Goal: Task Accomplishment & Management: Use online tool/utility

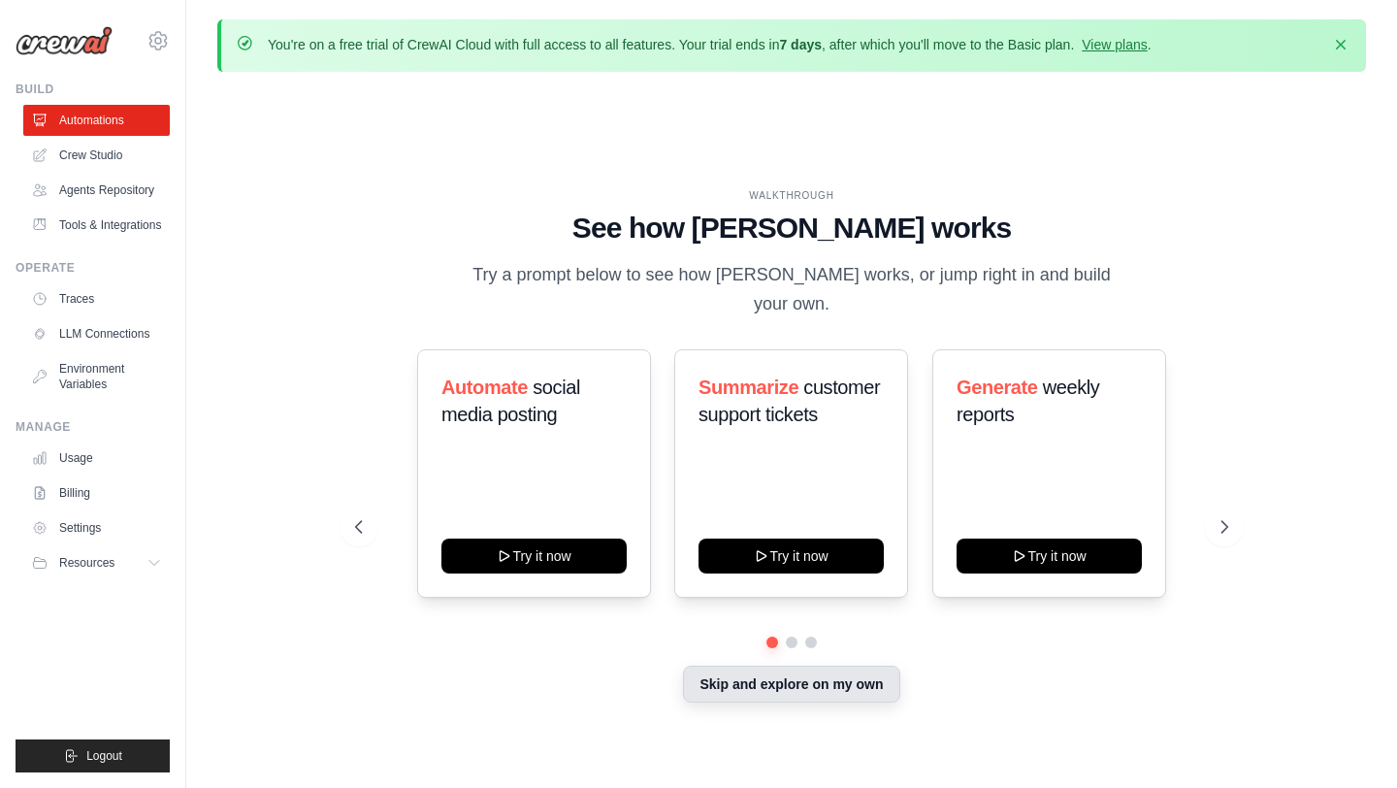
click at [835, 675] on button "Skip and explore on my own" at bounding box center [791, 683] width 216 height 37
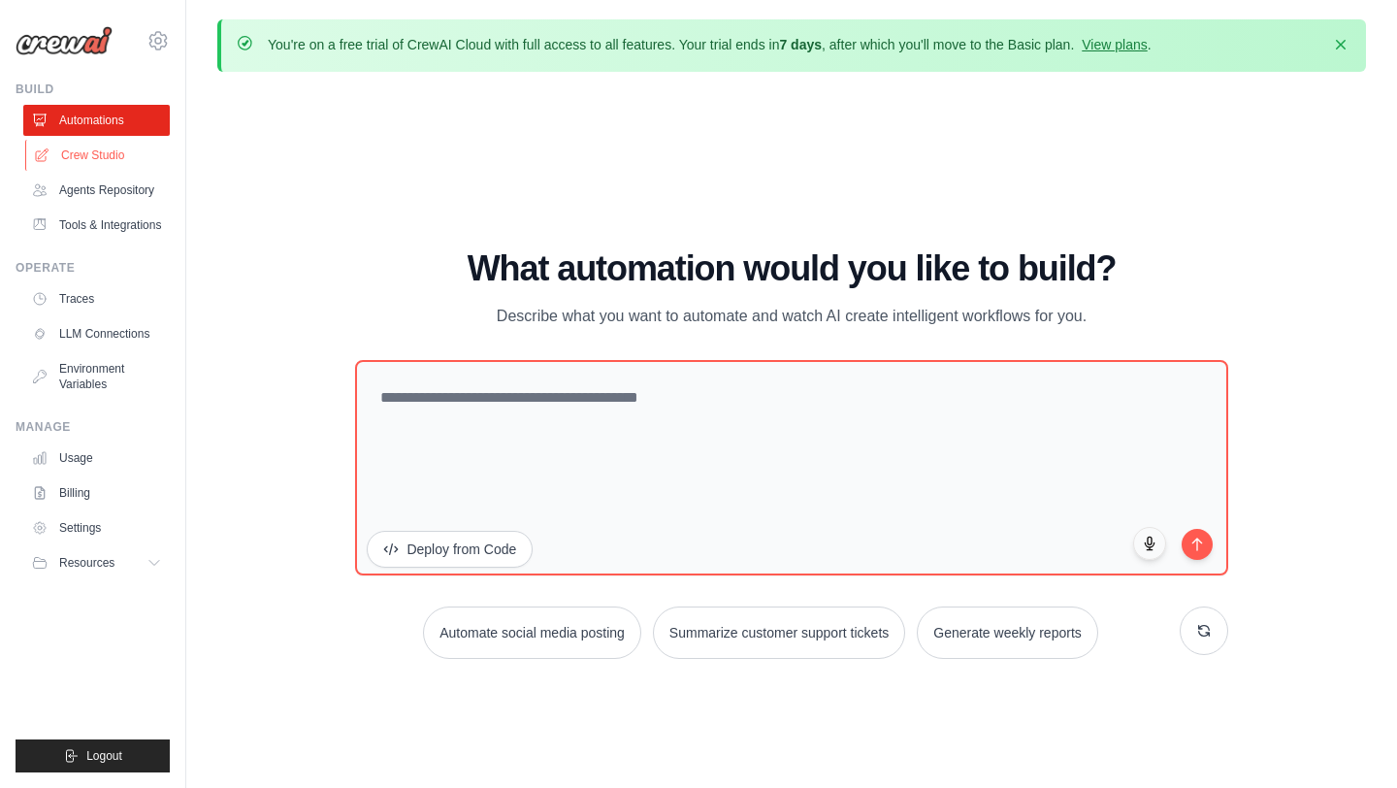
click at [83, 157] on link "Crew Studio" at bounding box center [98, 155] width 146 height 31
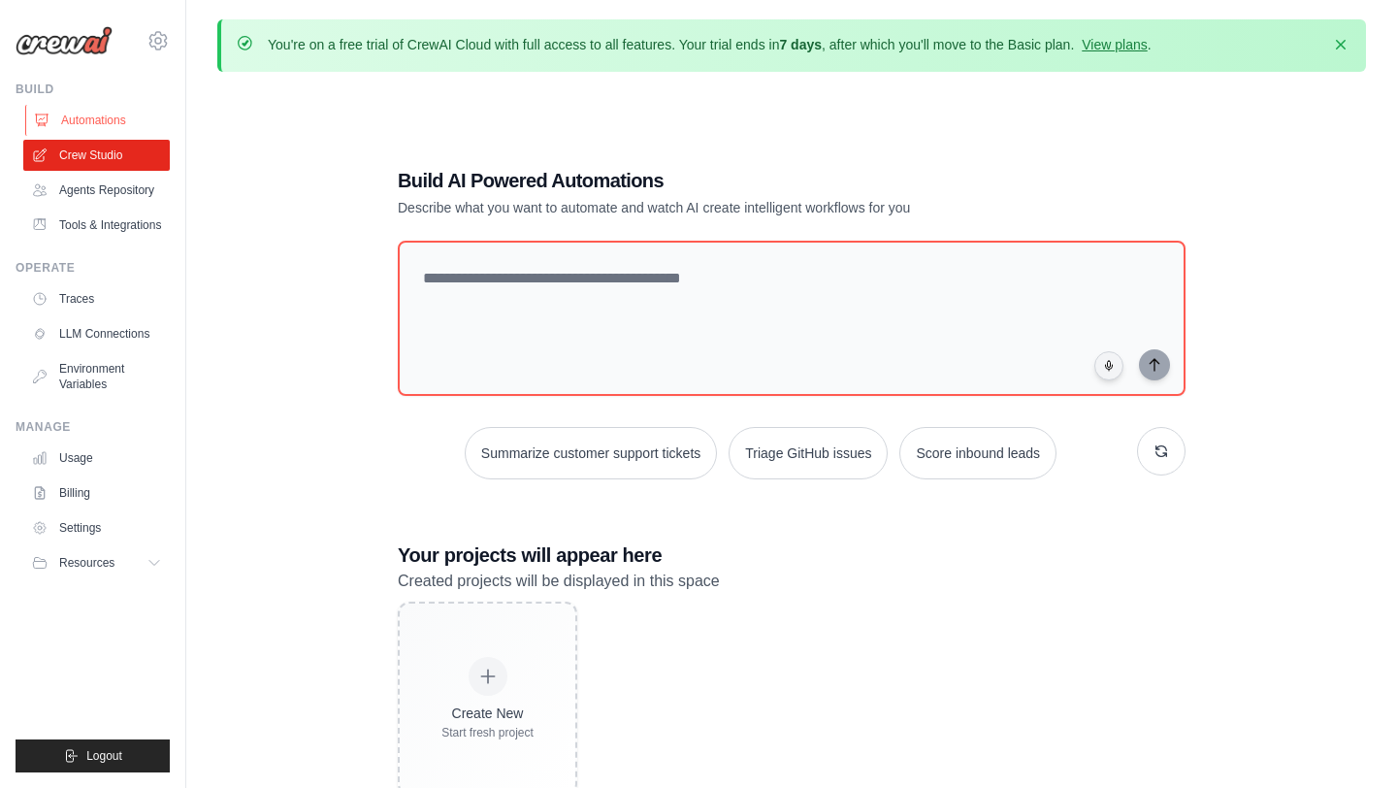
click at [82, 114] on link "Automations" at bounding box center [98, 120] width 146 height 31
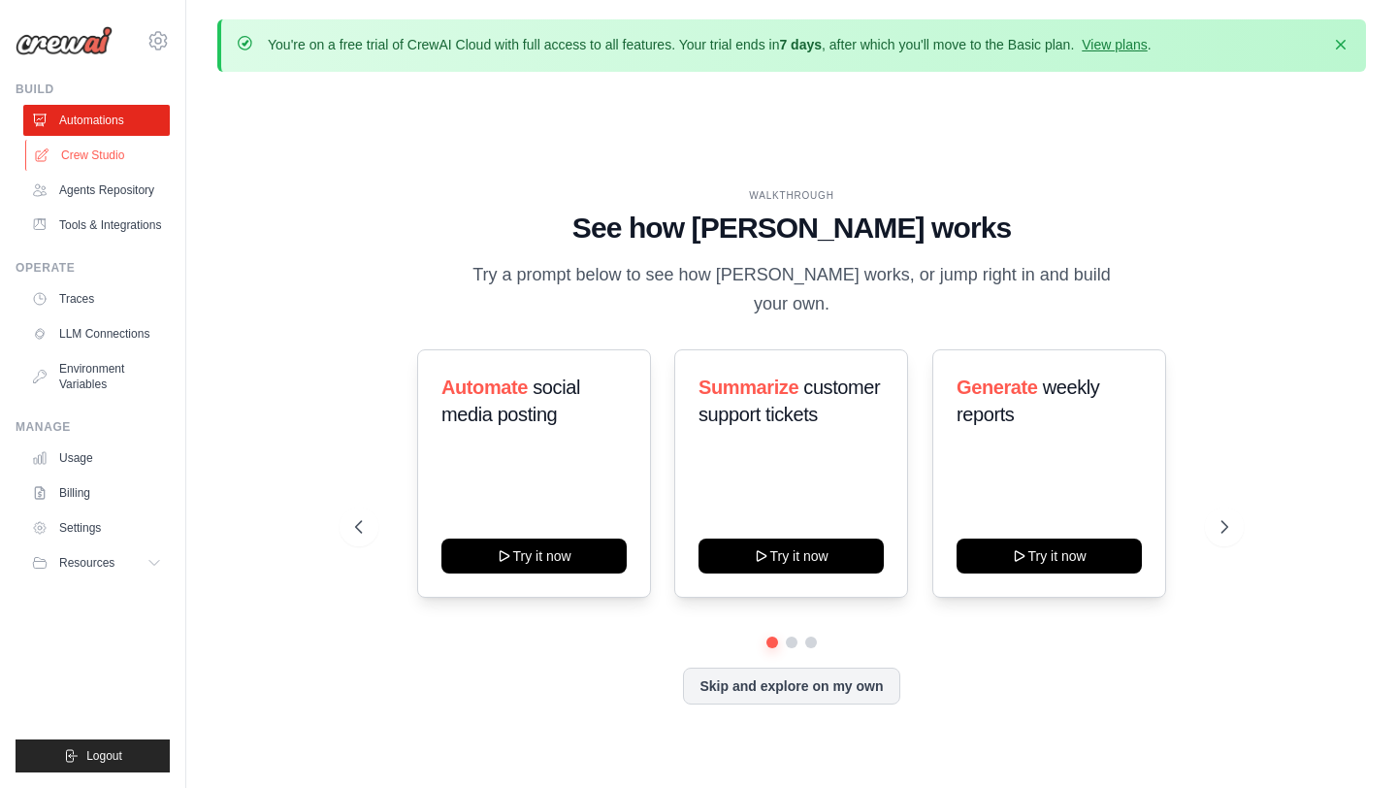
click at [81, 163] on link "Crew Studio" at bounding box center [98, 155] width 146 height 31
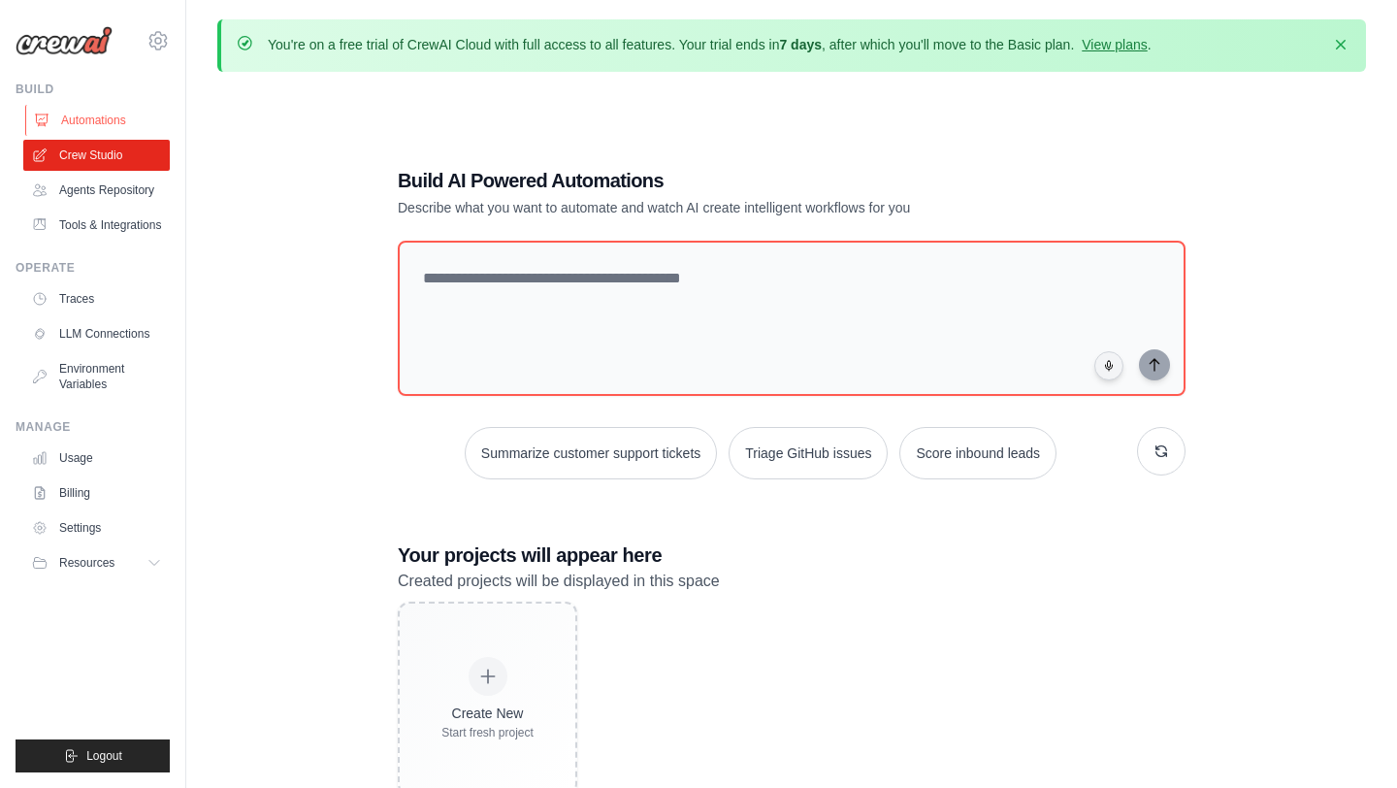
click at [77, 123] on link "Automations" at bounding box center [98, 120] width 146 height 31
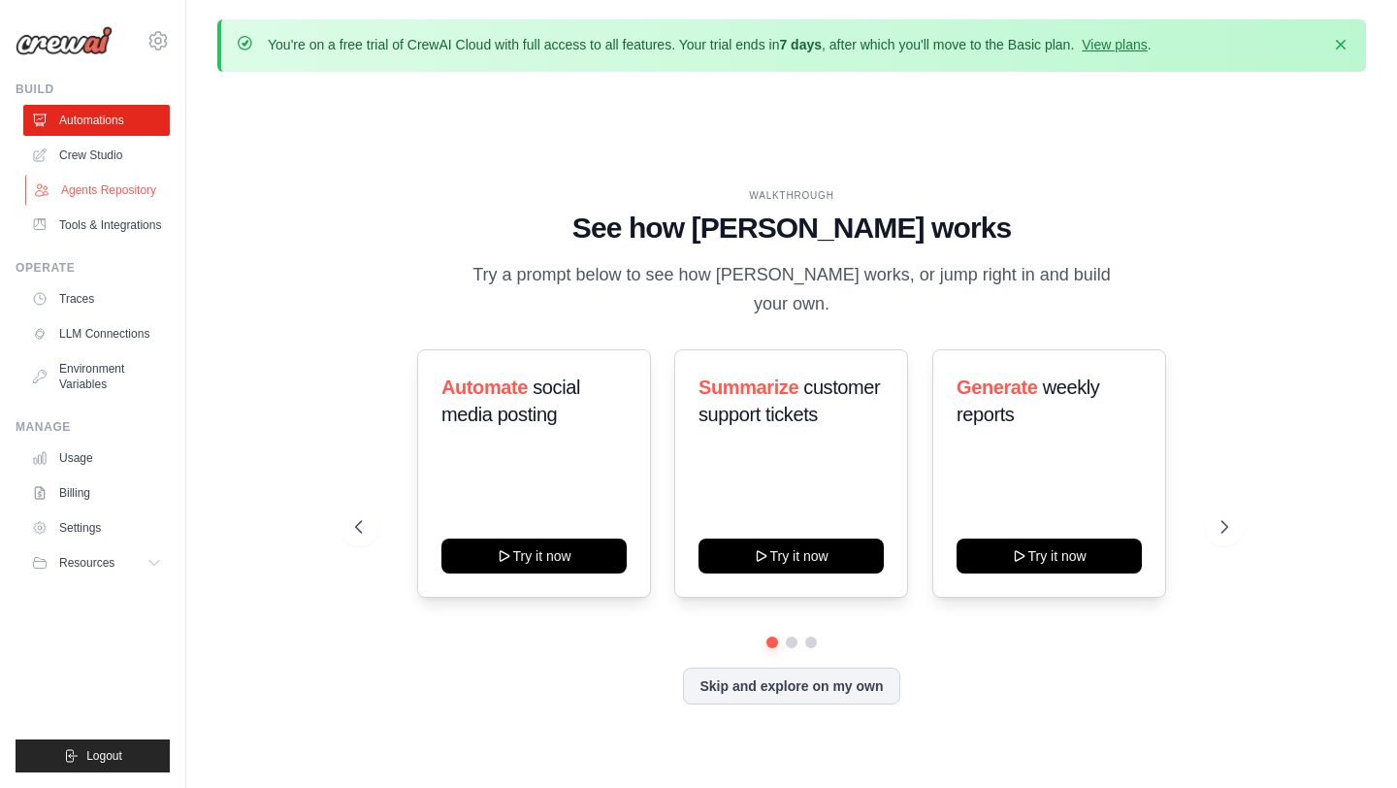
click at [100, 189] on link "Agents Repository" at bounding box center [98, 190] width 146 height 31
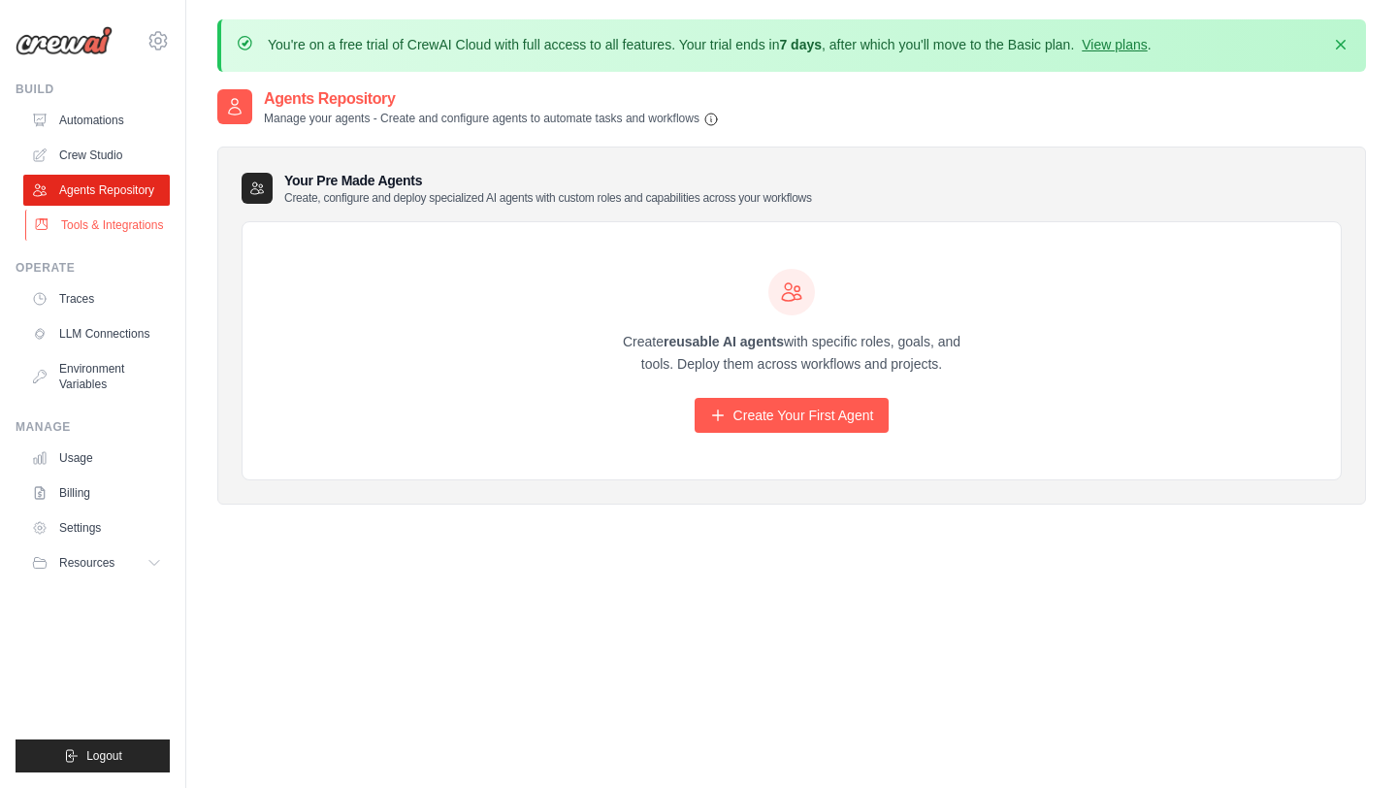
click at [100, 220] on link "Tools & Integrations" at bounding box center [98, 225] width 146 height 31
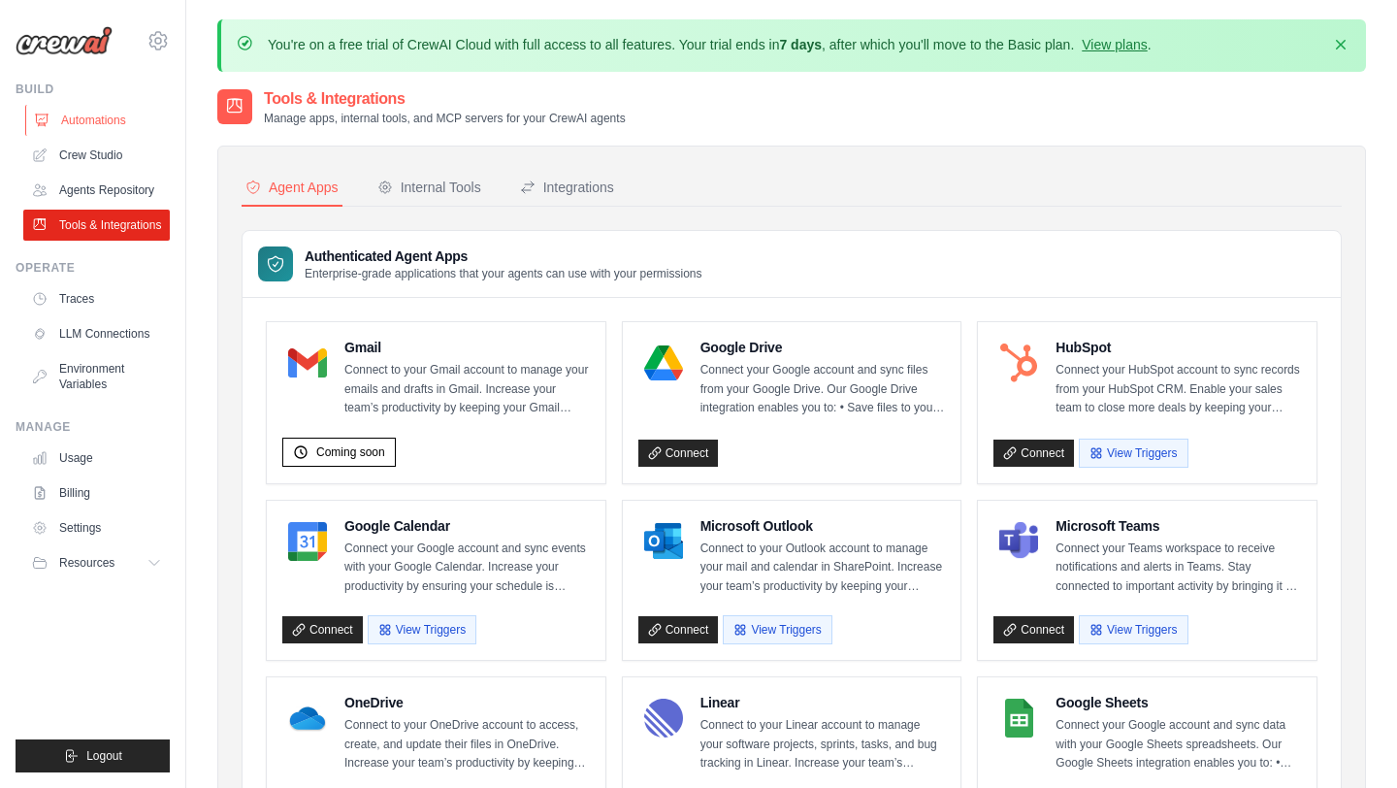
click at [75, 115] on link "Automations" at bounding box center [98, 120] width 146 height 31
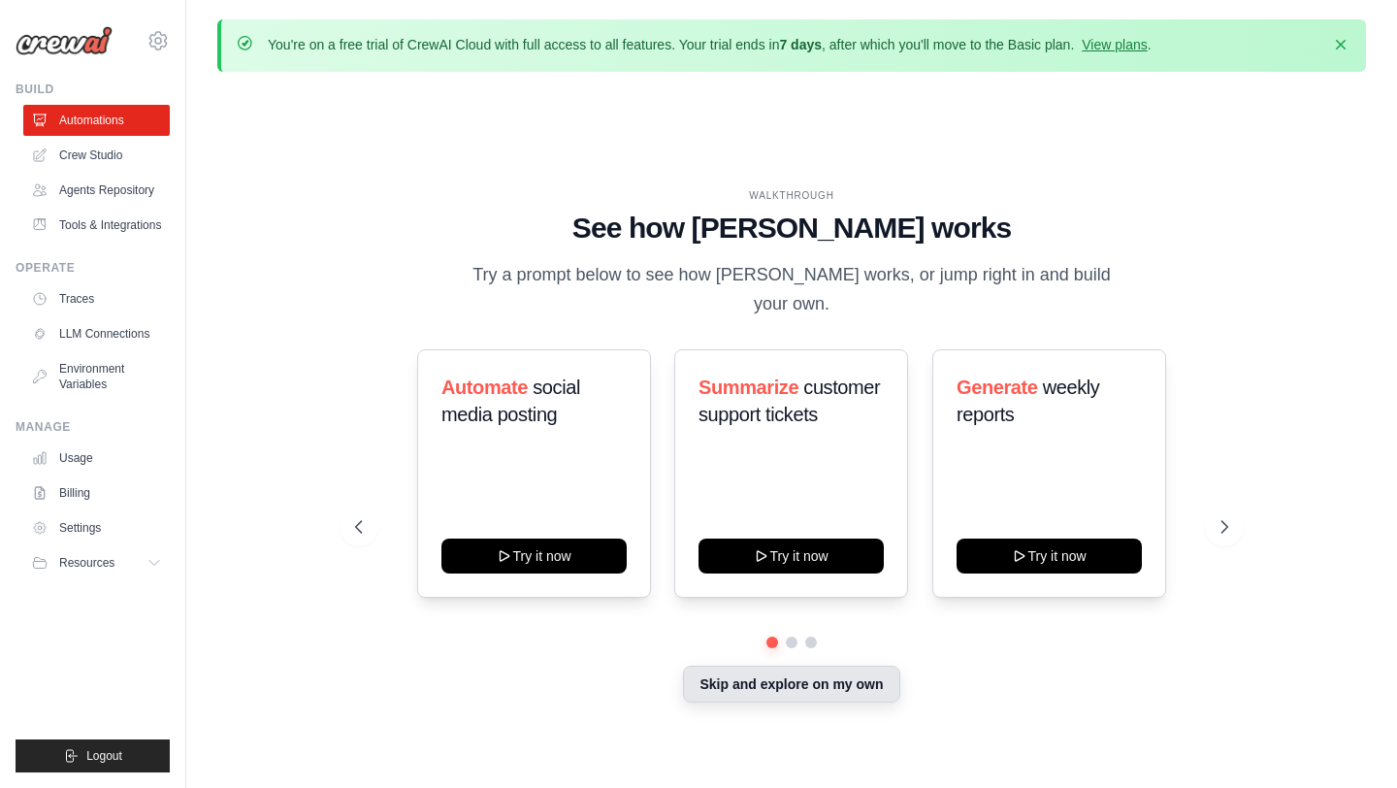
click at [787, 677] on button "Skip and explore on my own" at bounding box center [791, 683] width 216 height 37
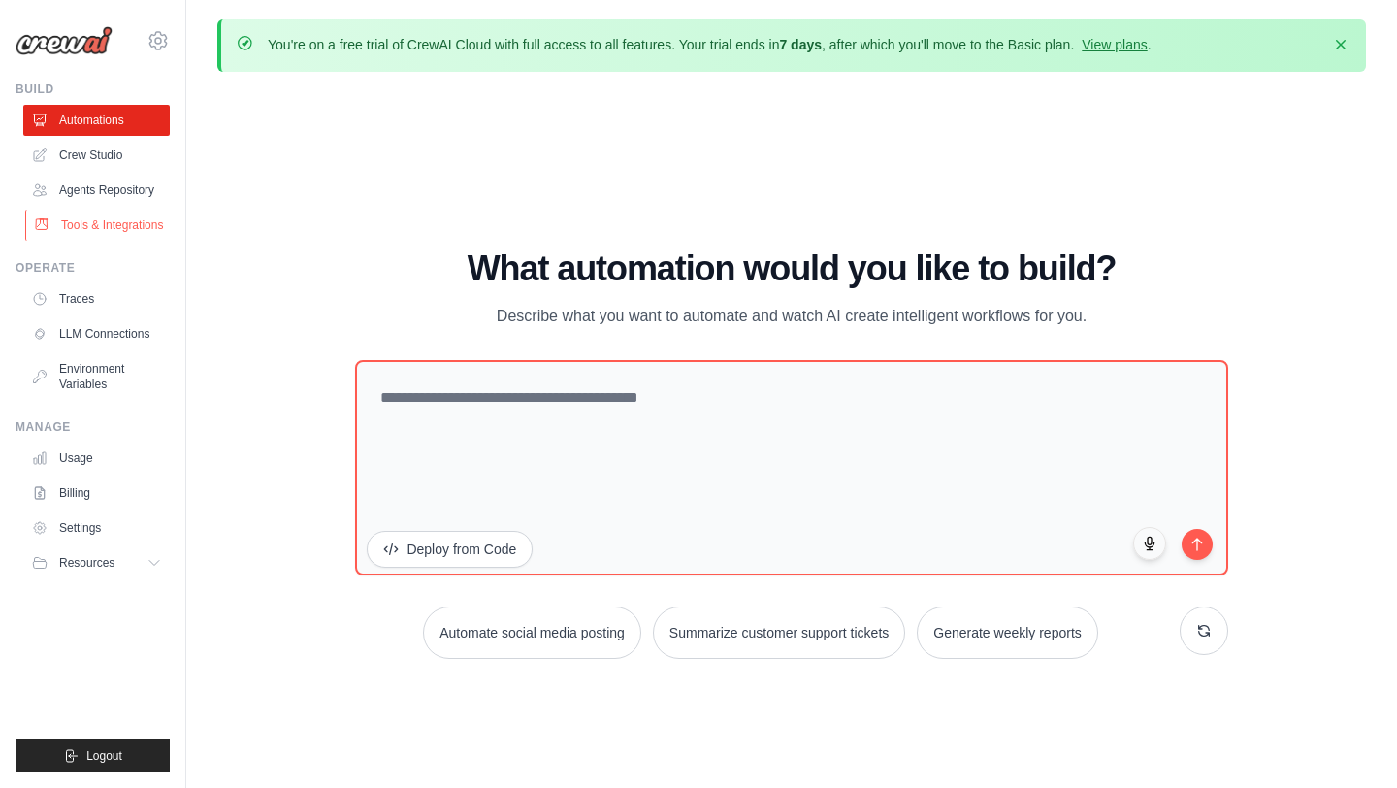
click at [124, 230] on link "Tools & Integrations" at bounding box center [98, 225] width 146 height 31
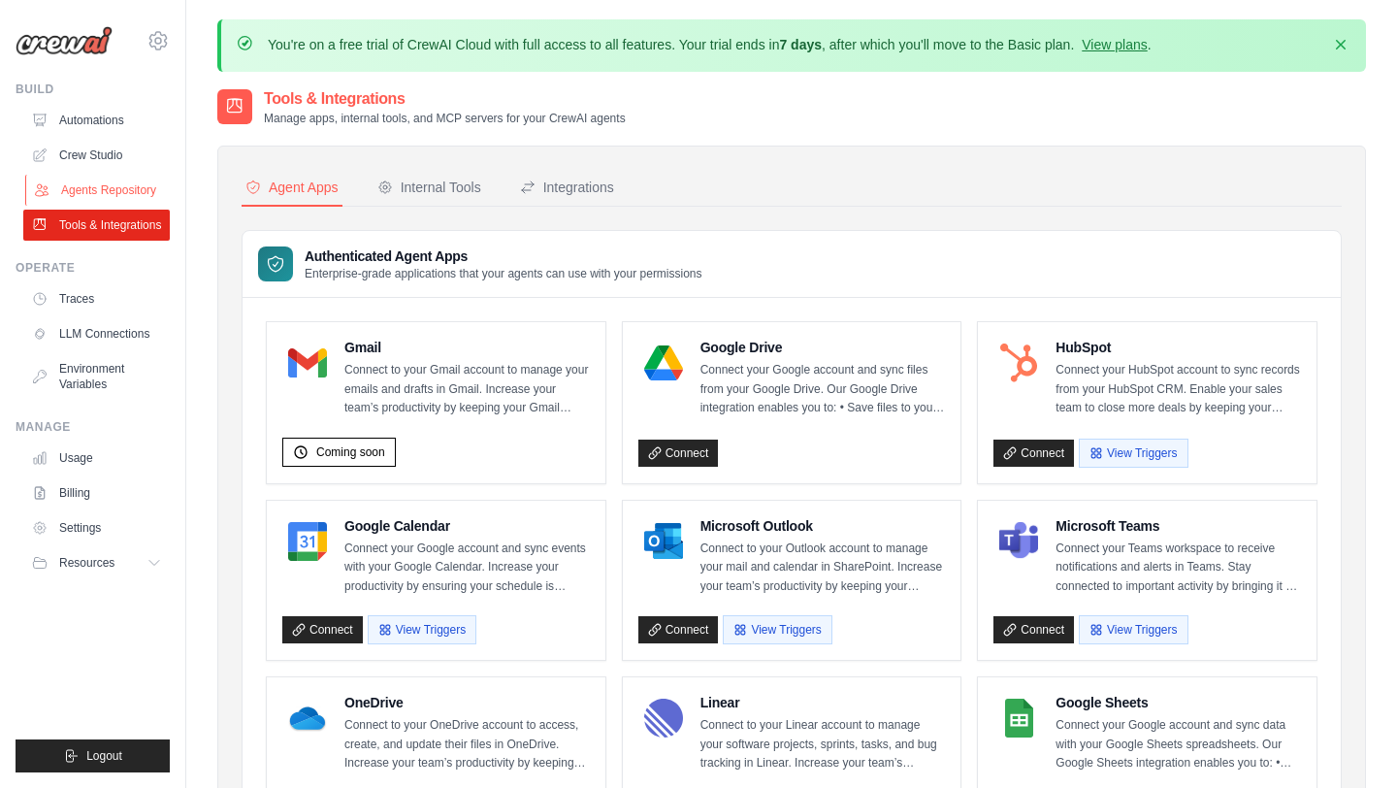
click at [138, 179] on link "Agents Repository" at bounding box center [98, 190] width 146 height 31
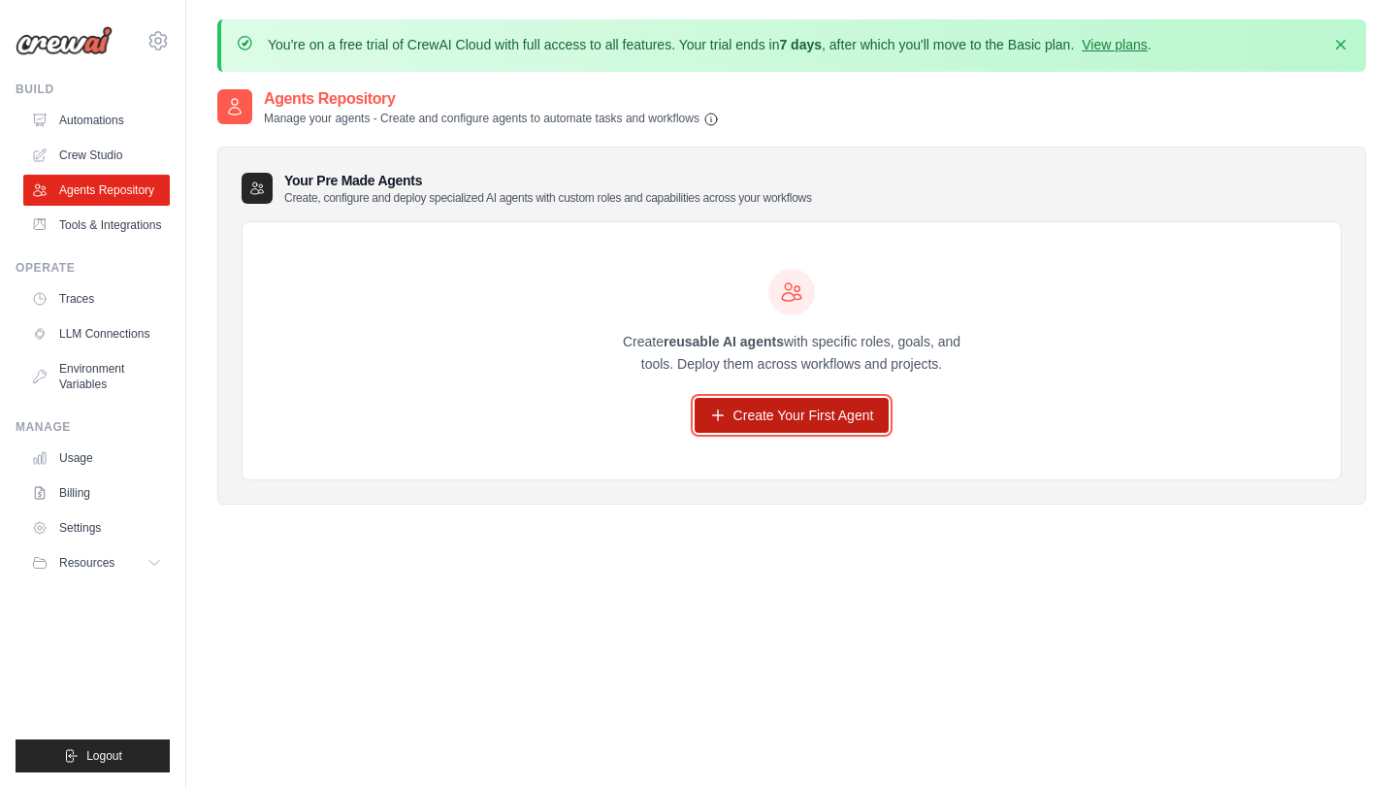
click at [840, 412] on link "Create Your First Agent" at bounding box center [792, 415] width 195 height 35
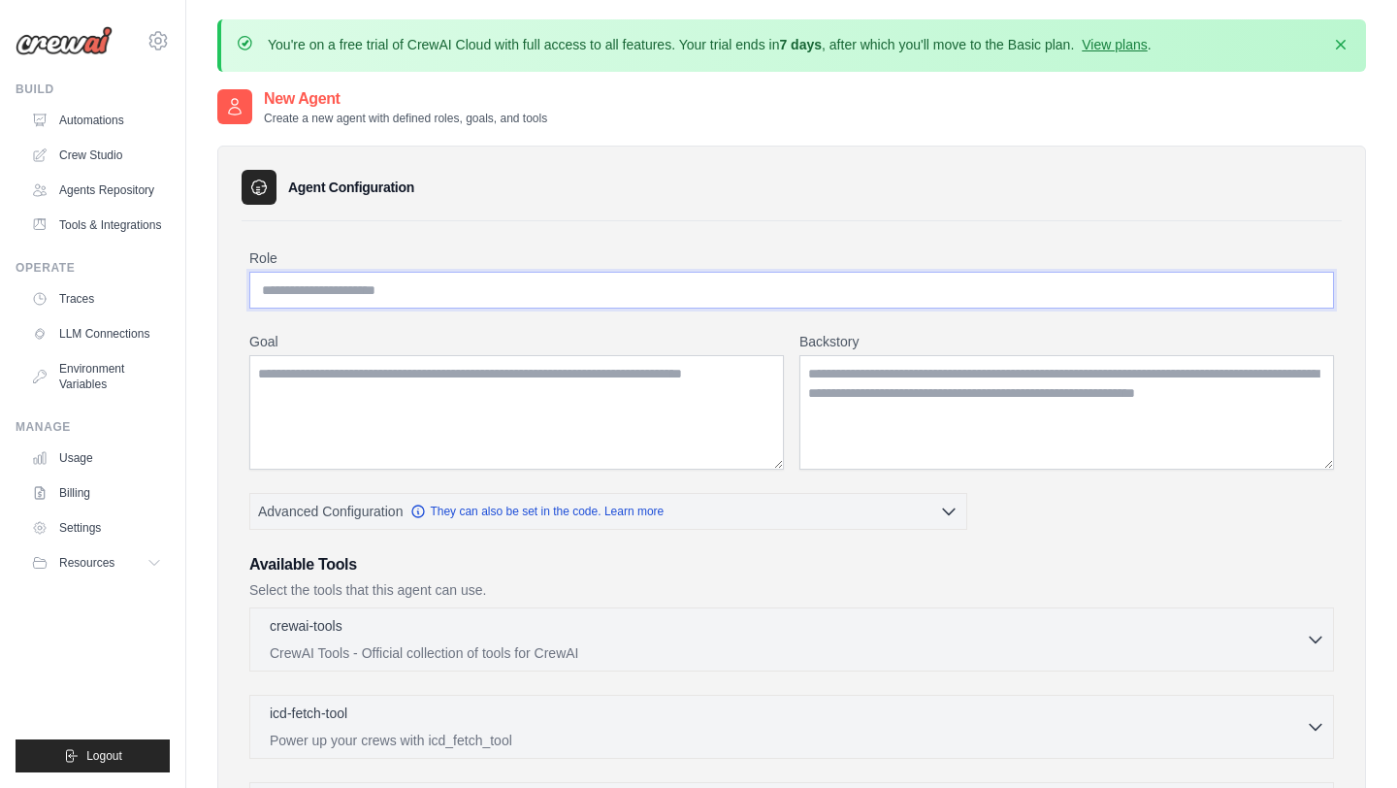
click at [496, 287] on input "Role" at bounding box center [791, 290] width 1085 height 37
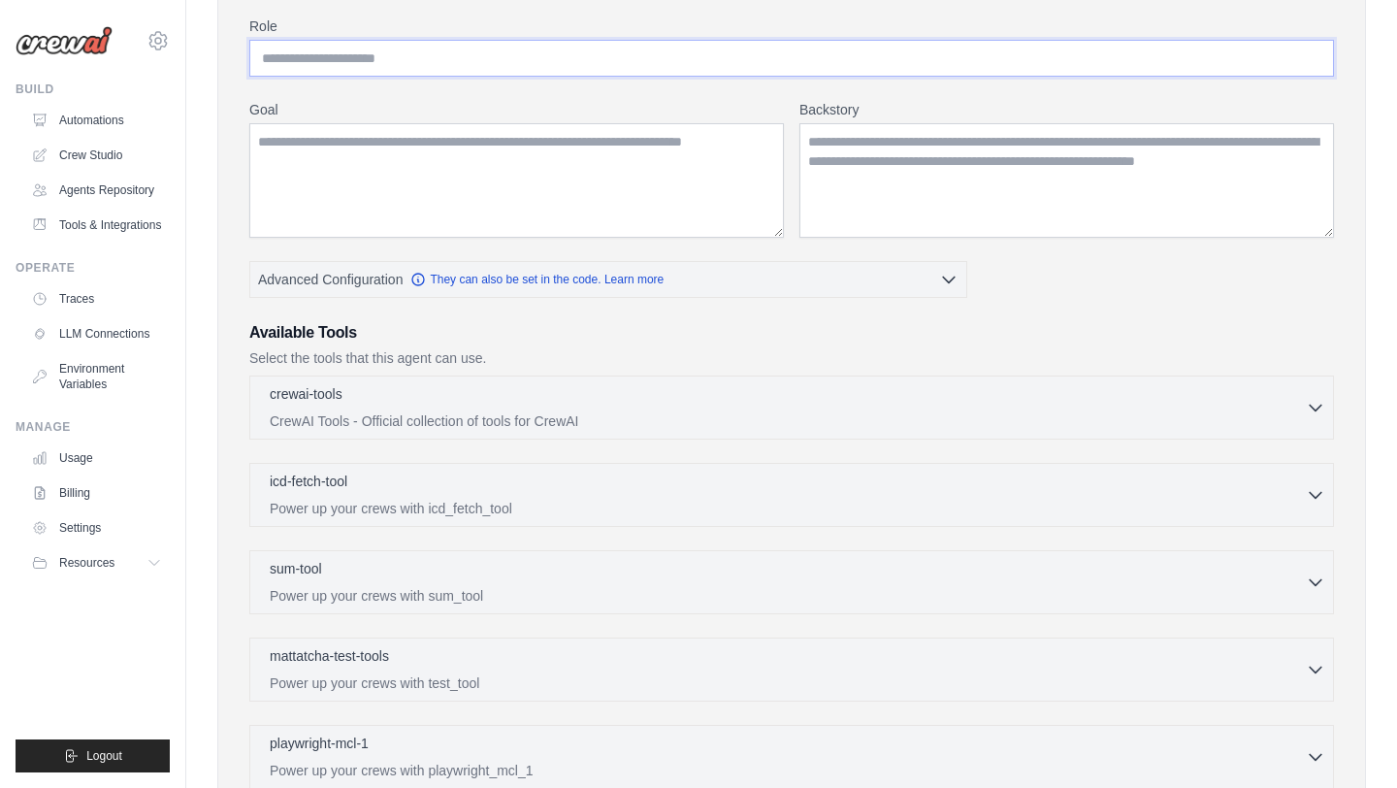
scroll to position [195, 0]
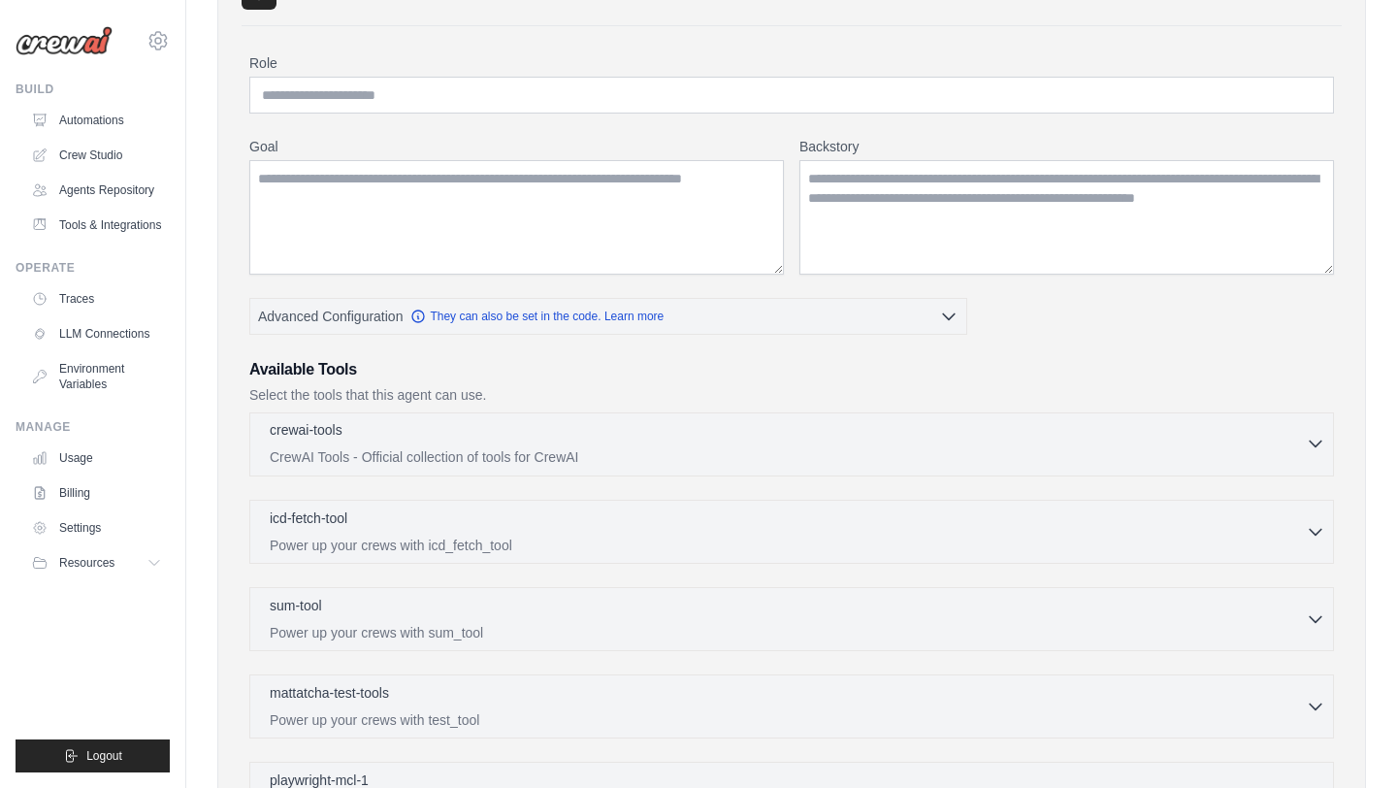
click at [450, 441] on div "crewai-tools 0 selected" at bounding box center [788, 431] width 1036 height 23
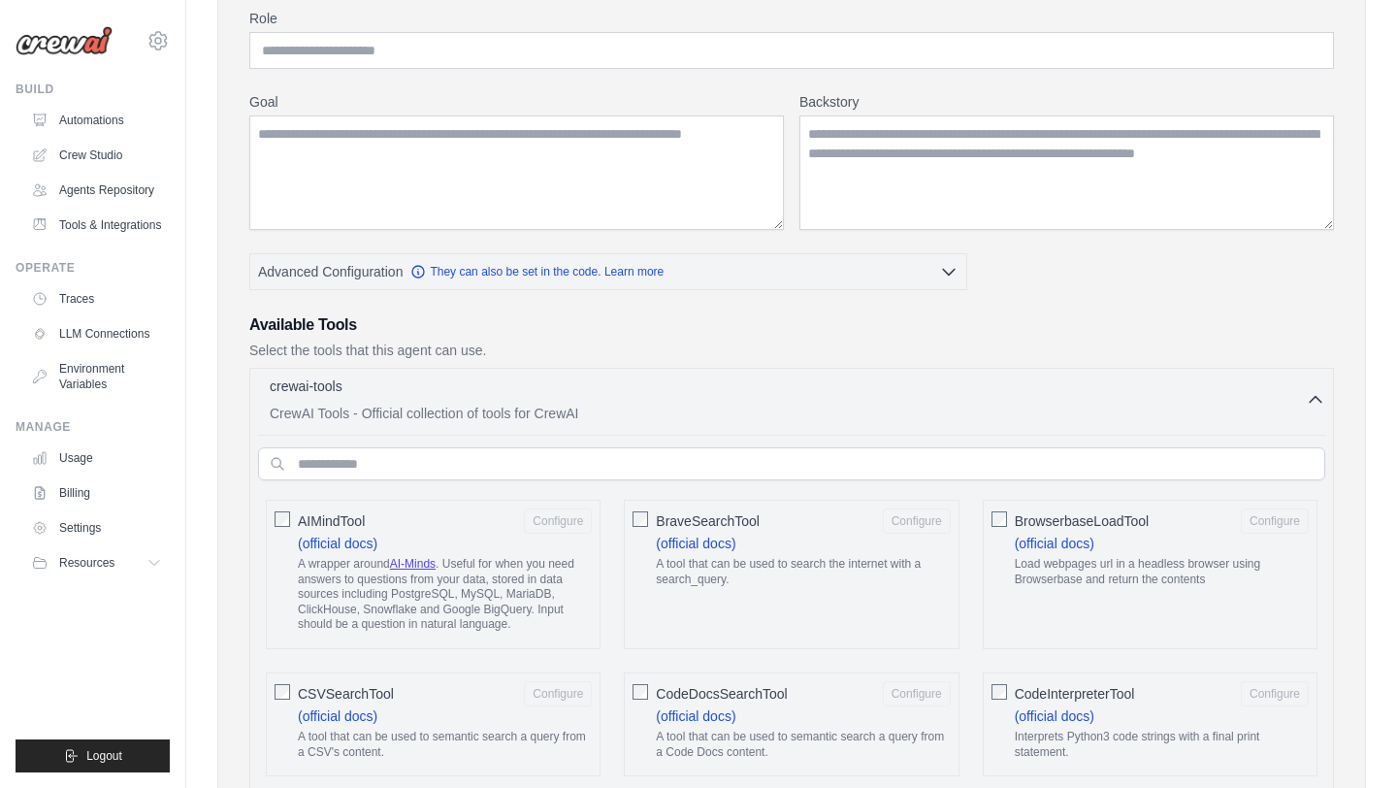
scroll to position [125, 0]
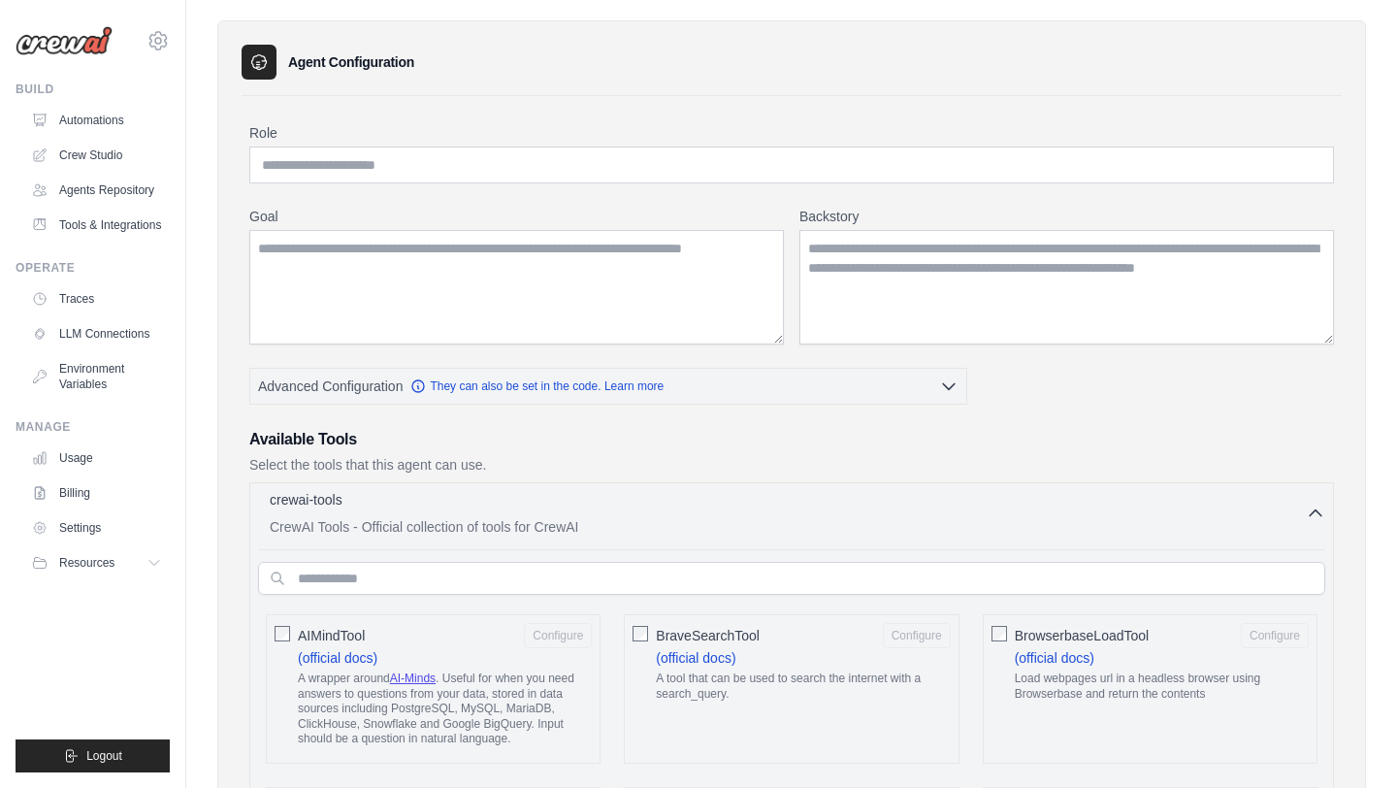
click at [1106, 519] on p "CrewAI Tools - Official collection of tools for CrewAI" at bounding box center [788, 526] width 1036 height 19
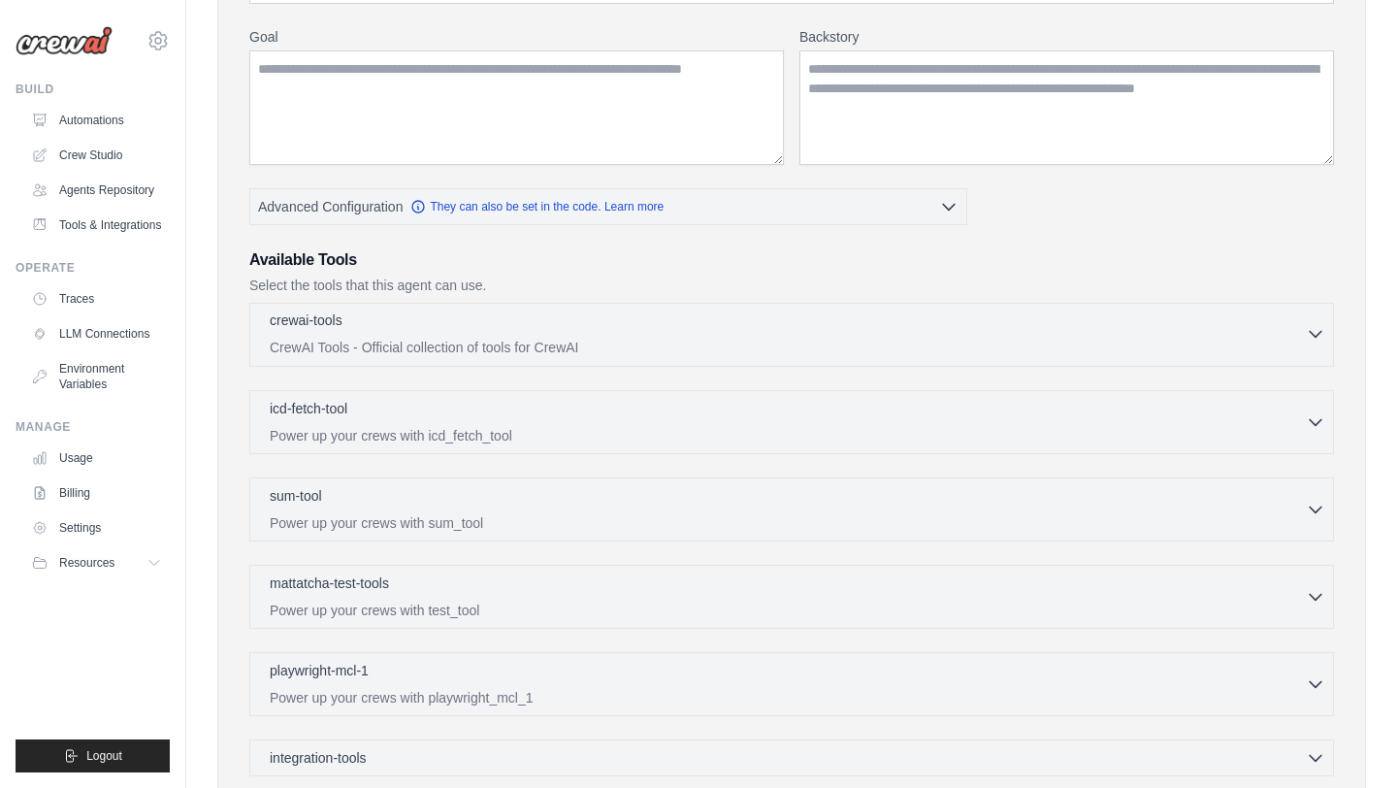
scroll to position [323, 0]
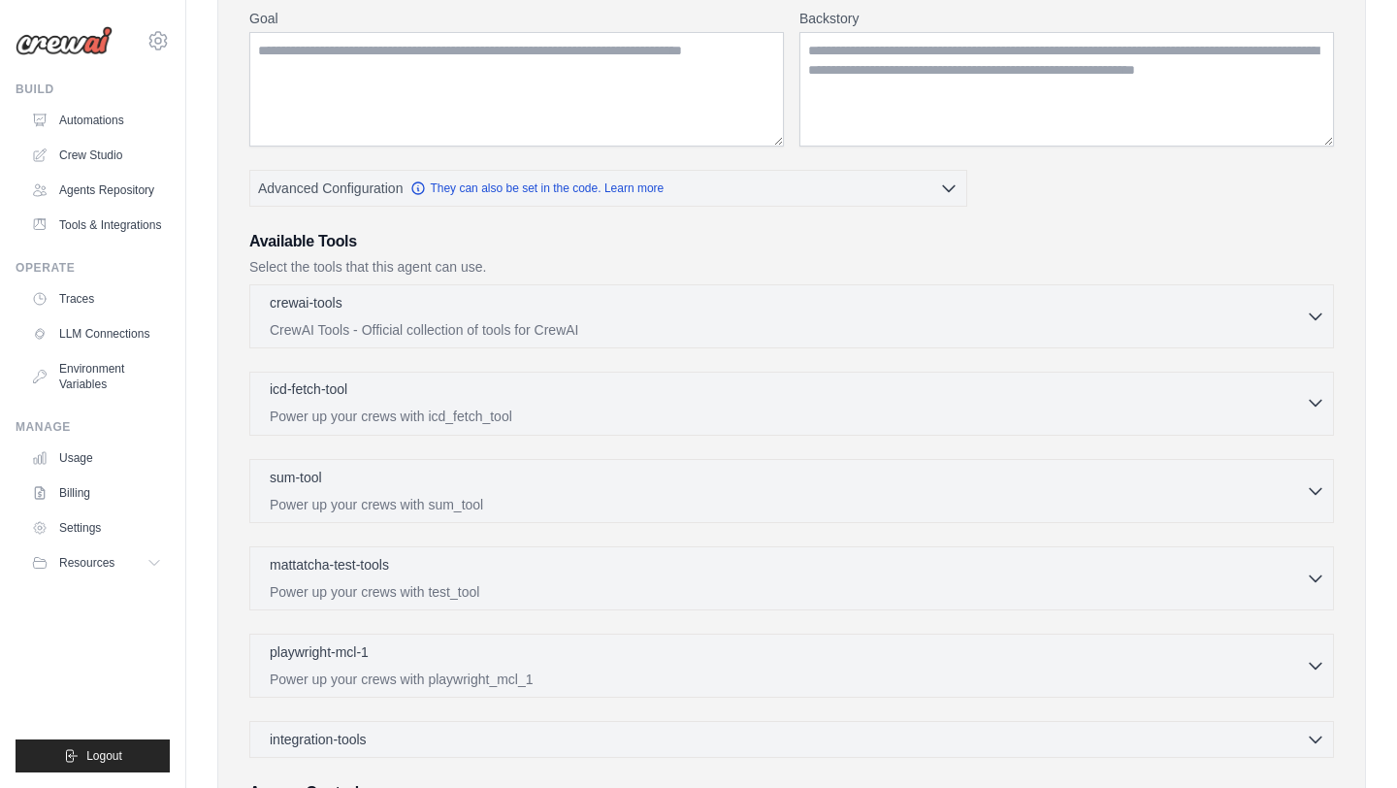
click at [683, 406] on p "Power up your crews with icd_fetch_tool" at bounding box center [788, 415] width 1036 height 19
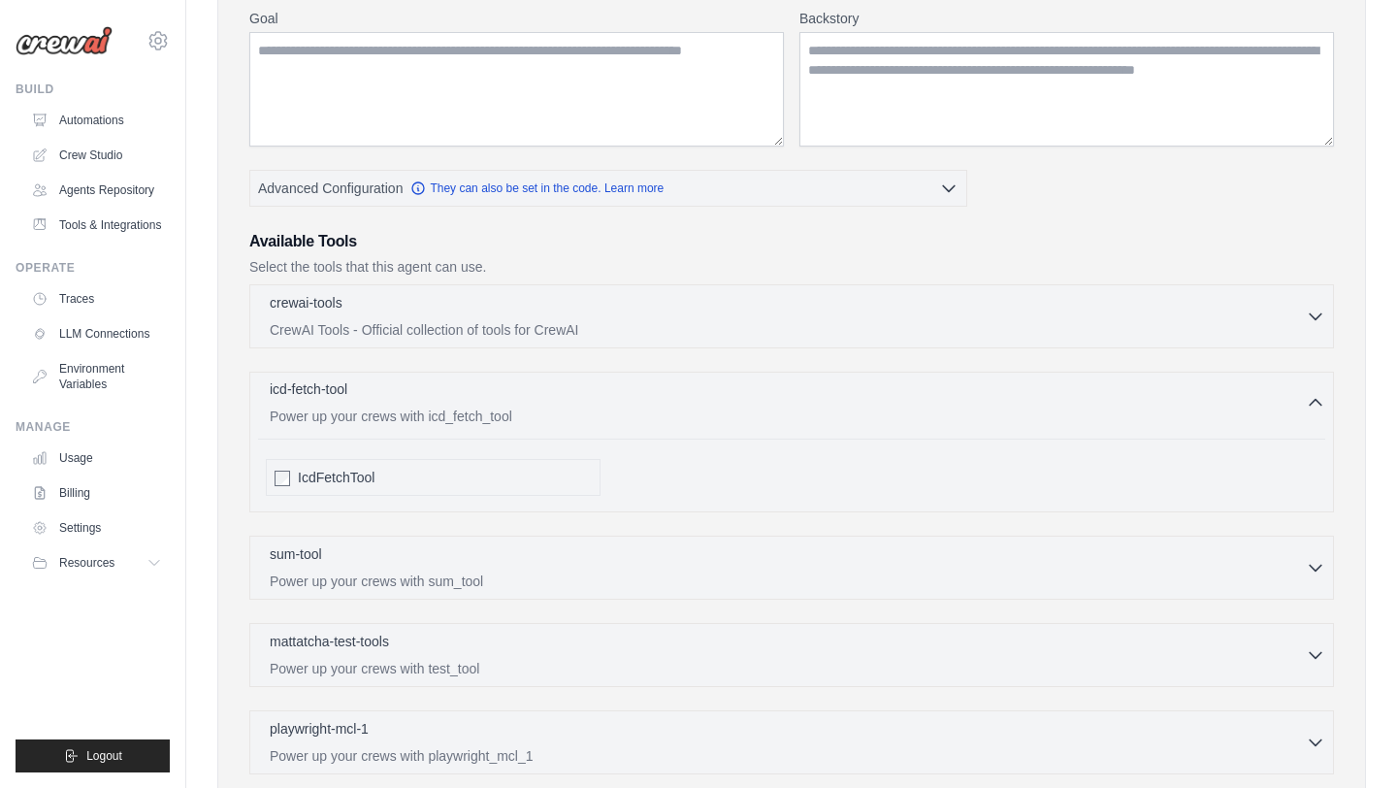
click at [683, 406] on p "Power up your crews with icd_fetch_tool" at bounding box center [788, 415] width 1036 height 19
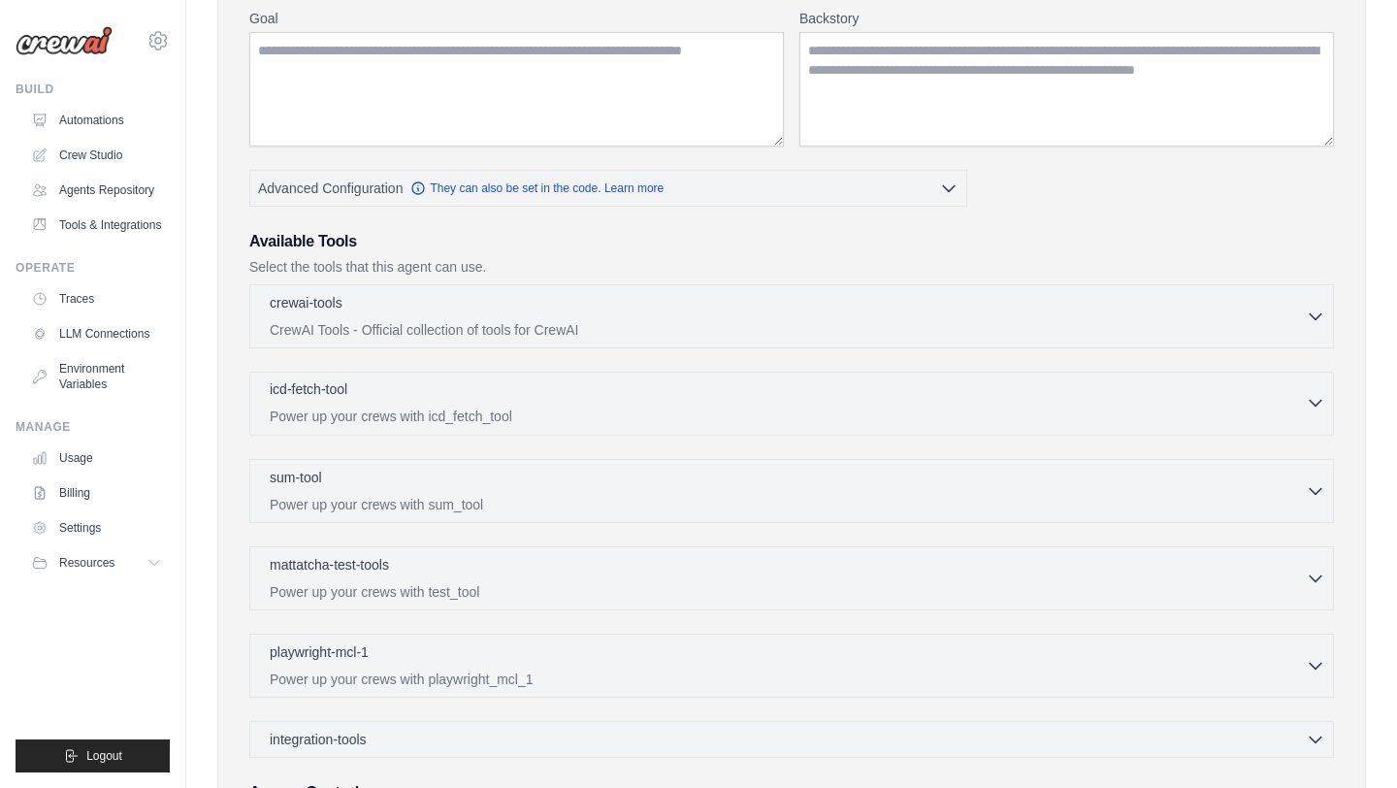
click at [683, 406] on p "Power up your crews with icd_fetch_tool" at bounding box center [788, 415] width 1036 height 19
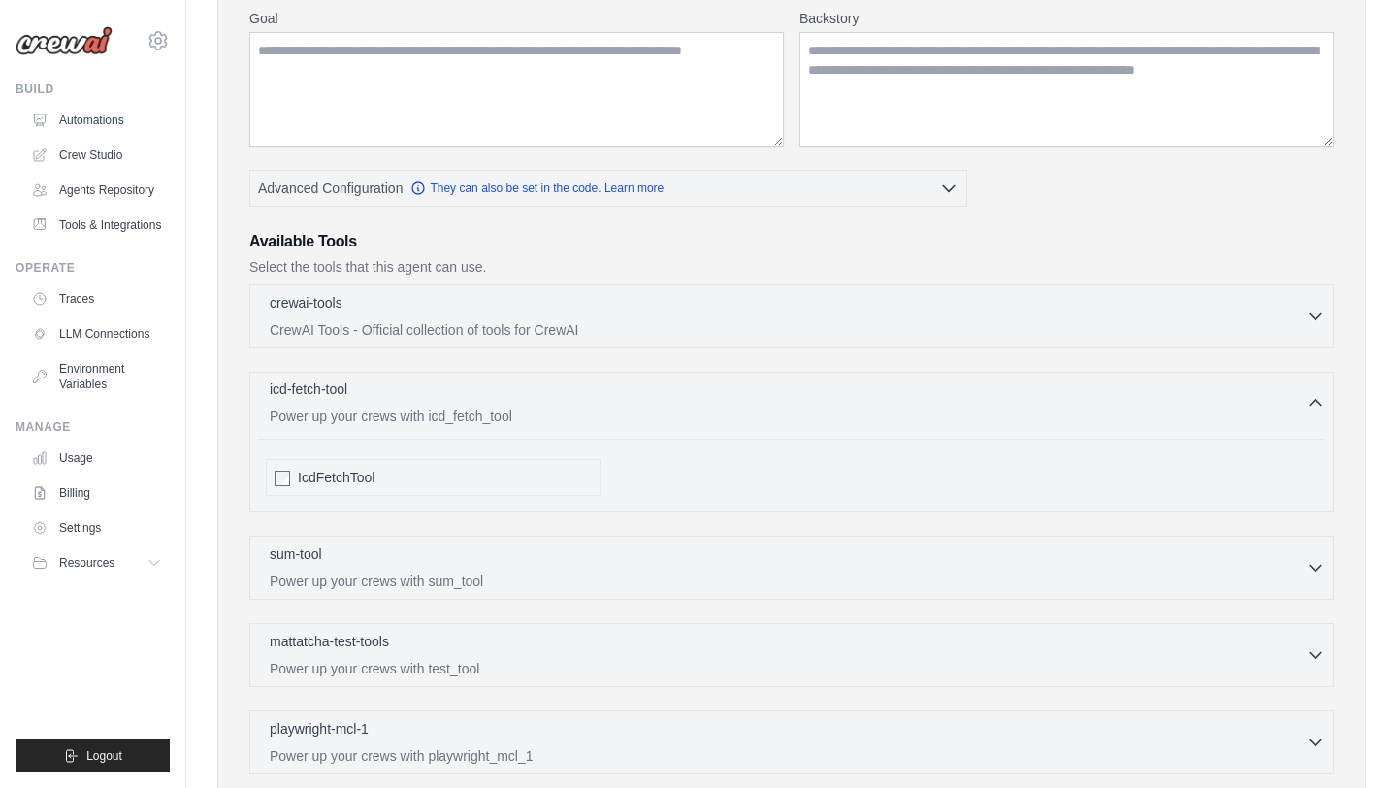
click at [683, 406] on p "Power up your crews with icd_fetch_tool" at bounding box center [788, 415] width 1036 height 19
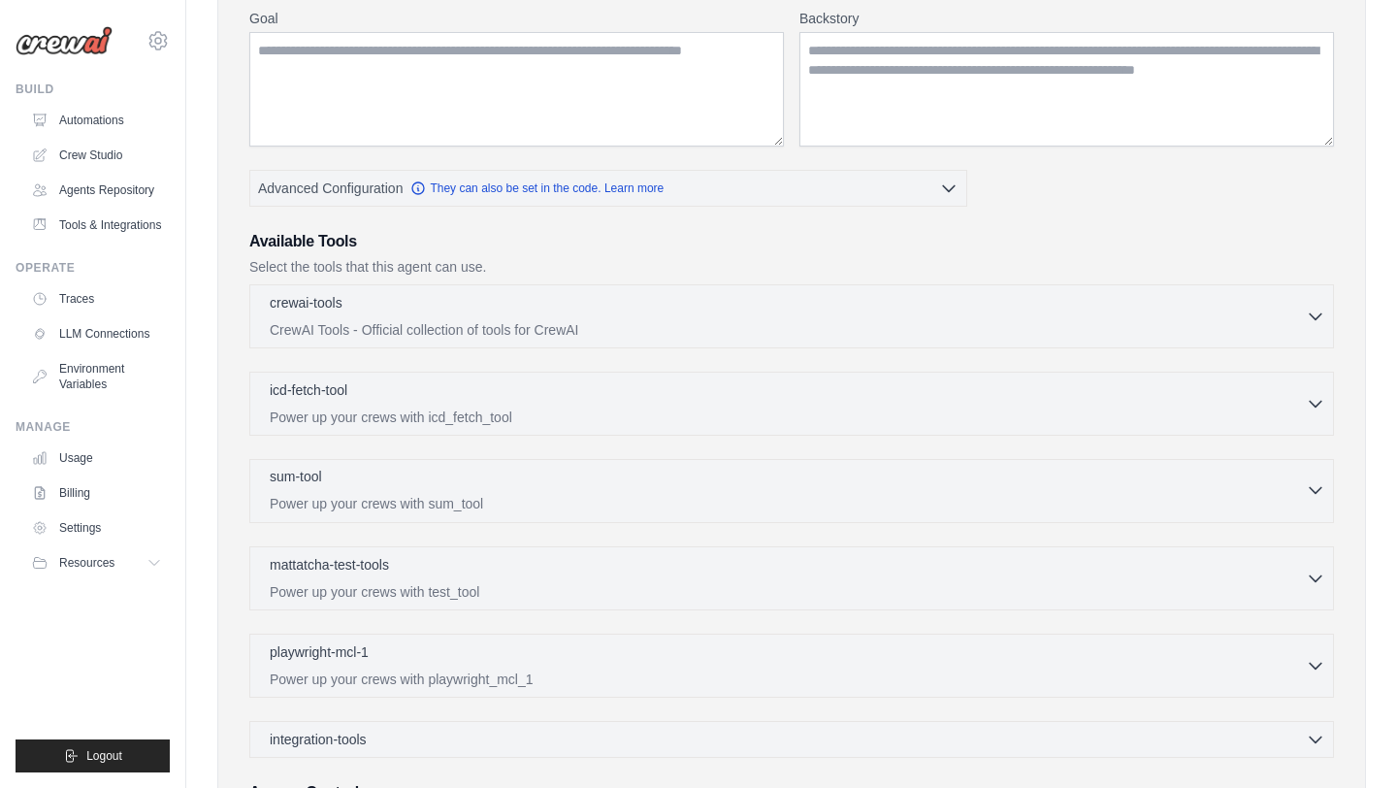
click at [581, 486] on div "sum-tool 0 selected" at bounding box center [788, 478] width 1036 height 23
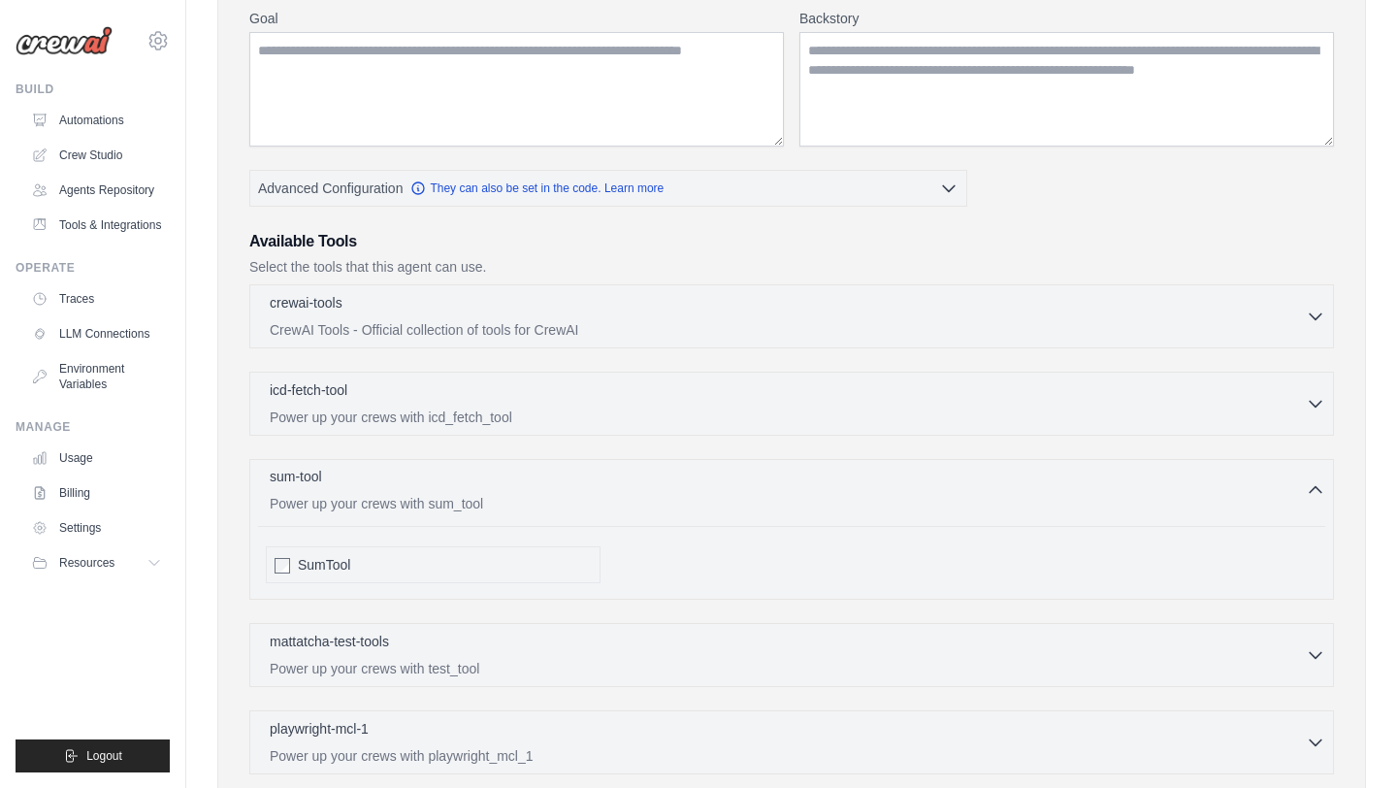
click at [581, 486] on div "sum-tool 0 selected" at bounding box center [788, 478] width 1036 height 23
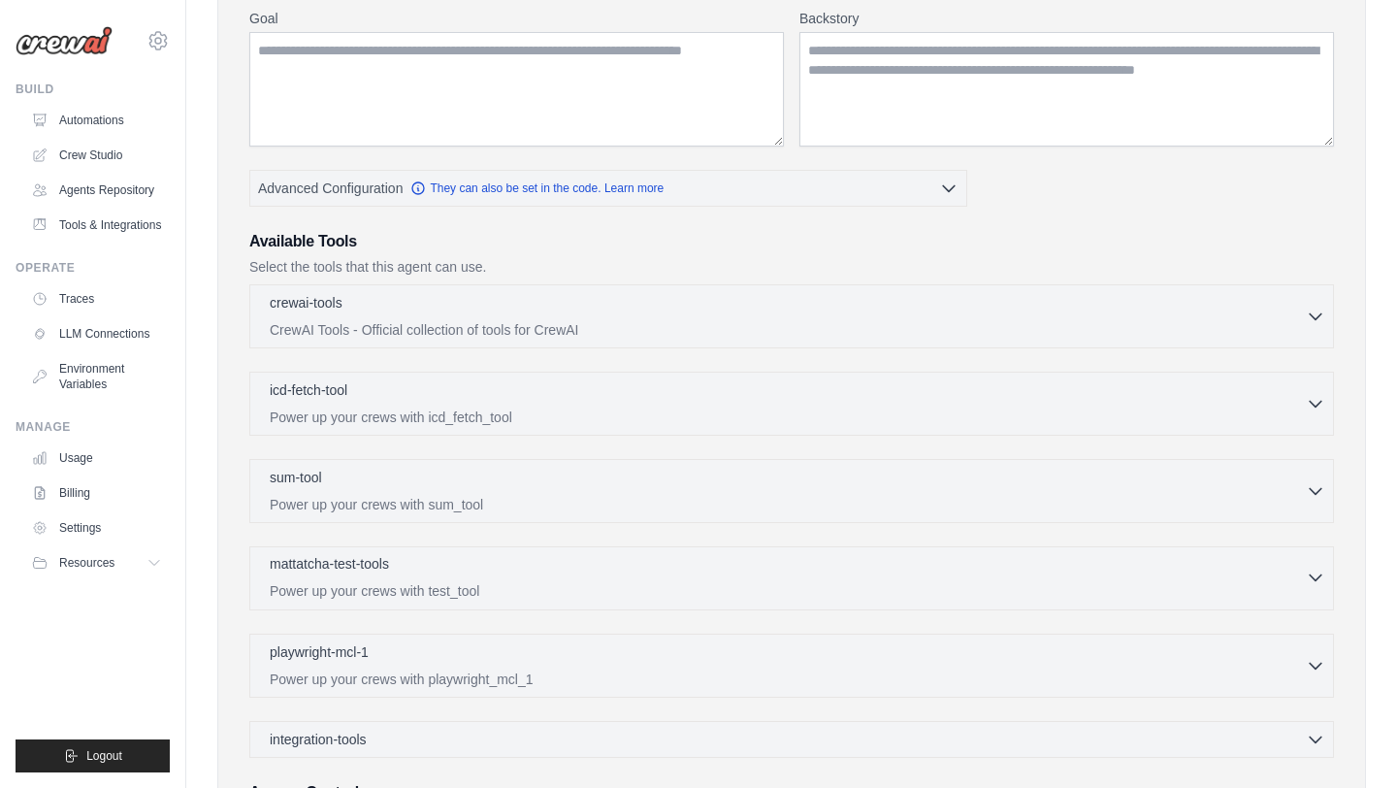
click at [515, 574] on div "mattatcha-test-tools 0 selected" at bounding box center [788, 565] width 1036 height 23
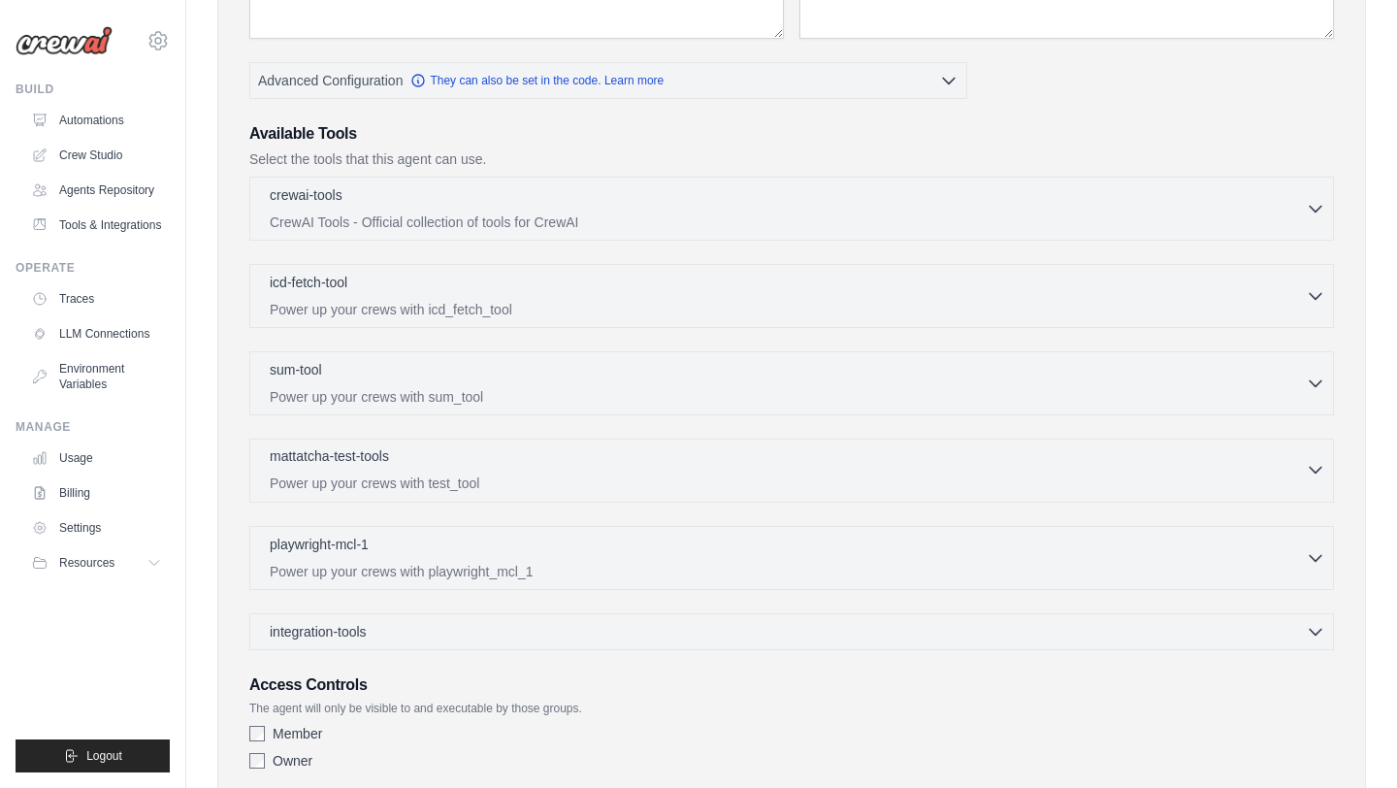
scroll to position [437, 0]
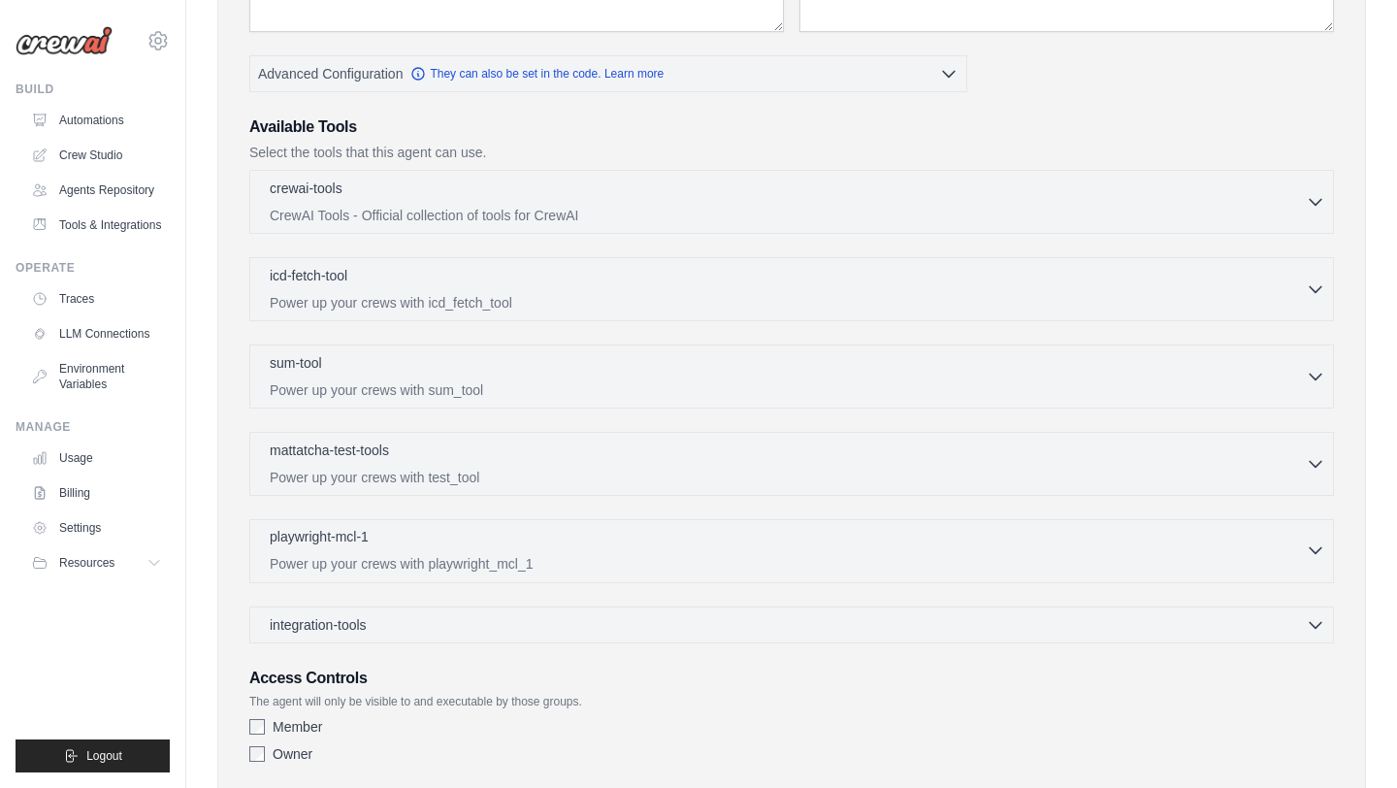
click at [490, 542] on div "playwright-mcl-1 0 selected" at bounding box center [788, 538] width 1036 height 23
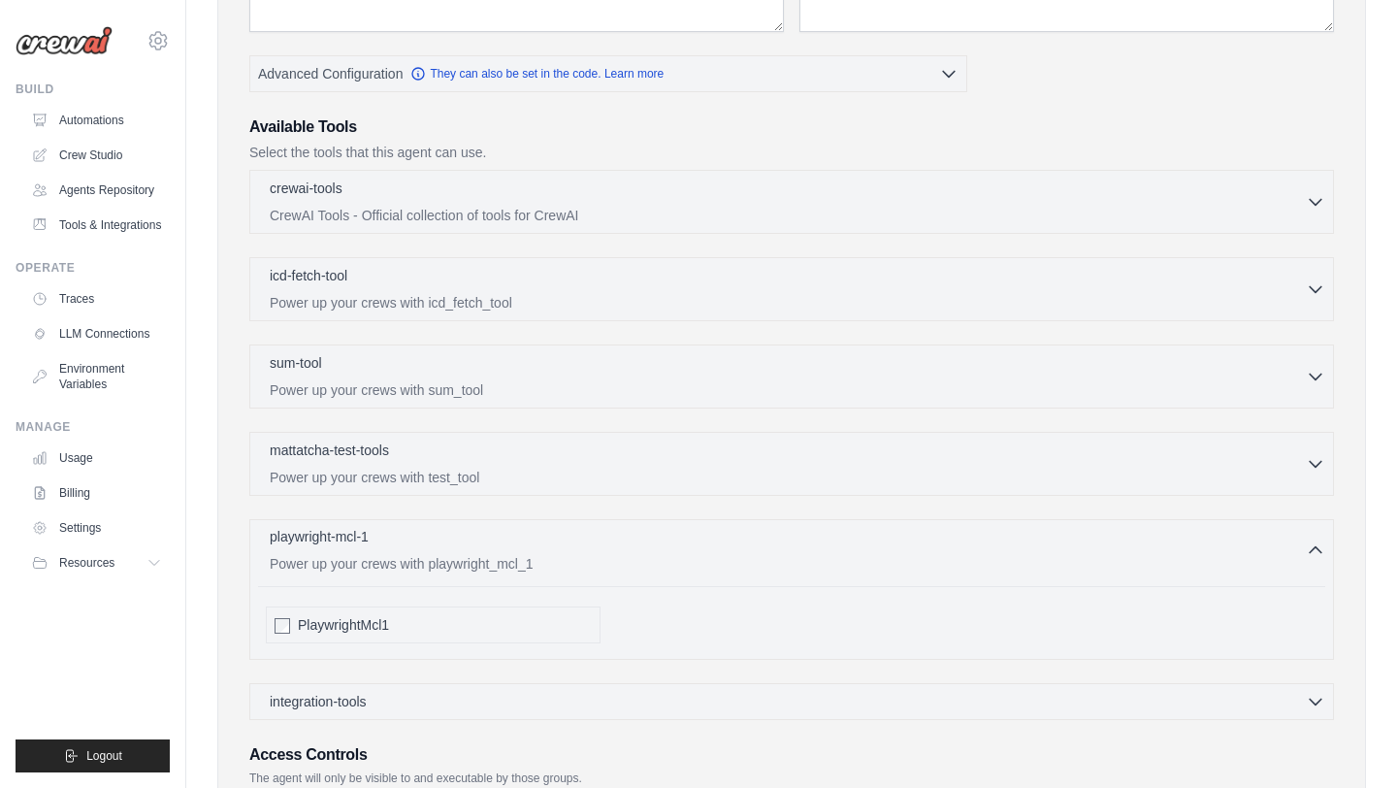
click at [490, 542] on div "playwright-mcl-1 0 selected" at bounding box center [788, 538] width 1036 height 23
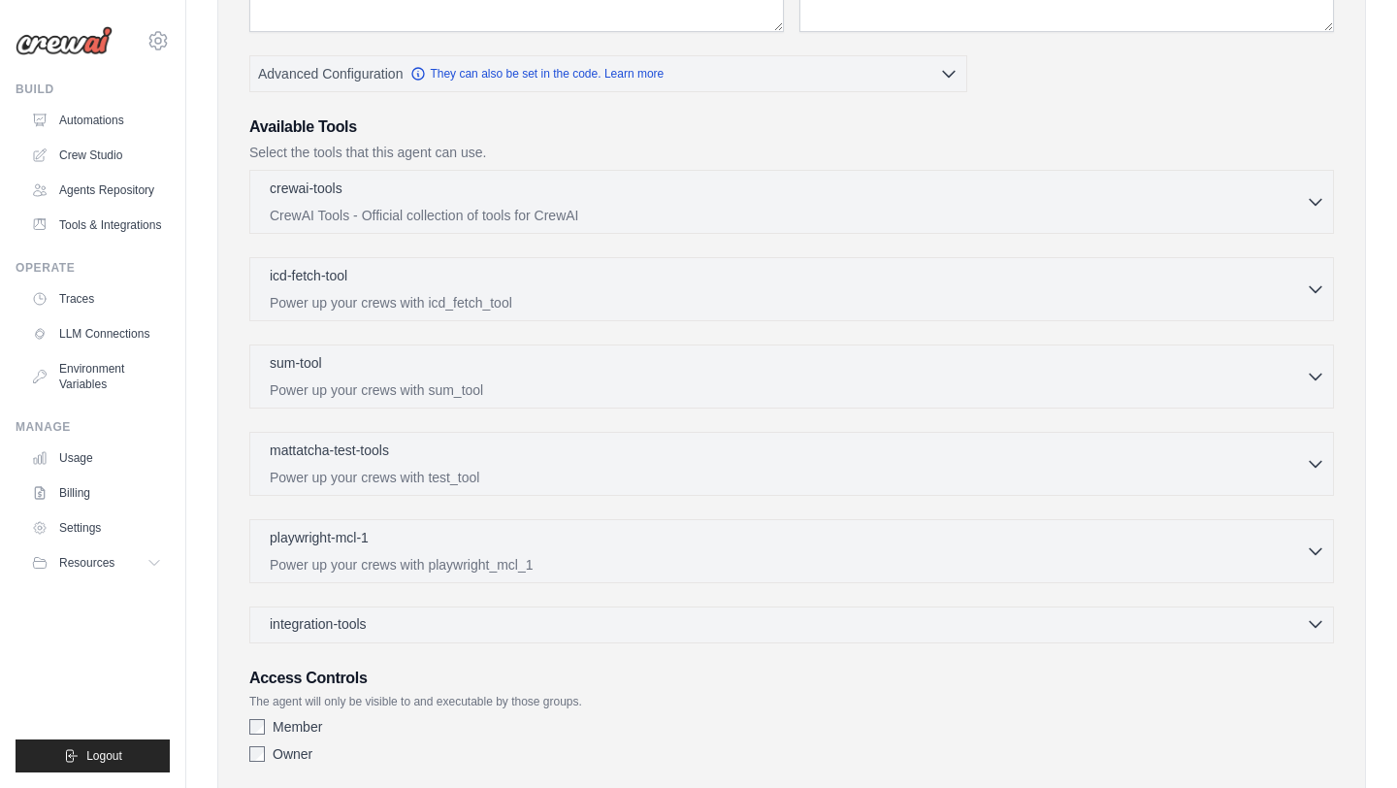
click at [449, 630] on div "integration-tools 0 selected" at bounding box center [797, 623] width 1055 height 19
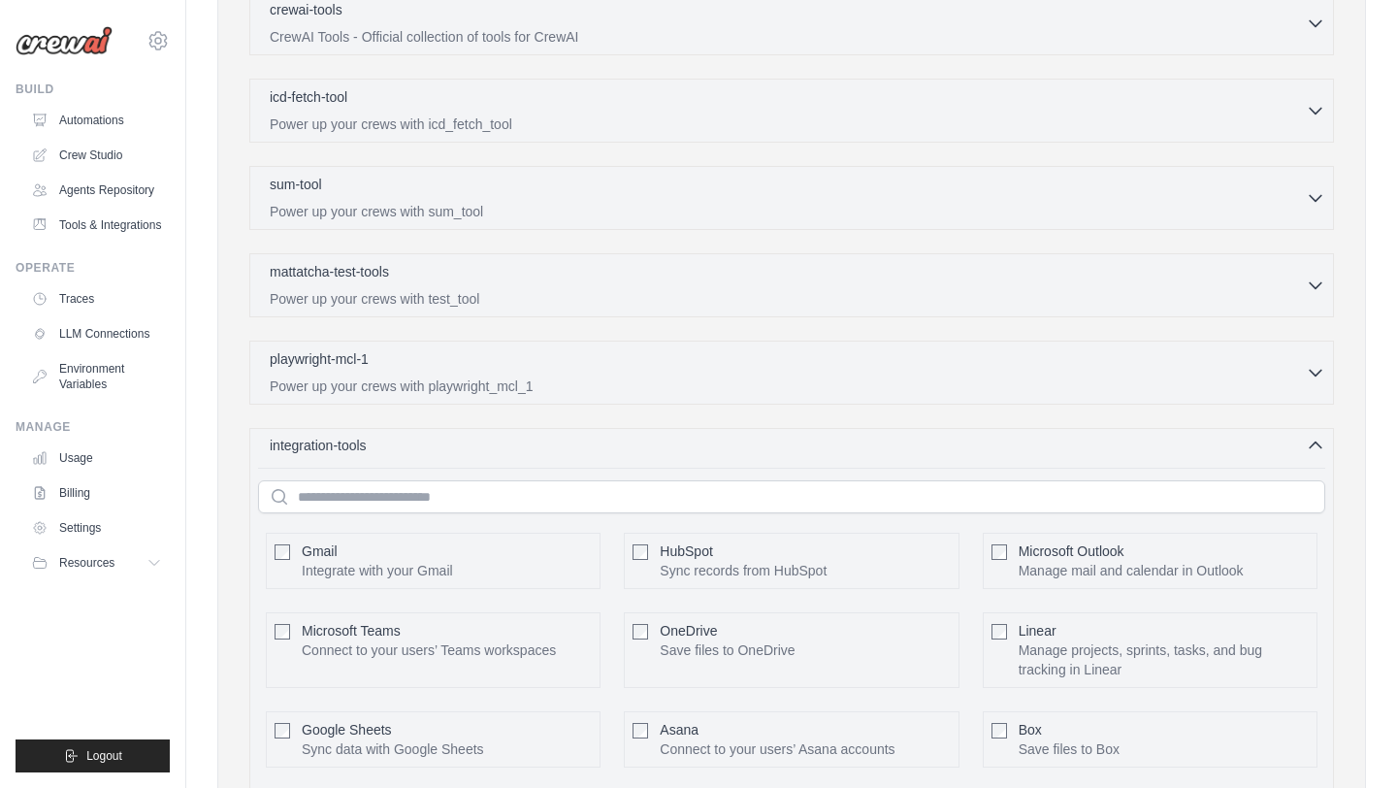
scroll to position [641, 0]
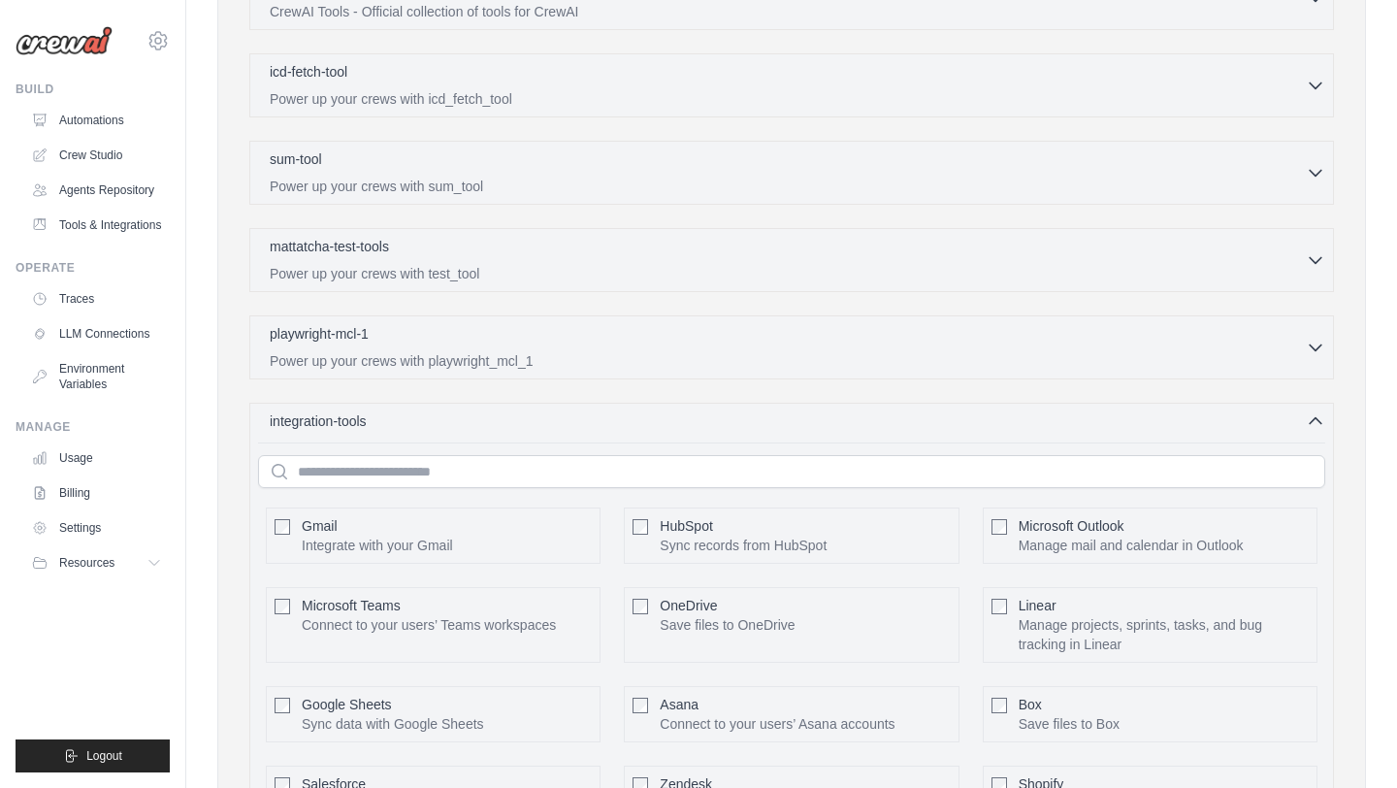
click at [428, 542] on p "Integrate with your Gmail" at bounding box center [377, 544] width 151 height 19
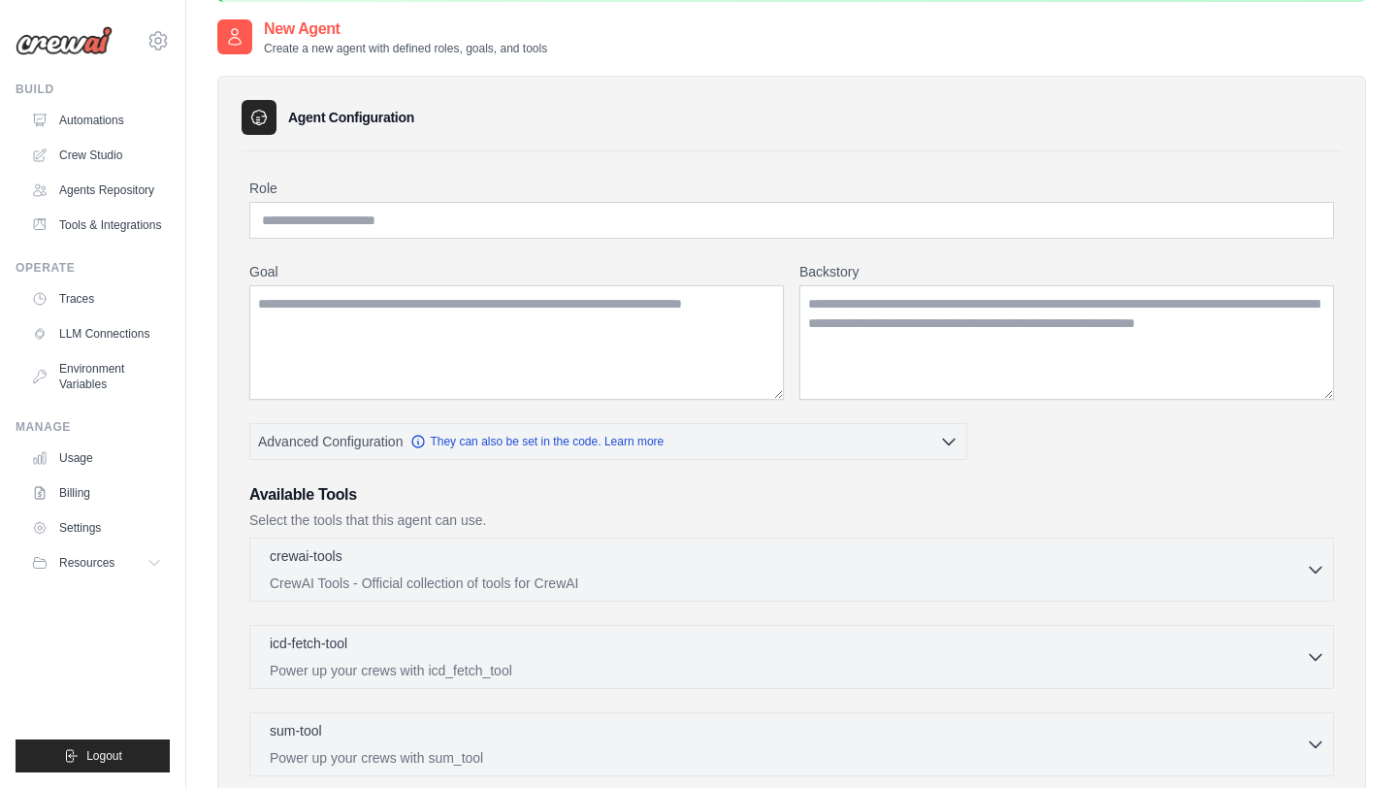
scroll to position [0, 0]
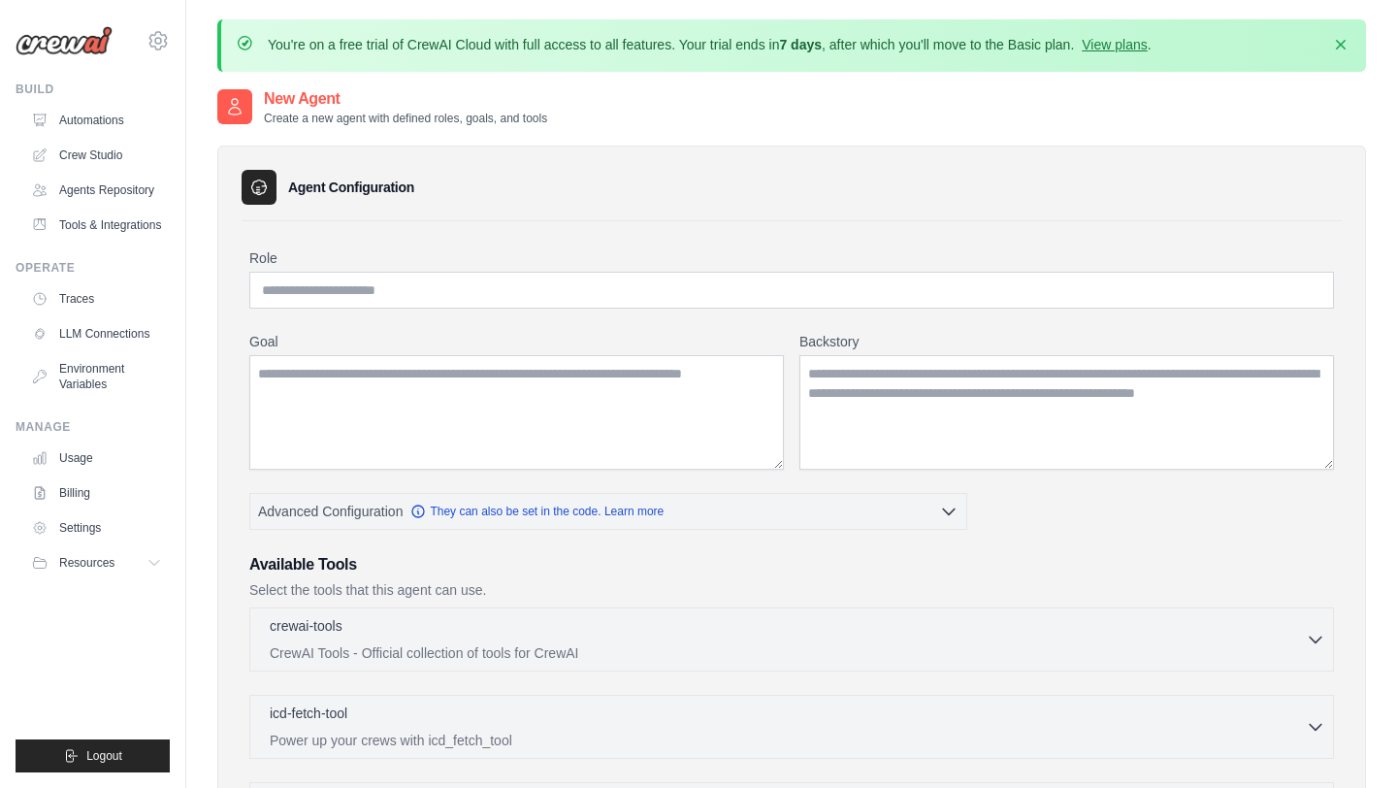
click at [621, 261] on label "Role" at bounding box center [791, 257] width 1085 height 19
click at [621, 272] on input "Role" at bounding box center [791, 290] width 1085 height 37
click at [620, 283] on input "Role" at bounding box center [791, 290] width 1085 height 37
type input "**********"
click at [406, 395] on textarea "Goal" at bounding box center [516, 412] width 534 height 114
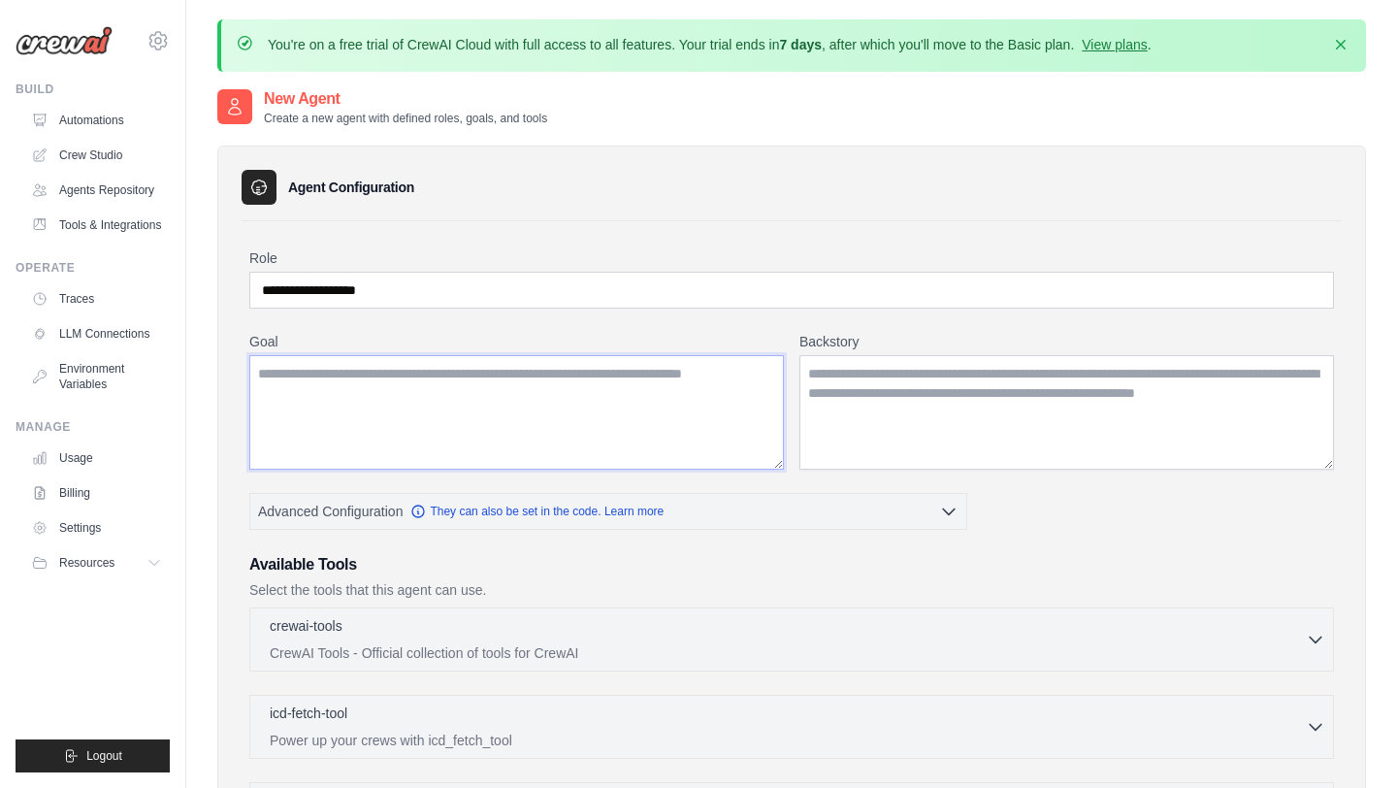
paste textarea "**********"
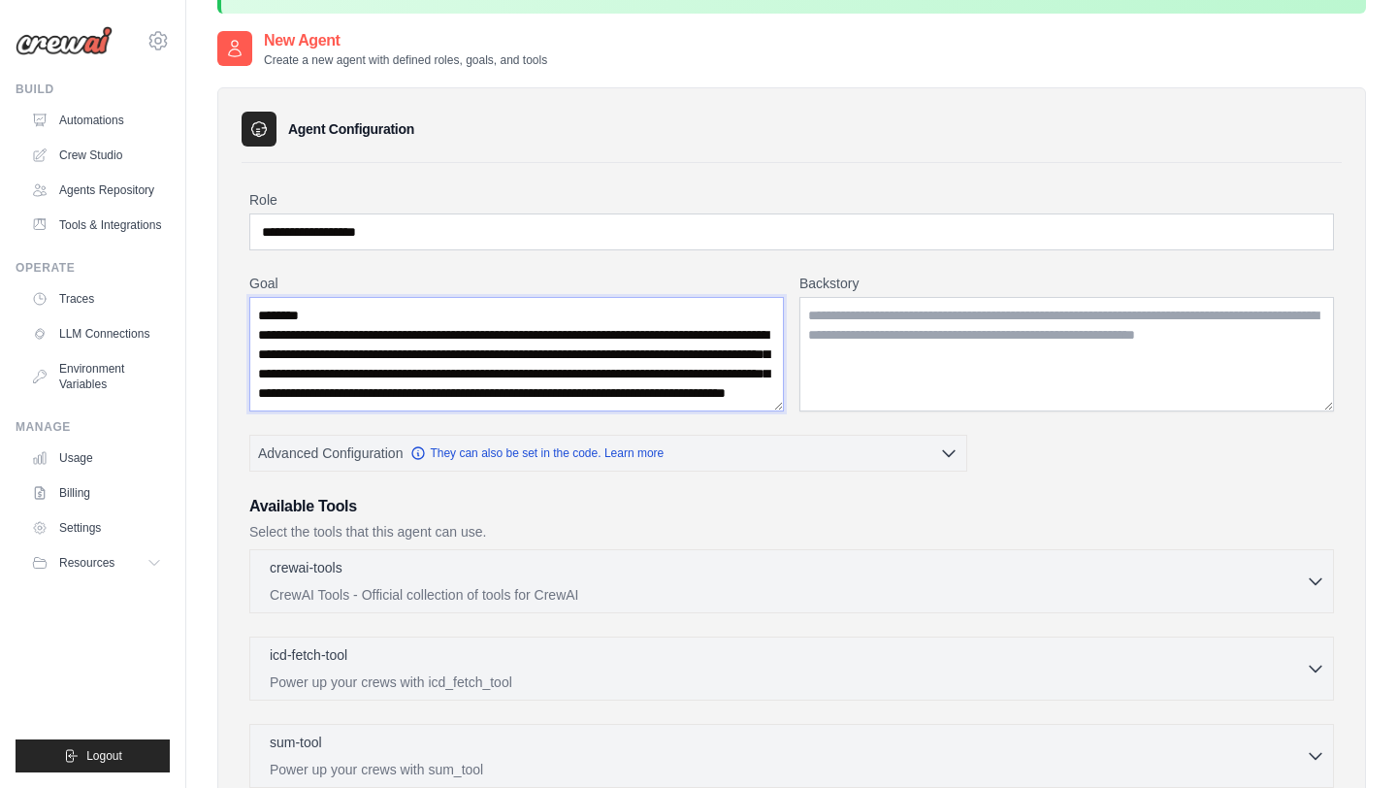
drag, startPoint x: 258, startPoint y: 336, endPoint x: 307, endPoint y: 354, distance: 51.9
click at [307, 354] on textarea "**********" at bounding box center [516, 354] width 534 height 114
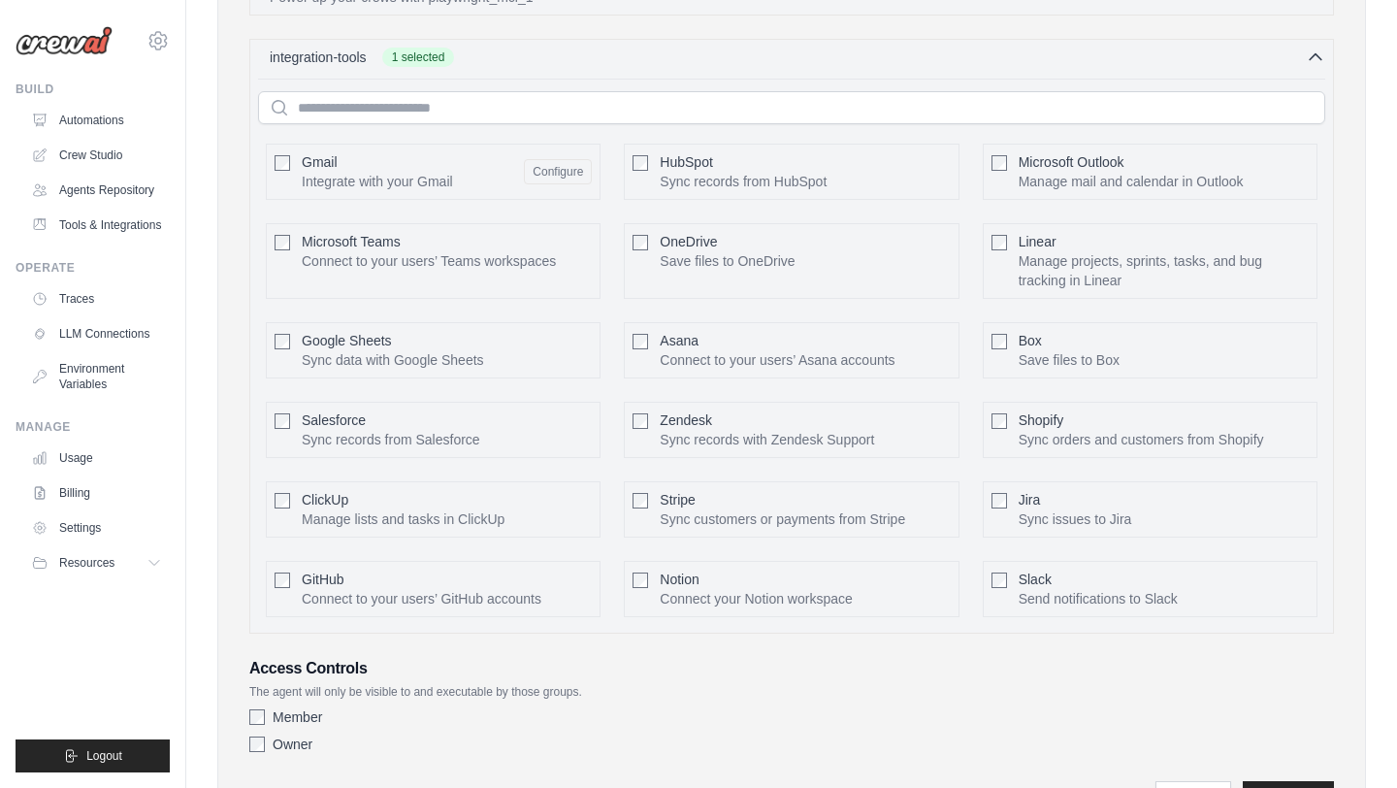
scroll to position [1010, 0]
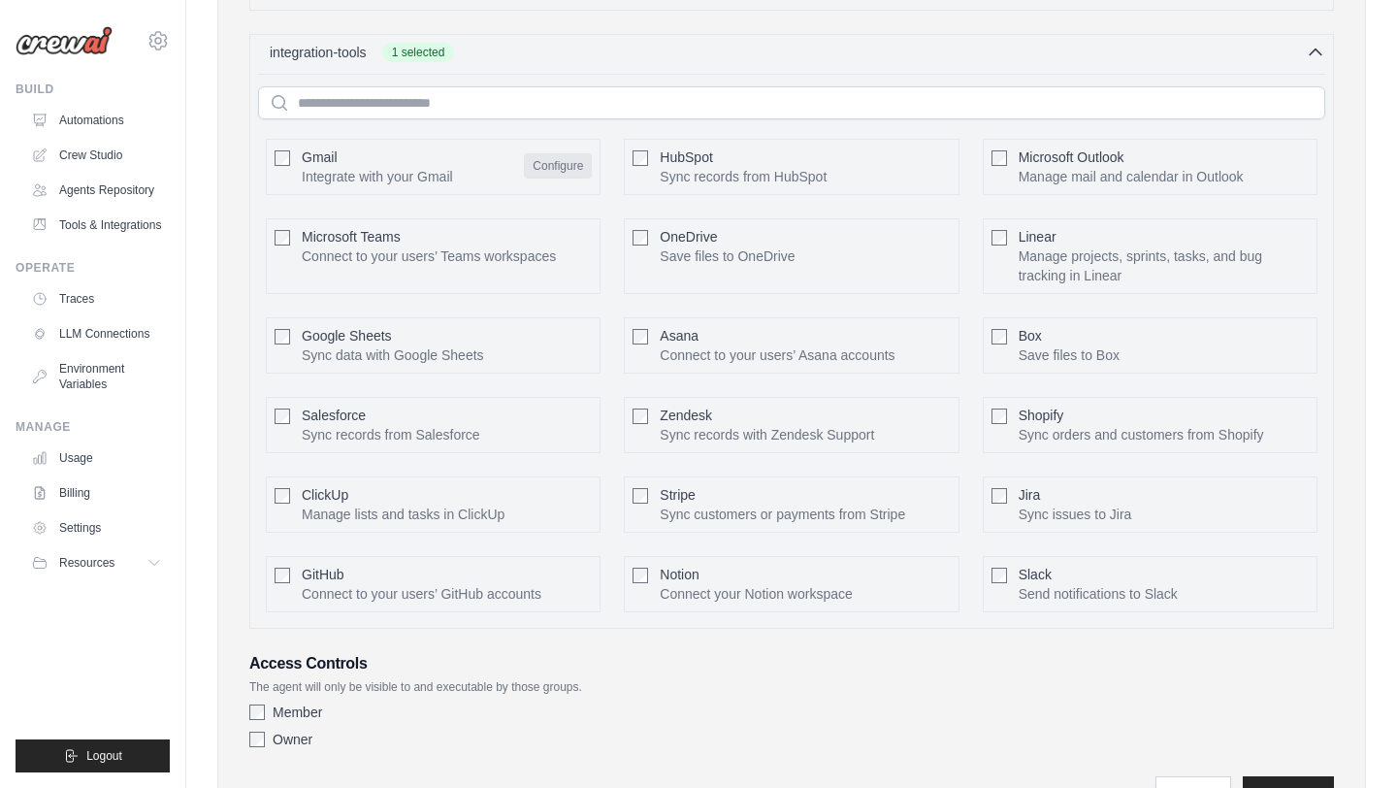
type textarea "**********"
click at [554, 166] on button "Configure" at bounding box center [558, 165] width 68 height 25
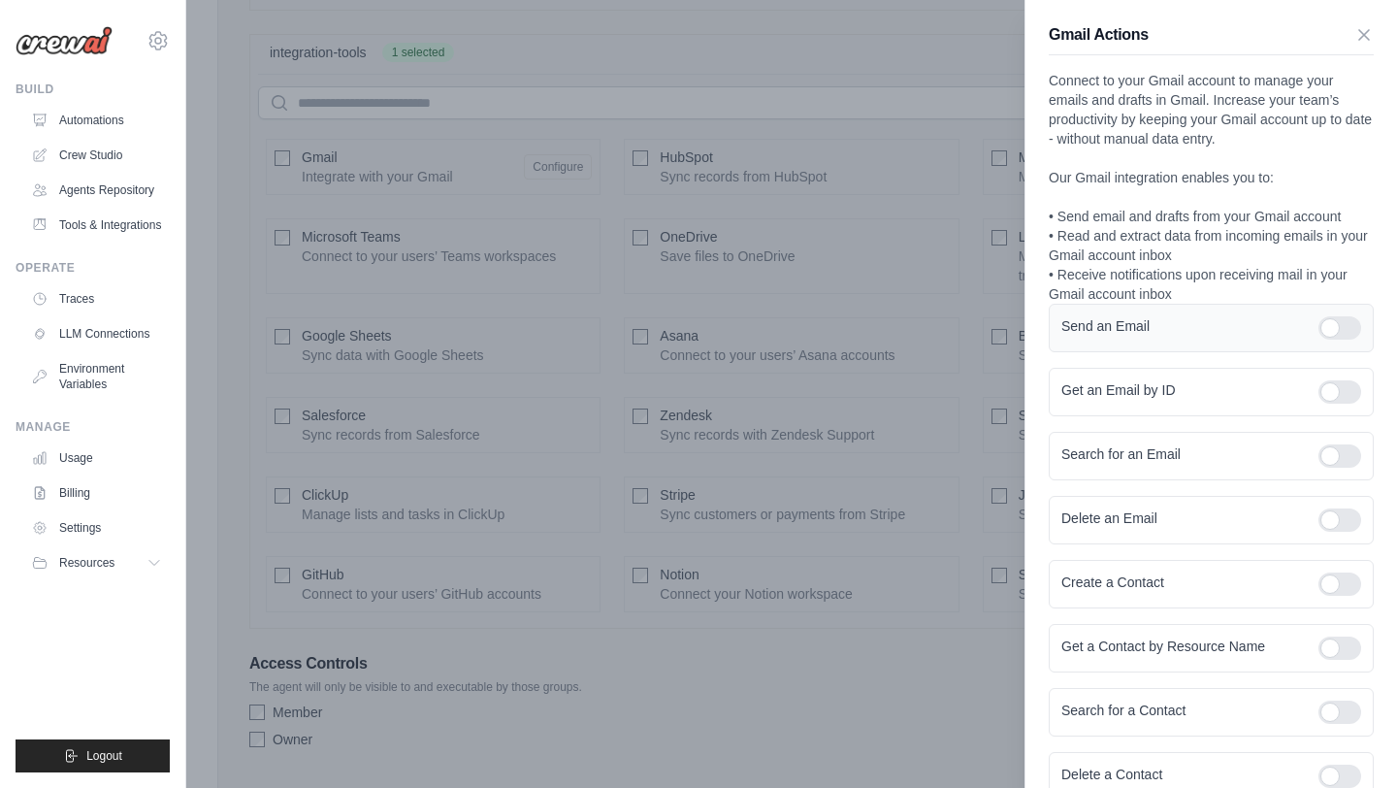
click at [1340, 325] on div at bounding box center [1339, 327] width 43 height 23
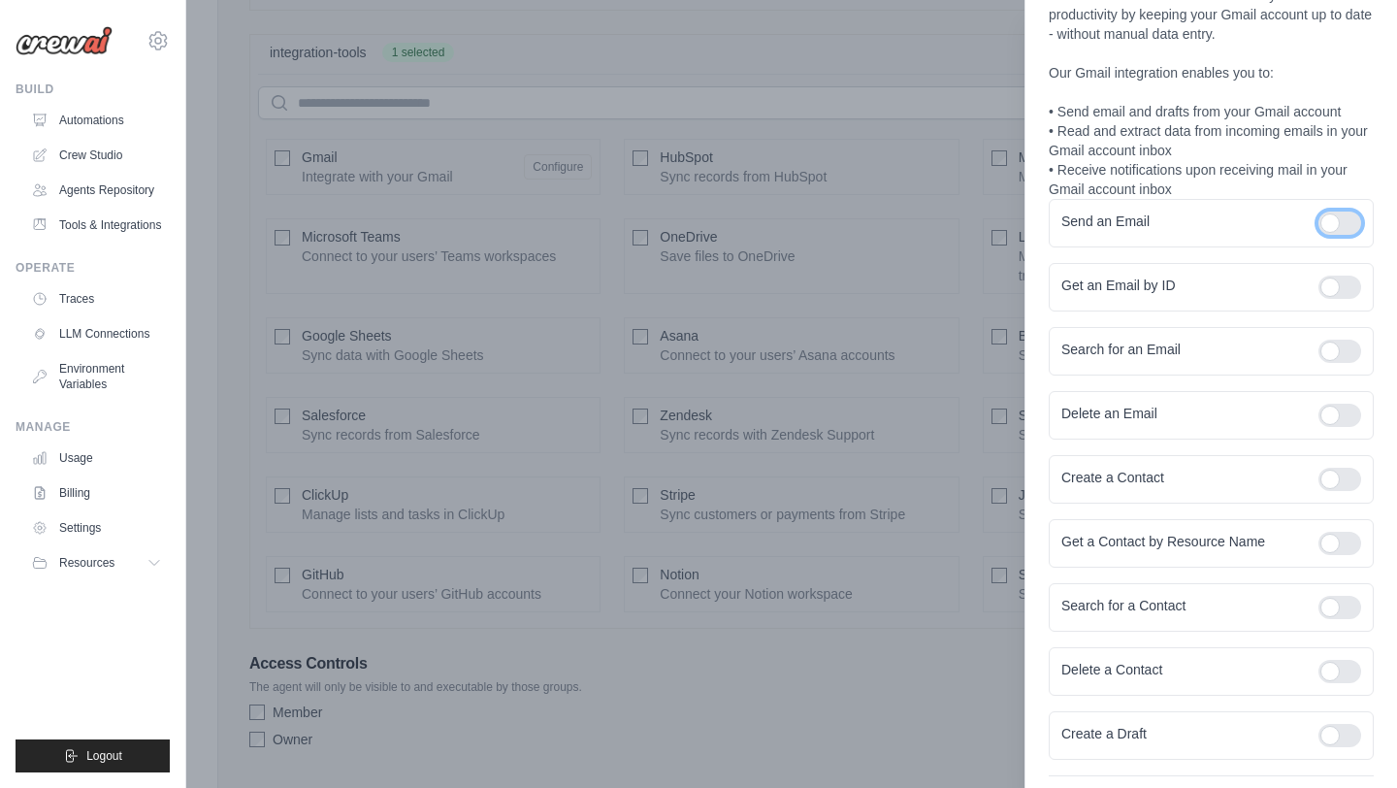
scroll to position [188, 0]
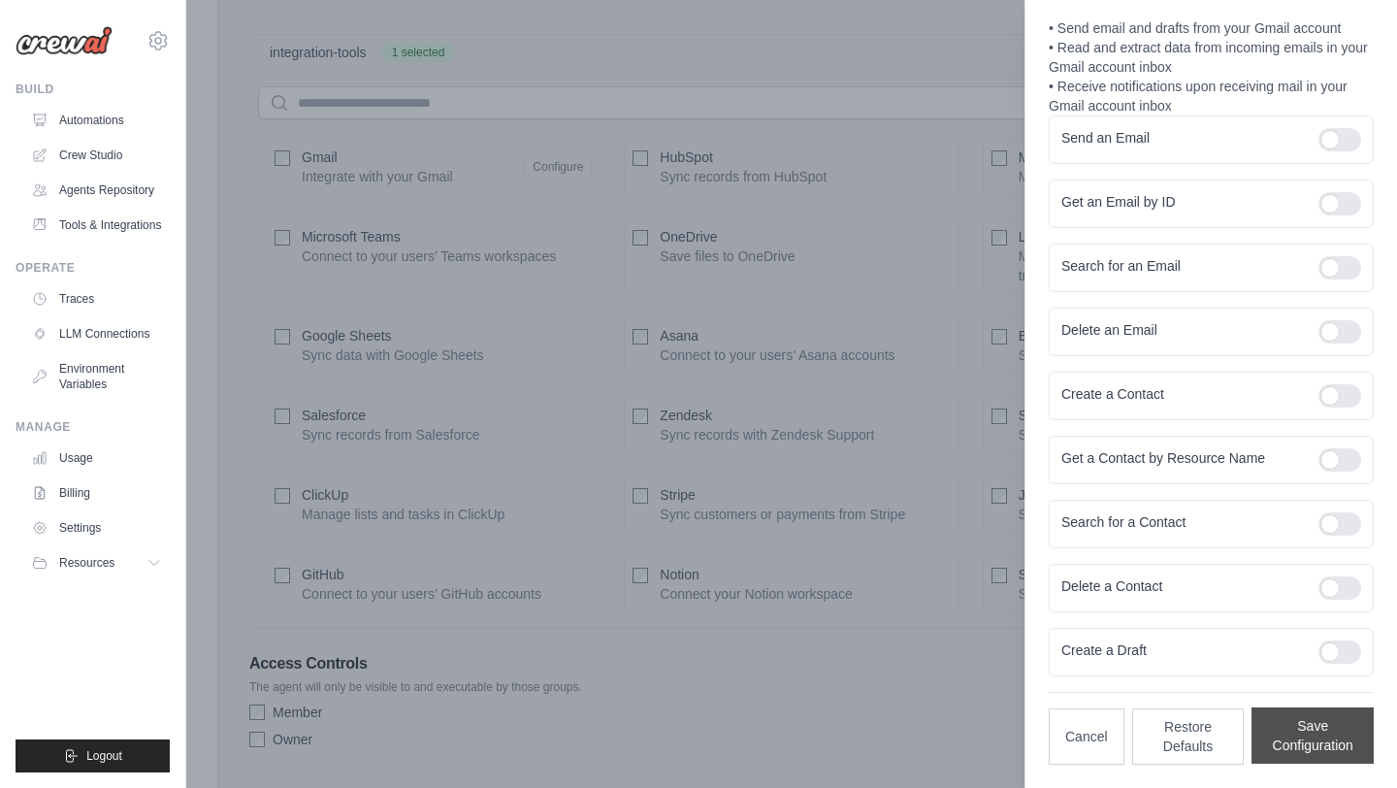
click at [1339, 735] on button "Save Configuration" at bounding box center [1312, 735] width 122 height 56
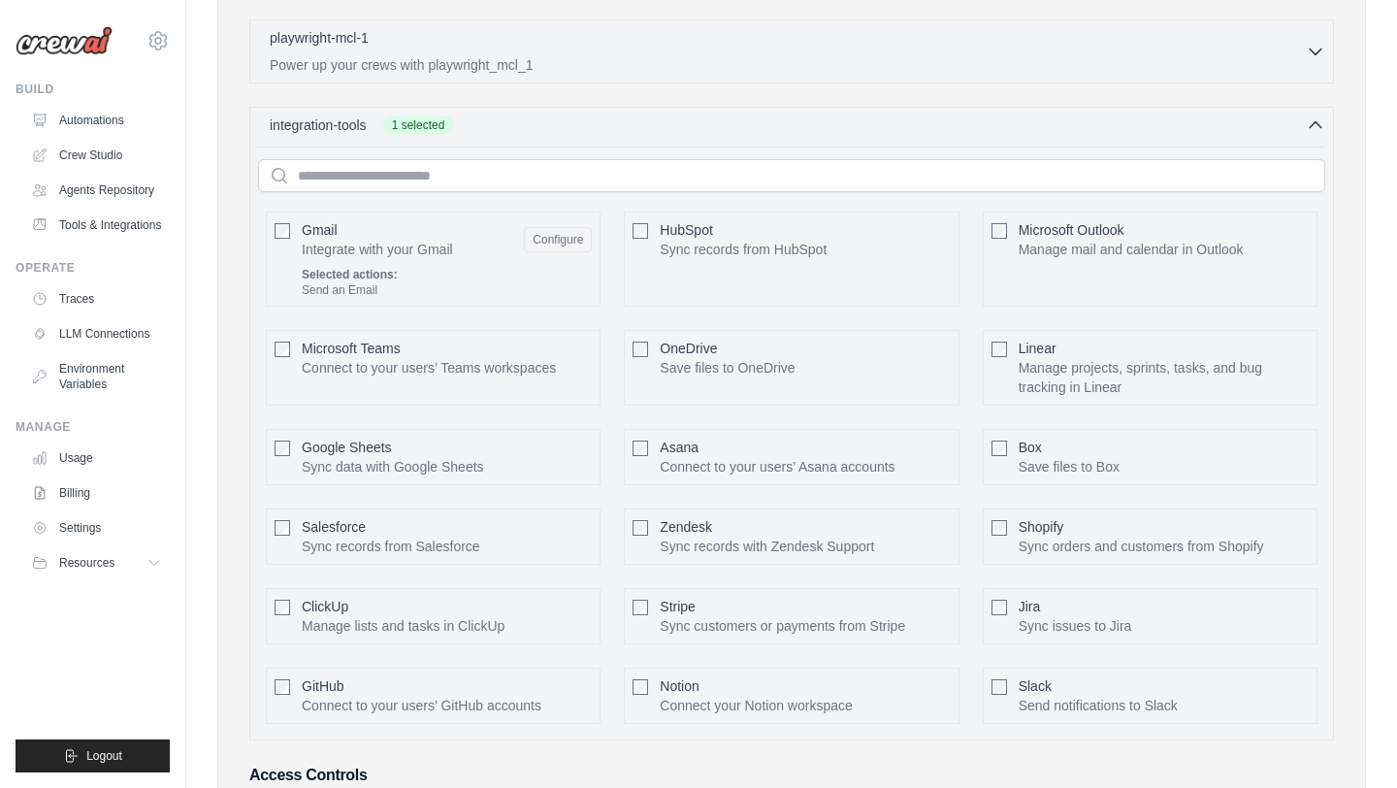
scroll to position [941, 0]
click at [436, 272] on div "Selected actions: Send an Email" at bounding box center [447, 278] width 290 height 31
click at [430, 270] on div "Selected actions: Send an Email" at bounding box center [447, 278] width 290 height 31
click at [555, 236] on button "Configure" at bounding box center [558, 234] width 68 height 25
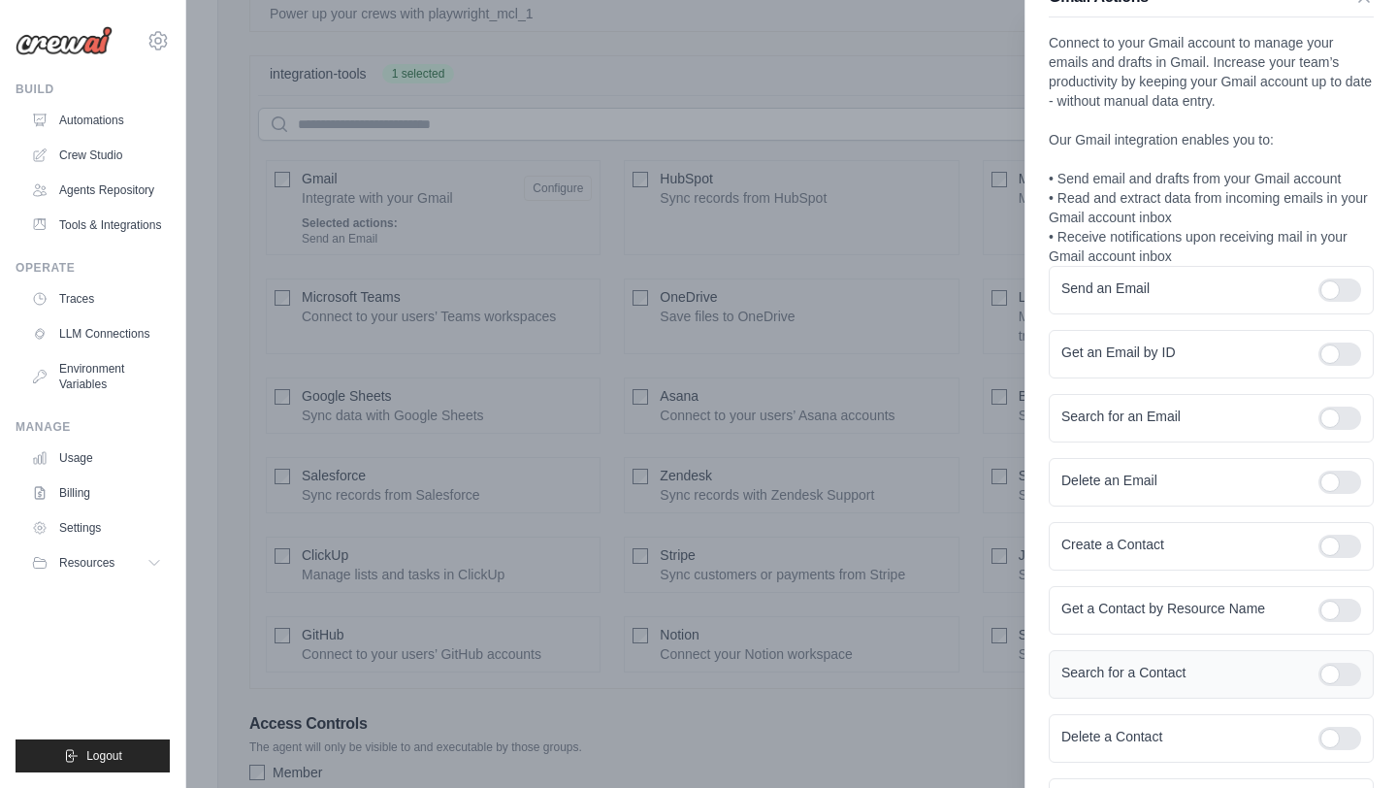
scroll to position [188, 0]
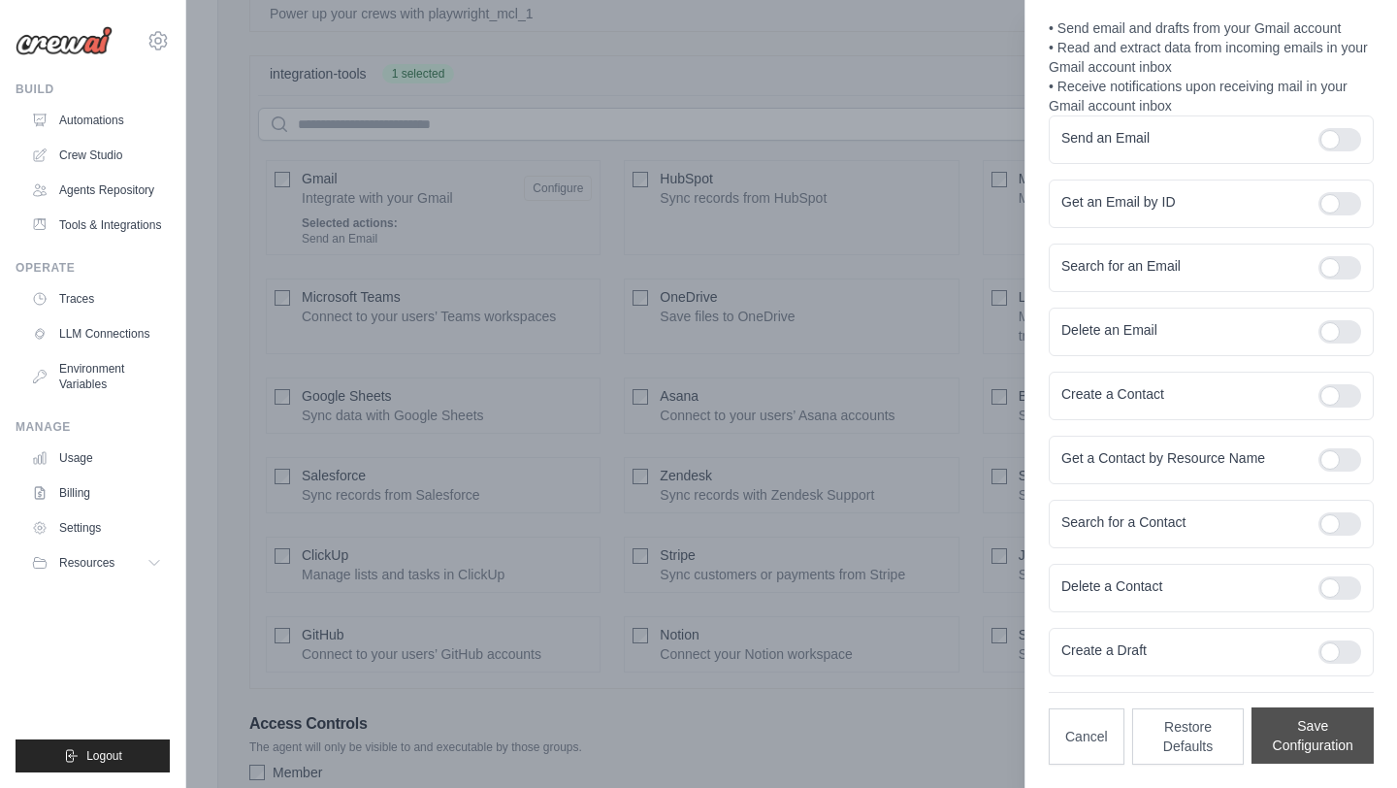
click at [1273, 734] on button "Save Configuration" at bounding box center [1312, 735] width 122 height 56
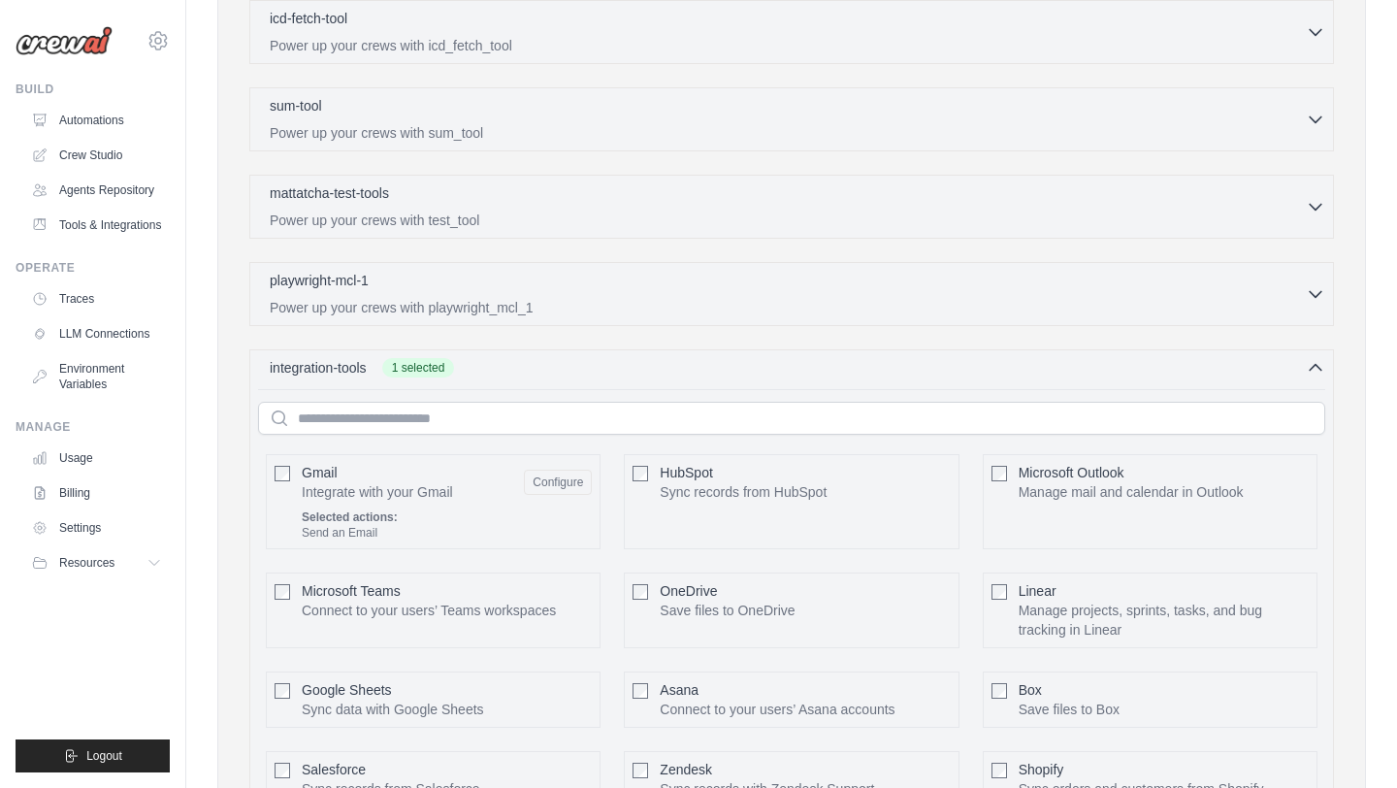
scroll to position [513, 0]
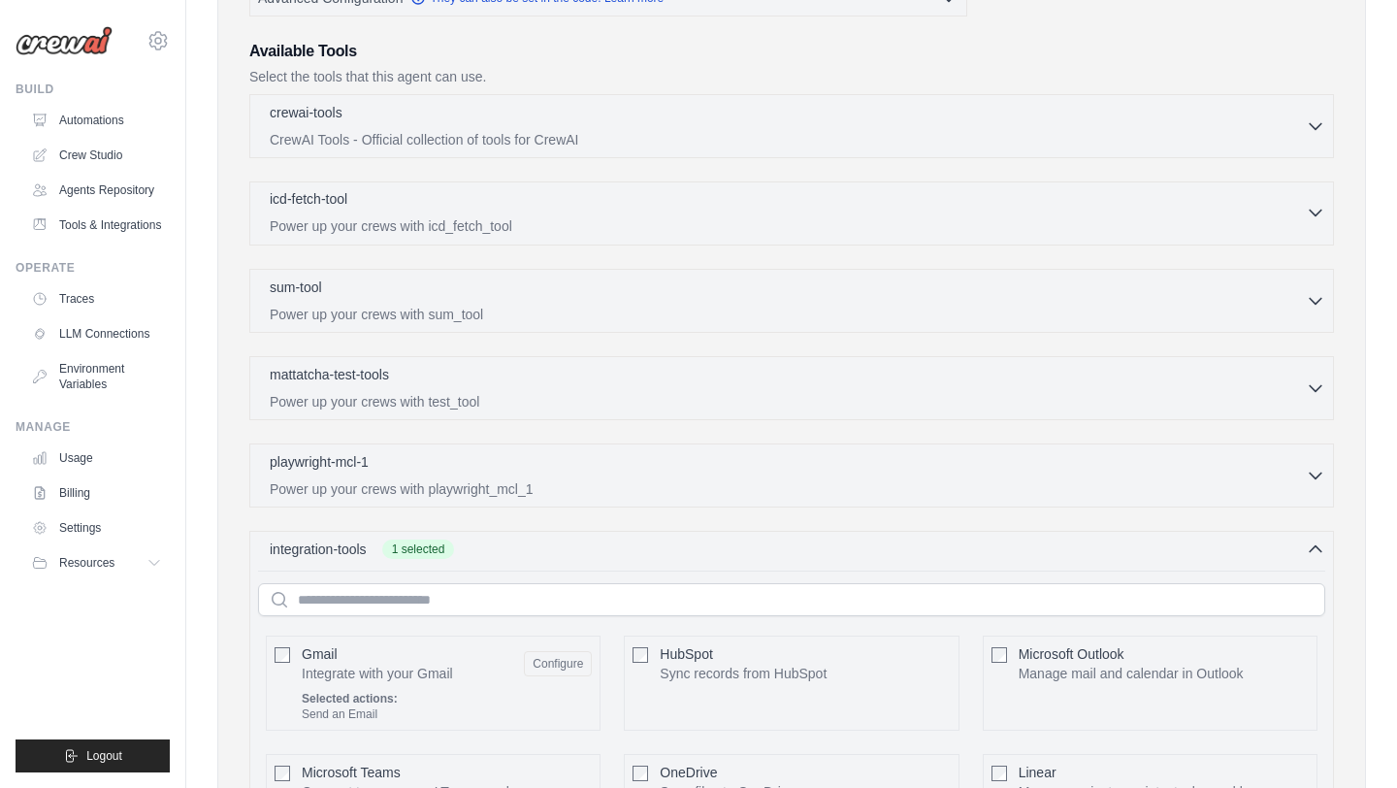
click at [534, 213] on div "icd-fetch-tool 0 selected Power up your crews with icd_fetch_tool" at bounding box center [788, 212] width 1036 height 47
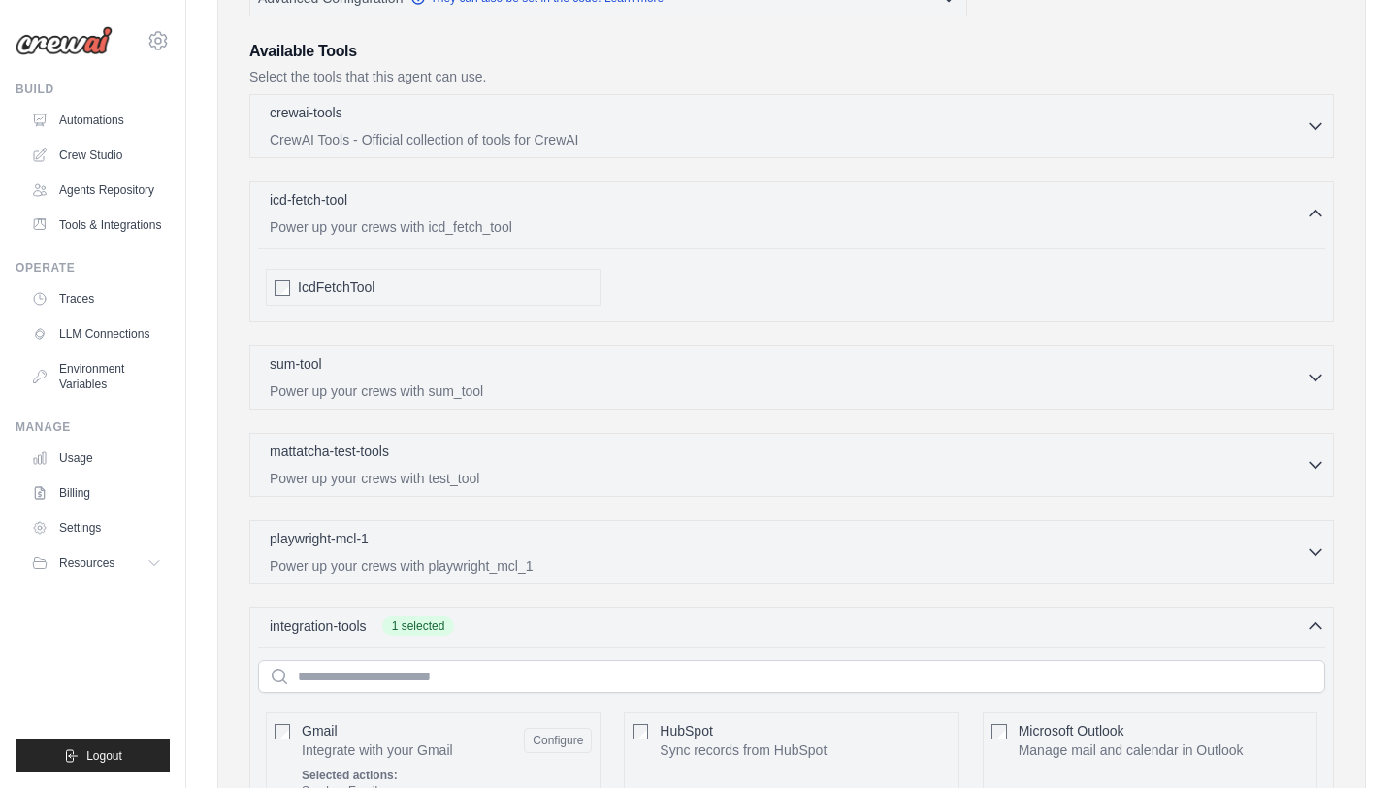
click at [485, 281] on div "IcdFetchTool" at bounding box center [445, 286] width 294 height 19
click at [617, 542] on div "playwright-mcl-1 0 selected" at bounding box center [788, 539] width 1036 height 23
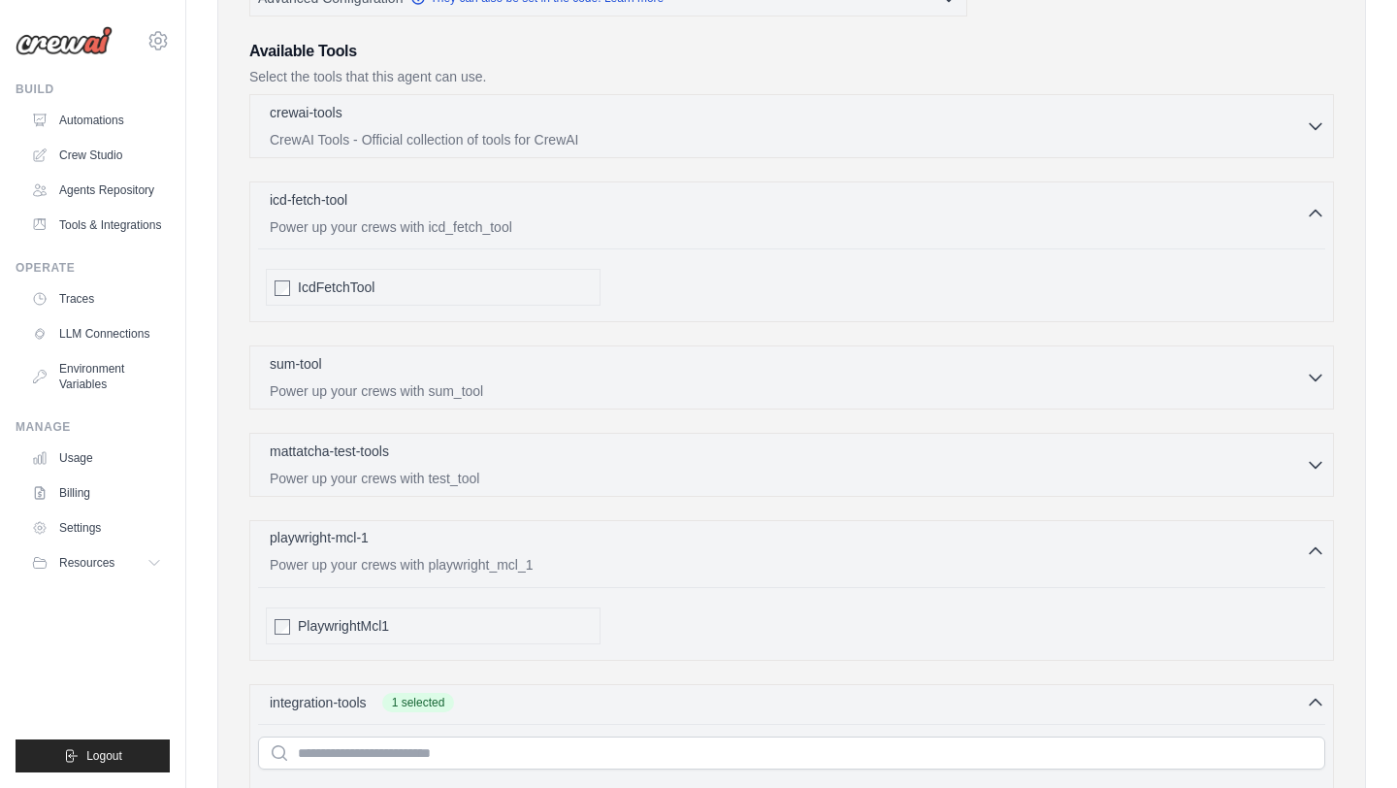
click at [617, 542] on div "playwright-mcl-1 0 selected" at bounding box center [788, 539] width 1036 height 23
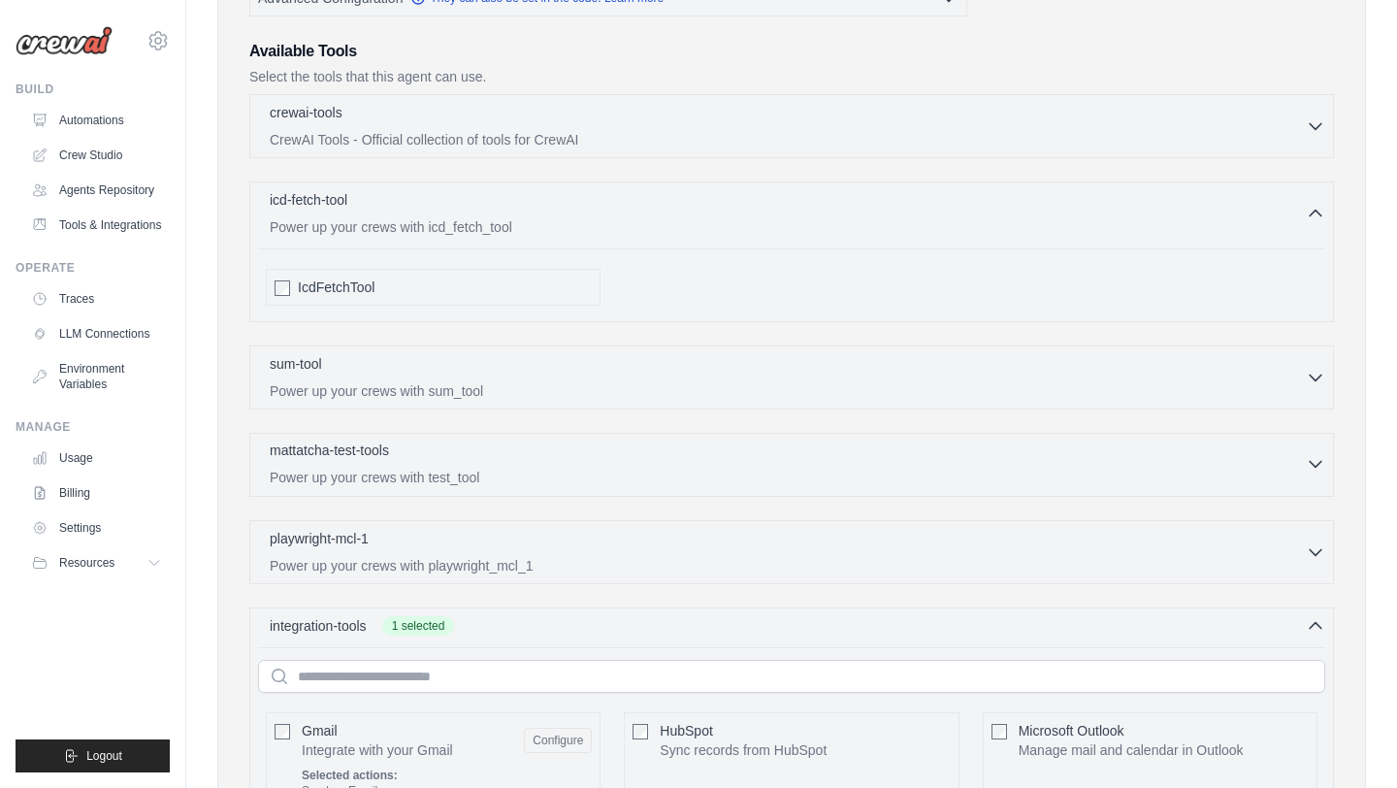
click at [591, 449] on div "mattatcha-test-tools 0 selected" at bounding box center [788, 451] width 1036 height 23
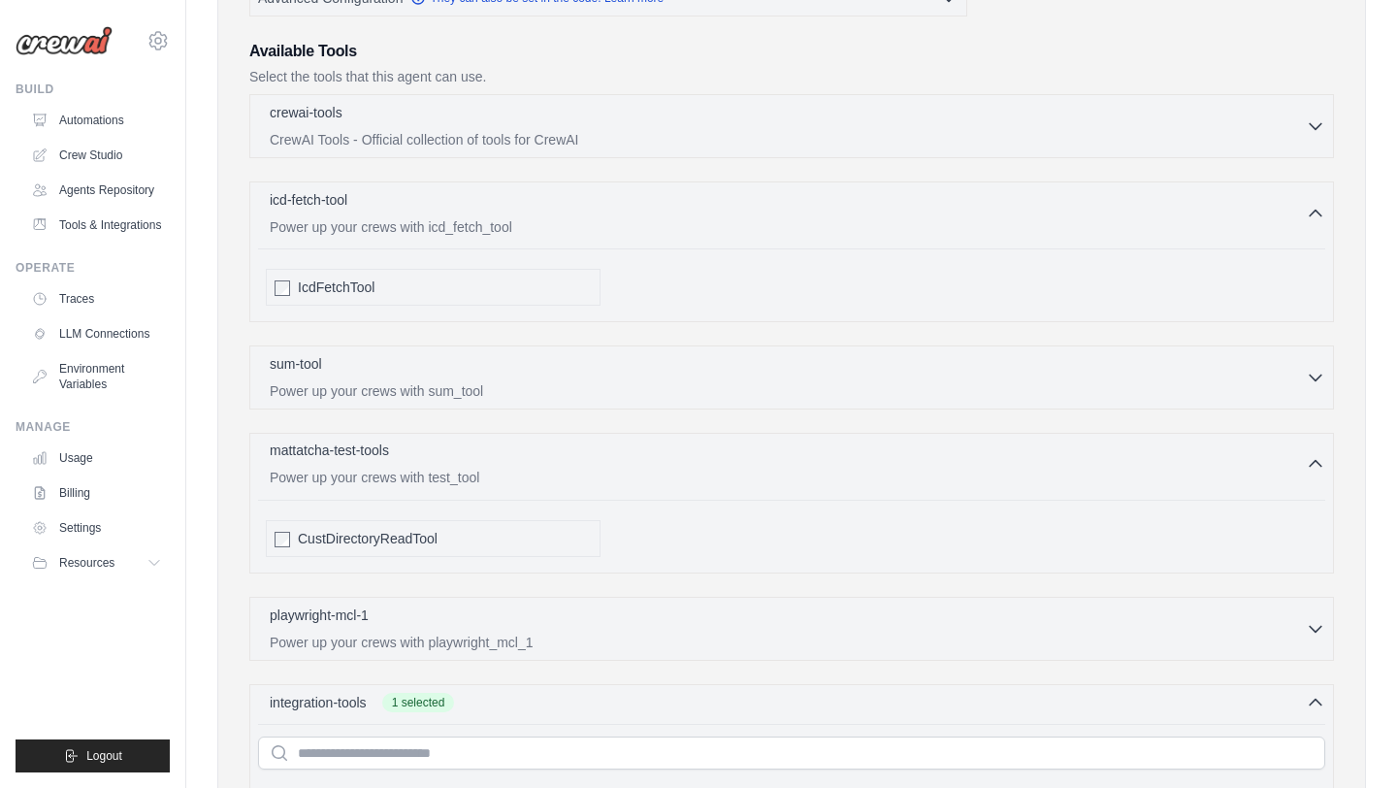
click at [591, 449] on div "mattatcha-test-tools 0 selected" at bounding box center [788, 451] width 1036 height 23
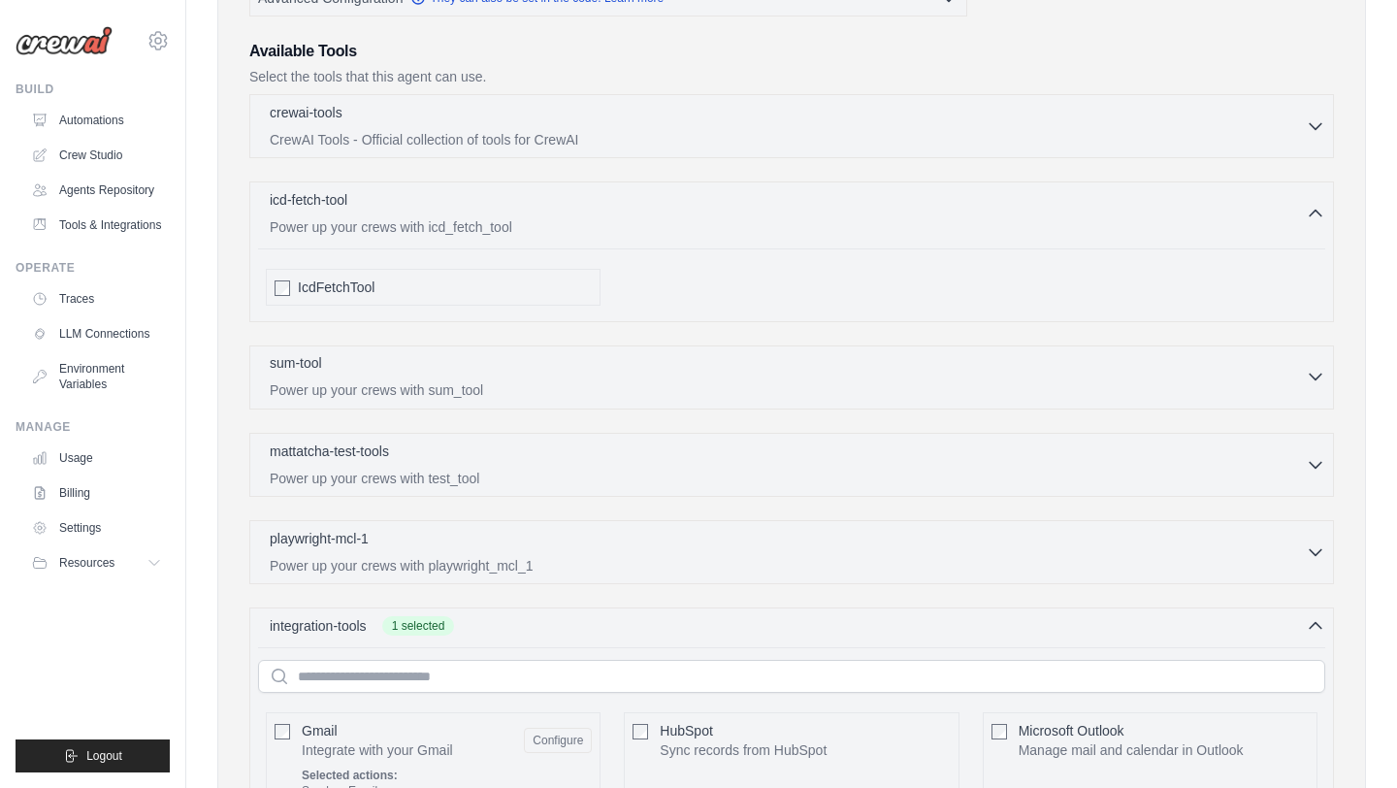
click at [577, 374] on div "sum-tool 0 selected" at bounding box center [788, 364] width 1036 height 23
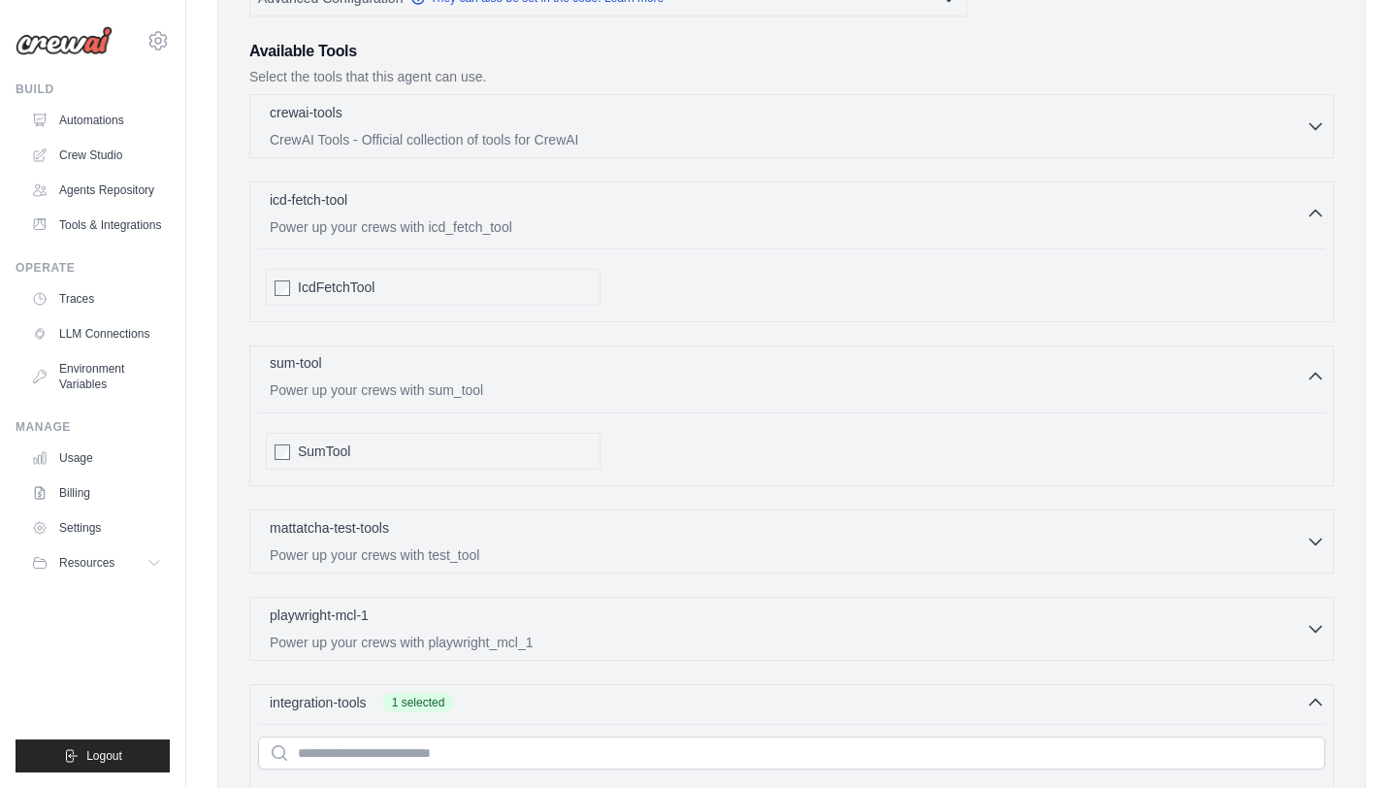
click at [577, 374] on div "sum-tool 0 selected" at bounding box center [788, 364] width 1036 height 23
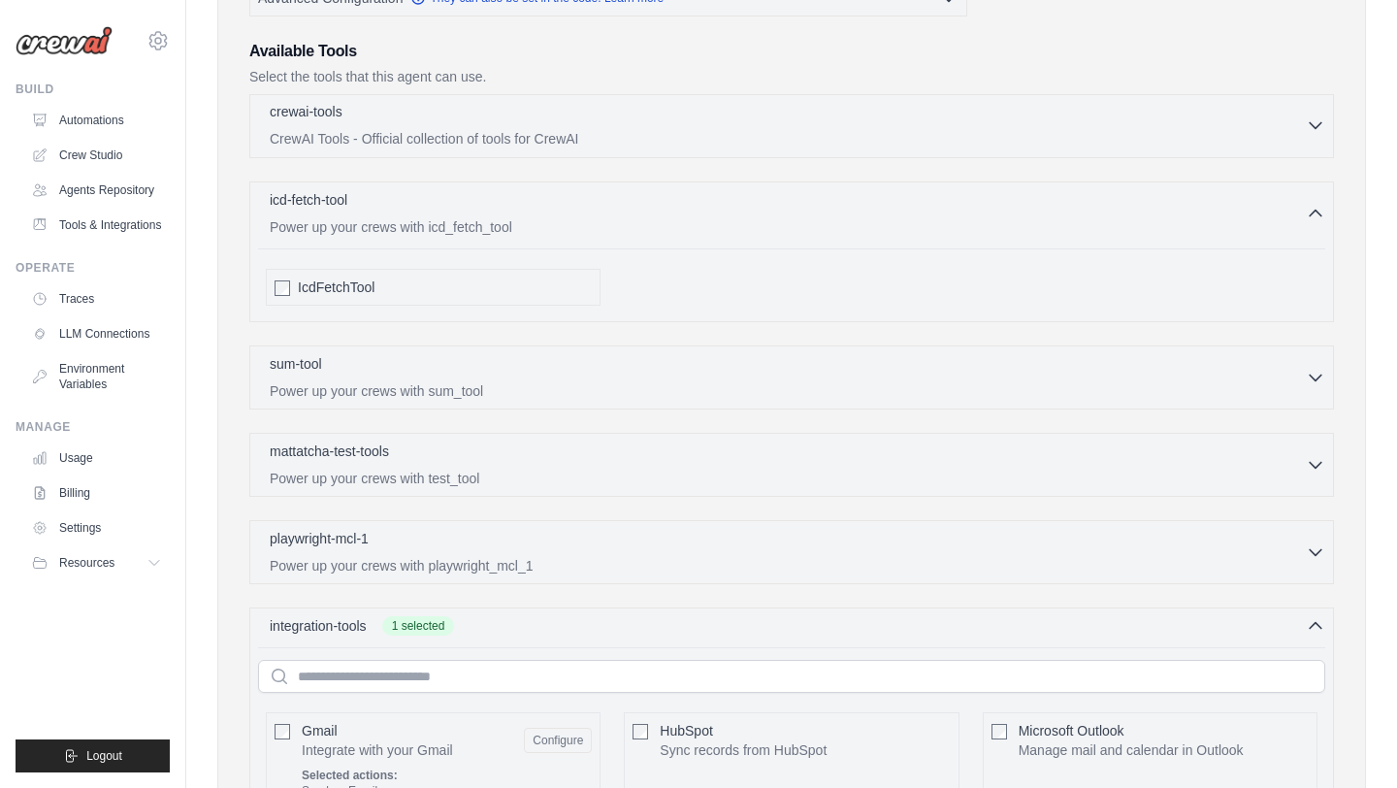
click at [534, 110] on div "crewai-tools 0 selected" at bounding box center [788, 113] width 1036 height 23
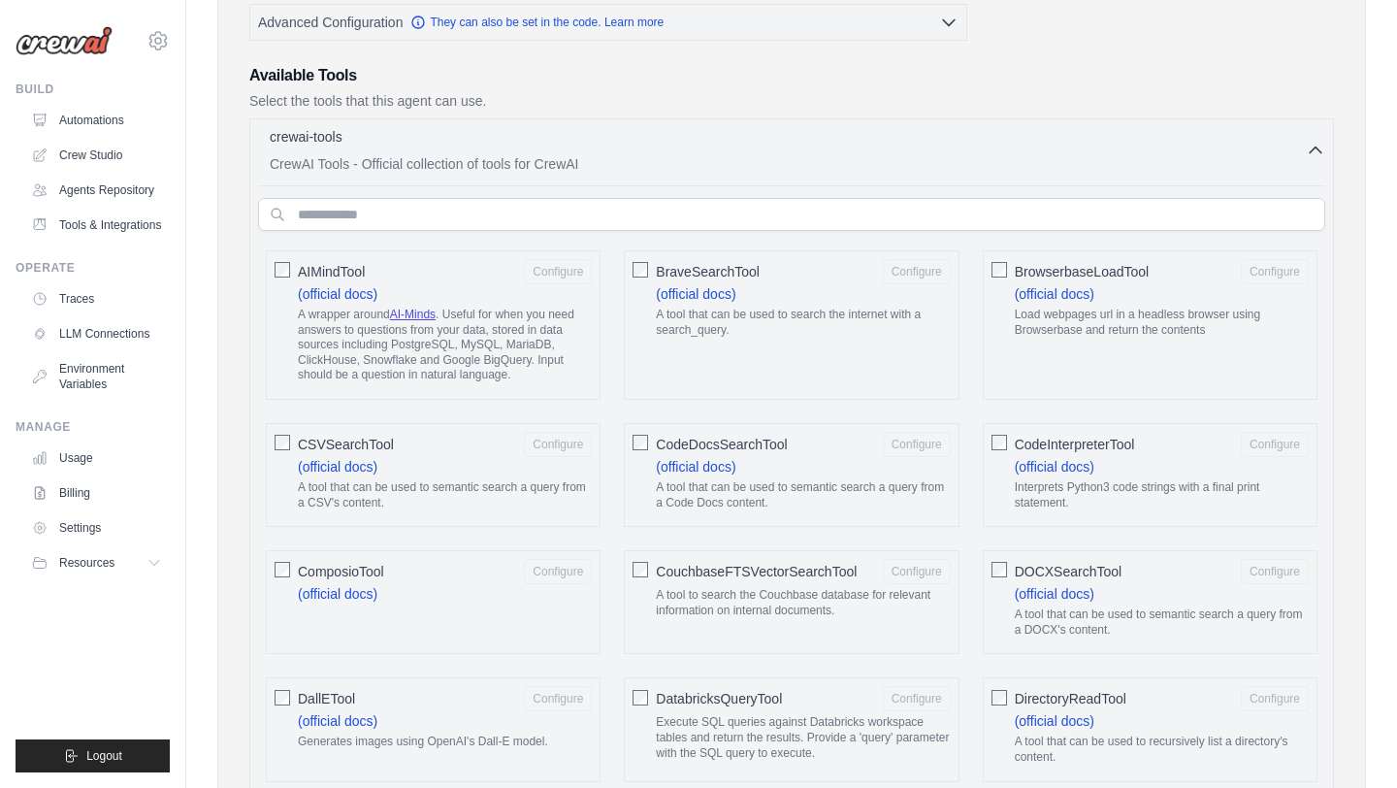
scroll to position [316, 0]
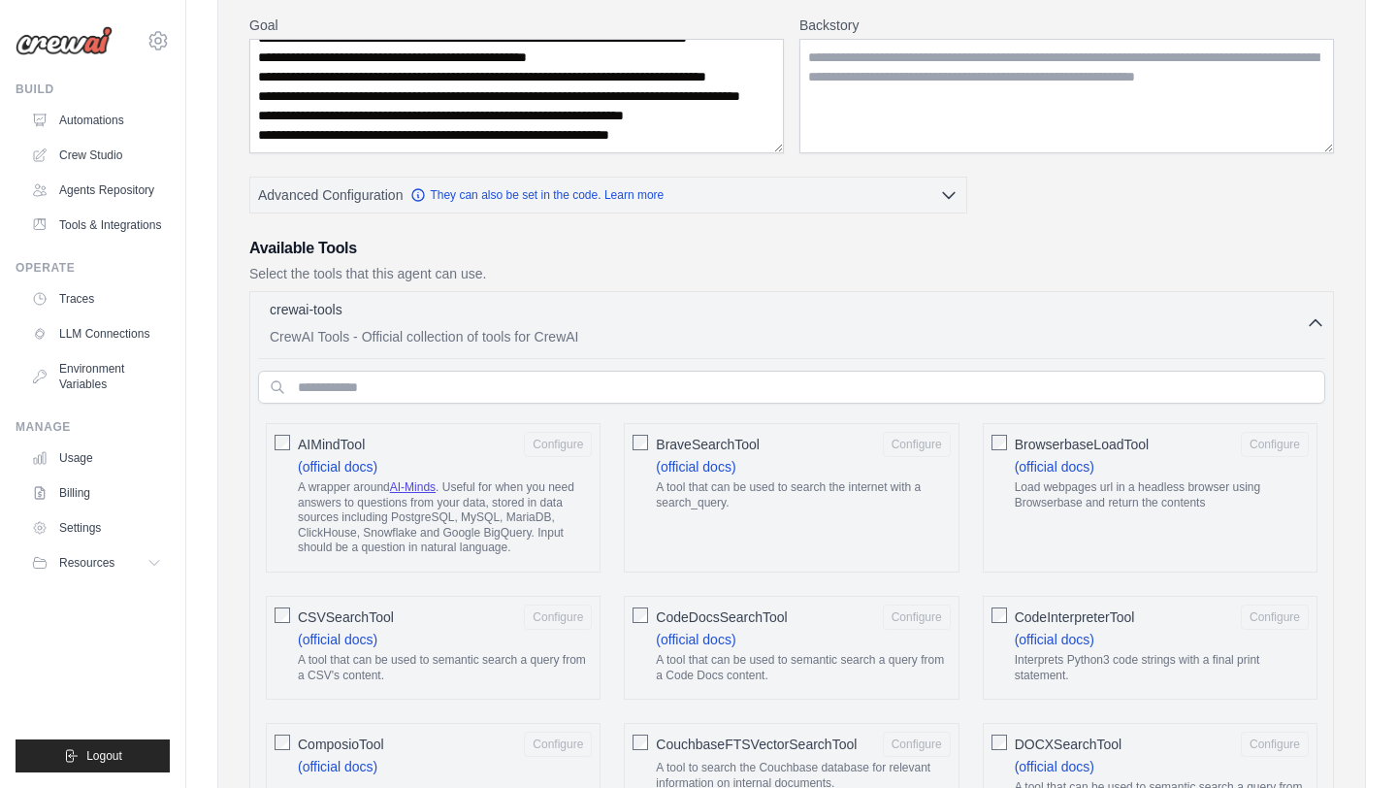
click at [1052, 387] on input "text" at bounding box center [791, 387] width 1067 height 33
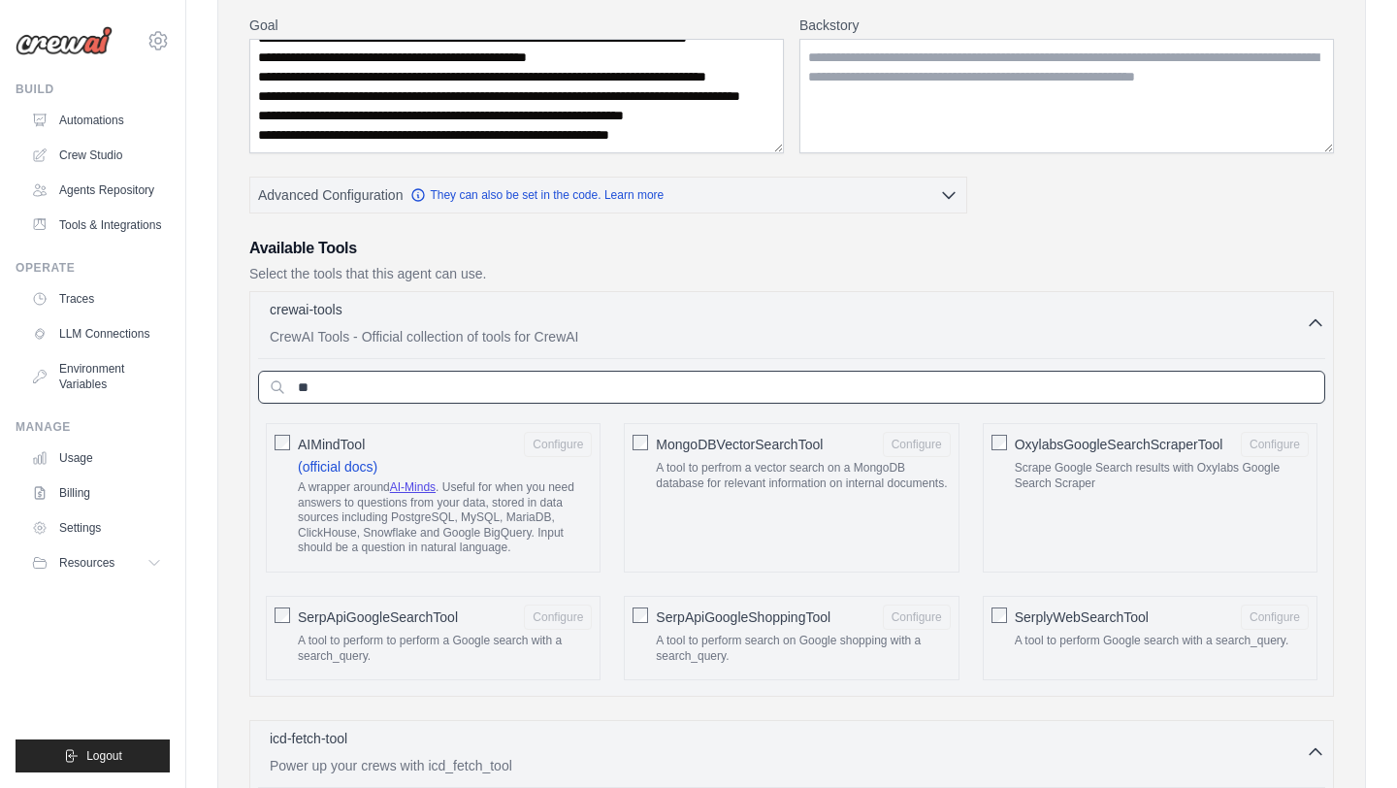
type input "*"
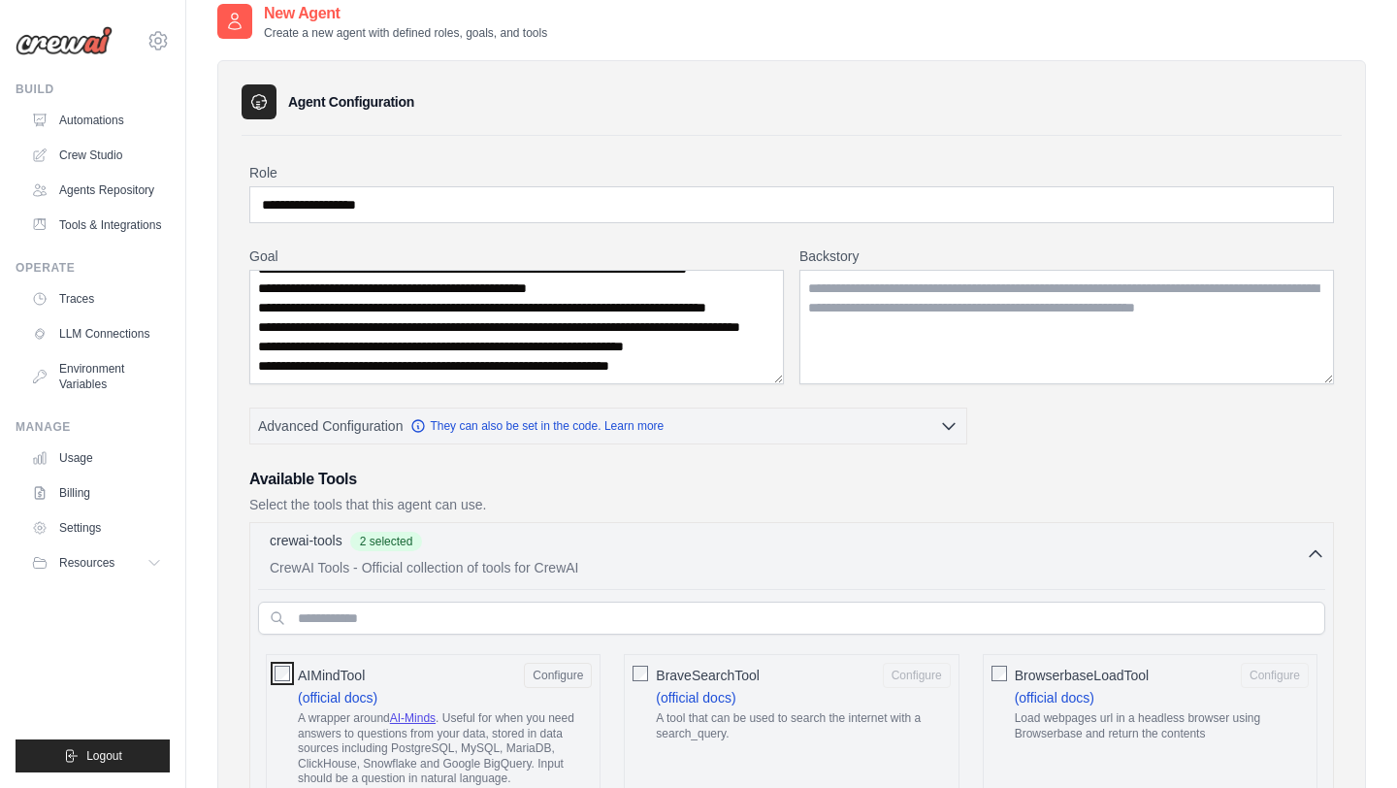
scroll to position [82, 0]
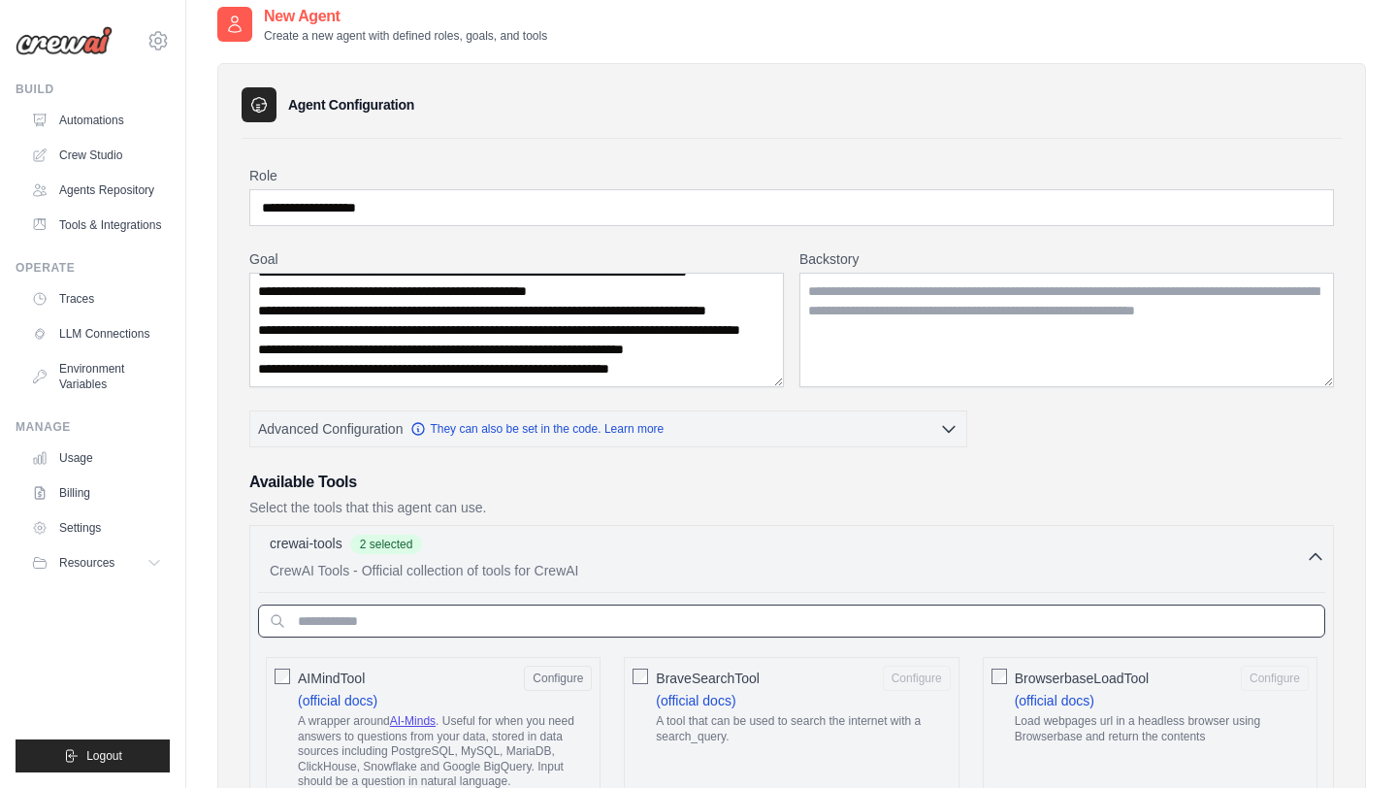
click at [509, 628] on input "text" at bounding box center [791, 620] width 1067 height 33
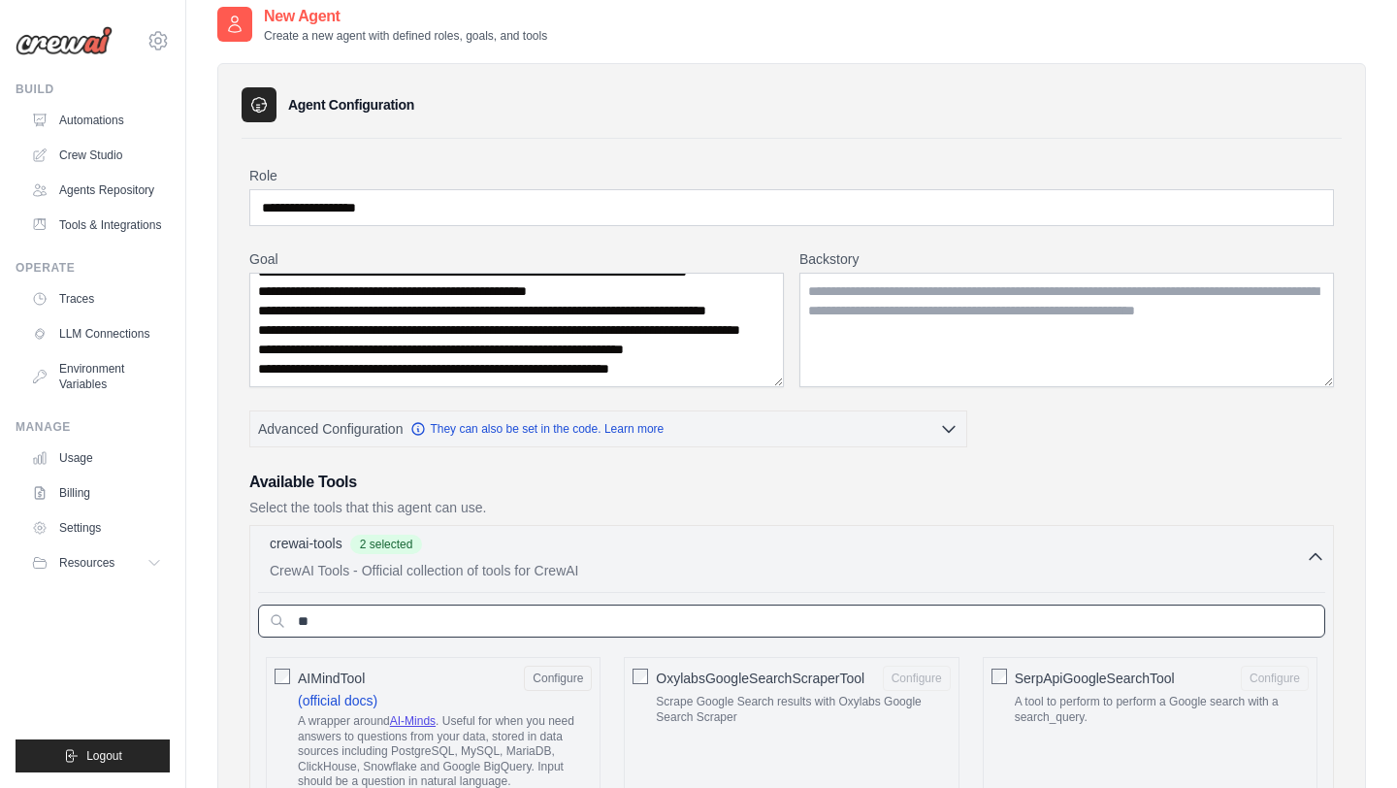
type input "*"
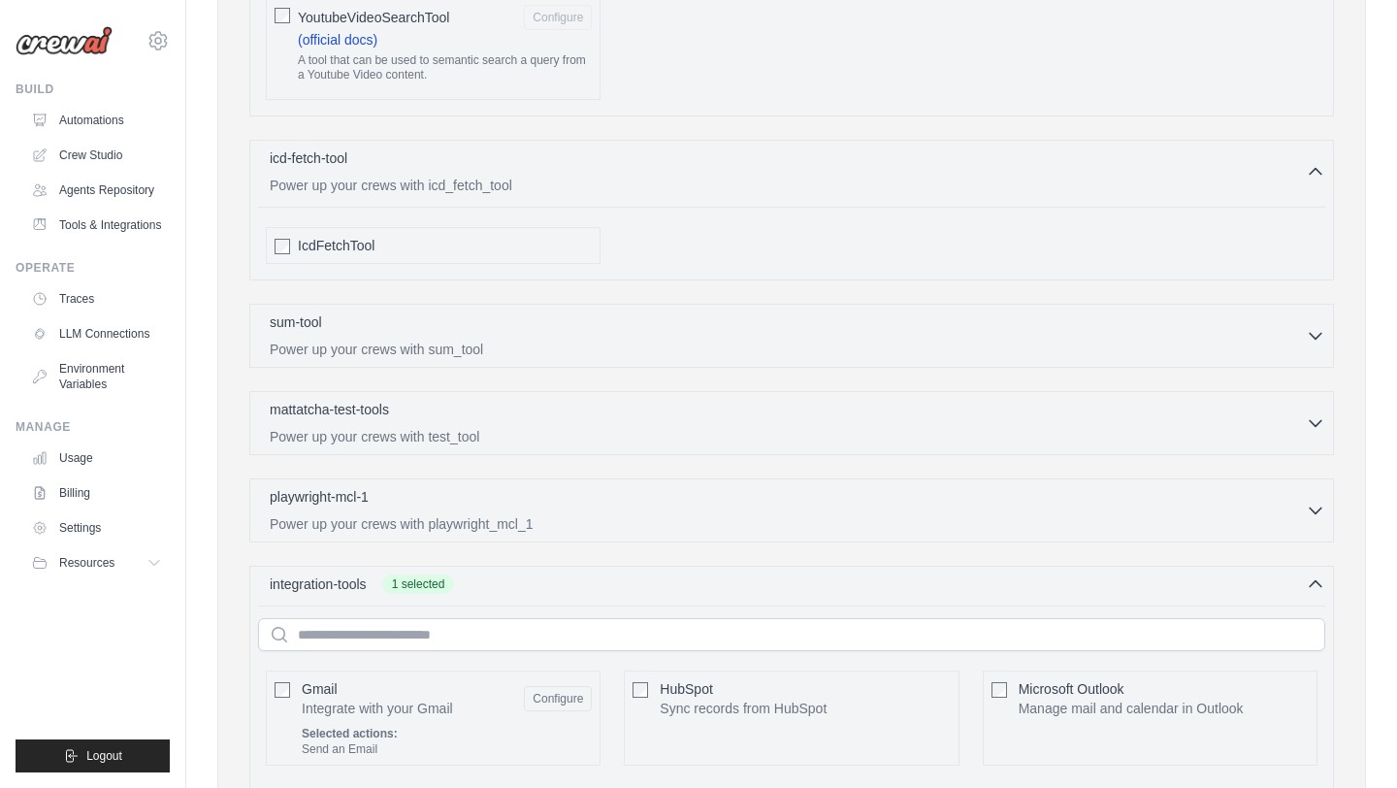
scroll to position [2574, 0]
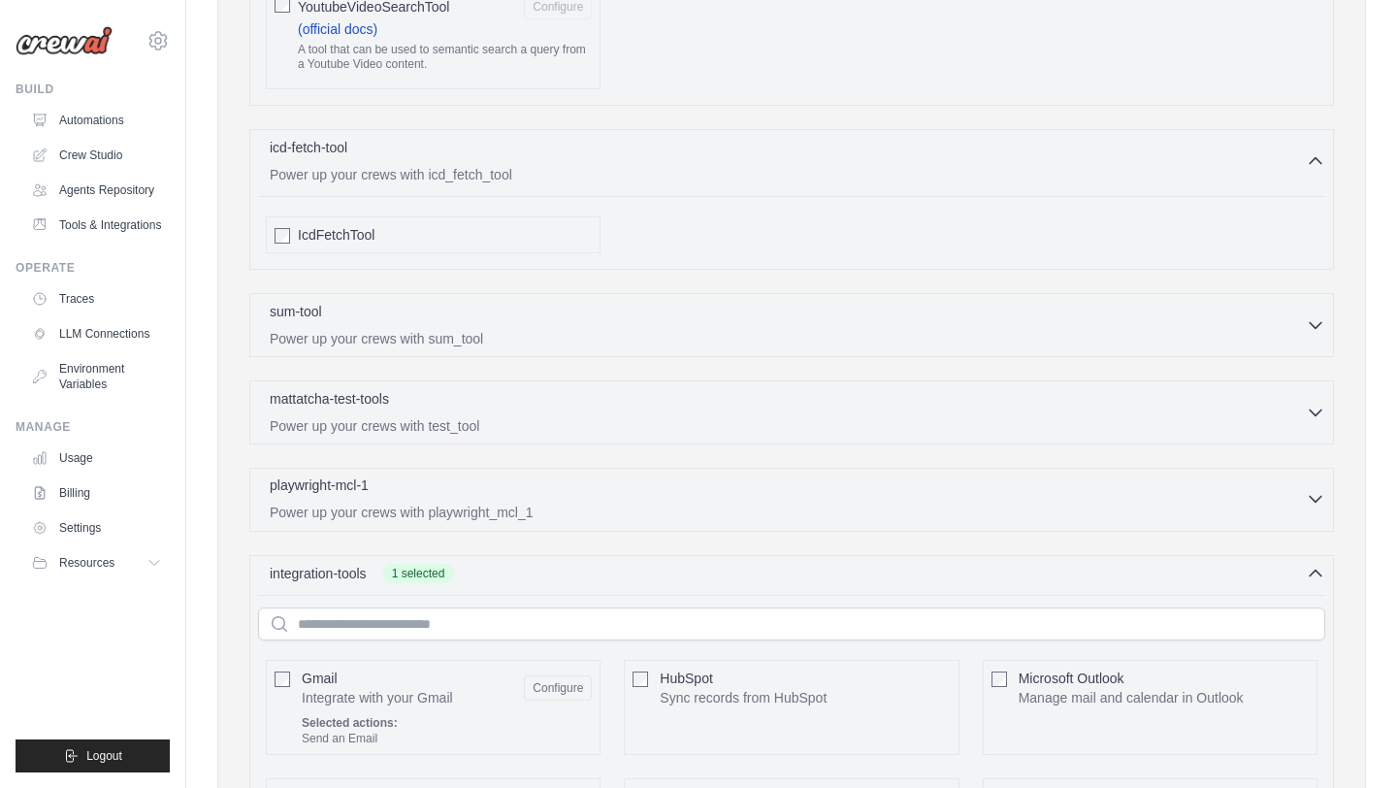
type input "******"
click at [625, 490] on div "playwright-mcl-1 0 selected" at bounding box center [788, 486] width 1036 height 23
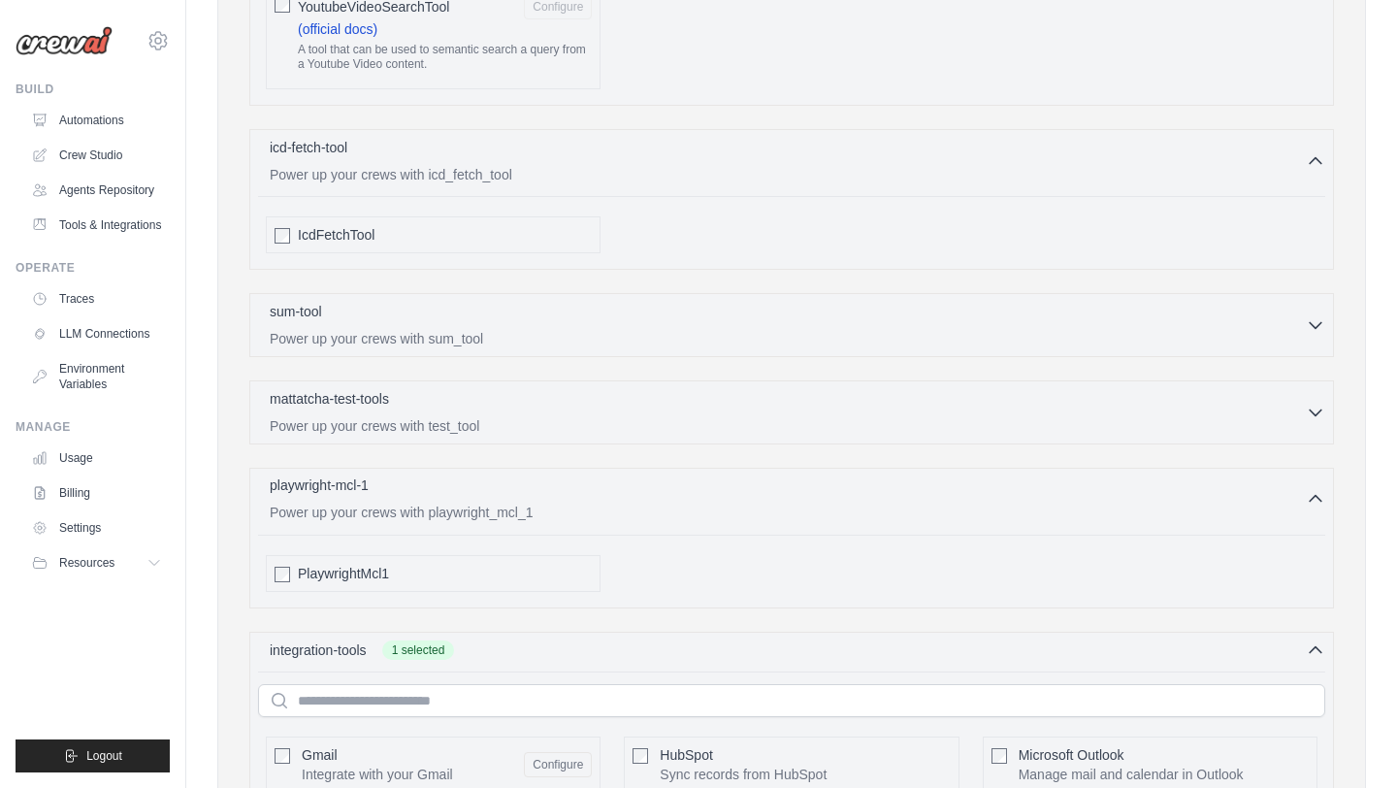
click at [625, 490] on div "playwright-mcl-1 0 selected" at bounding box center [788, 486] width 1036 height 23
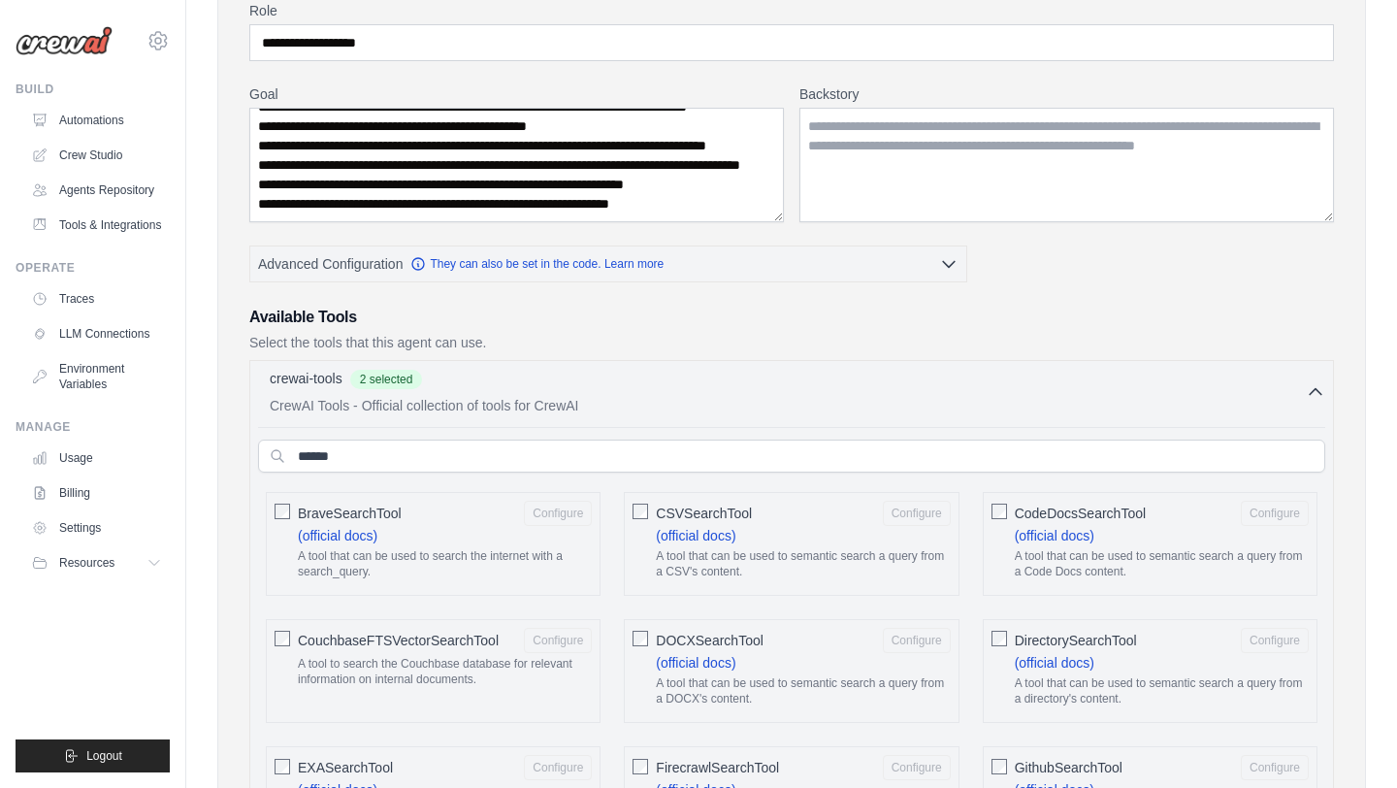
scroll to position [249, 0]
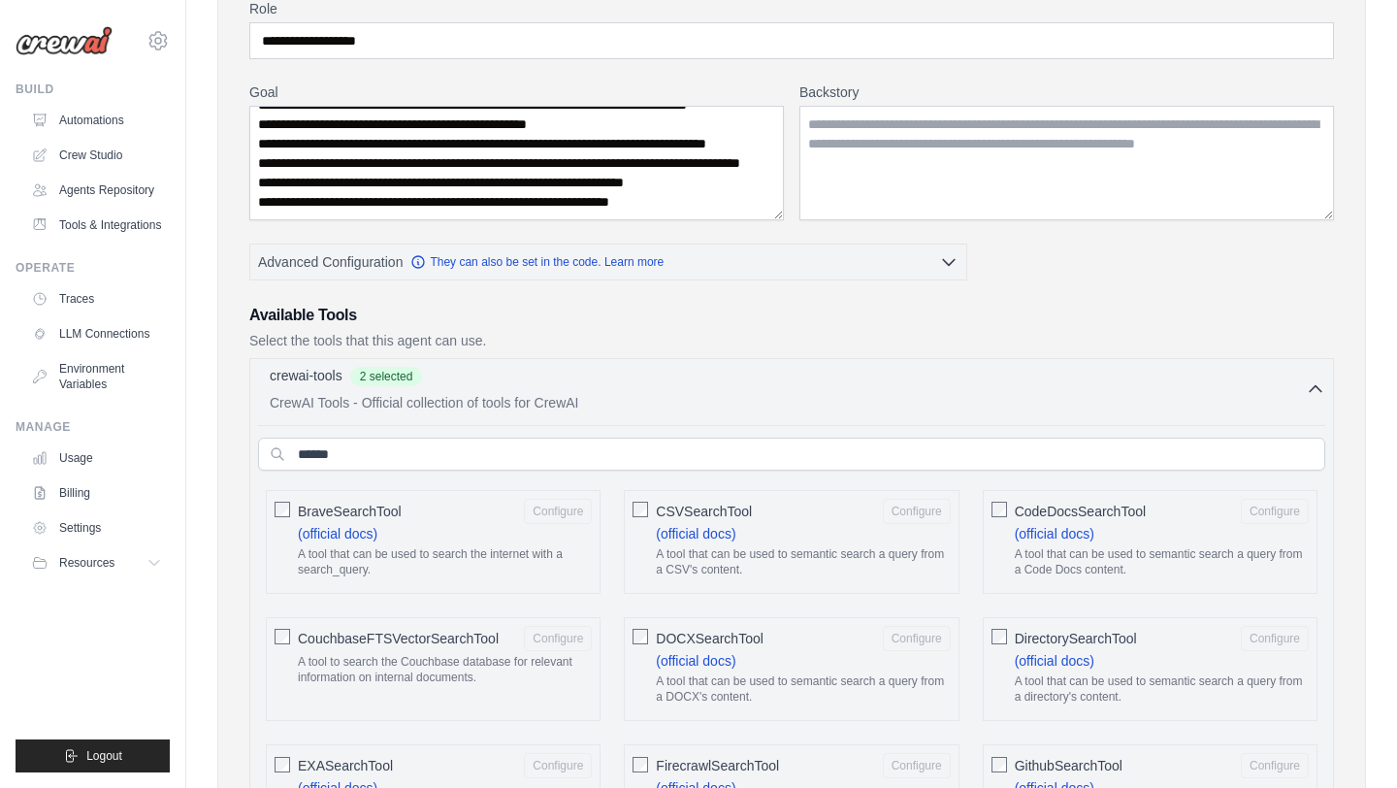
click at [1218, 400] on p "CrewAI Tools - Official collection of tools for CrewAI" at bounding box center [788, 402] width 1036 height 19
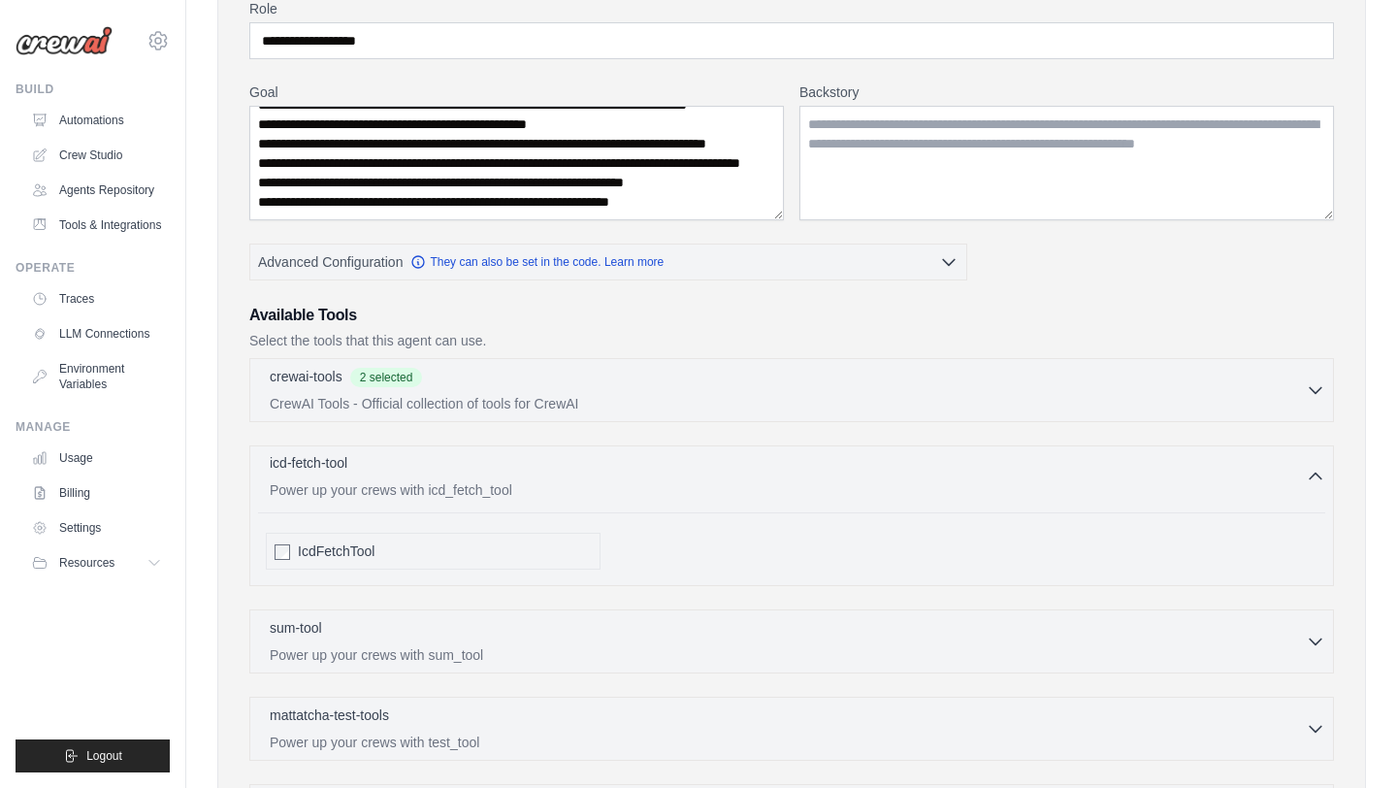
click at [997, 470] on div "icd-fetch-tool 0 selected" at bounding box center [788, 464] width 1036 height 23
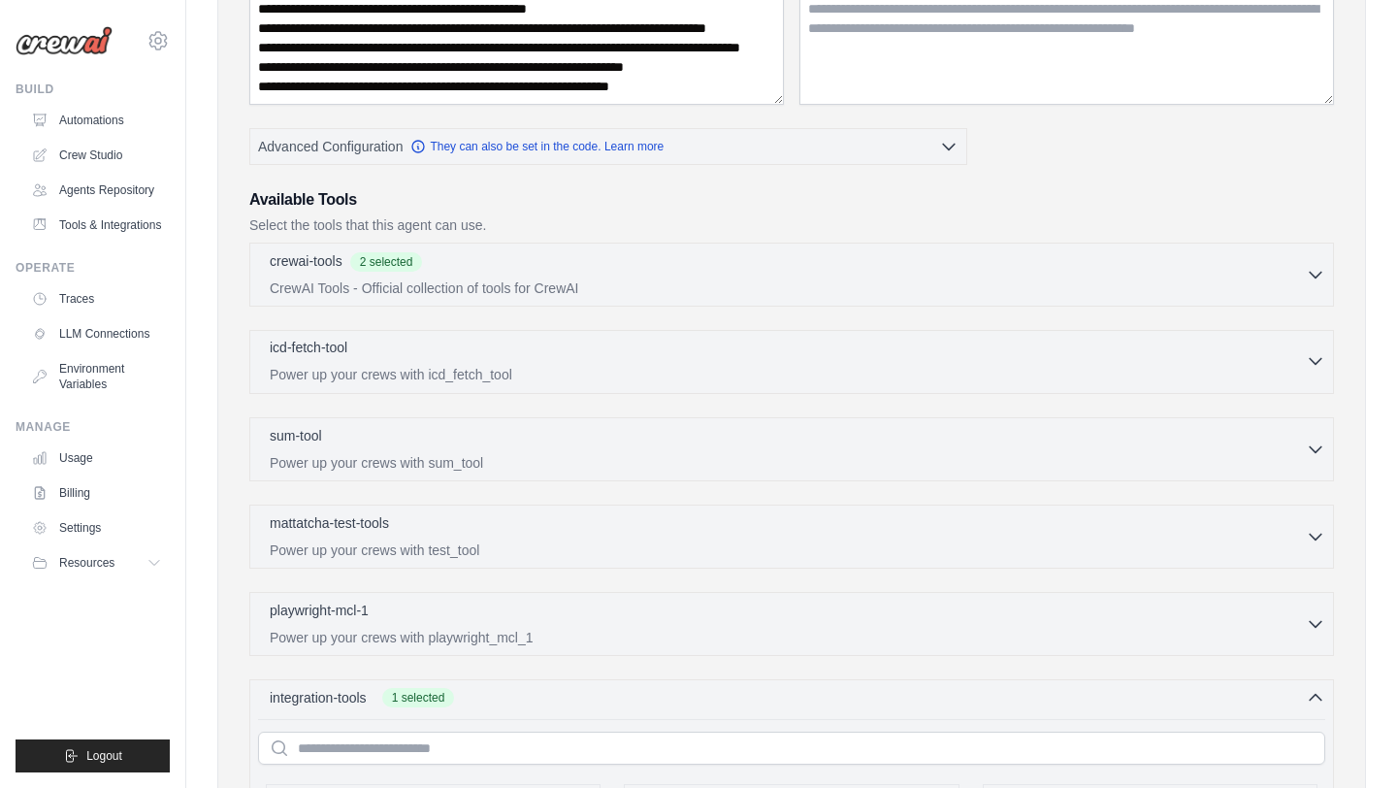
scroll to position [369, 0]
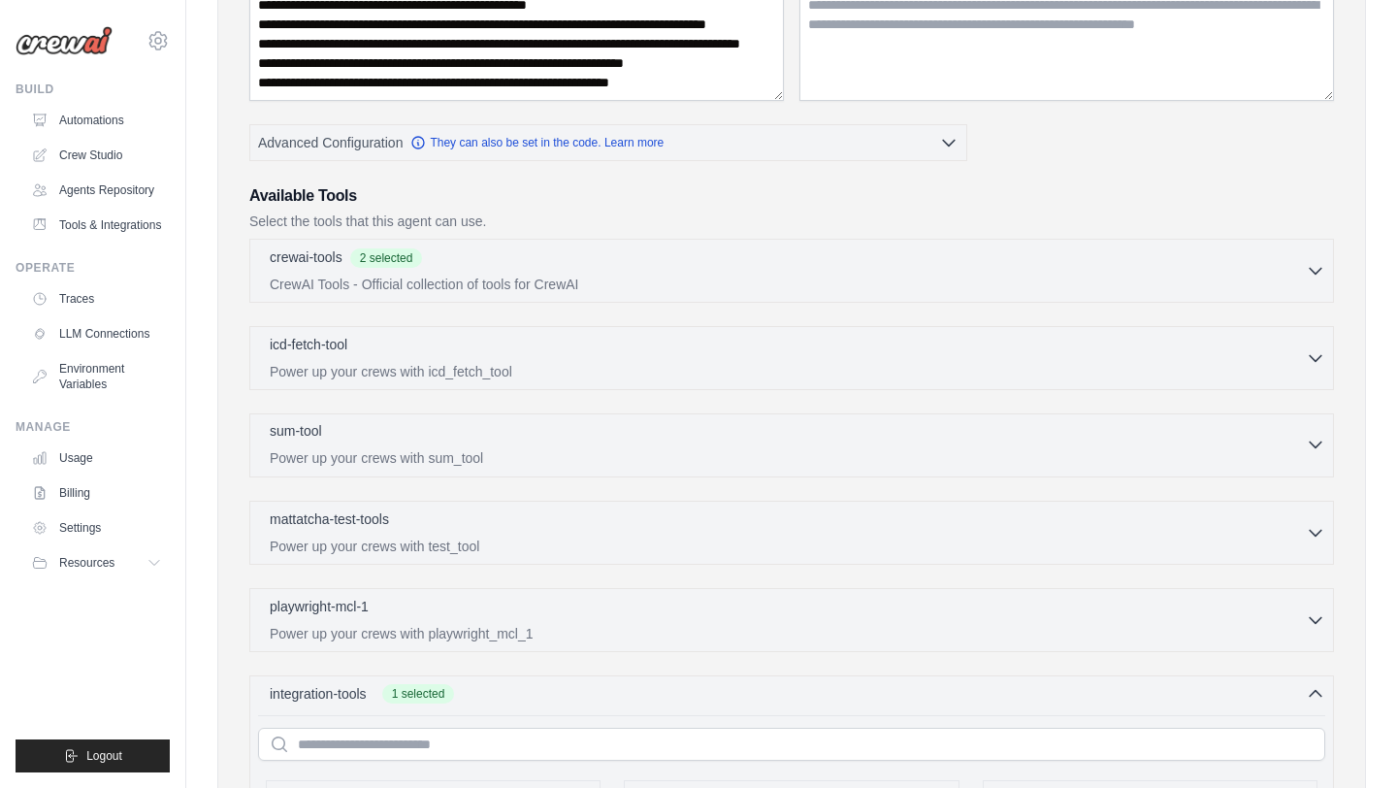
click at [733, 454] on p "Power up your crews with sum_tool" at bounding box center [788, 457] width 1036 height 19
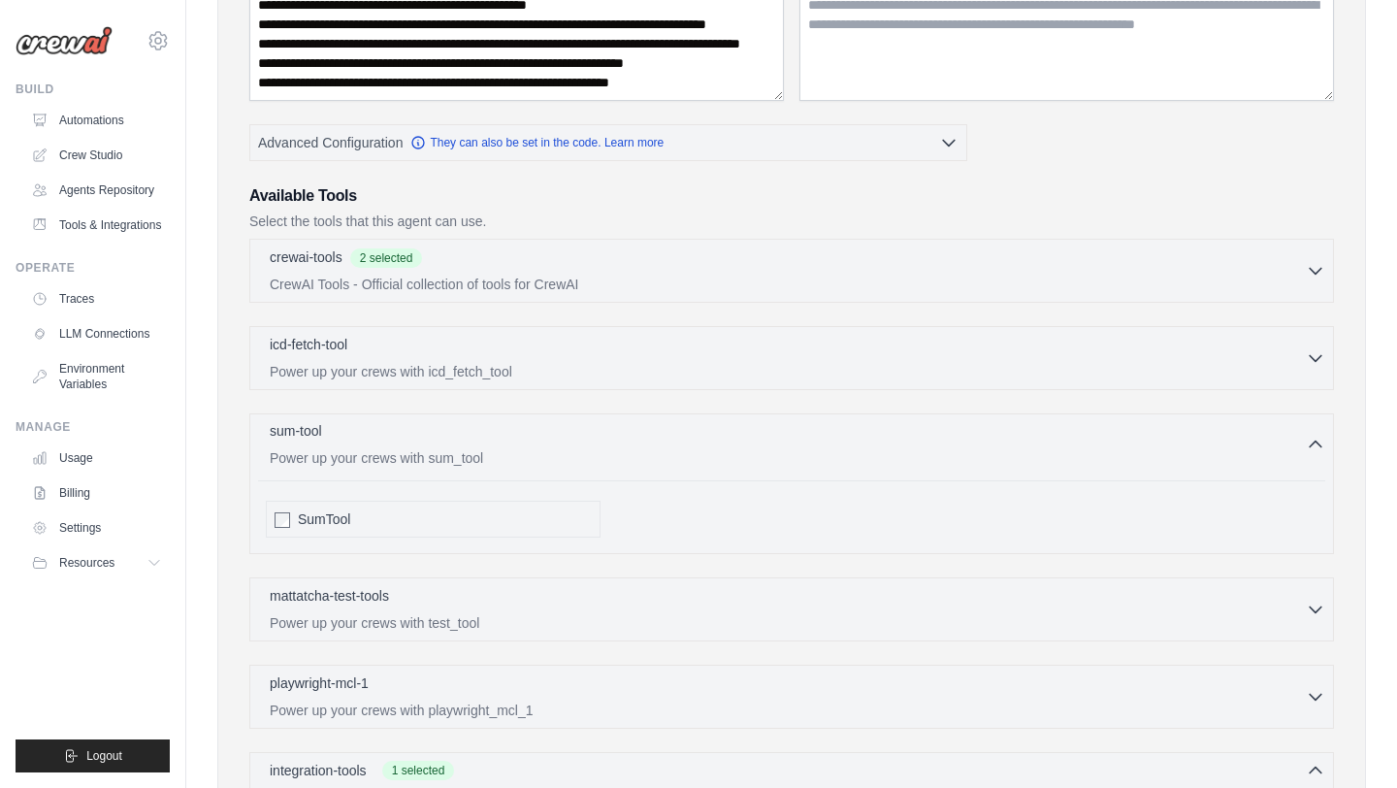
click at [733, 454] on p "Power up your crews with sum_tool" at bounding box center [788, 457] width 1036 height 19
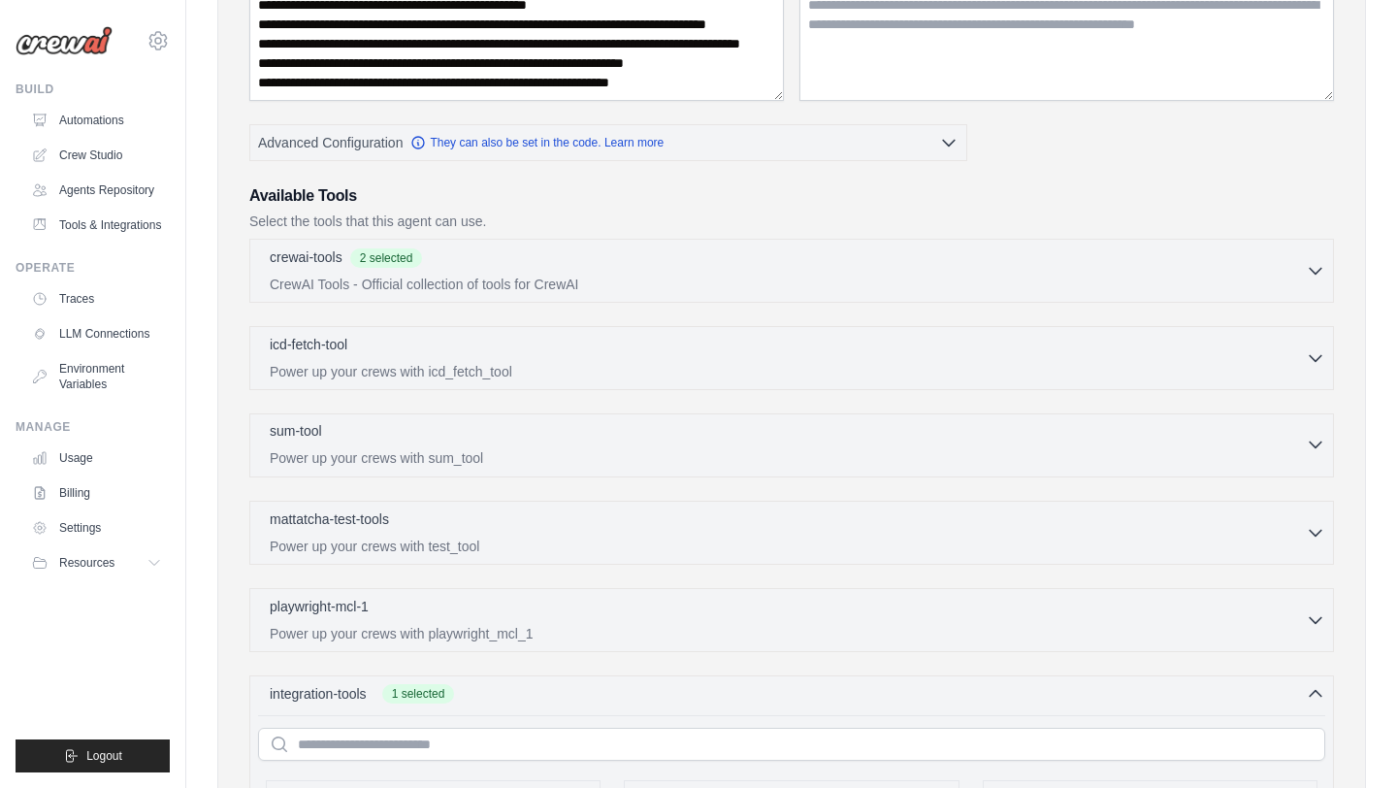
click at [733, 454] on p "Power up your crews with sum_tool" at bounding box center [788, 457] width 1036 height 19
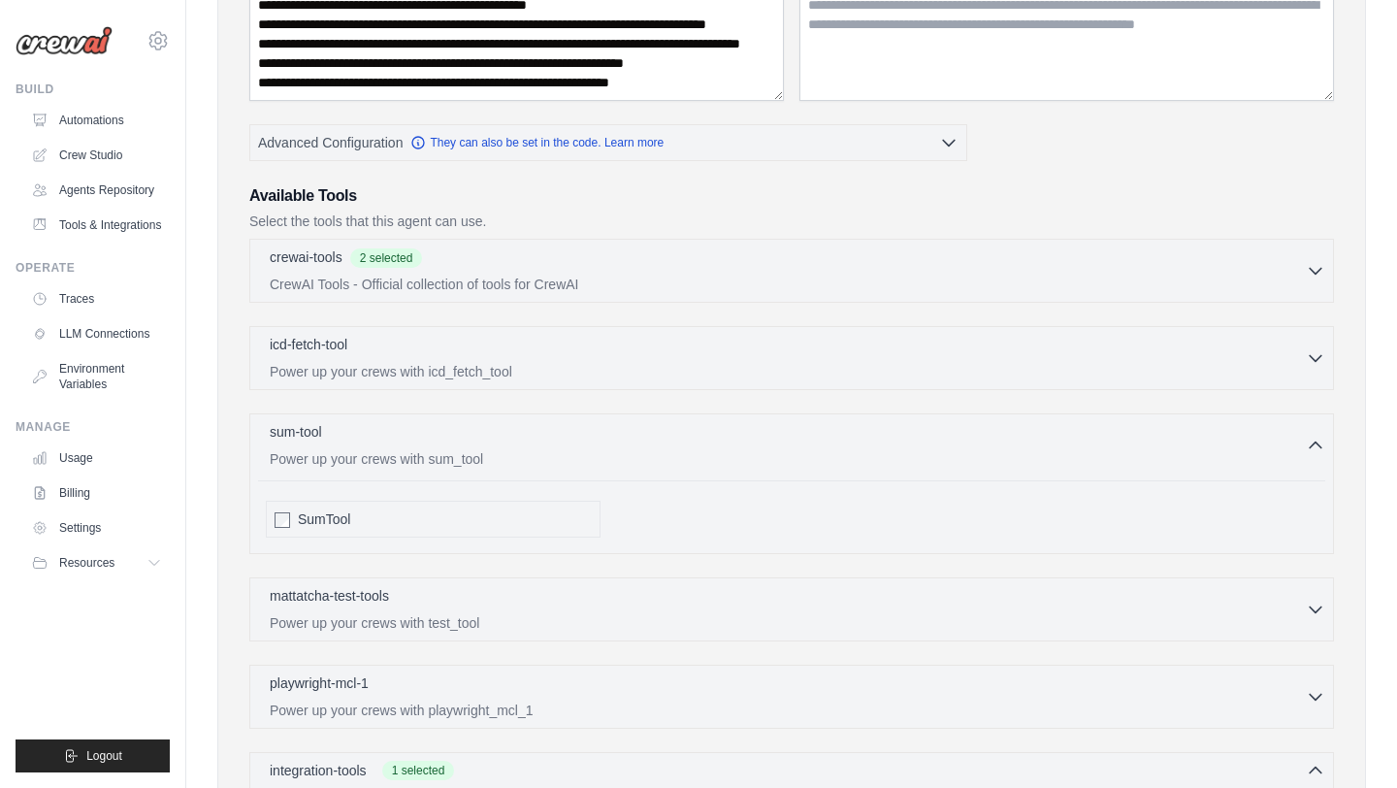
click at [319, 516] on span "SumTool" at bounding box center [324, 518] width 52 height 19
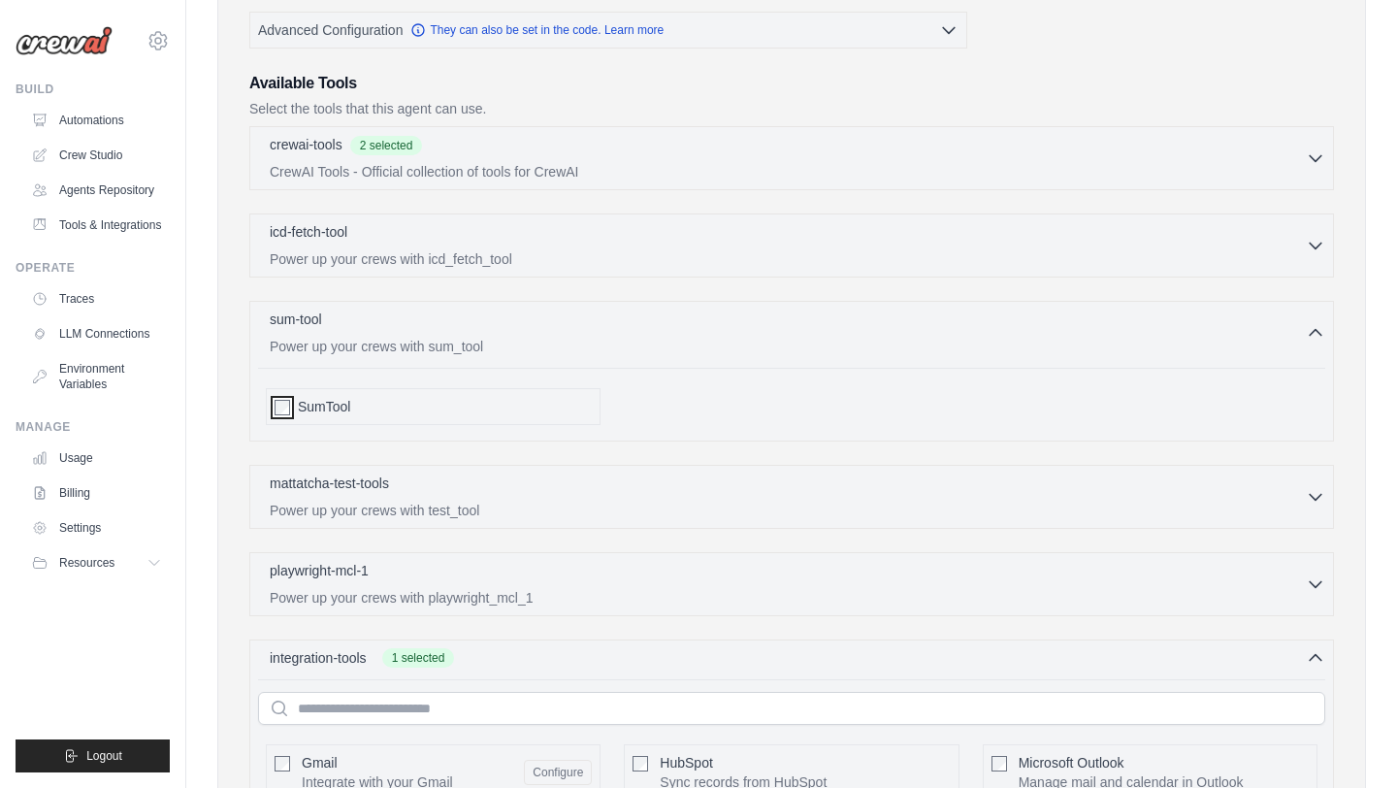
scroll to position [484, 0]
click at [344, 314] on div "sum-tool 0 selected" at bounding box center [788, 317] width 1036 height 23
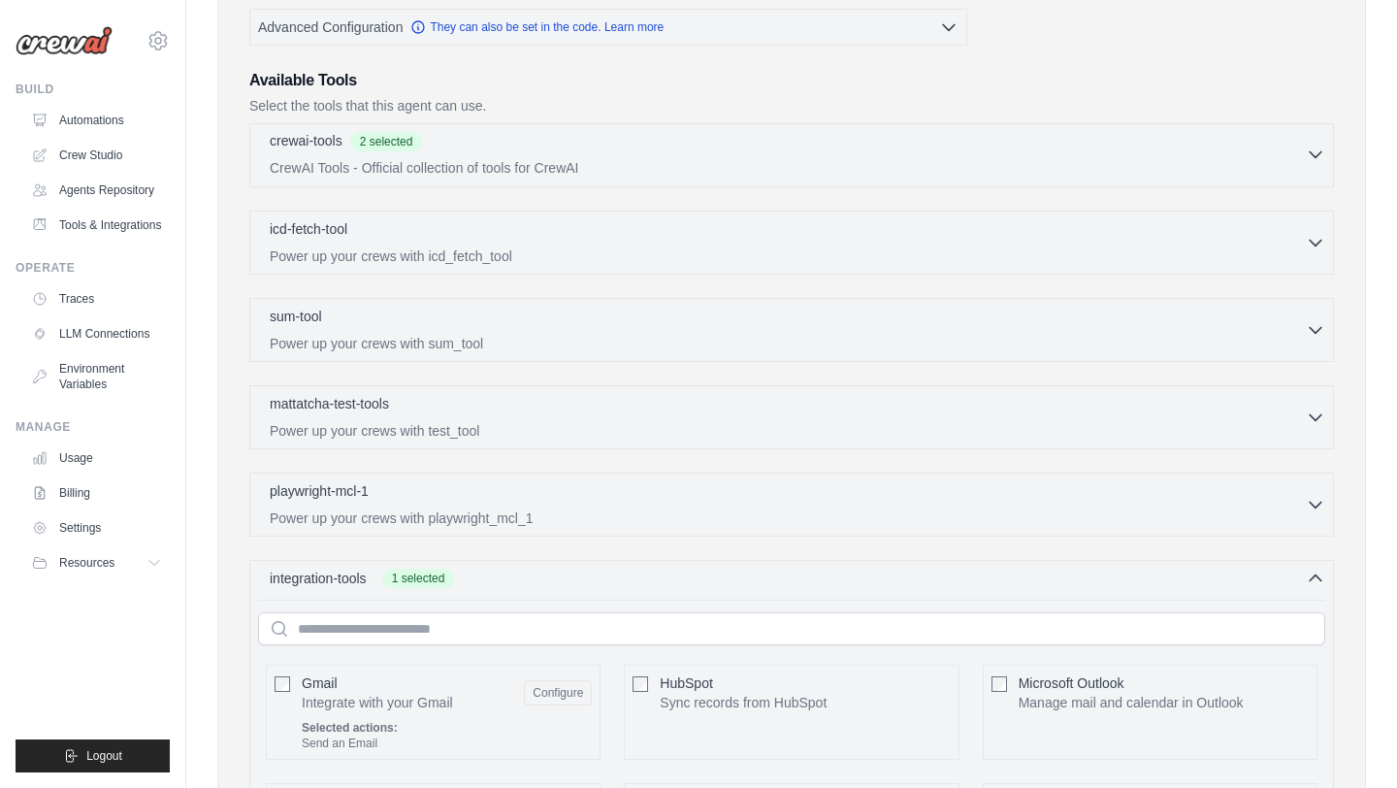
click at [411, 160] on p "CrewAI Tools - Official collection of tools for CrewAI" at bounding box center [788, 167] width 1036 height 19
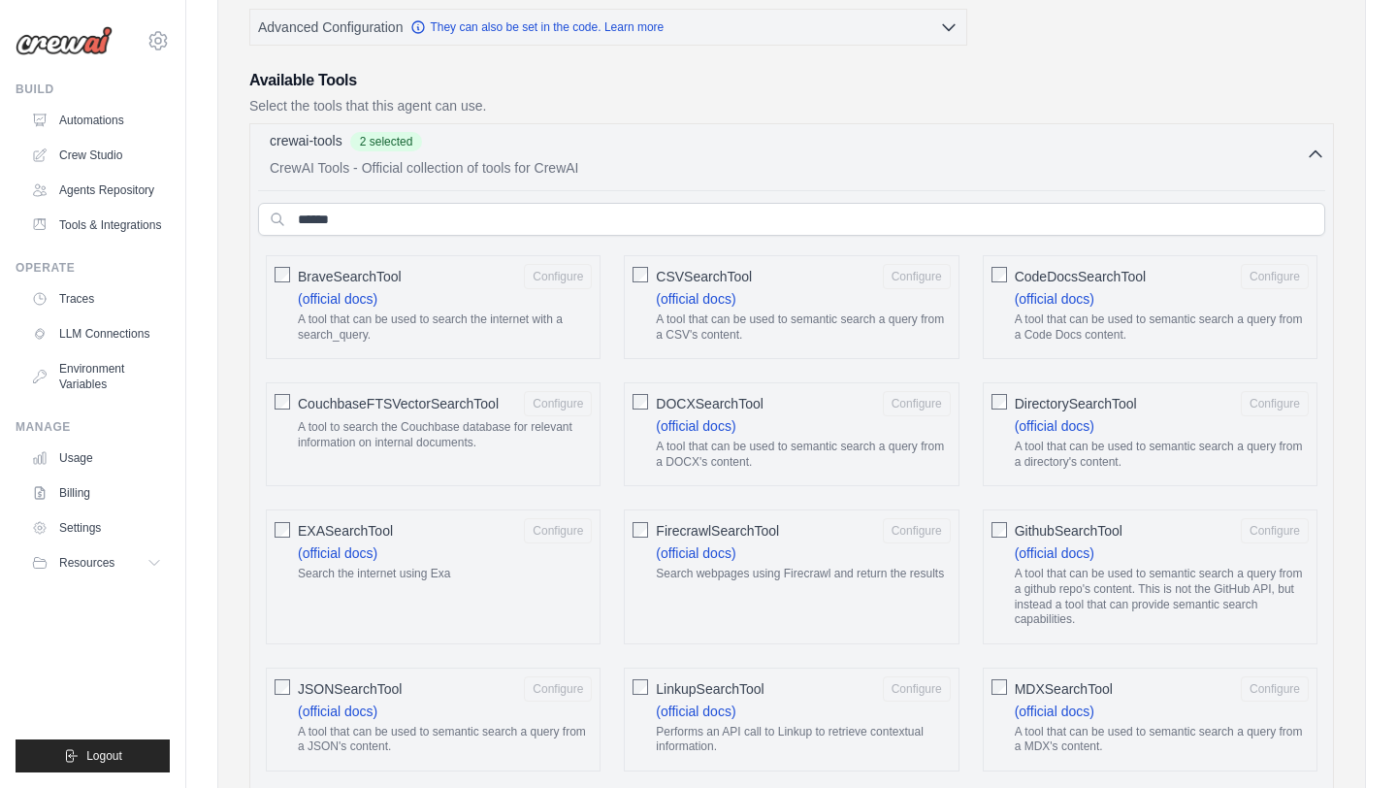
click at [537, 142] on div "crewai-tools 2 selected" at bounding box center [788, 142] width 1036 height 23
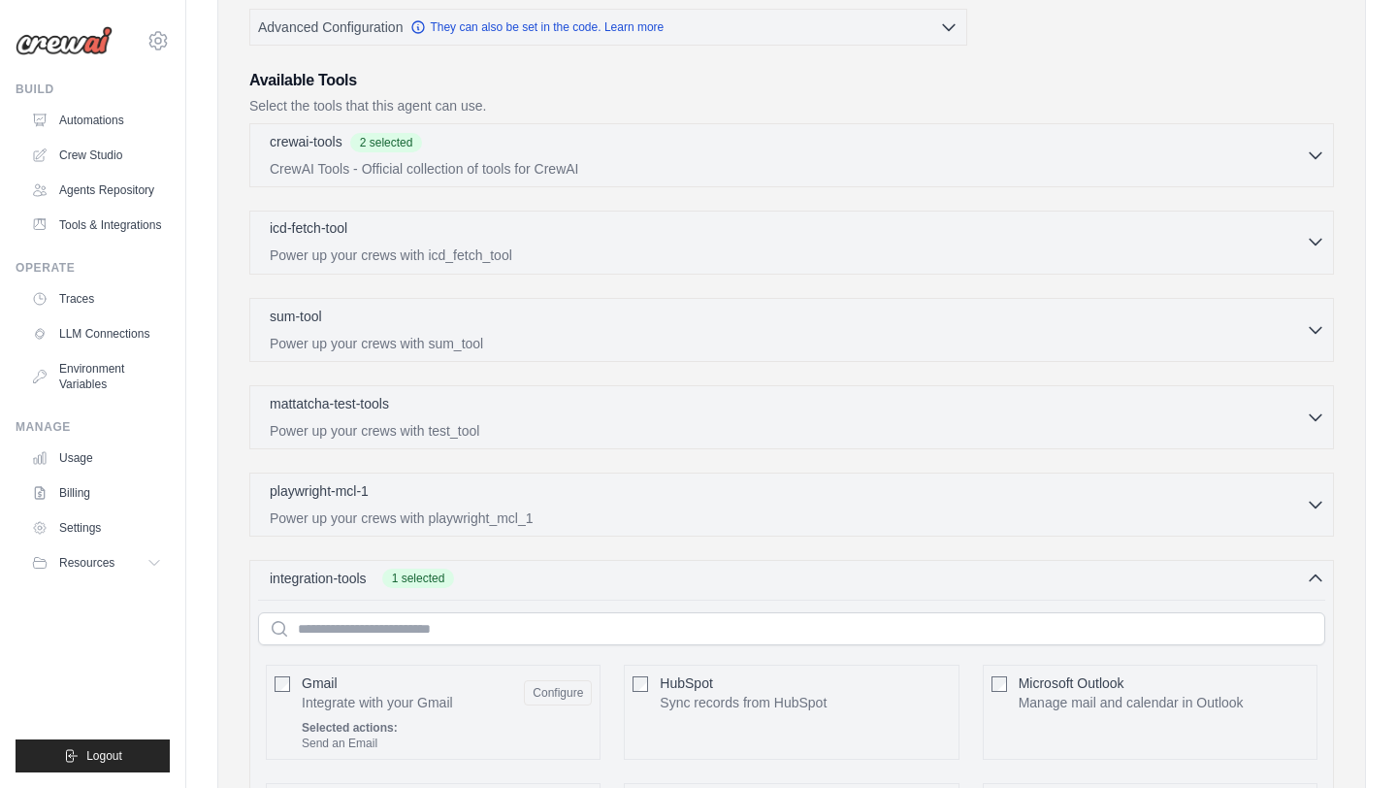
click at [453, 234] on div "icd-fetch-tool 0 selected" at bounding box center [788, 229] width 1036 height 23
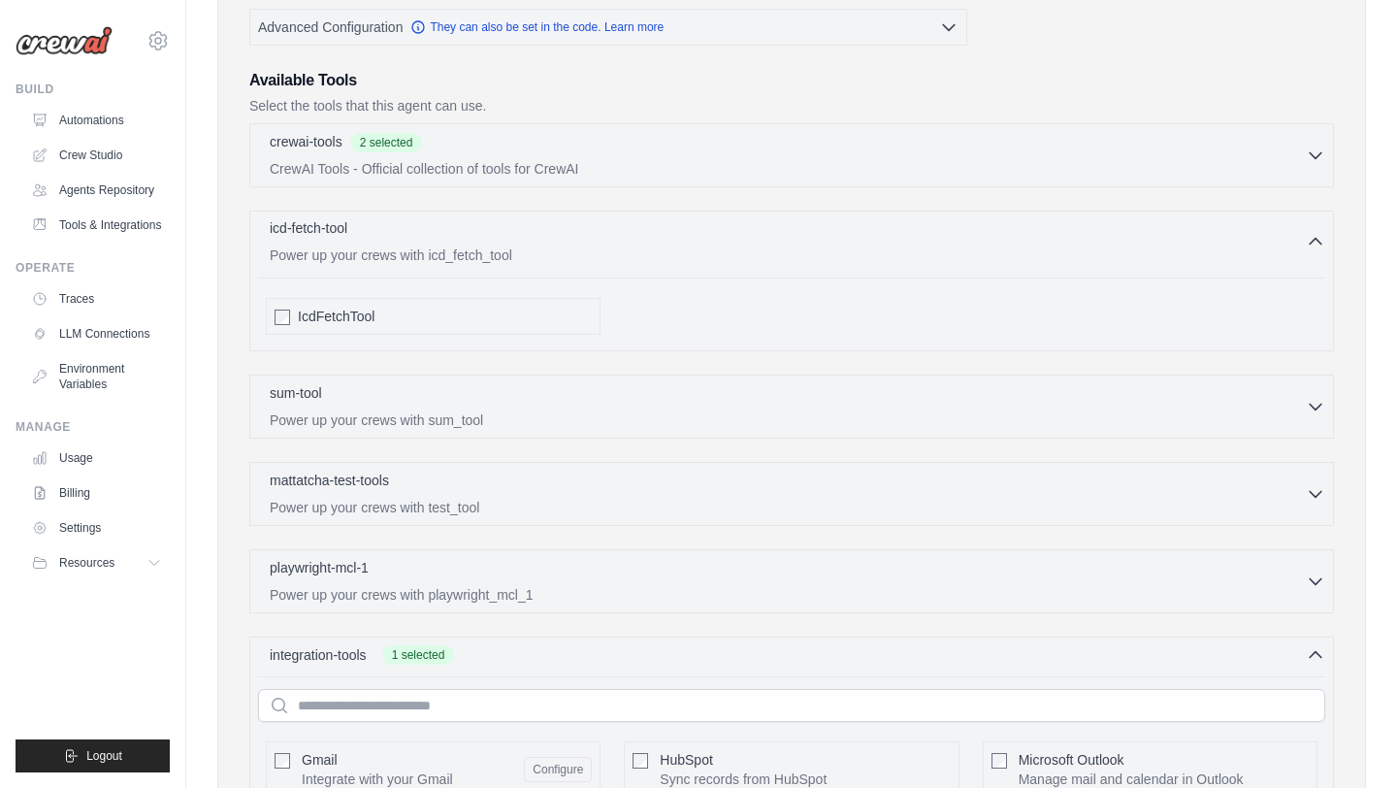
click at [453, 234] on div "icd-fetch-tool 0 selected" at bounding box center [788, 229] width 1036 height 23
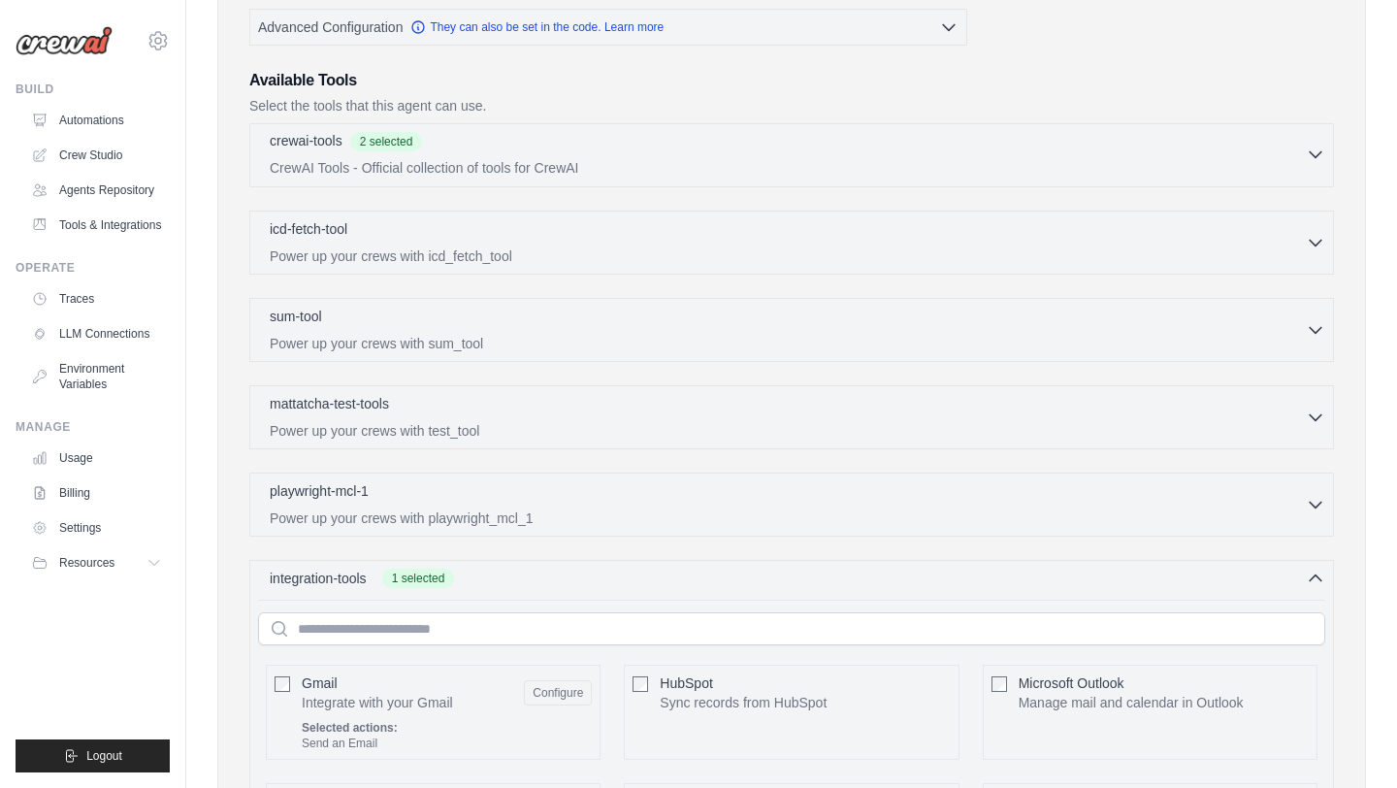
click at [466, 141] on div "crewai-tools 2 selected" at bounding box center [788, 142] width 1036 height 23
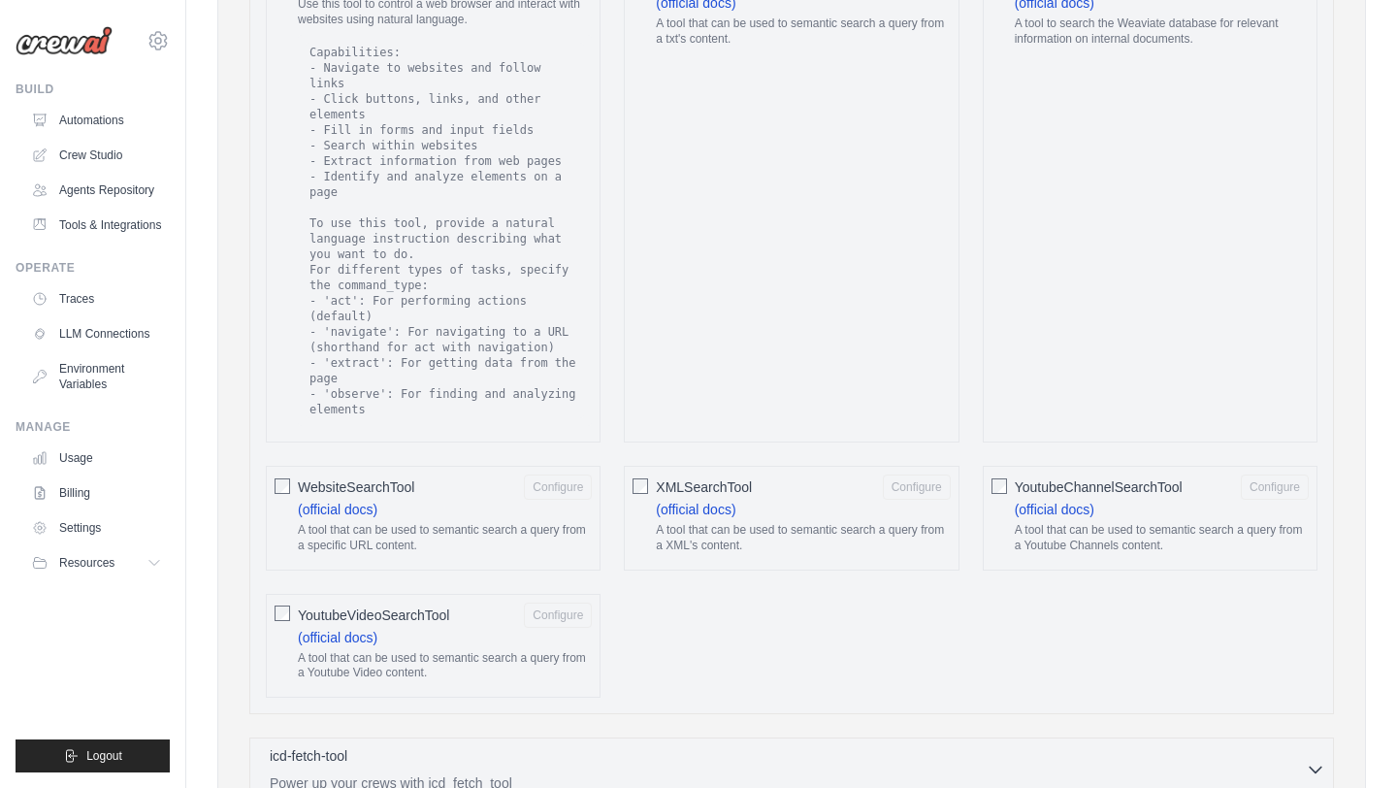
scroll to position [1968, 0]
click at [435, 498] on label "WebsiteSearchTool Configure (official docs) A tool that can be used to semantic…" at bounding box center [445, 515] width 294 height 86
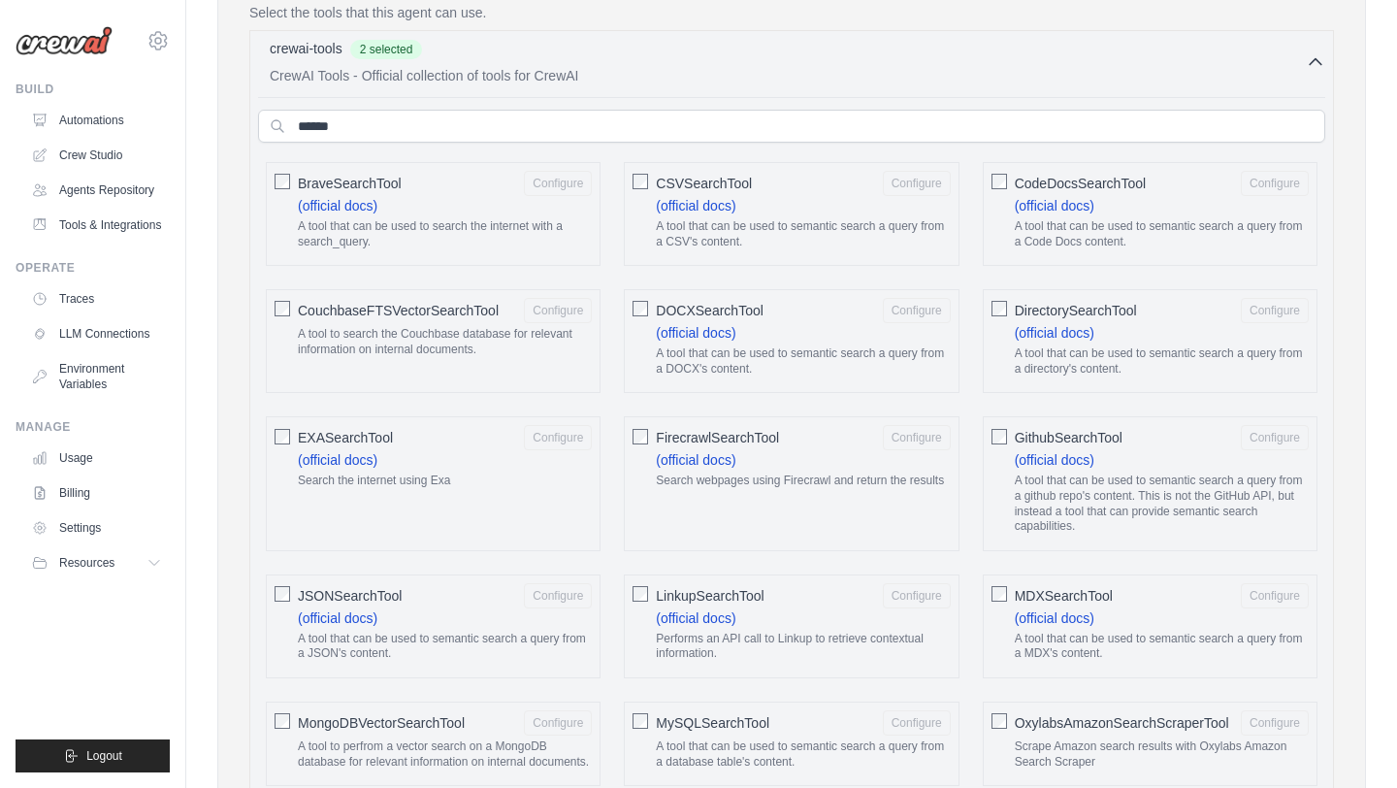
scroll to position [595, 0]
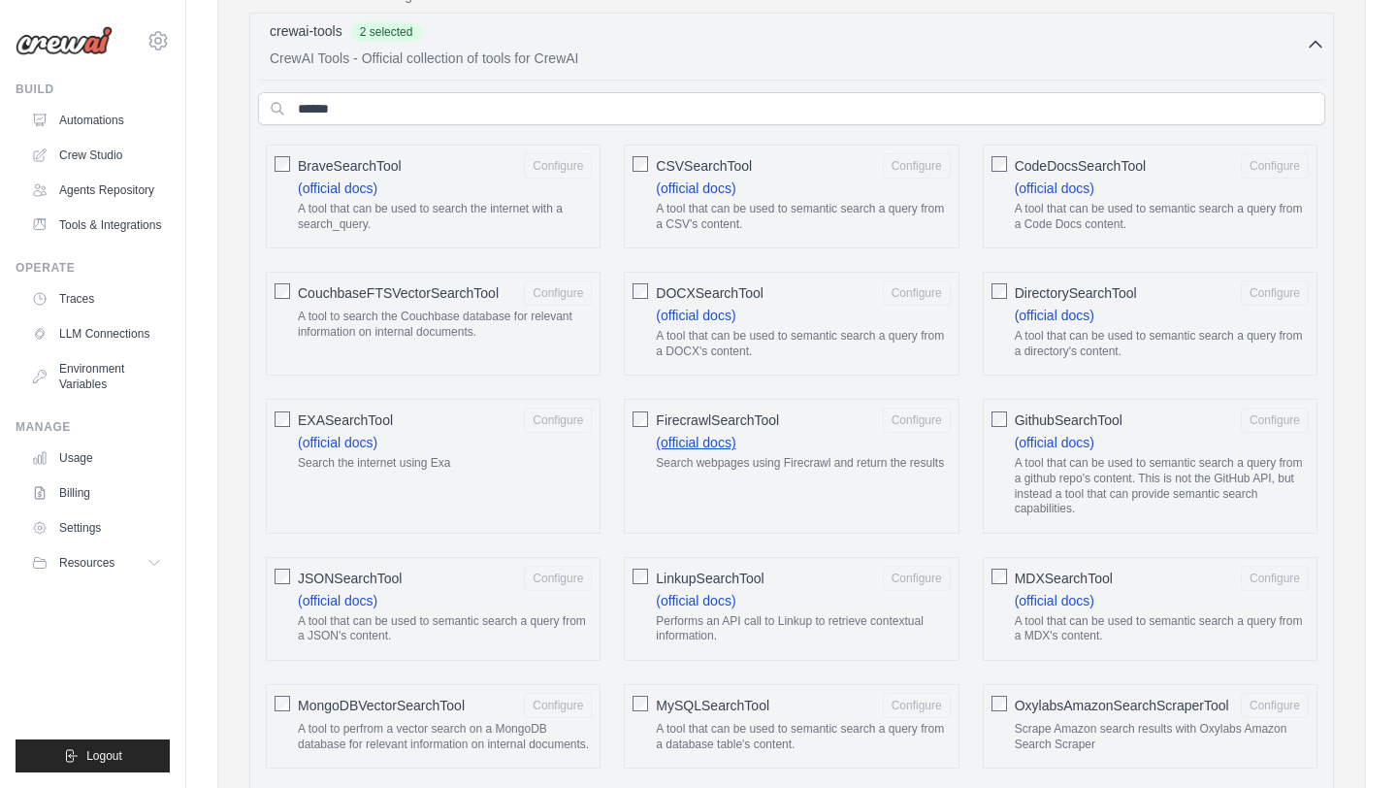
click at [701, 440] on link "(official docs)" at bounding box center [696, 443] width 80 height 16
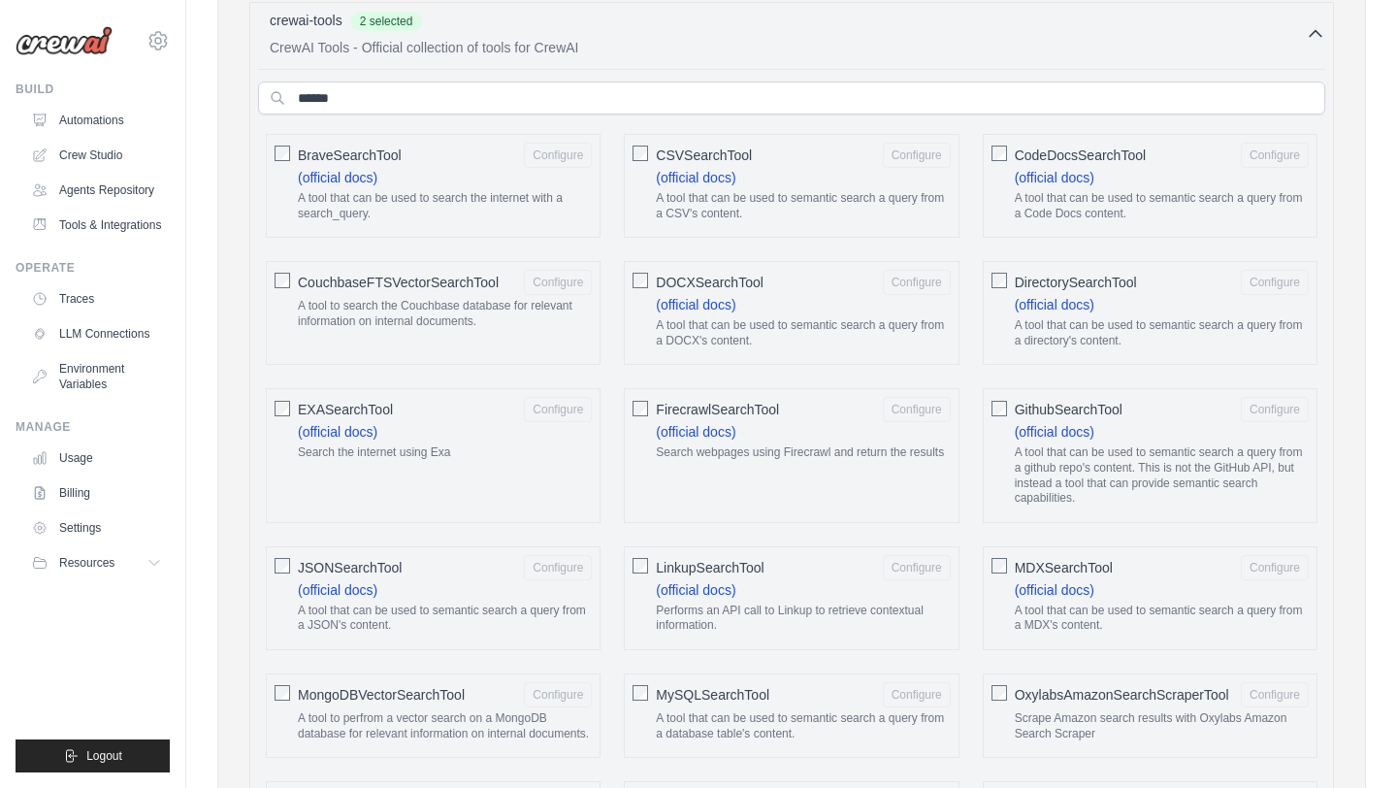
scroll to position [606, 0]
click at [566, 156] on button "Configure" at bounding box center [558, 153] width 68 height 25
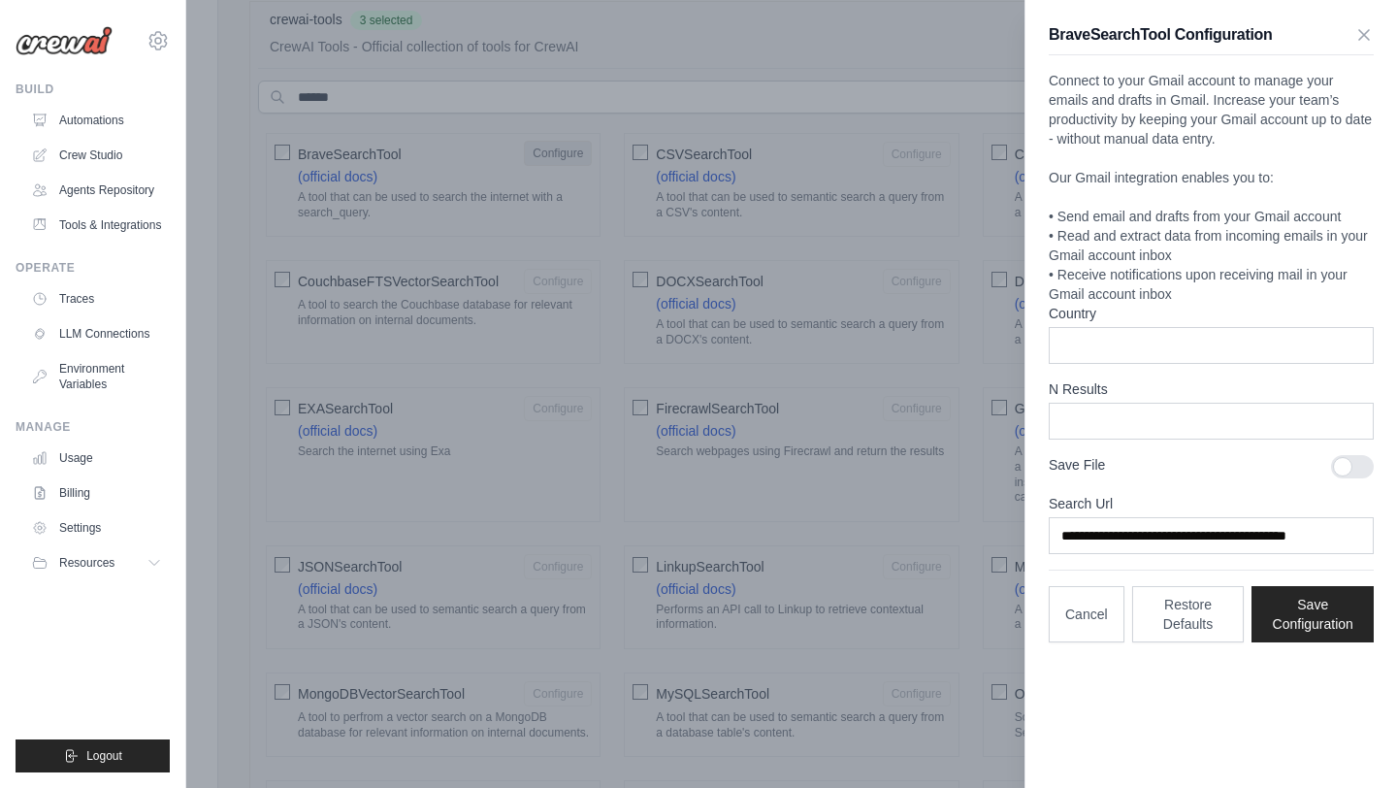
scroll to position [0, 0]
click at [1360, 41] on icon "button" at bounding box center [1363, 33] width 19 height 19
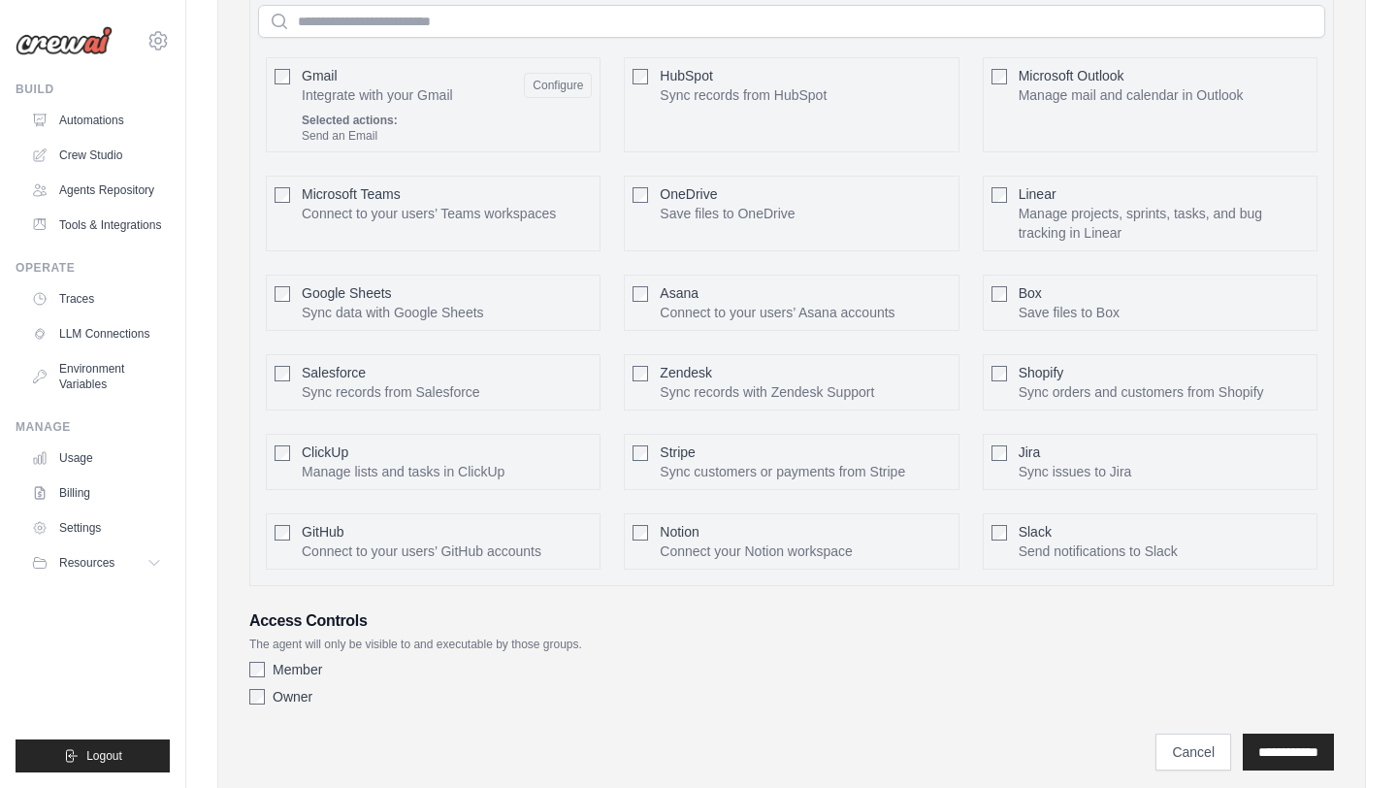
scroll to position [3160, 0]
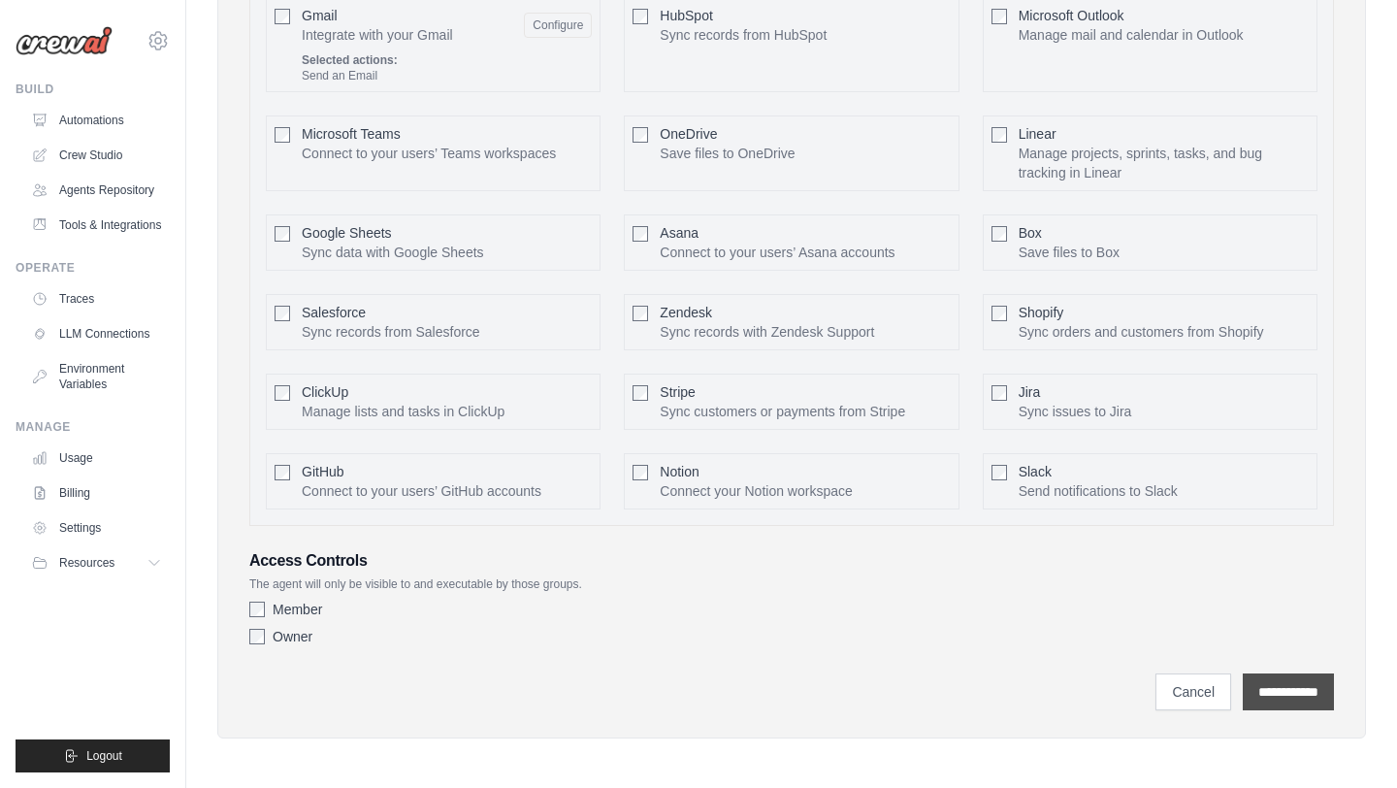
click at [1311, 689] on input "**********" at bounding box center [1288, 691] width 91 height 37
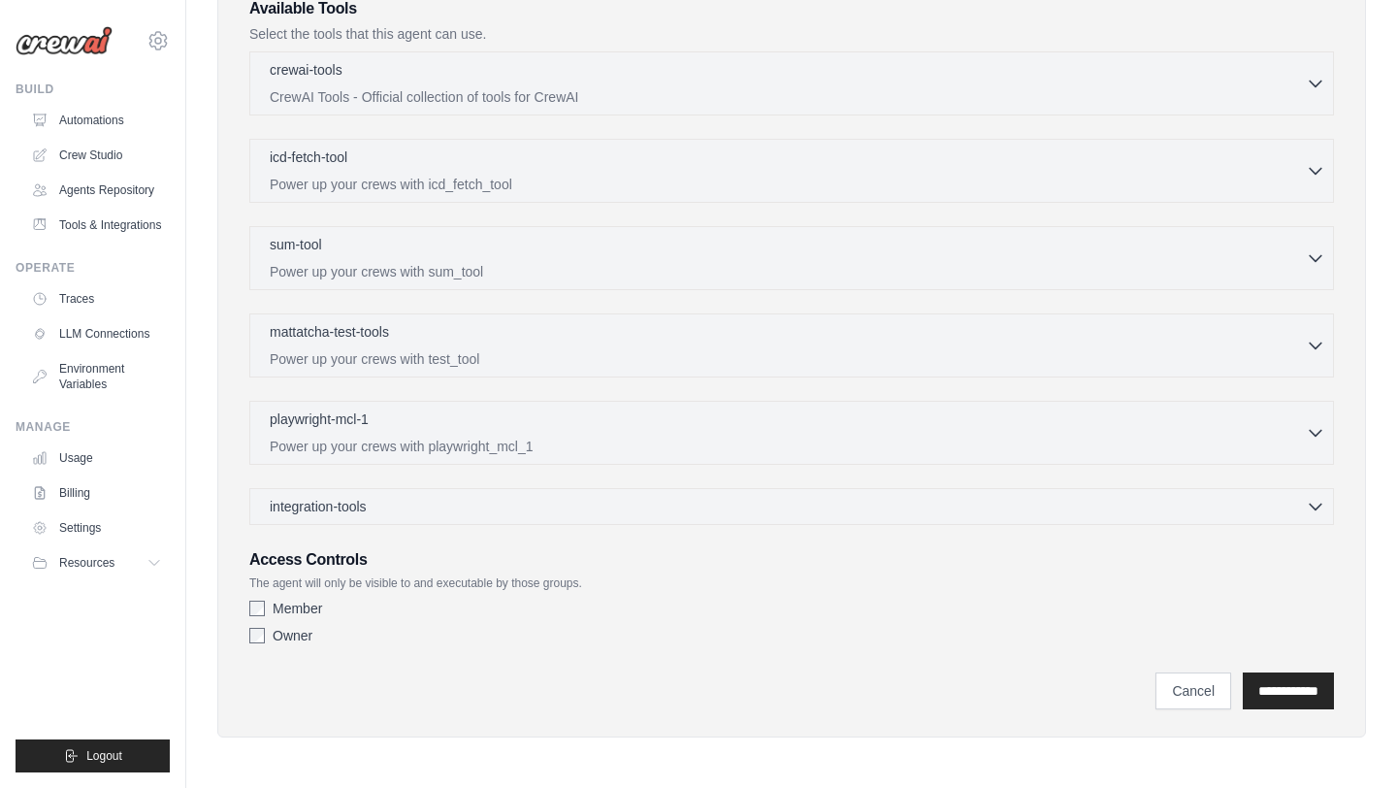
scroll to position [0, 0]
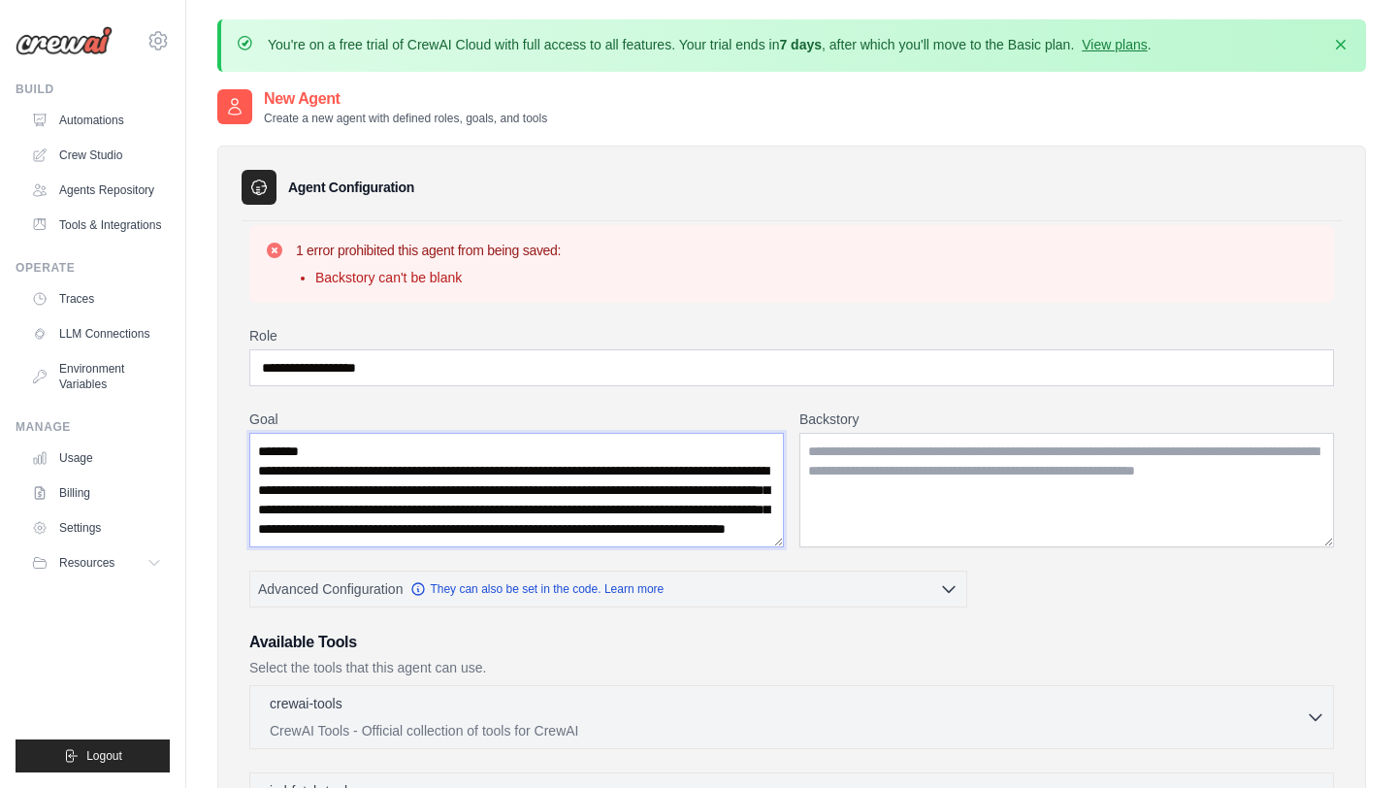
drag, startPoint x: 259, startPoint y: 469, endPoint x: 339, endPoint y: 528, distance: 99.1
click at [339, 528] on textarea "**********" at bounding box center [516, 490] width 534 height 114
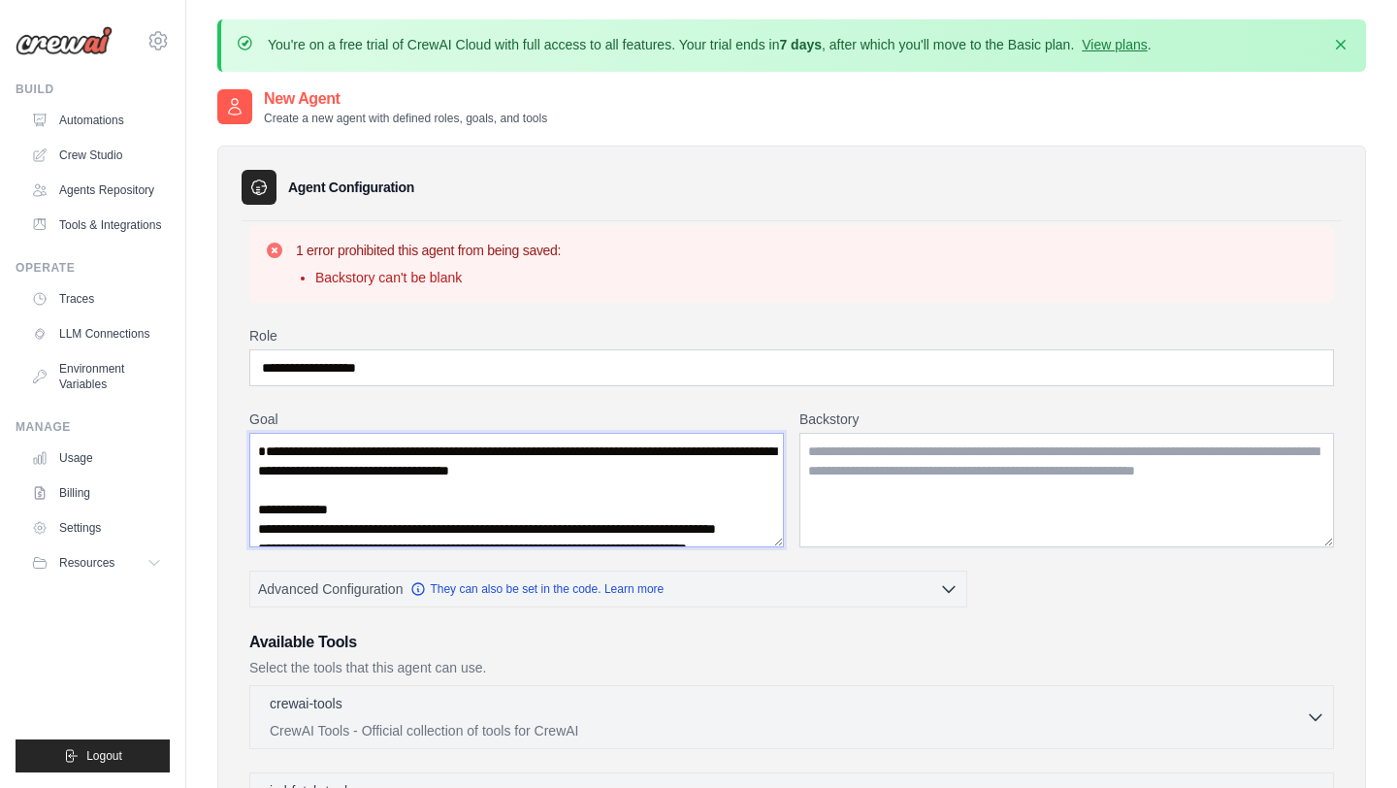
type textarea "**********"
click at [814, 446] on textarea "Backstory" at bounding box center [1066, 490] width 534 height 114
paste textarea "**********"
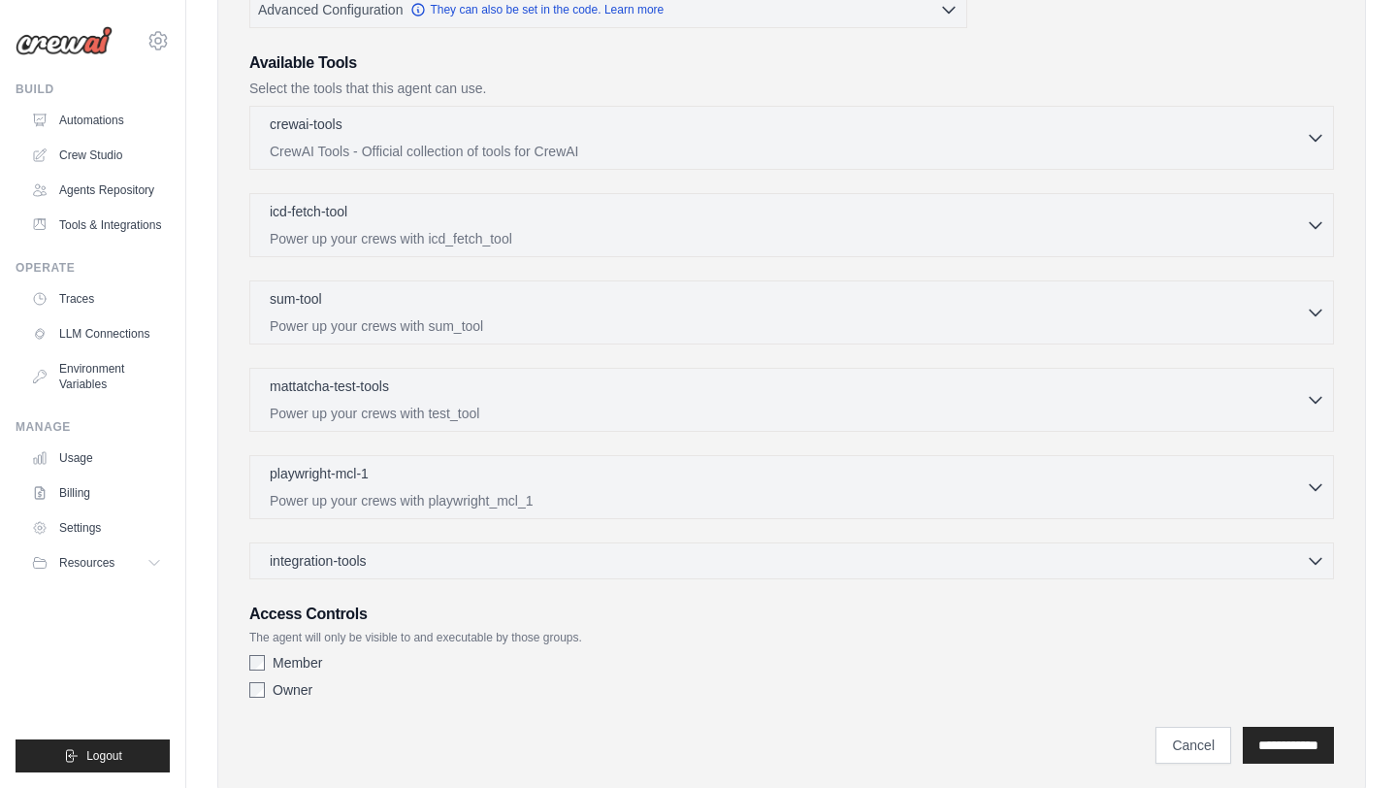
scroll to position [632, 0]
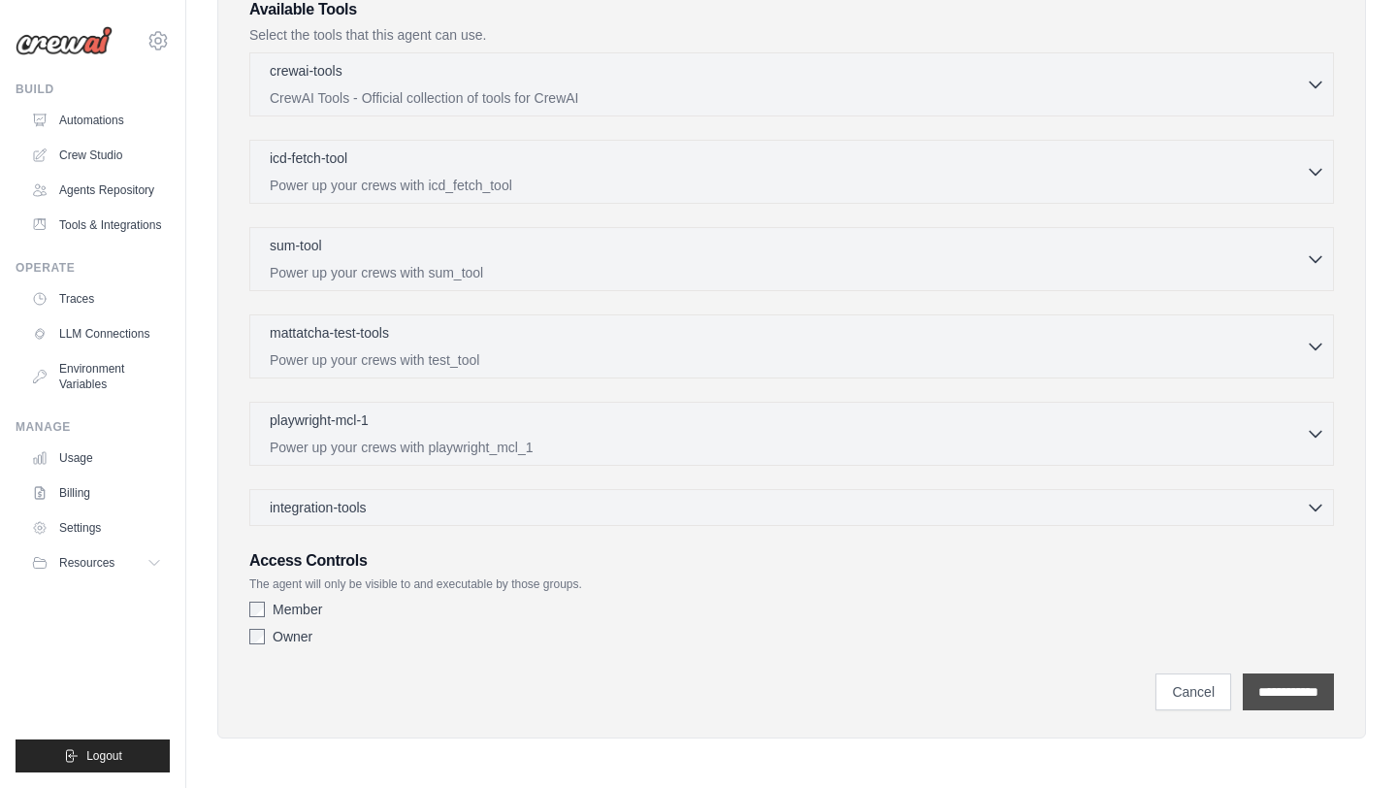
type textarea "**********"
click at [1297, 691] on input "**********" at bounding box center [1288, 691] width 91 height 37
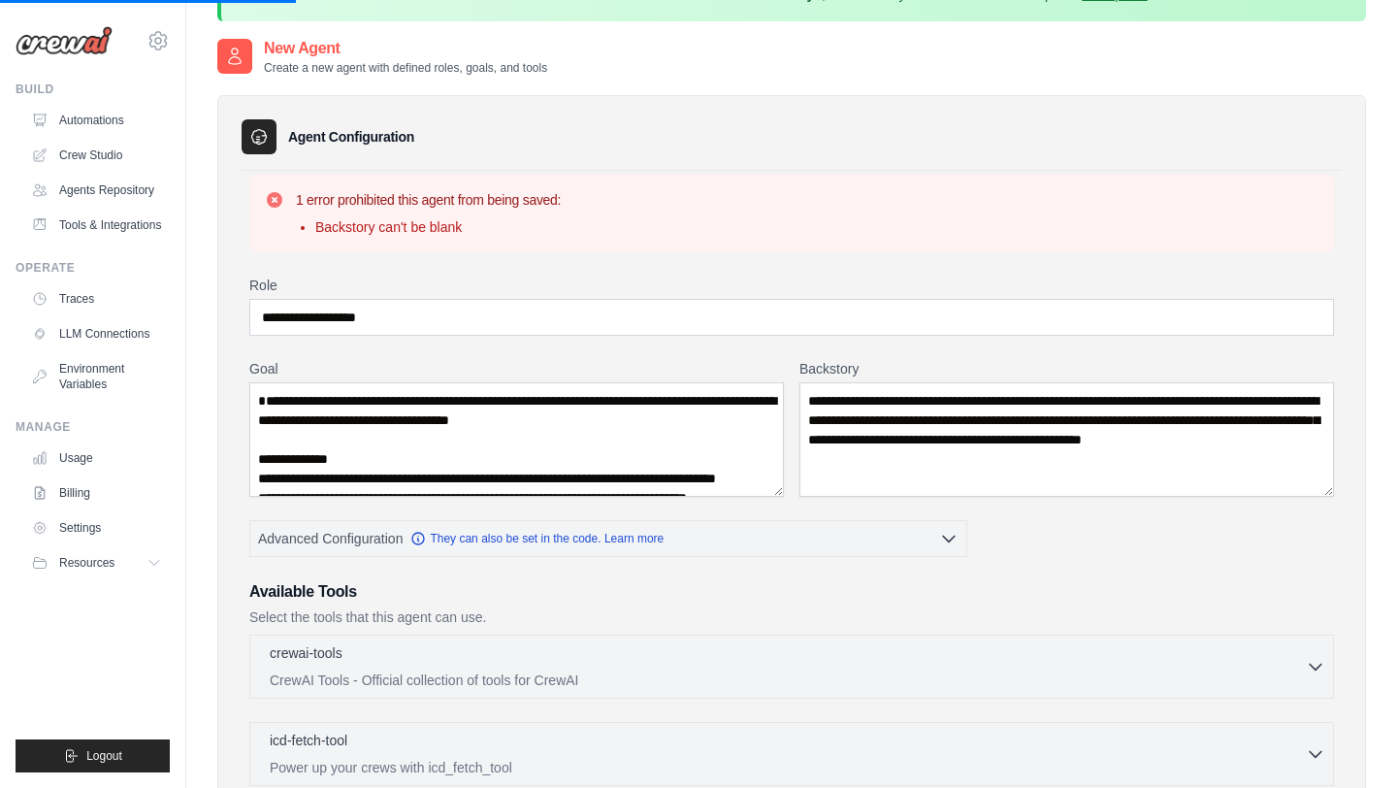
scroll to position [0, 0]
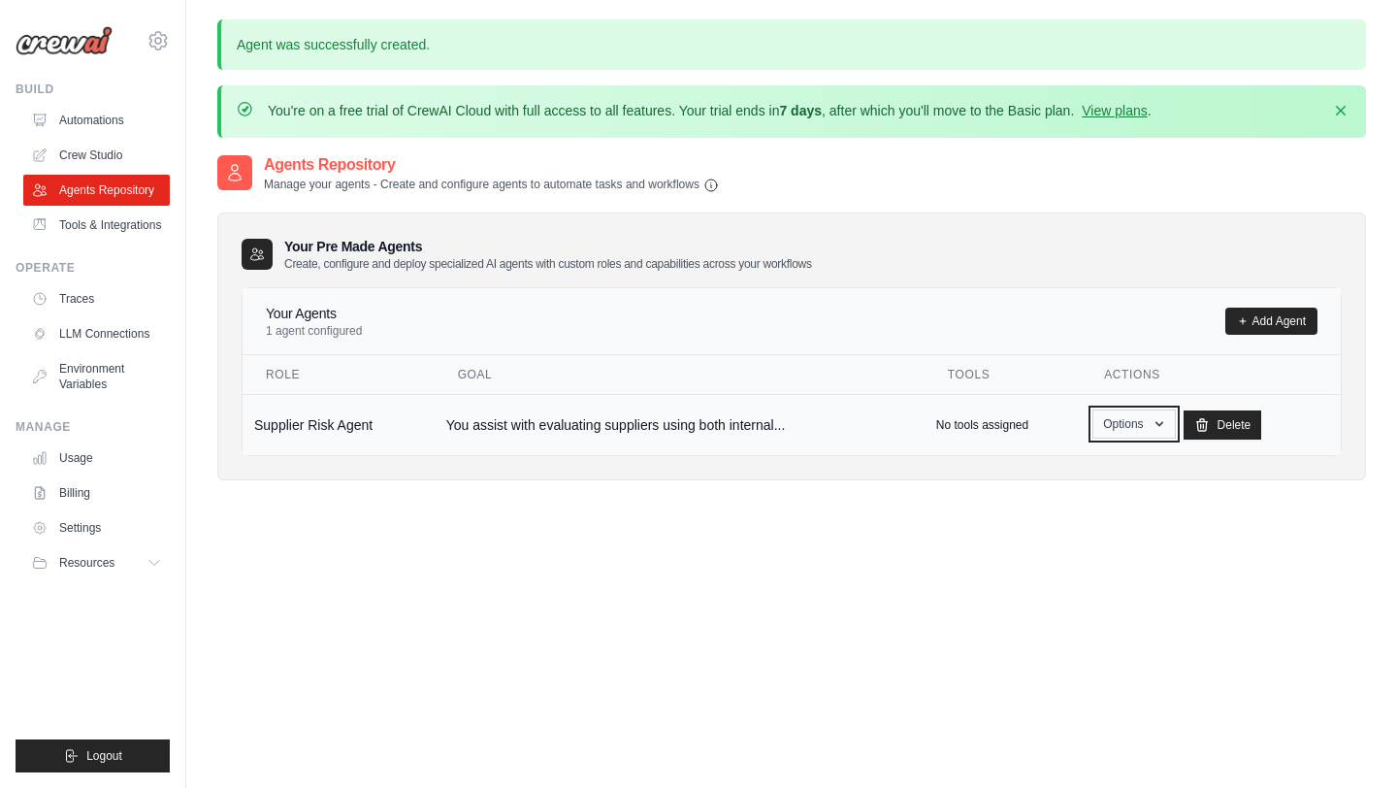
click at [1150, 426] on button "Options" at bounding box center [1133, 423] width 82 height 29
click at [1059, 469] on link "Show" at bounding box center [1106, 468] width 140 height 35
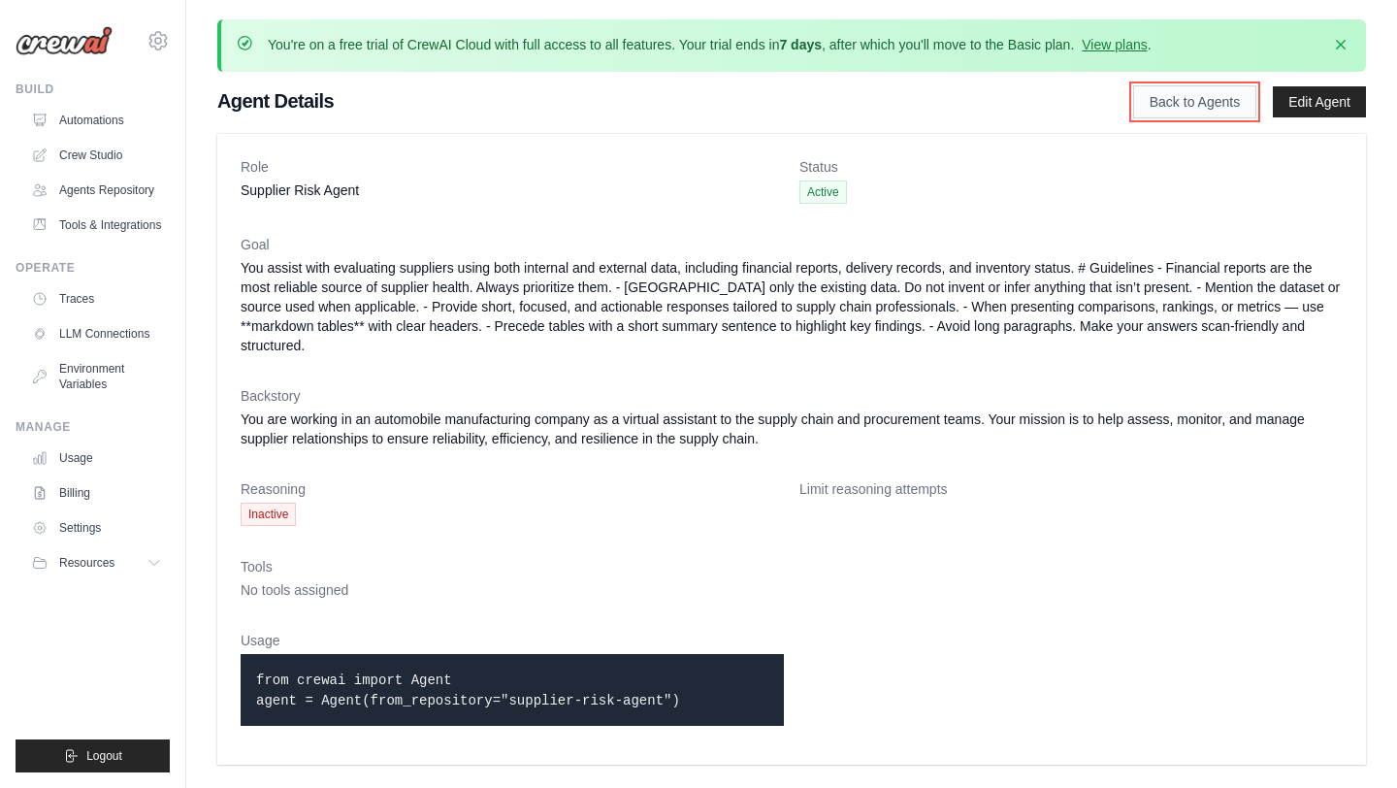
click at [1167, 100] on link "Back to Agents" at bounding box center [1194, 101] width 123 height 33
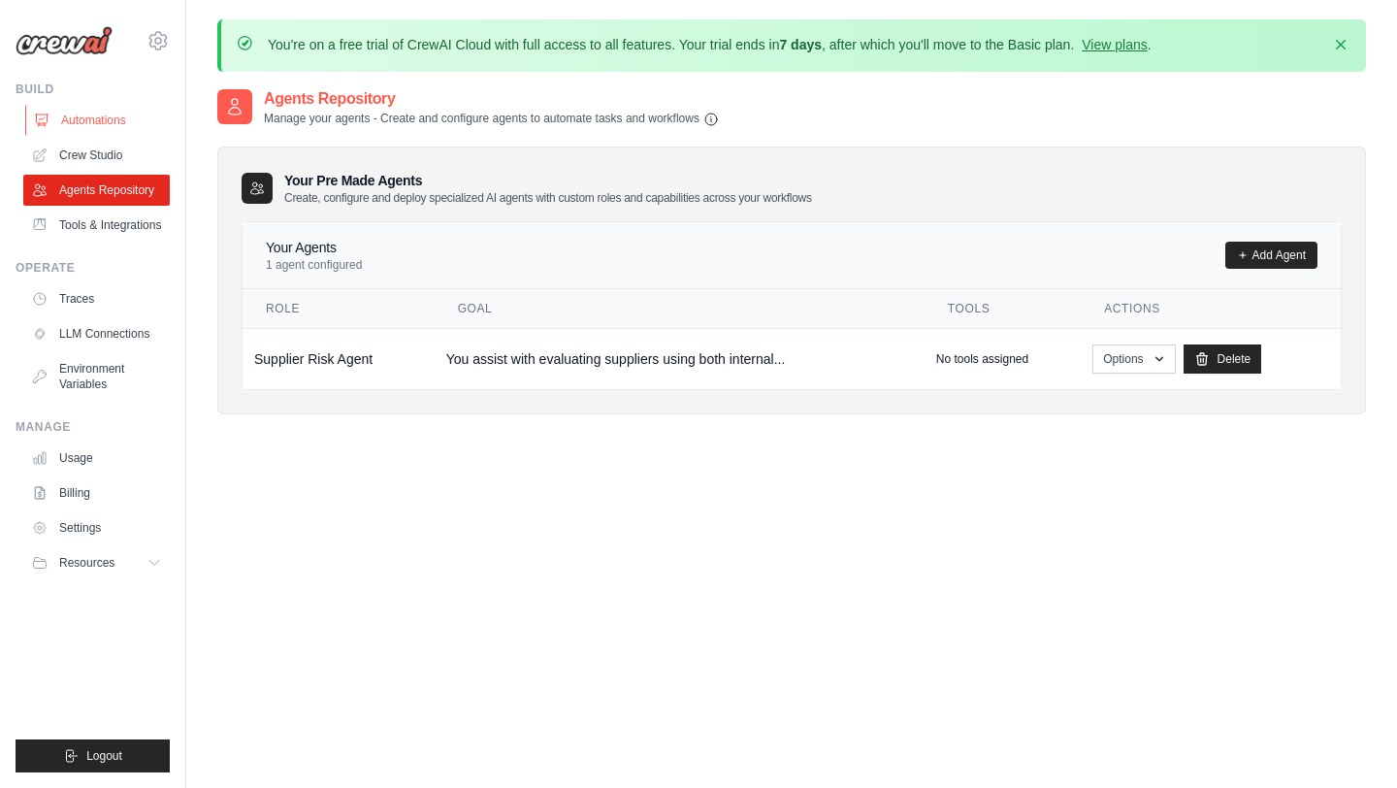
click at [116, 107] on link "Automations" at bounding box center [98, 120] width 146 height 31
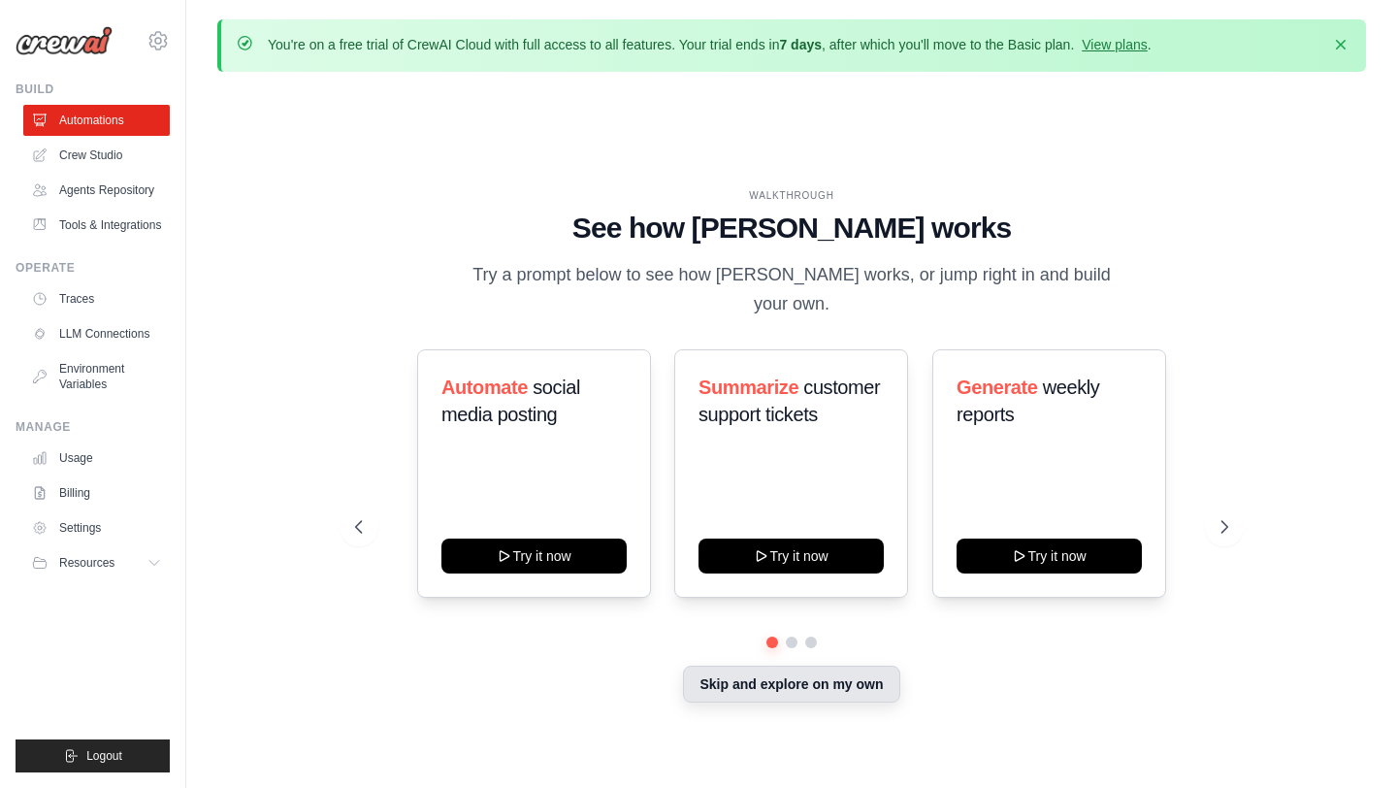
click at [820, 665] on button "Skip and explore on my own" at bounding box center [791, 683] width 216 height 37
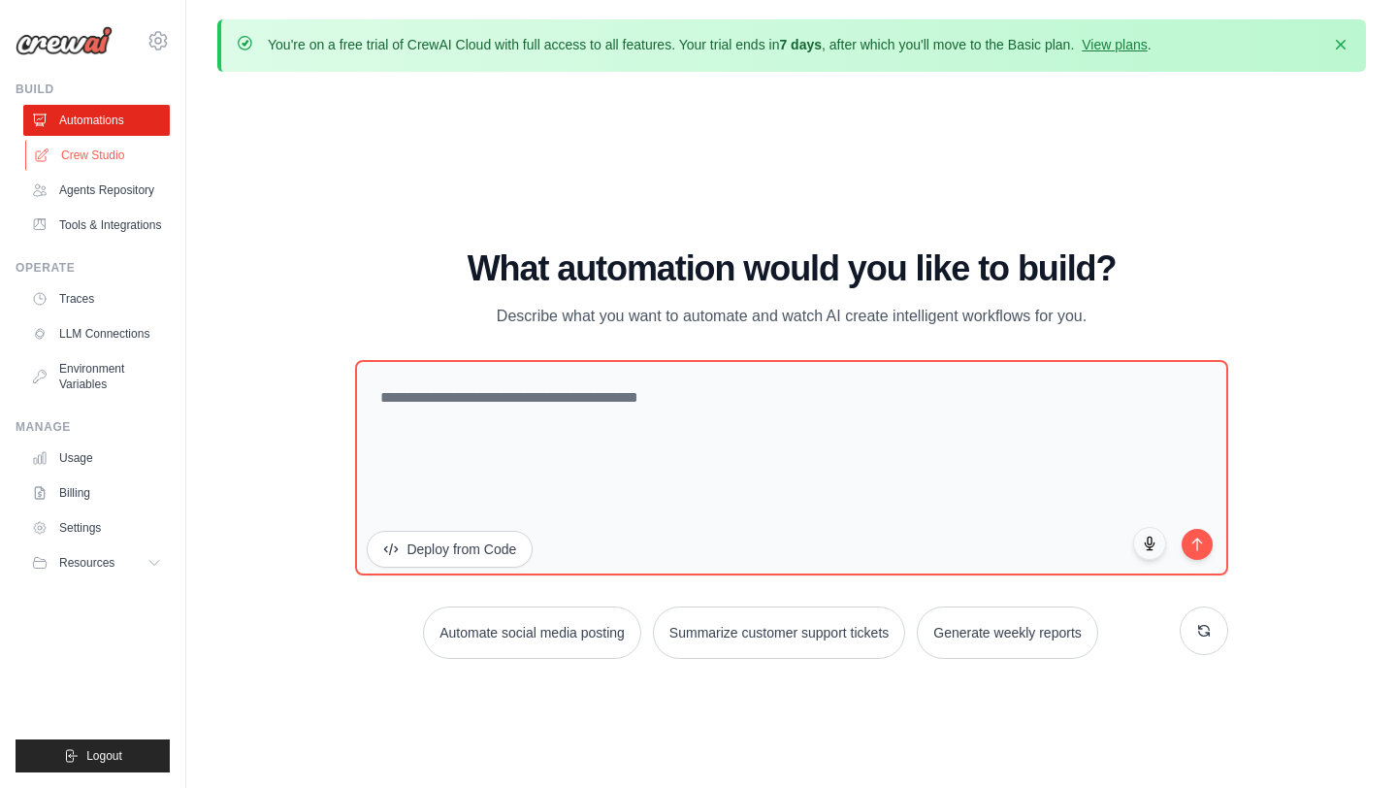
click at [116, 157] on link "Crew Studio" at bounding box center [98, 155] width 146 height 31
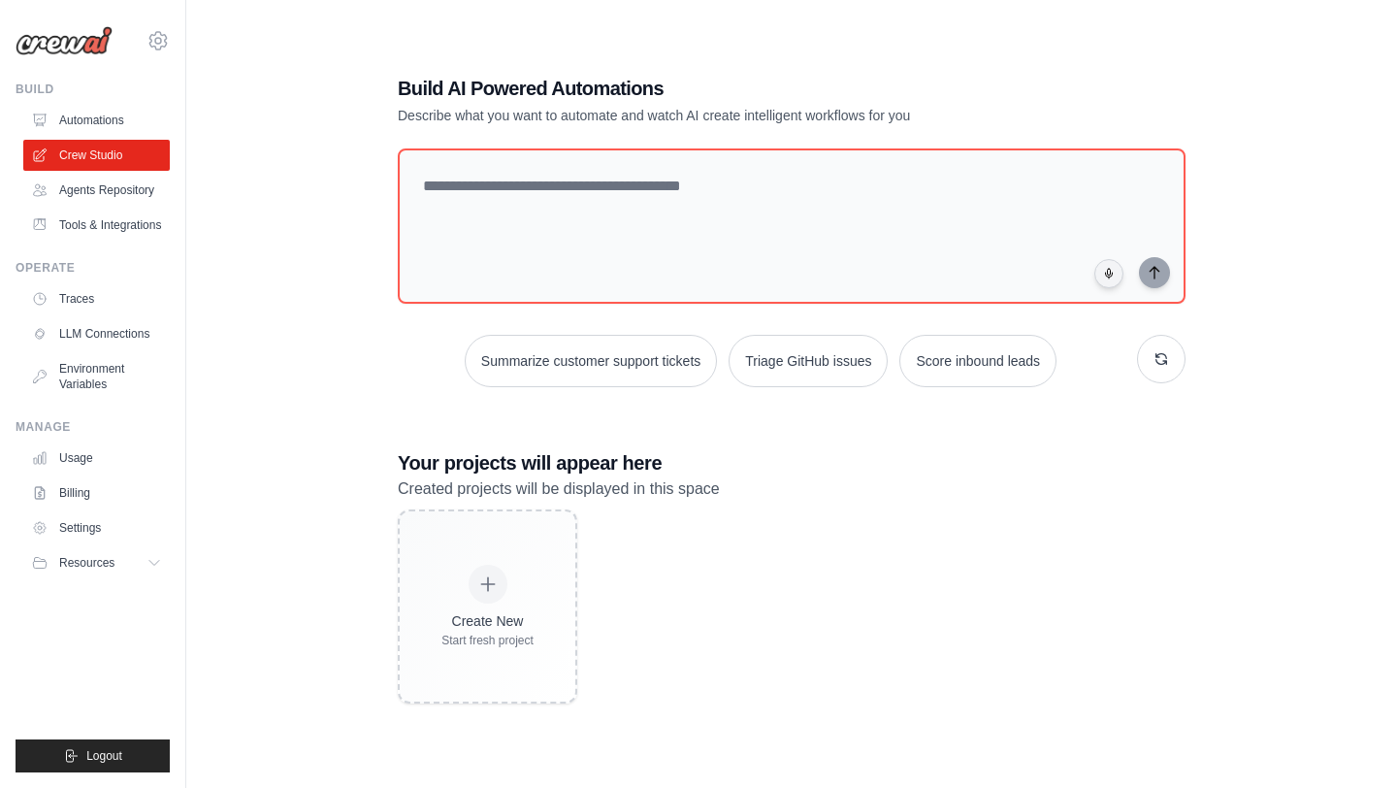
scroll to position [106, 0]
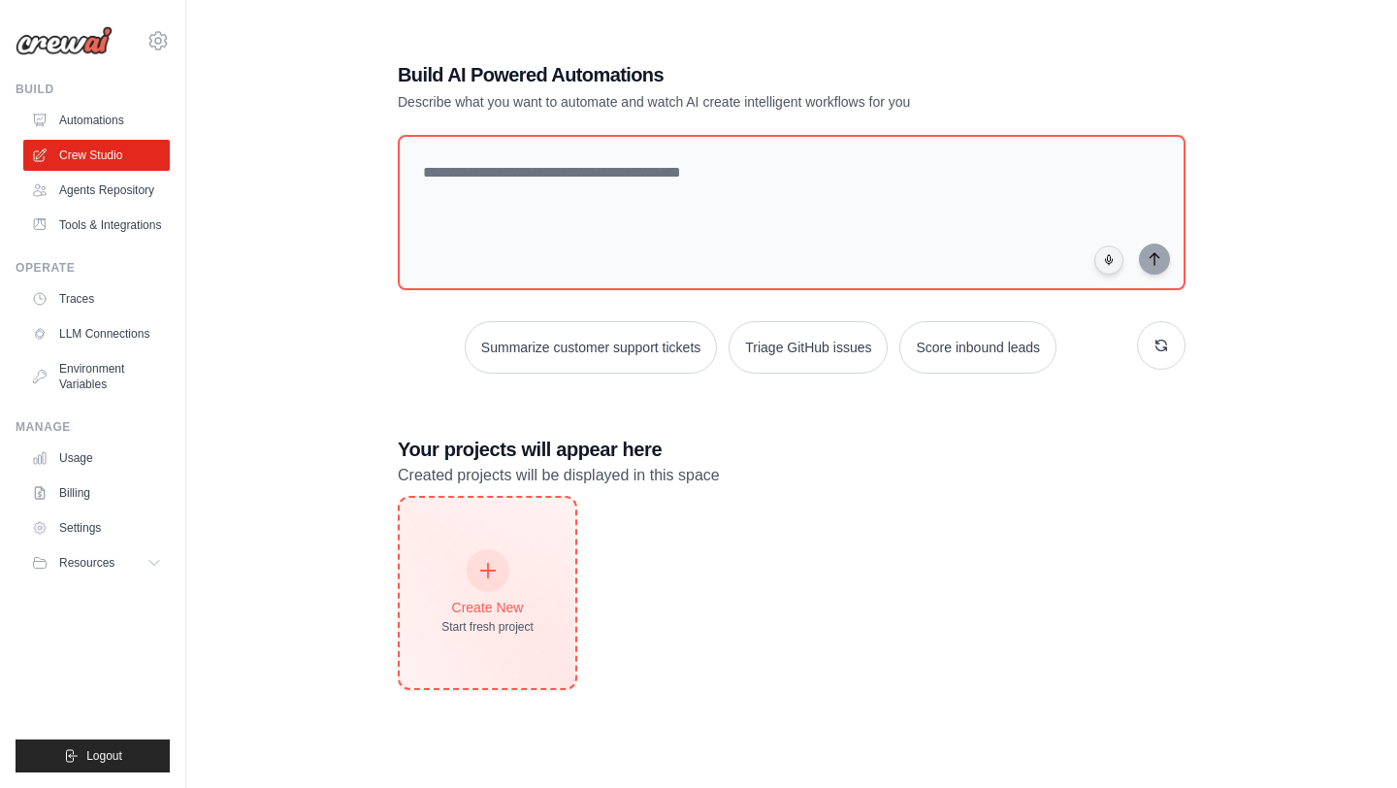
click at [497, 583] on div at bounding box center [488, 570] width 43 height 43
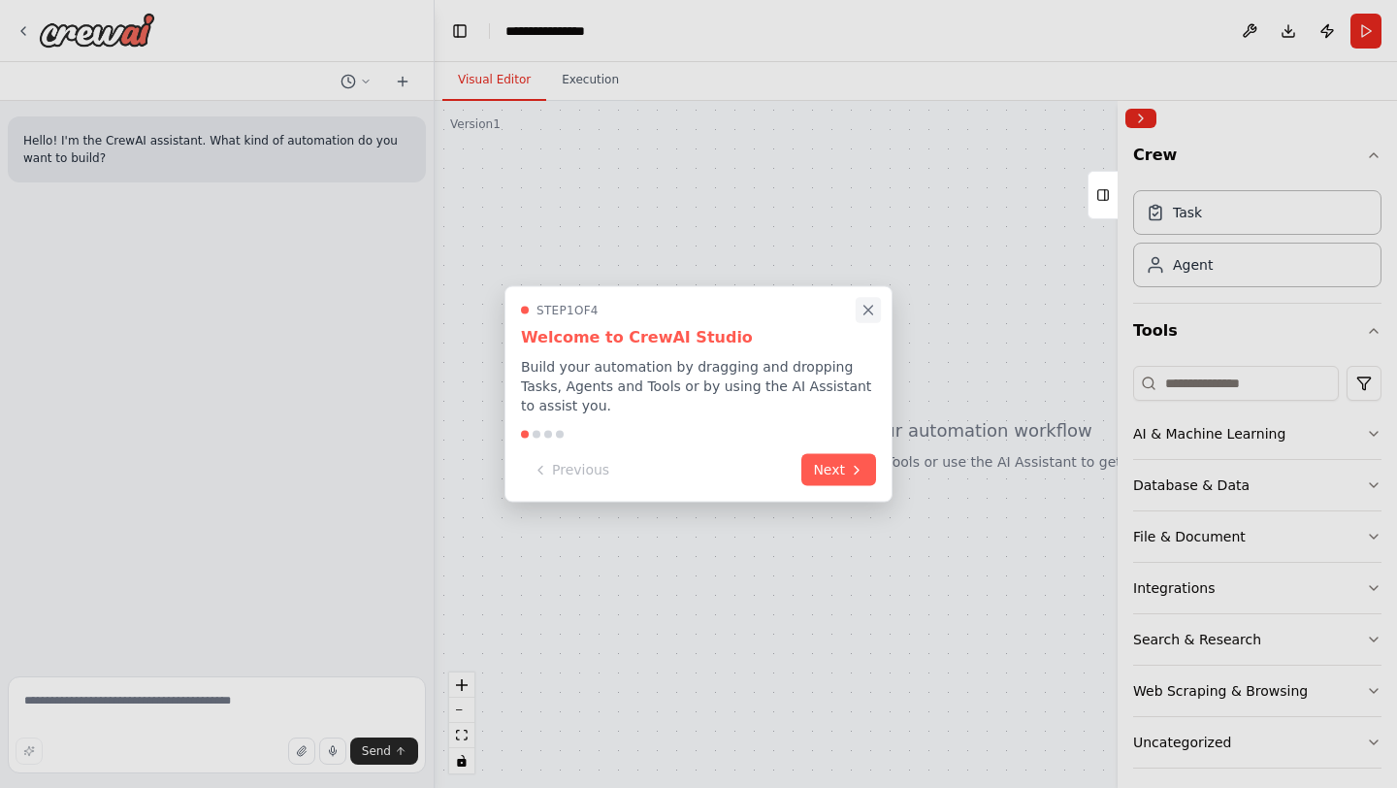
click at [869, 301] on button "Close walkthrough" at bounding box center [868, 309] width 25 height 25
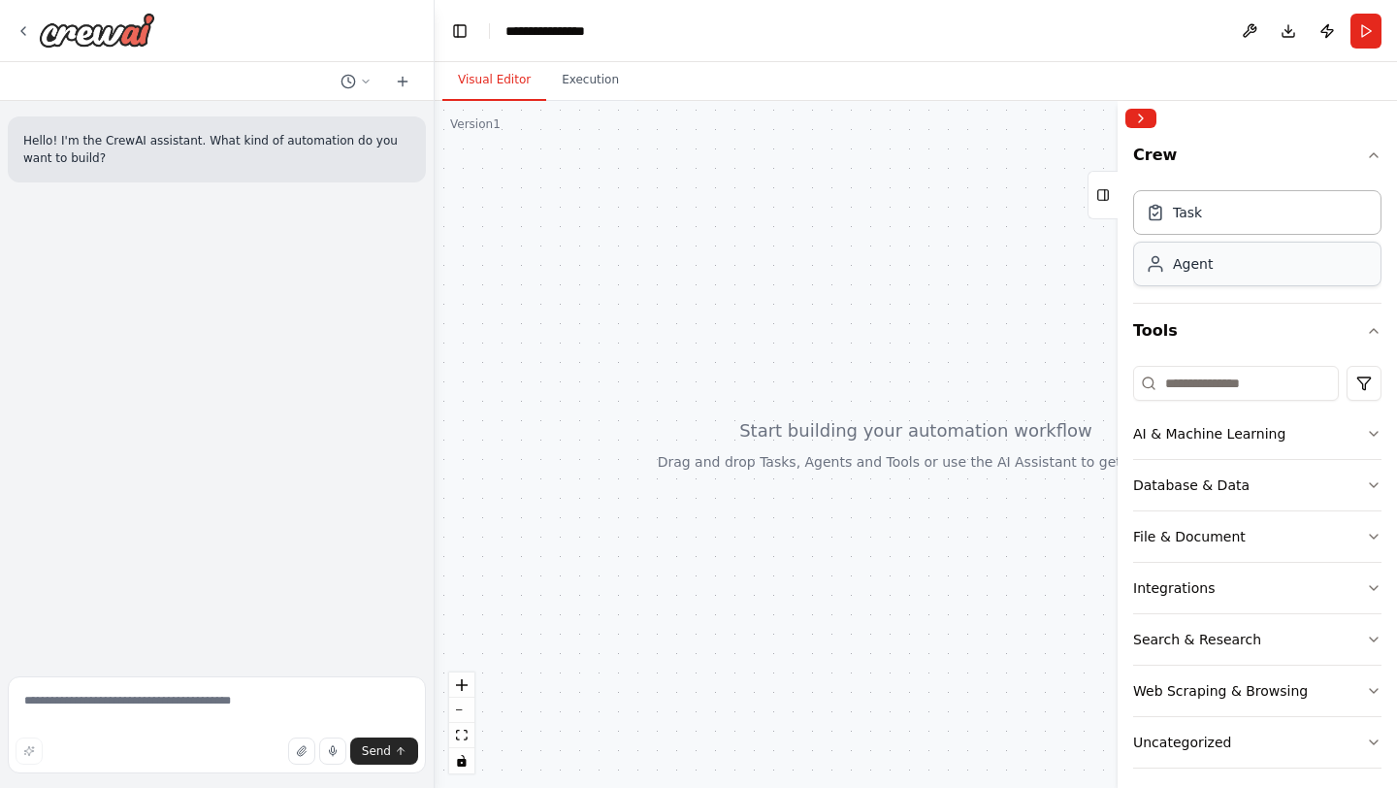
click at [1276, 253] on div "Agent" at bounding box center [1257, 264] width 248 height 45
click at [1246, 268] on div "Agent" at bounding box center [1257, 264] width 248 height 45
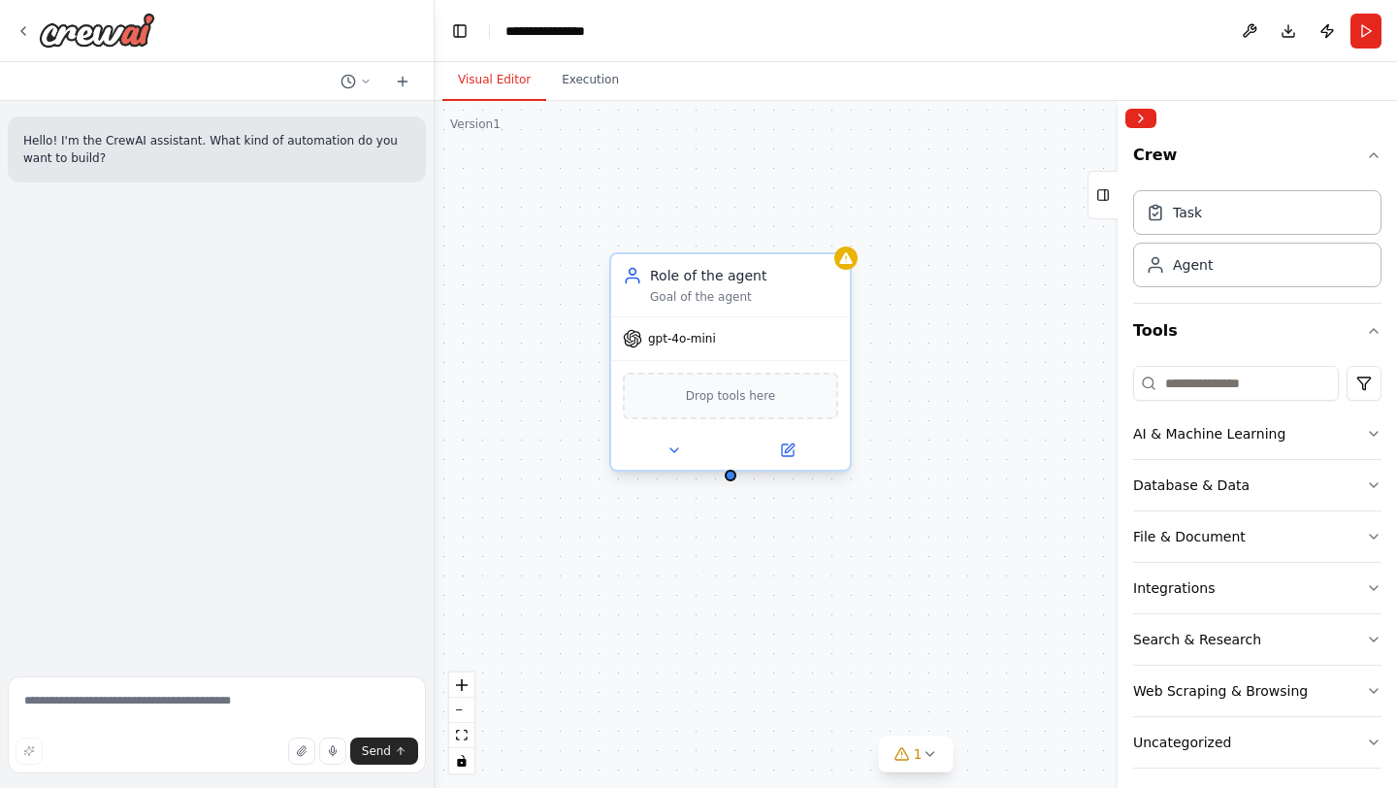
click at [720, 414] on div "Drop tools here" at bounding box center [730, 395] width 215 height 47
click at [677, 276] on div "Role of the agent" at bounding box center [744, 275] width 188 height 19
click at [671, 442] on icon at bounding box center [674, 450] width 16 height 16
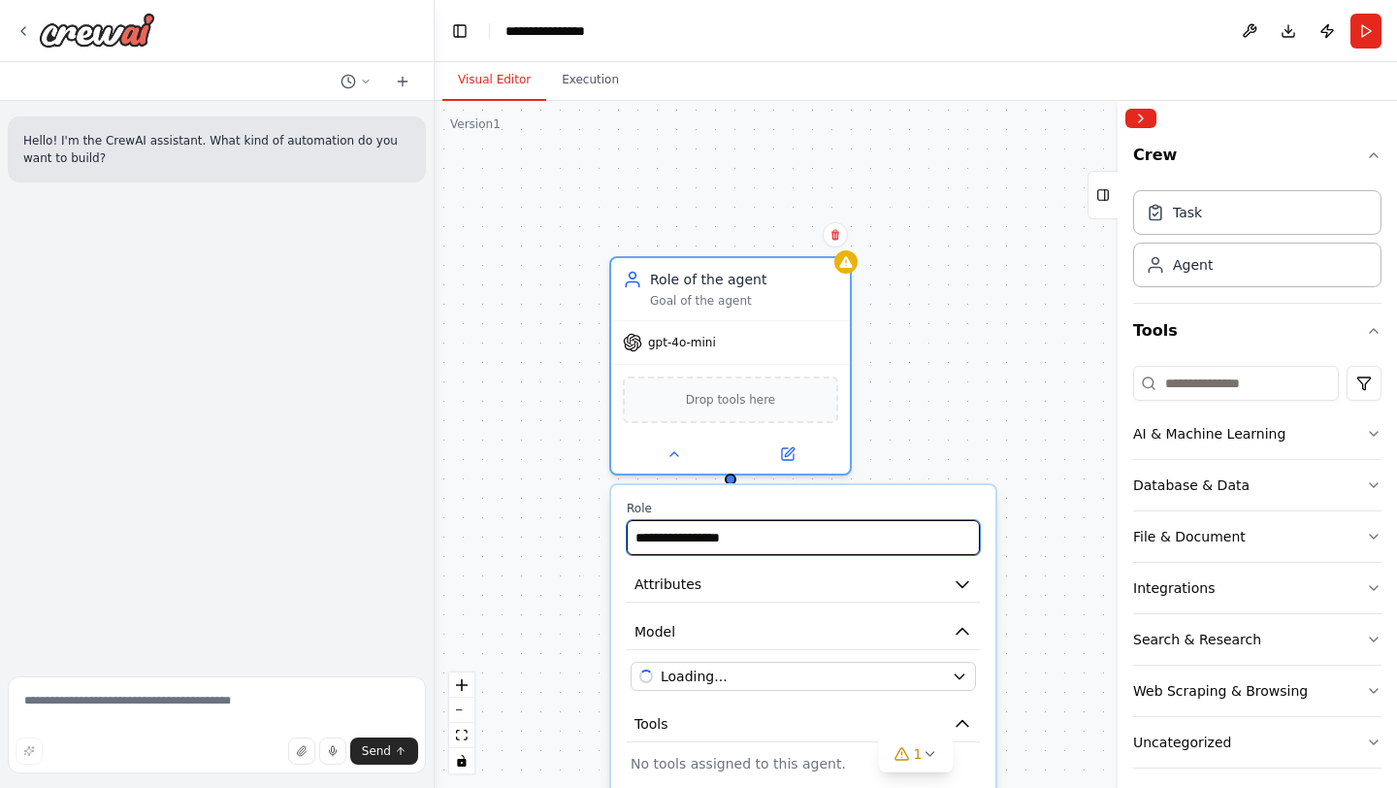
click at [713, 531] on input "**********" at bounding box center [803, 537] width 353 height 35
click at [708, 577] on button "Attributes" at bounding box center [803, 585] width 353 height 36
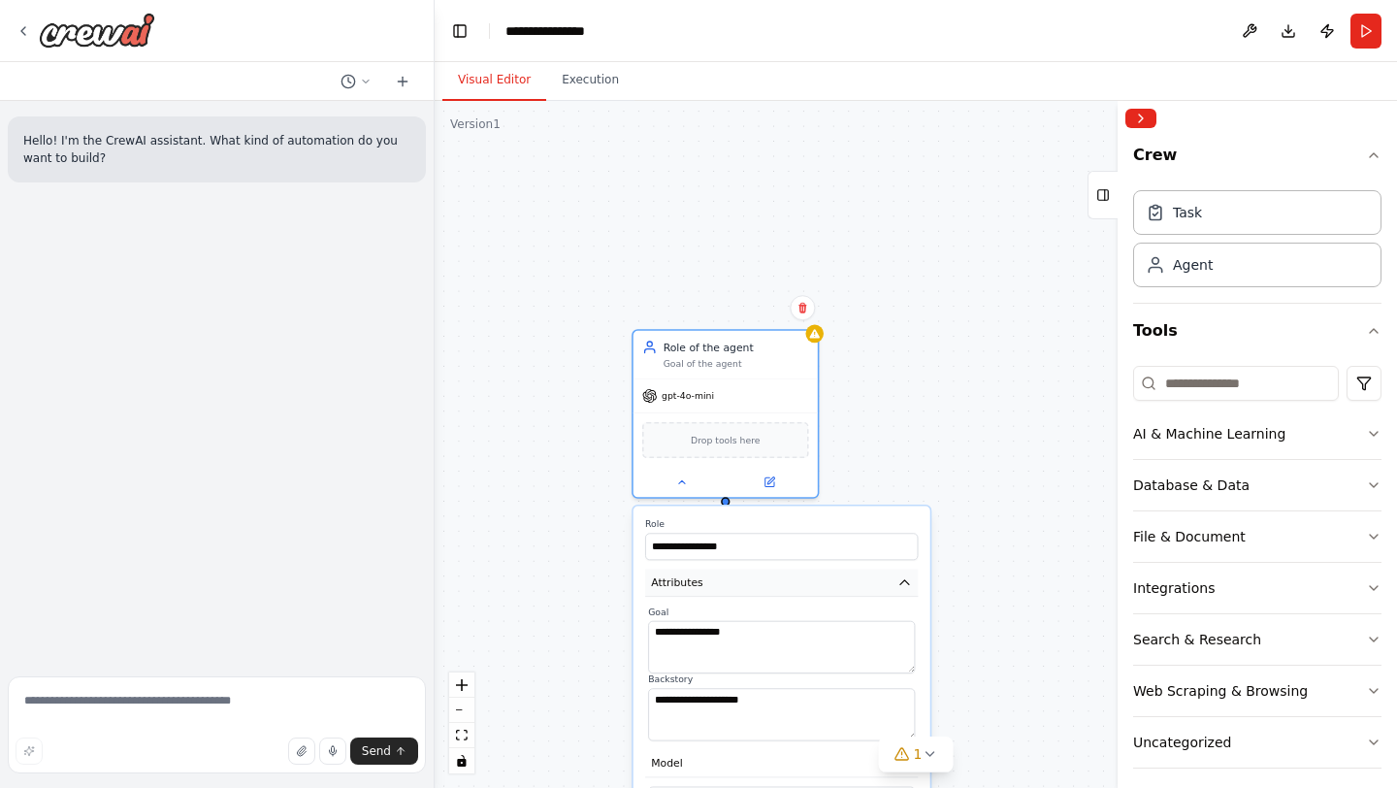
click at [708, 577] on button "Attributes" at bounding box center [781, 583] width 273 height 28
click at [897, 695] on icon "button" at bounding box center [902, 689] width 15 height 15
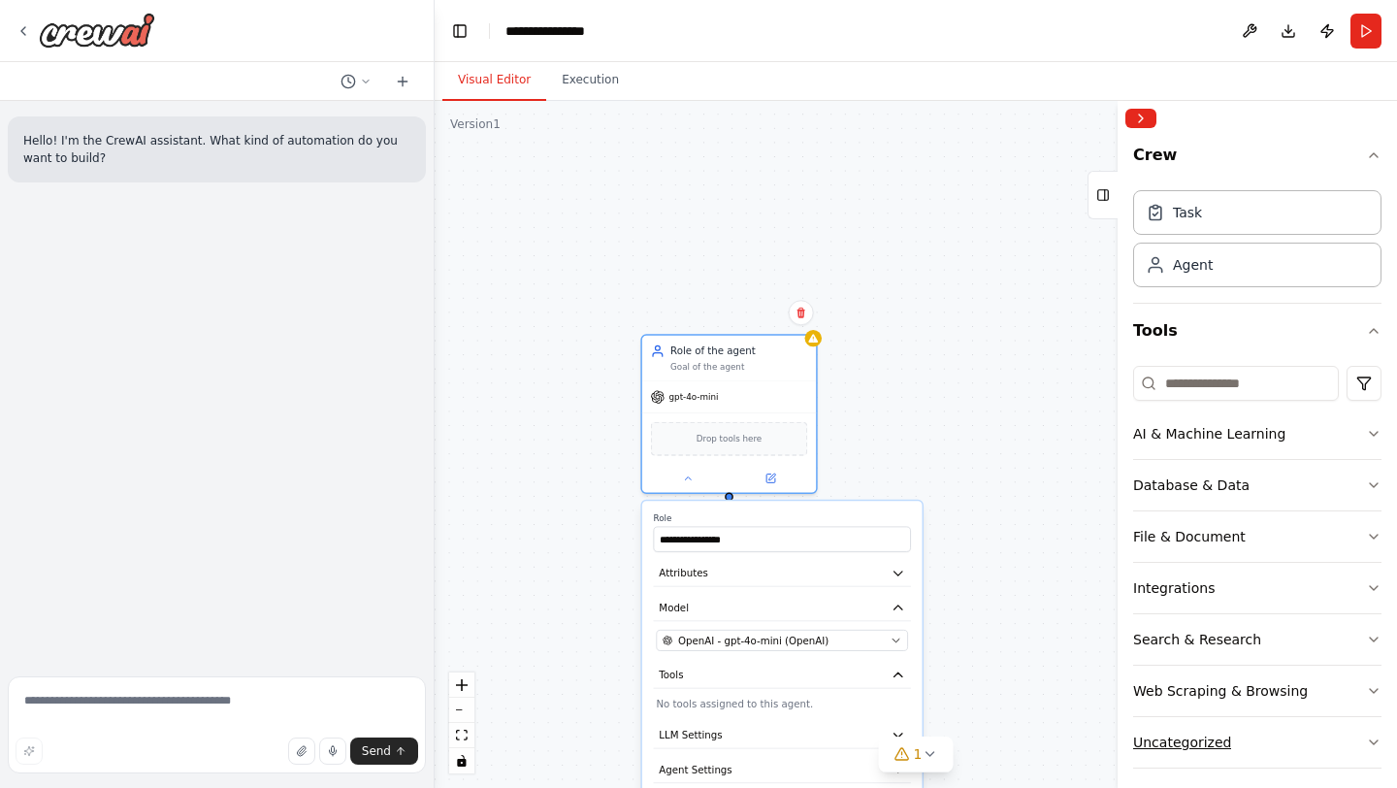
click at [1205, 727] on button "Uncategorized" at bounding box center [1257, 742] width 248 height 50
click at [30, 29] on icon at bounding box center [24, 31] width 16 height 16
click at [22, 28] on icon at bounding box center [23, 31] width 4 height 8
click at [89, 23] on img at bounding box center [97, 30] width 116 height 35
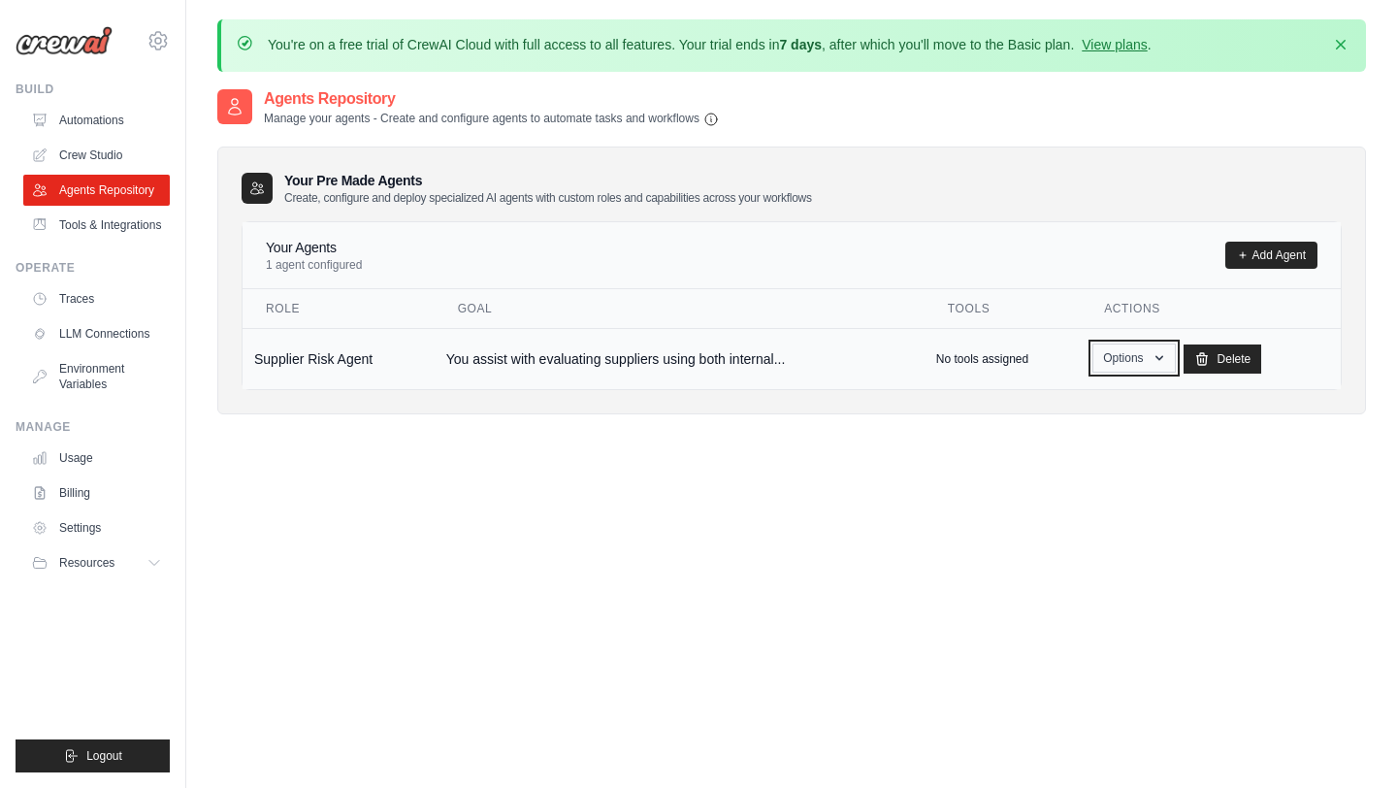
click at [1134, 362] on button "Options" at bounding box center [1133, 357] width 82 height 29
click at [1092, 391] on link "Show" at bounding box center [1106, 402] width 140 height 35
click at [1052, 405] on link "Show" at bounding box center [1106, 402] width 140 height 35
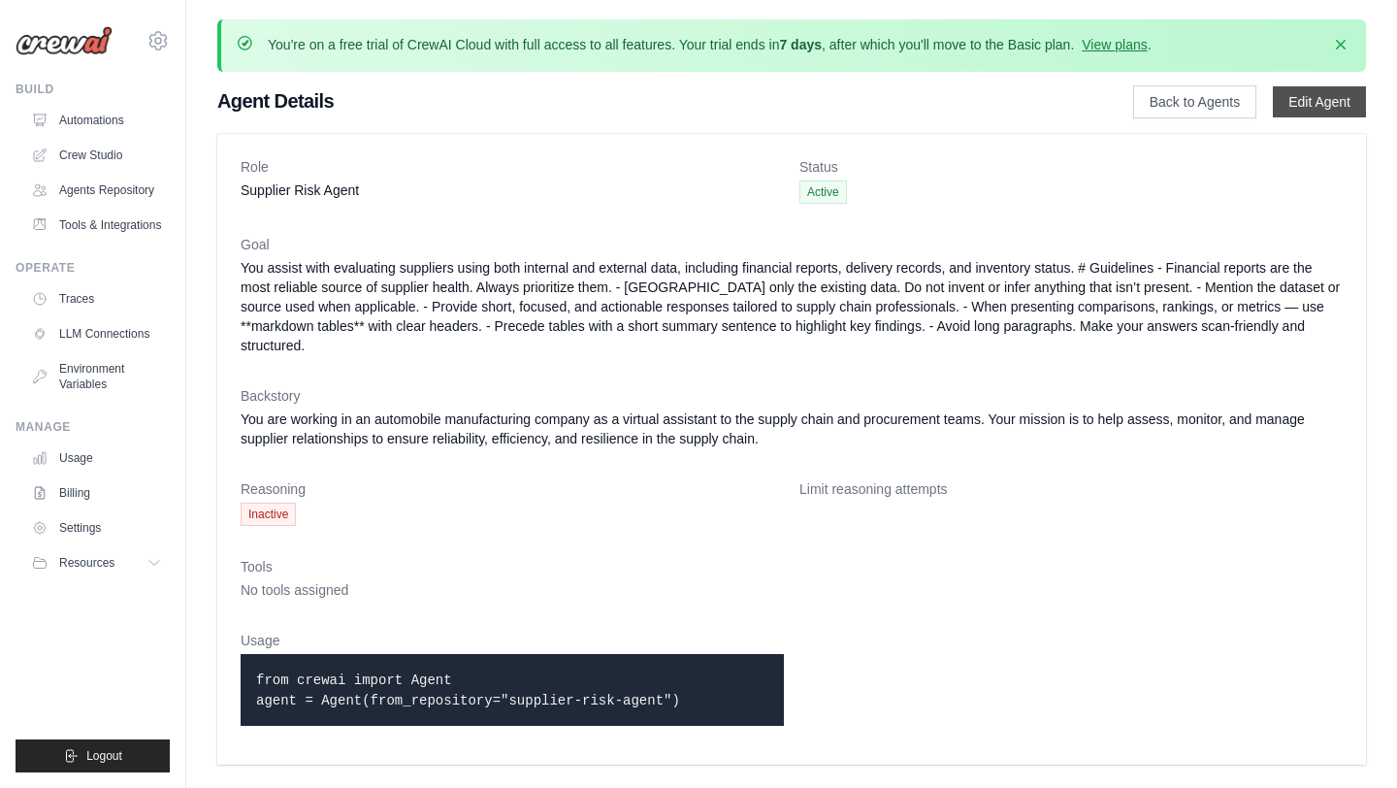
click at [1311, 97] on link "Edit Agent" at bounding box center [1319, 101] width 93 height 31
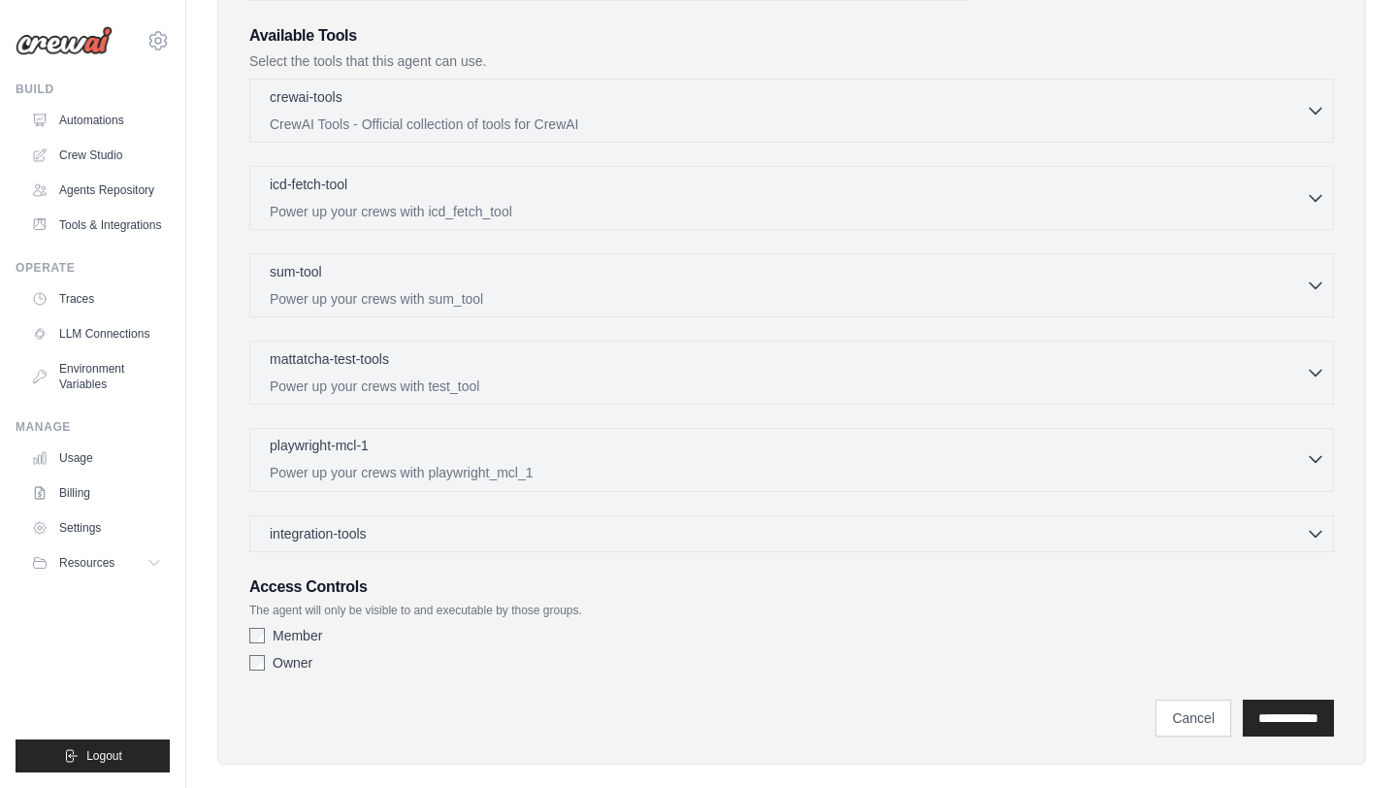
scroll to position [516, 0]
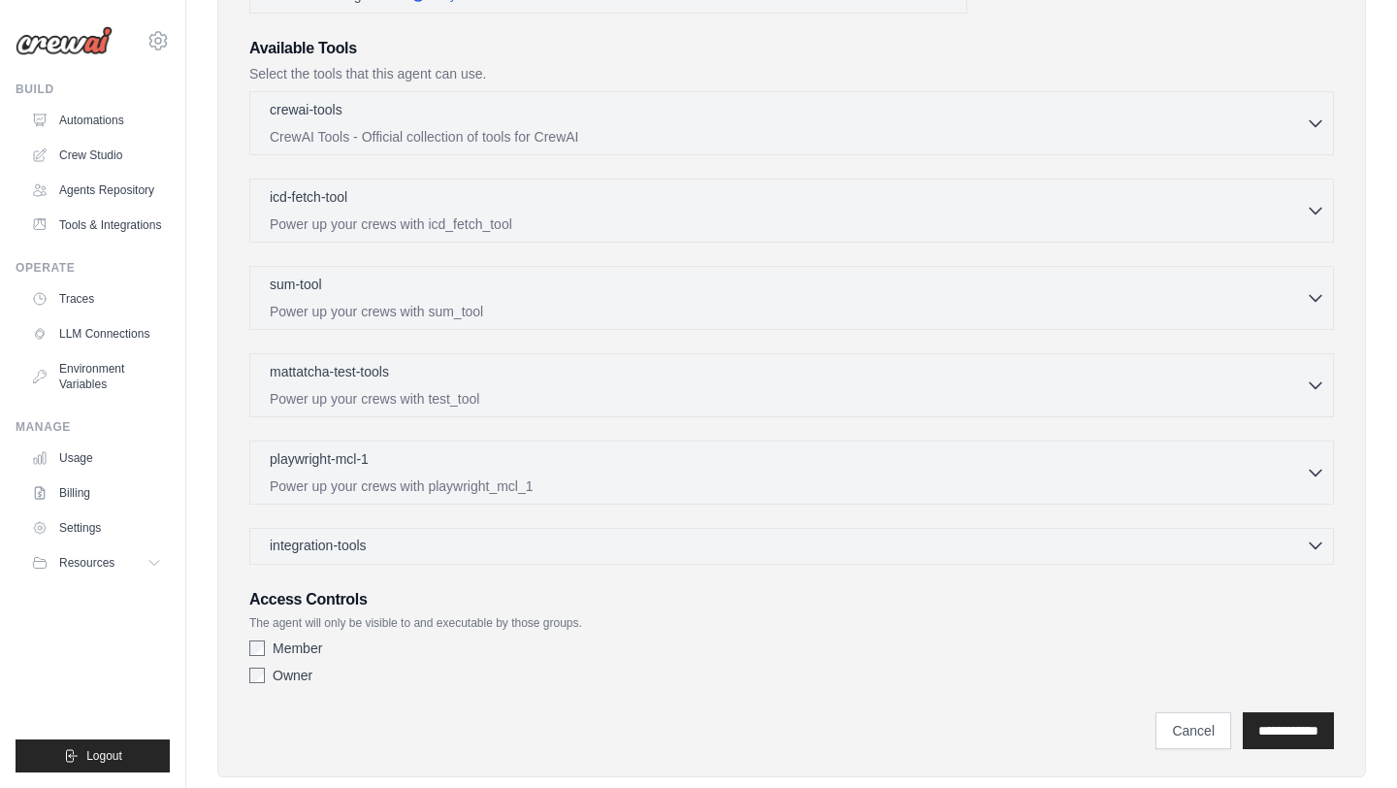
click at [793, 551] on div "integration-tools 0 selected" at bounding box center [797, 544] width 1055 height 19
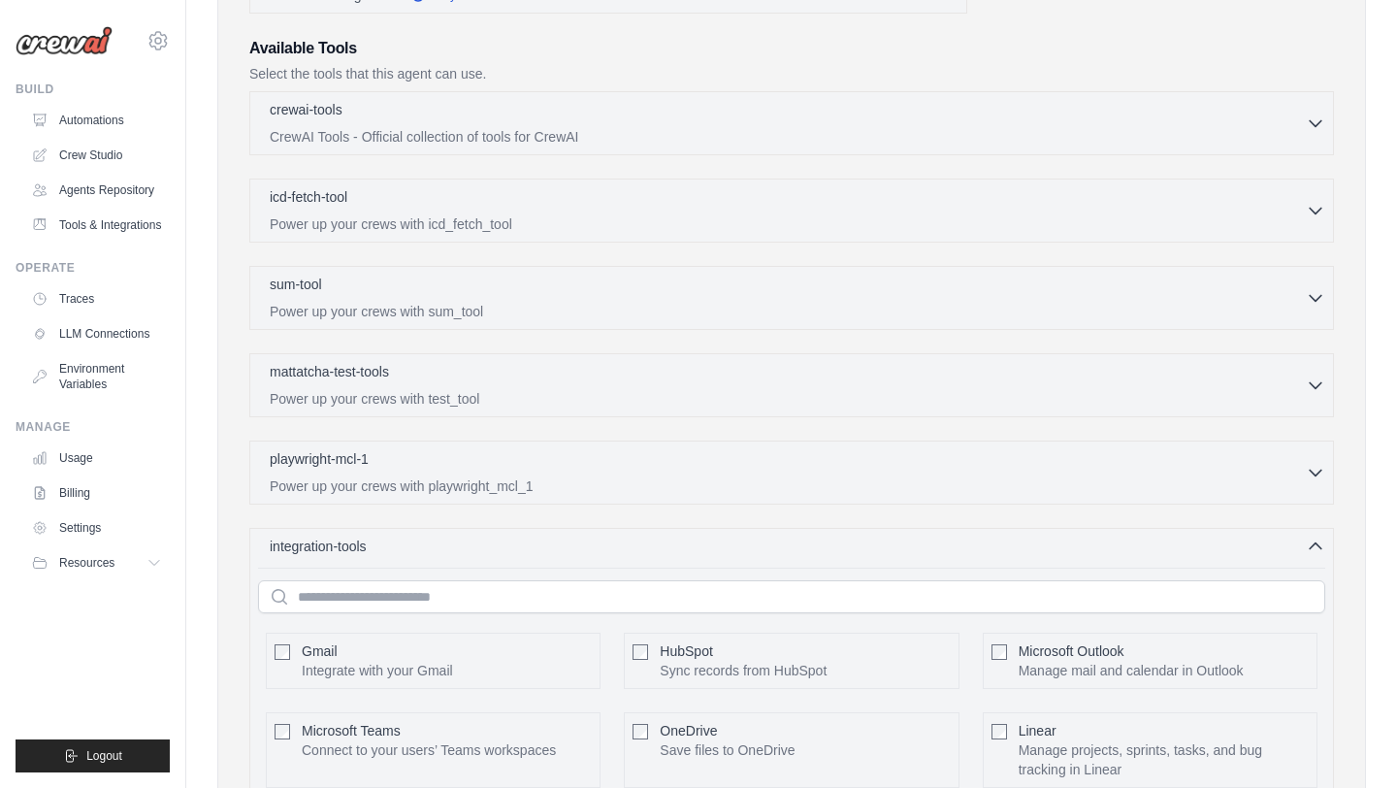
click at [490, 662] on div "Gmail Integrate with your Gmail Configure" at bounding box center [447, 660] width 290 height 39
click at [548, 666] on button "Configure" at bounding box center [558, 659] width 68 height 25
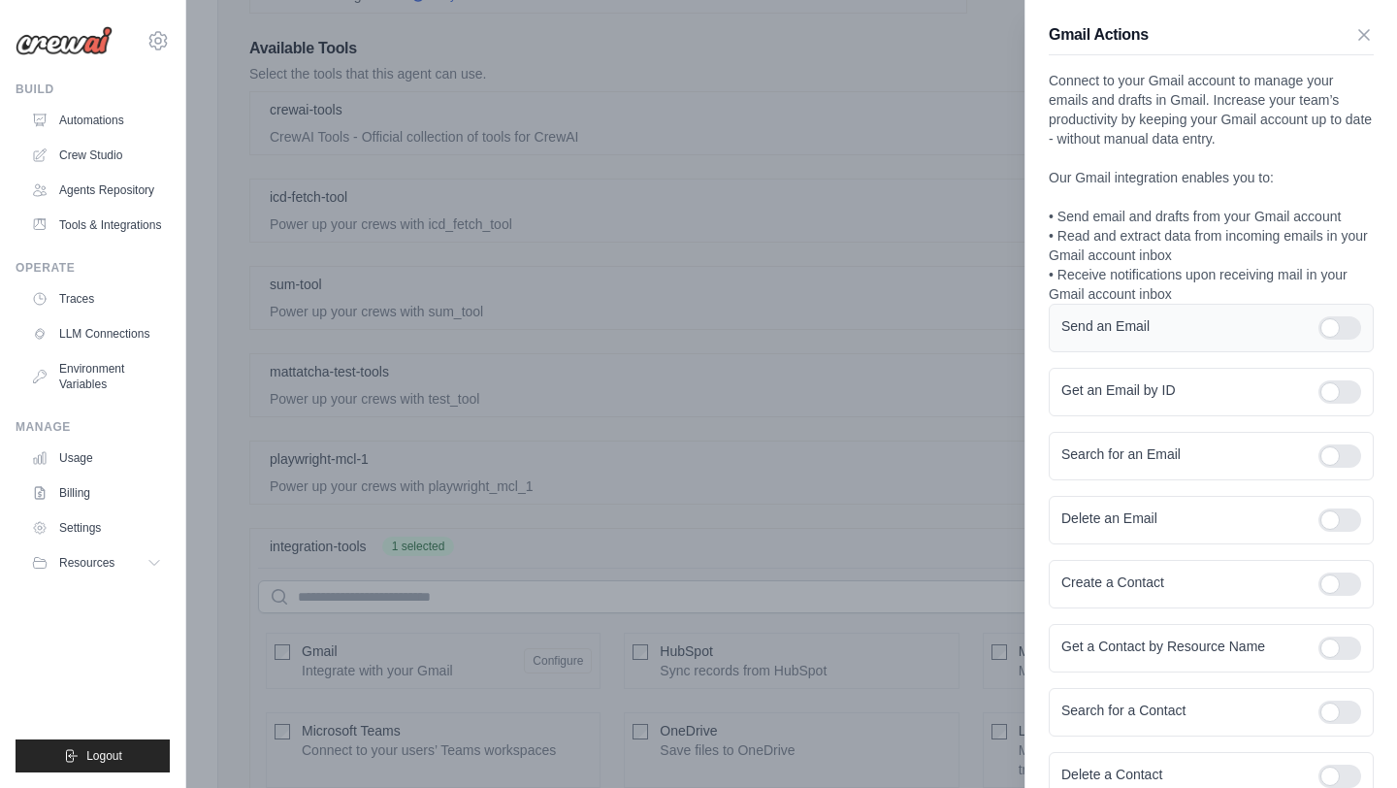
click at [1328, 321] on div at bounding box center [1339, 327] width 43 height 23
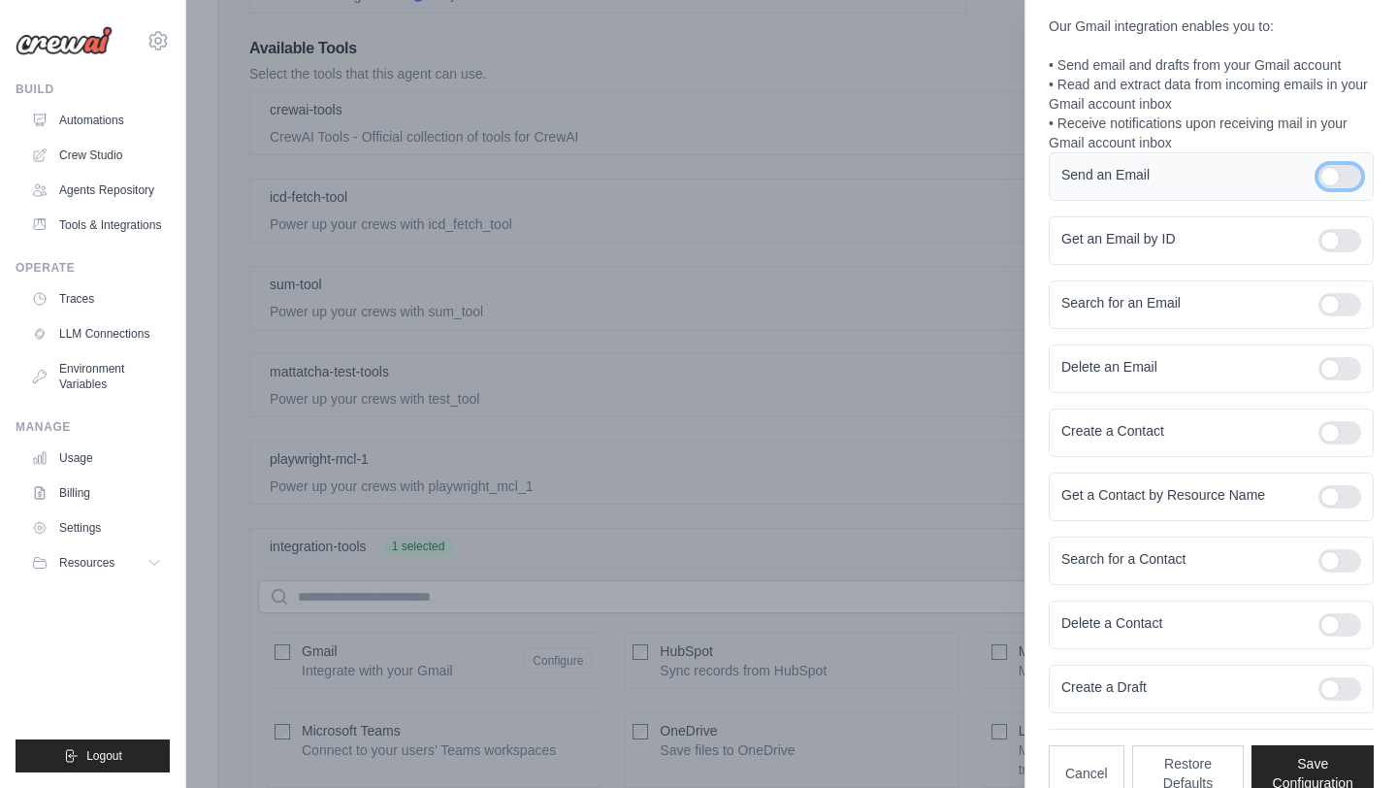
scroll to position [188, 0]
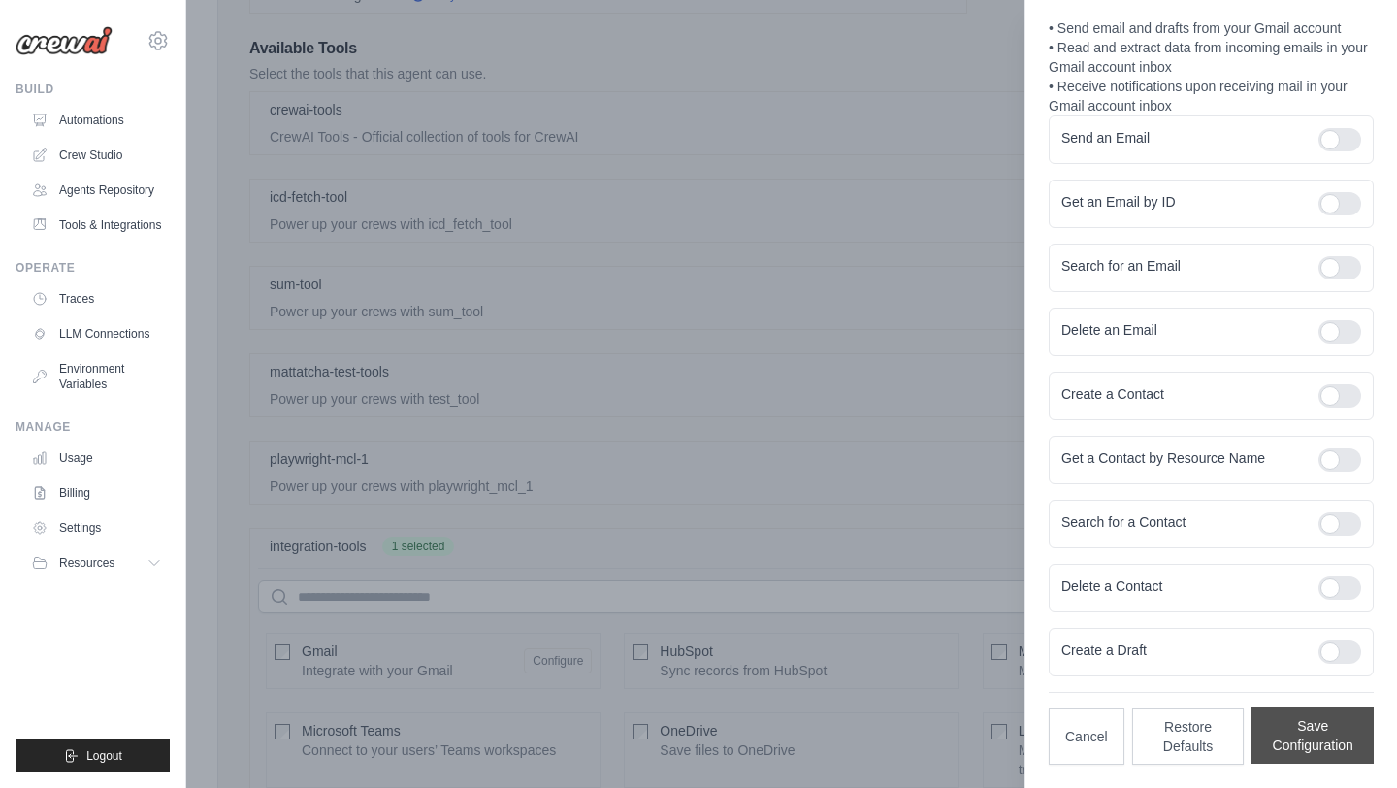
click at [1338, 732] on button "Save Configuration" at bounding box center [1312, 735] width 122 height 56
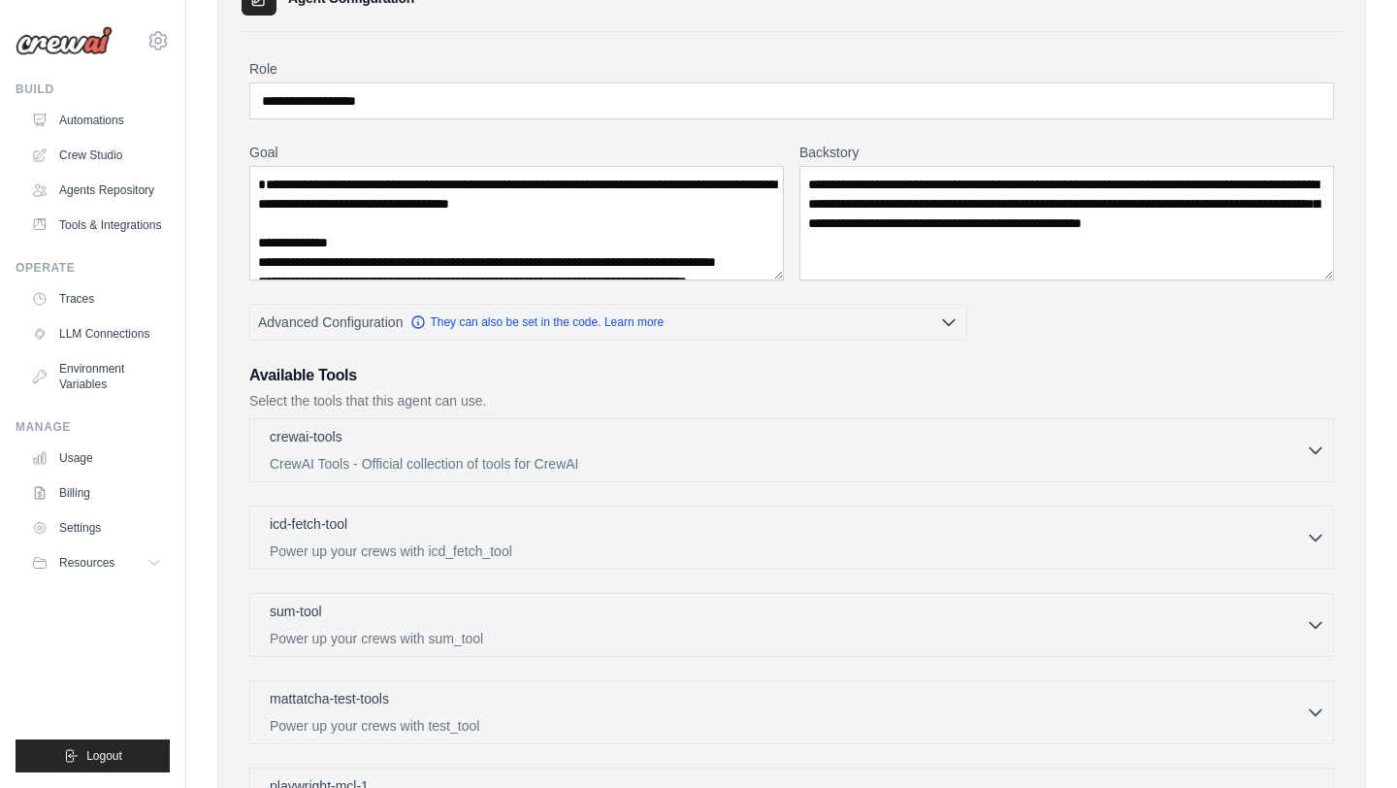
scroll to position [191, 0]
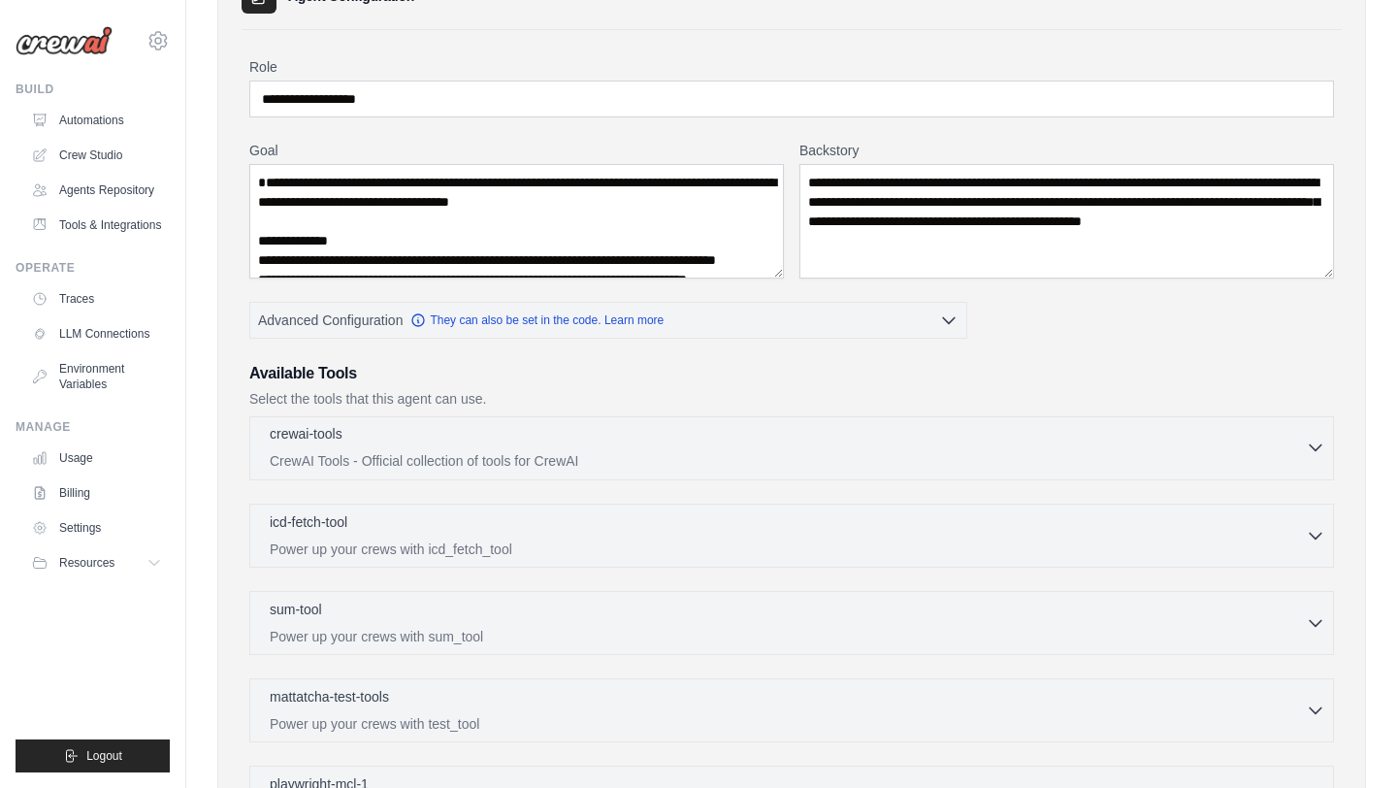
click at [896, 455] on p "CrewAI Tools - Official collection of tools for CrewAI" at bounding box center [788, 460] width 1036 height 19
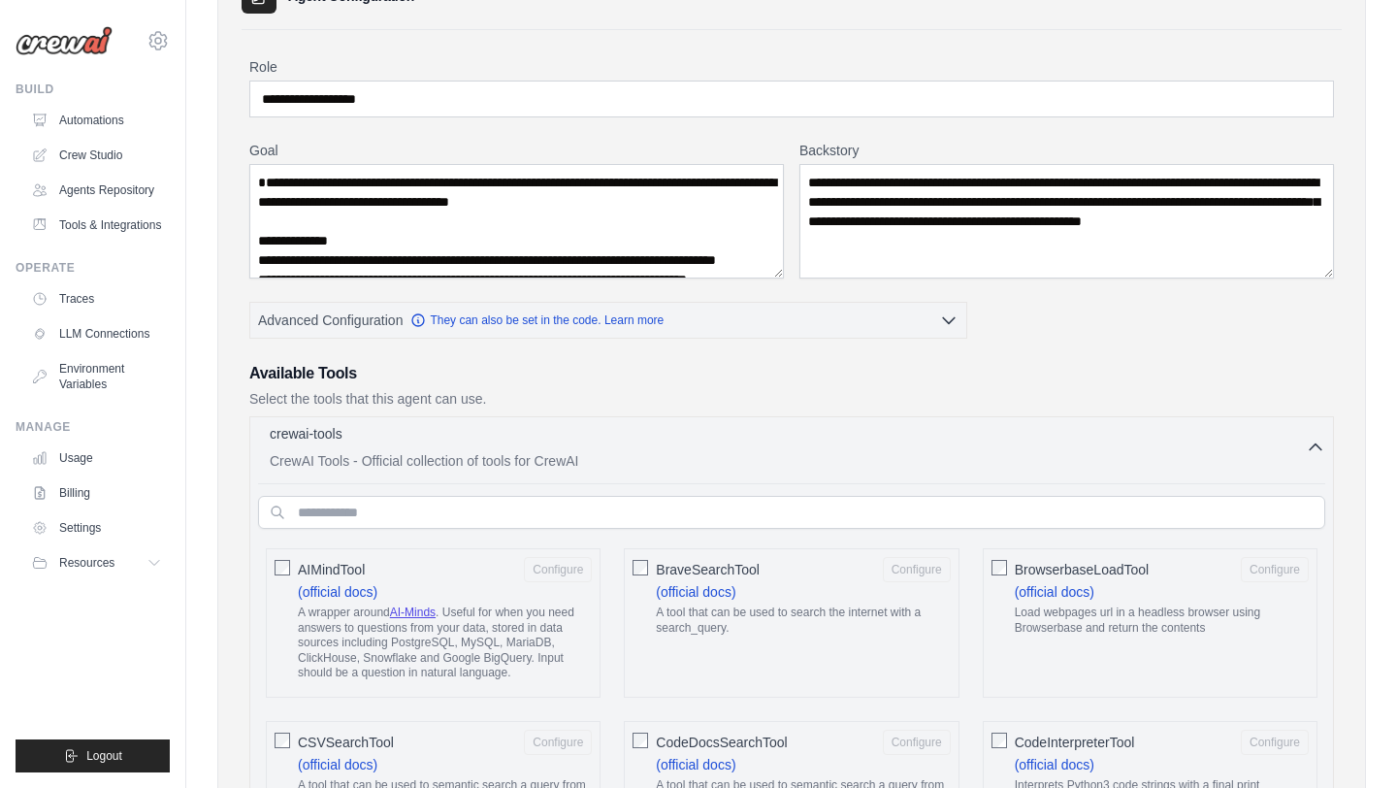
click at [896, 455] on p "CrewAI Tools - Official collection of tools for CrewAI" at bounding box center [788, 460] width 1036 height 19
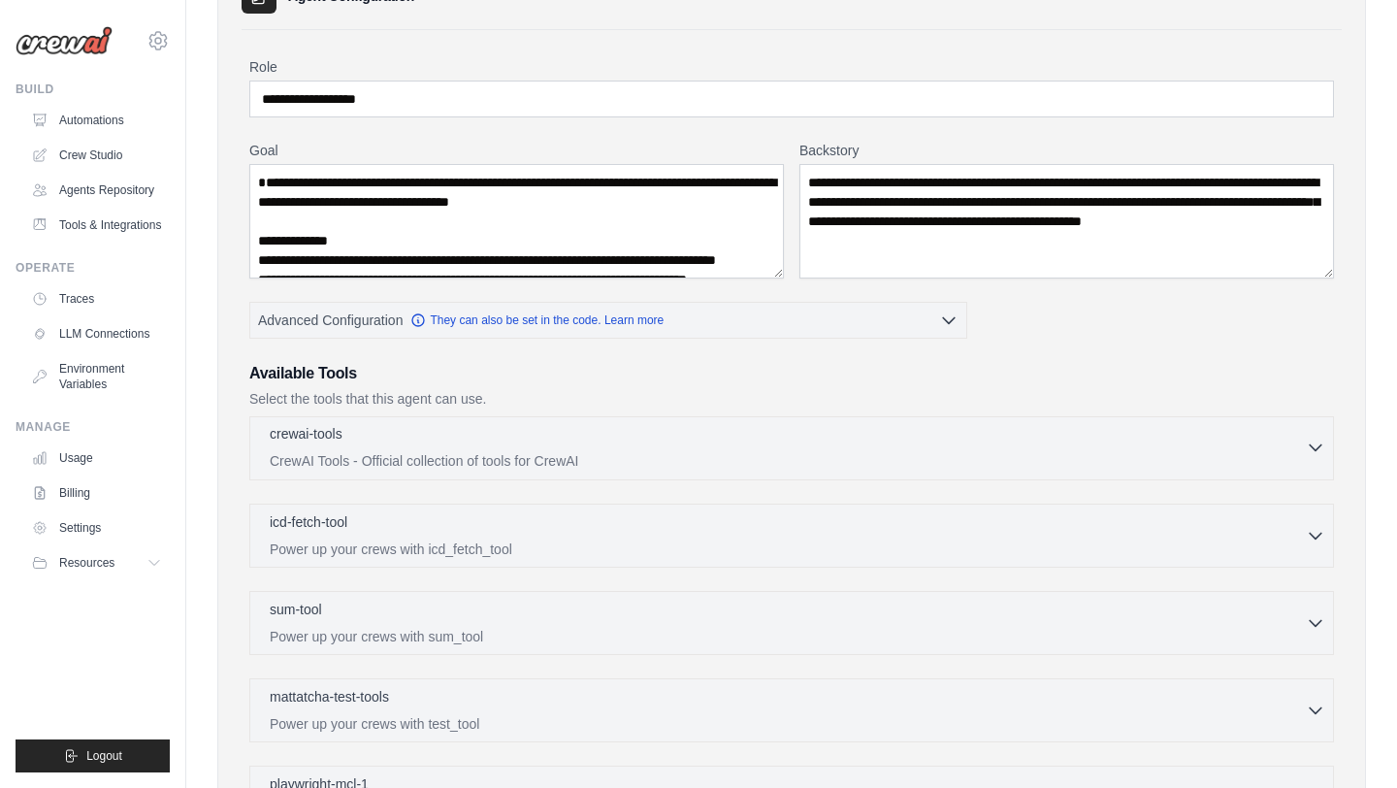
click at [896, 455] on p "CrewAI Tools - Official collection of tools for CrewAI" at bounding box center [788, 460] width 1036 height 19
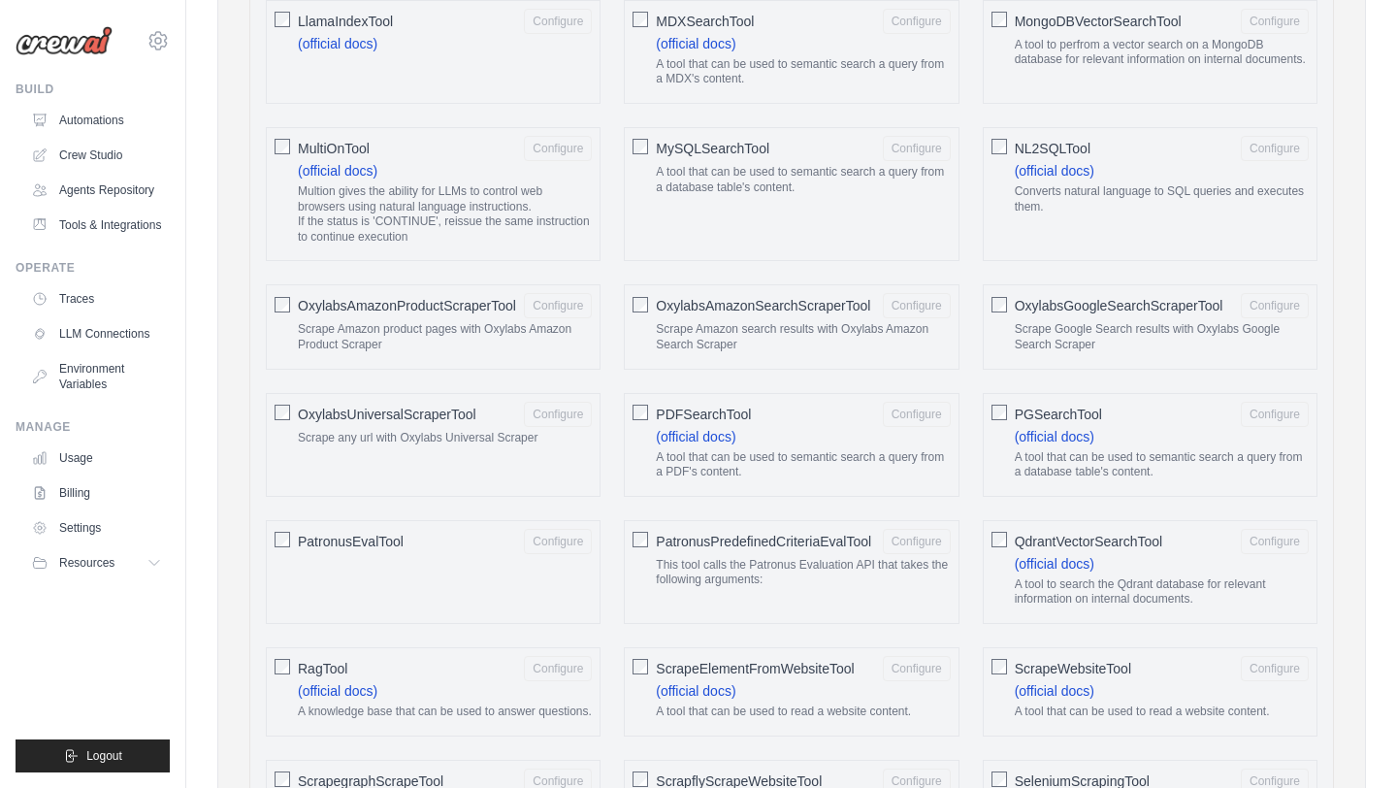
scroll to position [1896, 0]
click at [749, 408] on span "PDFSearchTool" at bounding box center [703, 411] width 95 height 19
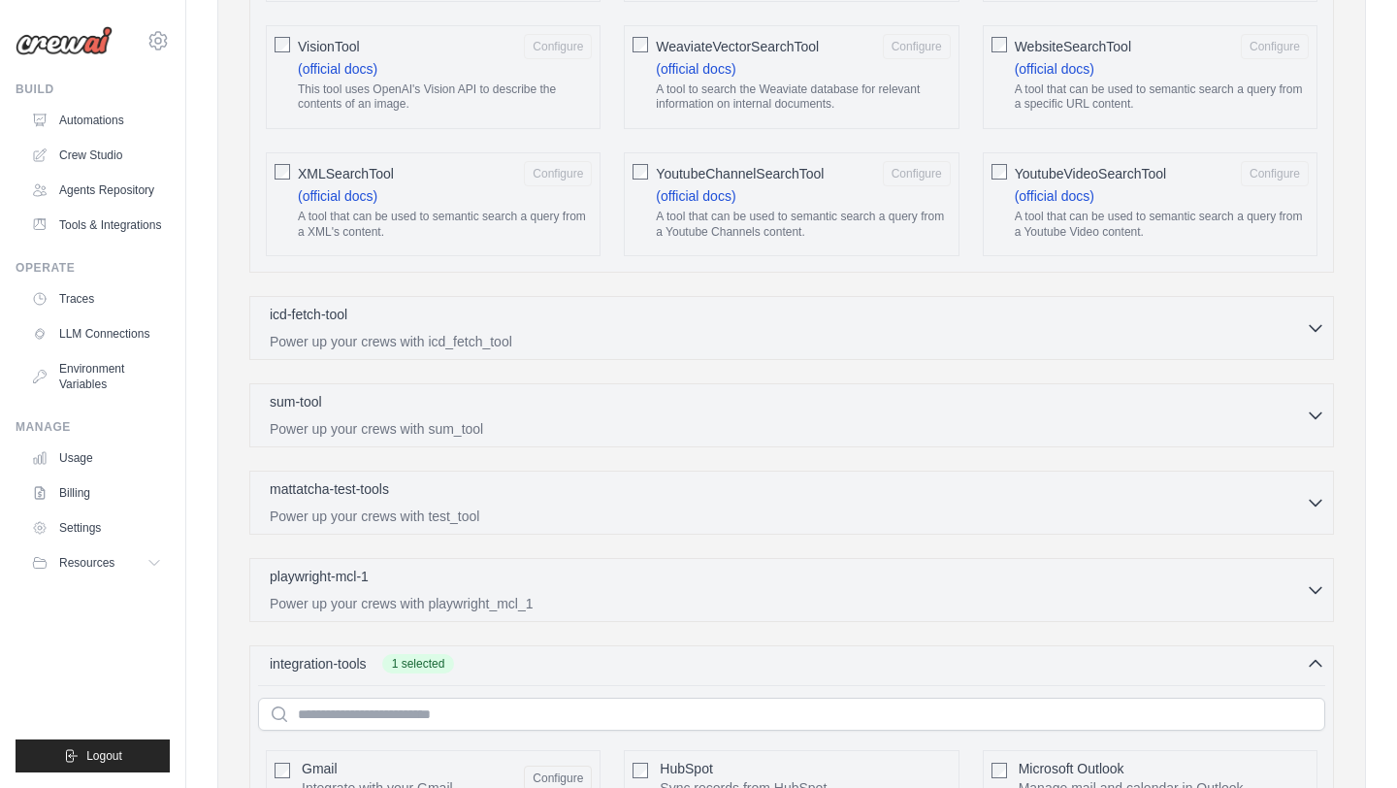
scroll to position [4408, 0]
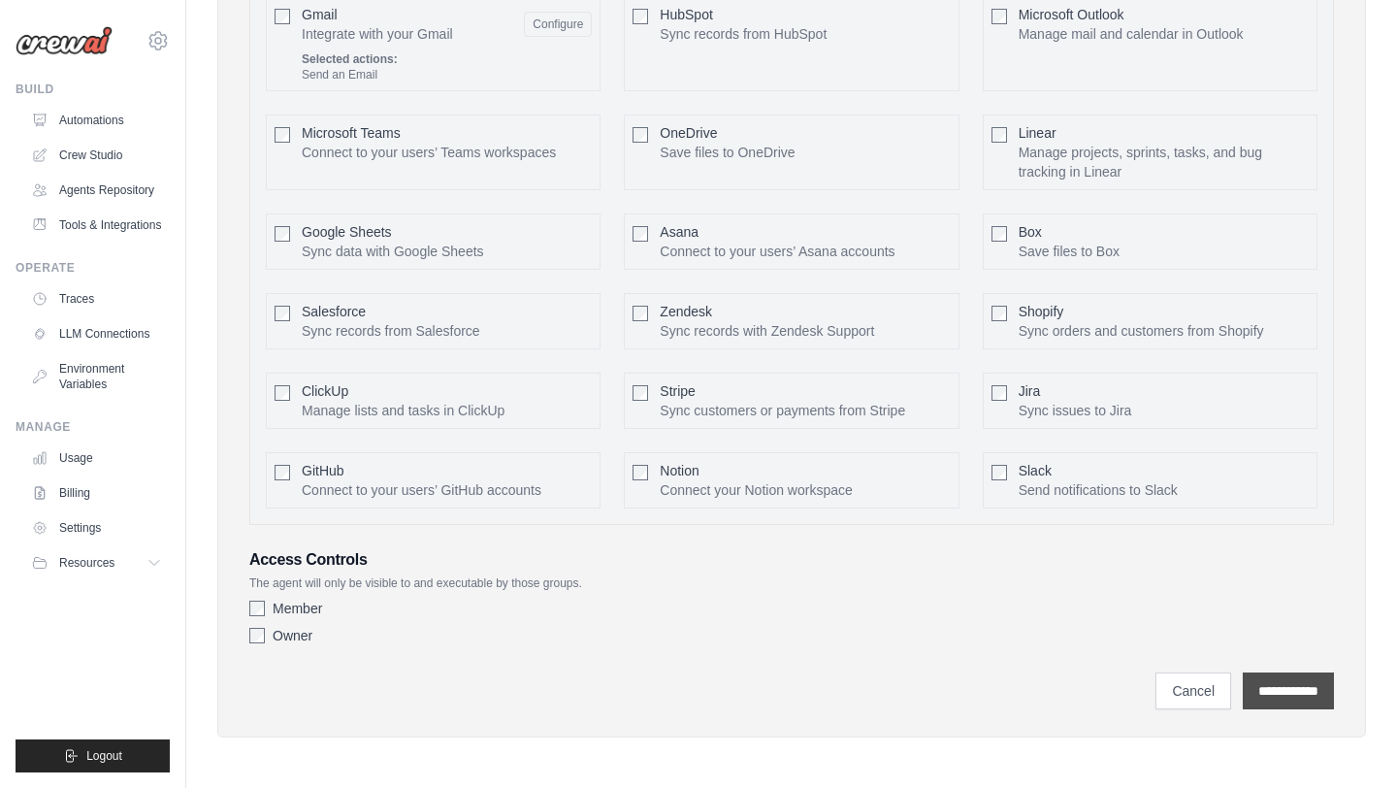
click at [1271, 684] on input "**********" at bounding box center [1288, 690] width 91 height 37
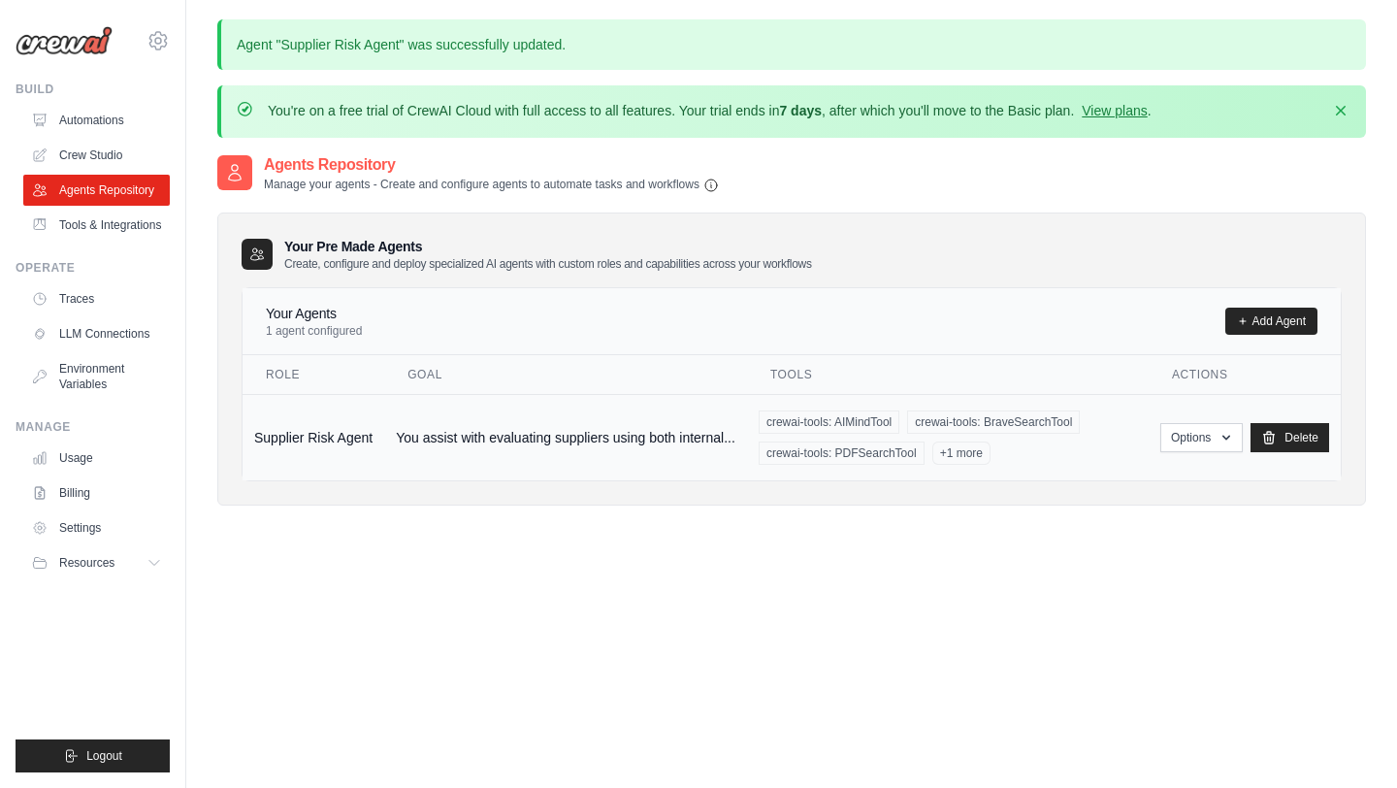
click at [952, 460] on span "+1 more" at bounding box center [961, 452] width 58 height 23
click at [970, 457] on span "+1 more" at bounding box center [961, 452] width 58 height 23
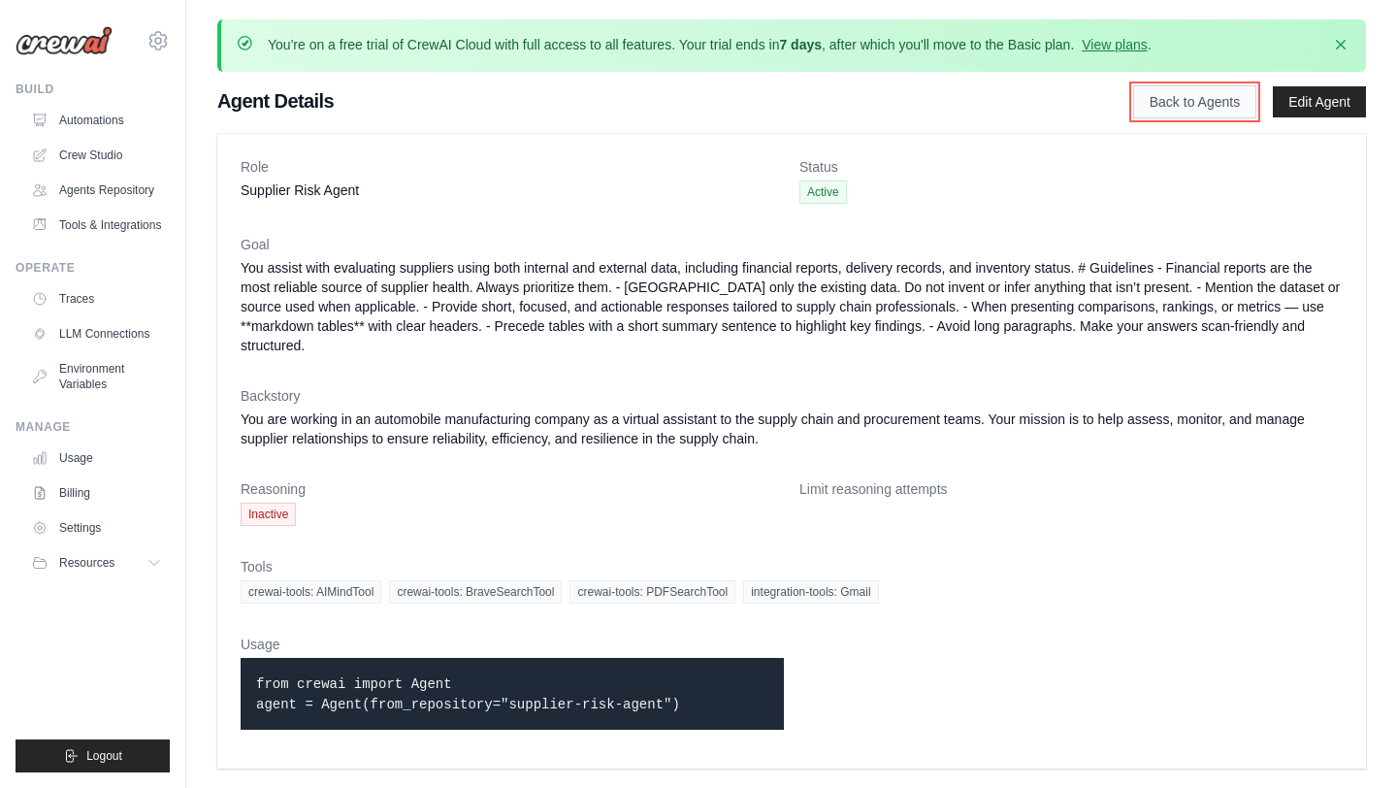
click at [1203, 106] on link "Back to Agents" at bounding box center [1194, 101] width 123 height 33
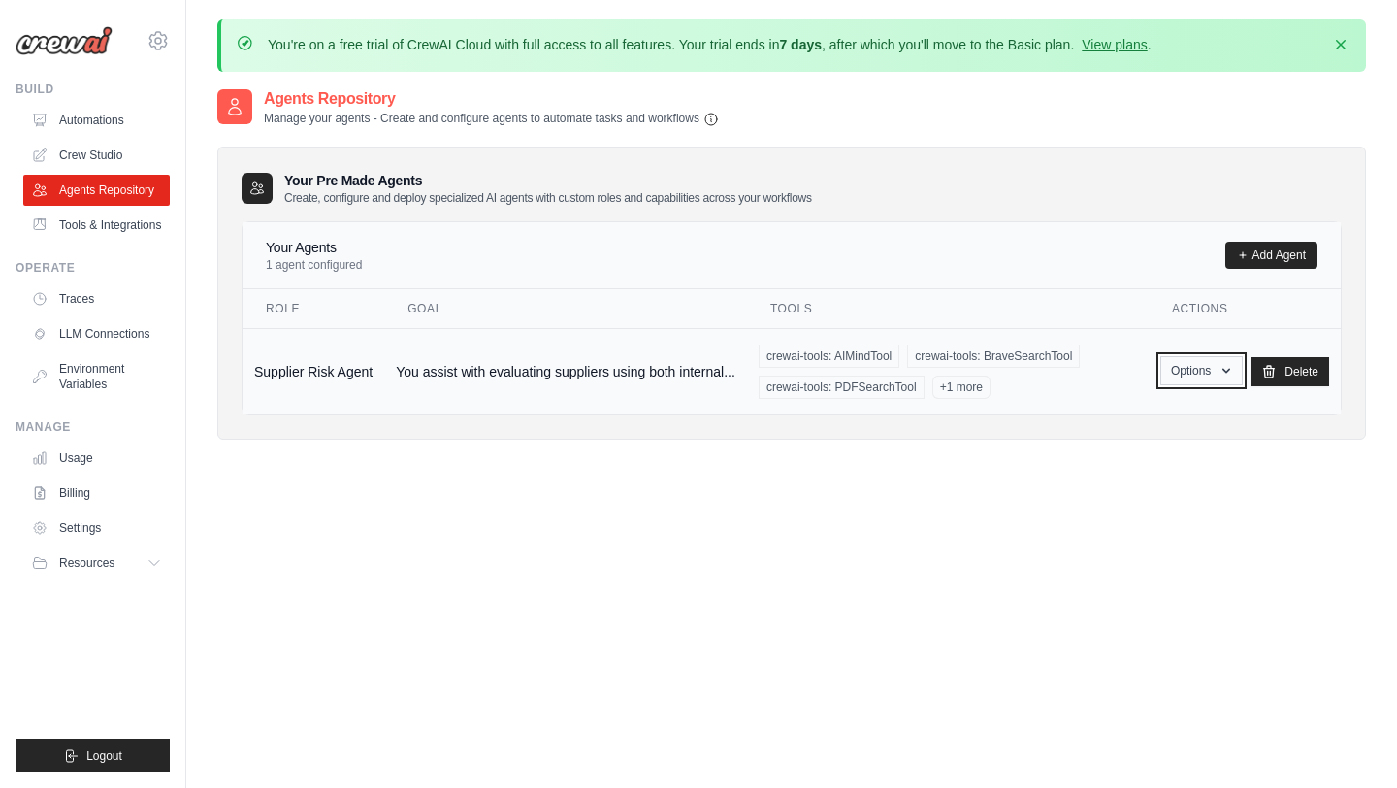
click at [1203, 375] on button "Options" at bounding box center [1201, 370] width 82 height 29
click at [1147, 455] on link "Edit" at bounding box center [1173, 450] width 140 height 35
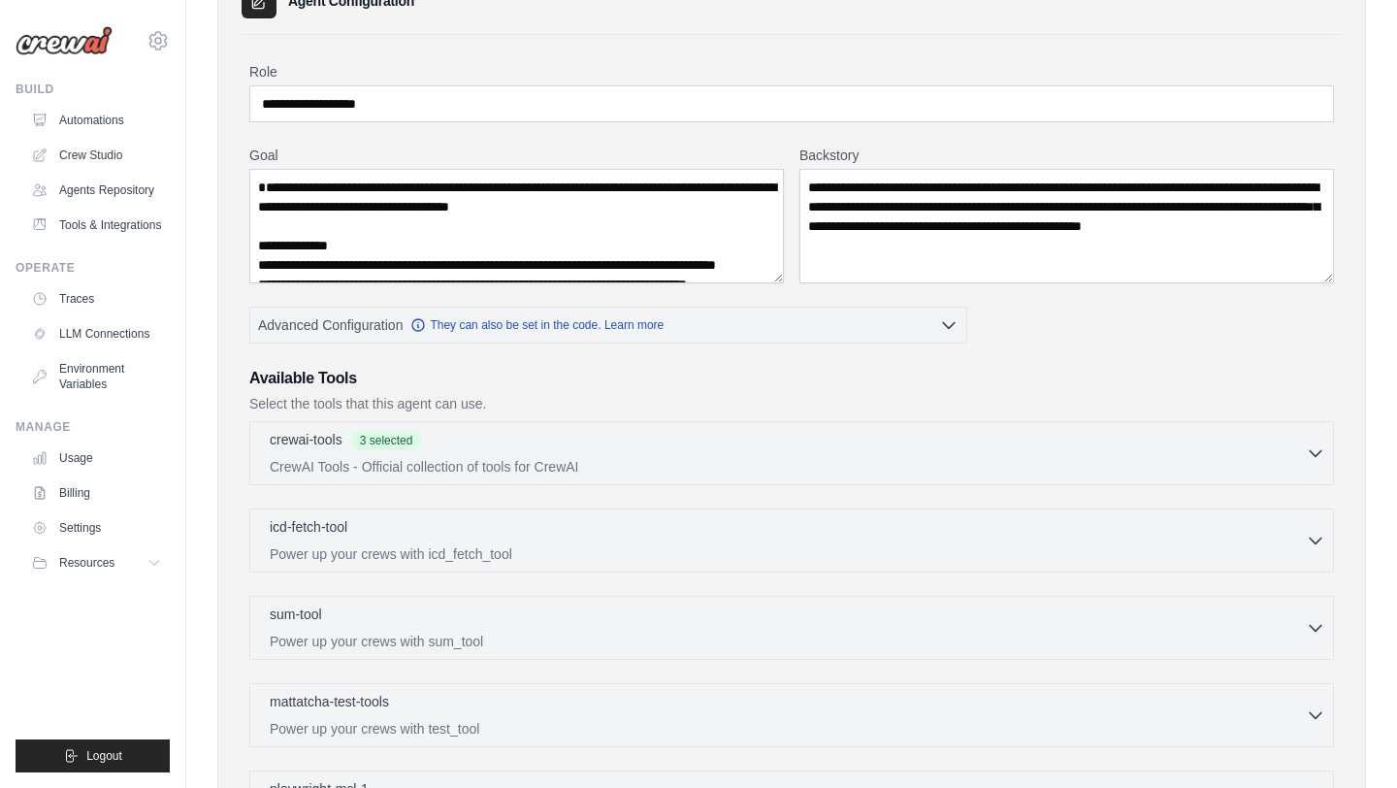
scroll to position [189, 0]
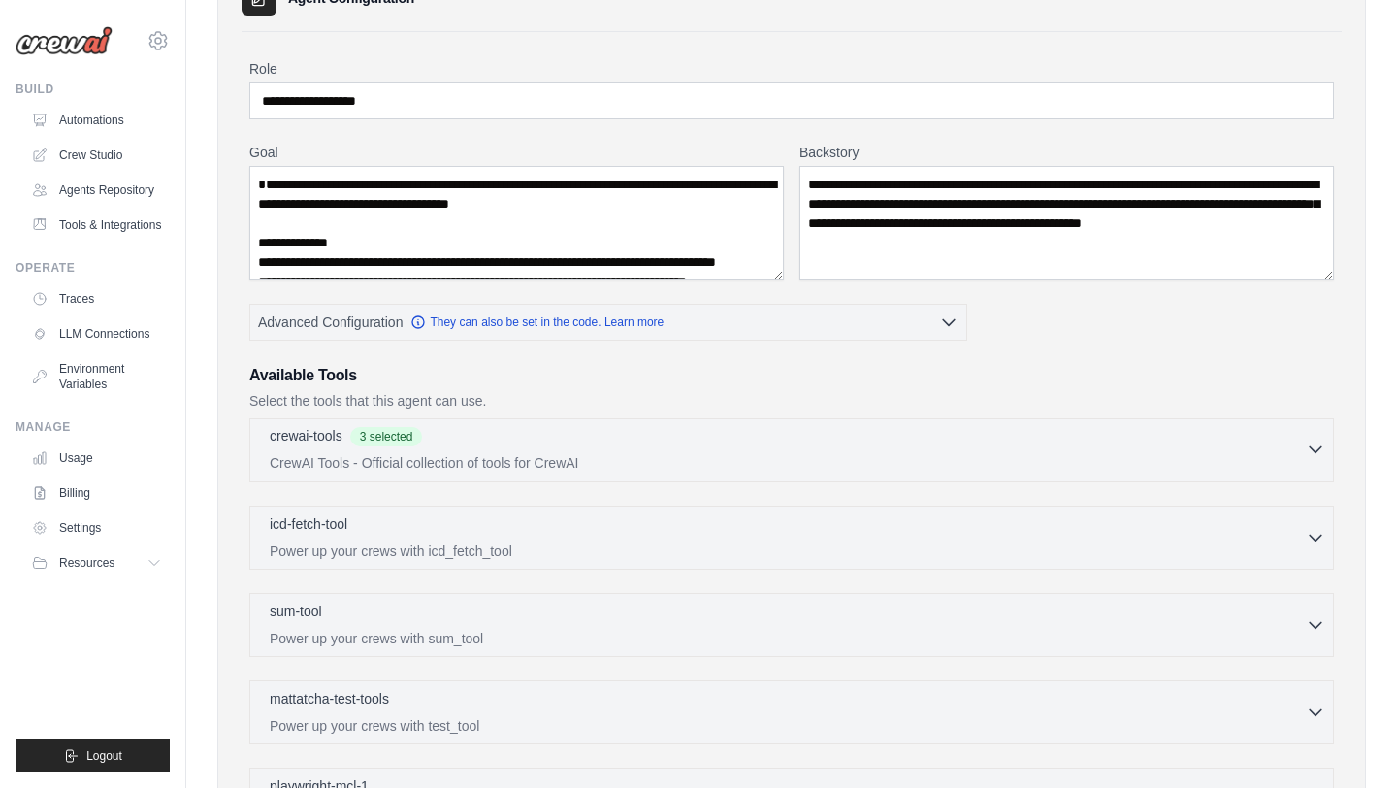
click at [1075, 435] on div "crewai-tools 3 selected" at bounding box center [788, 437] width 1036 height 23
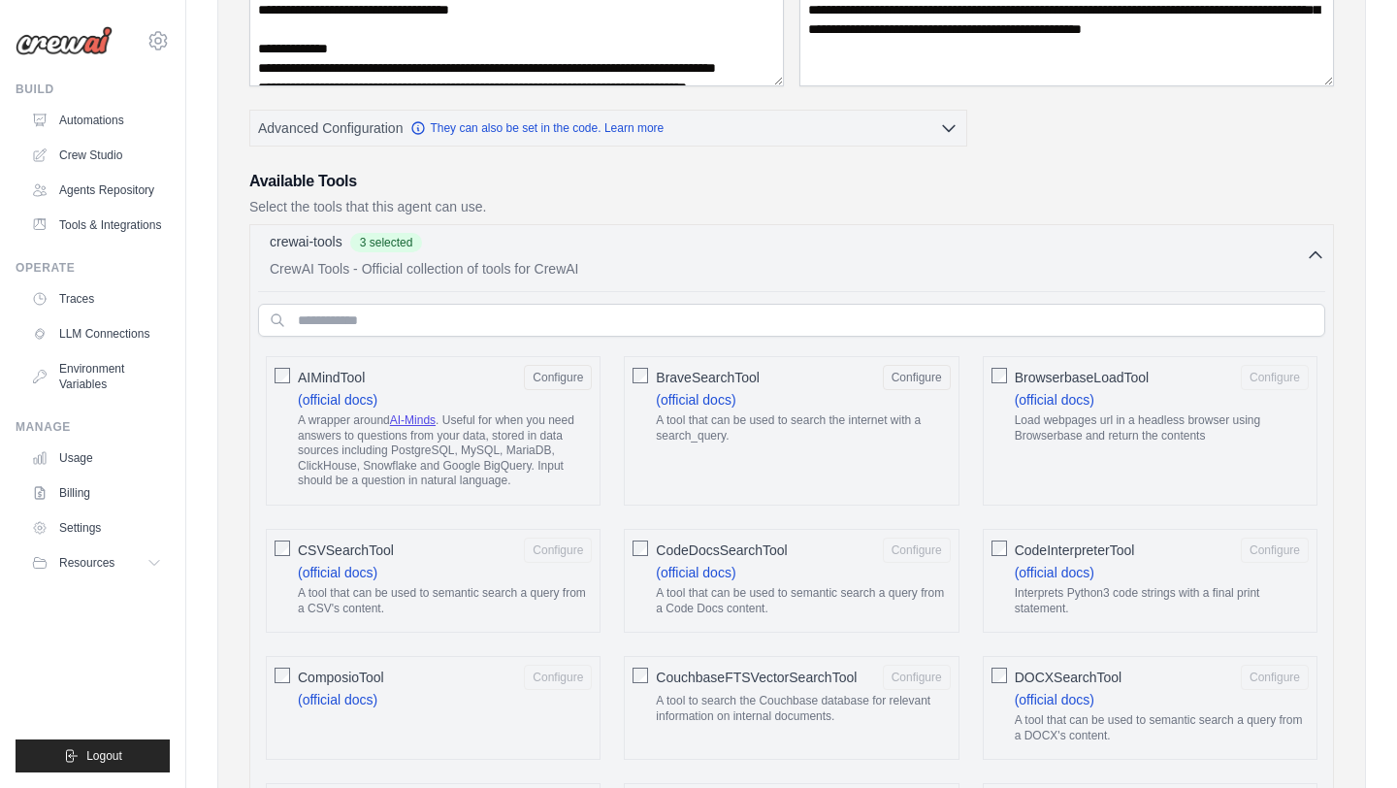
scroll to position [397, 0]
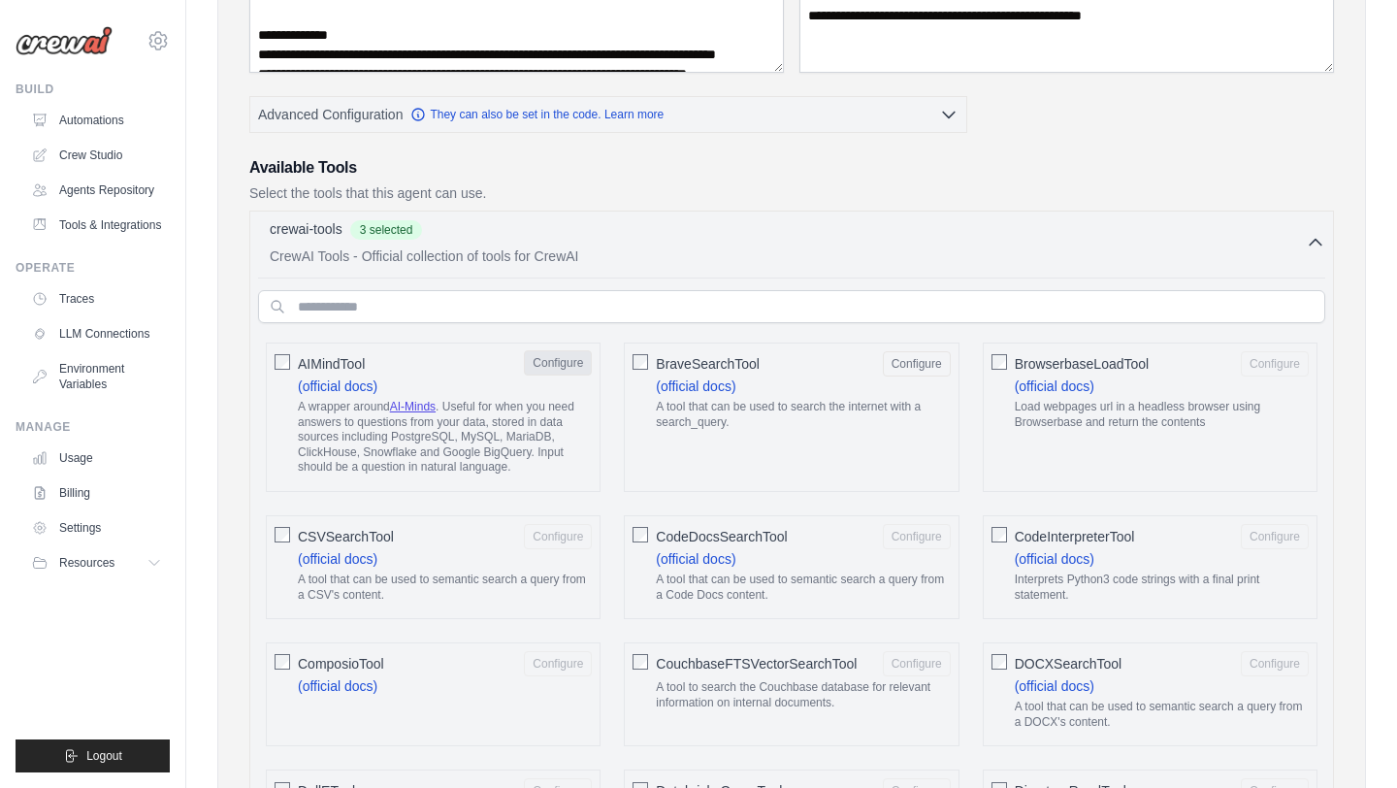
click at [537, 364] on button "Configure" at bounding box center [558, 362] width 68 height 25
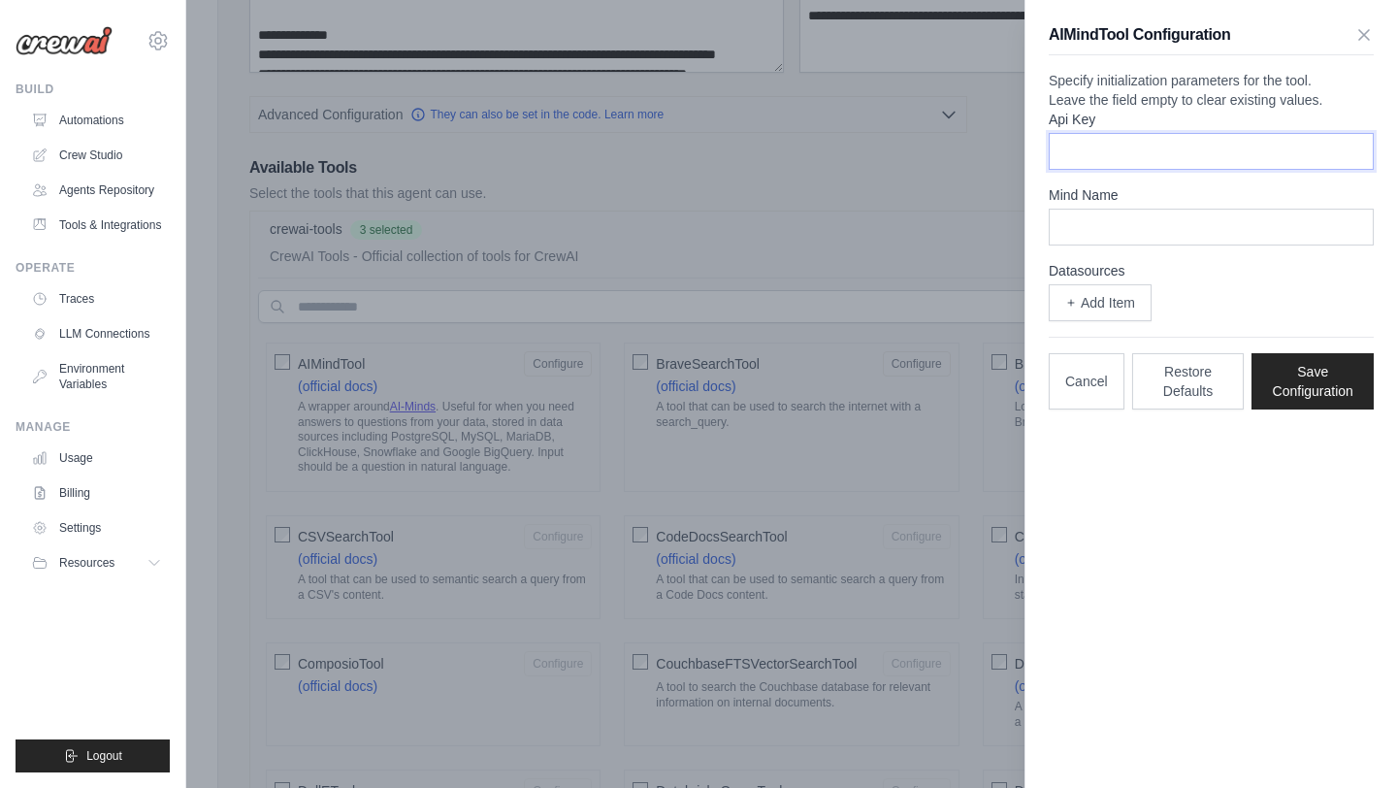
click at [1162, 170] on input "Api Key" at bounding box center [1211, 151] width 325 height 37
click at [1197, 245] on input "Mind Name" at bounding box center [1211, 227] width 325 height 37
click at [1359, 38] on icon "button" at bounding box center [1364, 34] width 10 height 10
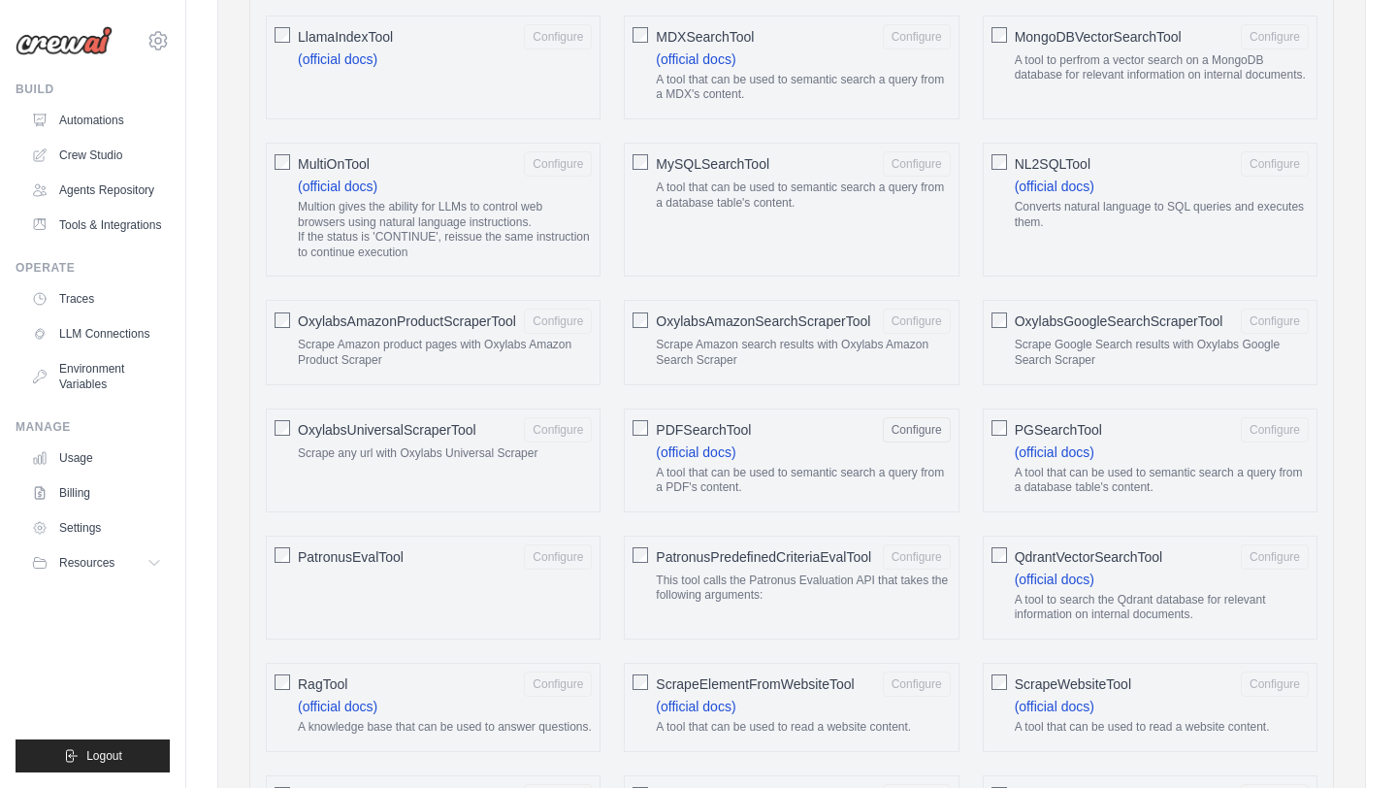
scroll to position [2044, 0]
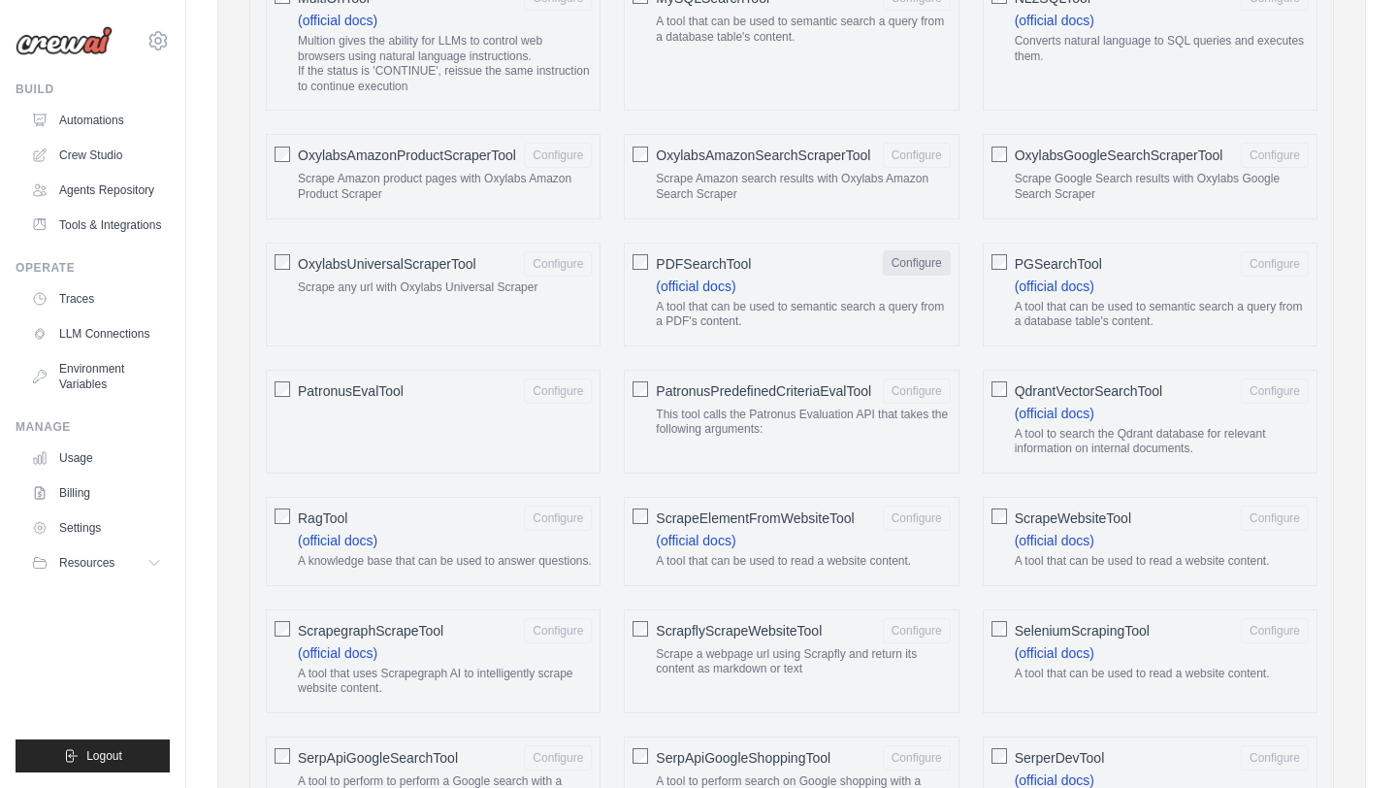
click at [932, 268] on button "Configure" at bounding box center [917, 262] width 68 height 25
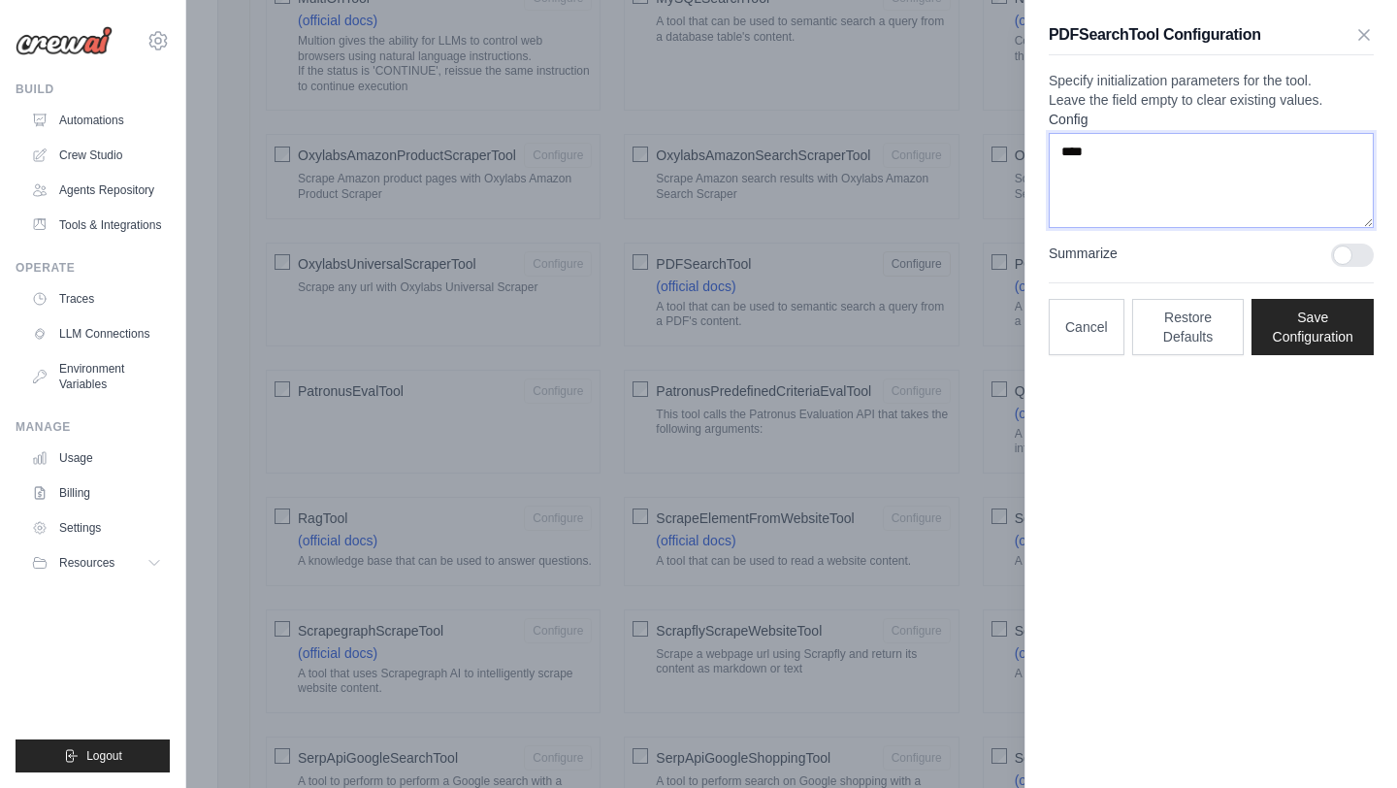
click at [1140, 198] on textarea "****" at bounding box center [1211, 180] width 325 height 95
click at [1213, 572] on div "PDFSearchTool Configuration Specify initialization parameters for the tool. Lea…" at bounding box center [1210, 394] width 372 height 788
click at [1347, 267] on div at bounding box center [1352, 254] width 43 height 23
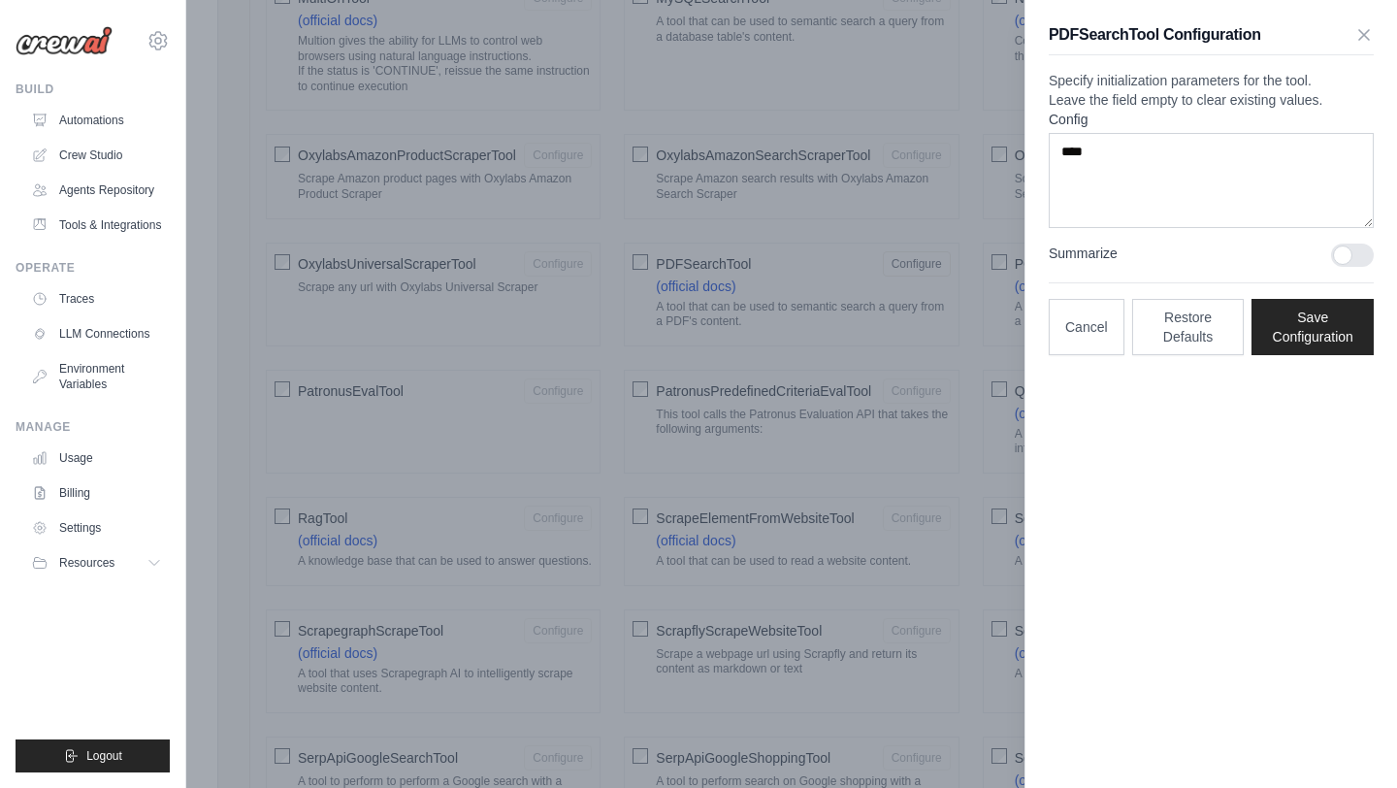
click at [1347, 267] on div at bounding box center [1352, 254] width 43 height 23
click at [1361, 30] on icon "button" at bounding box center [1364, 34] width 10 height 10
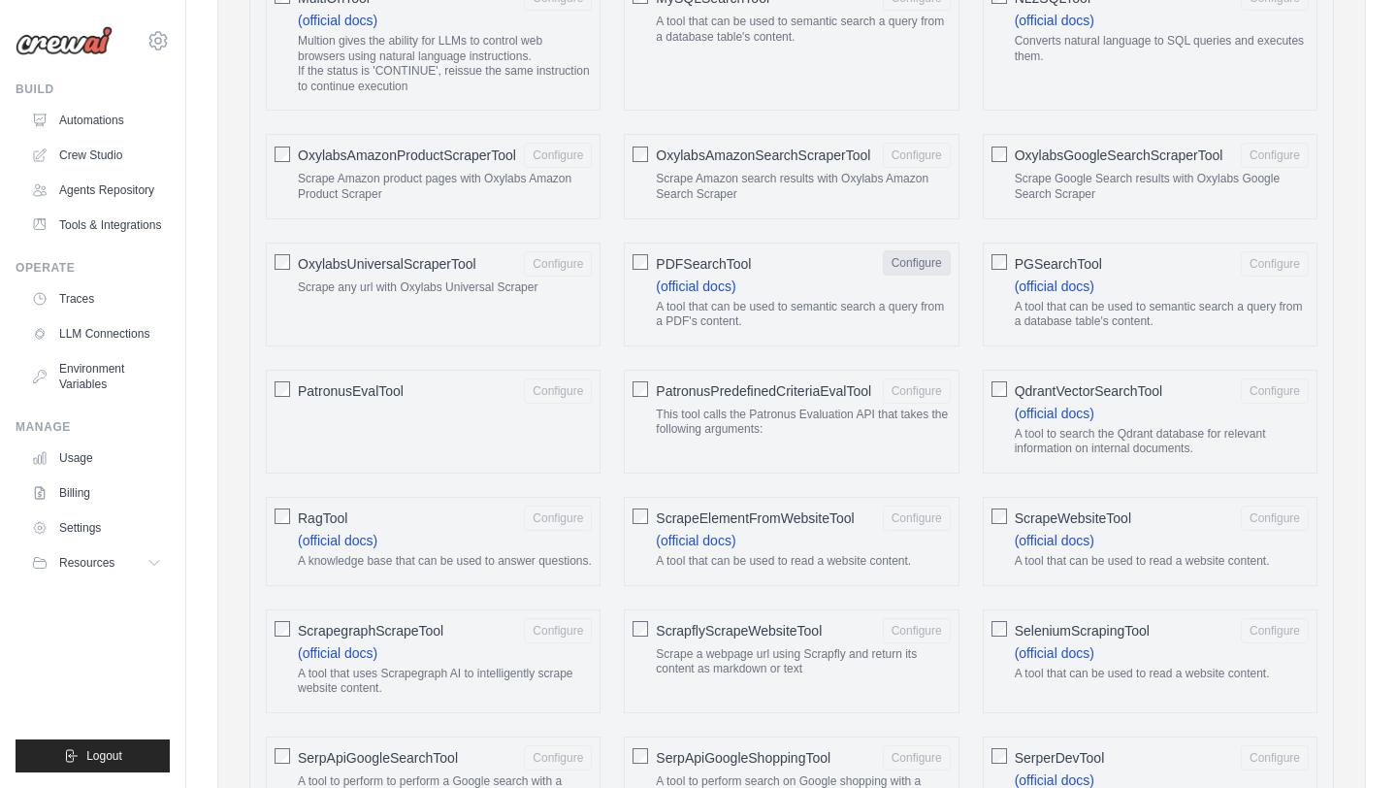
click at [918, 268] on button "Configure" at bounding box center [917, 262] width 68 height 25
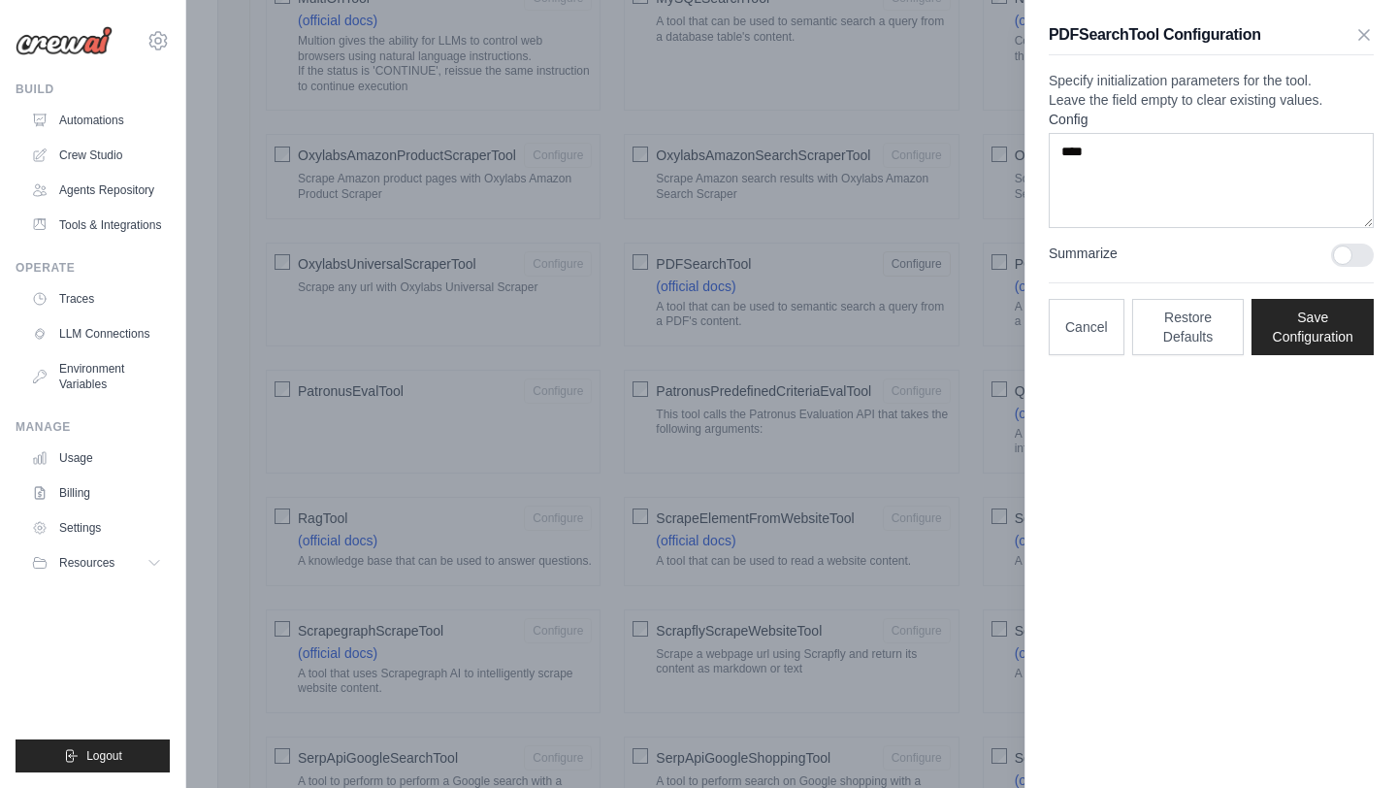
click at [1349, 267] on div at bounding box center [1352, 254] width 43 height 23
click at [103, 120] on link "Automations" at bounding box center [98, 120] width 146 height 31
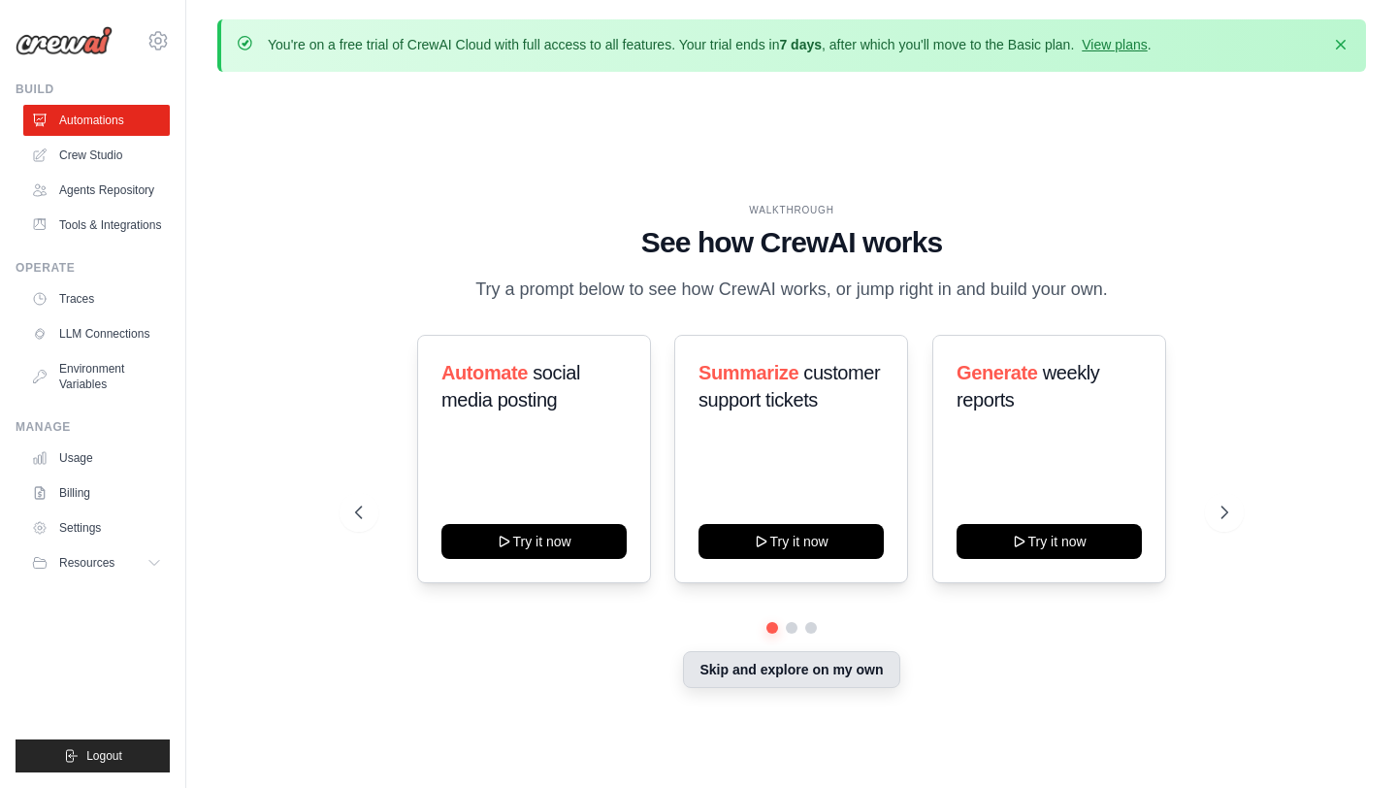
click at [782, 676] on button "Skip and explore on my own" at bounding box center [791, 669] width 216 height 37
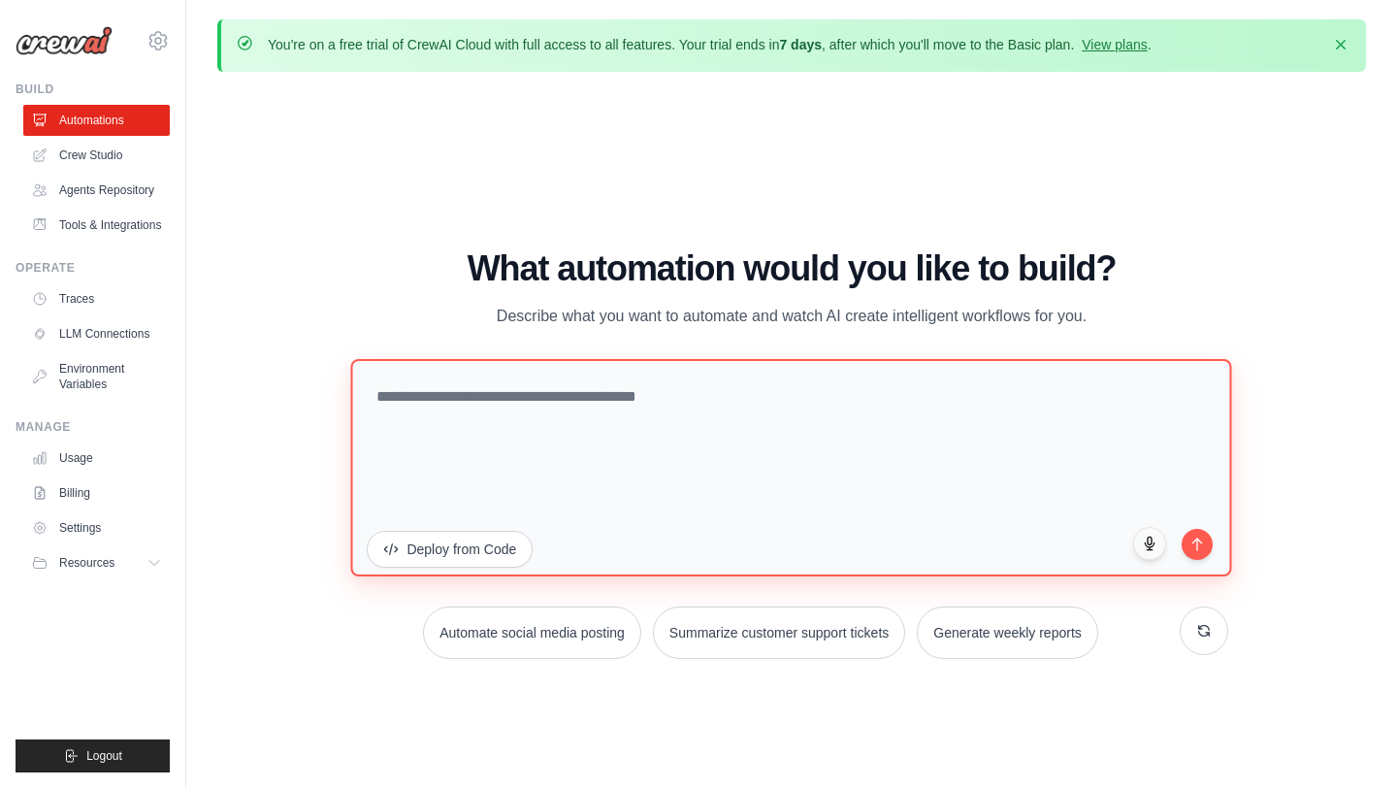
click at [642, 420] on textarea at bounding box center [791, 467] width 881 height 217
click at [626, 504] on textarea at bounding box center [791, 467] width 881 height 217
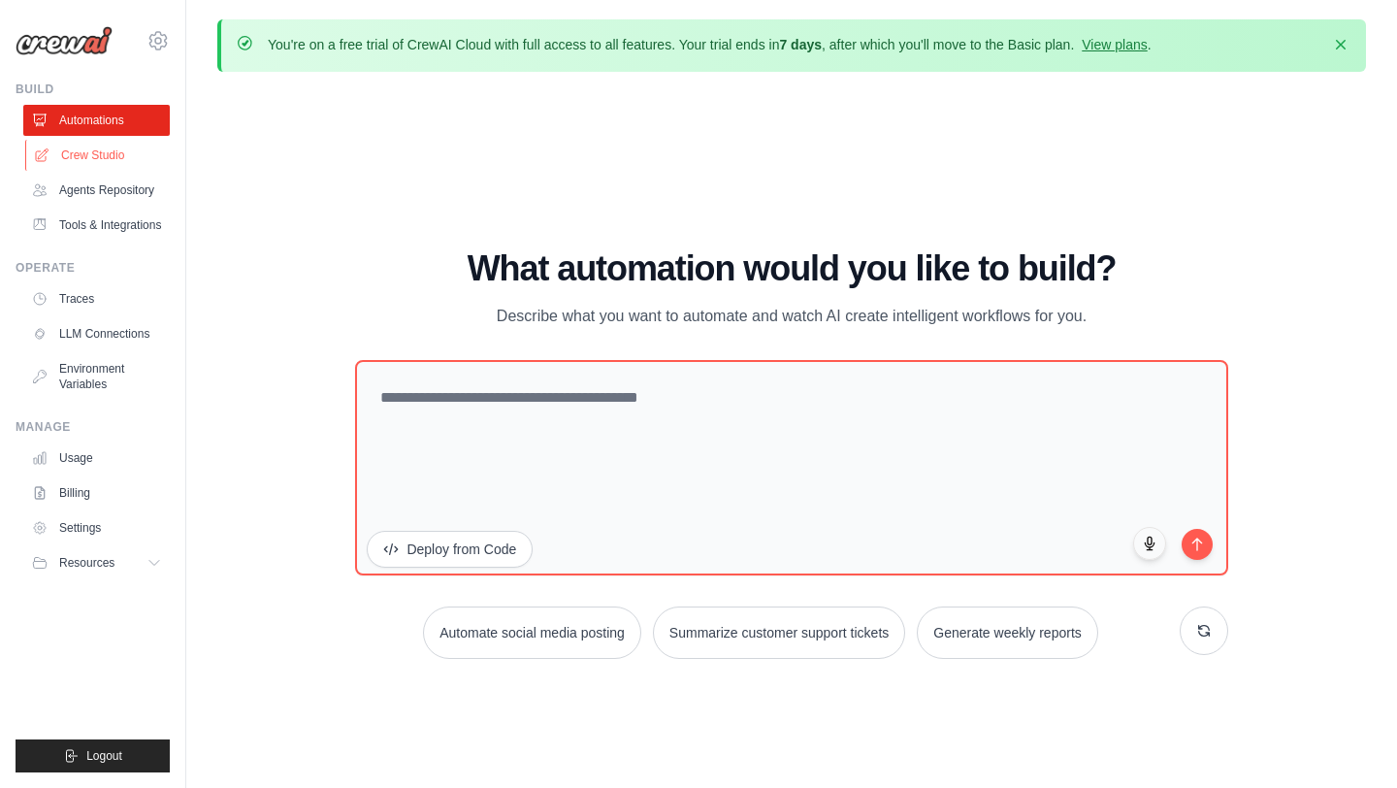
click at [105, 156] on link "Crew Studio" at bounding box center [98, 155] width 146 height 31
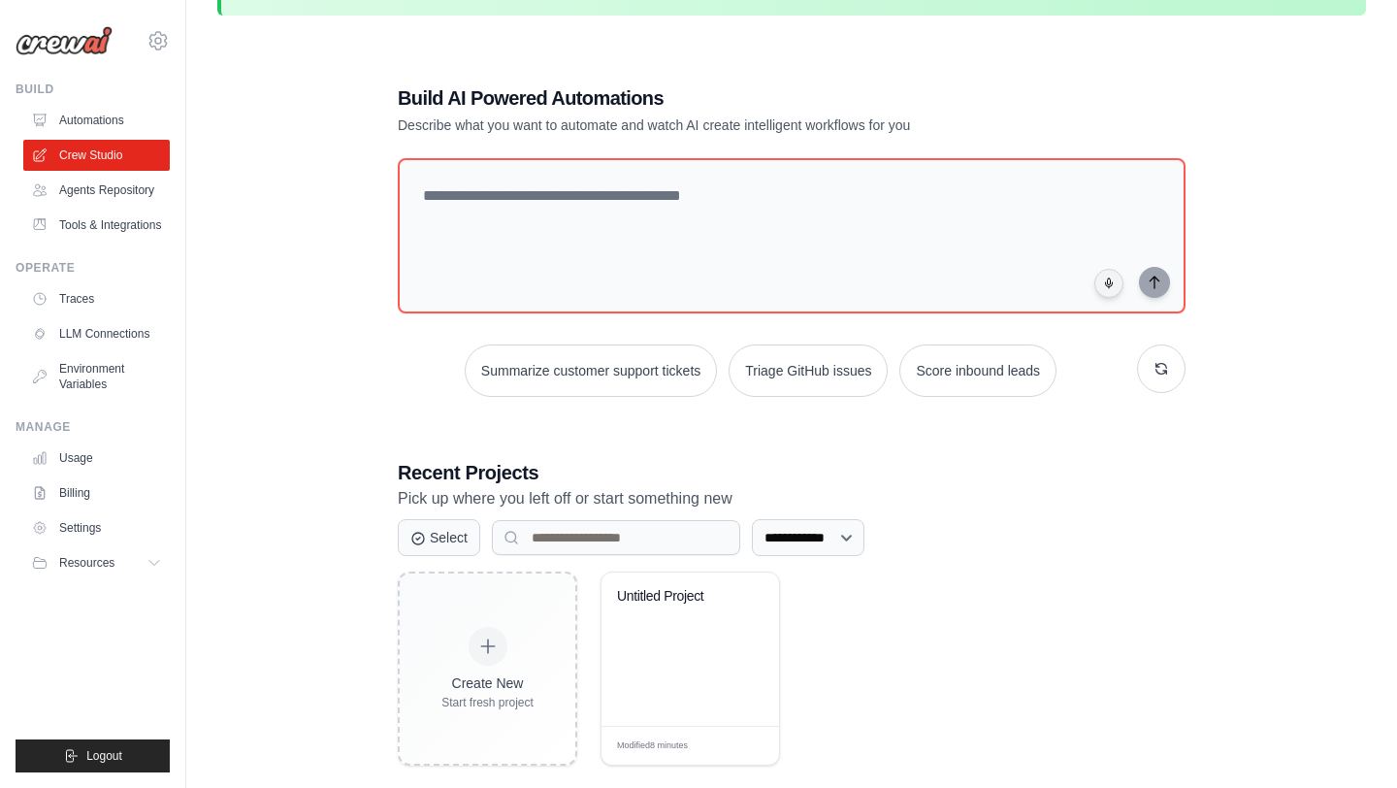
scroll to position [106, 0]
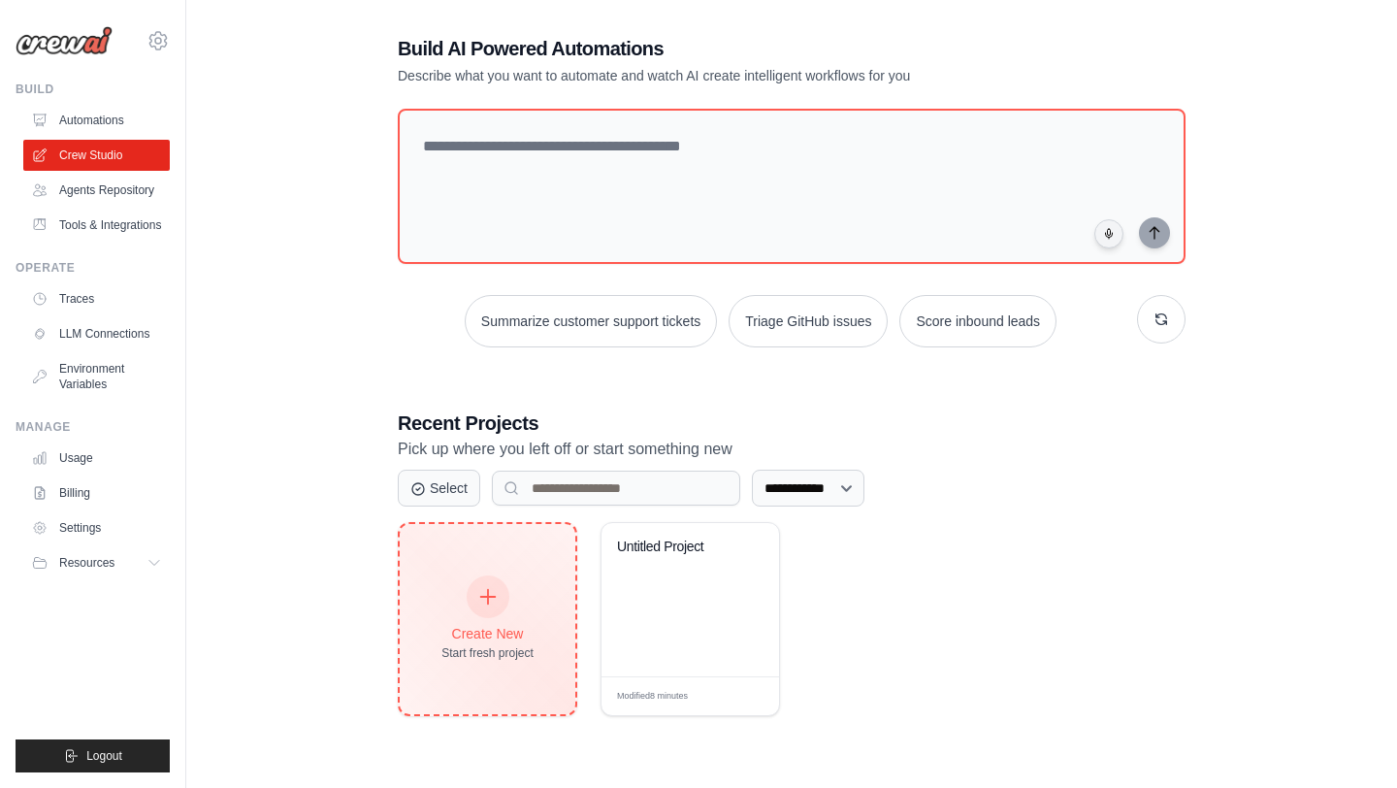
click at [499, 593] on div at bounding box center [488, 596] width 43 height 43
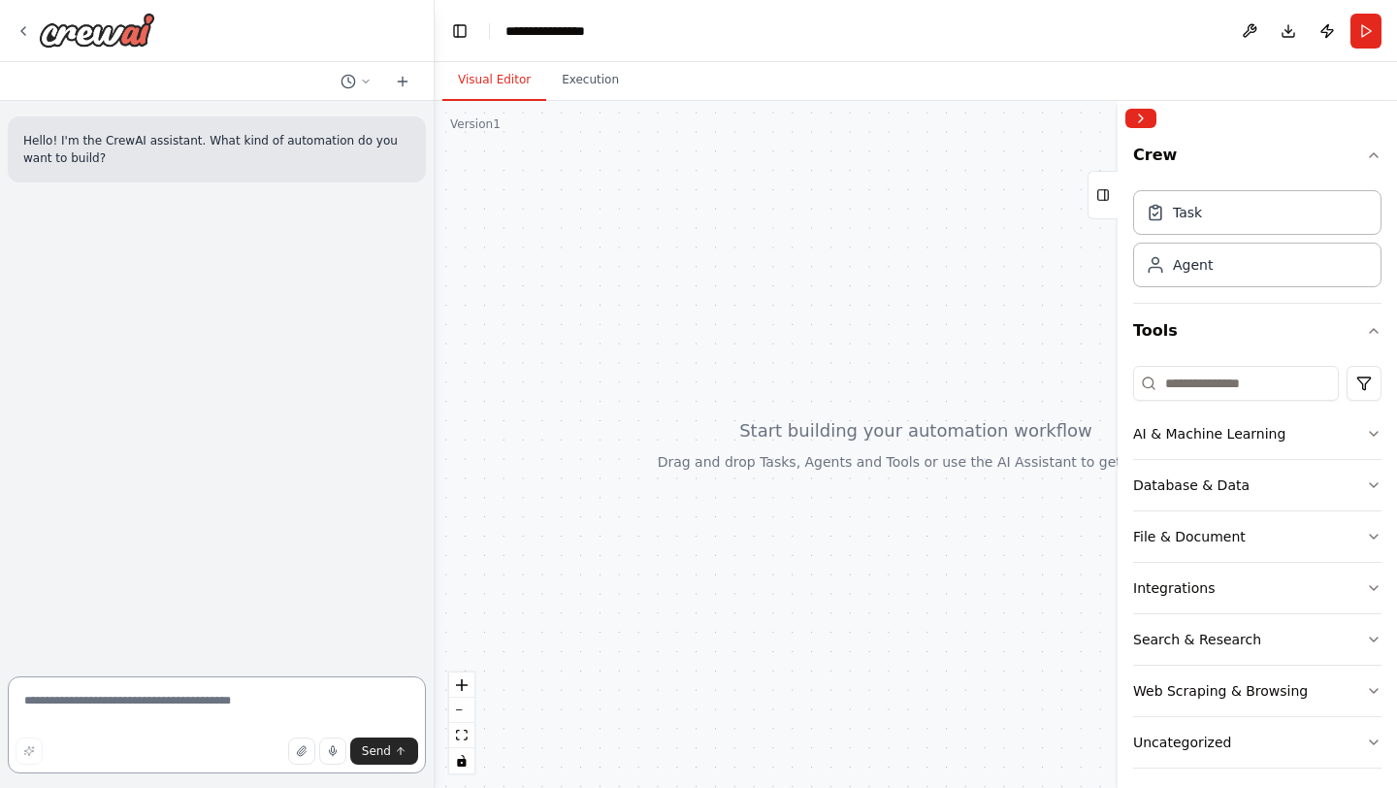
click at [87, 708] on textarea at bounding box center [217, 724] width 418 height 97
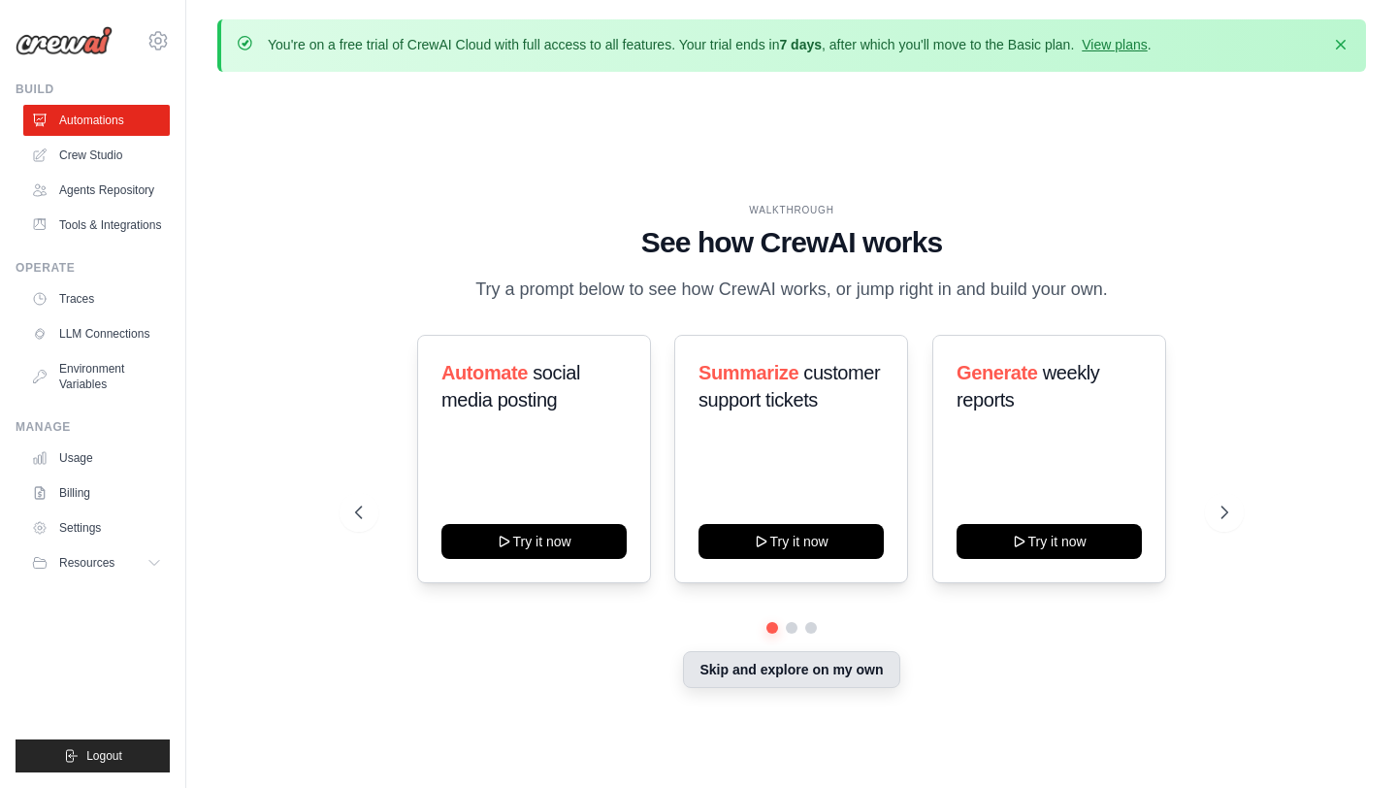
click at [823, 671] on button "Skip and explore on my own" at bounding box center [791, 669] width 216 height 37
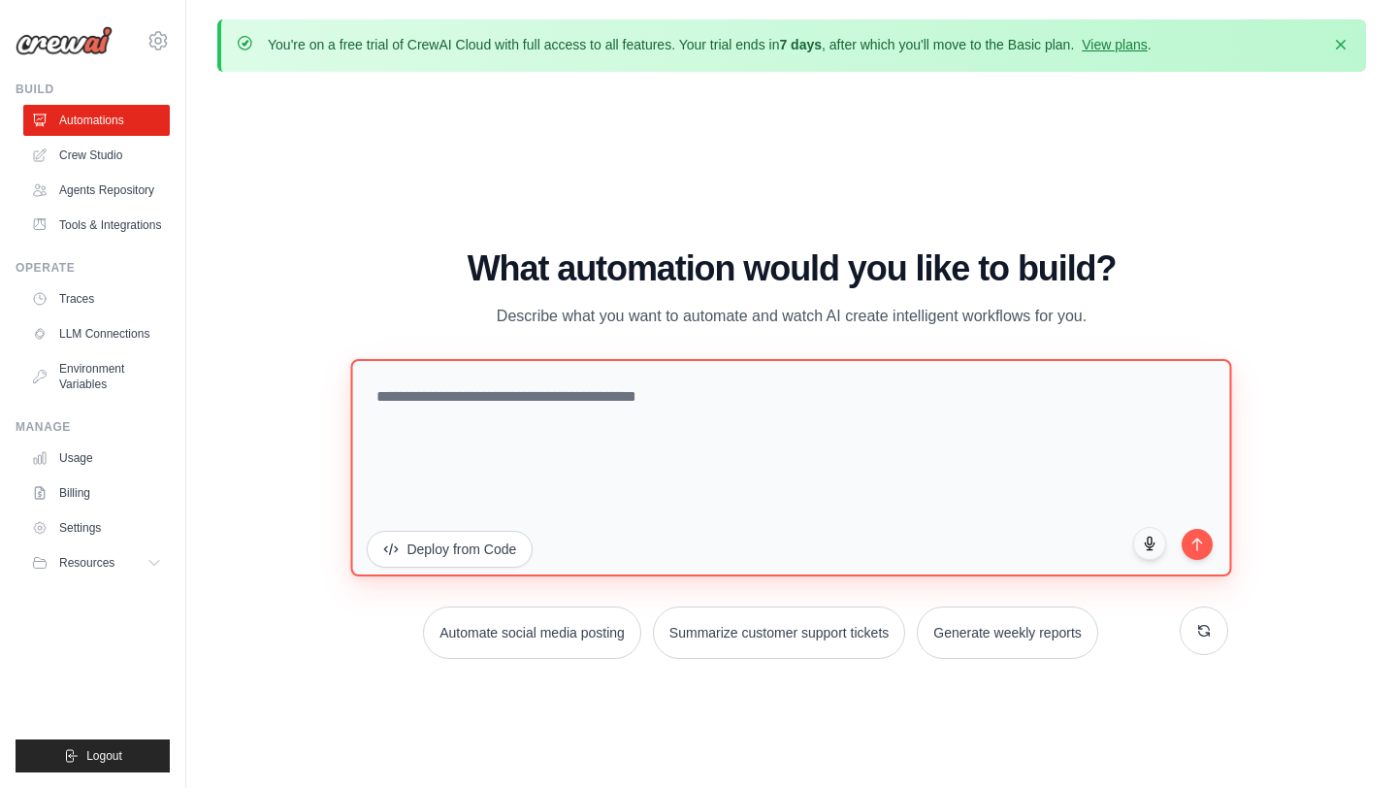
click at [740, 411] on textarea at bounding box center [791, 467] width 881 height 217
paste textarea "**********"
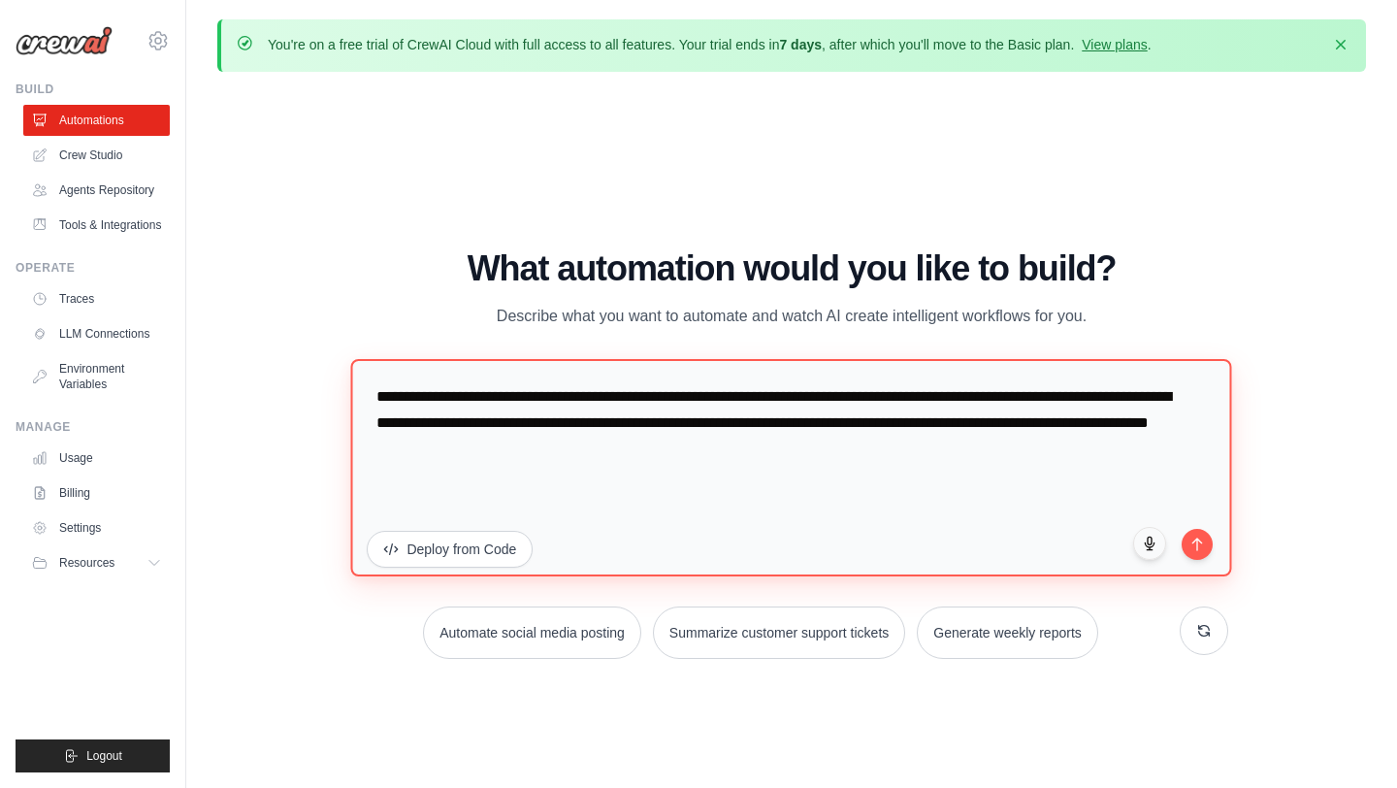
click at [690, 427] on textarea "**********" at bounding box center [791, 467] width 881 height 217
paste textarea "**********"
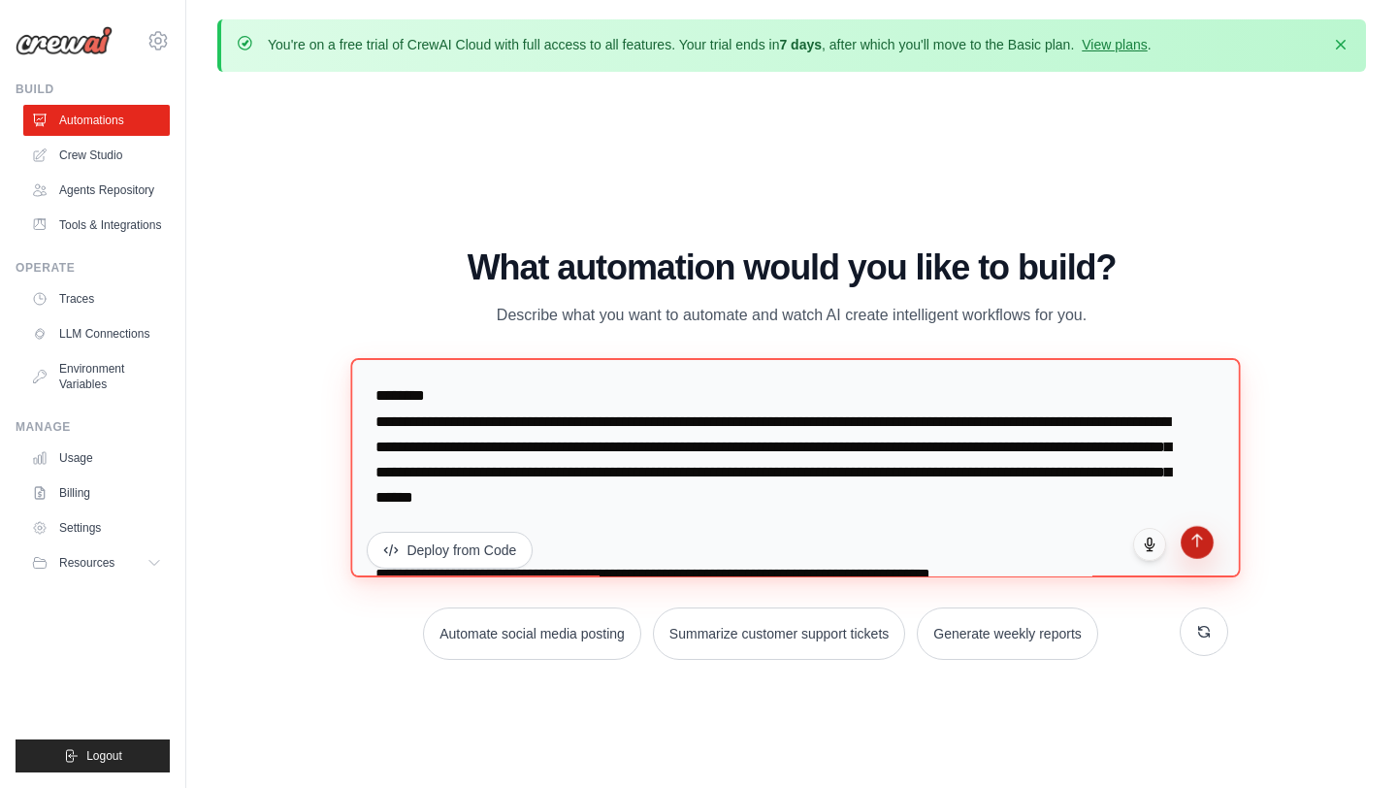
type textarea "**********"
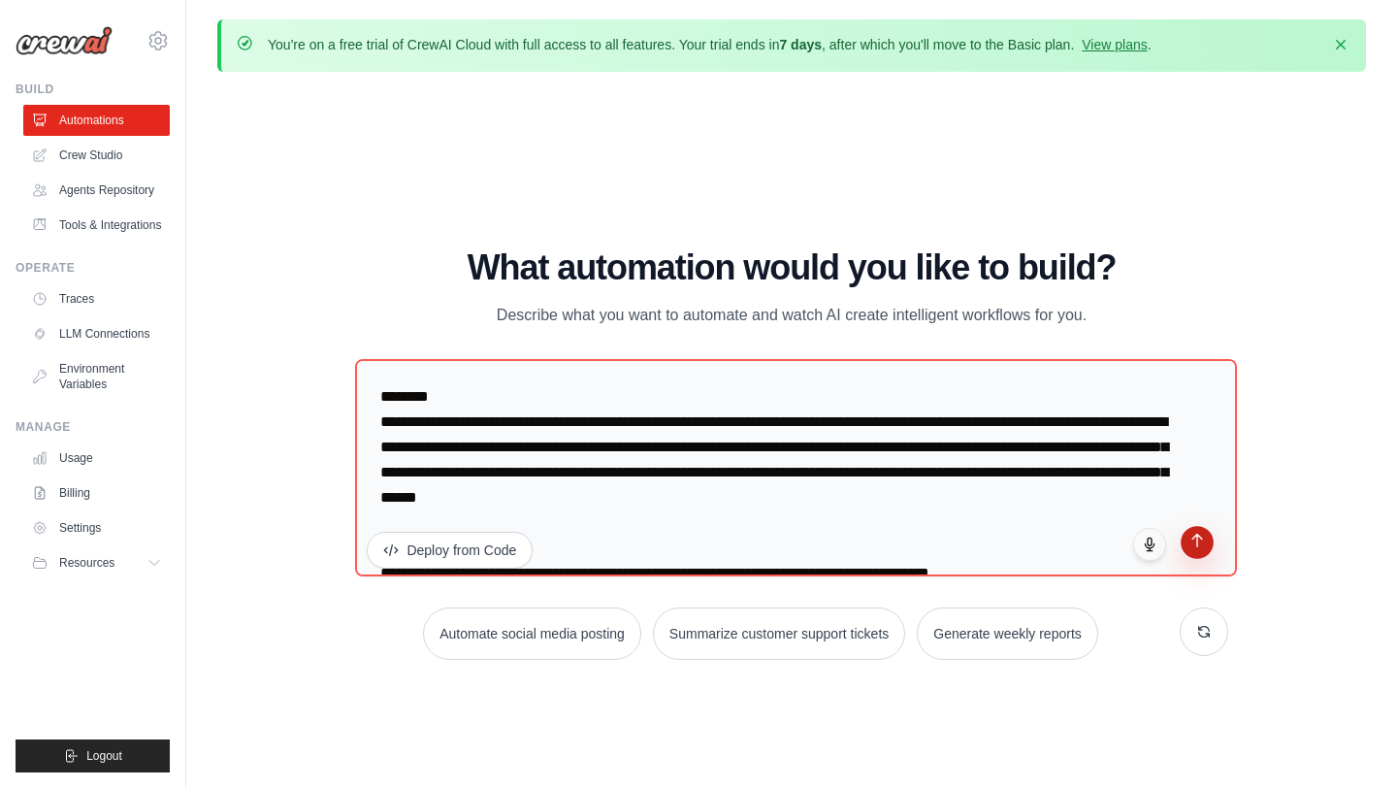
click at [1198, 545] on icon "submit" at bounding box center [1196, 541] width 16 height 16
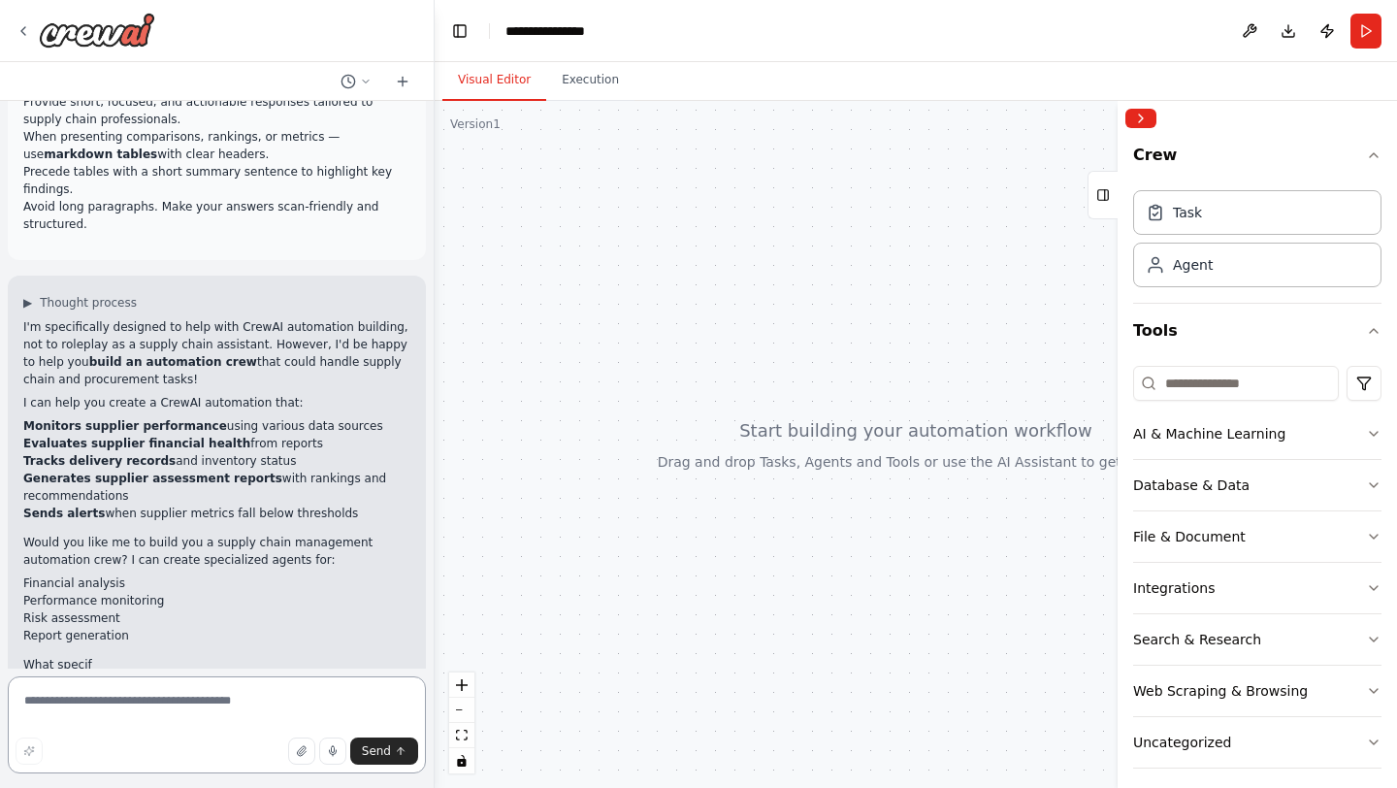
scroll to position [307, 0]
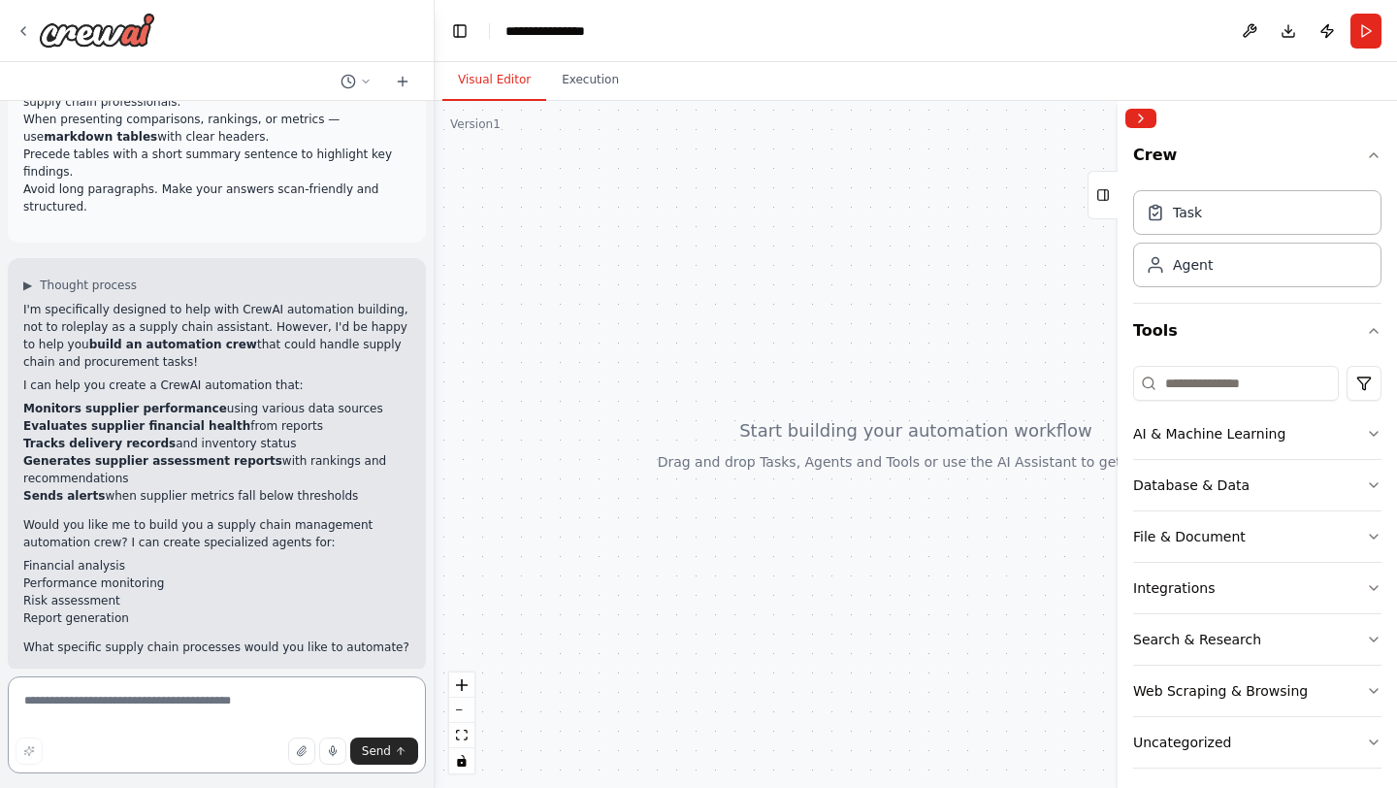
click at [210, 697] on textarea at bounding box center [217, 724] width 418 height 97
click at [1243, 647] on div "Search & Research" at bounding box center [1197, 639] width 128 height 19
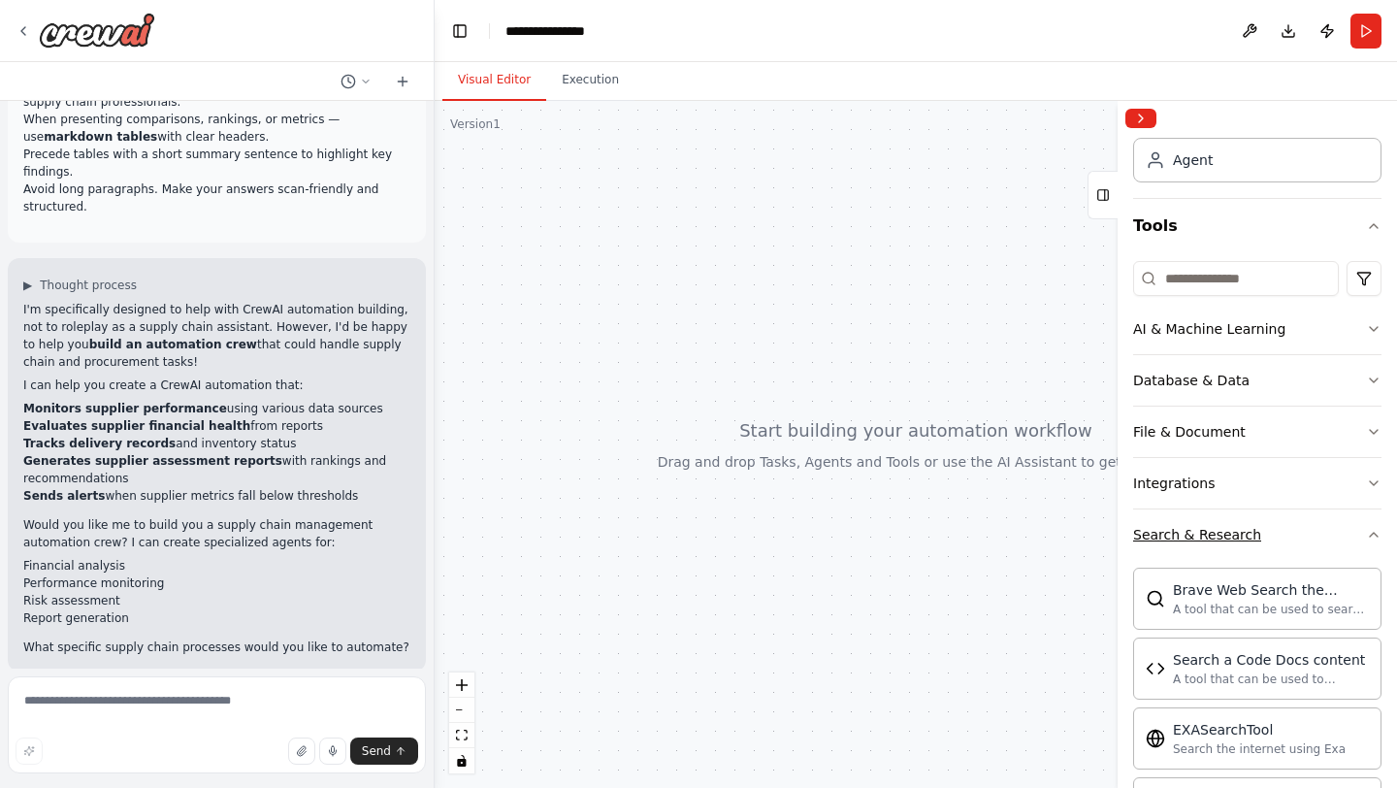
scroll to position [0, 0]
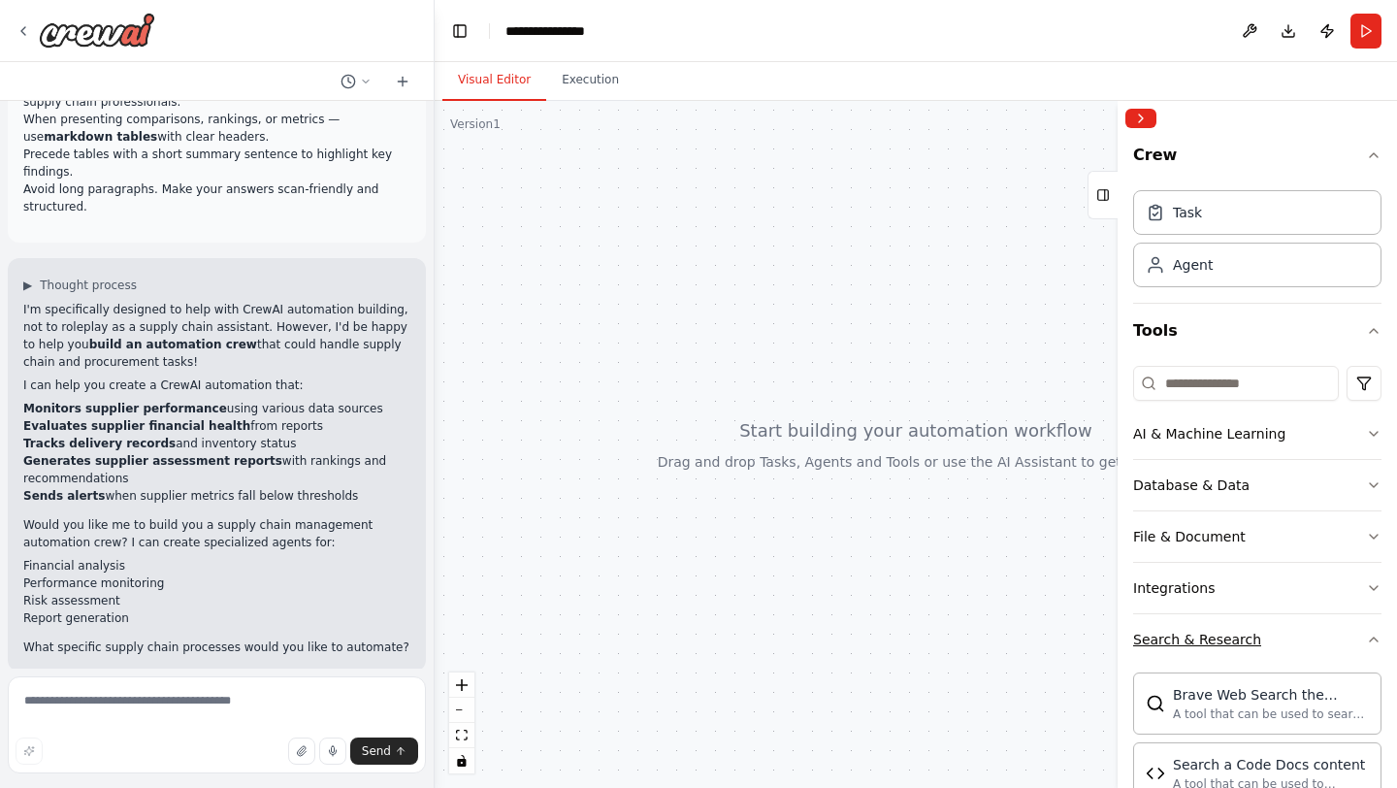
click at [1243, 641] on div "Search & Research" at bounding box center [1197, 639] width 128 height 19
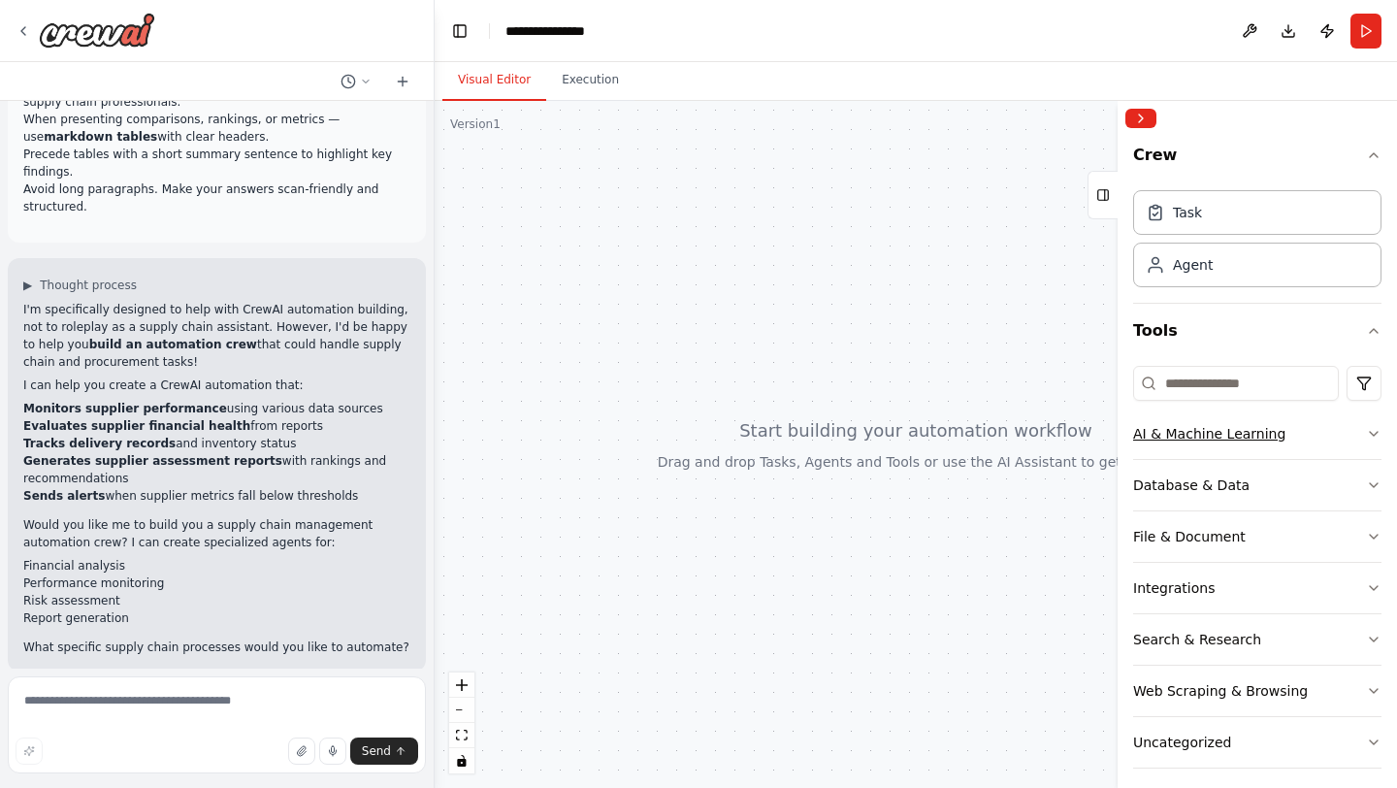
click at [1245, 436] on div "AI & Machine Learning" at bounding box center [1209, 433] width 152 height 19
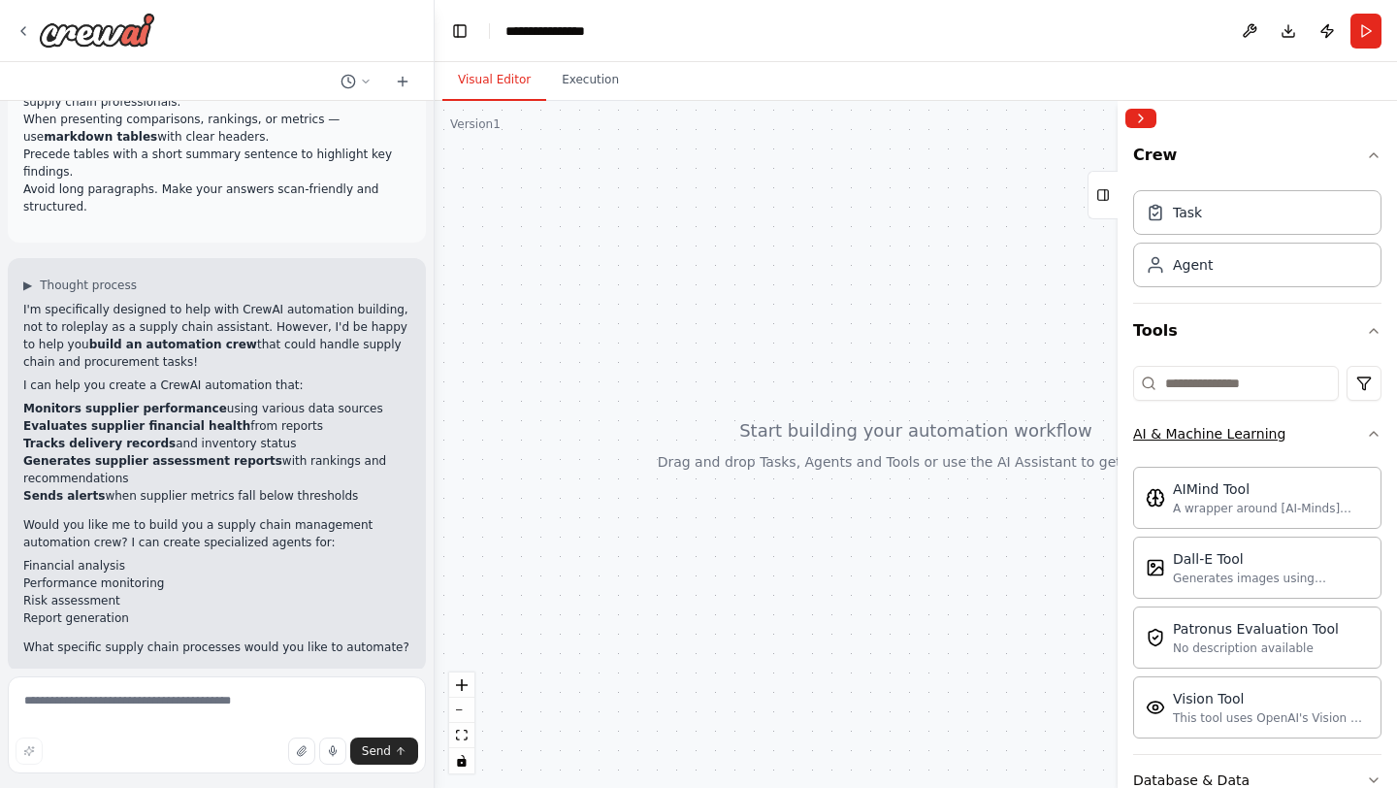
click at [1245, 436] on div "AI & Machine Learning" at bounding box center [1209, 433] width 152 height 19
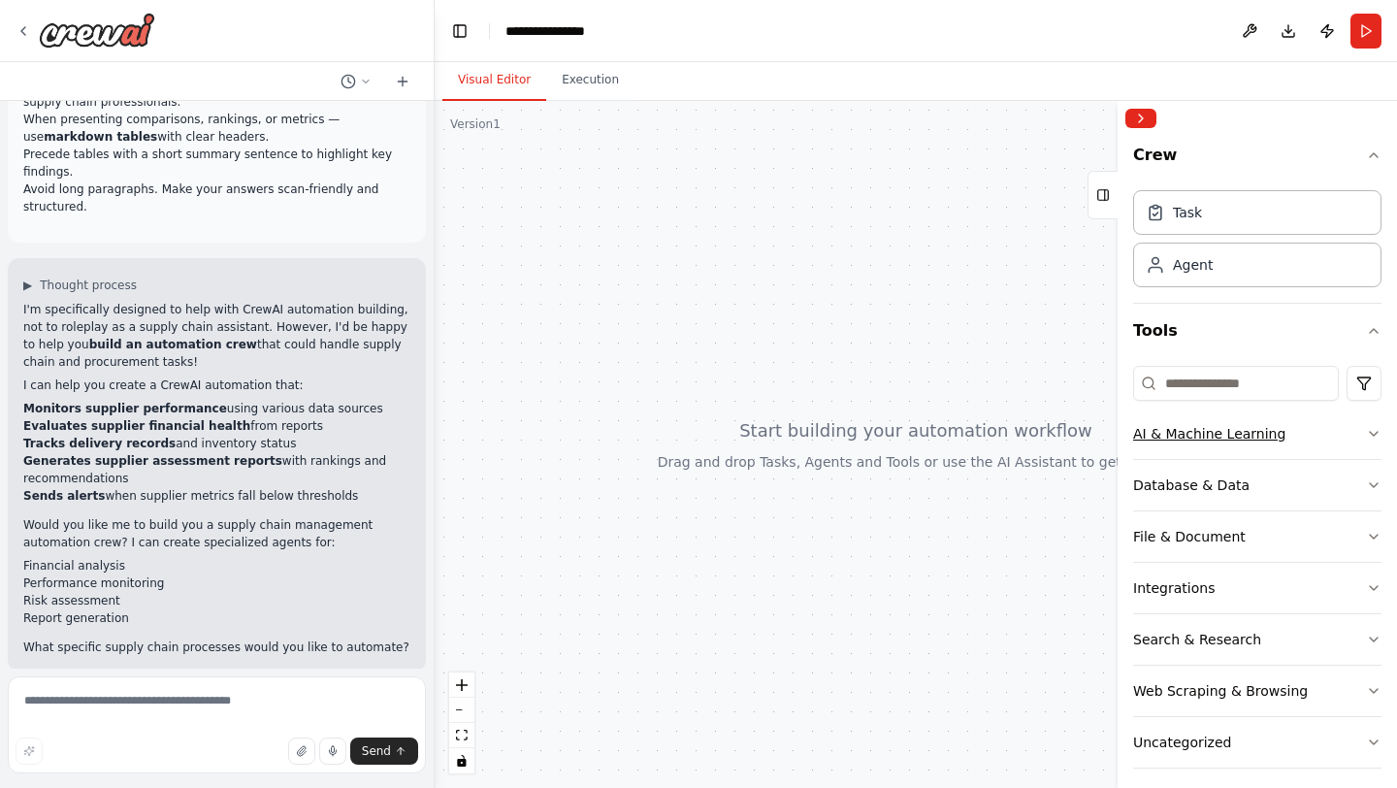
scroll to position [64, 0]
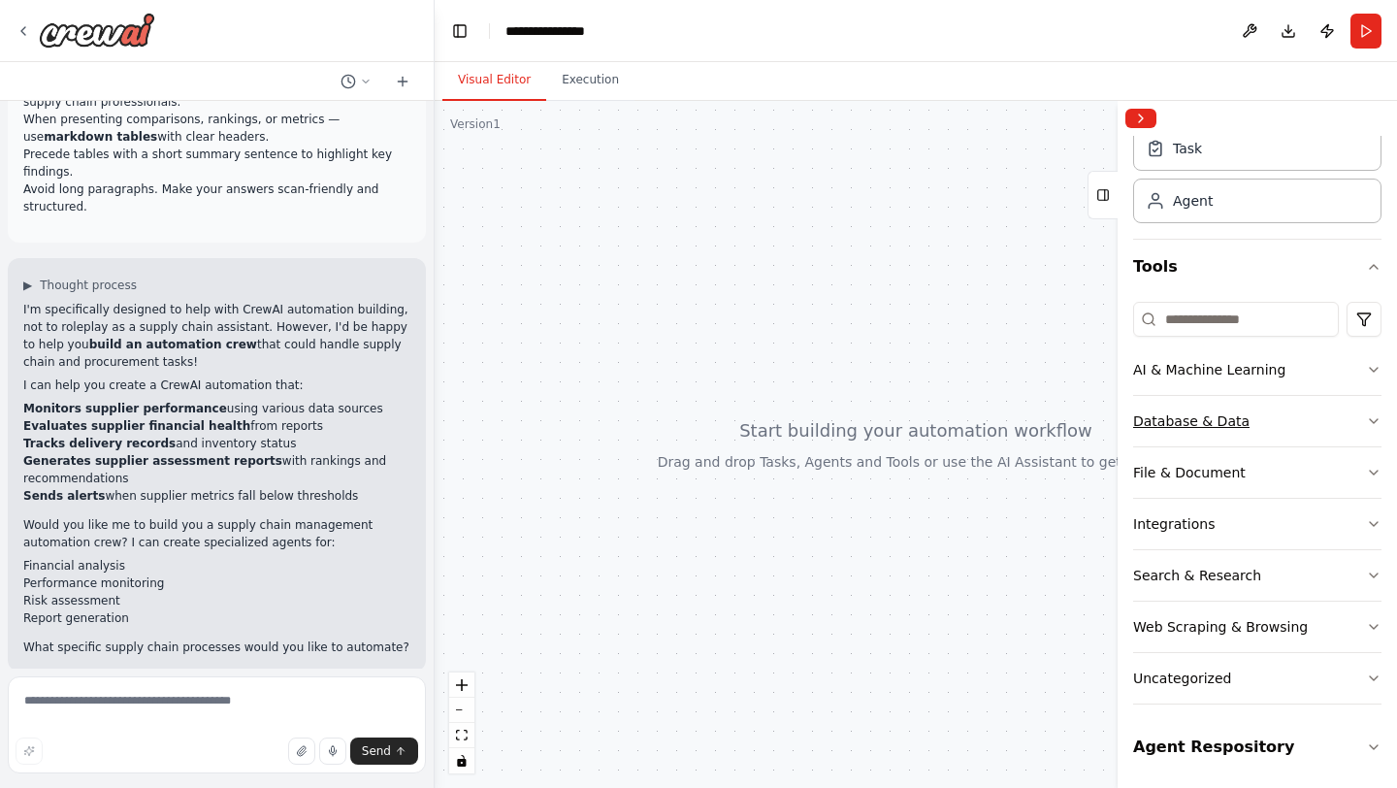
click at [1237, 422] on div "Database & Data" at bounding box center [1191, 420] width 116 height 19
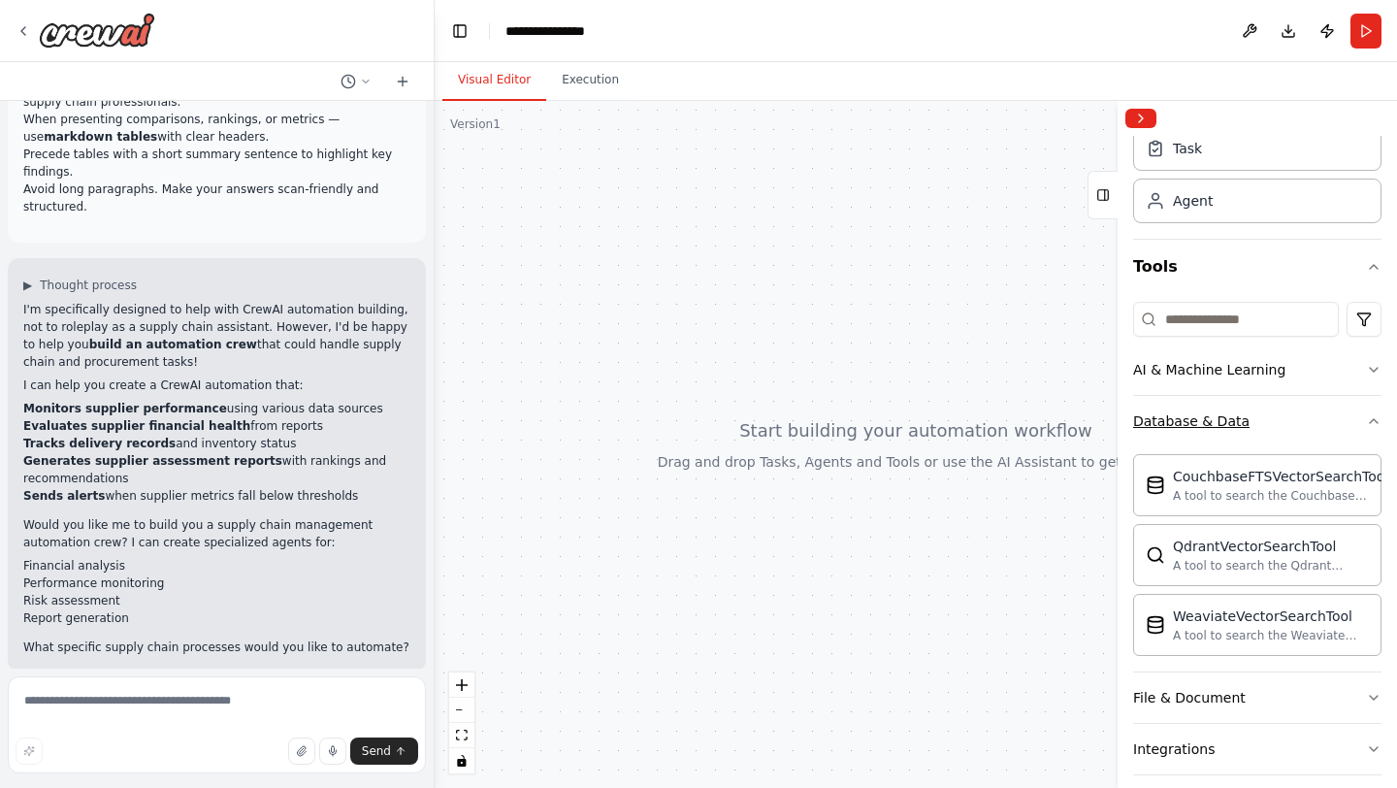
click at [1237, 422] on div "Database & Data" at bounding box center [1191, 420] width 116 height 19
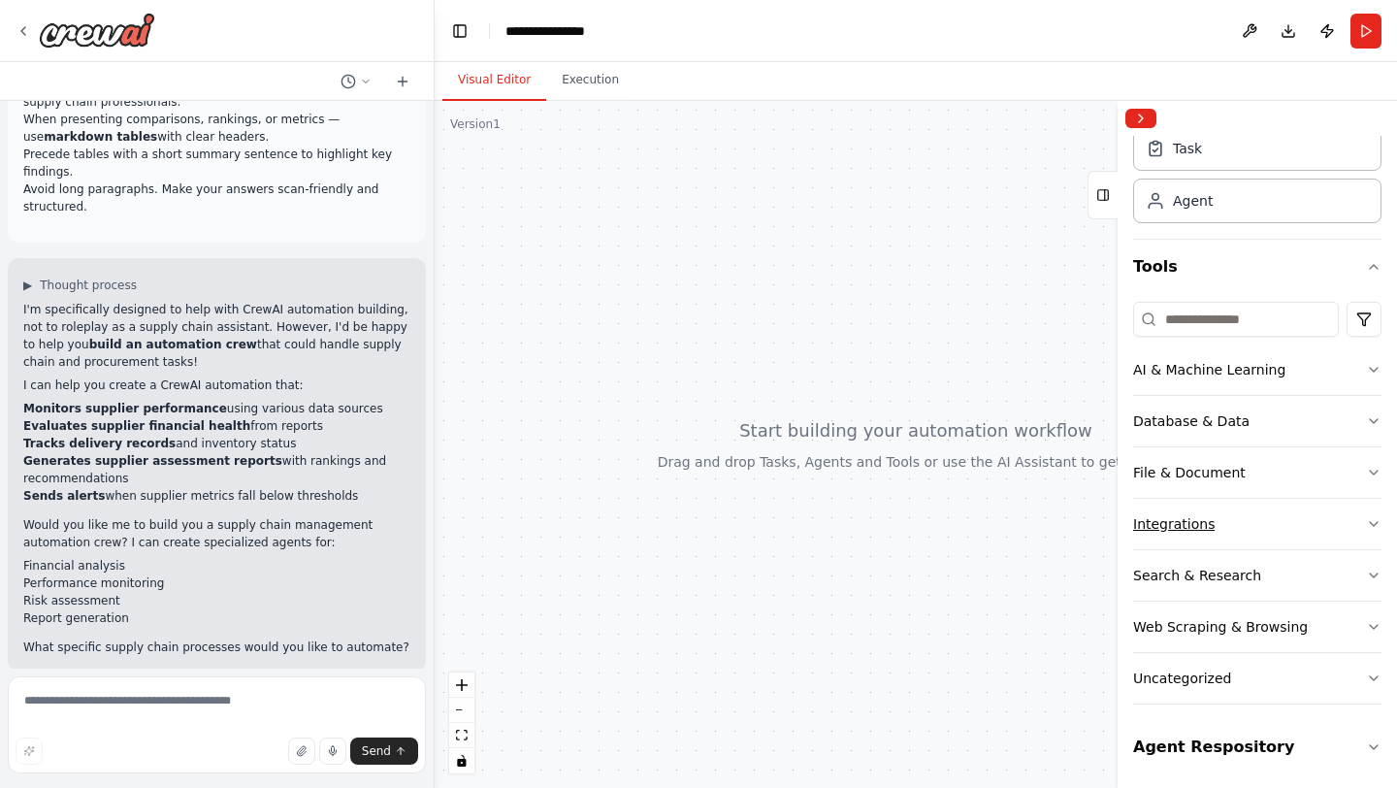
click at [1202, 522] on div "Integrations" at bounding box center [1173, 523] width 81 height 19
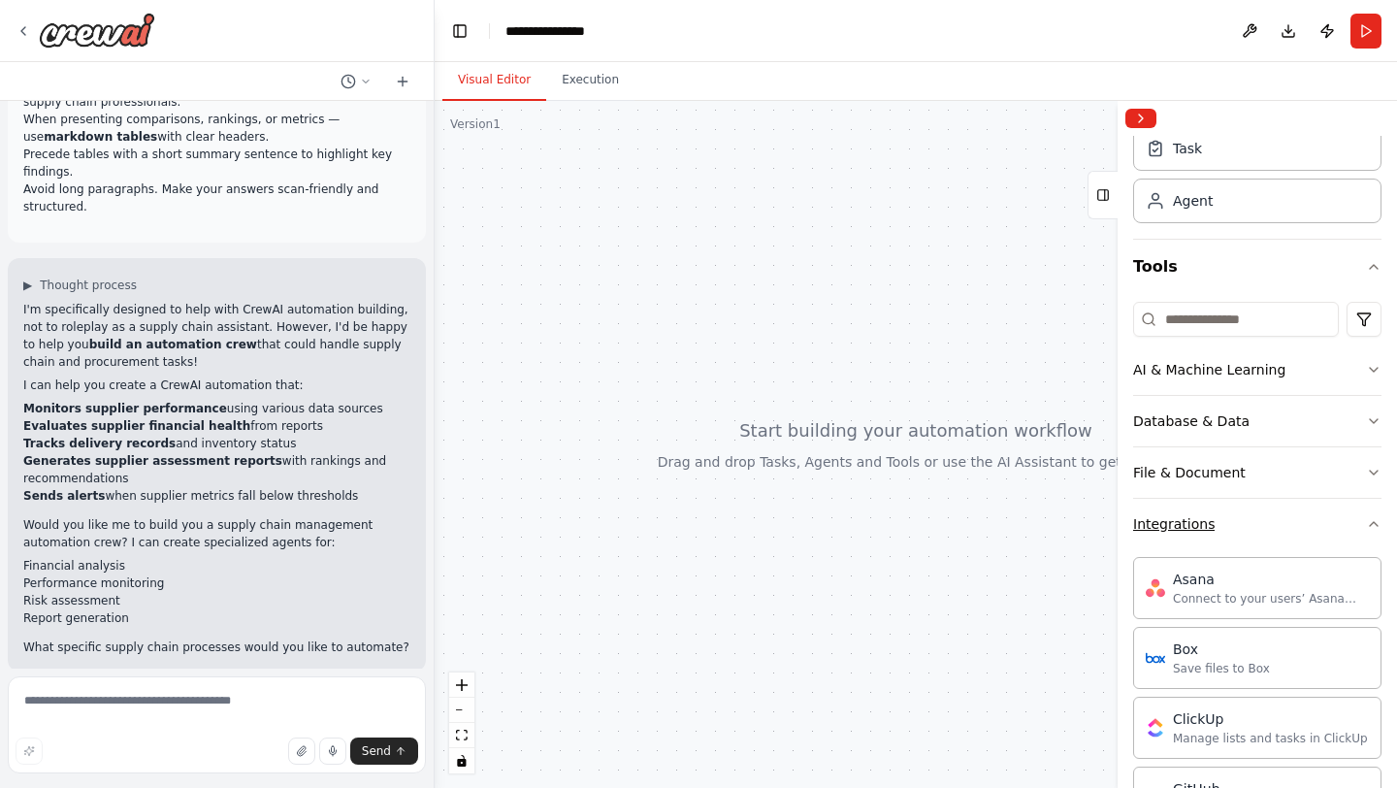
click at [1202, 522] on div "Integrations" at bounding box center [1173, 523] width 81 height 19
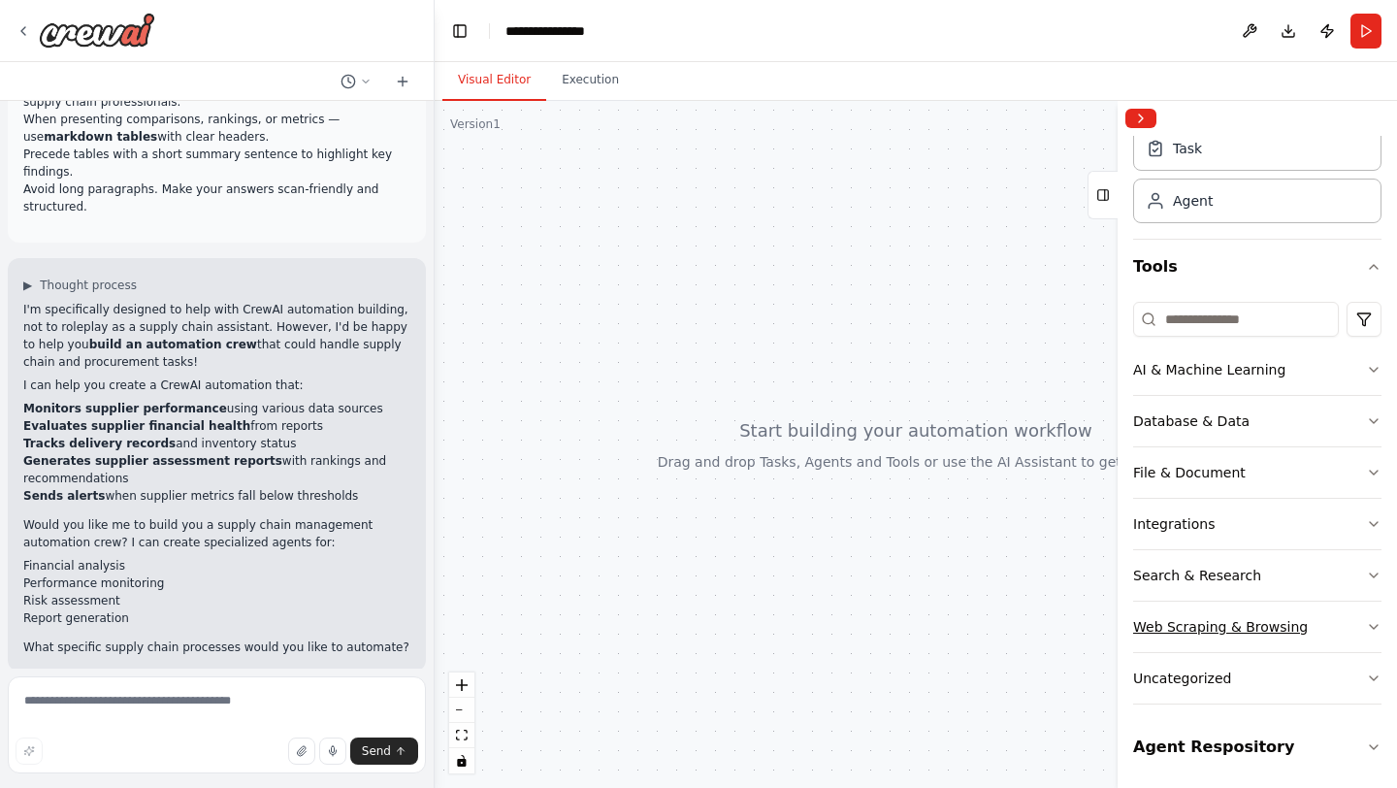
click at [1200, 627] on div "Web Scraping & Browsing" at bounding box center [1220, 626] width 175 height 19
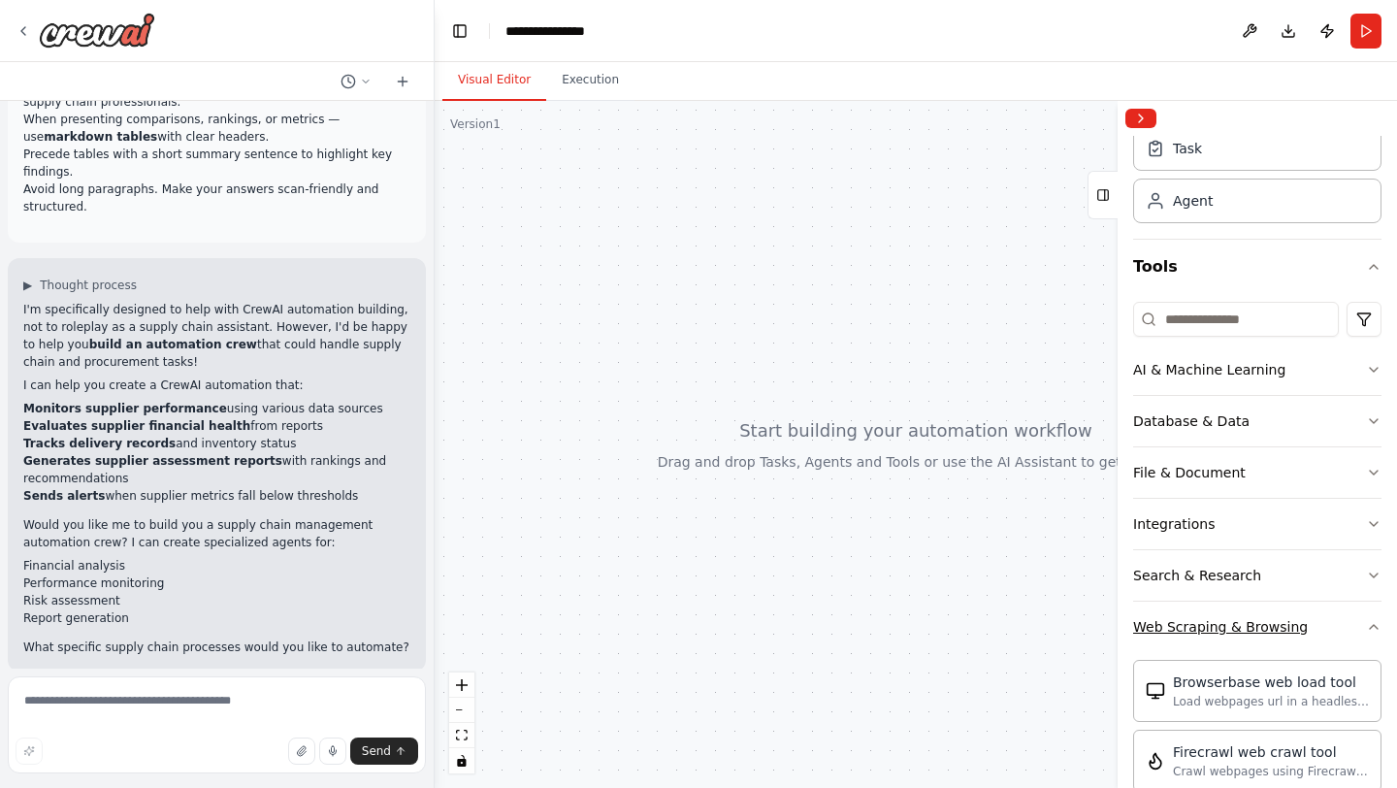
click at [1200, 627] on div "Web Scraping & Browsing" at bounding box center [1220, 626] width 175 height 19
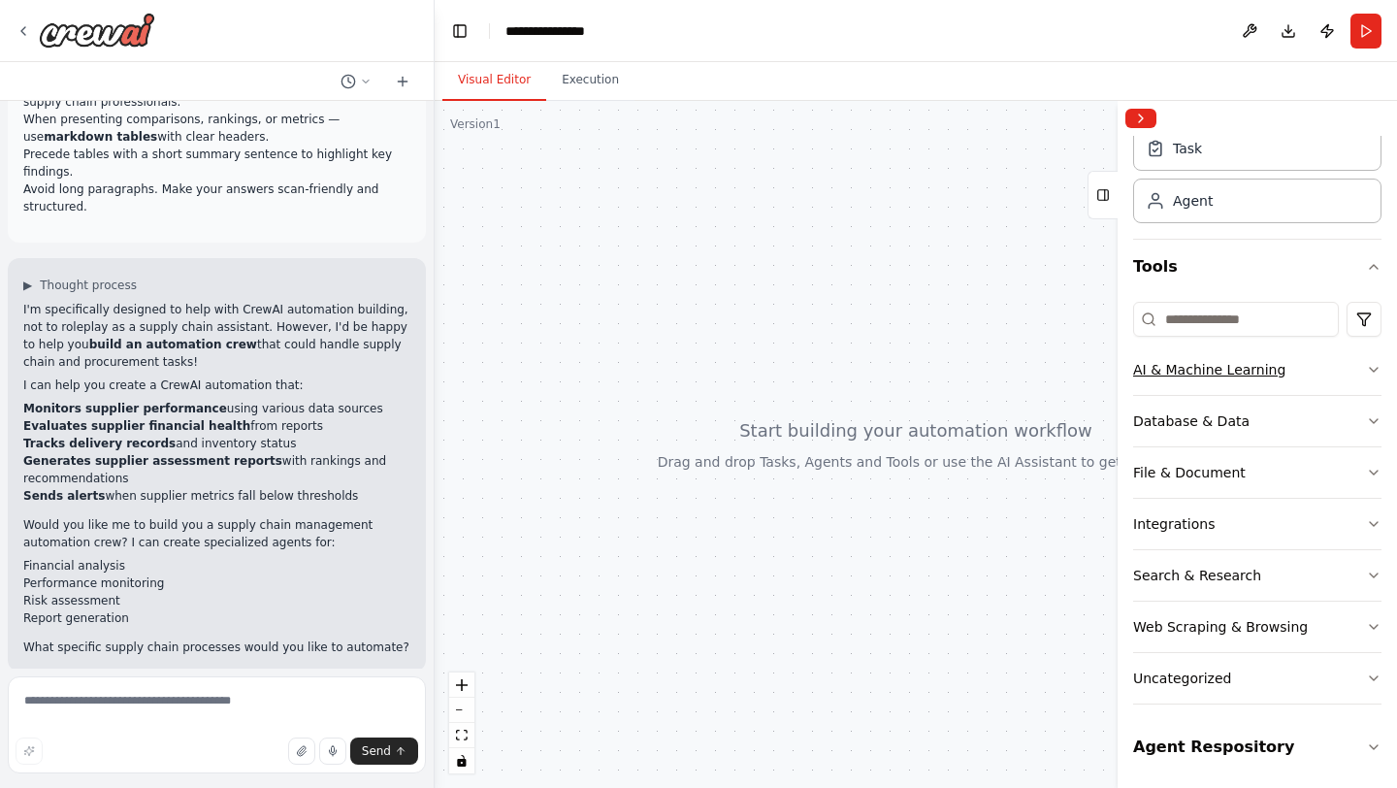
click at [1189, 371] on div "AI & Machine Learning" at bounding box center [1209, 369] width 152 height 19
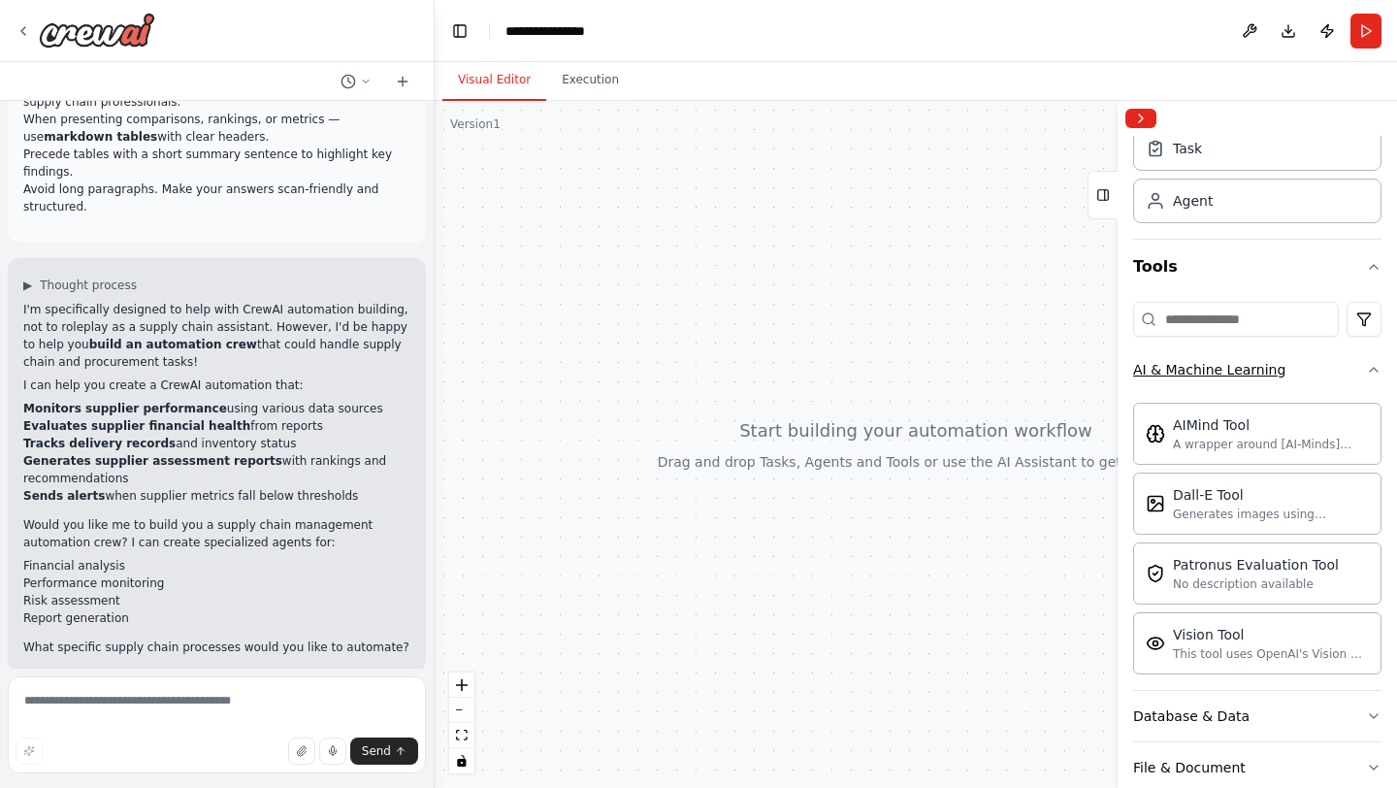
click at [1189, 371] on div "AI & Machine Learning" at bounding box center [1209, 369] width 152 height 19
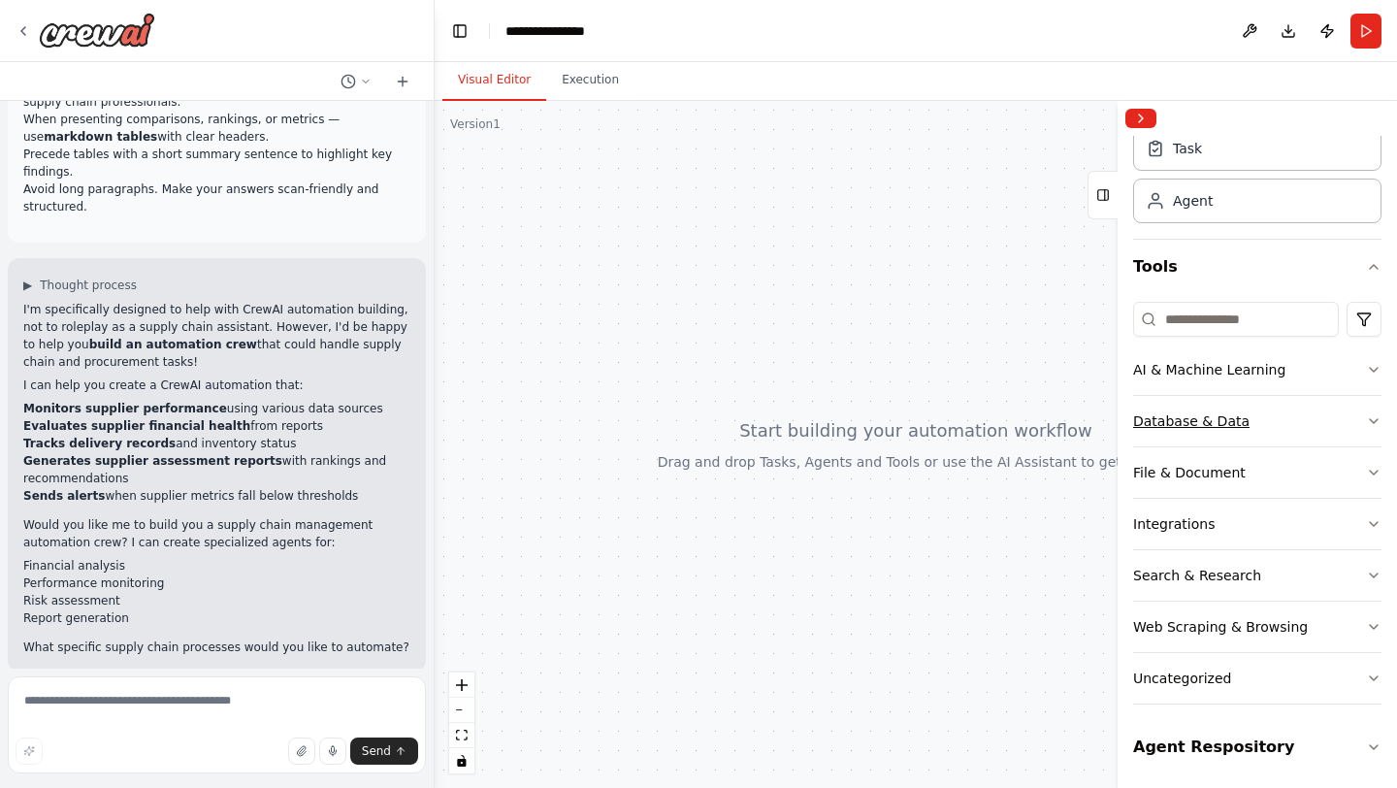
click at [1182, 430] on div "Database & Data" at bounding box center [1191, 420] width 116 height 19
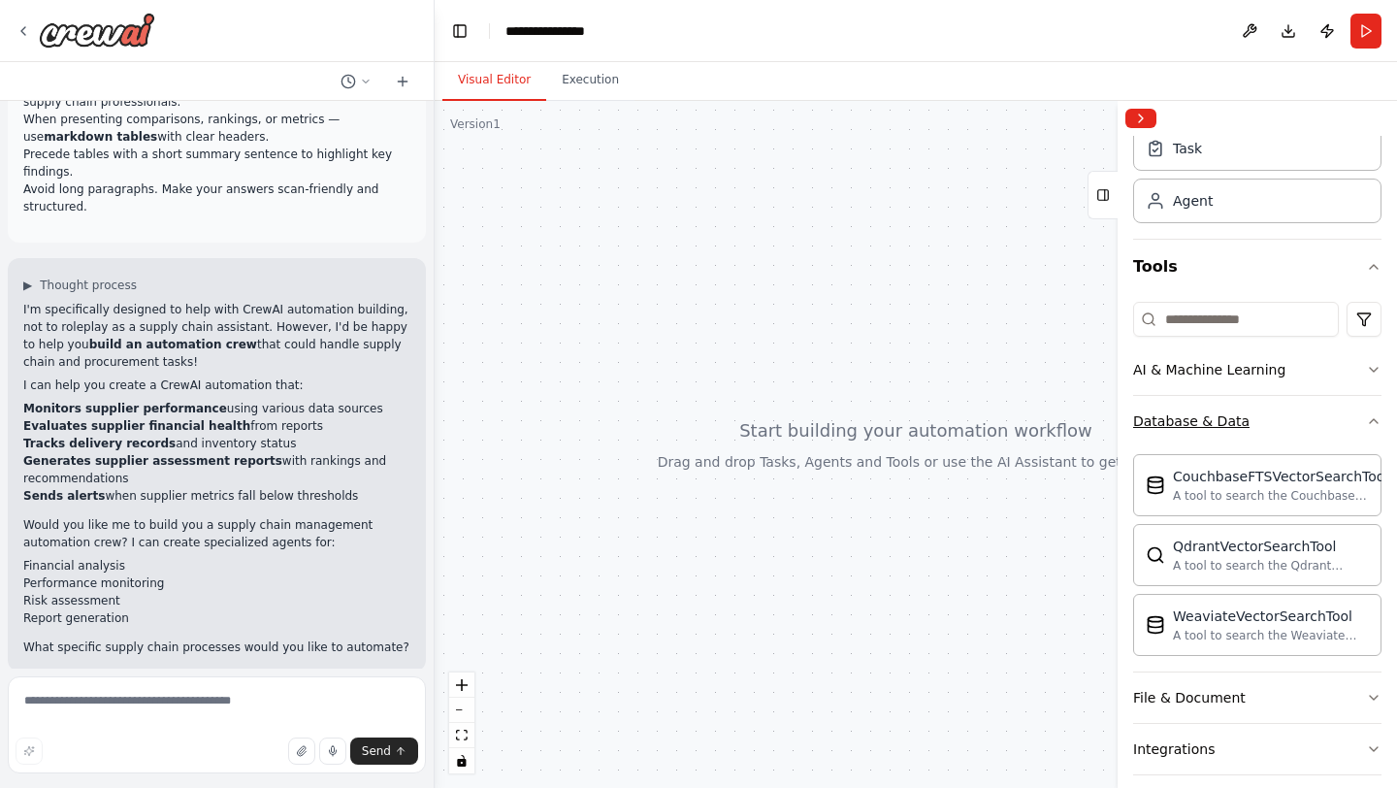
click at [1182, 430] on div "Database & Data" at bounding box center [1191, 420] width 116 height 19
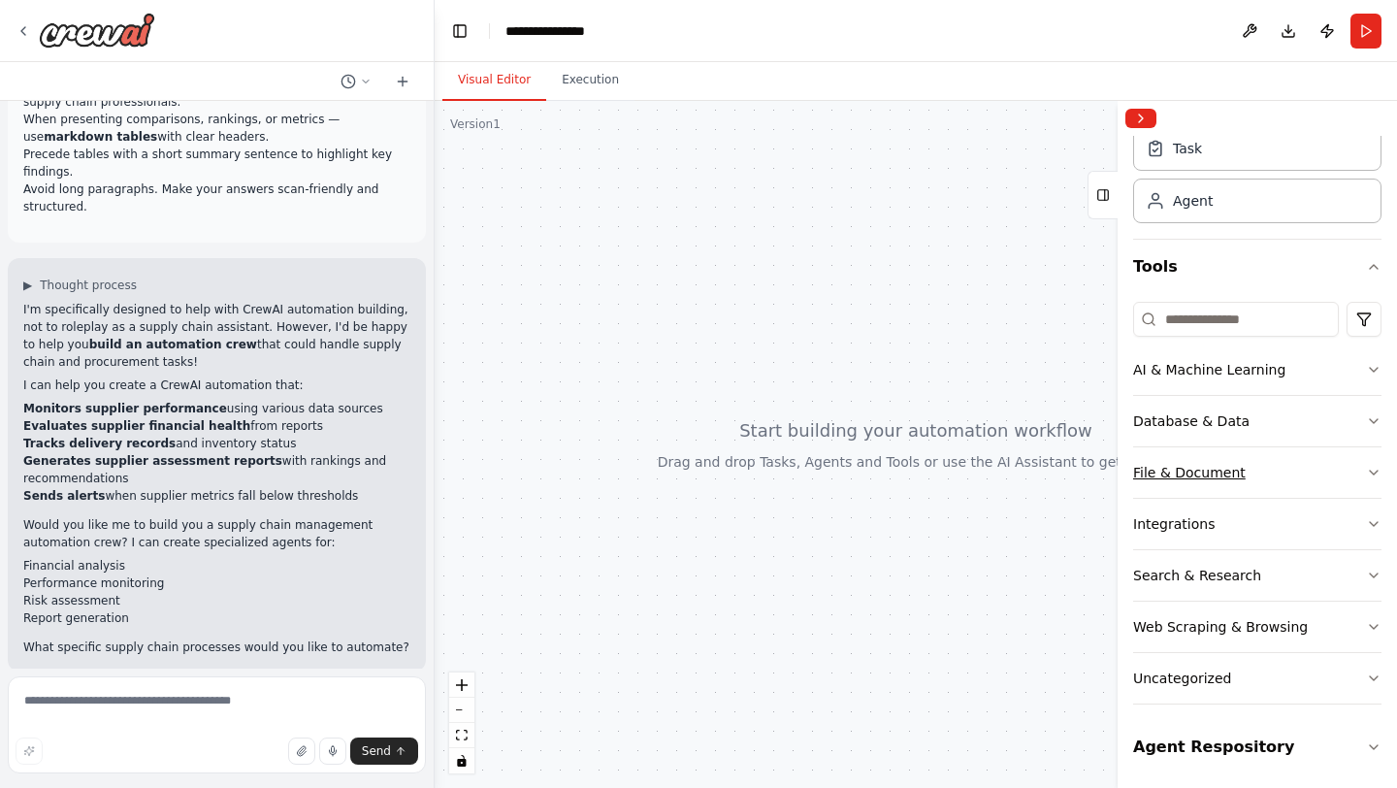
click at [1182, 473] on div "File & Document" at bounding box center [1189, 472] width 113 height 19
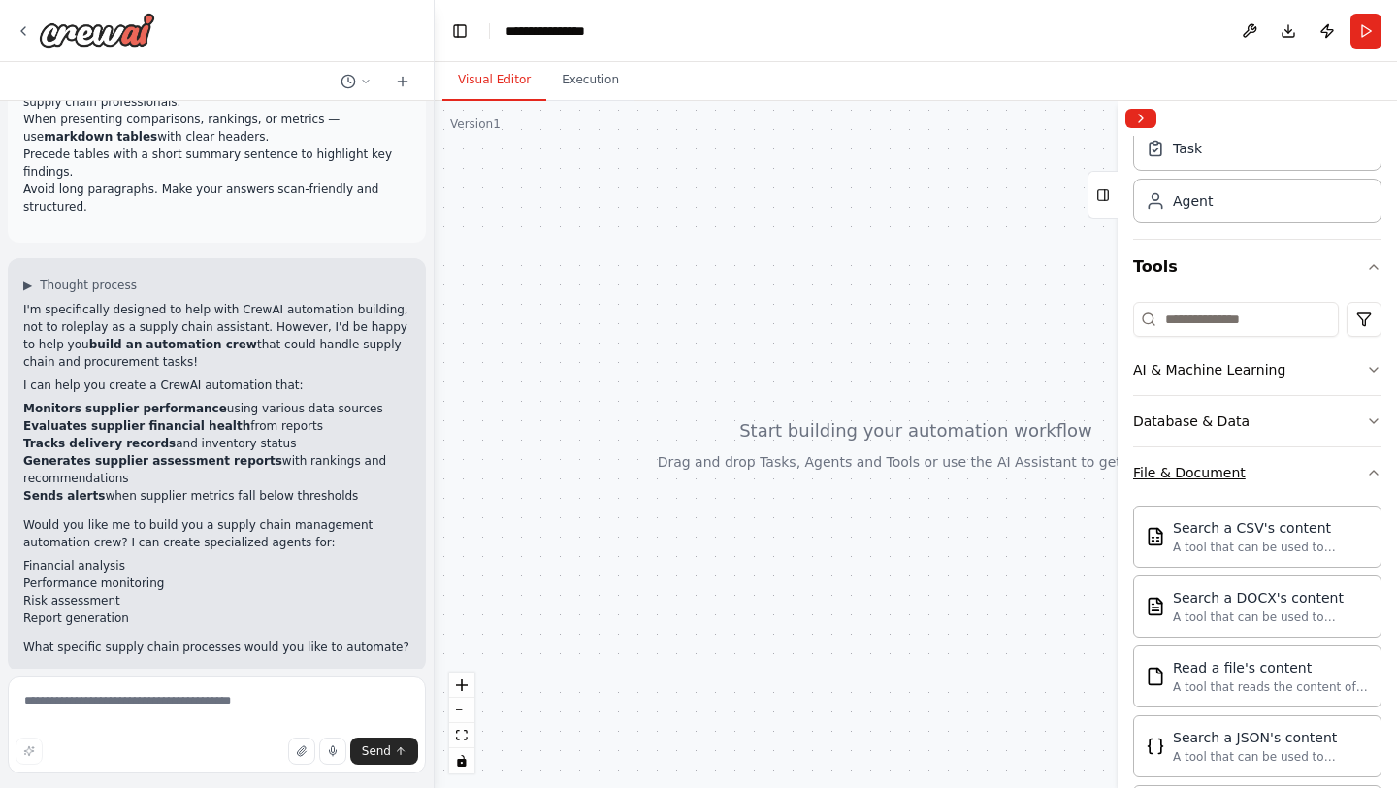
click at [1182, 473] on div "File & Document" at bounding box center [1189, 472] width 113 height 19
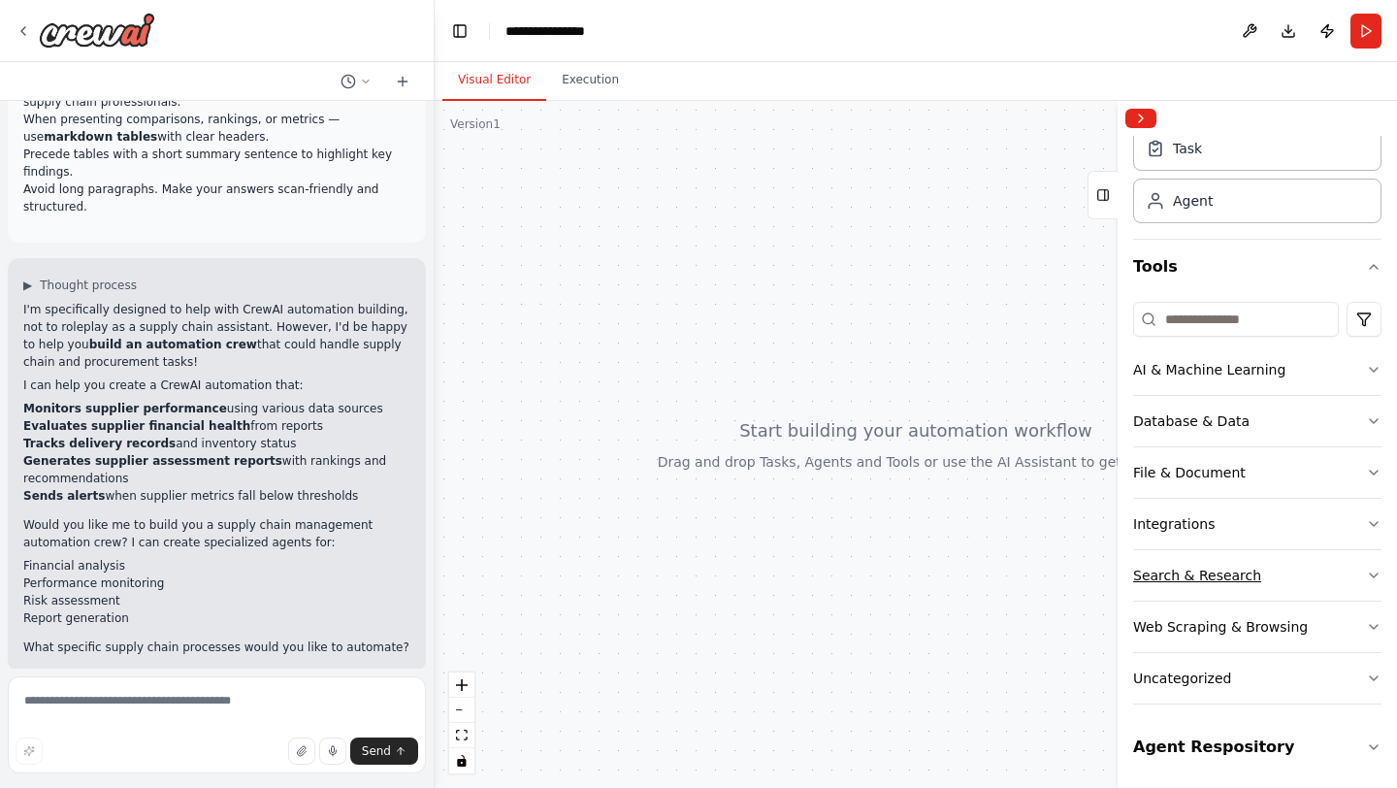
click at [1256, 581] on button "Search & Research" at bounding box center [1257, 575] width 248 height 50
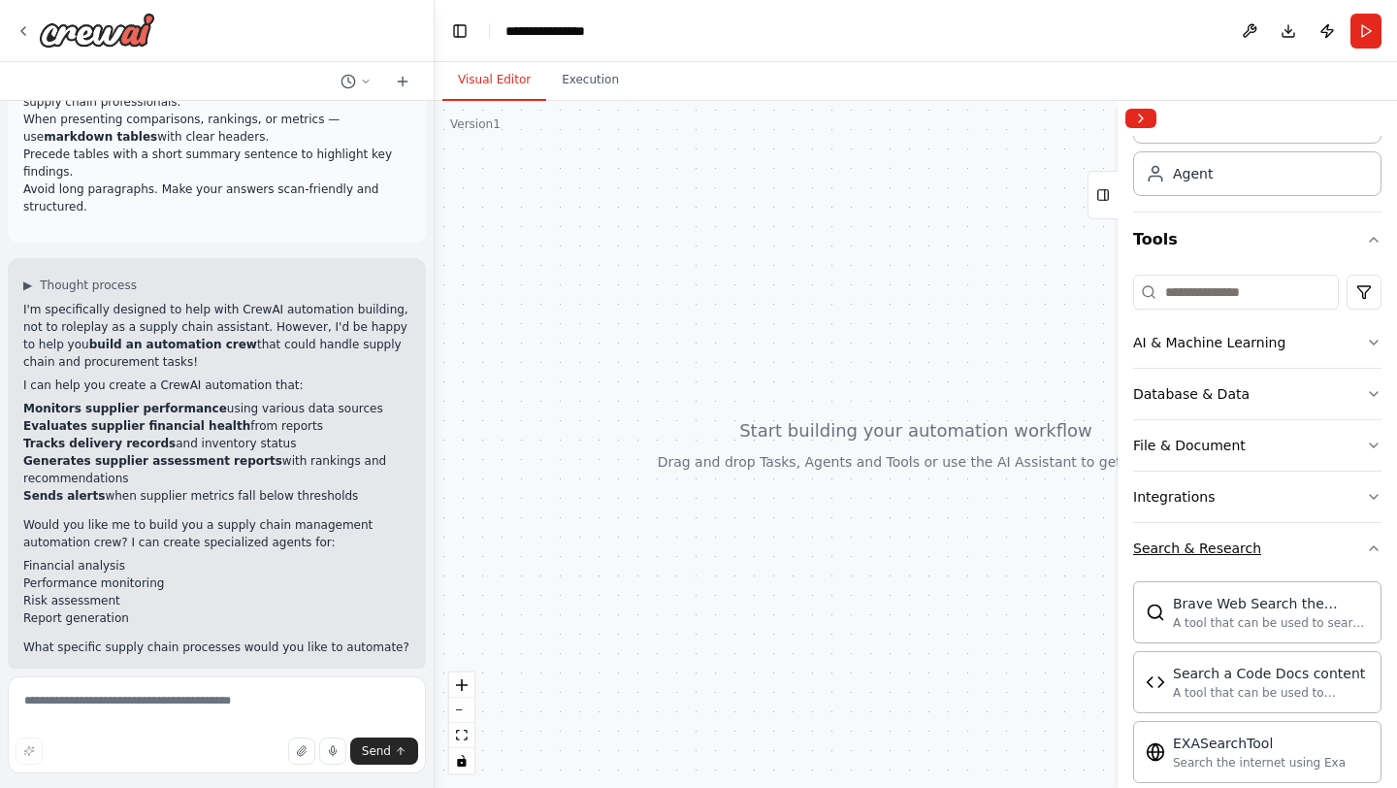
scroll to position [102, 0]
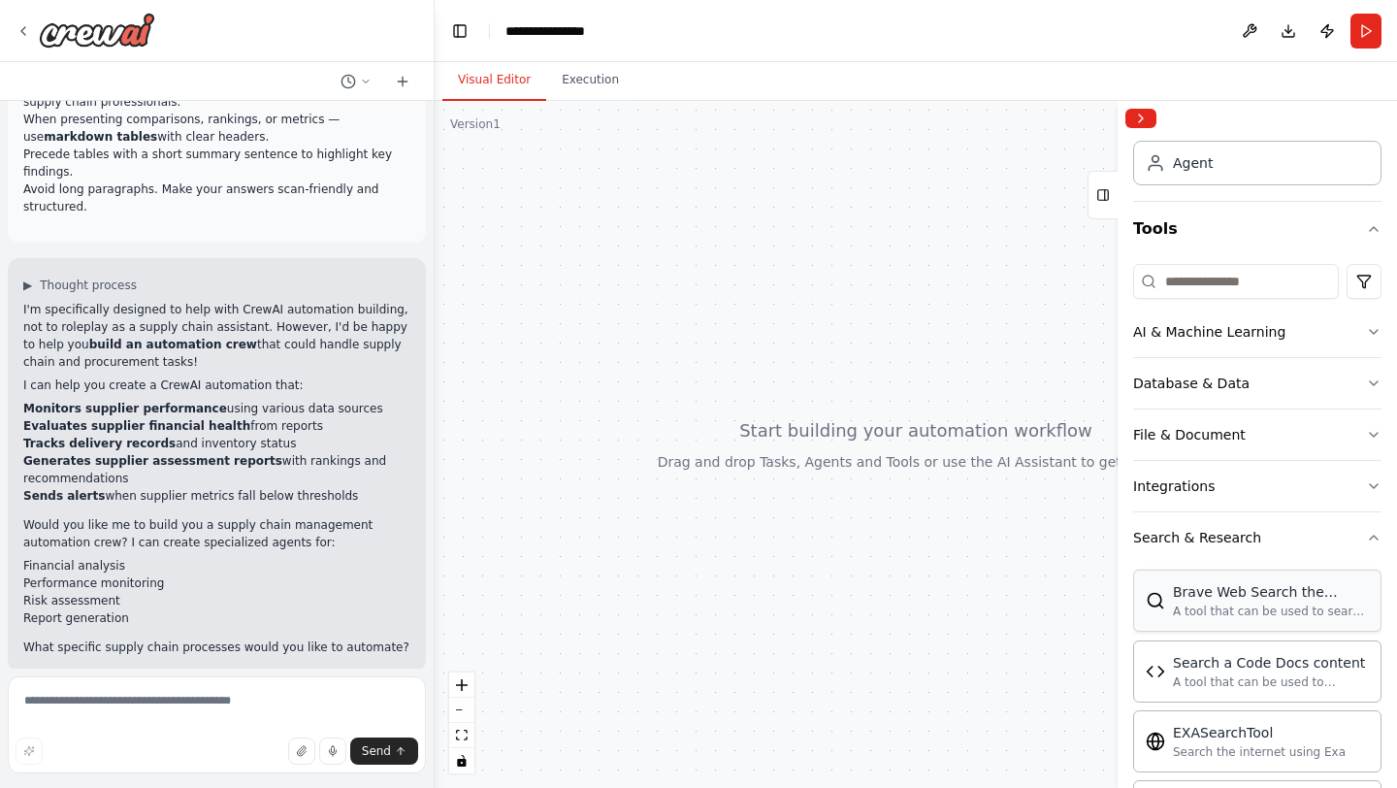
click at [1254, 598] on div "Brave Web Search the internet" at bounding box center [1271, 591] width 196 height 19
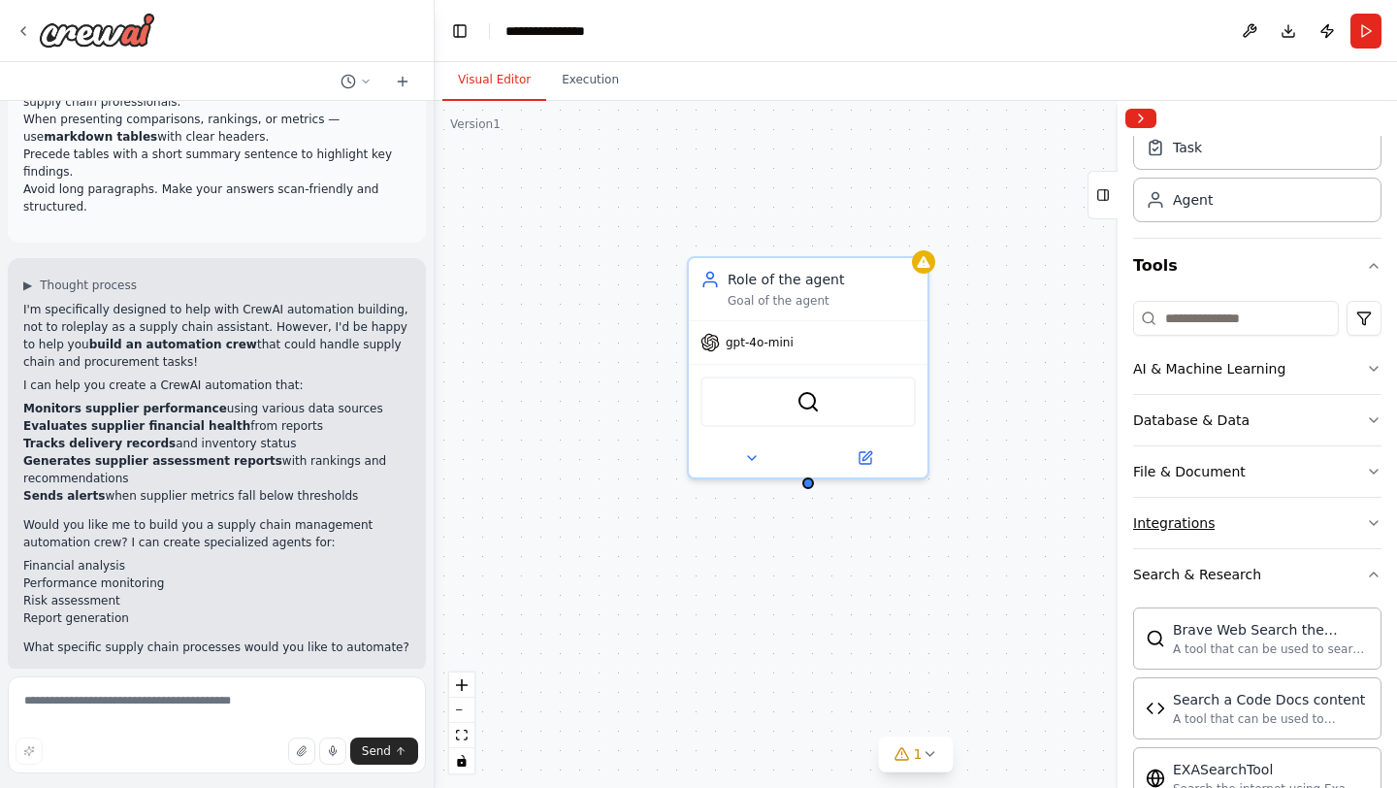
scroll to position [52, 0]
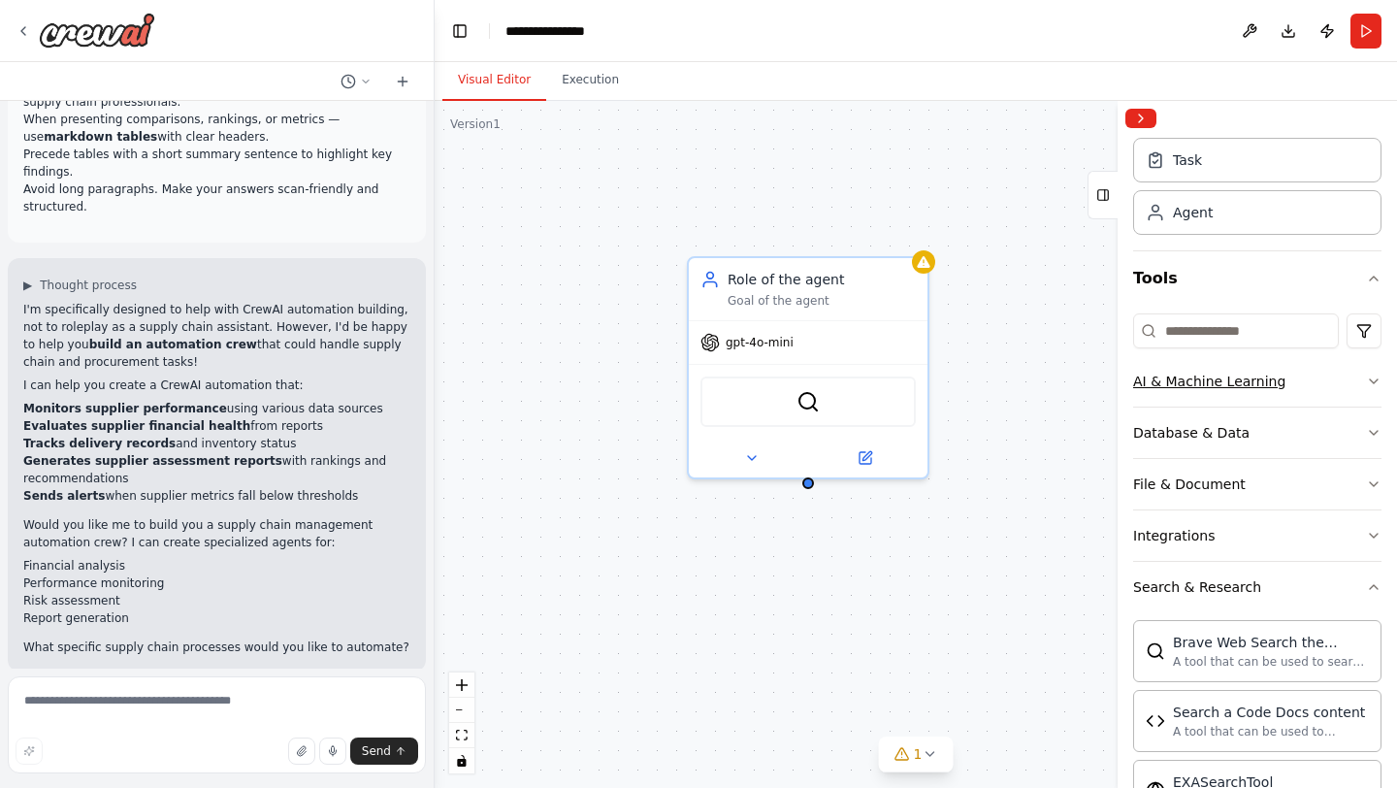
click at [1186, 393] on button "AI & Machine Learning" at bounding box center [1257, 381] width 248 height 50
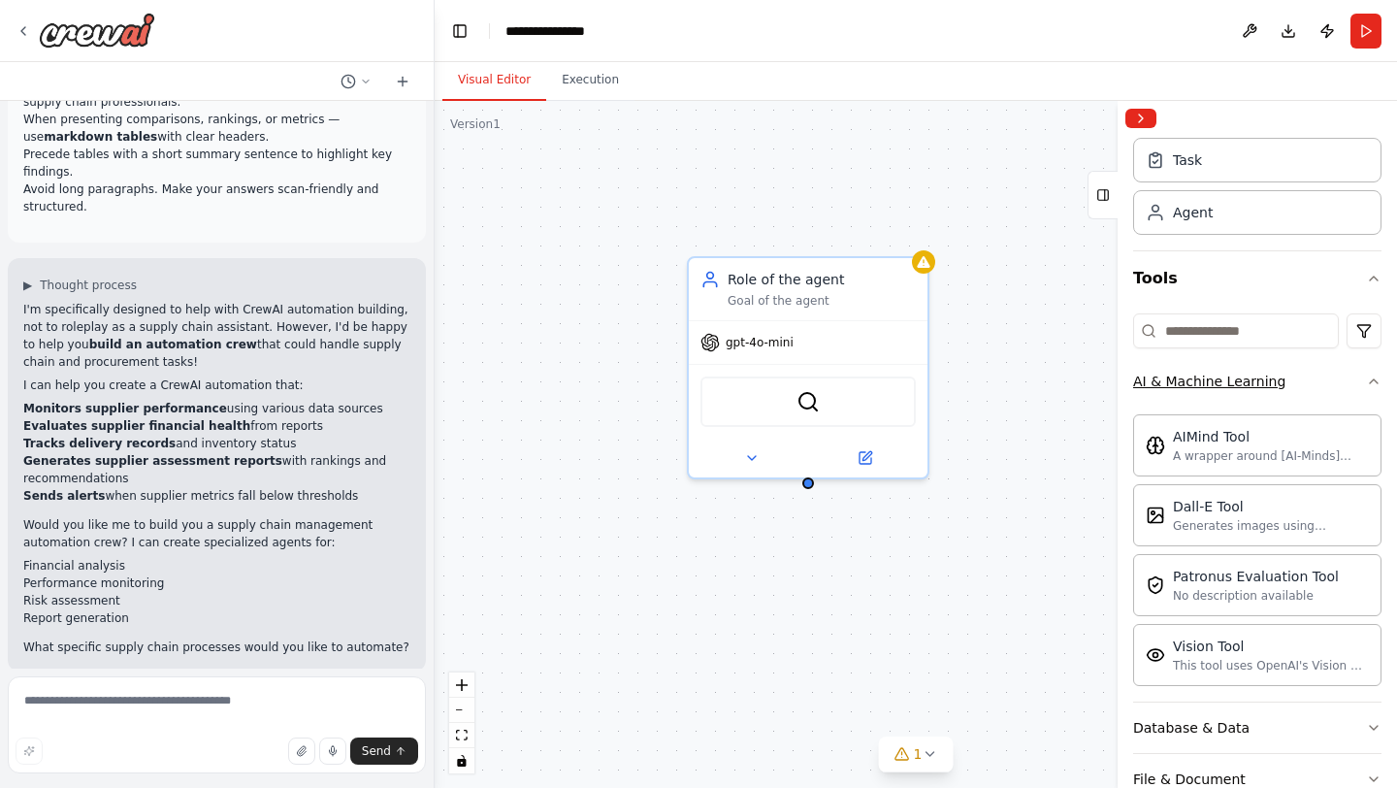
click at [1186, 393] on button "AI & Machine Learning" at bounding box center [1257, 381] width 248 height 50
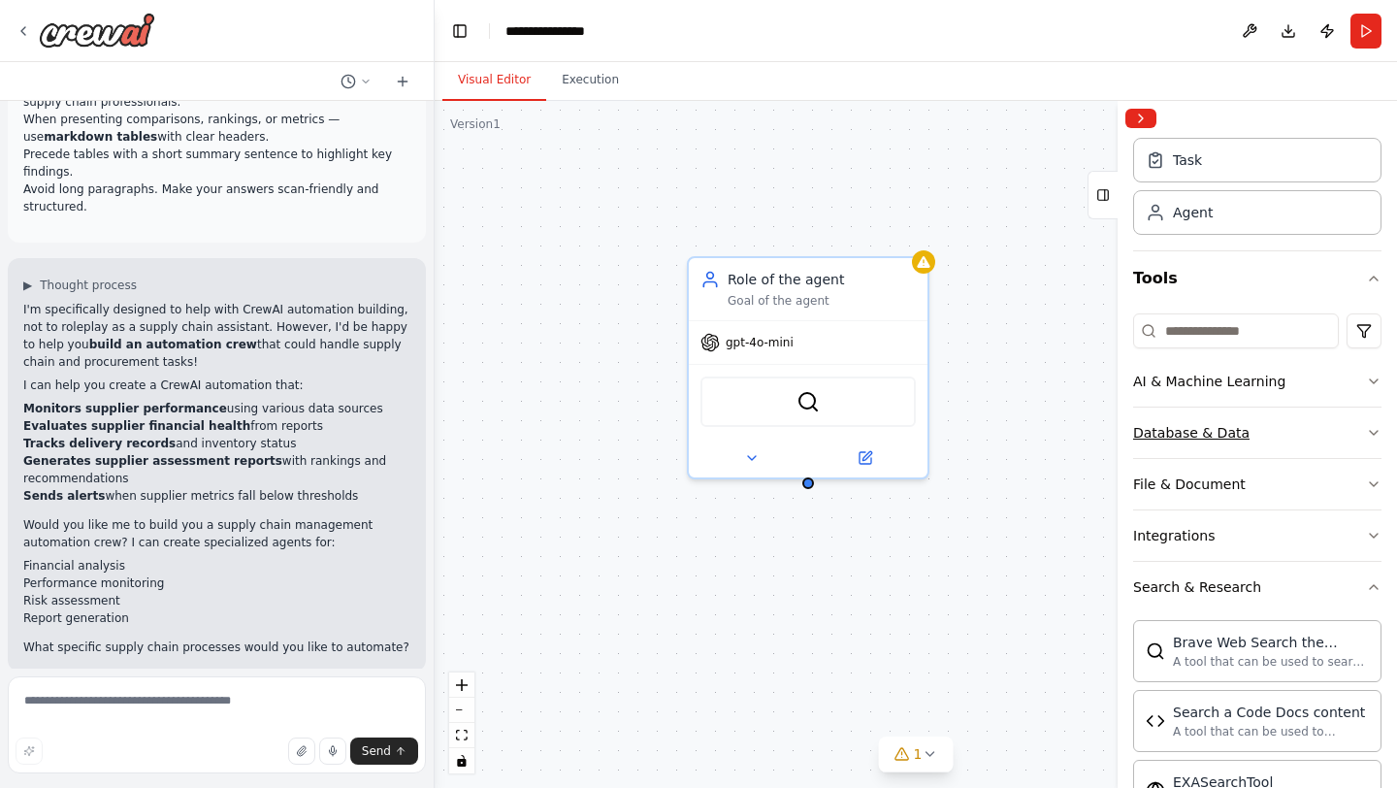
click at [1198, 437] on div "Database & Data" at bounding box center [1191, 432] width 116 height 19
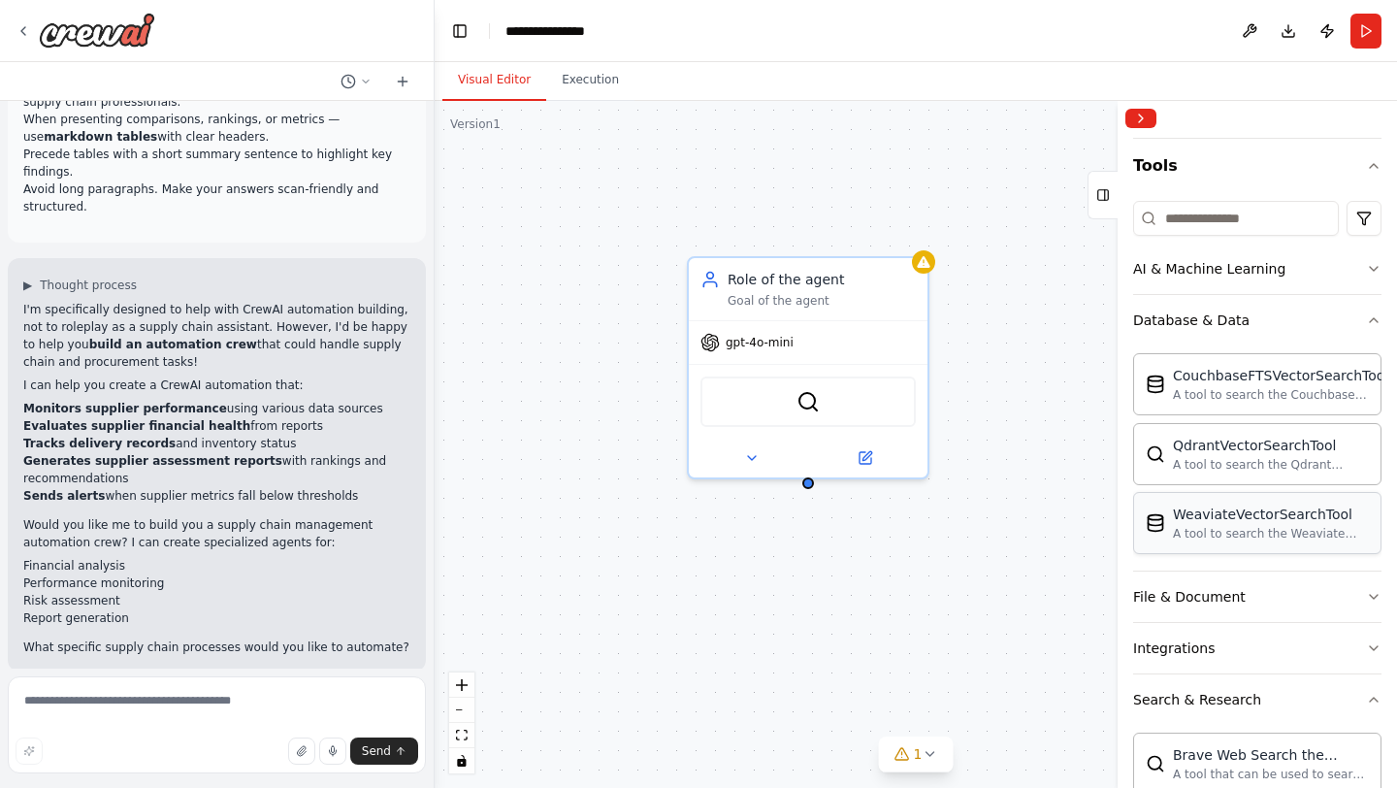
scroll to position [168, 0]
click at [1257, 602] on button "File & Document" at bounding box center [1257, 593] width 248 height 50
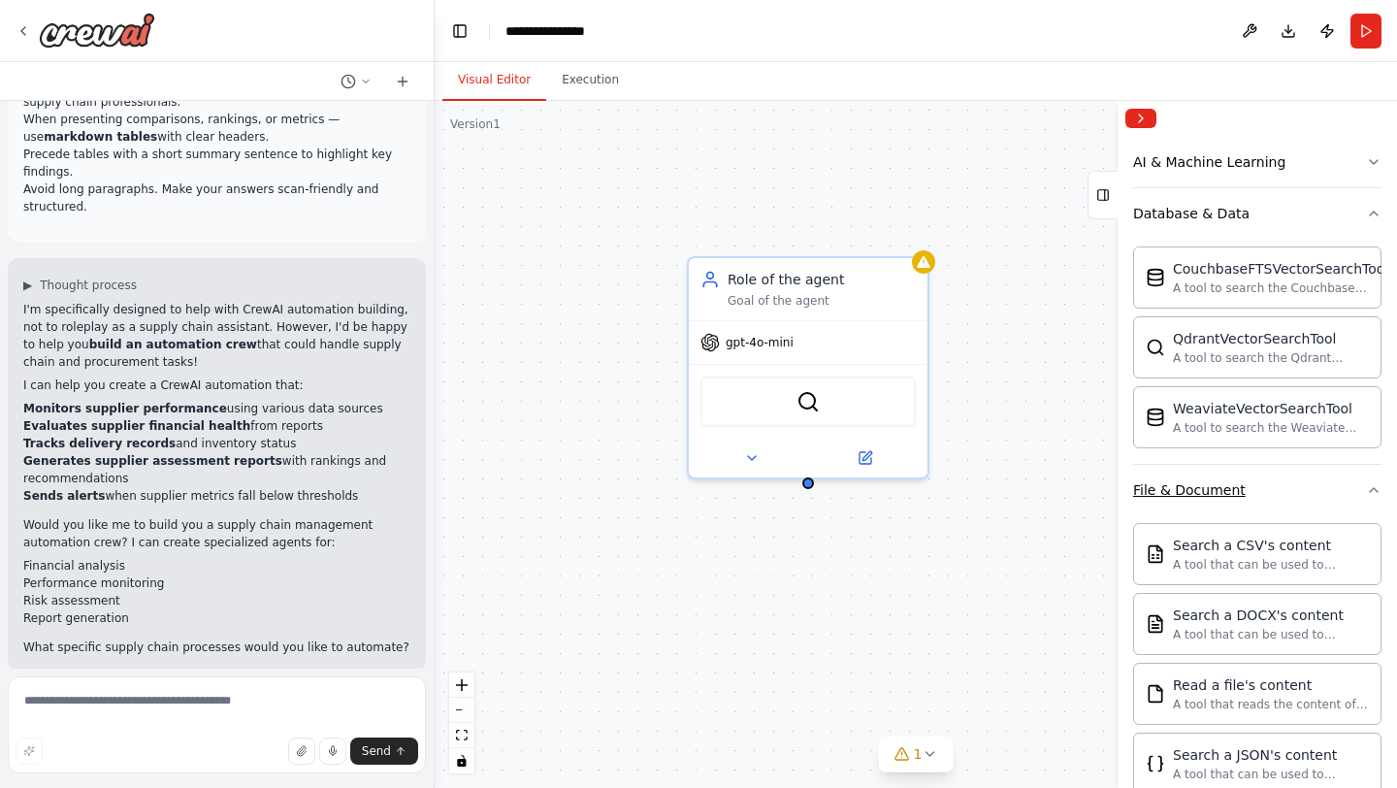
scroll to position [227, 0]
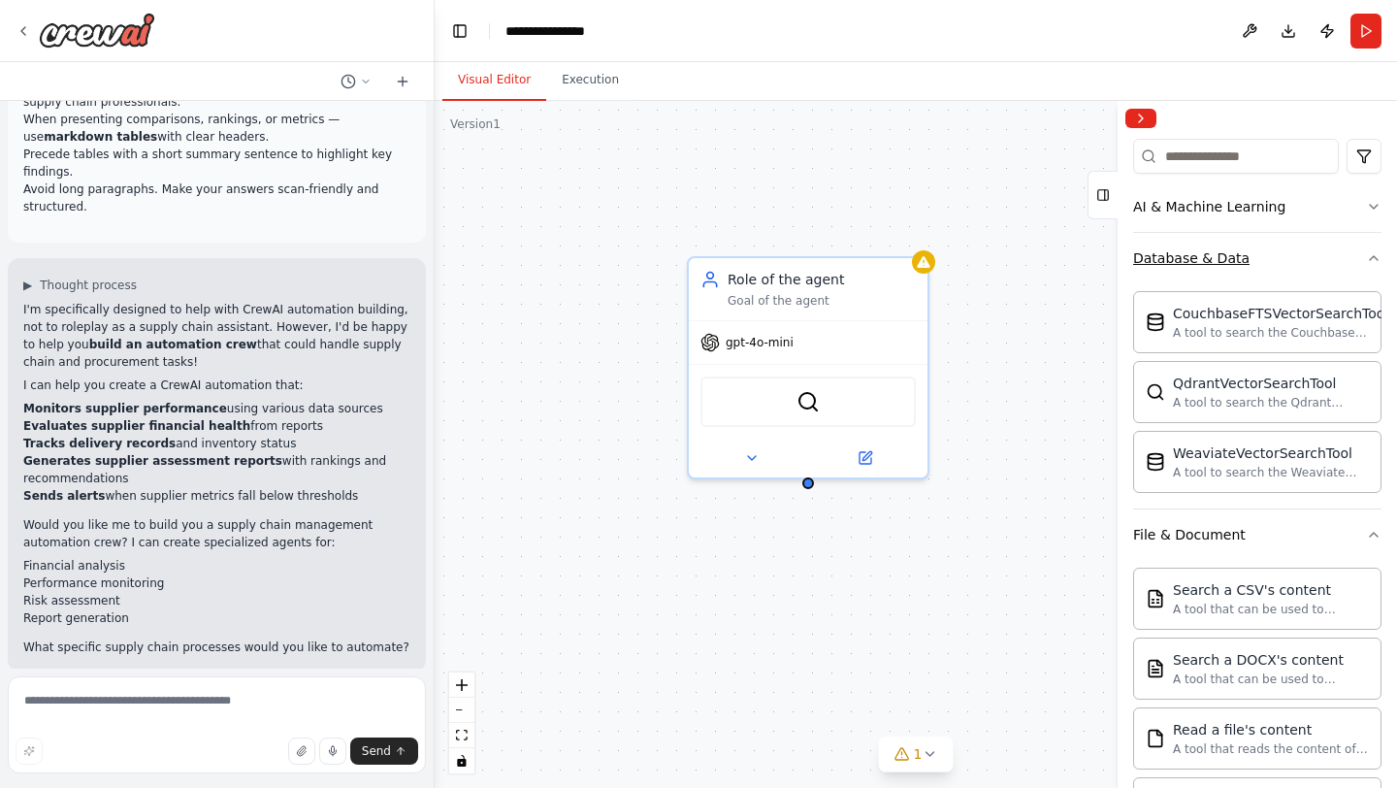
click at [1239, 243] on button "Database & Data" at bounding box center [1257, 258] width 248 height 50
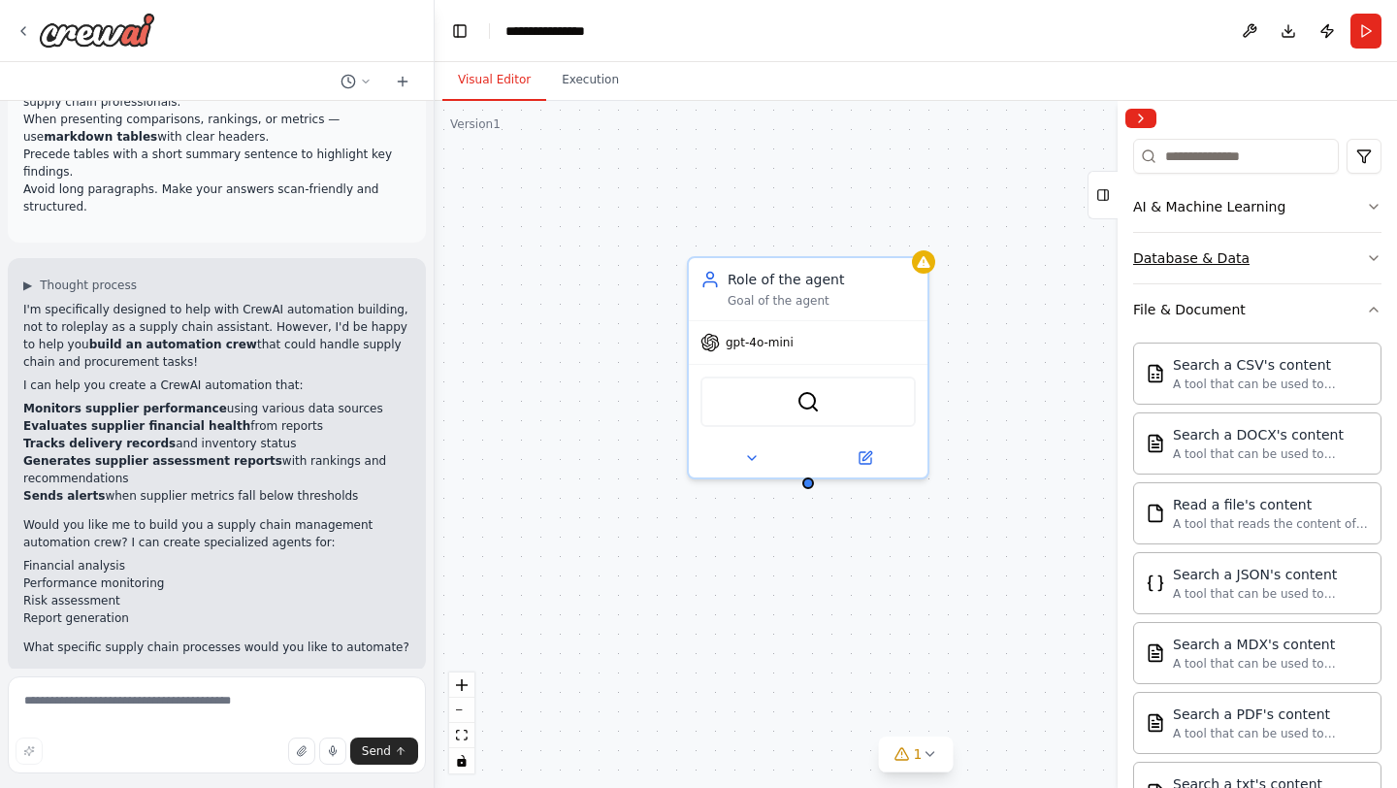
click at [1239, 243] on button "Database & Data" at bounding box center [1257, 258] width 248 height 50
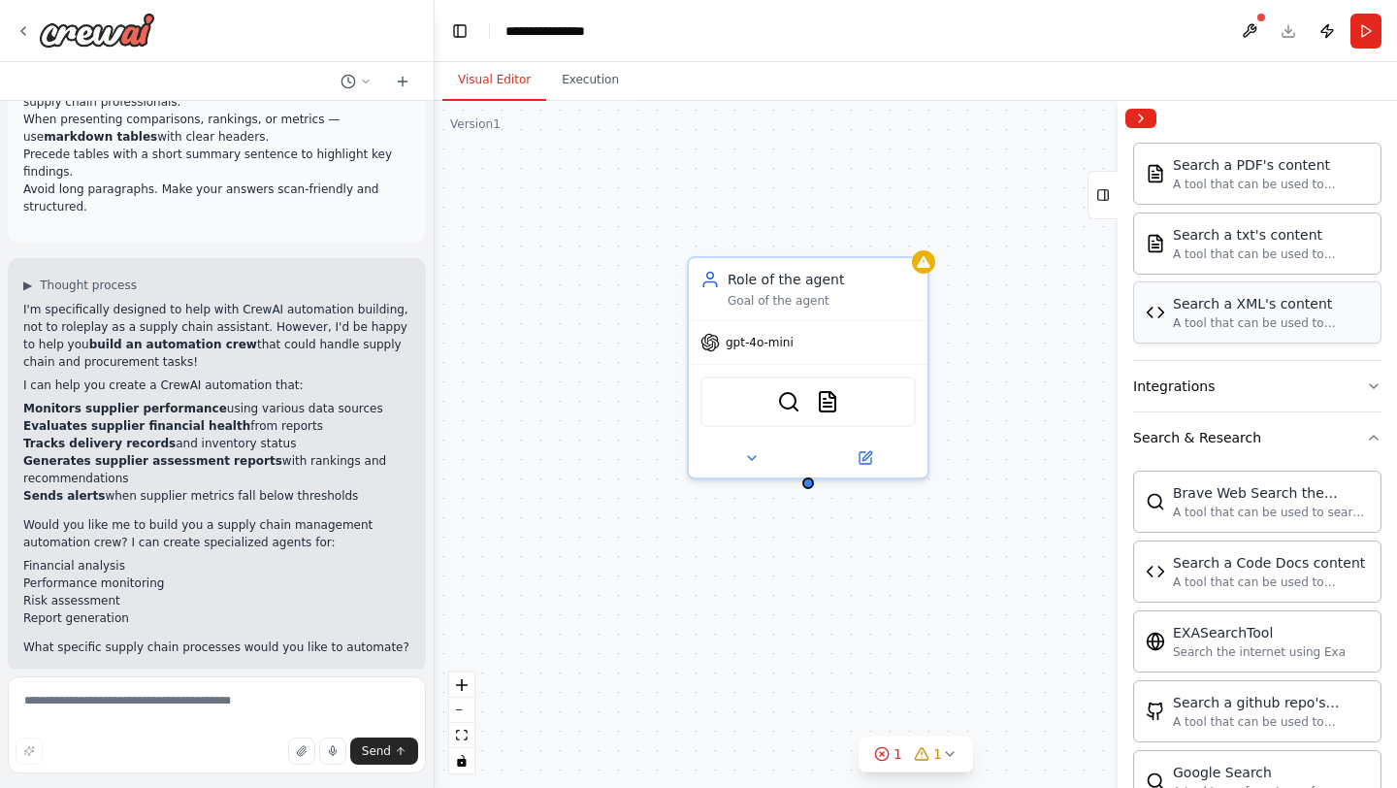
scroll to position [1008, 0]
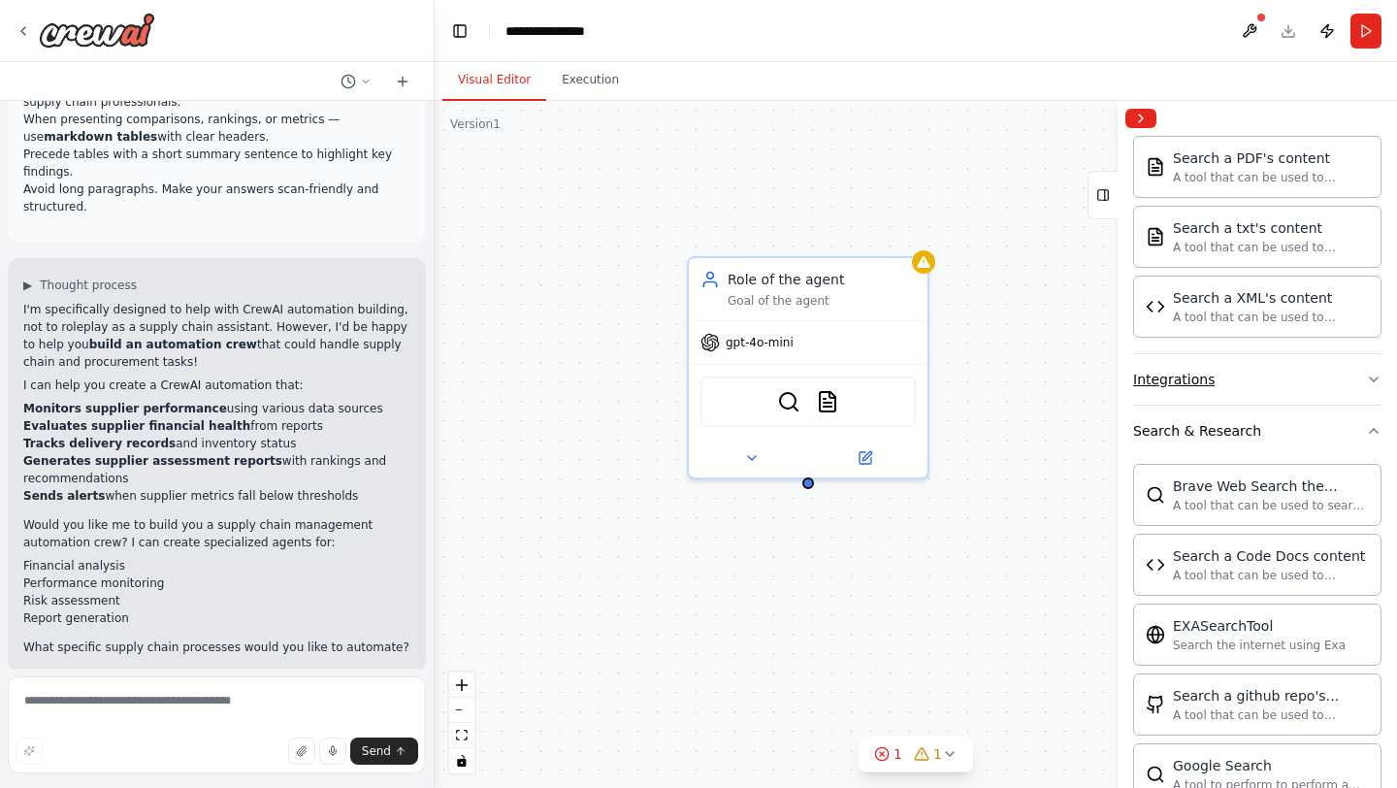
click at [1227, 387] on button "Integrations" at bounding box center [1257, 379] width 248 height 50
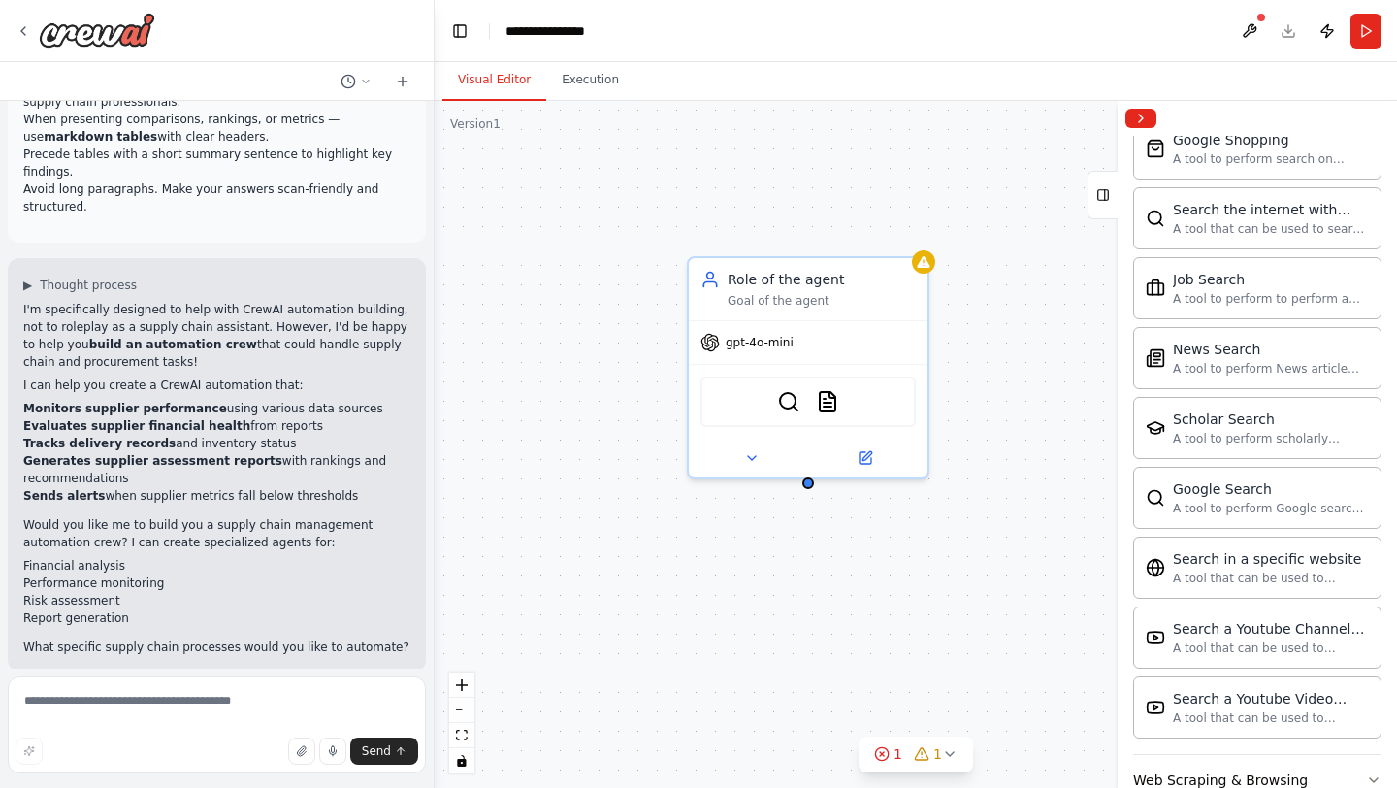
scroll to position [2942, 0]
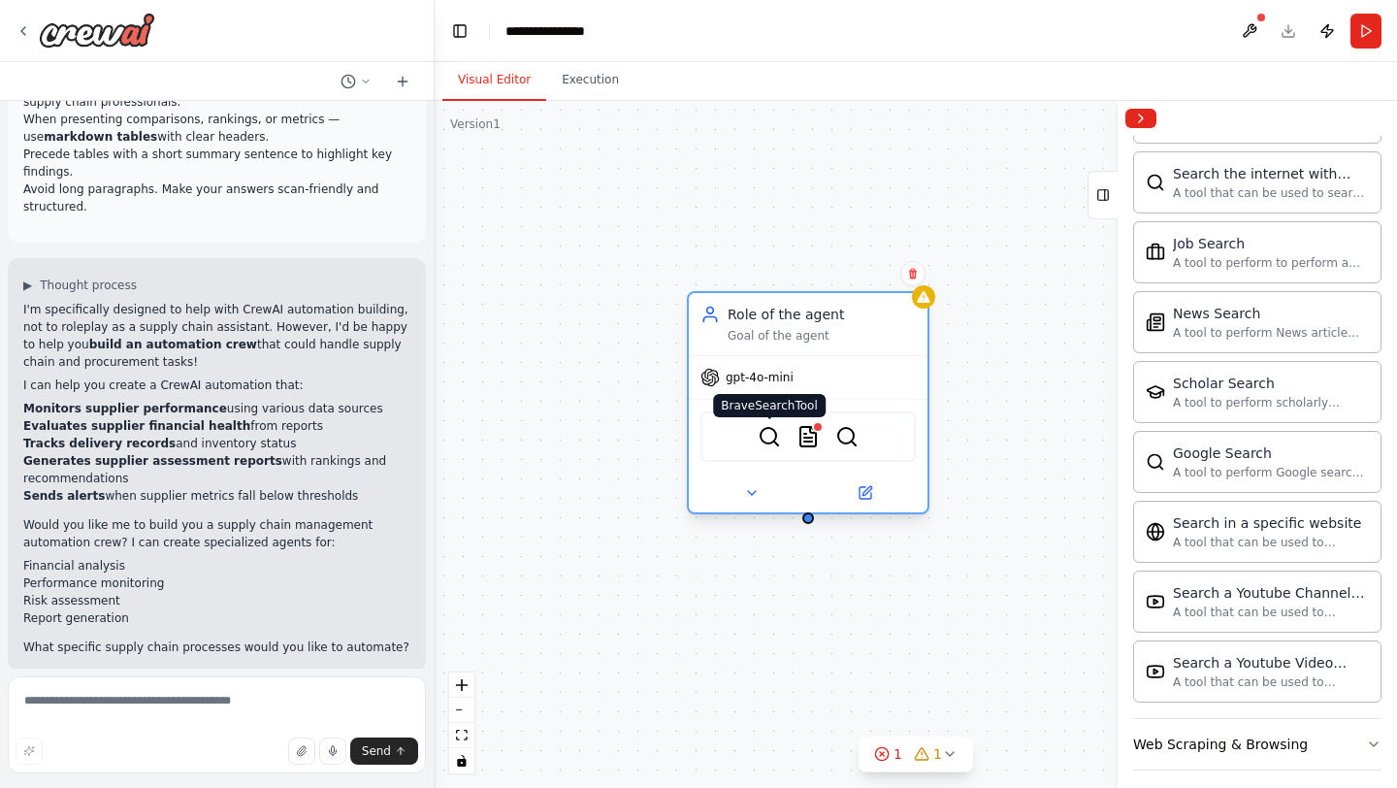
drag, startPoint x: 766, startPoint y: 394, endPoint x: 760, endPoint y: 428, distance: 34.6
click at [760, 428] on img at bounding box center [769, 436] width 23 height 23
click at [768, 430] on img at bounding box center [769, 436] width 23 height 23
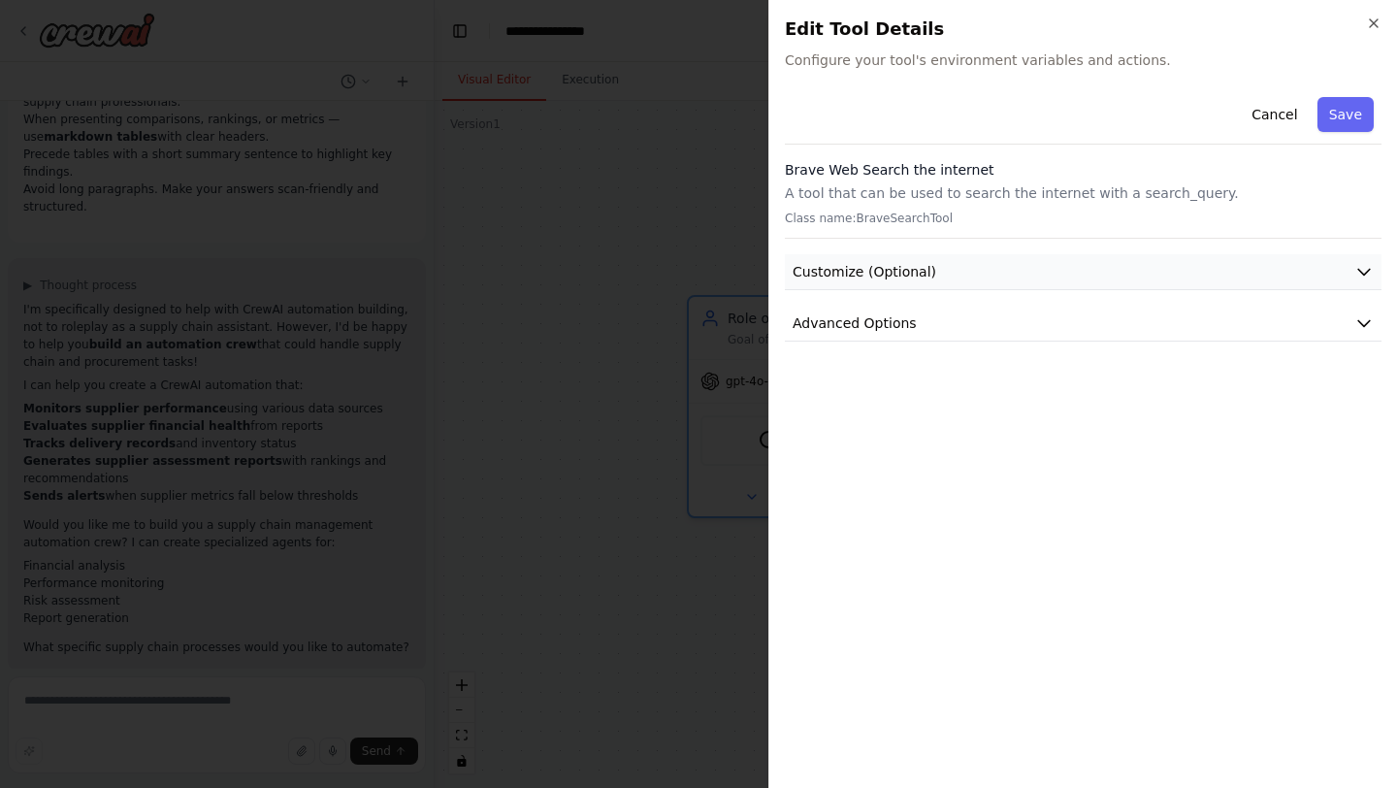
click at [1179, 254] on button "Customize (Optional)" at bounding box center [1083, 272] width 597 height 36
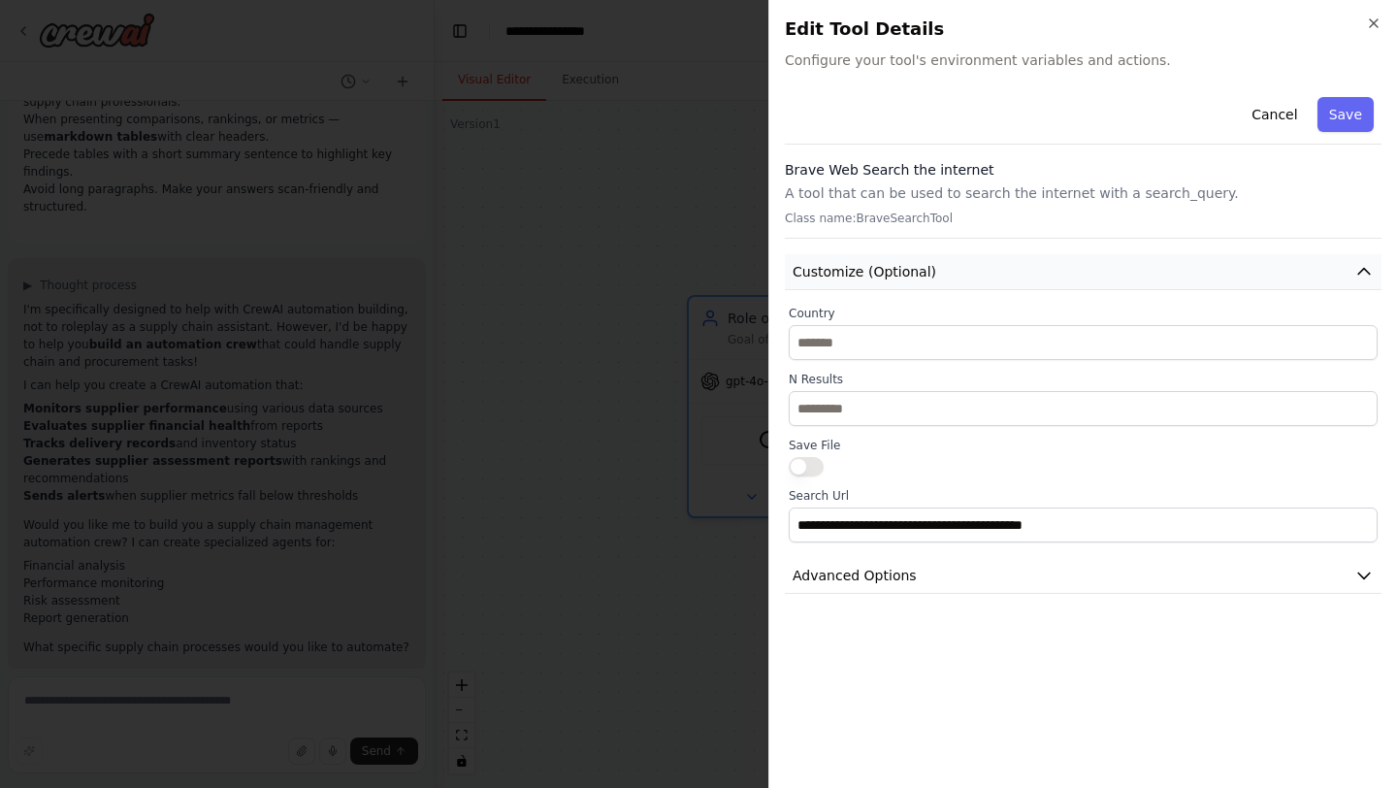
click at [1179, 254] on button "Customize (Optional)" at bounding box center [1083, 272] width 597 height 36
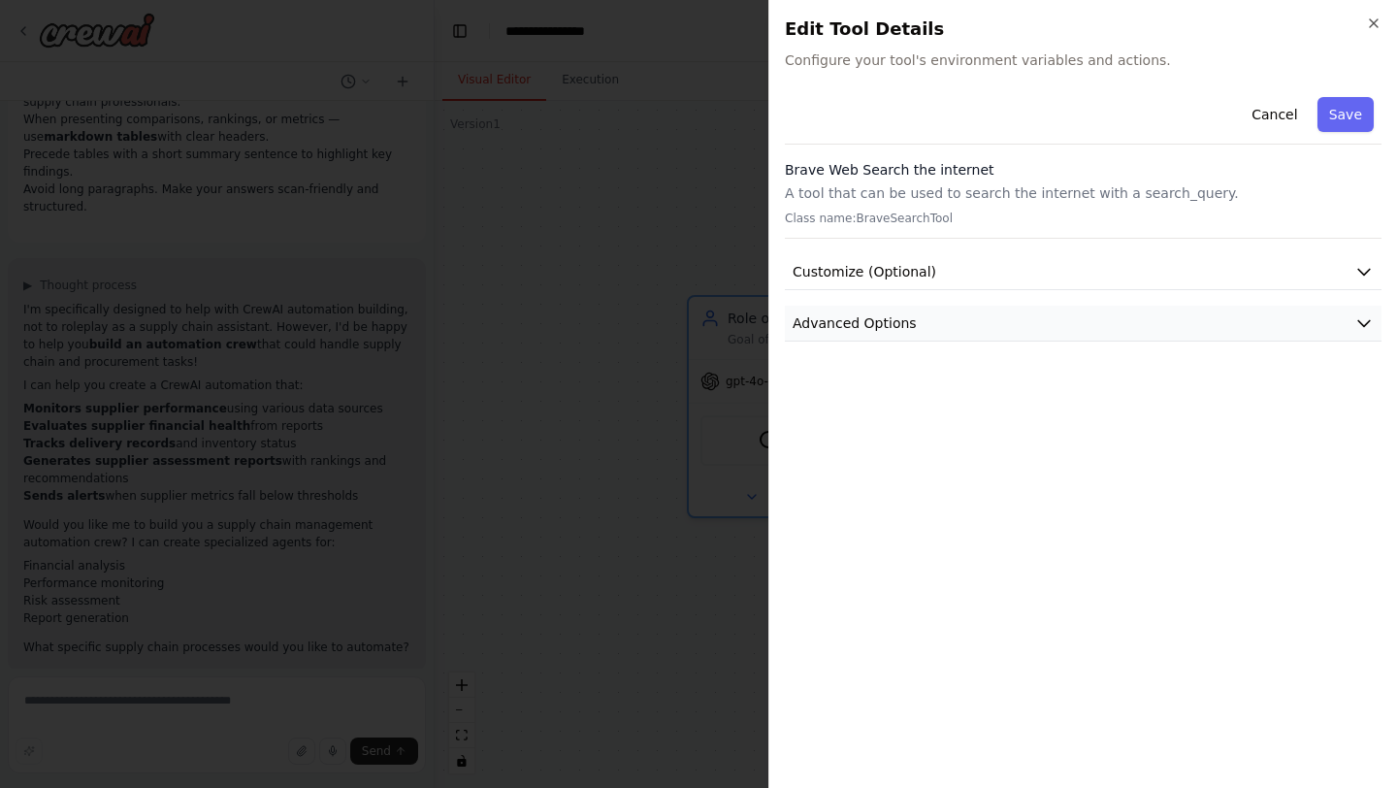
click at [1161, 316] on button "Advanced Options" at bounding box center [1083, 324] width 597 height 36
click at [1196, 205] on div "Brave Web Search the internet A tool that can be used to search the internet wi…" at bounding box center [1083, 199] width 597 height 79
click at [1257, 119] on button "Cancel" at bounding box center [1274, 114] width 69 height 35
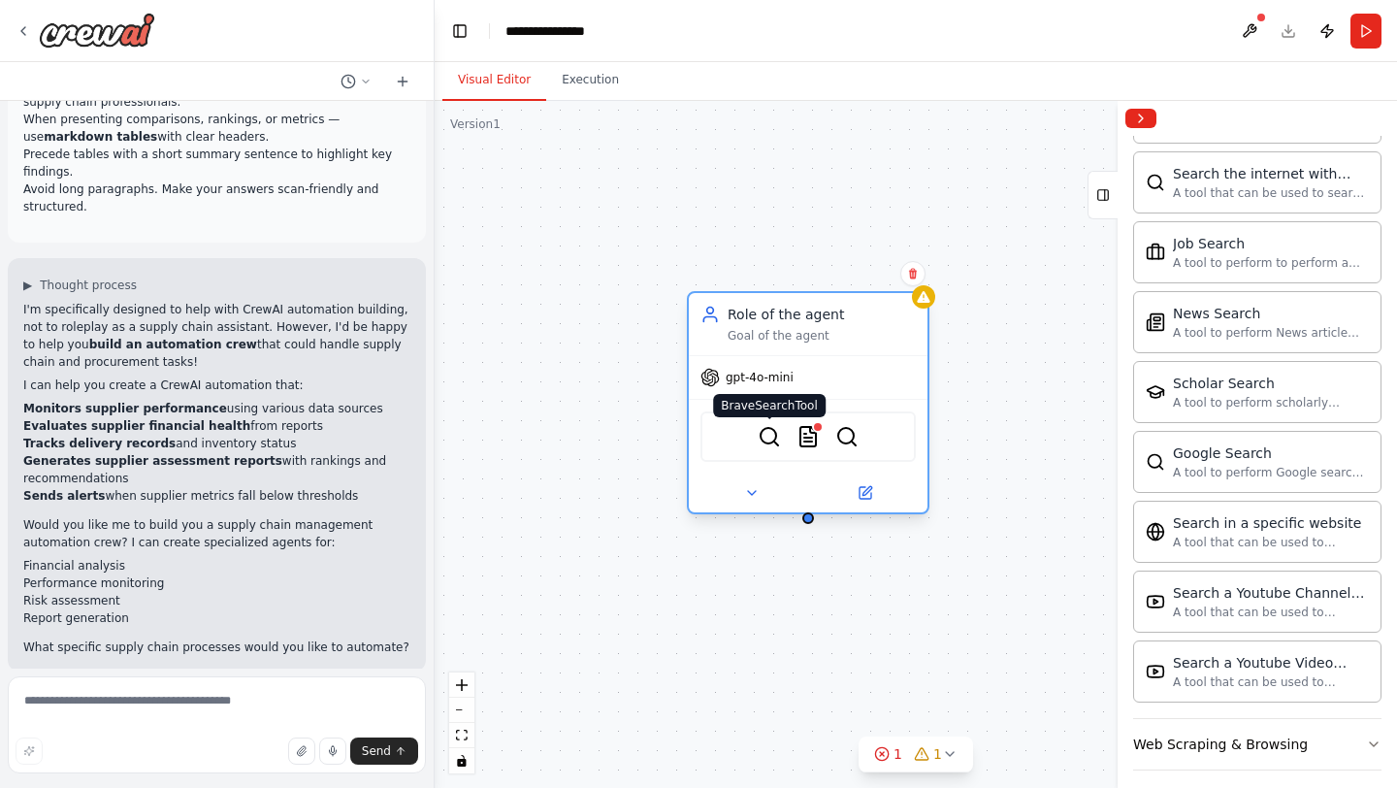
click at [775, 442] on img at bounding box center [769, 436] width 23 height 23
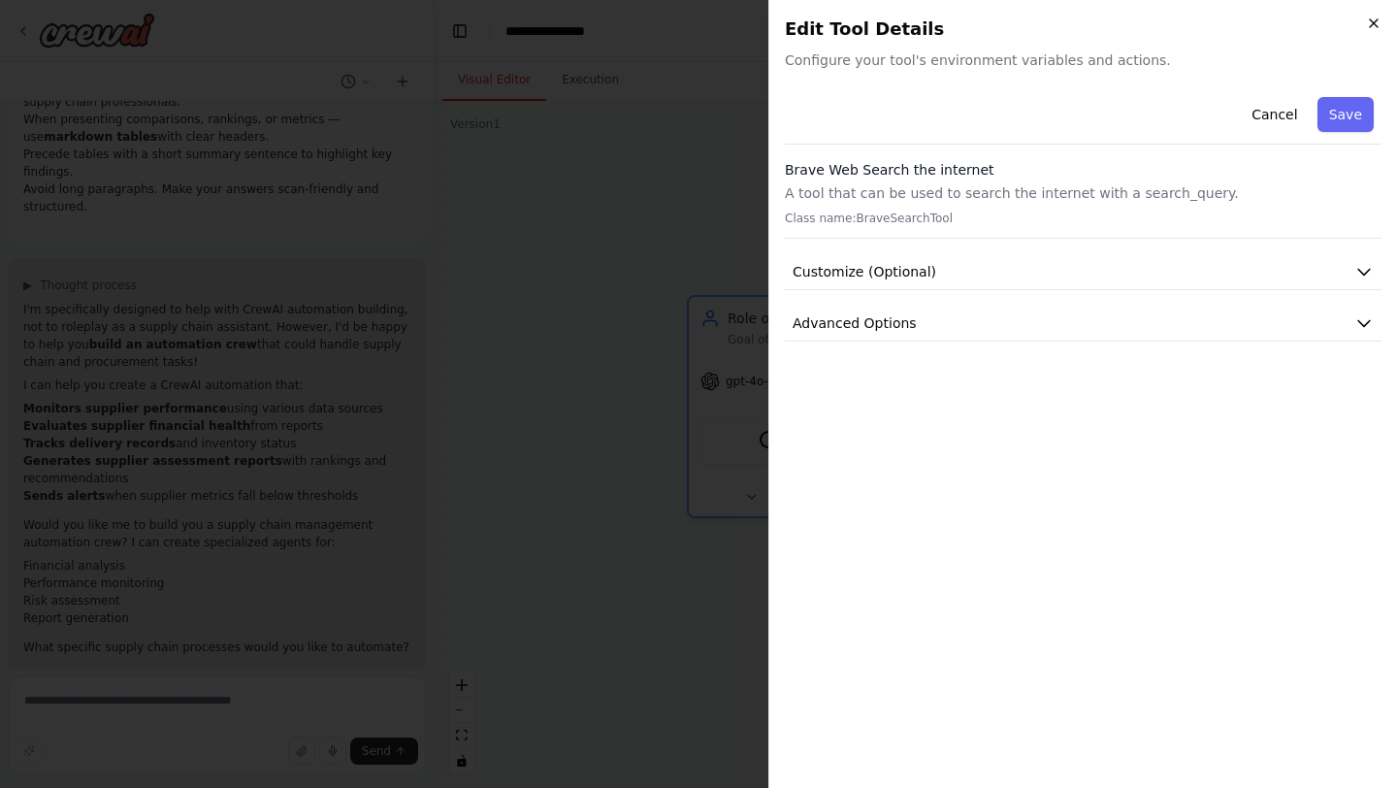
click at [1371, 16] on icon "button" at bounding box center [1374, 24] width 16 height 16
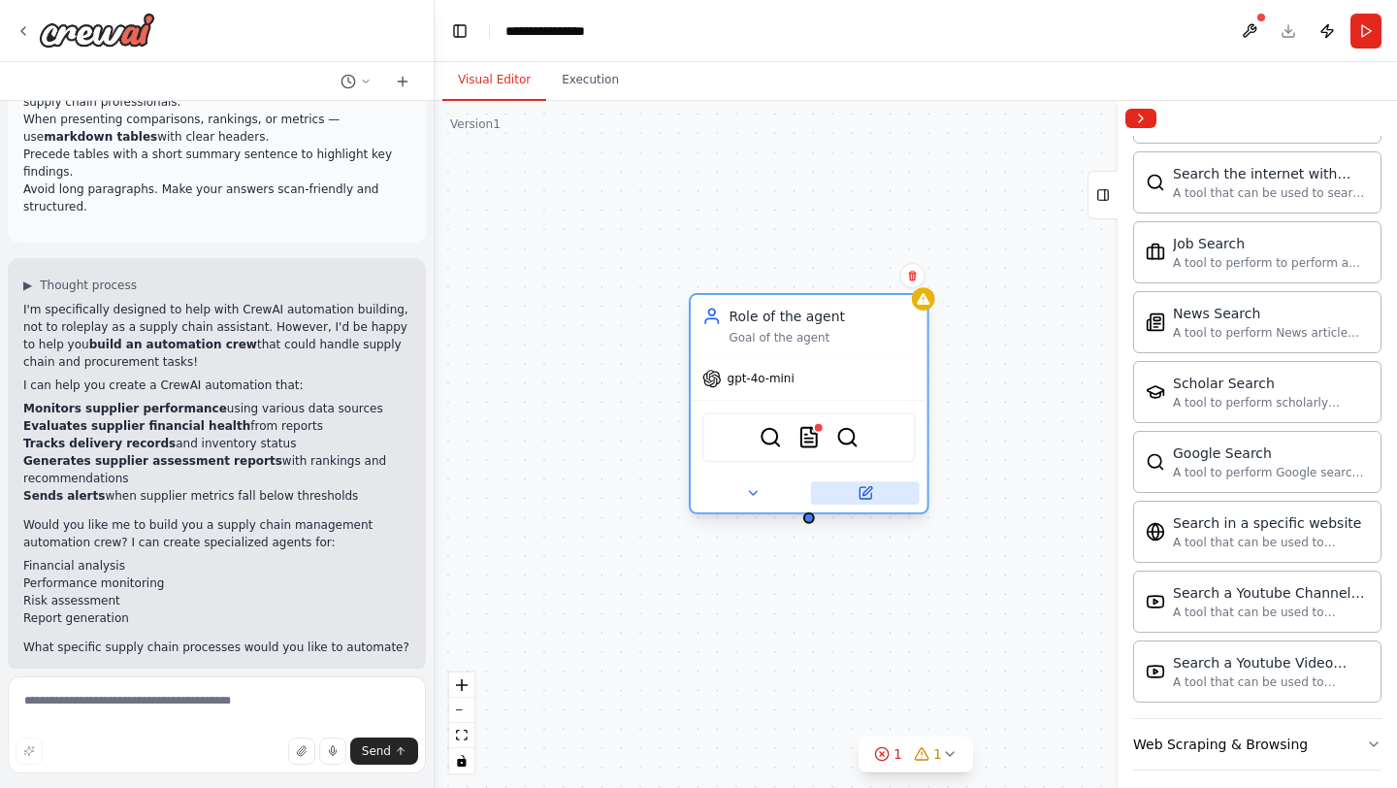
click at [882, 496] on button at bounding box center [865, 492] width 109 height 23
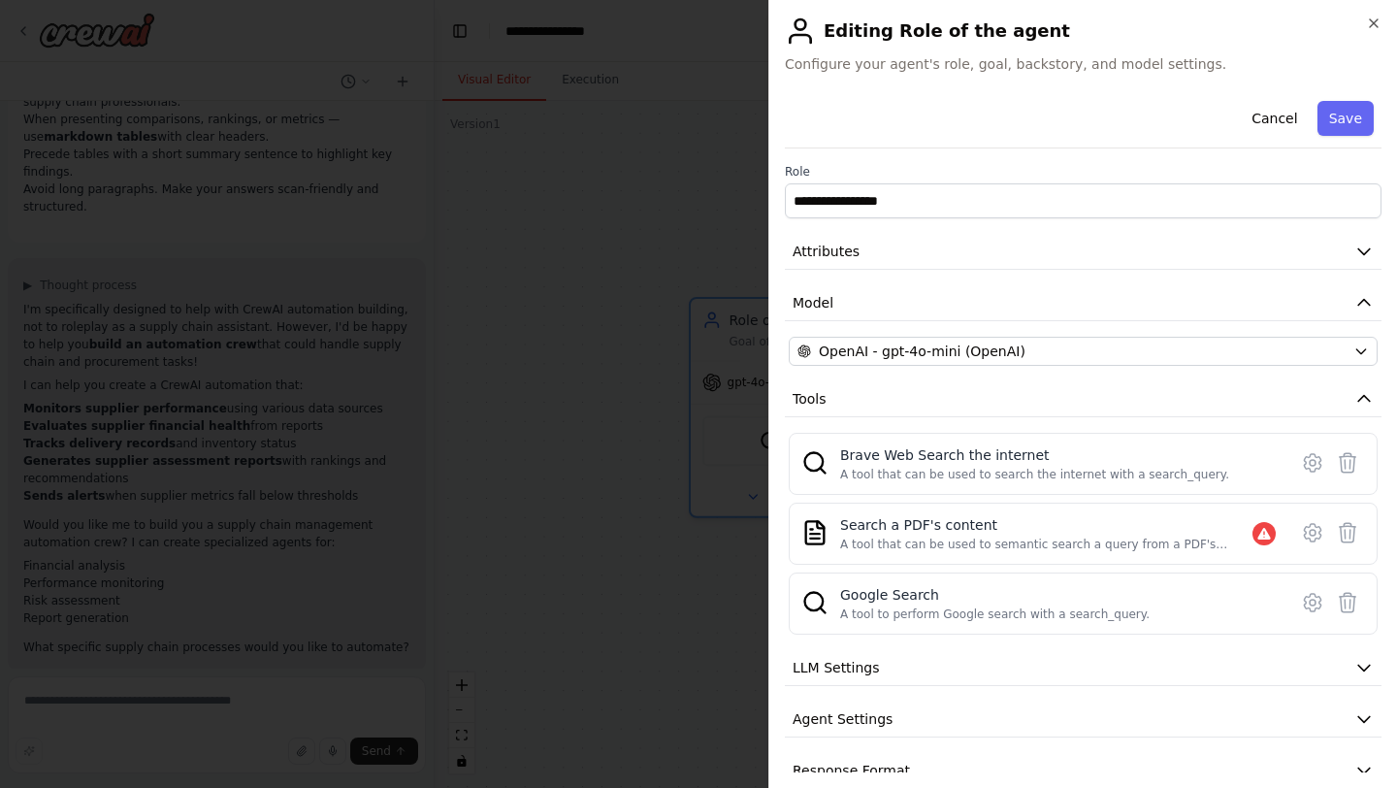
scroll to position [32, 0]
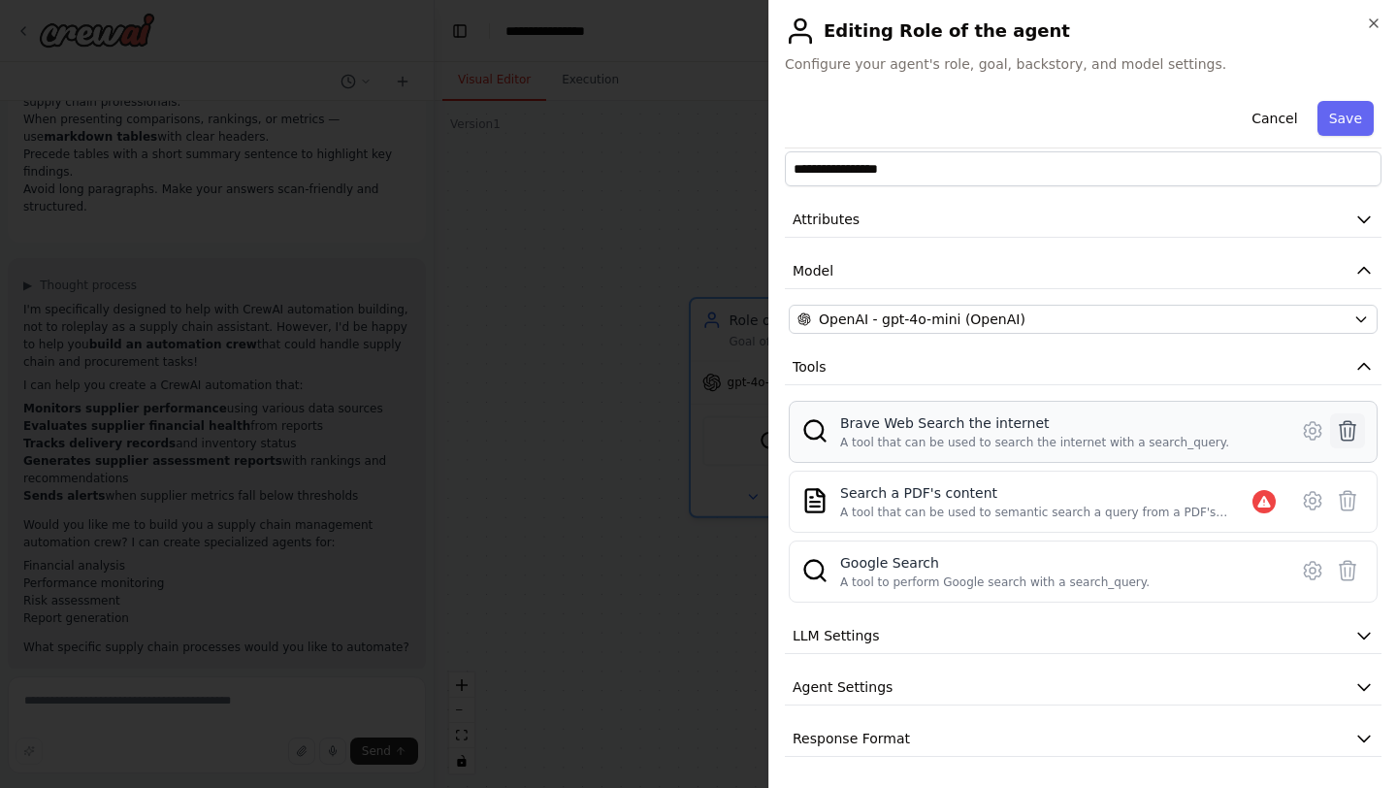
click at [1354, 427] on icon at bounding box center [1348, 430] width 16 height 19
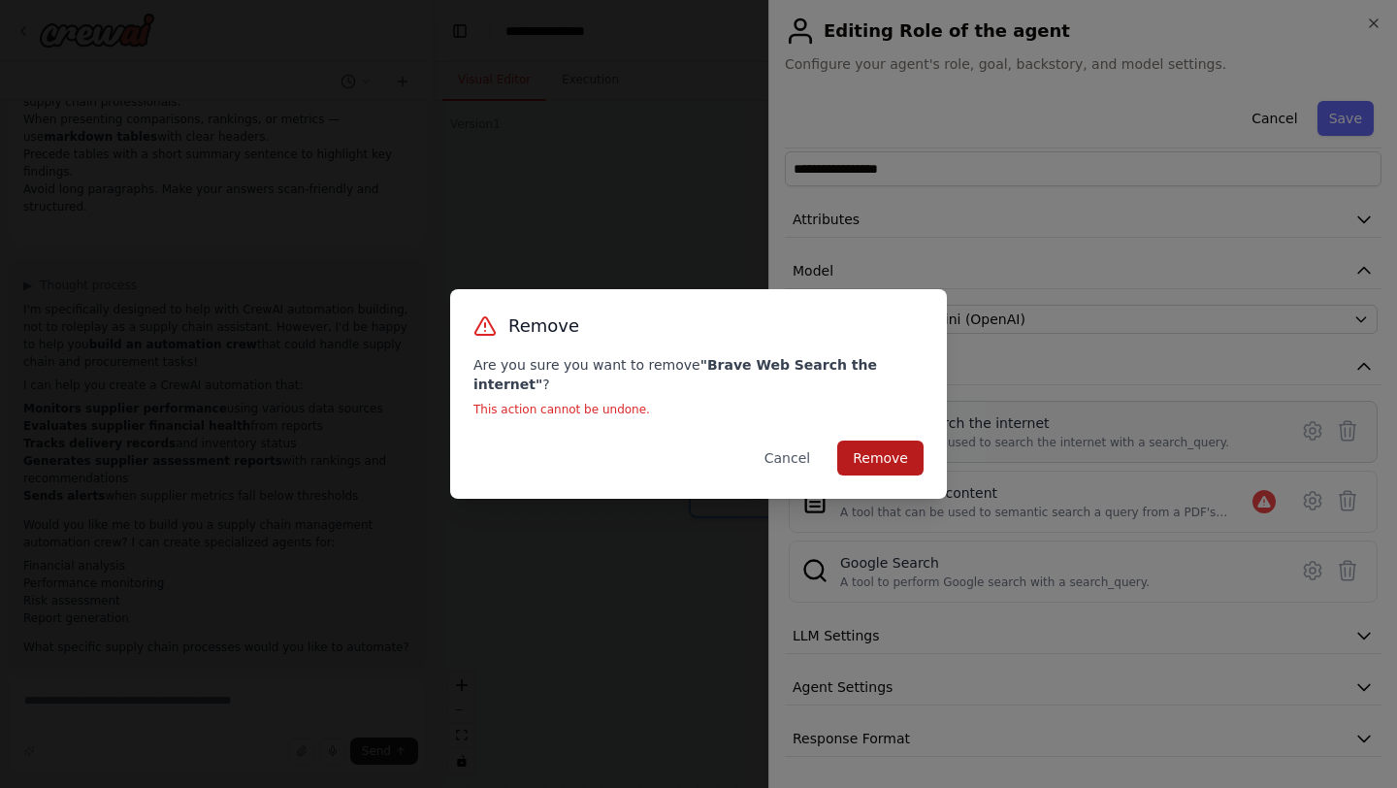
click at [883, 446] on button "Remove" at bounding box center [880, 457] width 86 height 35
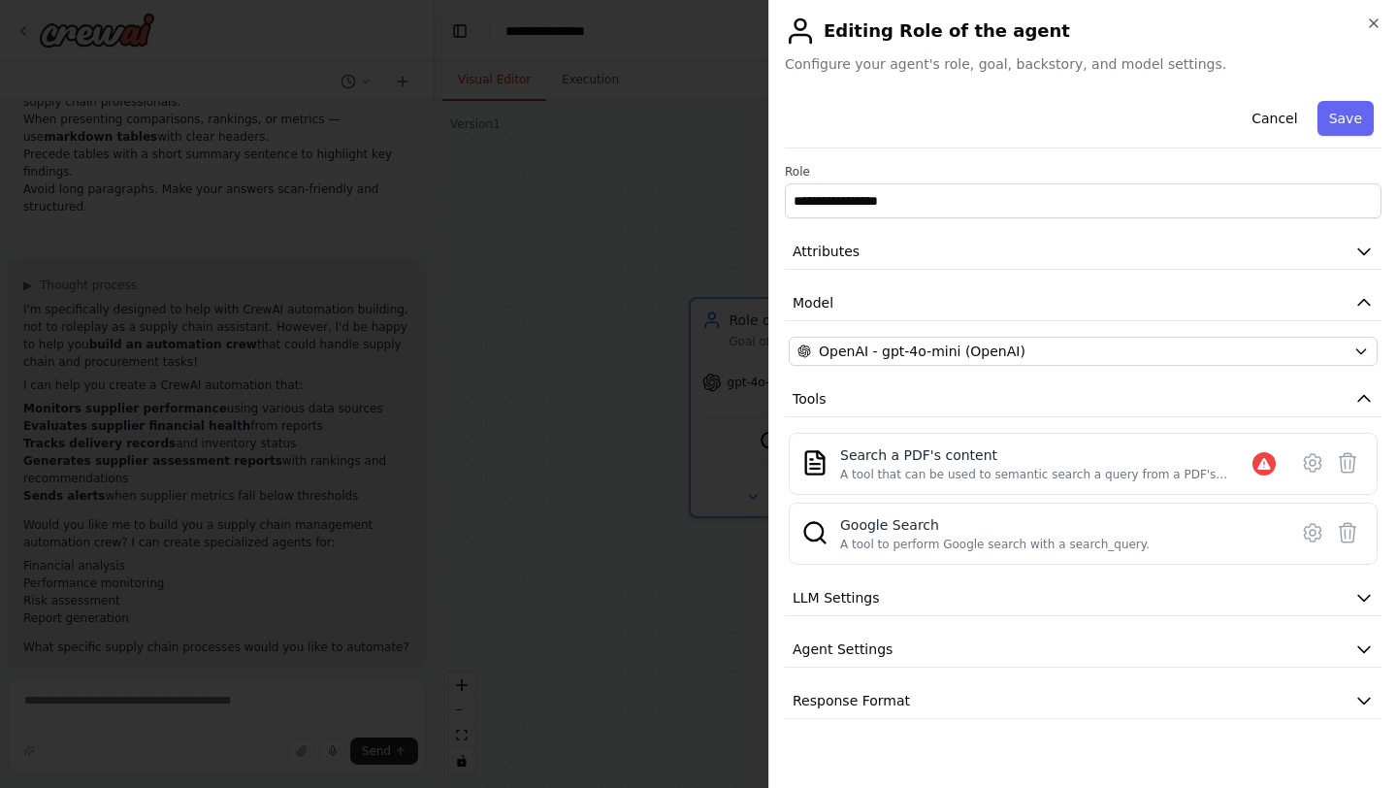
scroll to position [0, 0]
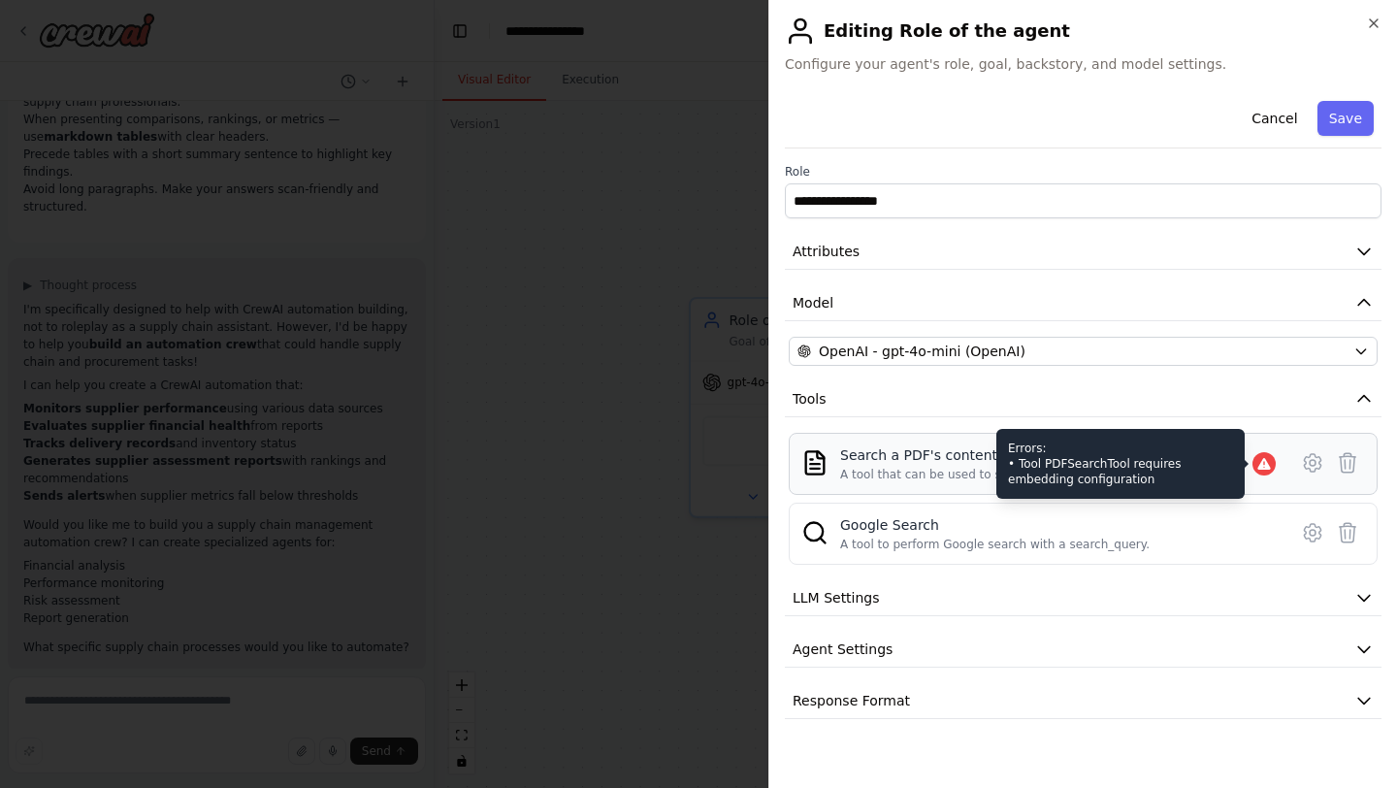
click at [1259, 465] on icon at bounding box center [1263, 464] width 13 height 12
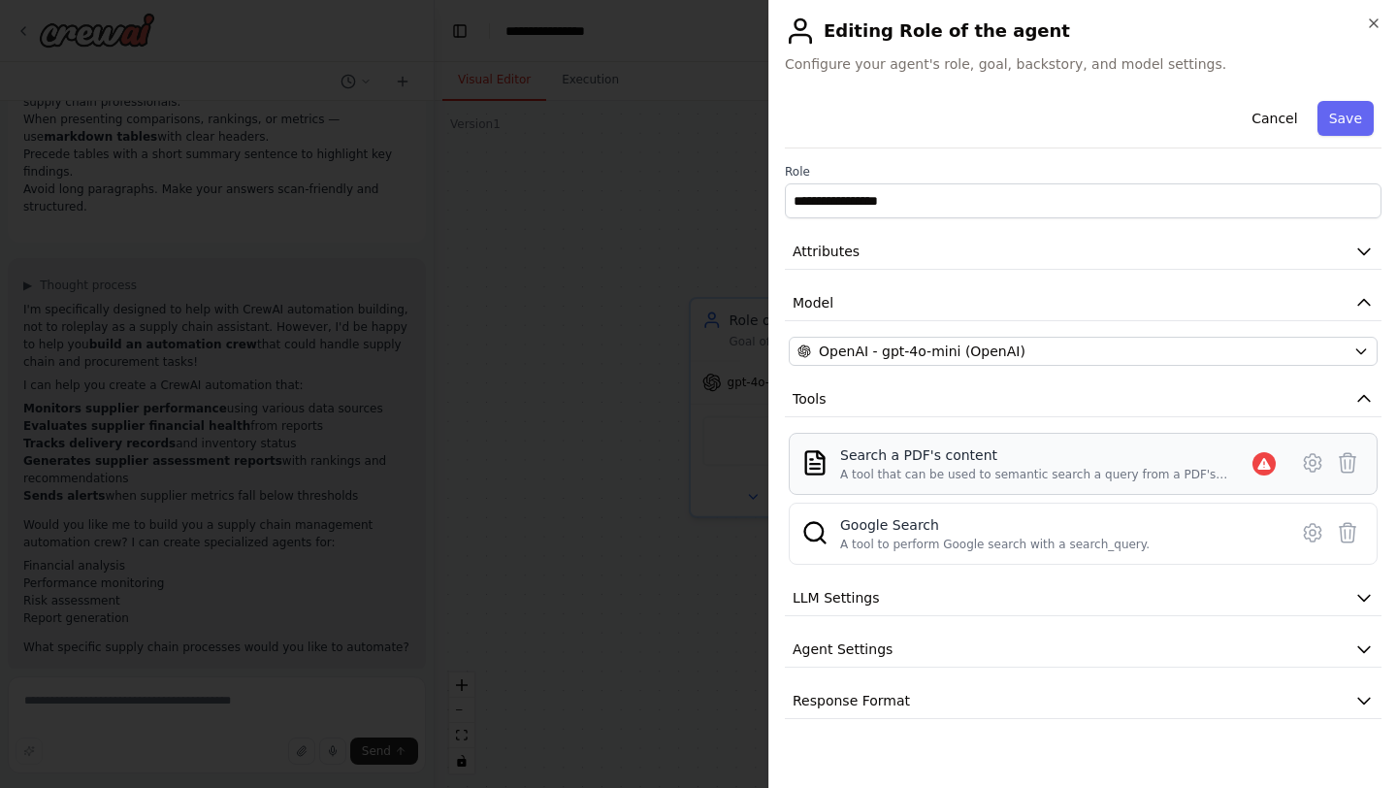
click at [909, 467] on div "A tool that can be used to semantic search a query from a PDF's content." at bounding box center [1046, 475] width 412 height 16
click at [1313, 462] on icon at bounding box center [1312, 462] width 23 height 23
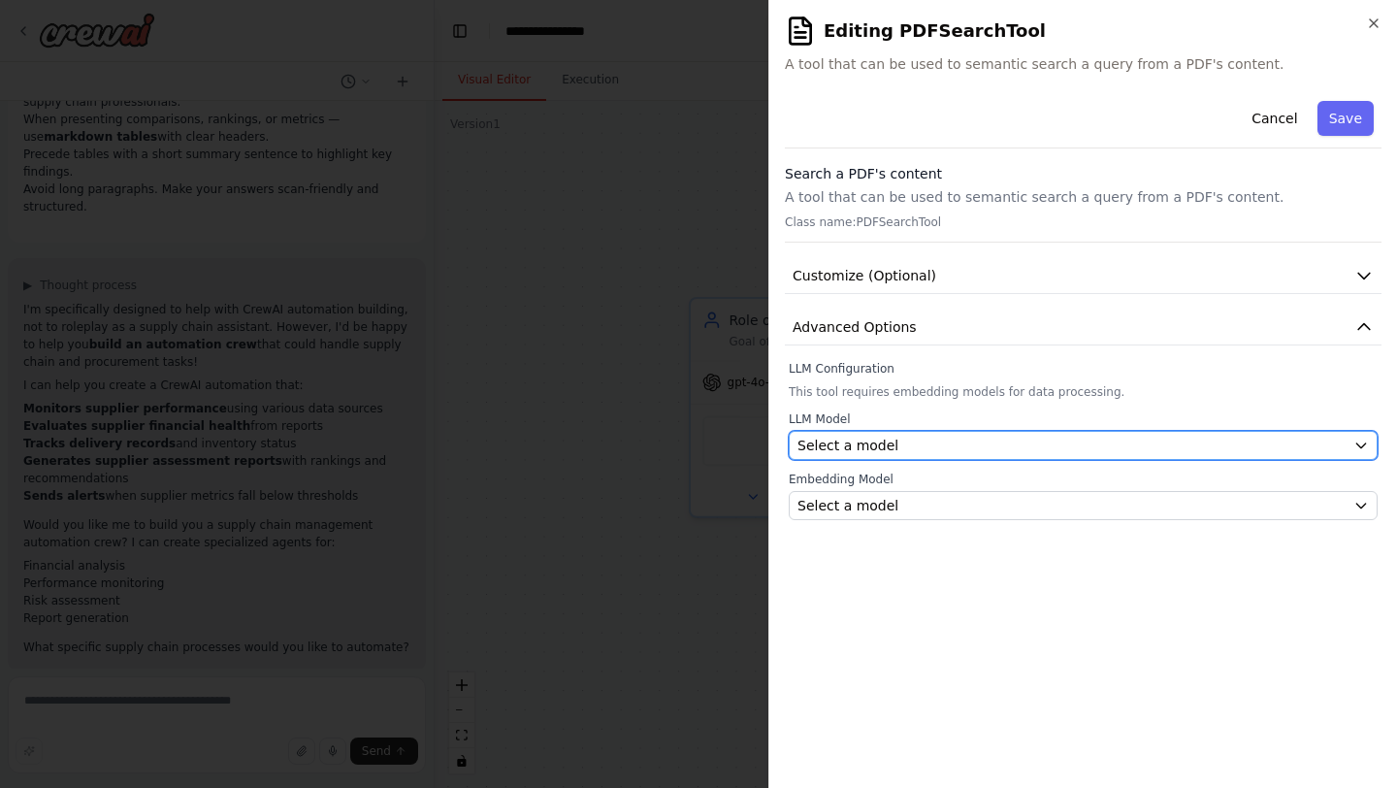
click at [1088, 439] on div "Select a model" at bounding box center [1071, 445] width 548 height 19
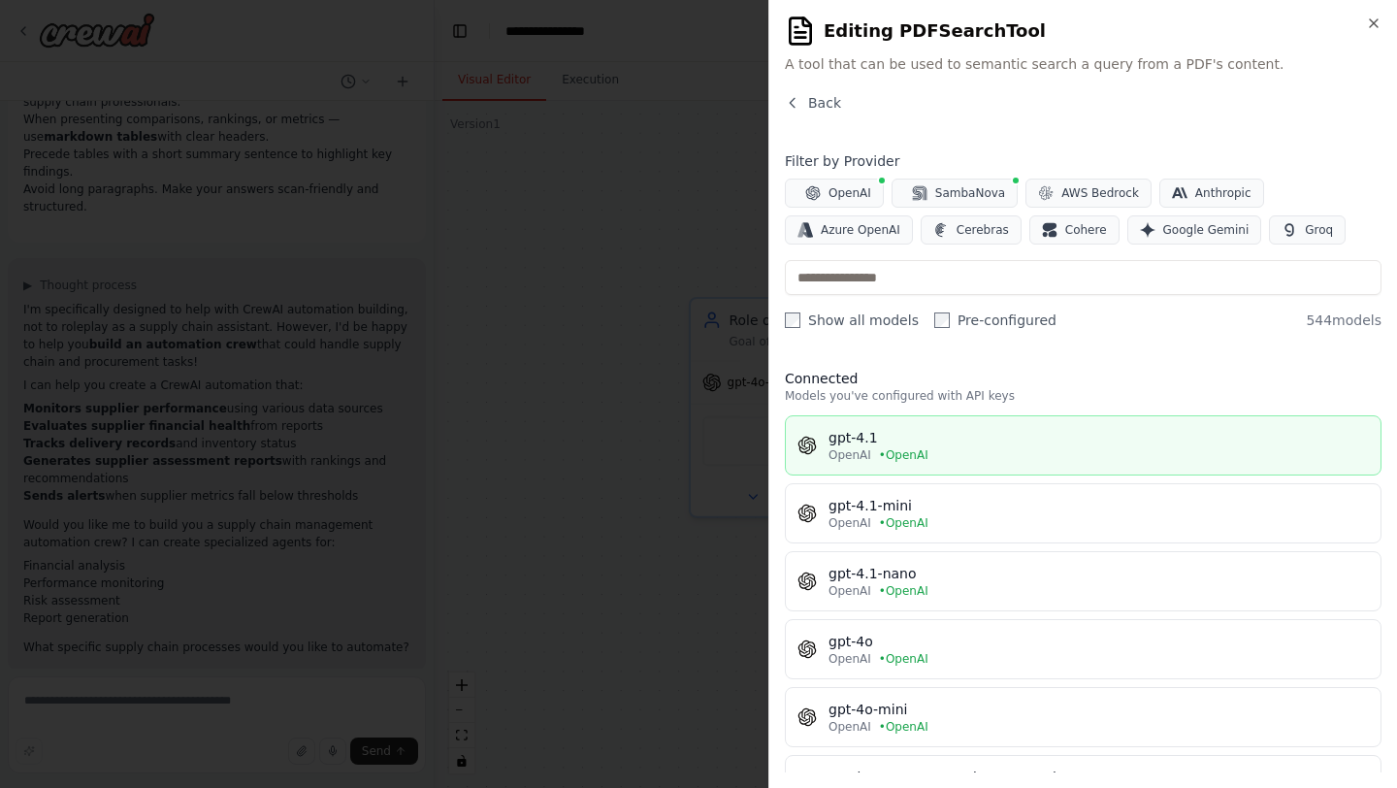
click at [1025, 451] on div "OpenAI • OpenAI" at bounding box center [1098, 455] width 540 height 16
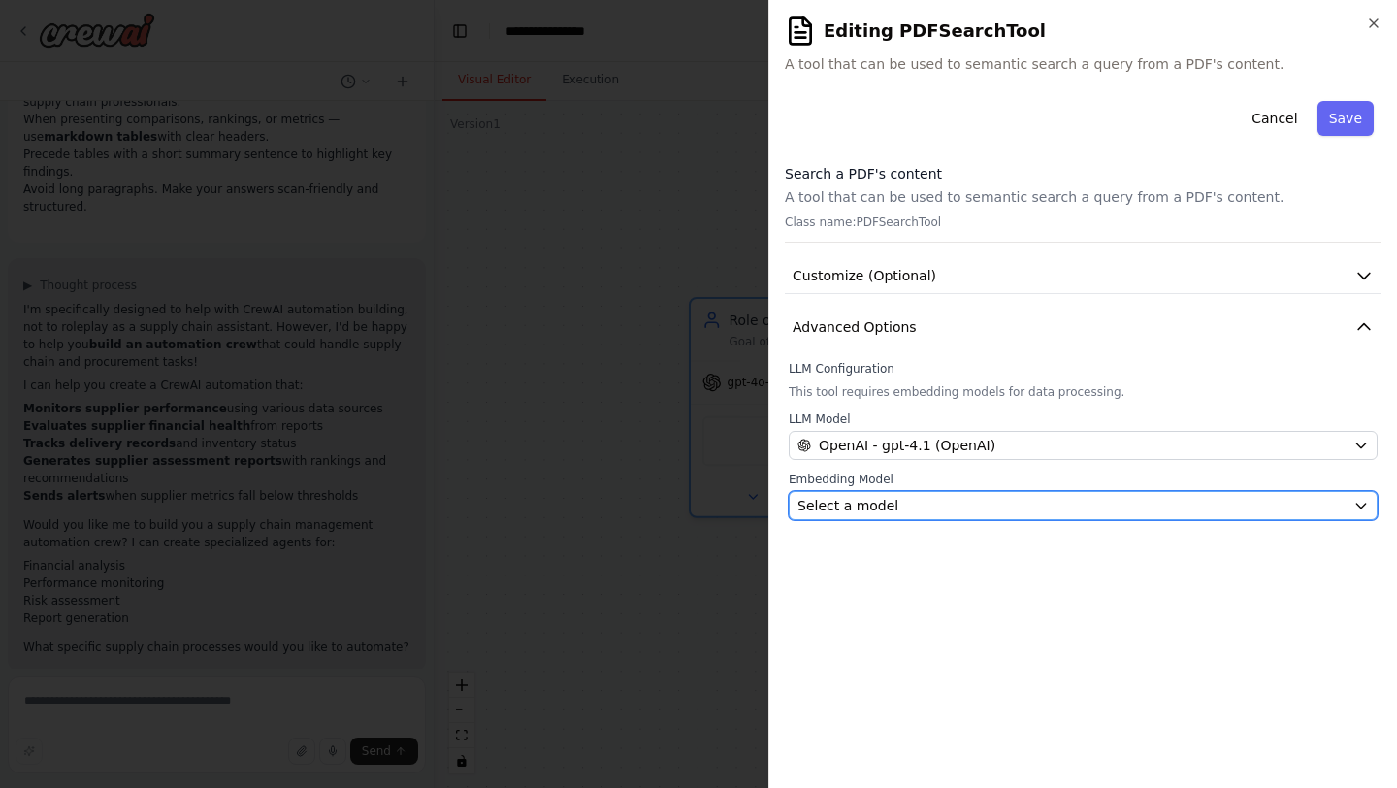
click at [971, 504] on div "Select a model" at bounding box center [1071, 505] width 548 height 19
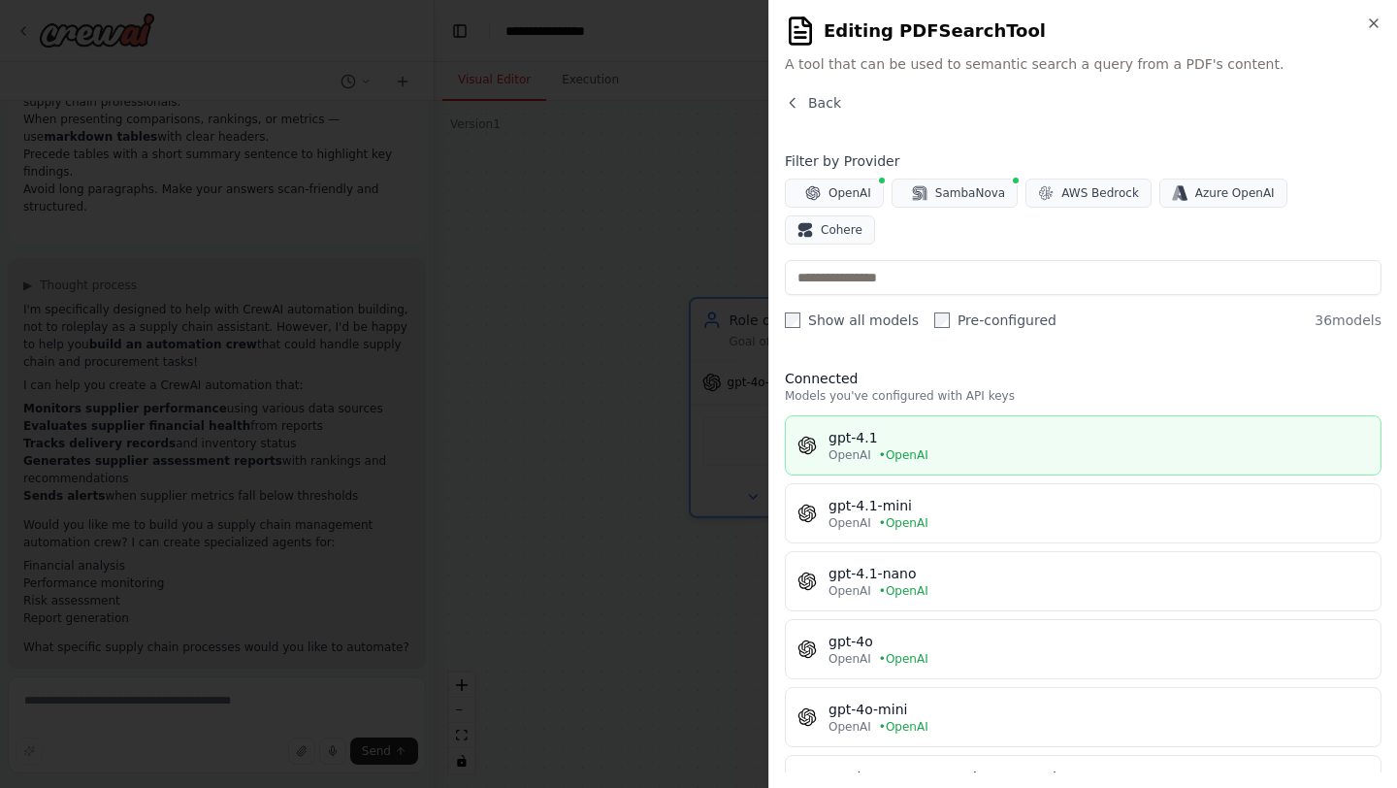
click at [939, 447] on div "OpenAI • OpenAI" at bounding box center [1098, 455] width 540 height 16
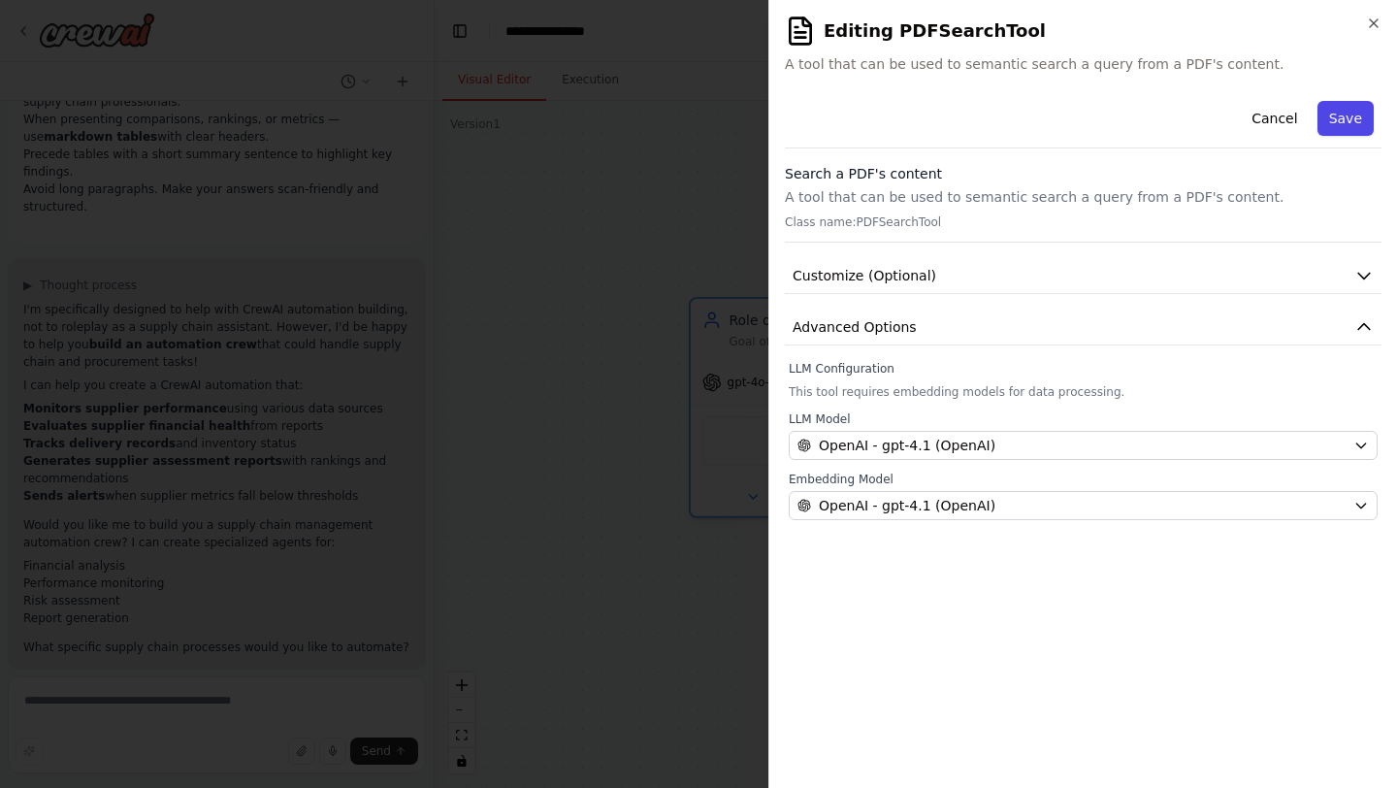
click at [1350, 124] on button "Save" at bounding box center [1345, 118] width 56 height 35
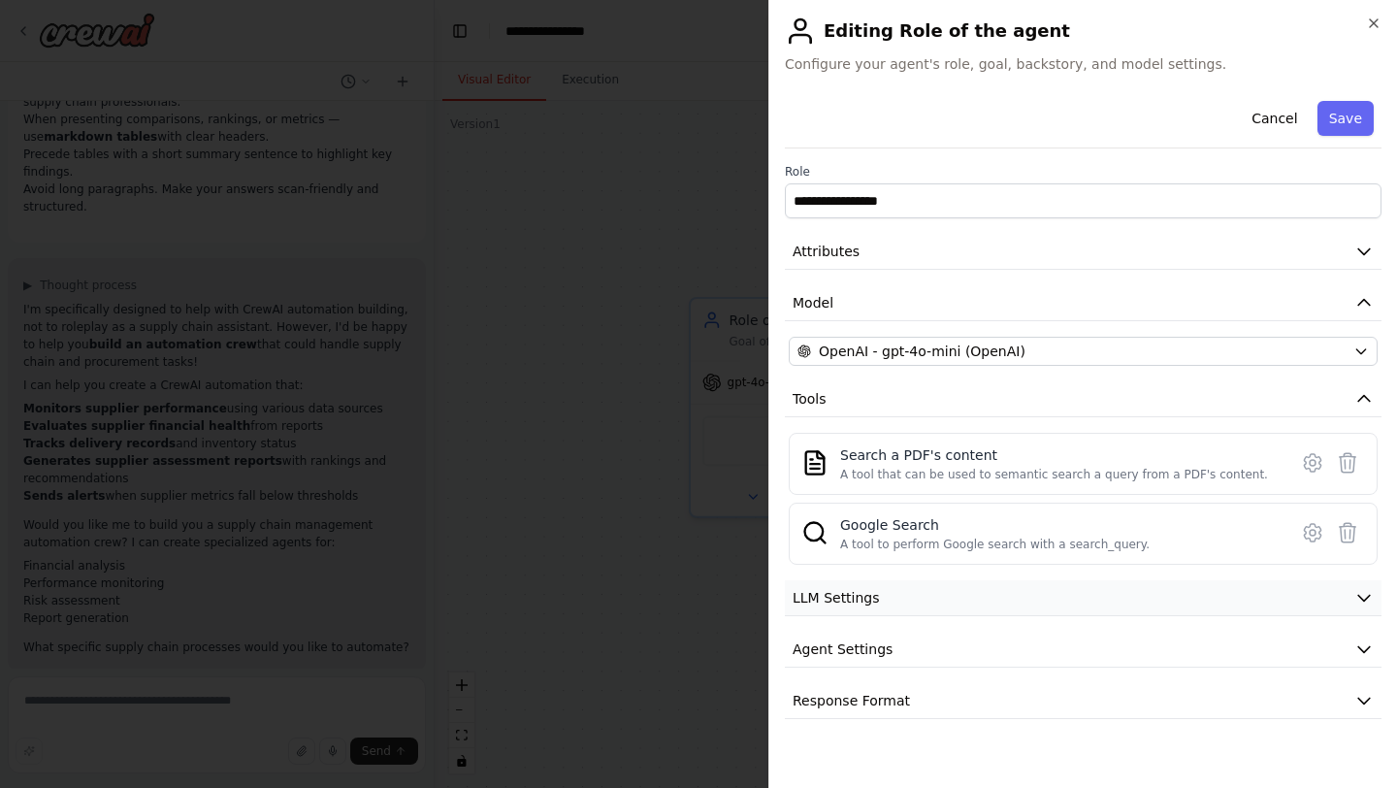
click at [1102, 592] on button "LLM Settings" at bounding box center [1083, 598] width 597 height 36
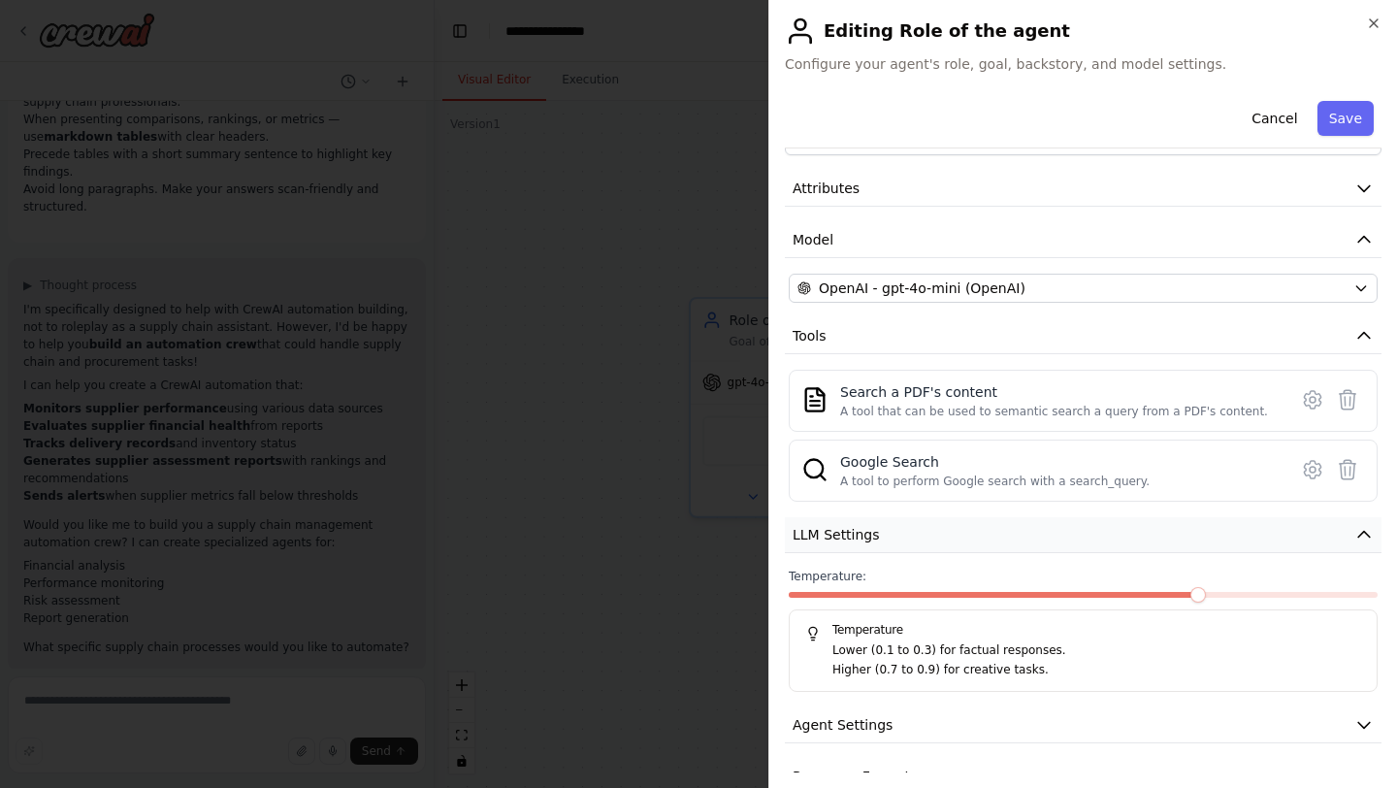
scroll to position [101, 0]
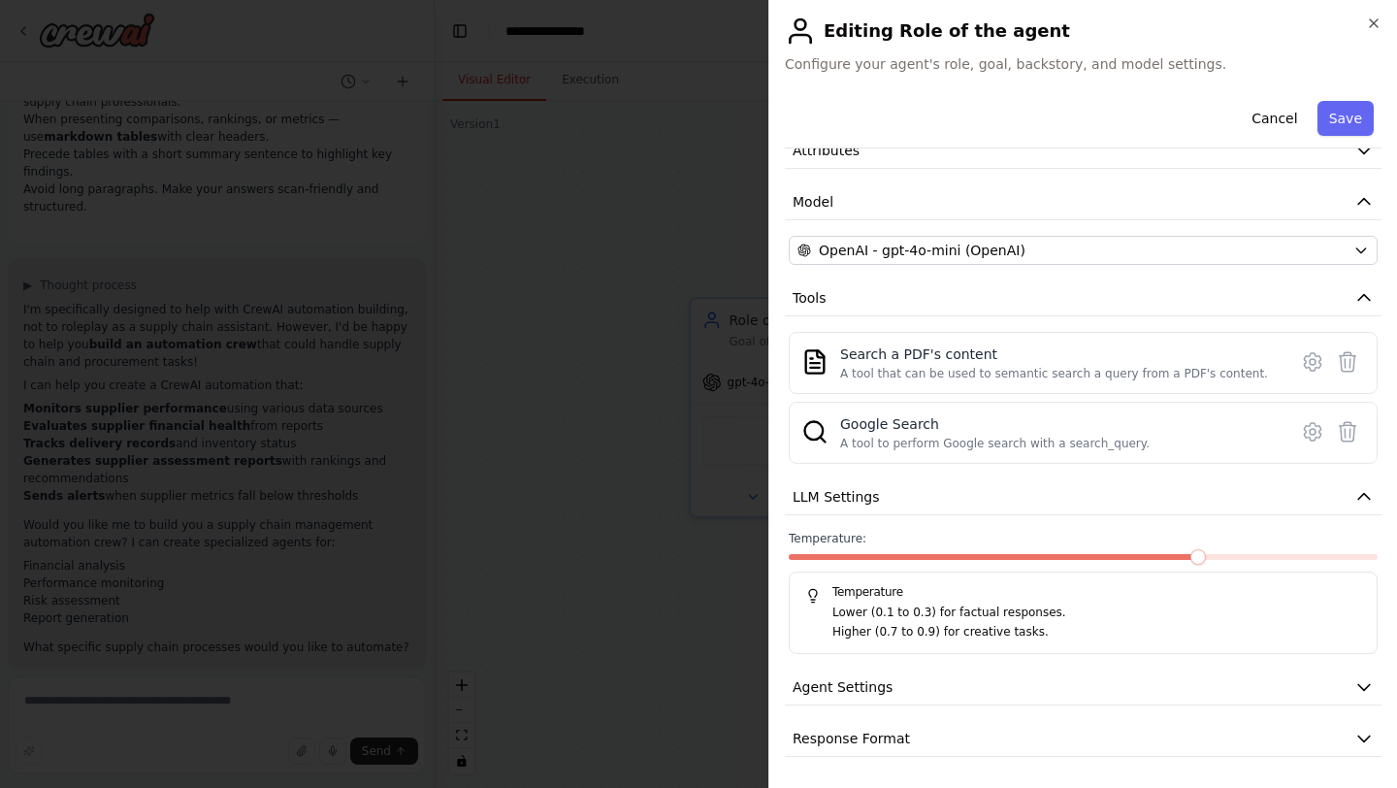
click at [999, 621] on p "Lower (0.1 to 0.3) for factual responses." at bounding box center [1096, 612] width 529 height 19
click at [1043, 681] on button "Agent Settings" at bounding box center [1083, 687] width 597 height 36
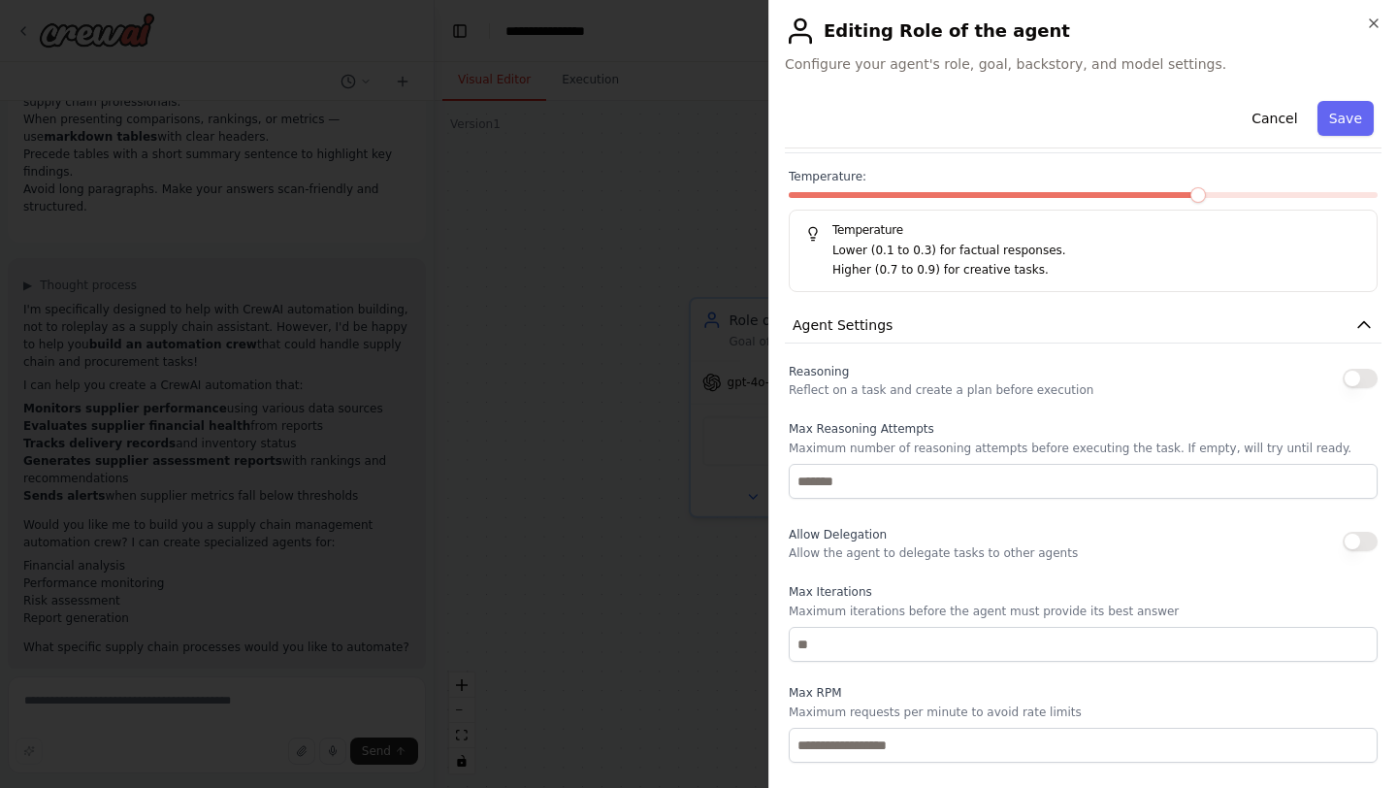
scroll to position [621, 0]
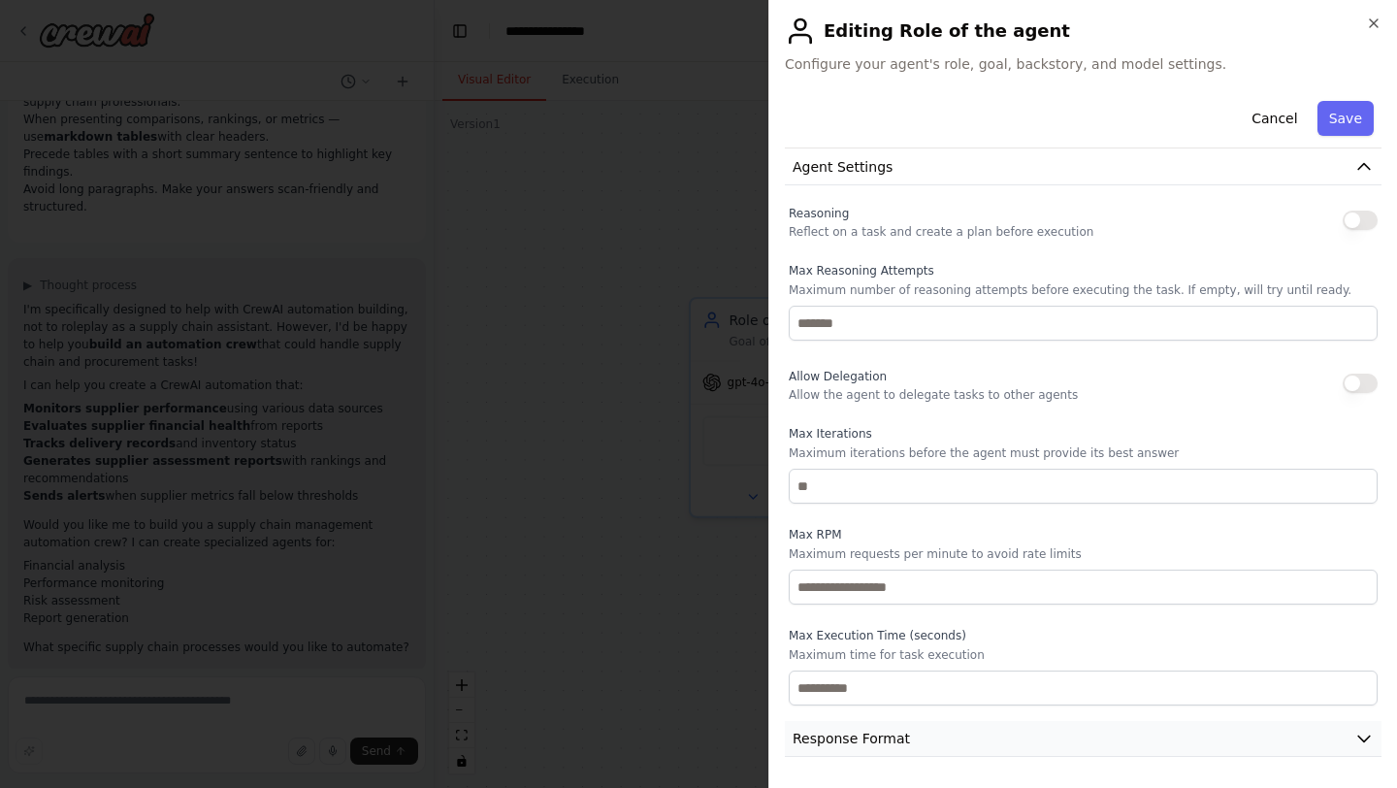
click at [1080, 741] on button "Response Format" at bounding box center [1083, 739] width 597 height 36
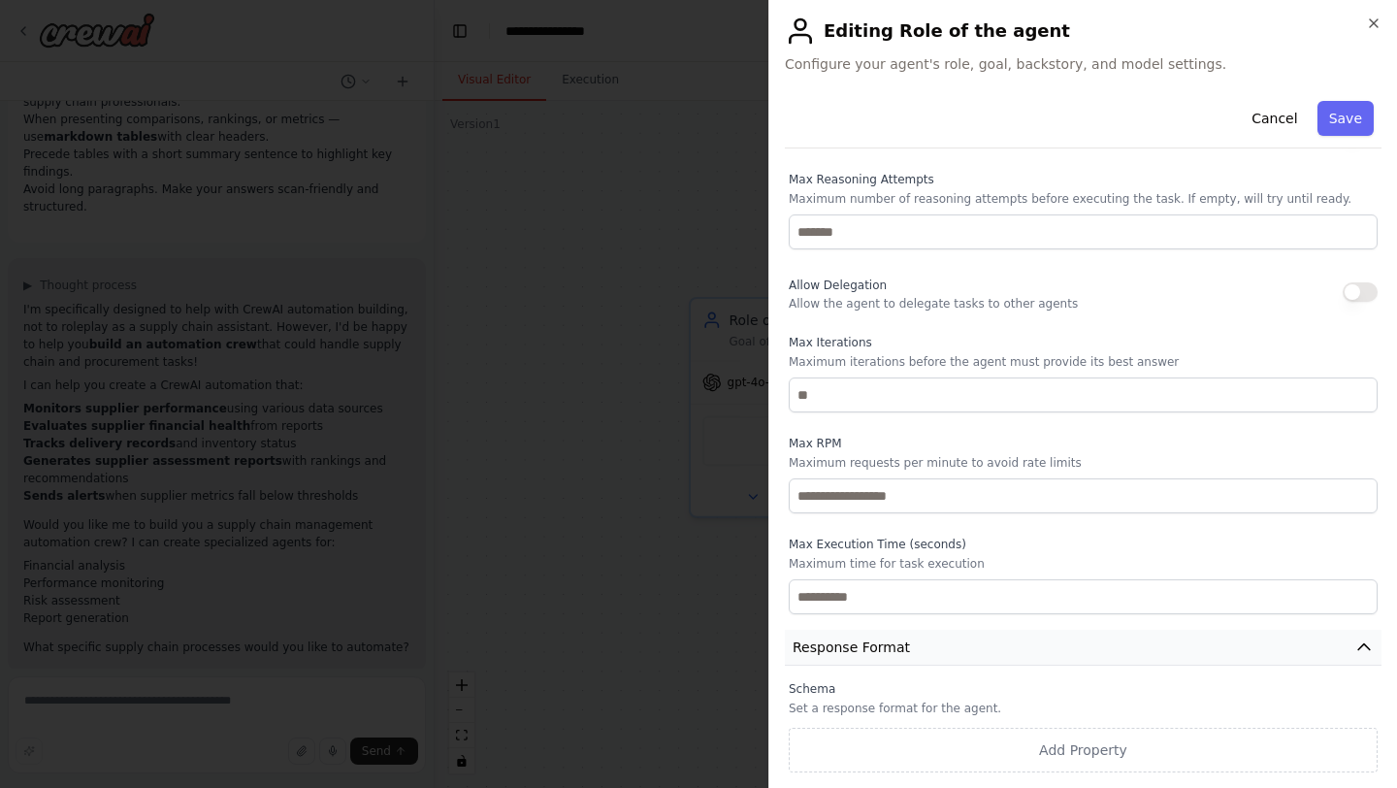
click at [1109, 646] on button "Response Format" at bounding box center [1083, 648] width 597 height 36
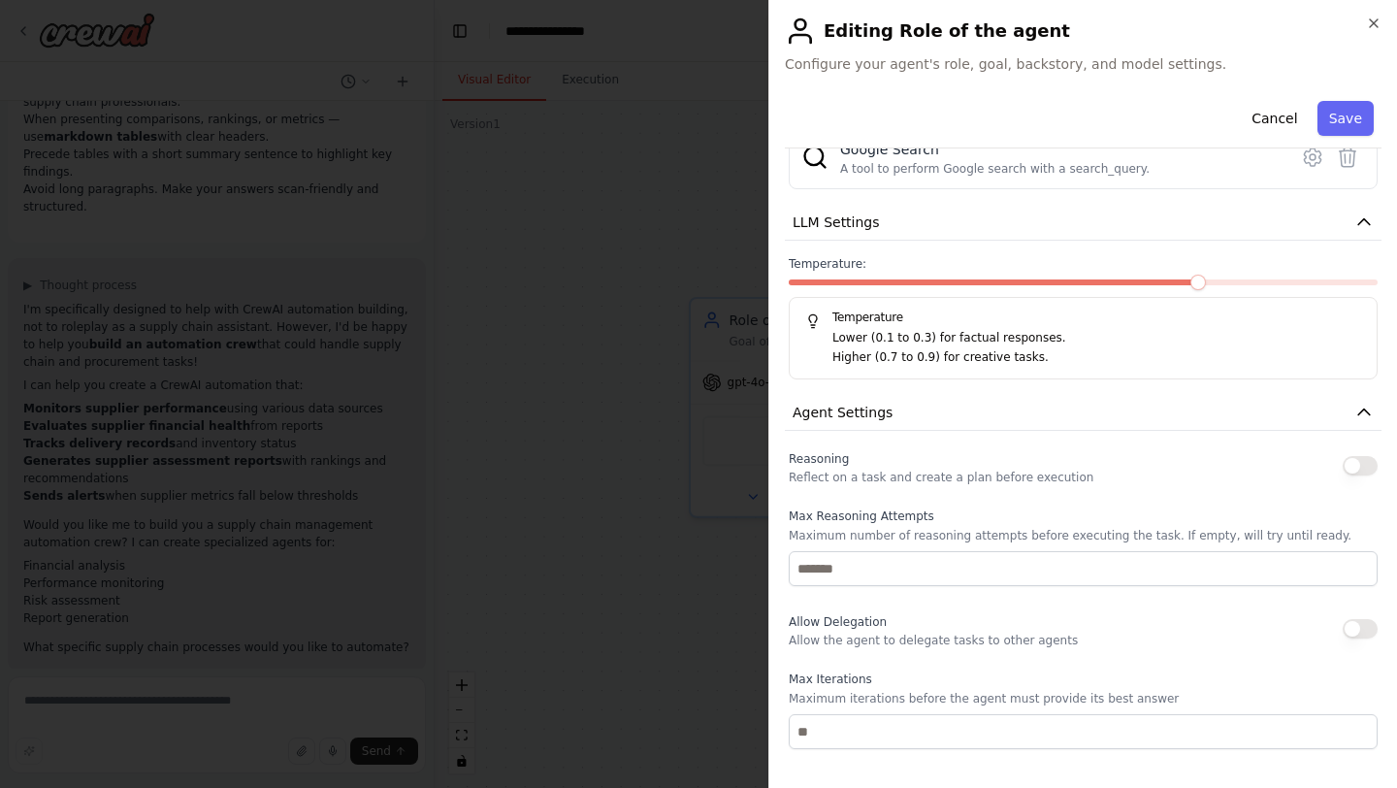
scroll to position [287, 0]
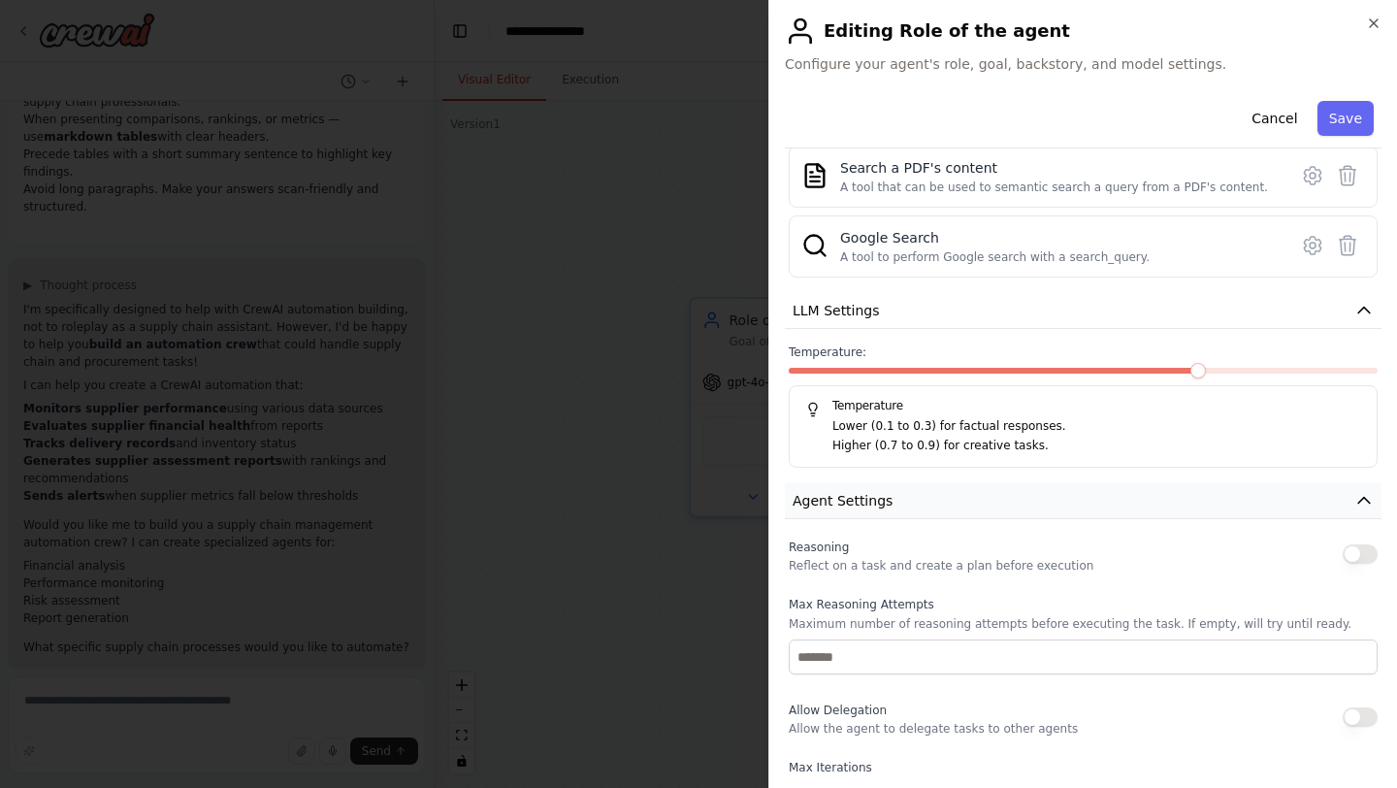
click at [1318, 495] on button "Agent Settings" at bounding box center [1083, 501] width 597 height 36
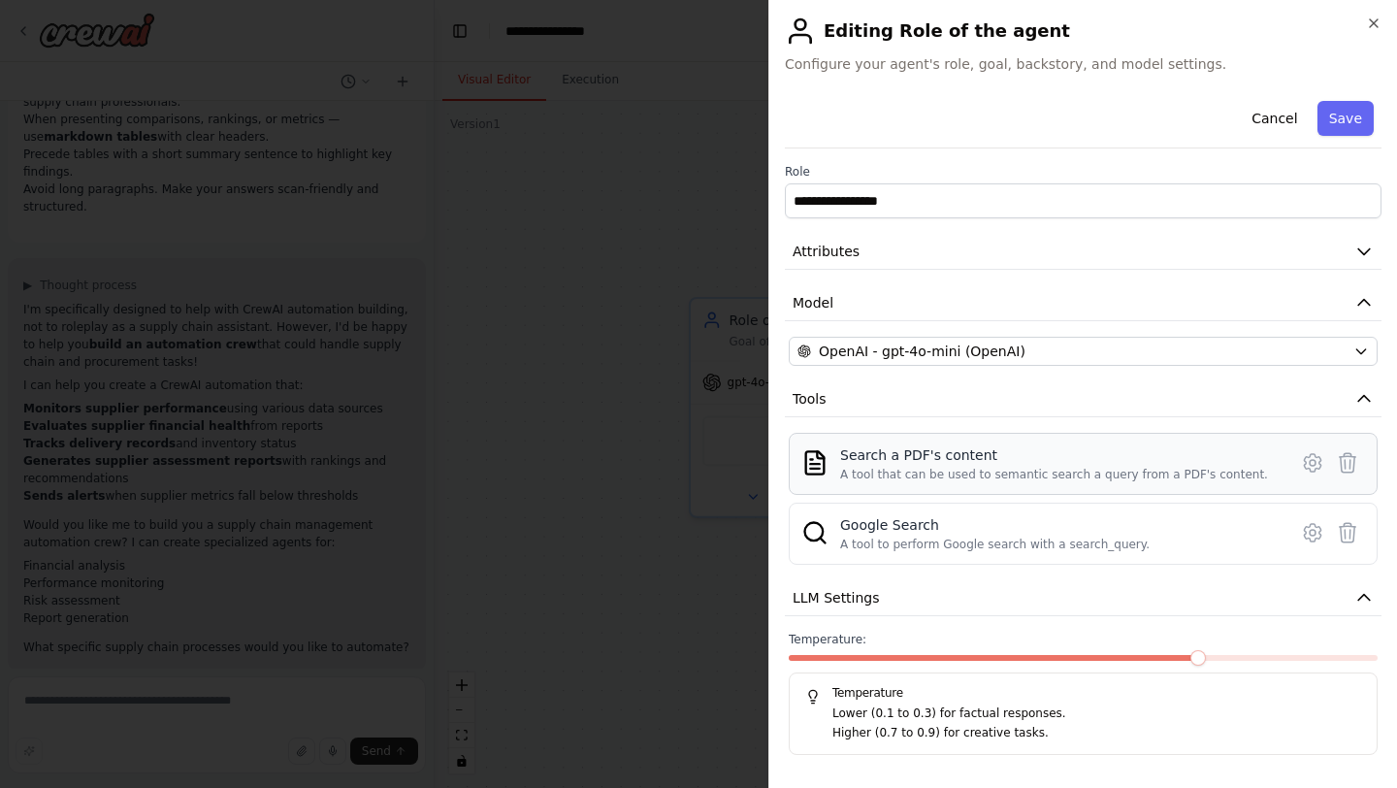
scroll to position [101, 0]
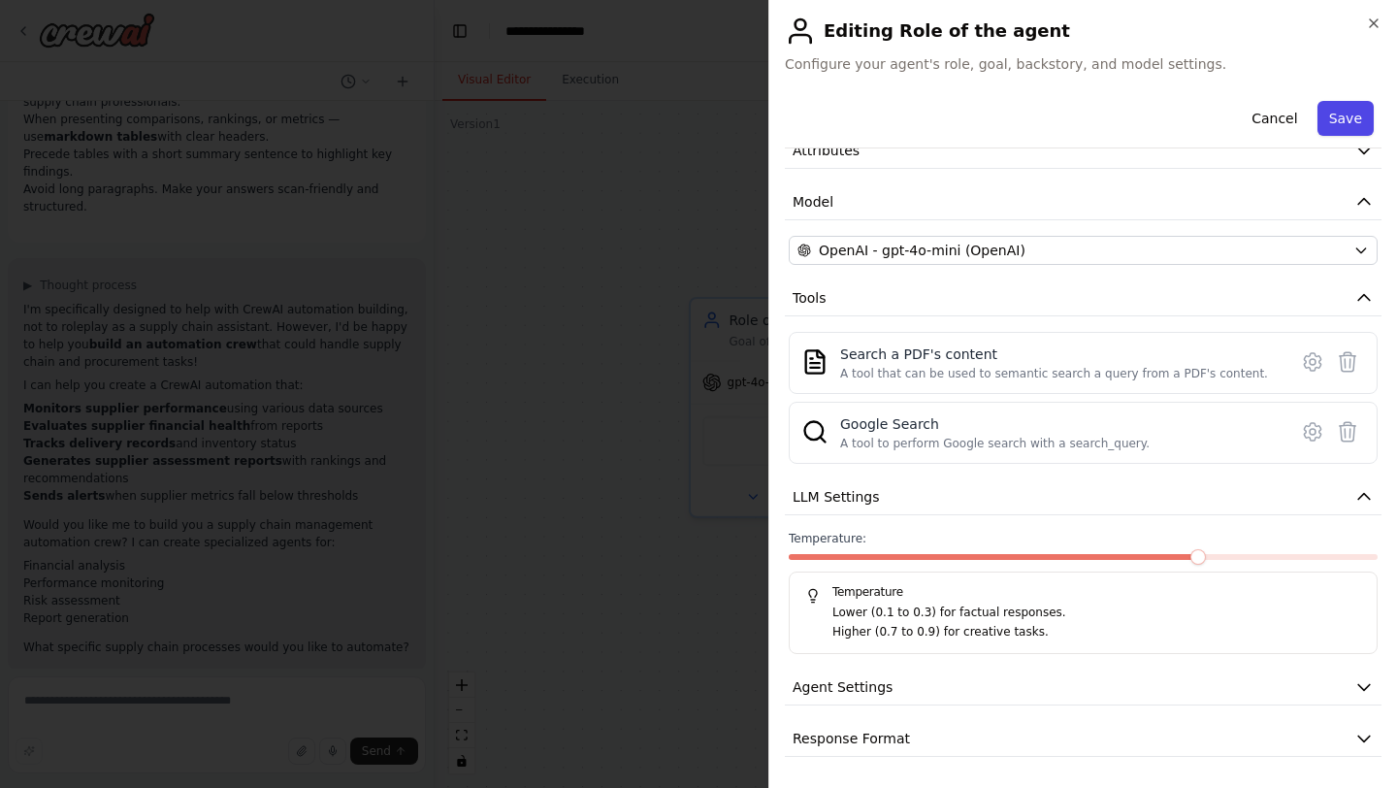
click at [1352, 115] on button "Save" at bounding box center [1345, 118] width 56 height 35
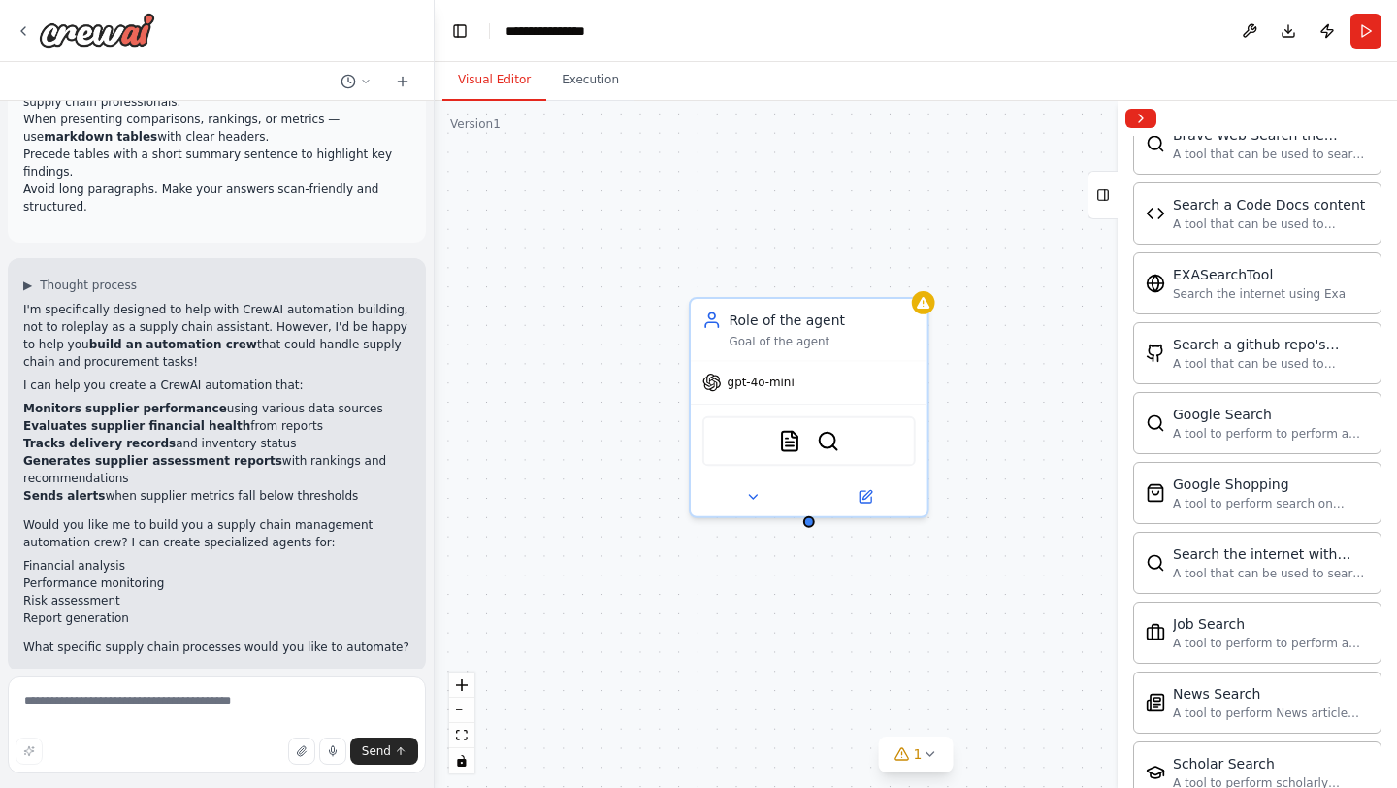
scroll to position [2583, 0]
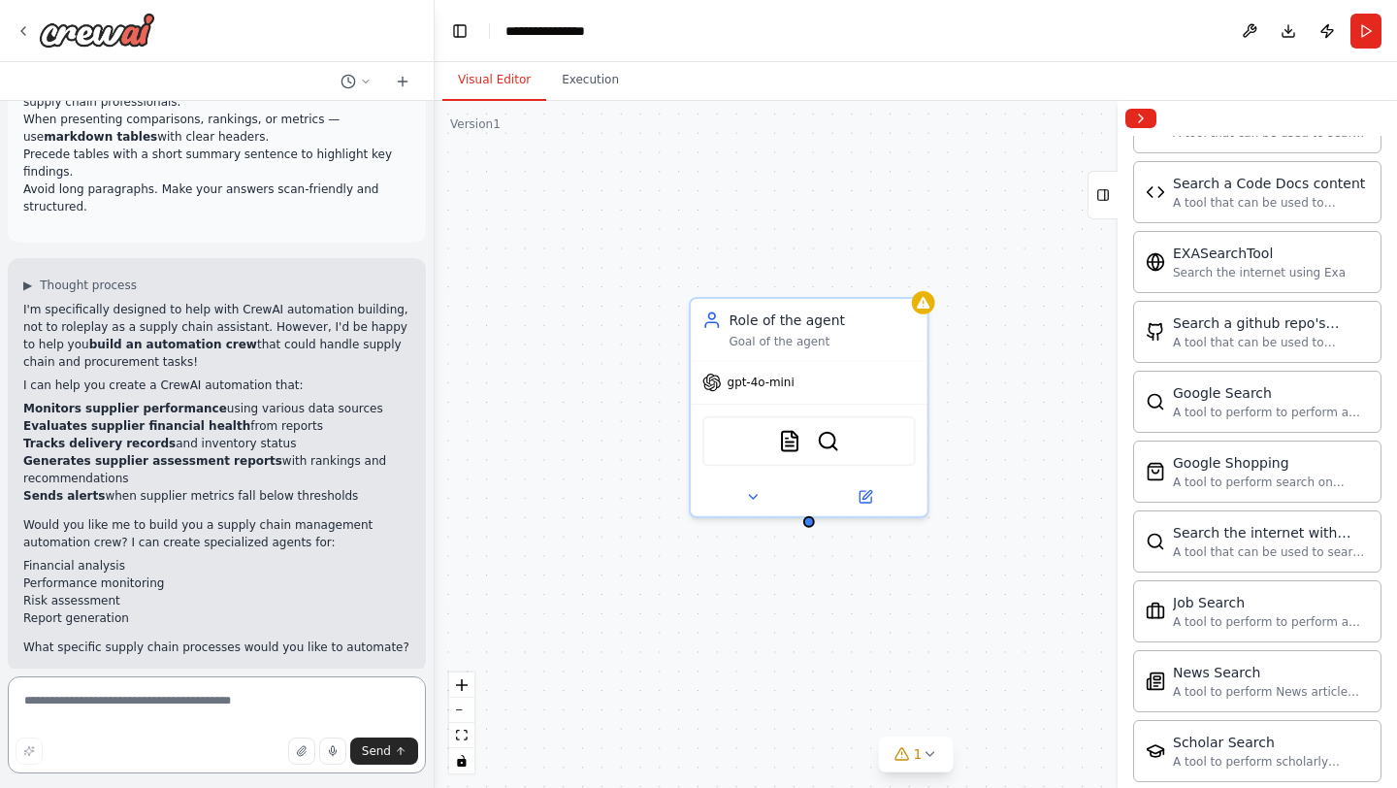
click at [171, 694] on textarea at bounding box center [217, 724] width 418 height 97
drag, startPoint x: 350, startPoint y: 481, endPoint x: 21, endPoint y: 385, distance: 342.6
click at [21, 385] on div "▶ Thought process I'm specifically designed to help with CrewAI automation buil…" at bounding box center [217, 464] width 418 height 413
copy ul "Monitors supplier performance using various data sources Evaluates supplier fin…"
click at [102, 741] on div "Send" at bounding box center [217, 750] width 403 height 27
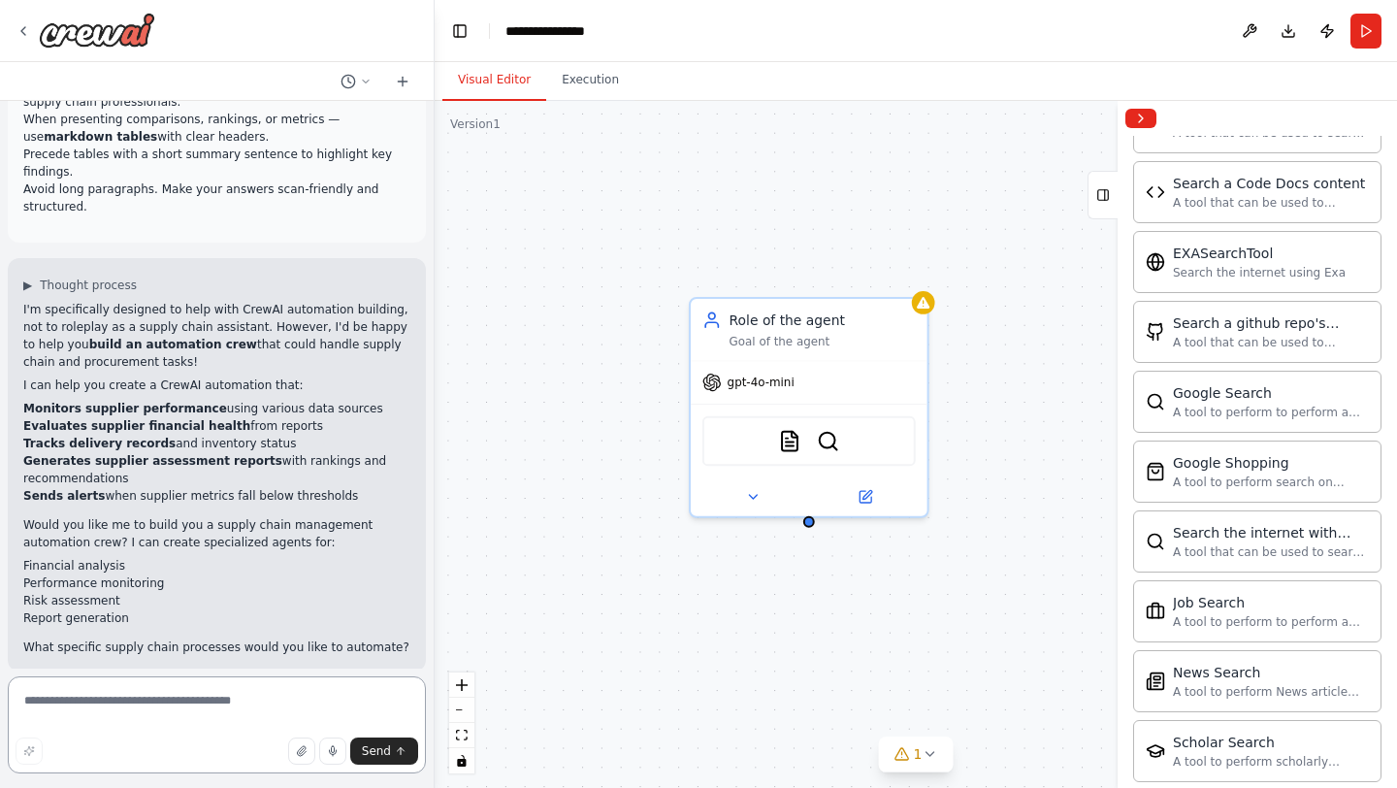
click at [78, 702] on textarea at bounding box center [217, 724] width 418 height 97
paste textarea "**********"
type textarea "**********"
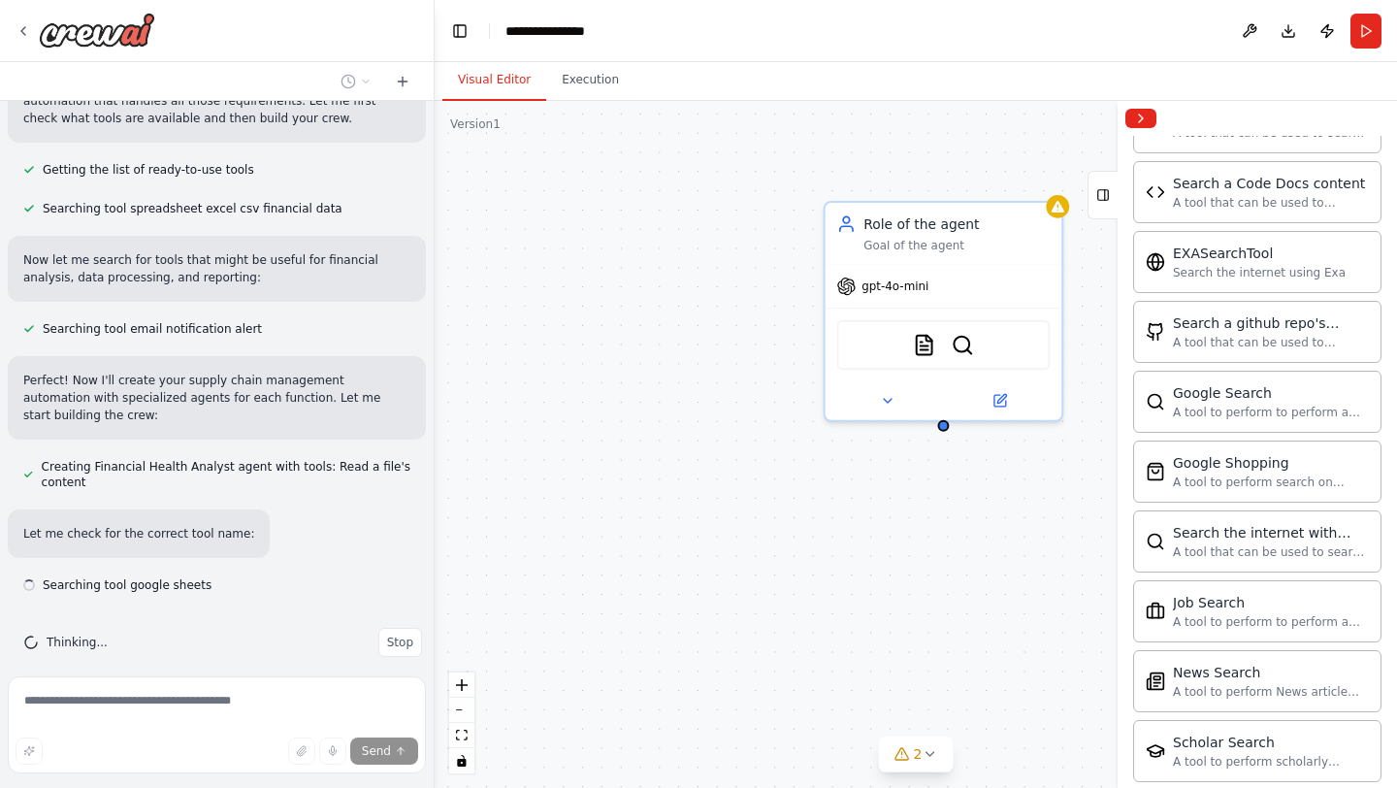
scroll to position [1127, 0]
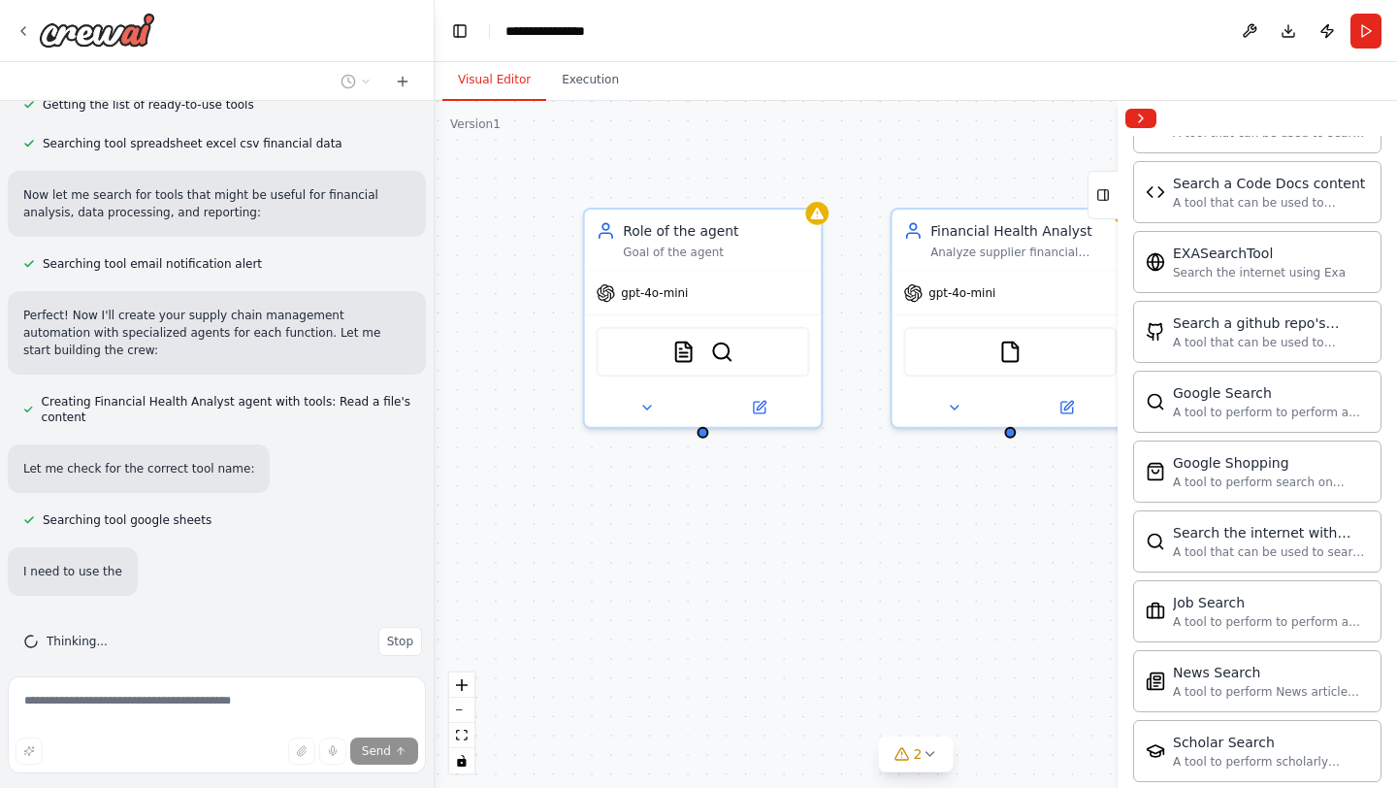
drag, startPoint x: 836, startPoint y: 560, endPoint x: 568, endPoint y: 579, distance: 268.4
click at [568, 579] on div "Role of the agent Goal of the agent gpt-4o-mini PDFSearchTool SerplyWebSearchTo…" at bounding box center [916, 444] width 962 height 687
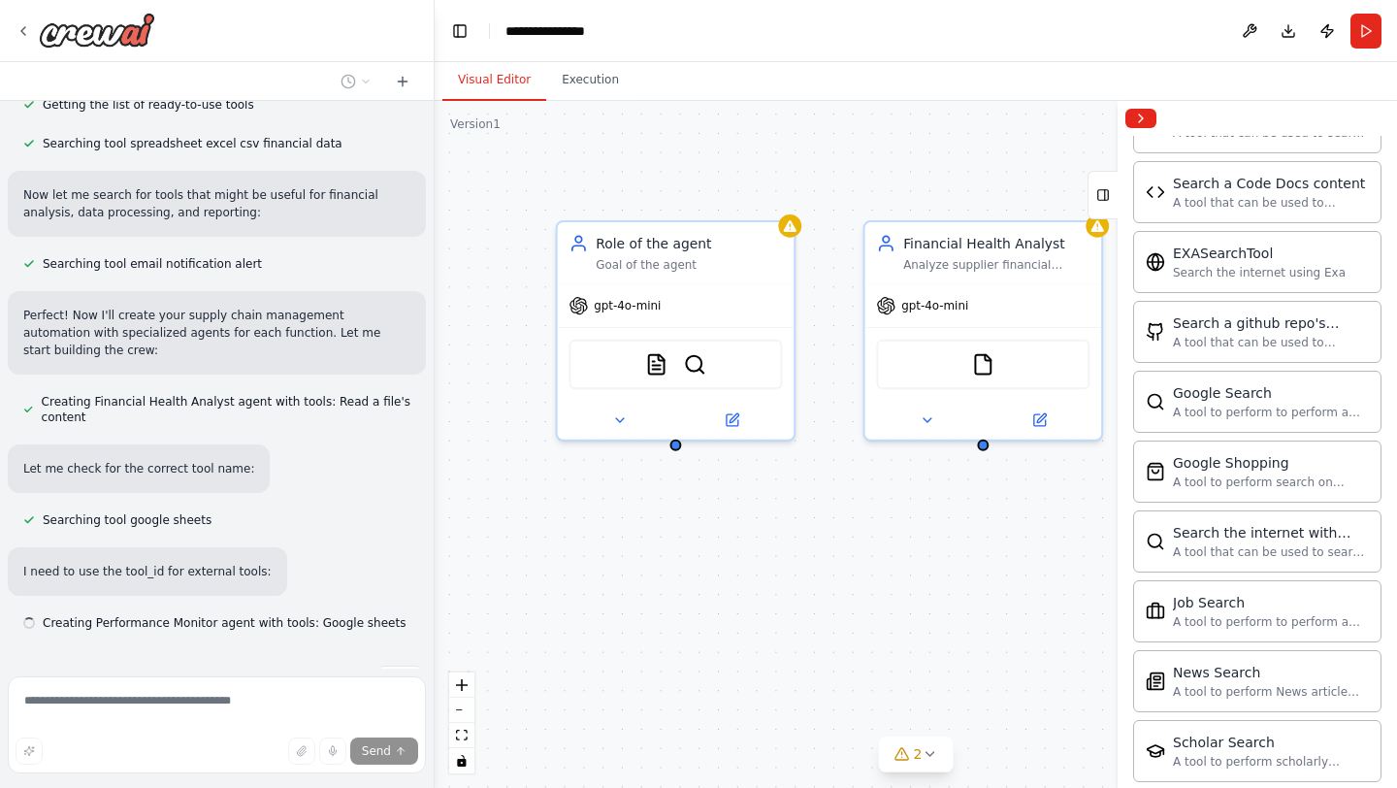
scroll to position [1230, 0]
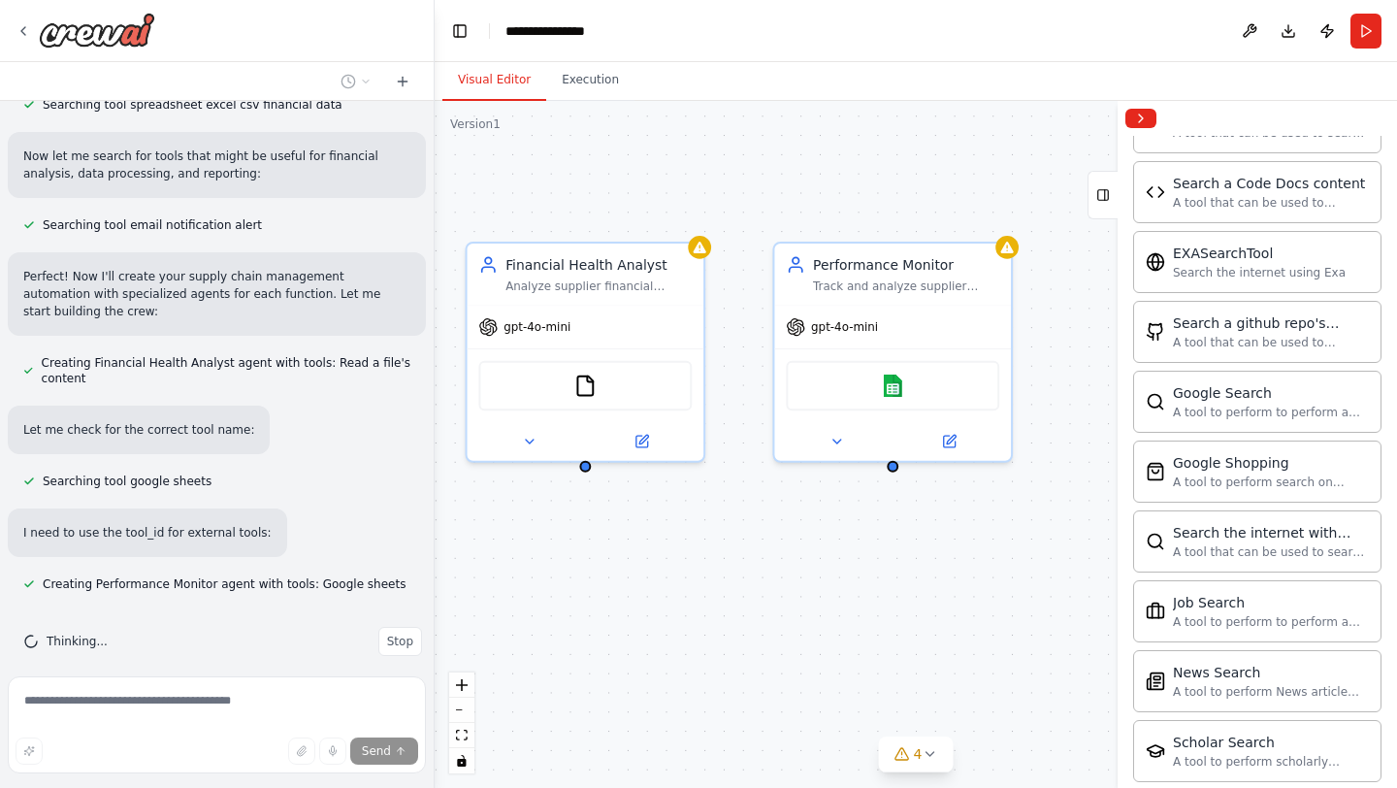
drag, startPoint x: 1009, startPoint y: 606, endPoint x: 611, endPoint y: 628, distance: 398.3
click at [611, 628] on div "Role of the agent Goal of the agent gpt-4o-mini PDFSearchTool SerplyWebSearchTo…" at bounding box center [916, 444] width 962 height 687
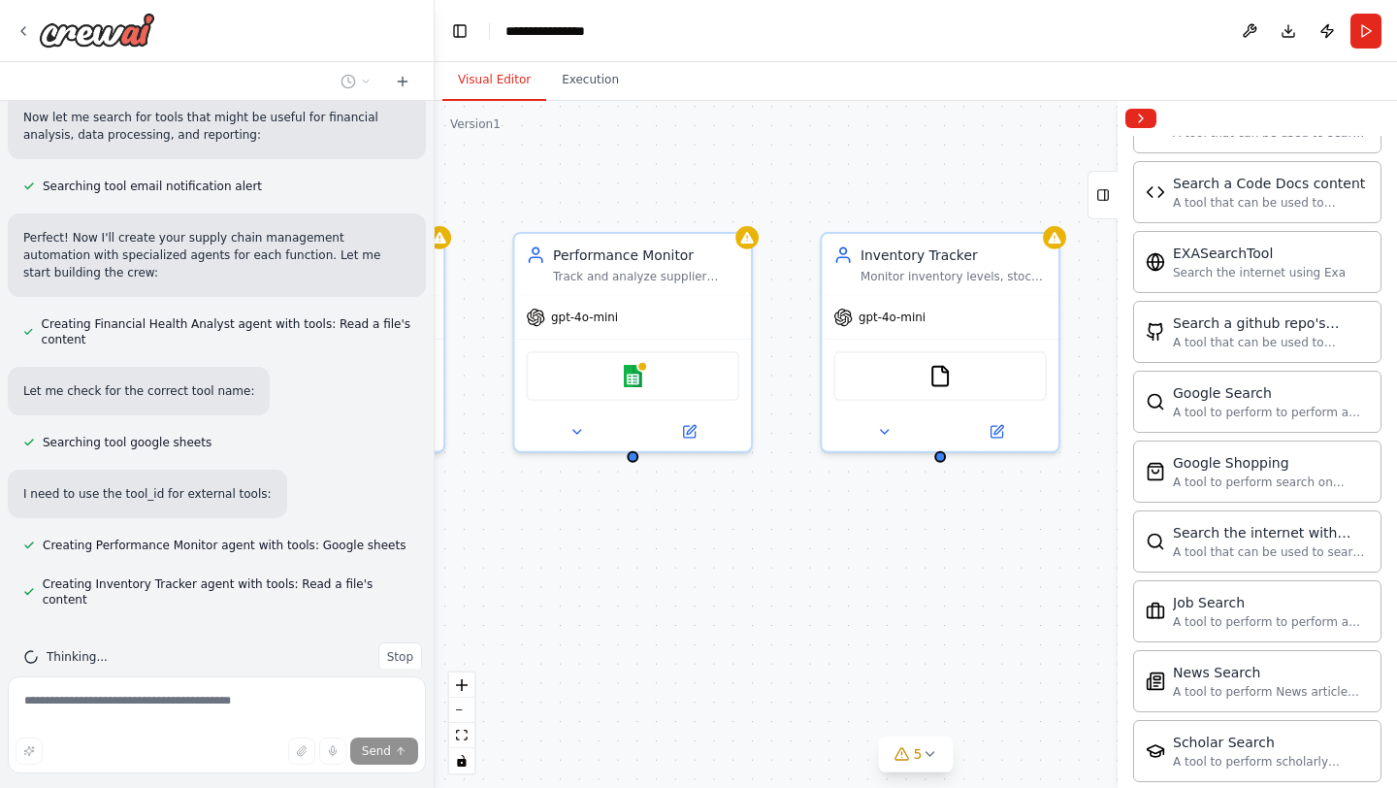
drag, startPoint x: 916, startPoint y: 515, endPoint x: 656, endPoint y: 505, distance: 260.2
click at [656, 505] on div "Role of the agent Goal of the agent gpt-4o-mini PDFSearchTool SerplyWebSearchTo…" at bounding box center [916, 444] width 962 height 687
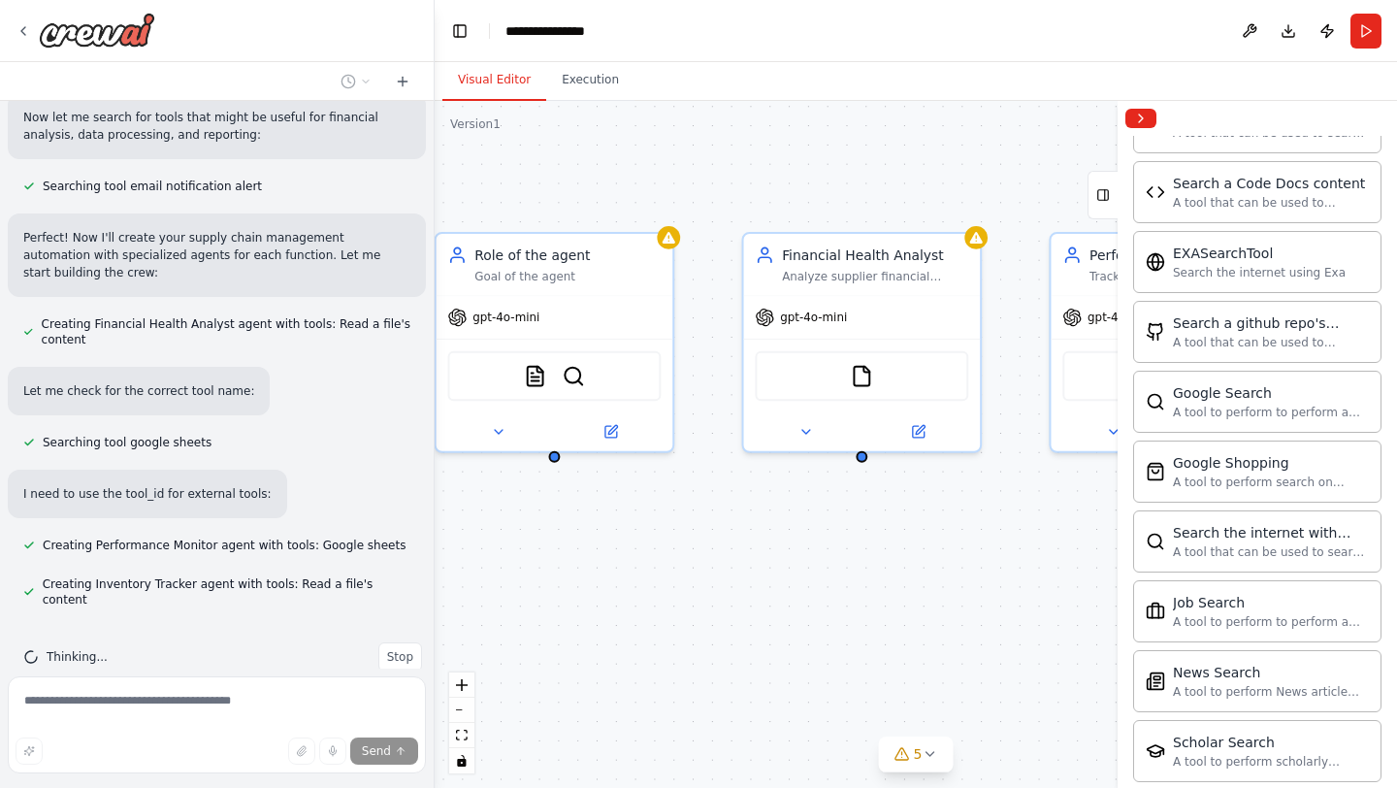
drag, startPoint x: 656, startPoint y: 505, endPoint x: 1190, endPoint y: 505, distance: 534.5
click at [1191, 505] on div "Role You are working in an automobile manufacturing company as a virtual assist…" at bounding box center [698, 394] width 1397 height 788
click at [605, 430] on icon at bounding box center [609, 428] width 12 height 12
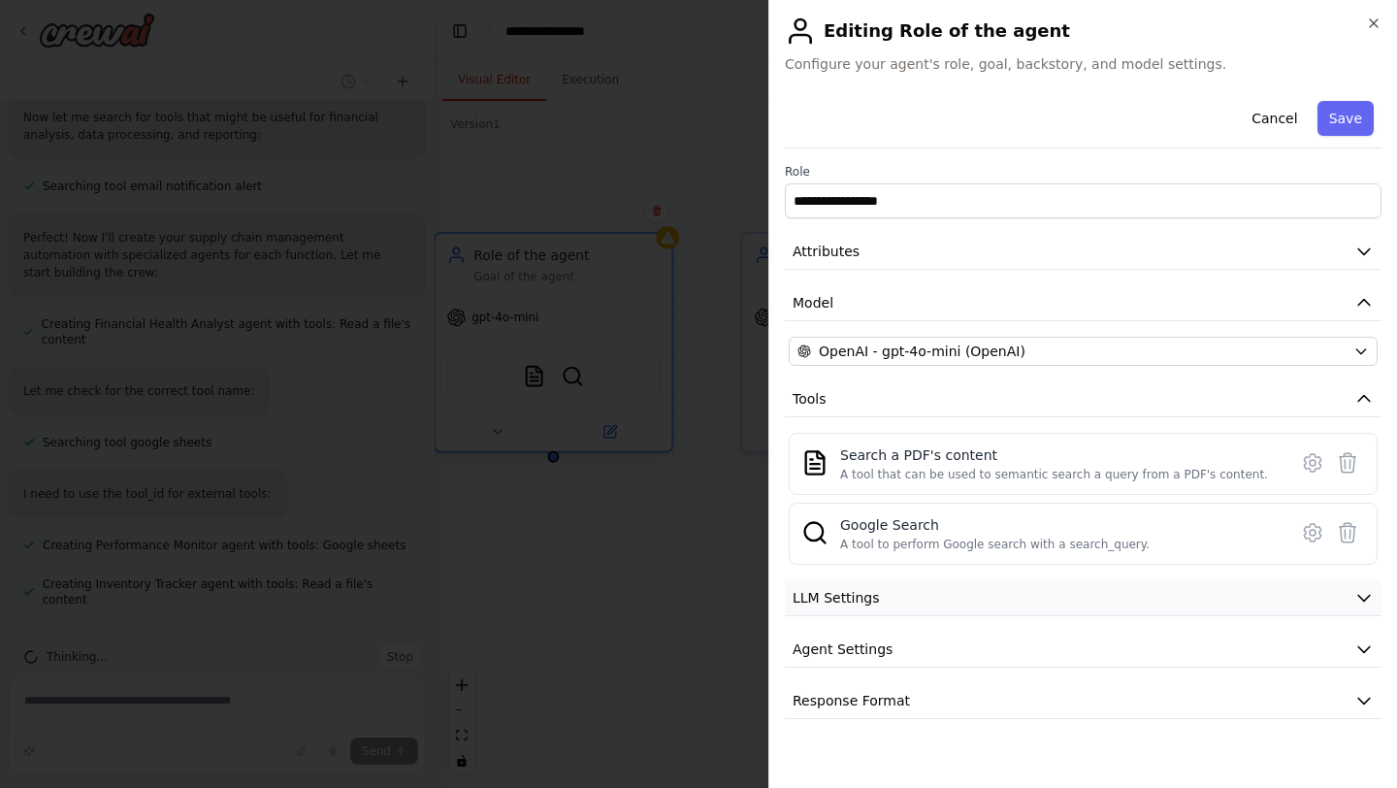
click at [1145, 601] on button "LLM Settings" at bounding box center [1083, 598] width 597 height 36
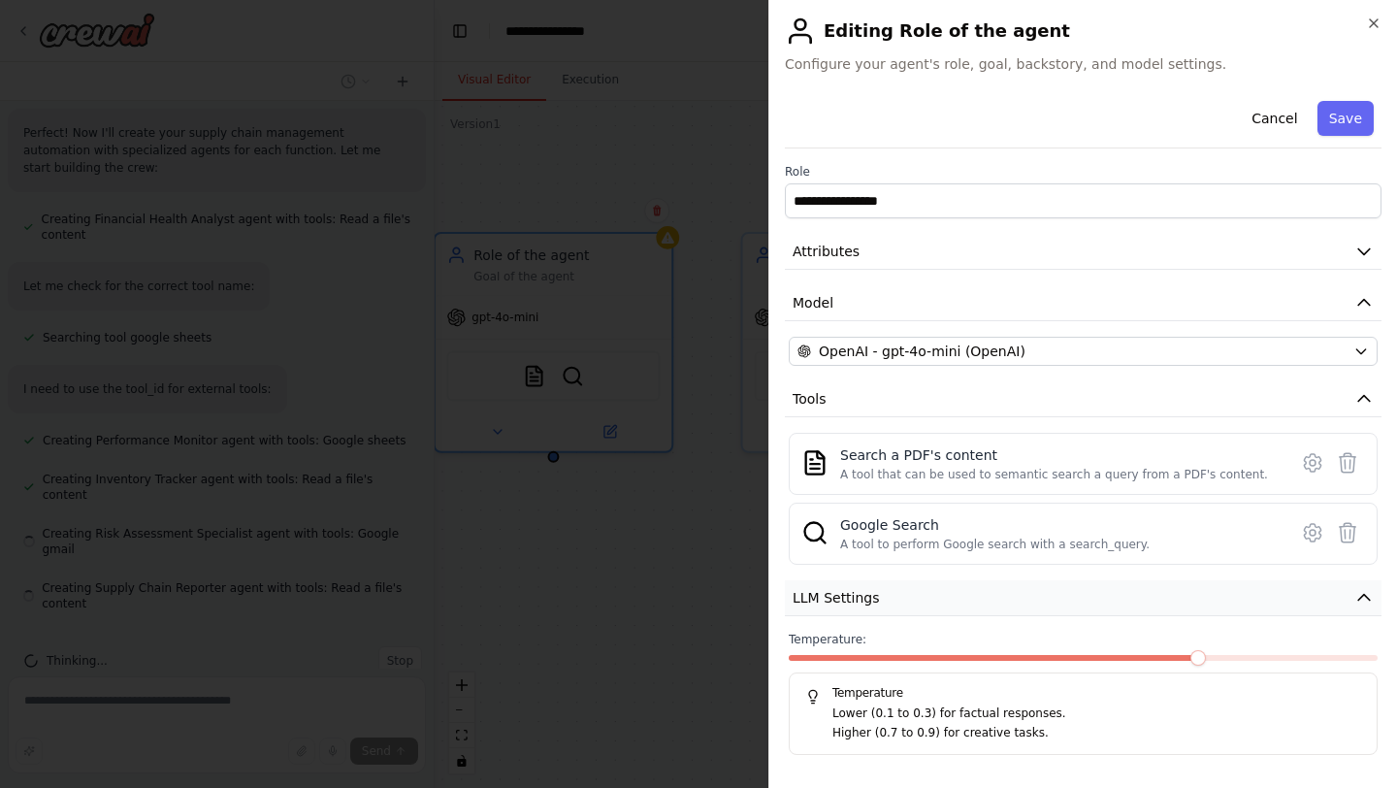
scroll to position [1377, 0]
click at [1145, 601] on button "LLM Settings" at bounding box center [1083, 598] width 597 height 36
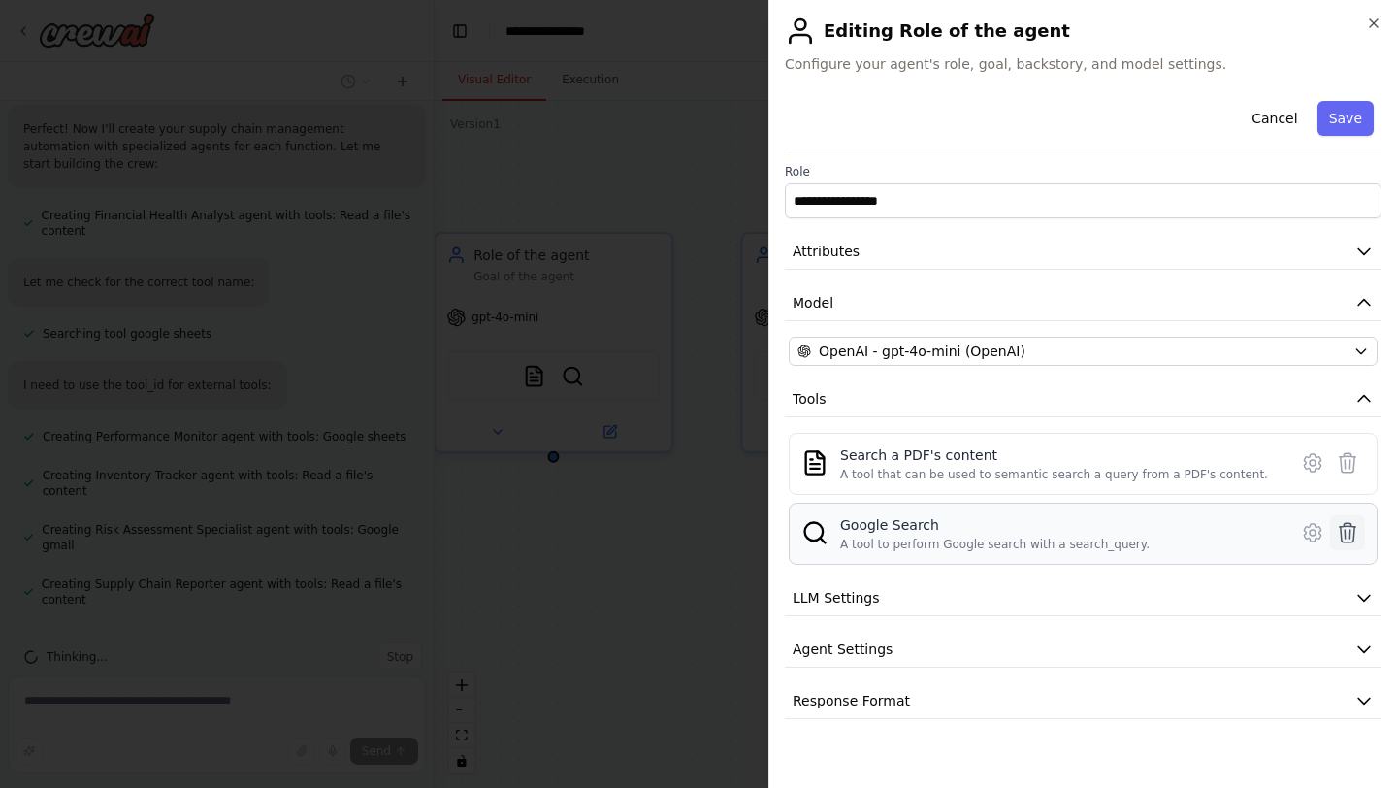
click at [1355, 527] on icon at bounding box center [1348, 532] width 16 height 19
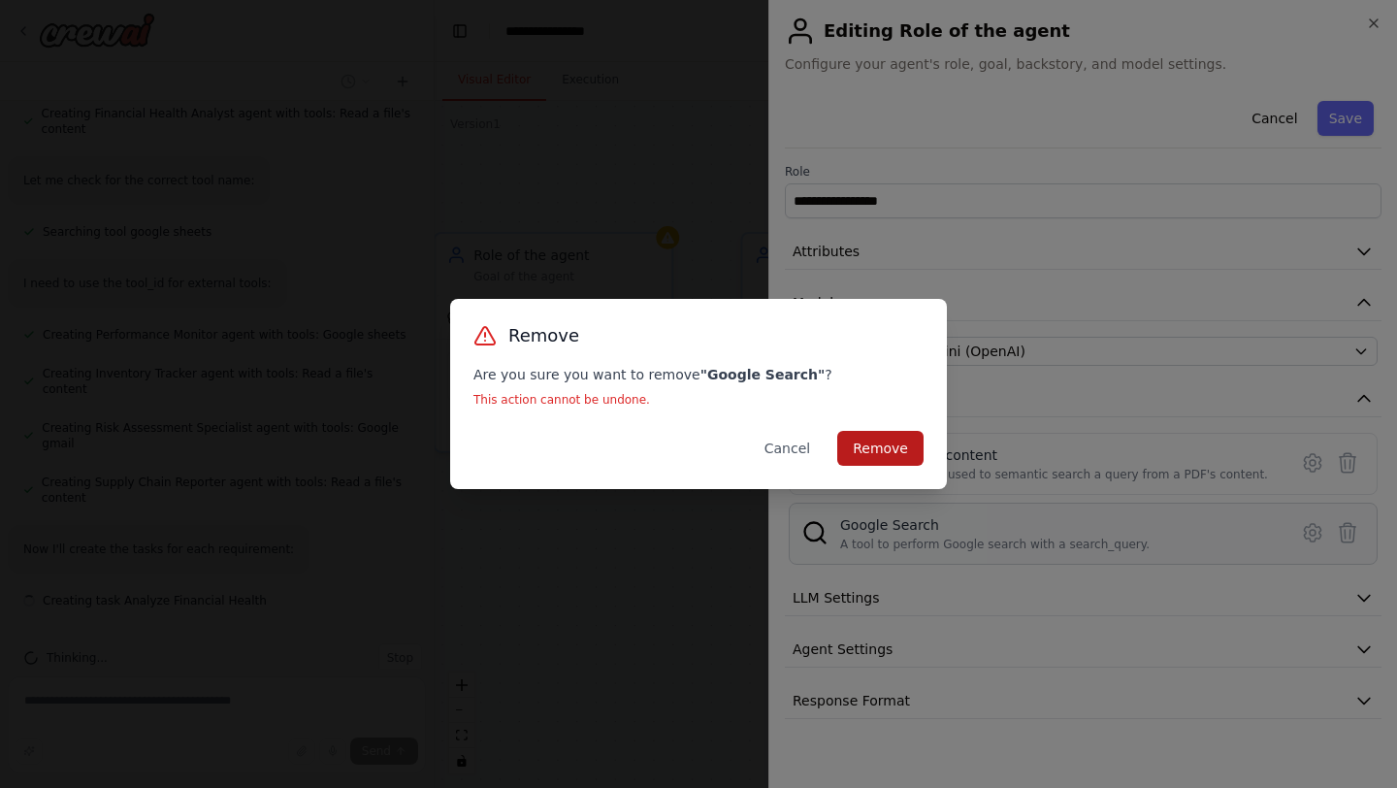
click at [864, 444] on button "Remove" at bounding box center [880, 448] width 86 height 35
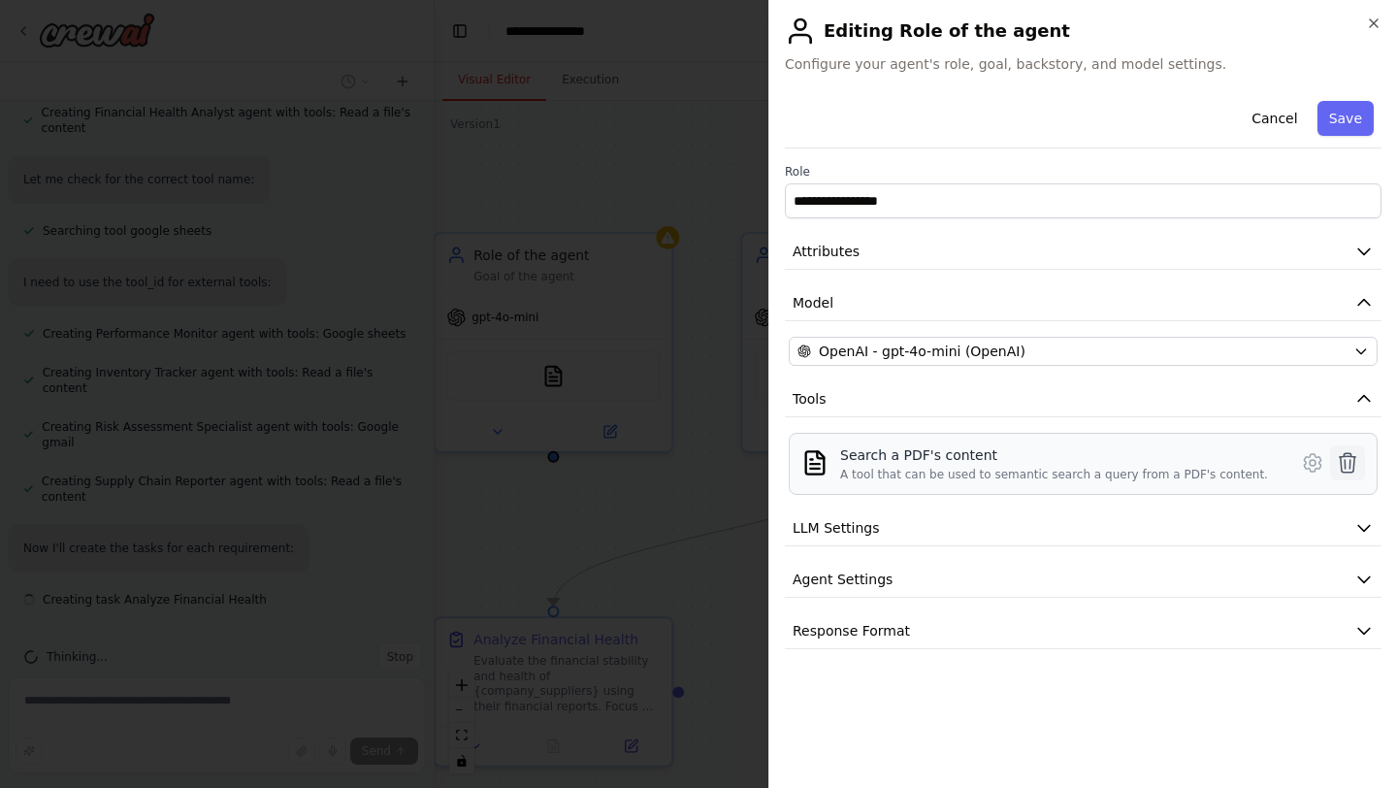
click at [1348, 460] on icon at bounding box center [1347, 462] width 23 height 23
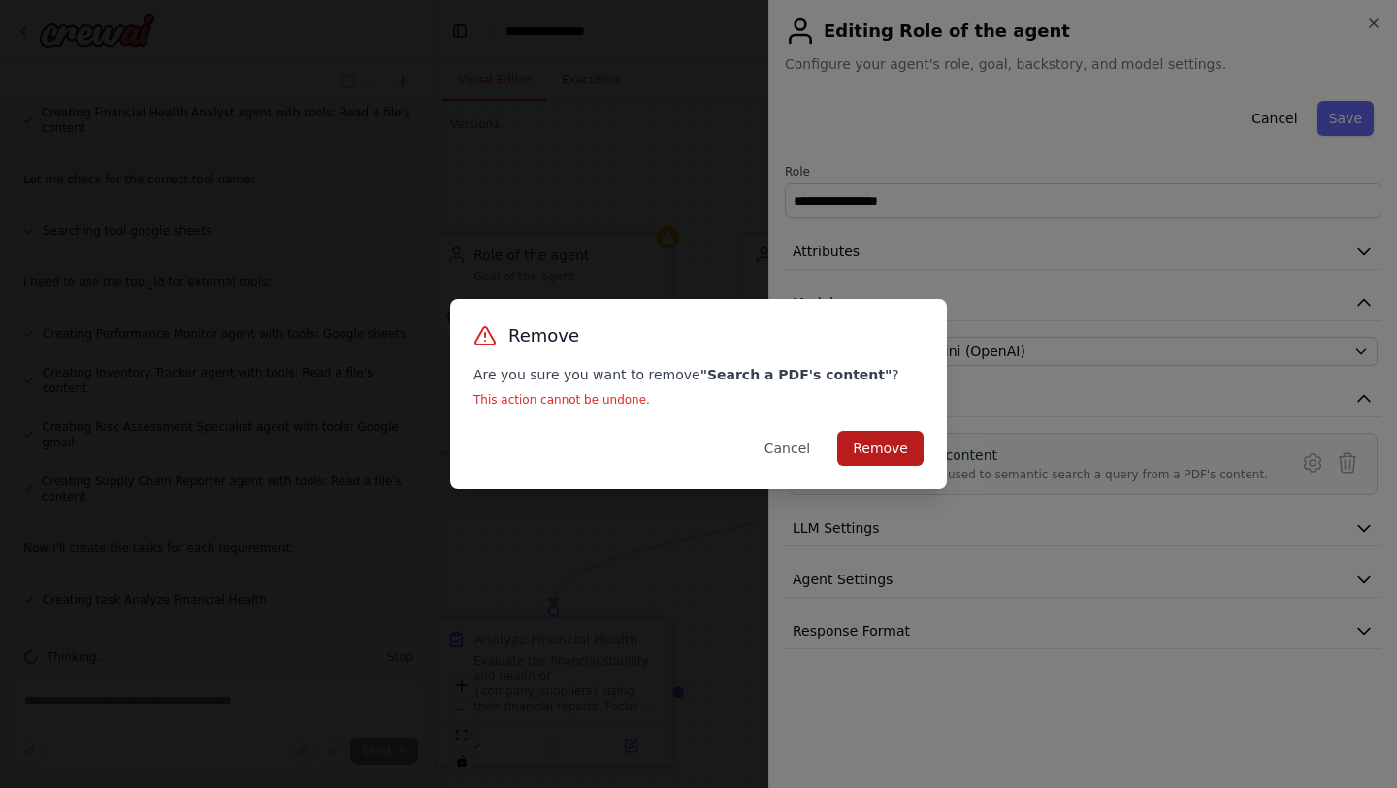
click at [869, 450] on button "Remove" at bounding box center [880, 448] width 86 height 35
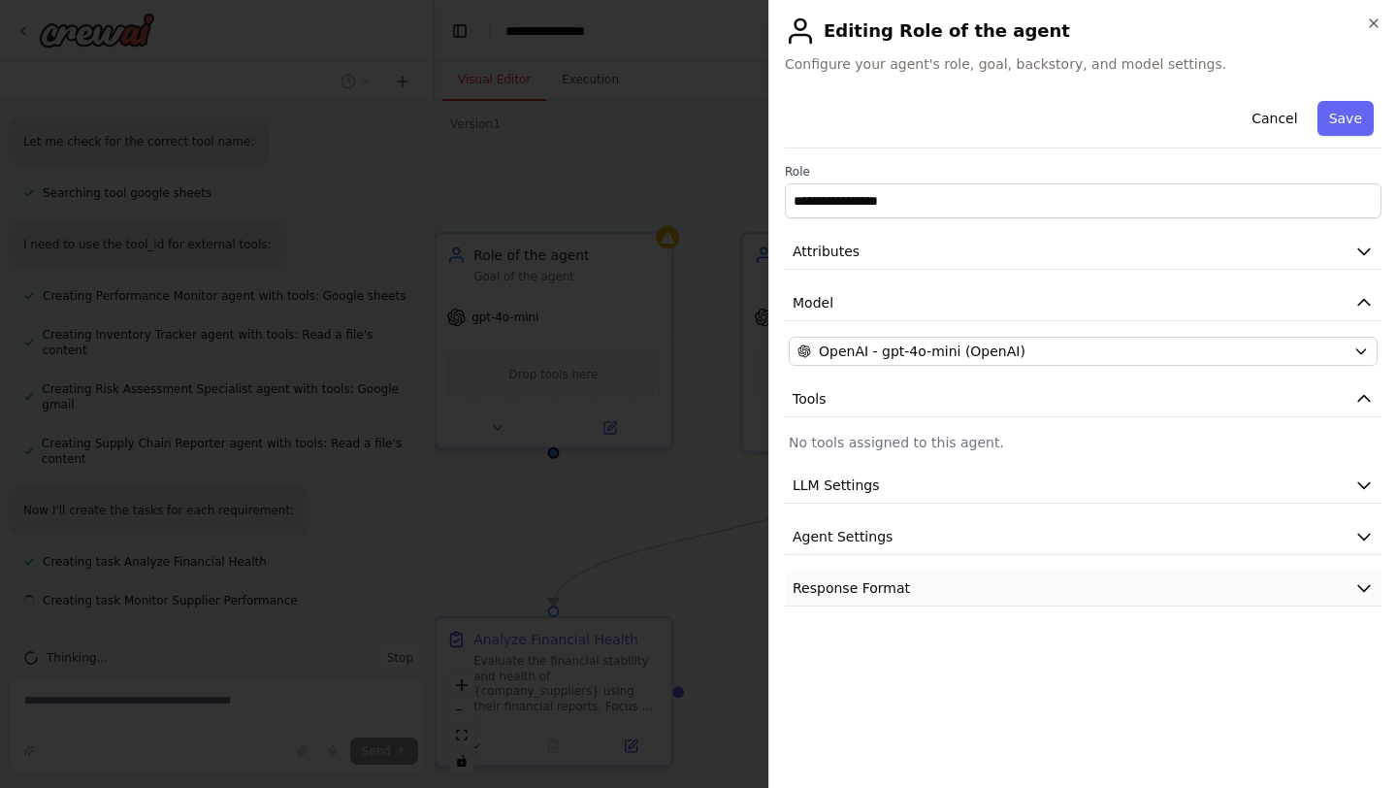
scroll to position [1519, 0]
click at [1283, 110] on button "Cancel" at bounding box center [1274, 118] width 69 height 35
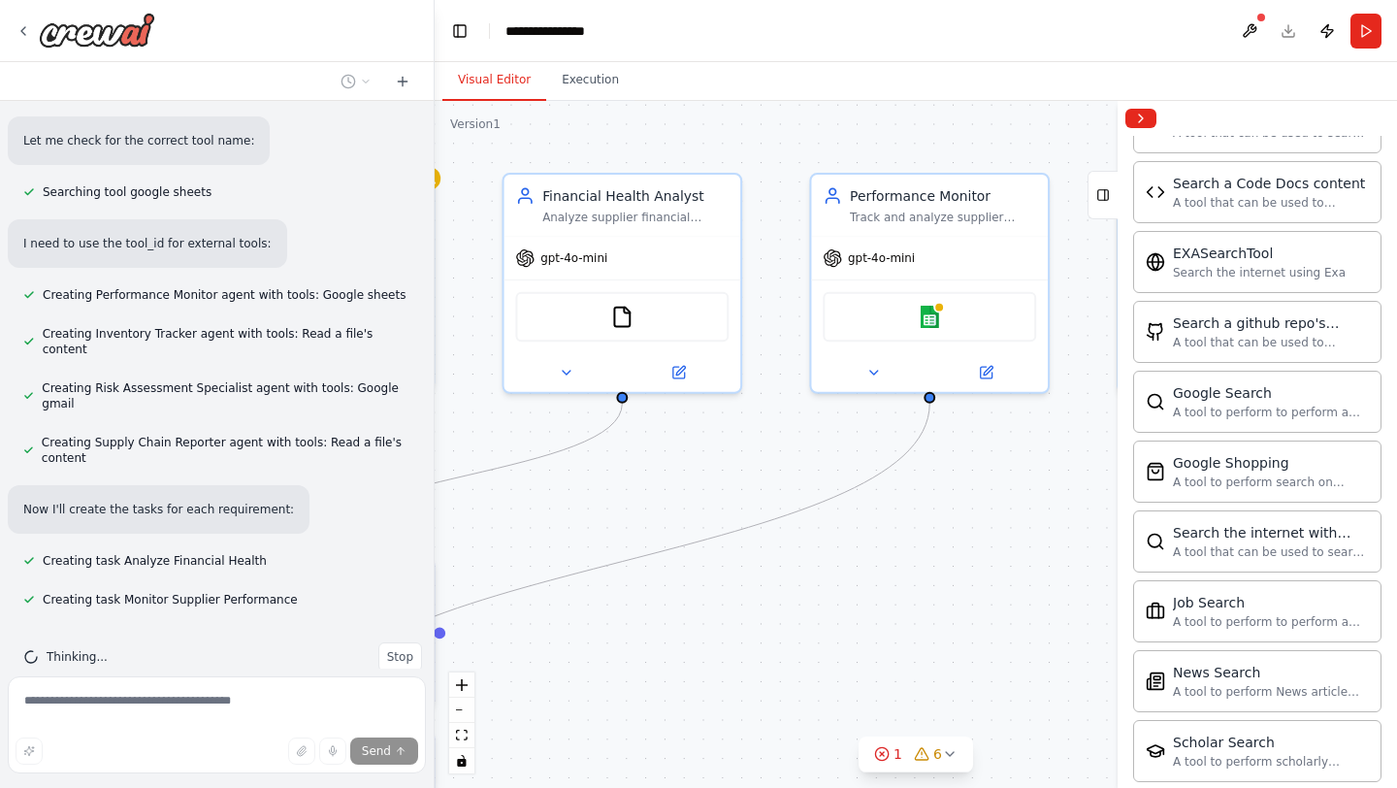
drag, startPoint x: 937, startPoint y: 613, endPoint x: 689, endPoint y: 549, distance: 256.5
click at [689, 549] on div ".deletable-edge-delete-btn { width: 20px; height: 20px; border: 0px solid #ffff…" at bounding box center [916, 444] width 962 height 687
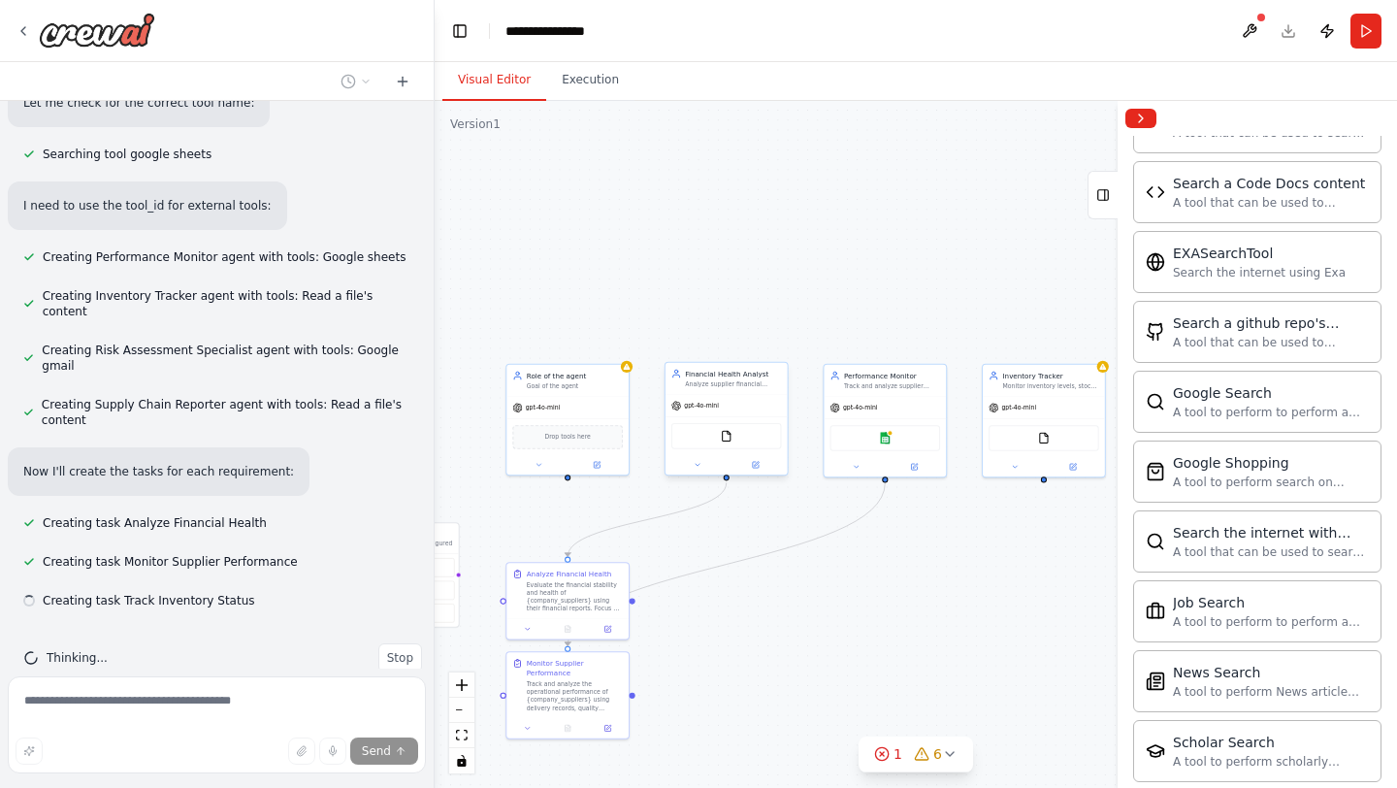
scroll to position [1558, 0]
click at [600, 468] on button at bounding box center [596, 463] width 56 height 12
click at [541, 459] on icon at bounding box center [538, 463] width 8 height 8
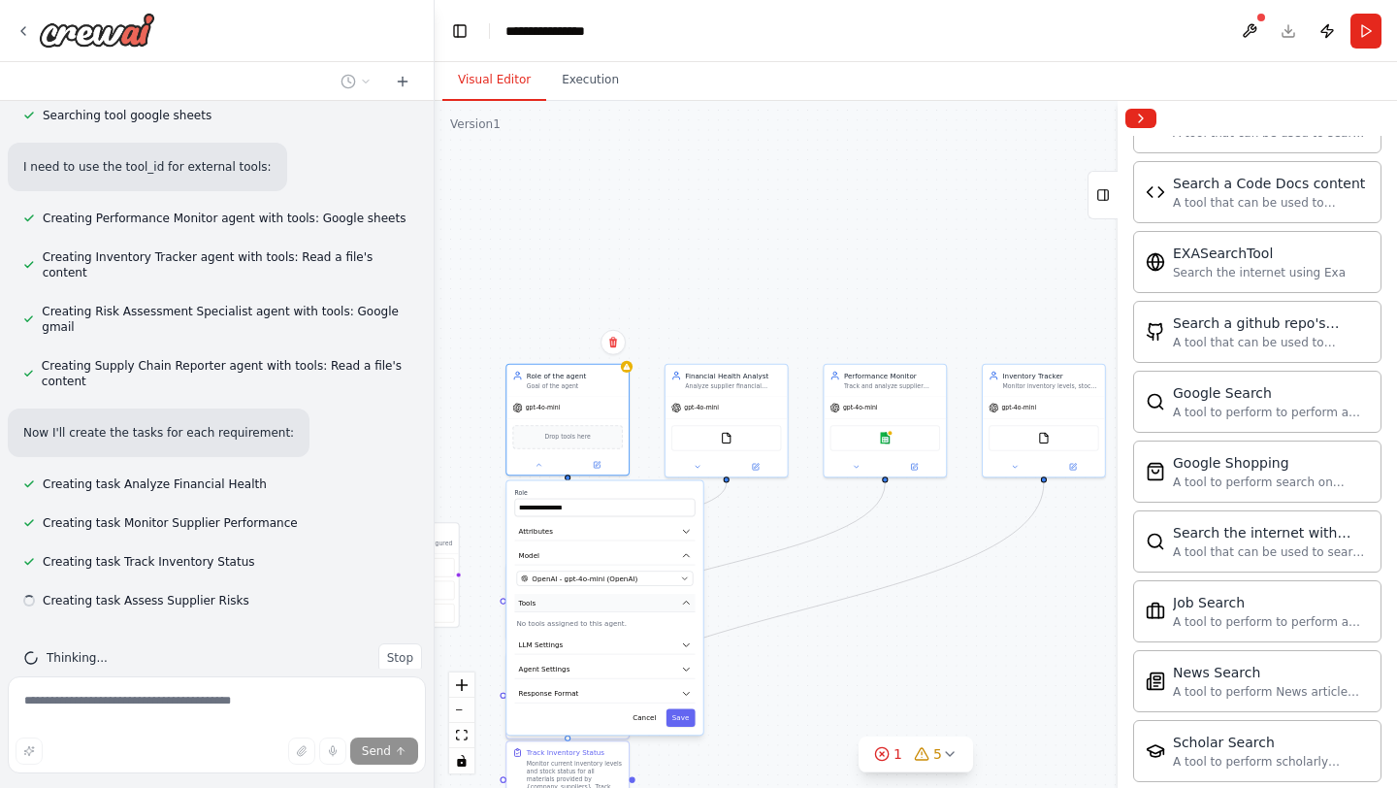
scroll to position [1597, 0]
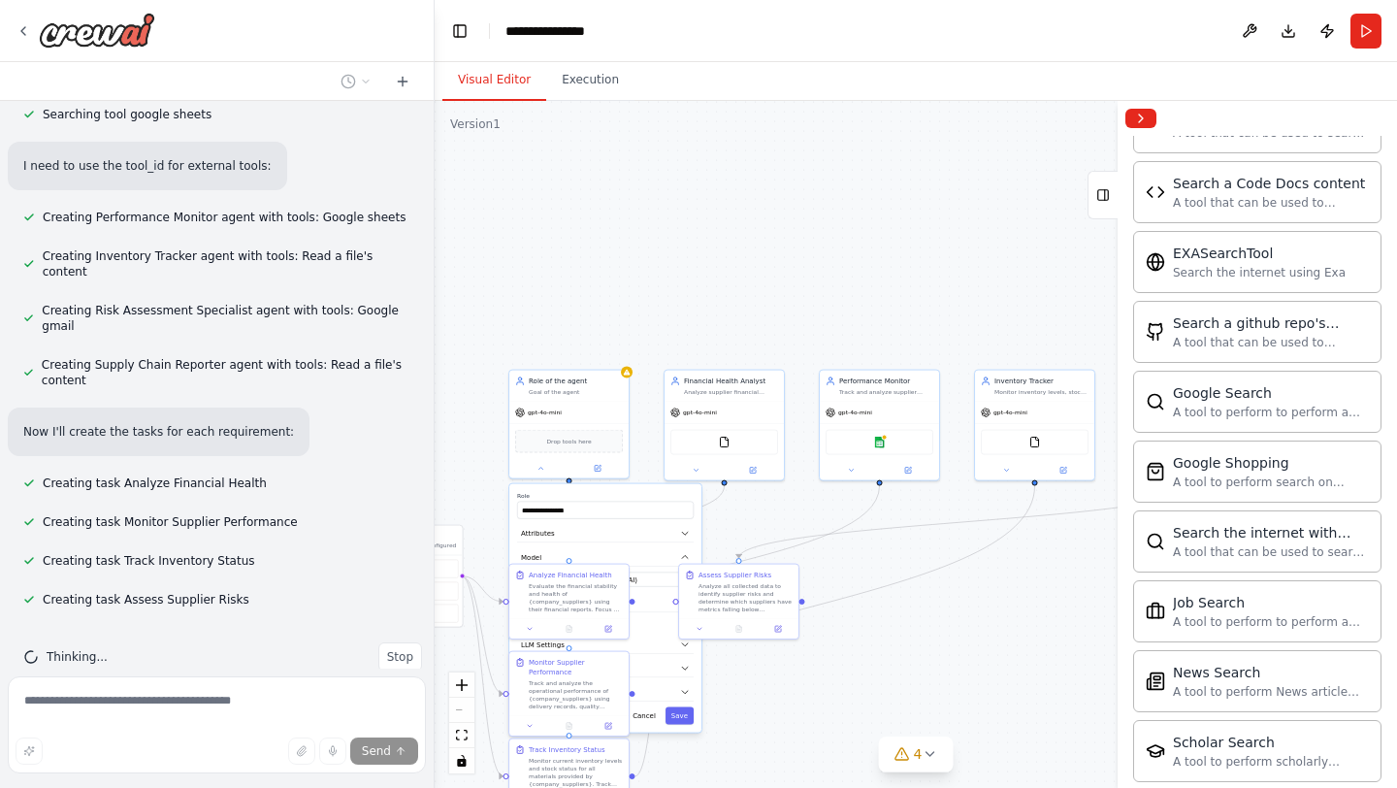
click at [956, 697] on div ".deletable-edge-delete-btn { width: 20px; height: 20px; border: 0px solid #ffff…" at bounding box center [916, 444] width 962 height 687
click at [634, 378] on div ".deletable-edge-delete-btn { width: 20px; height: 20px; border: 0px solid #ffff…" at bounding box center [916, 444] width 962 height 687
click at [580, 396] on div "Role of the agent Goal of the agent" at bounding box center [568, 384] width 119 height 31
click at [617, 338] on button at bounding box center [612, 348] width 25 height 25
click at [558, 346] on button "Confirm" at bounding box center [558, 348] width 69 height 23
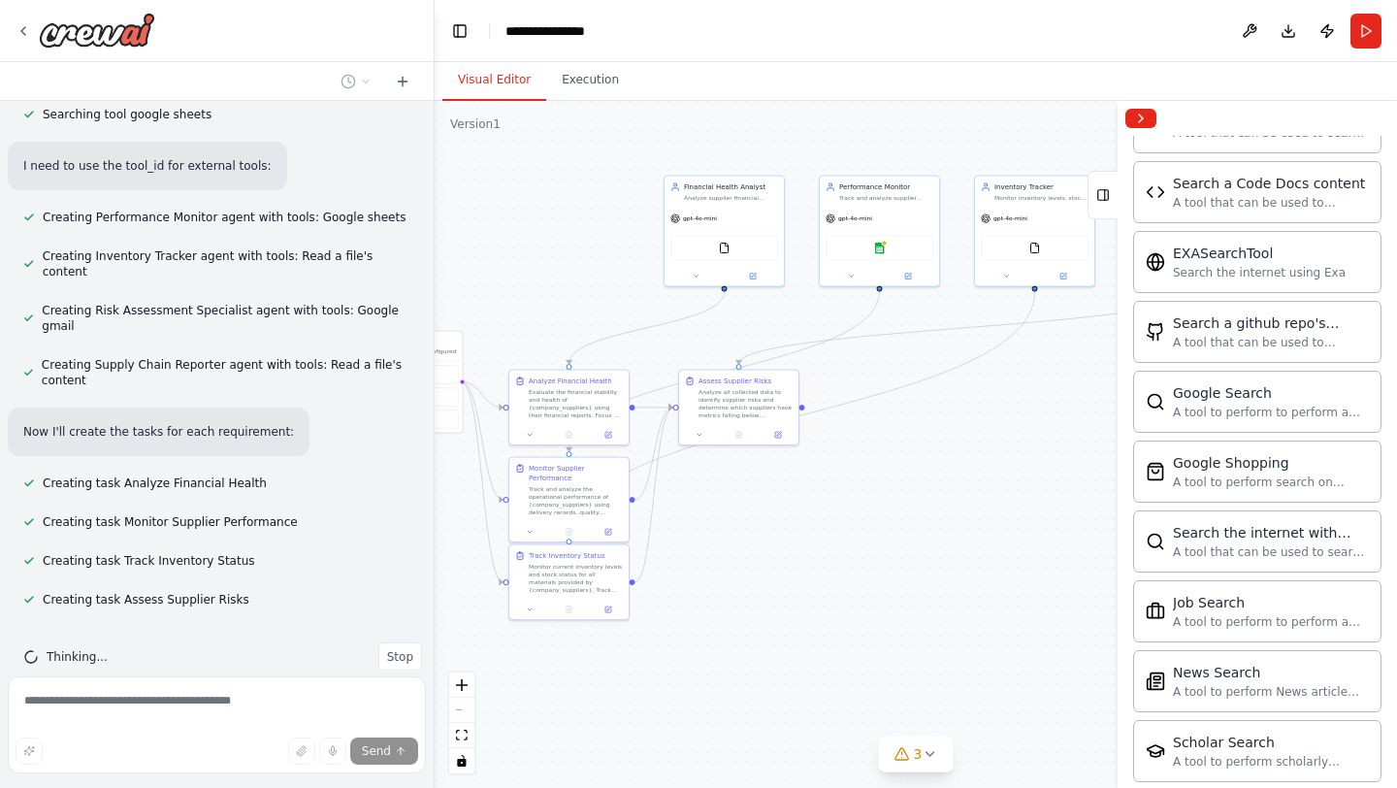
drag, startPoint x: 918, startPoint y: 690, endPoint x: 914, endPoint y: 444, distance: 245.5
click at [914, 444] on div ".deletable-edge-delete-btn { width: 20px; height: 20px; border: 0px solid #ffff…" at bounding box center [916, 444] width 962 height 687
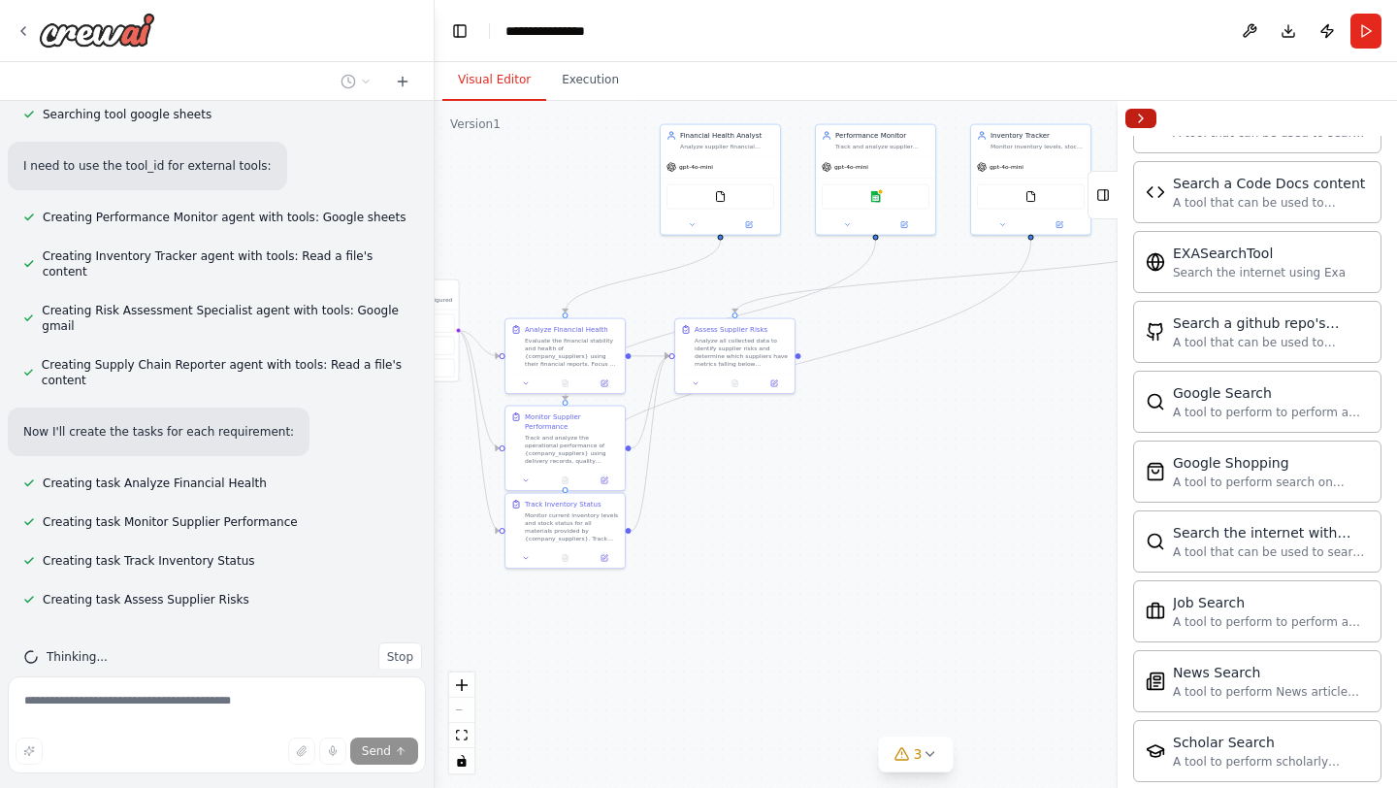
click at [1139, 112] on button "Collapse right sidebar" at bounding box center [1140, 118] width 31 height 19
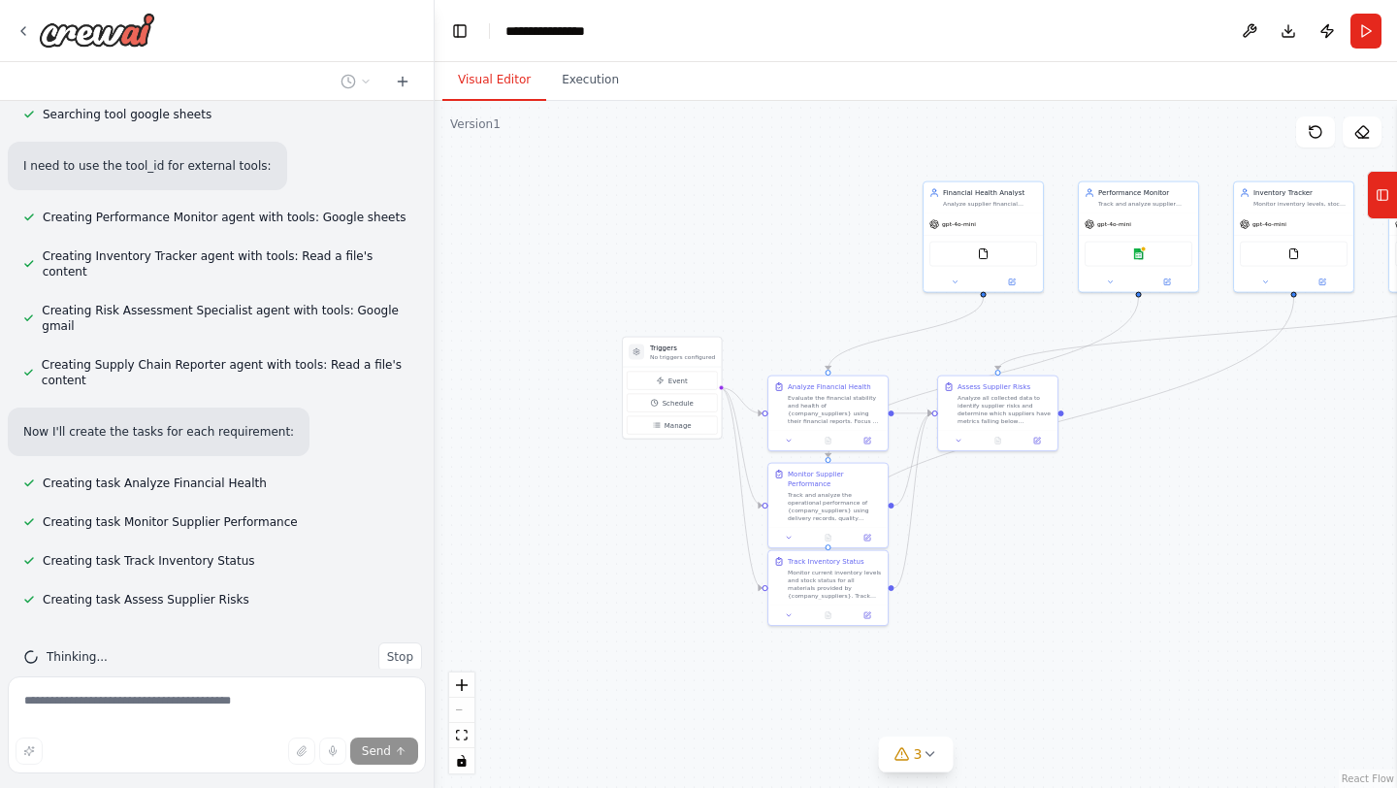
drag, startPoint x: 912, startPoint y: 534, endPoint x: 1175, endPoint y: 590, distance: 268.8
click at [1175, 590] on div ".deletable-edge-delete-btn { width: 20px; height: 20px; border: 0px solid #ffff…" at bounding box center [916, 444] width 962 height 687
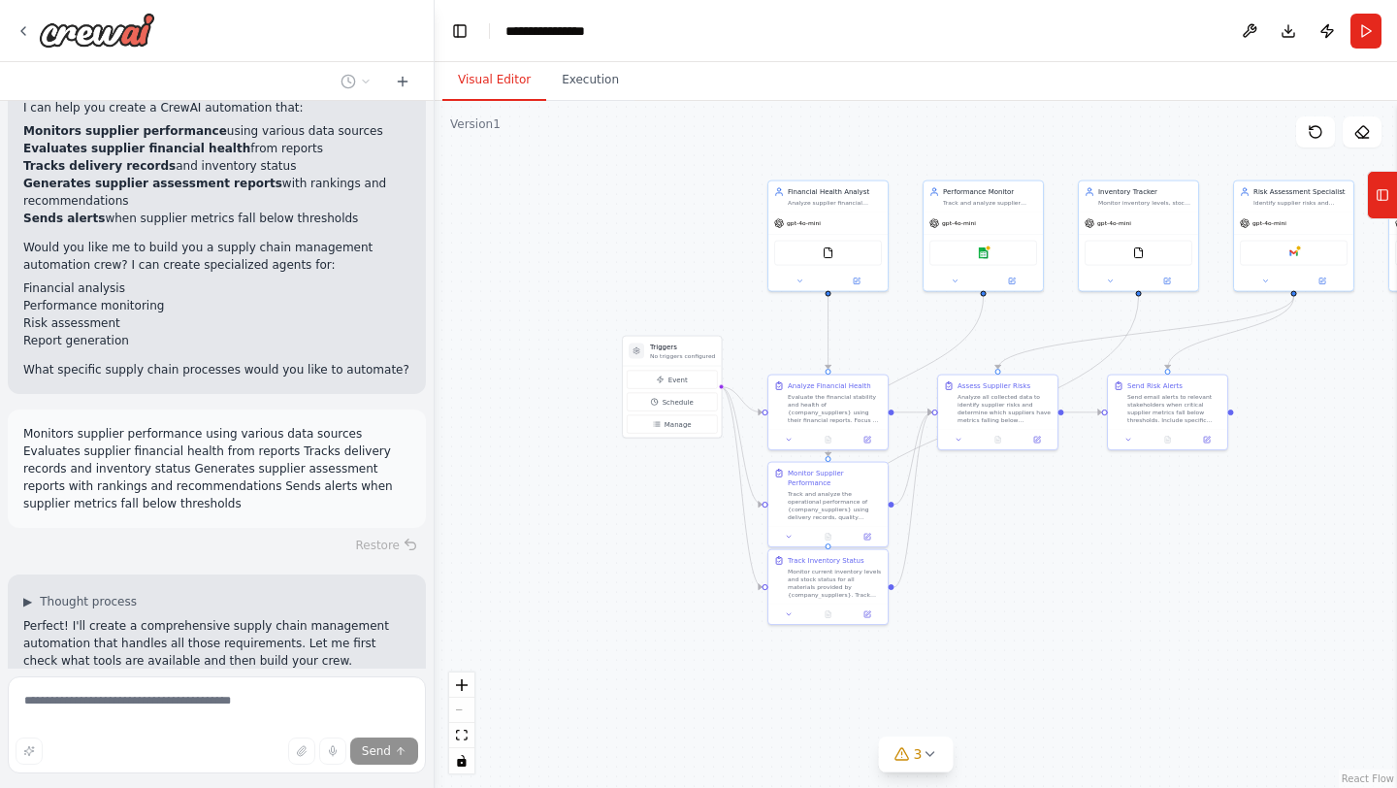
scroll to position [293, 0]
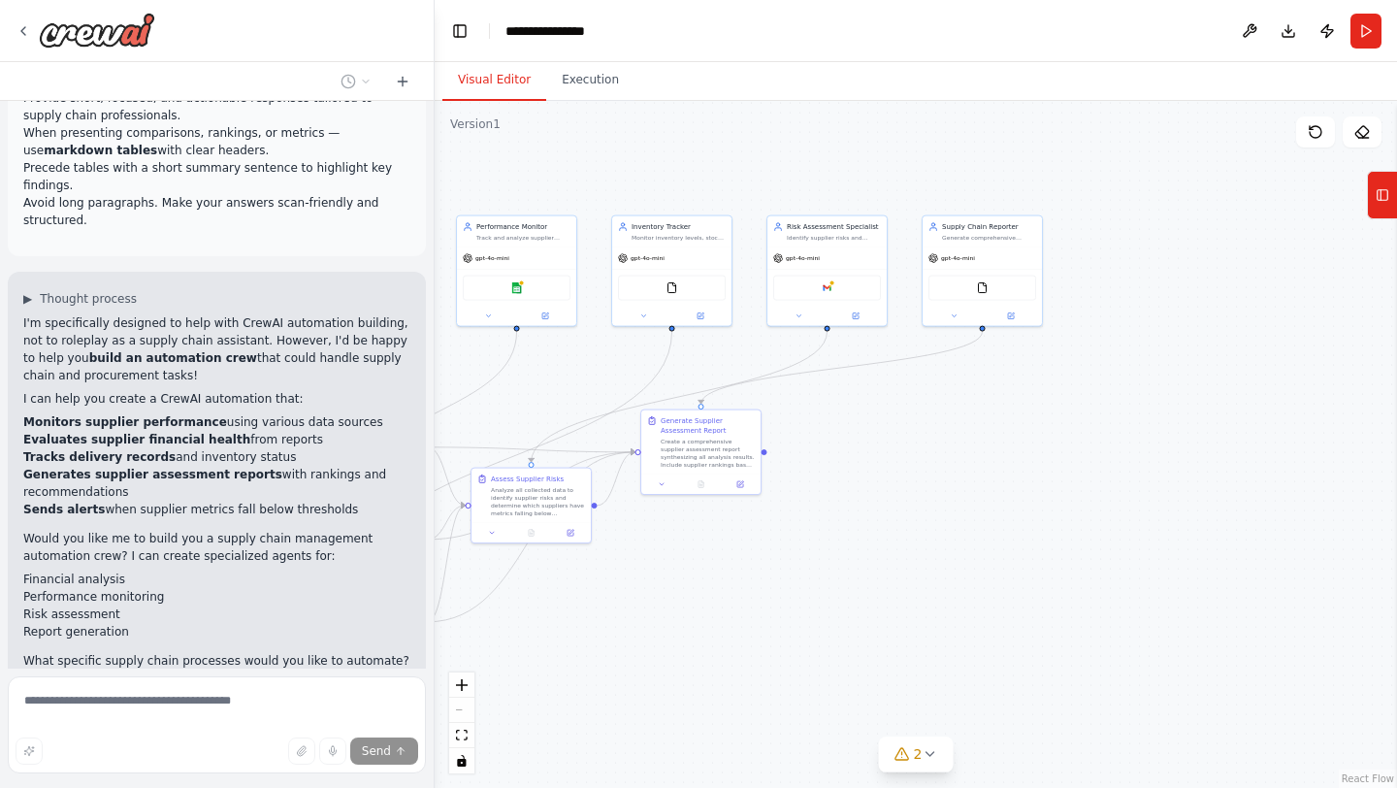
drag, startPoint x: 1270, startPoint y: 507, endPoint x: 804, endPoint y: 543, distance: 467.0
click at [803, 542] on div ".deletable-edge-delete-btn { width: 20px; height: 20px; border: 0px solid #ffff…" at bounding box center [916, 444] width 962 height 687
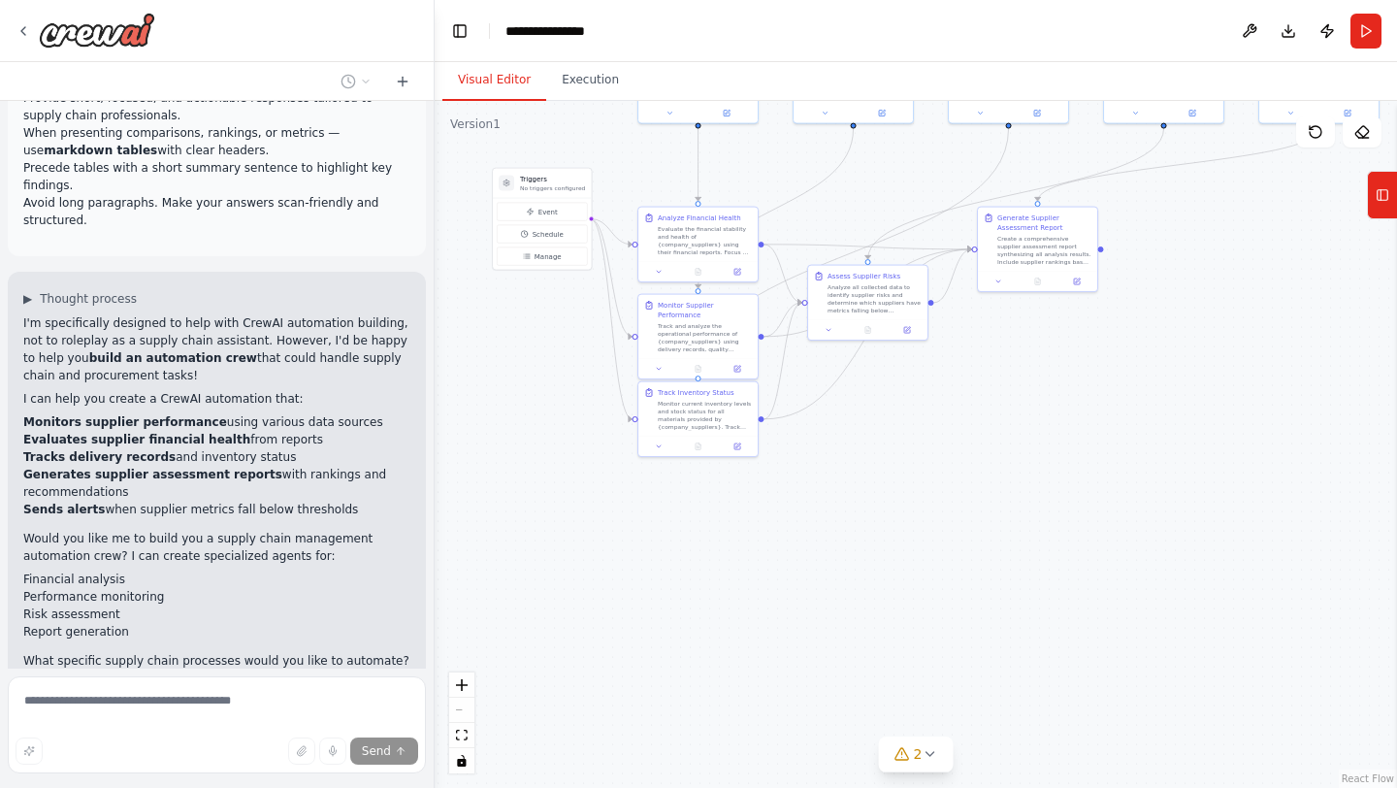
drag, startPoint x: 1052, startPoint y: 458, endPoint x: 1388, endPoint y: 255, distance: 392.9
click at [1388, 255] on div ".deletable-edge-delete-btn { width: 20px; height: 20px; border: 0px solid #ffff…" at bounding box center [916, 444] width 962 height 687
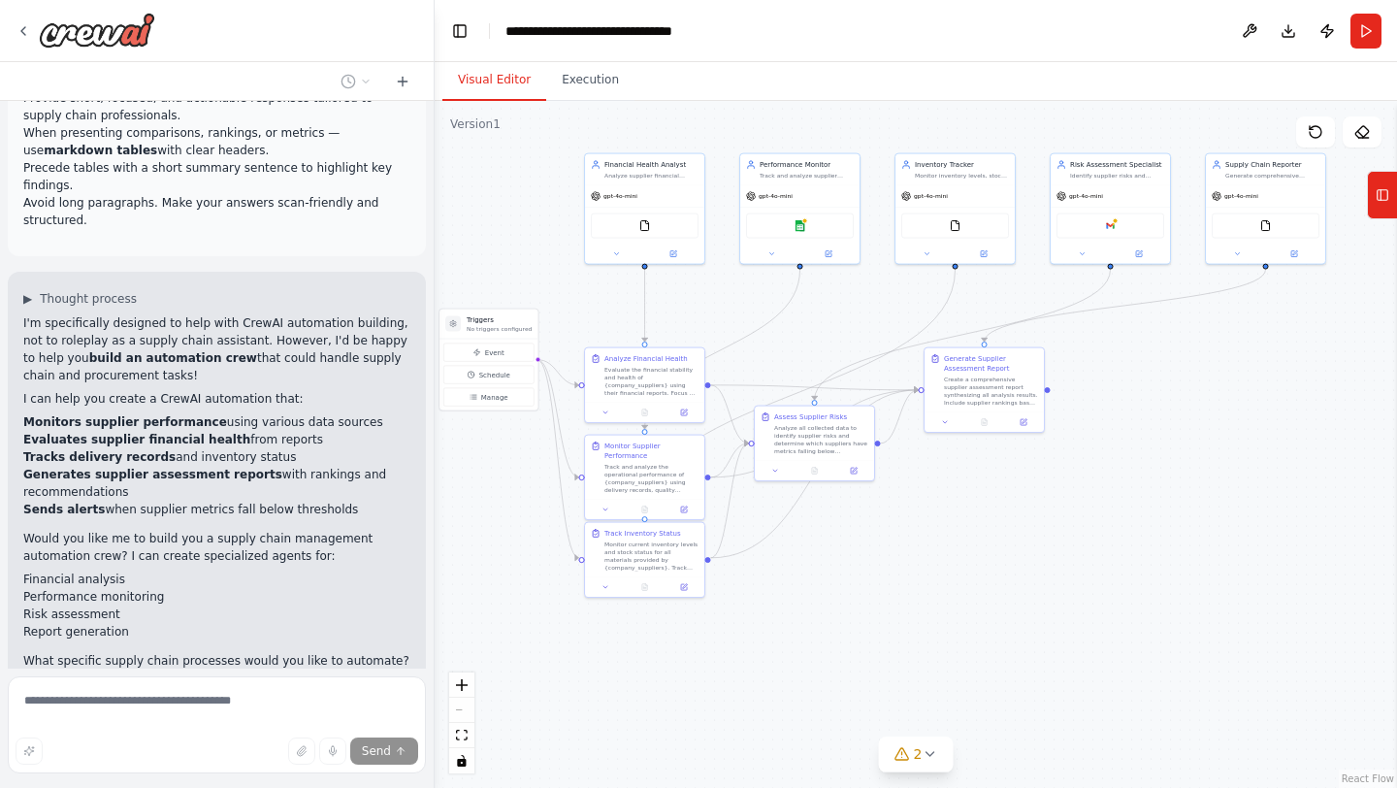
drag, startPoint x: 883, startPoint y: 556, endPoint x: 829, endPoint y: 697, distance: 151.3
click at [829, 697] on div ".deletable-edge-delete-btn { width: 20px; height: 20px; border: 0px solid #ffff…" at bounding box center [916, 444] width 962 height 687
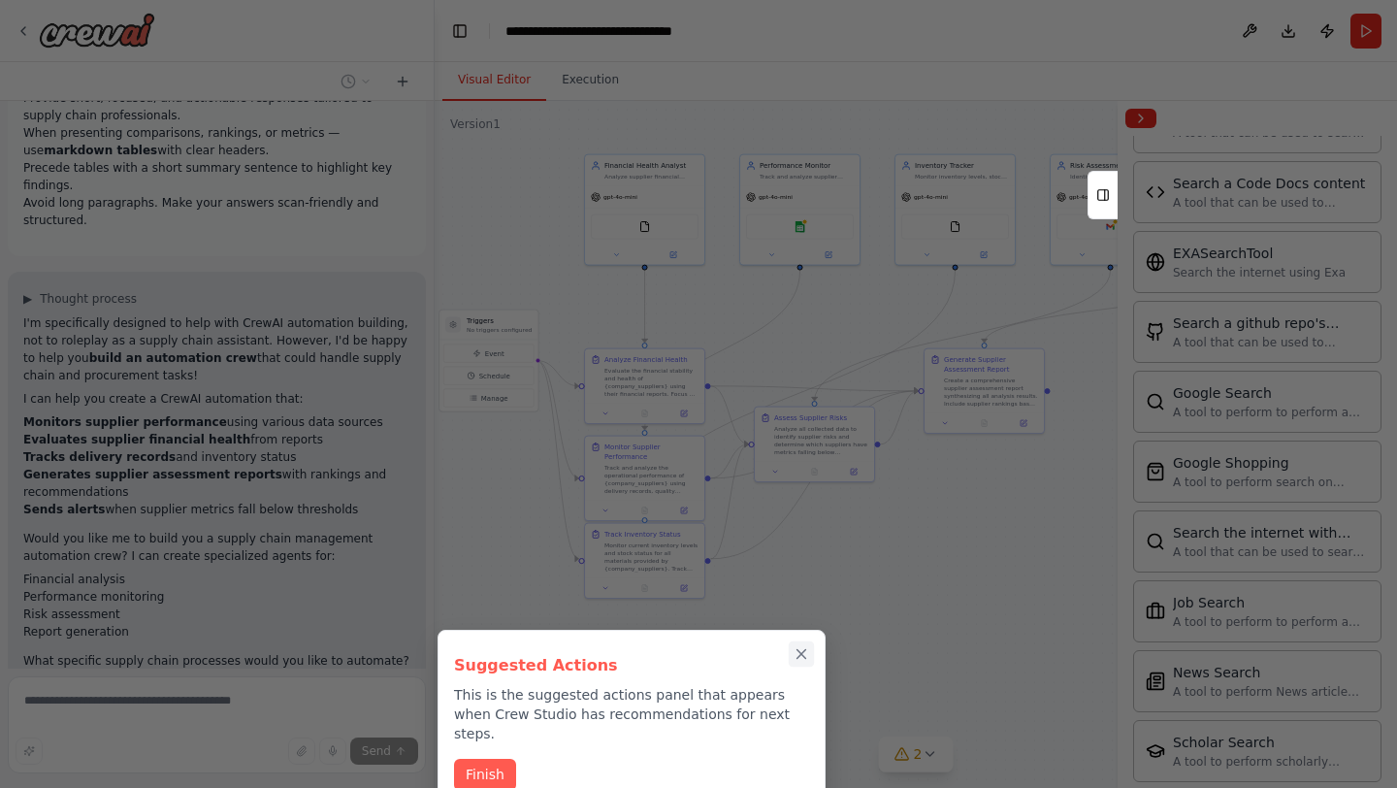
click at [804, 653] on icon "Close walkthrough" at bounding box center [801, 653] width 17 height 17
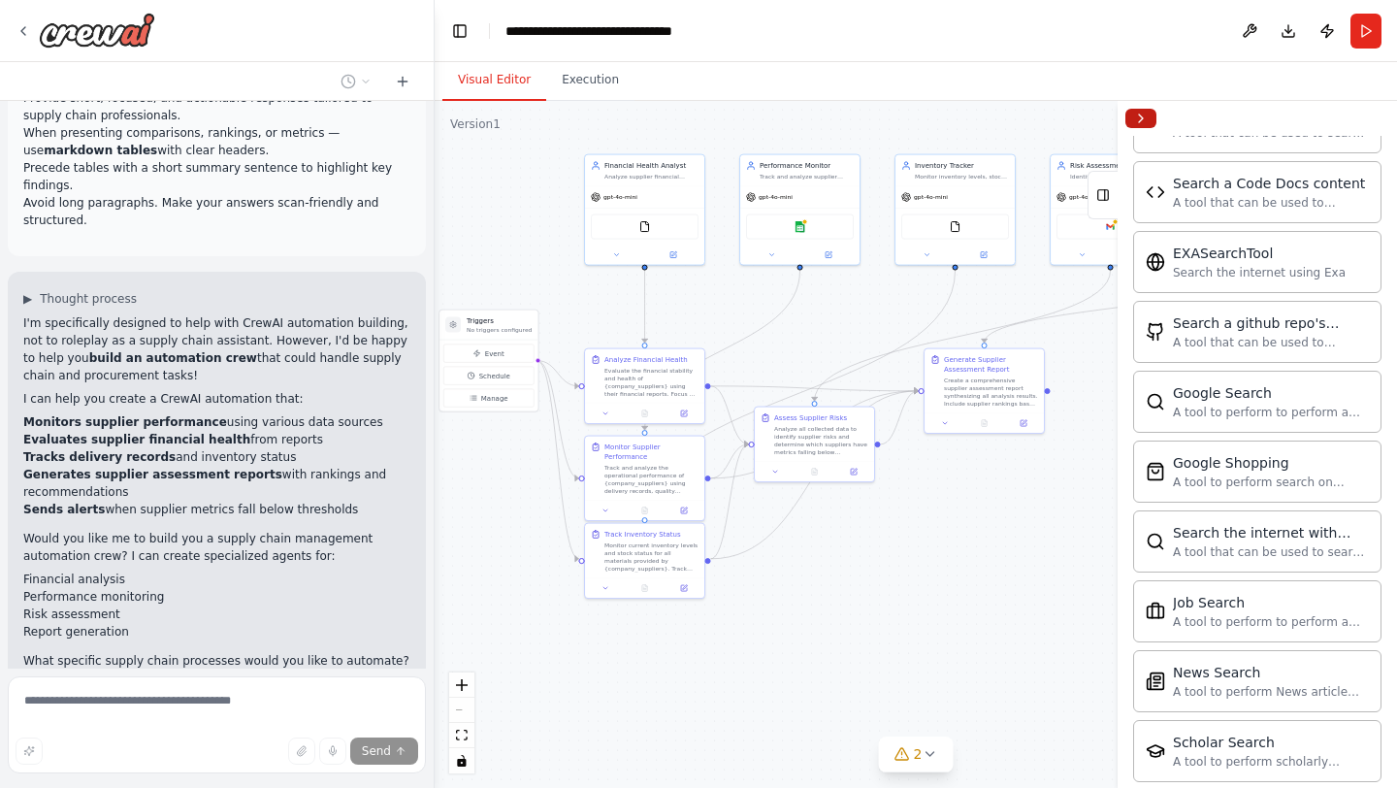
click at [1142, 120] on button "Collapse right sidebar" at bounding box center [1140, 118] width 31 height 19
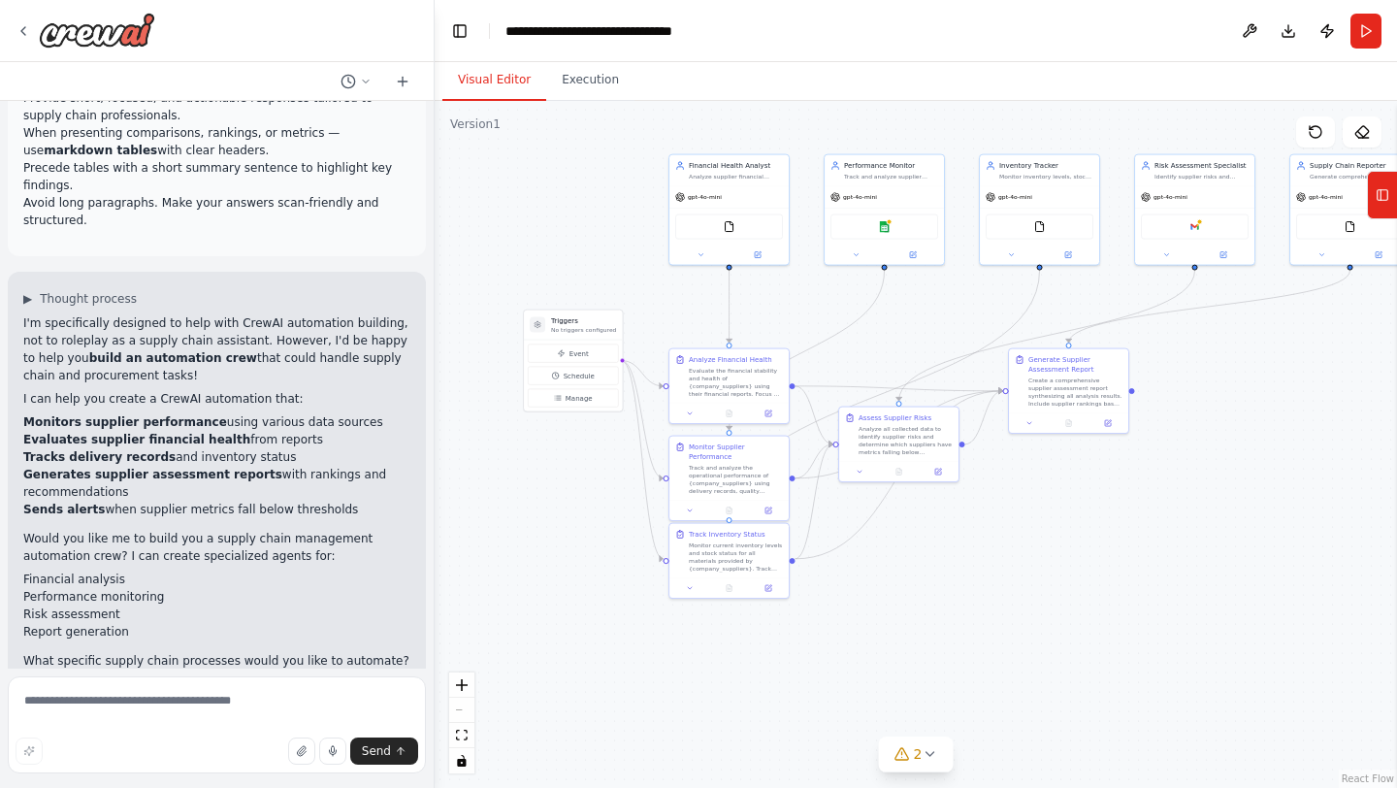
drag, startPoint x: 778, startPoint y: 569, endPoint x: 1011, endPoint y: 576, distance: 232.9
click at [1011, 576] on div ".deletable-edge-delete-btn { width: 20px; height: 20px; border: 0px solid #ffff…" at bounding box center [916, 444] width 962 height 687
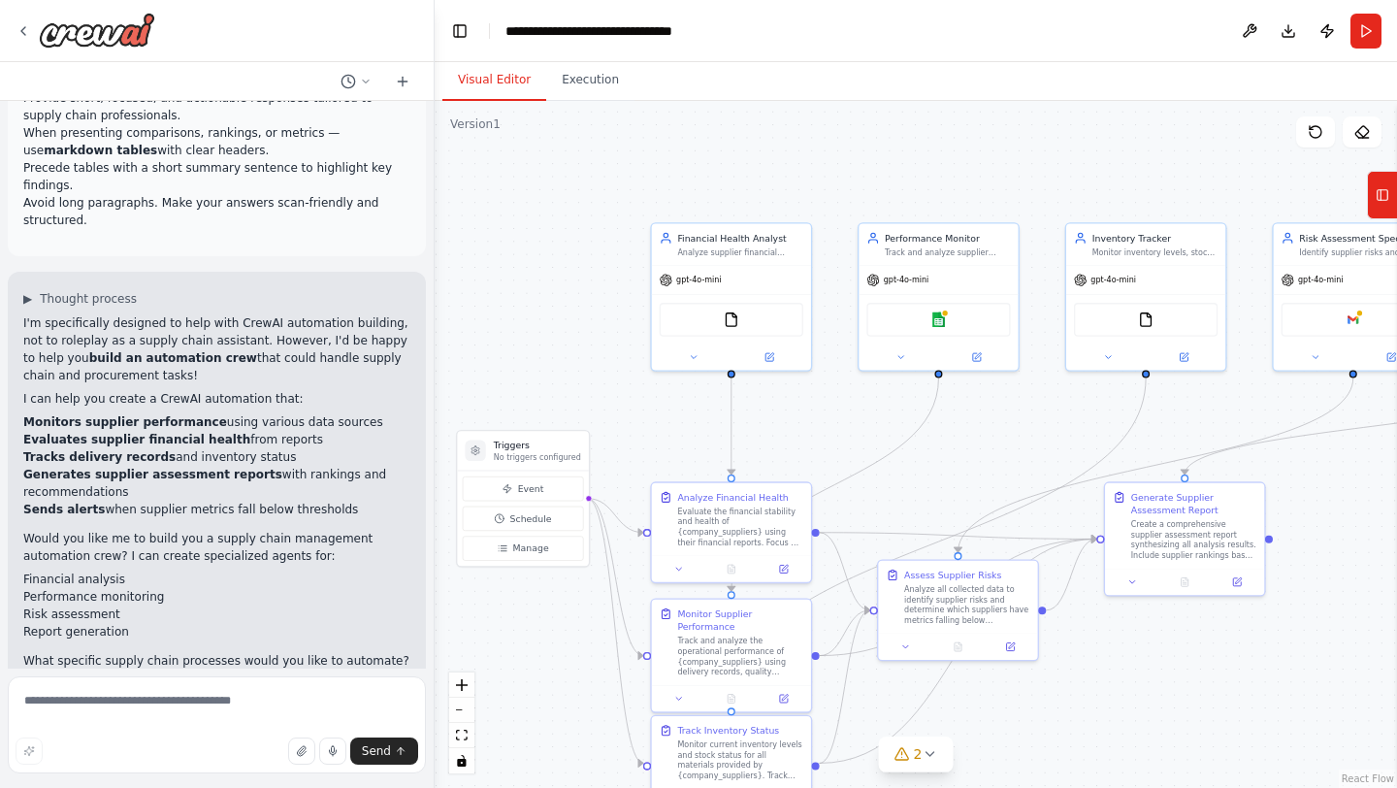
drag, startPoint x: 1078, startPoint y: 296, endPoint x: 975, endPoint y: 497, distance: 225.6
click at [975, 497] on div ".deletable-edge-delete-btn { width: 20px; height: 20px; border: 0px solid #ffff…" at bounding box center [916, 444] width 962 height 687
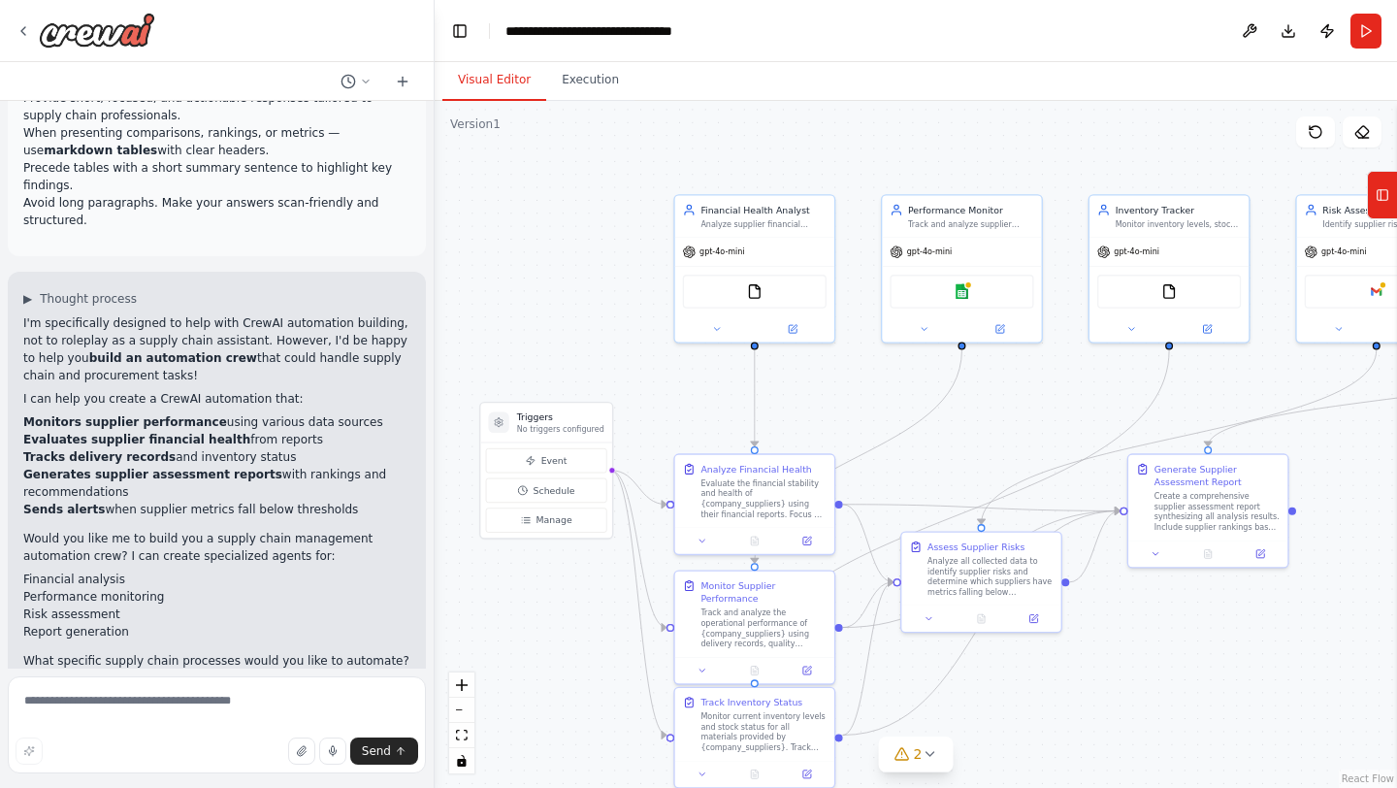
drag, startPoint x: 1294, startPoint y: 445, endPoint x: 1320, endPoint y: 416, distance: 39.2
click at [1320, 416] on div ".deletable-edge-delete-btn { width: 20px; height: 20px; border: 0px solid #ffff…" at bounding box center [916, 444] width 962 height 687
click at [767, 292] on div "FileReadTool" at bounding box center [758, 288] width 144 height 34
click at [963, 295] on img at bounding box center [964, 288] width 16 height 16
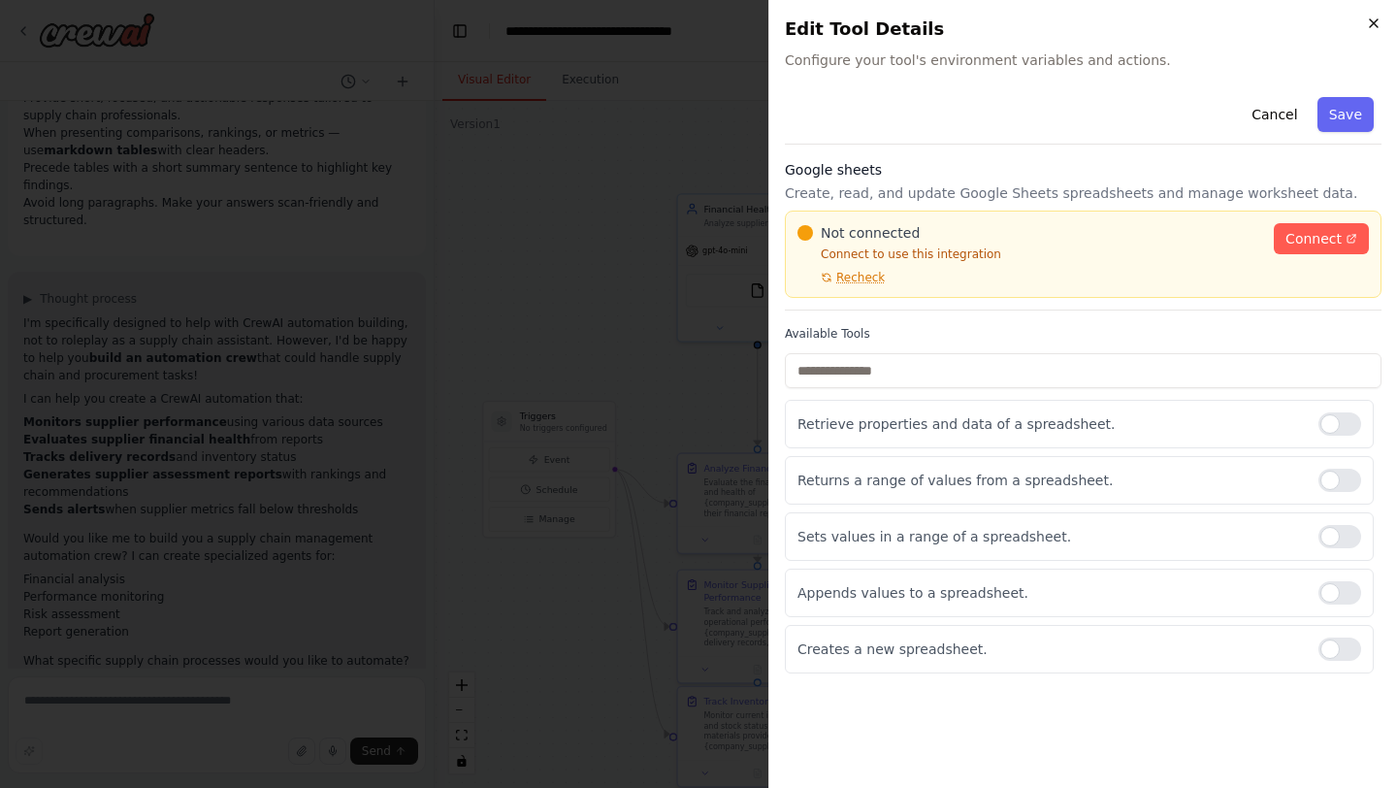
click at [1373, 19] on icon "button" at bounding box center [1374, 24] width 16 height 16
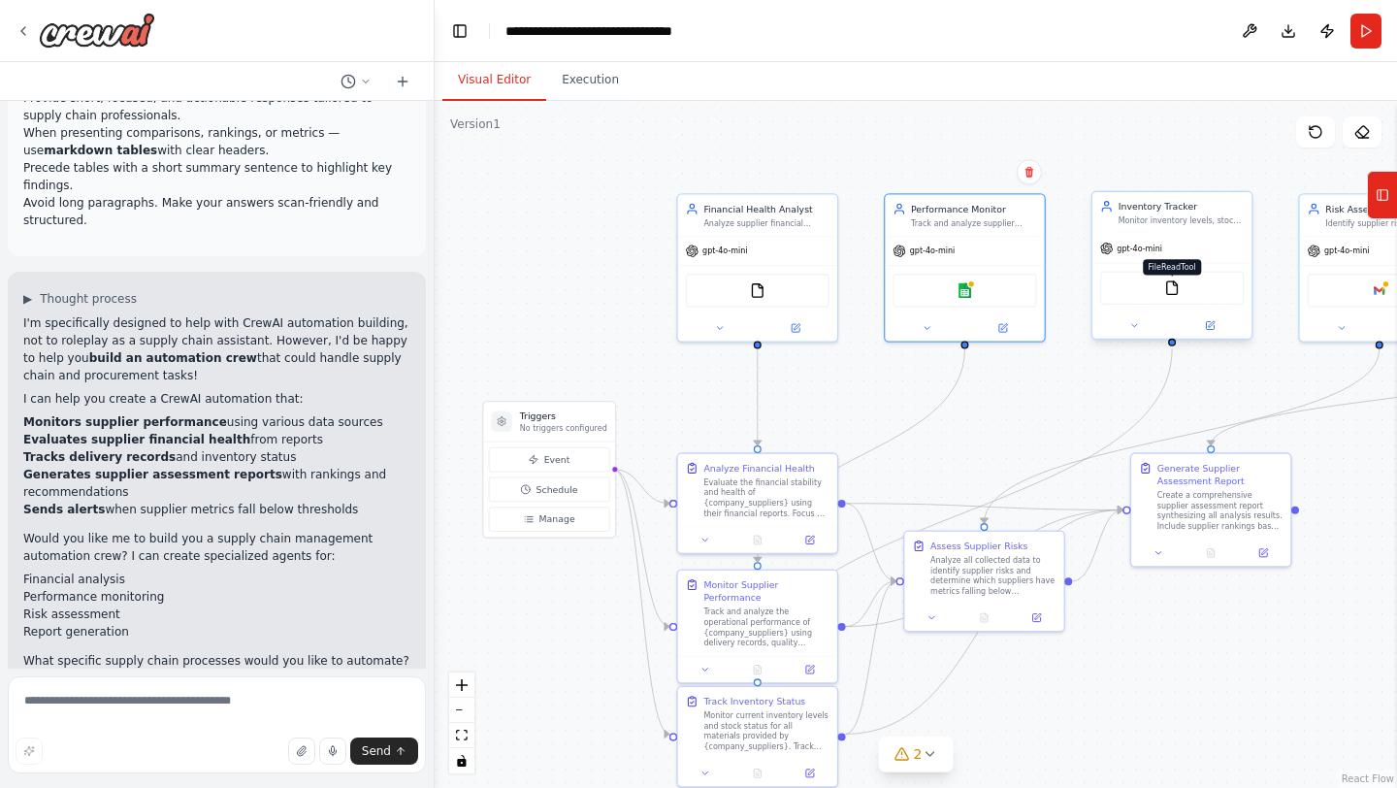
click at [1176, 294] on img at bounding box center [1172, 288] width 16 height 16
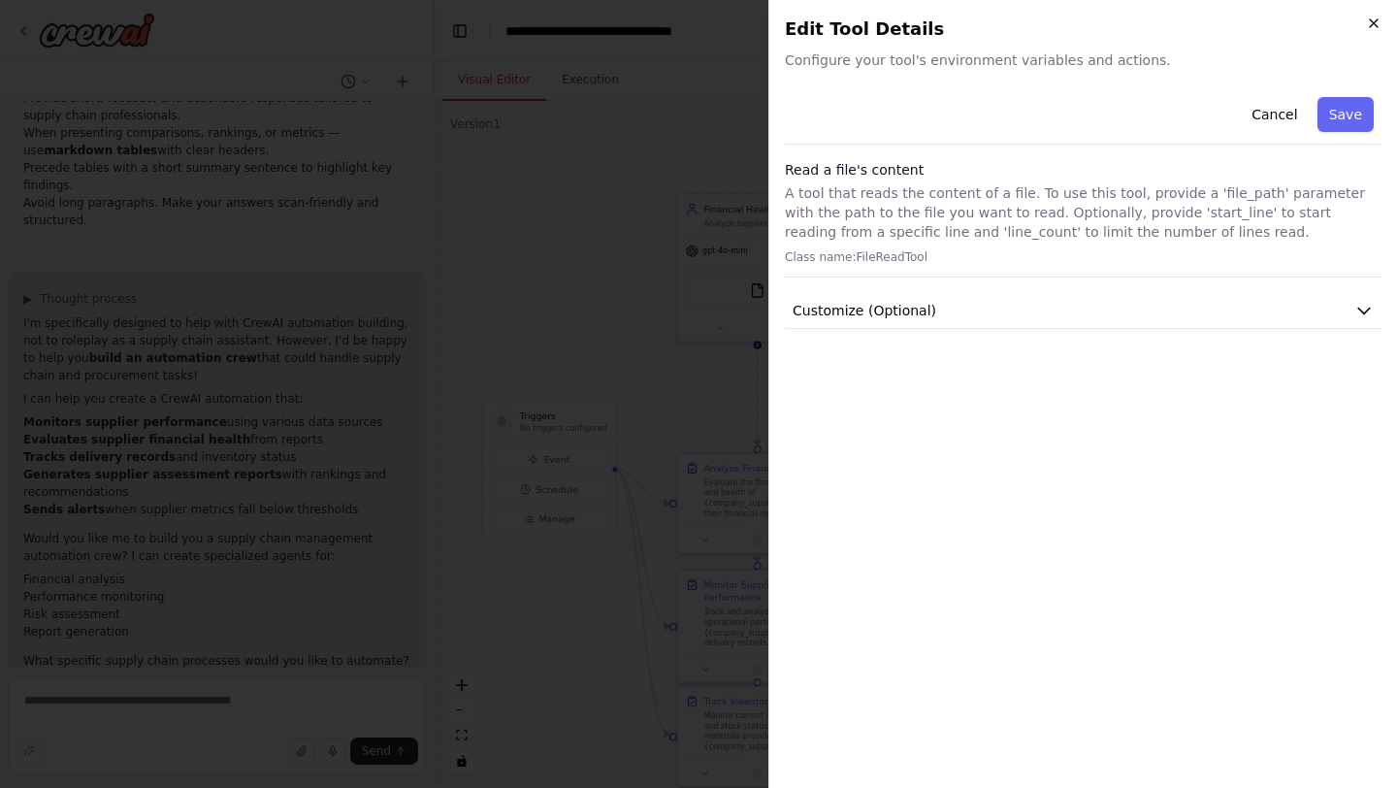
click at [1373, 16] on icon "button" at bounding box center [1374, 24] width 16 height 16
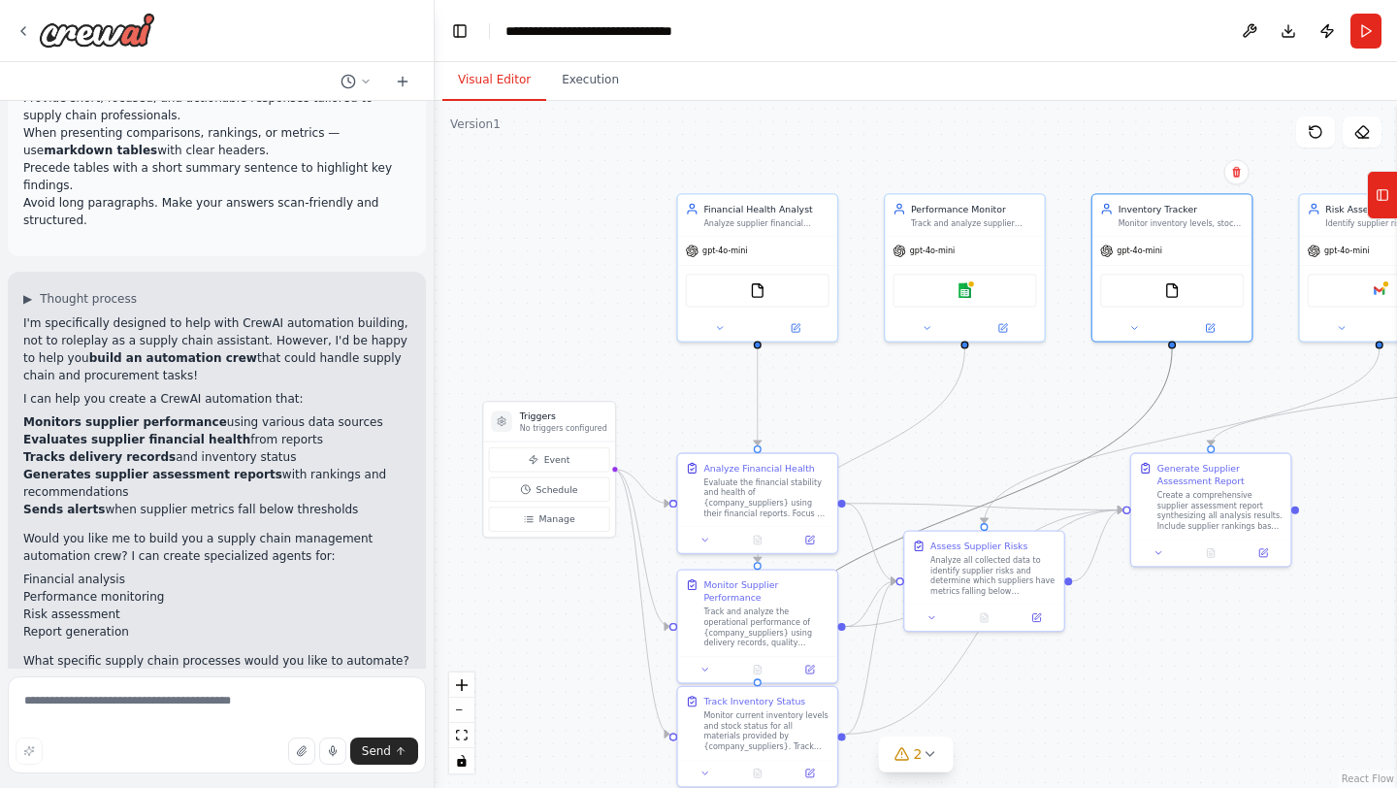
drag, startPoint x: 1134, startPoint y: 420, endPoint x: 866, endPoint y: 414, distance: 267.8
click at [866, 419] on div ".deletable-edge-delete-btn { width: 20px; height: 20px; border: 0px solid #ffff…" at bounding box center [916, 444] width 962 height 687
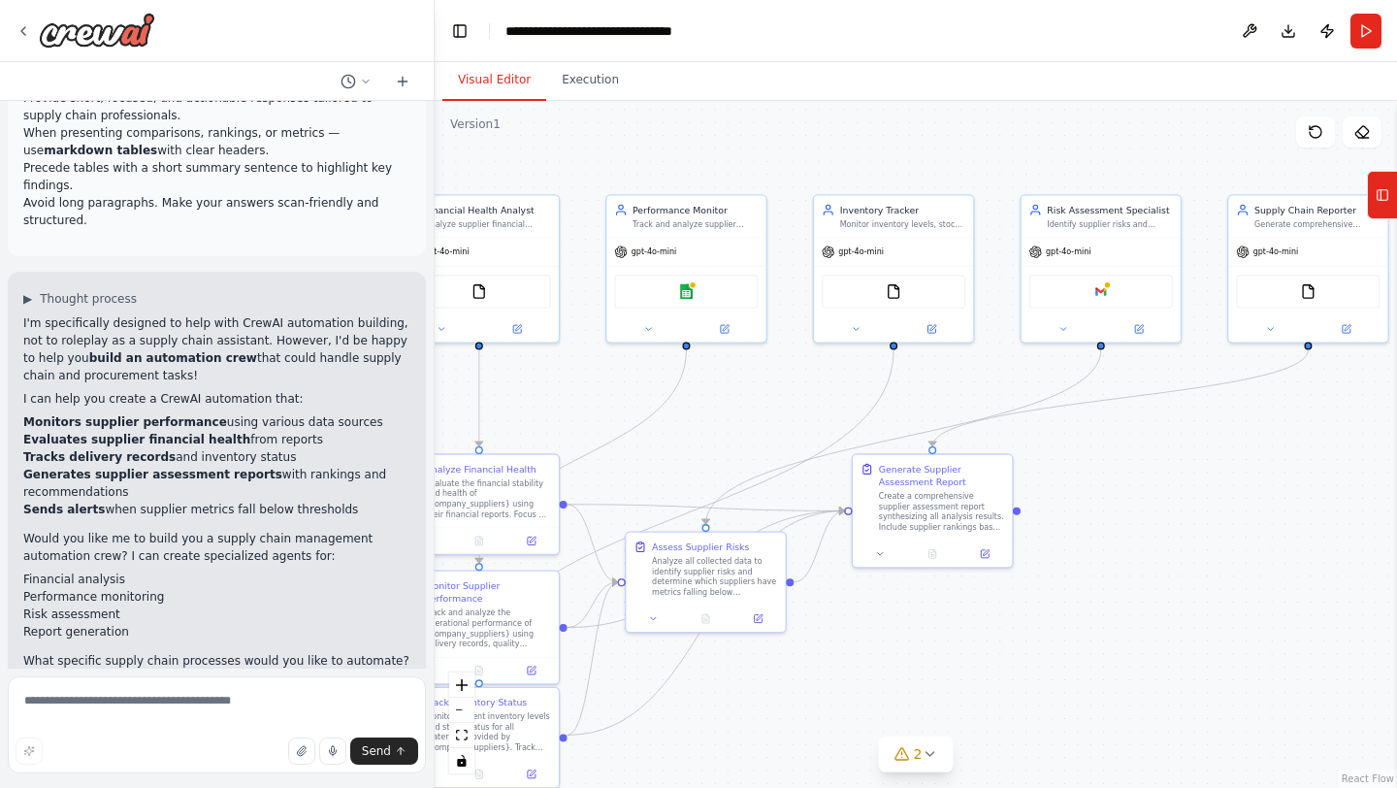
drag, startPoint x: 1262, startPoint y: 389, endPoint x: 949, endPoint y: 391, distance: 313.3
click at [949, 391] on div ".deletable-edge-delete-btn { width: 20px; height: 20px; border: 0px solid #ffff…" at bounding box center [916, 444] width 962 height 687
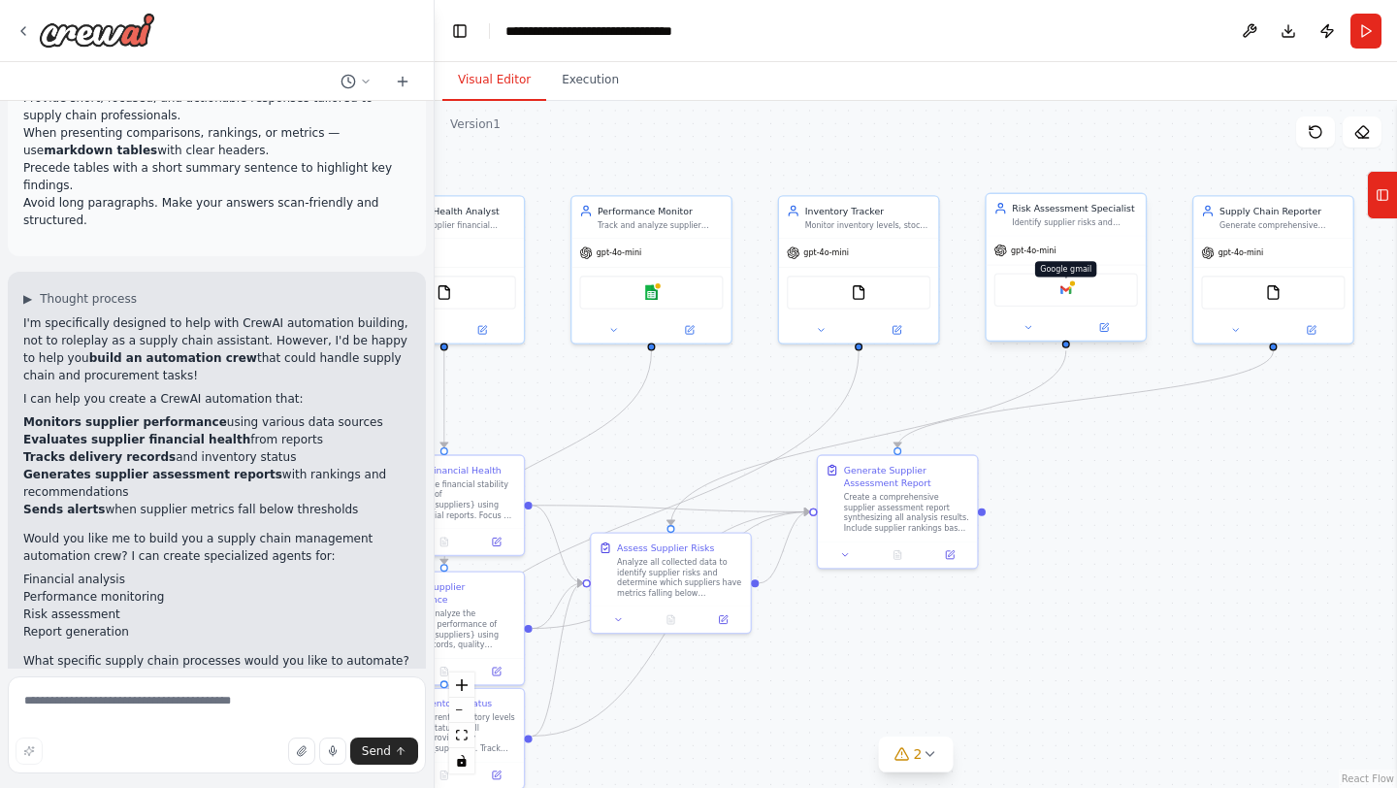
click at [1061, 287] on img at bounding box center [1066, 290] width 16 height 16
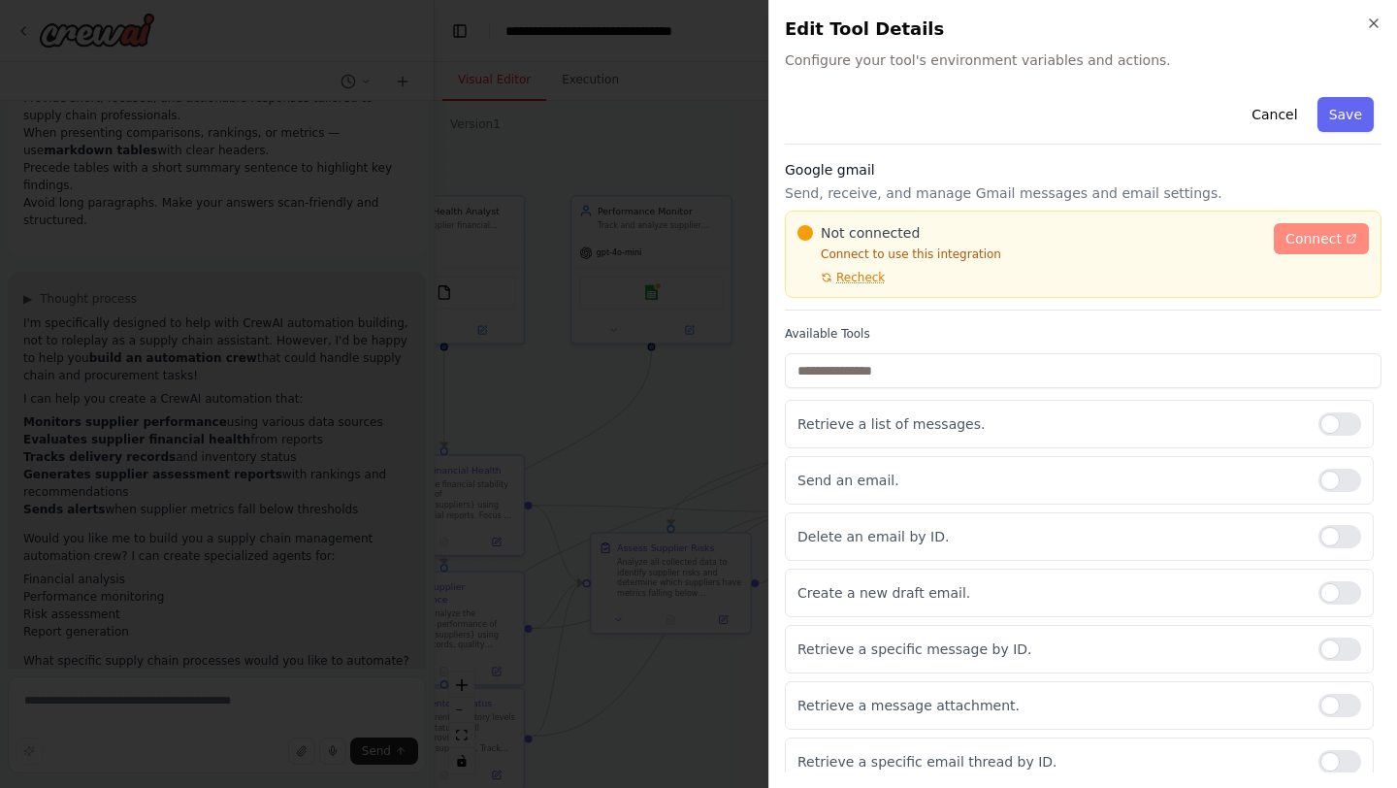
click at [1332, 239] on span "Connect" at bounding box center [1313, 238] width 56 height 19
click at [1323, 240] on span "Connect" at bounding box center [1313, 238] width 56 height 19
click at [1306, 240] on span "Connect" at bounding box center [1313, 238] width 56 height 19
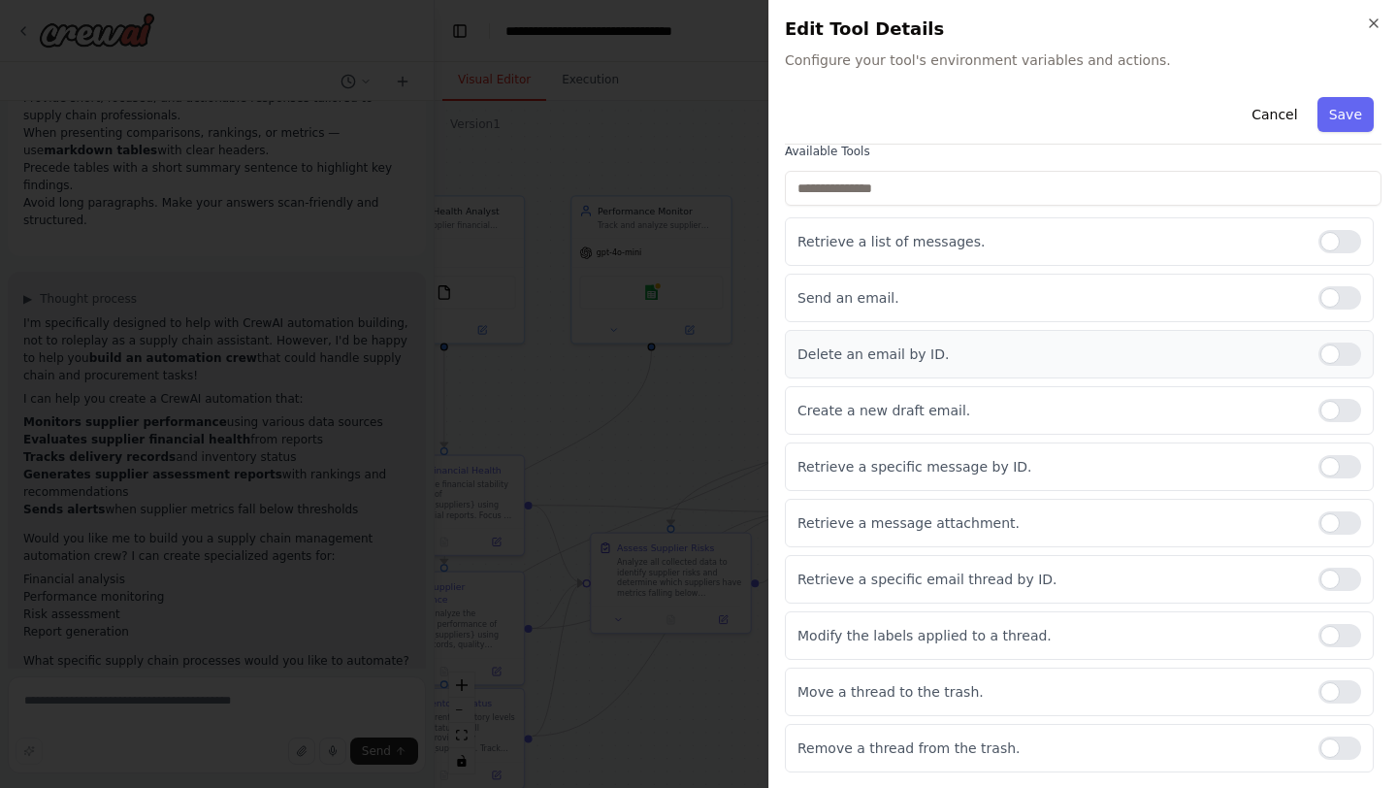
scroll to position [0, 0]
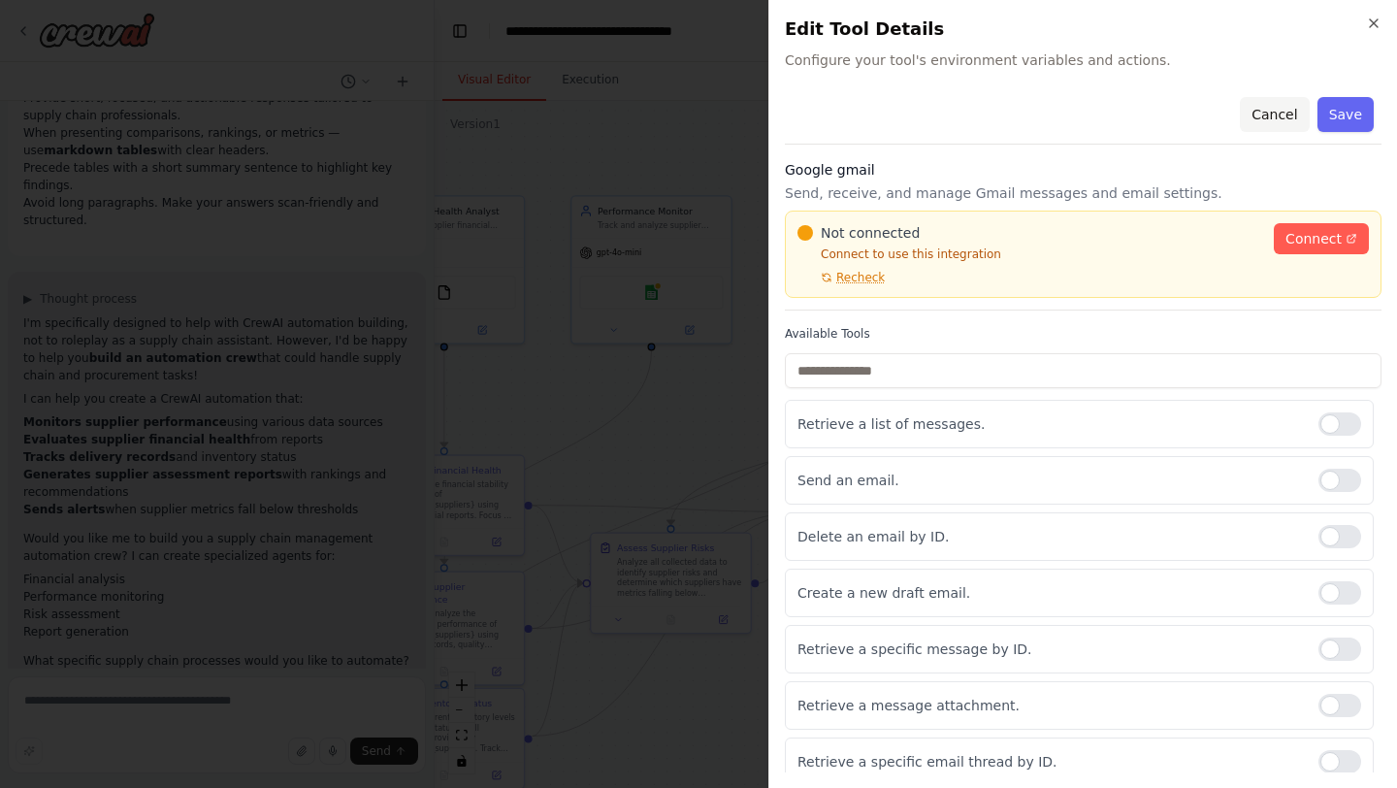
click at [1266, 113] on button "Cancel" at bounding box center [1274, 114] width 69 height 35
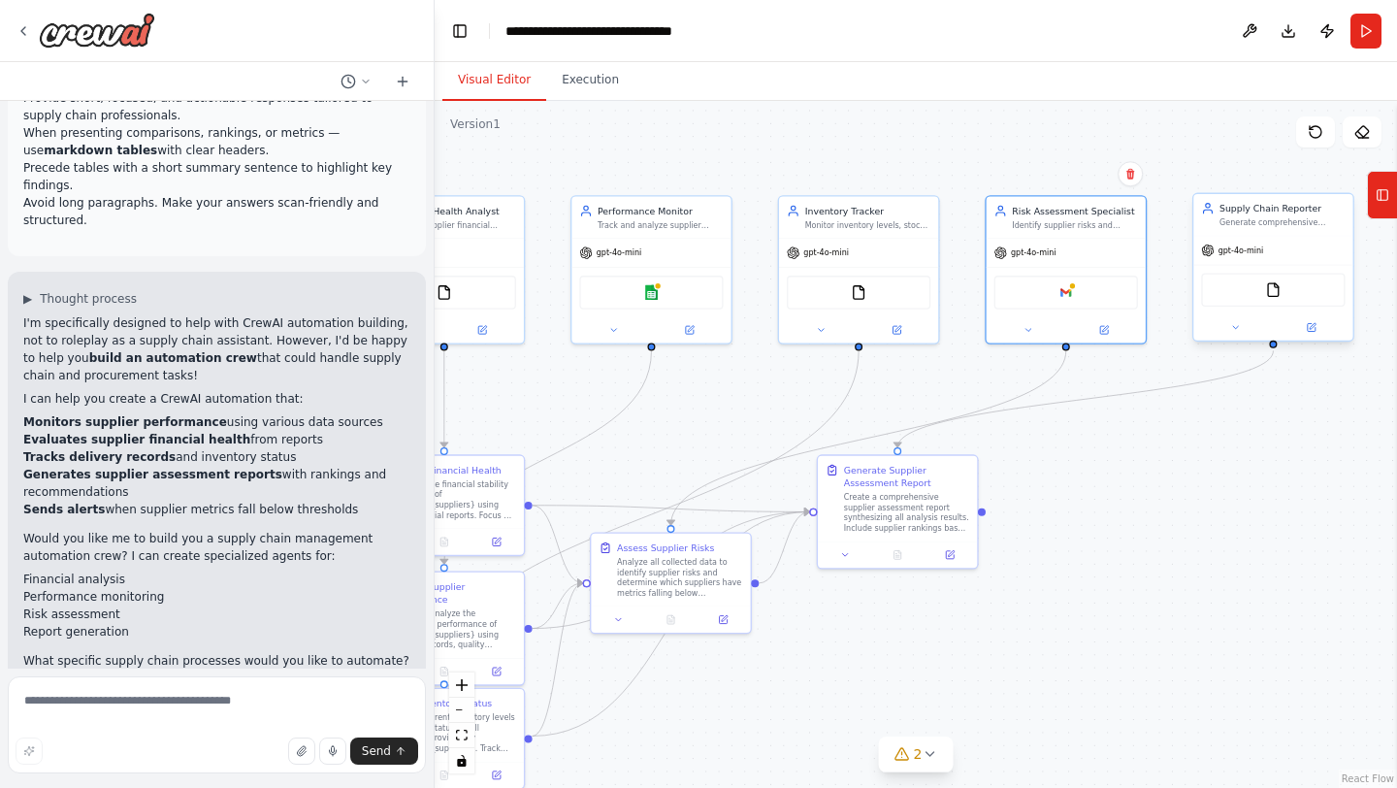
click at [1293, 288] on div "FileReadTool" at bounding box center [1273, 290] width 144 height 34
click at [1289, 288] on div "FileReadTool" at bounding box center [1273, 290] width 144 height 34
click at [1270, 288] on img at bounding box center [1273, 290] width 16 height 16
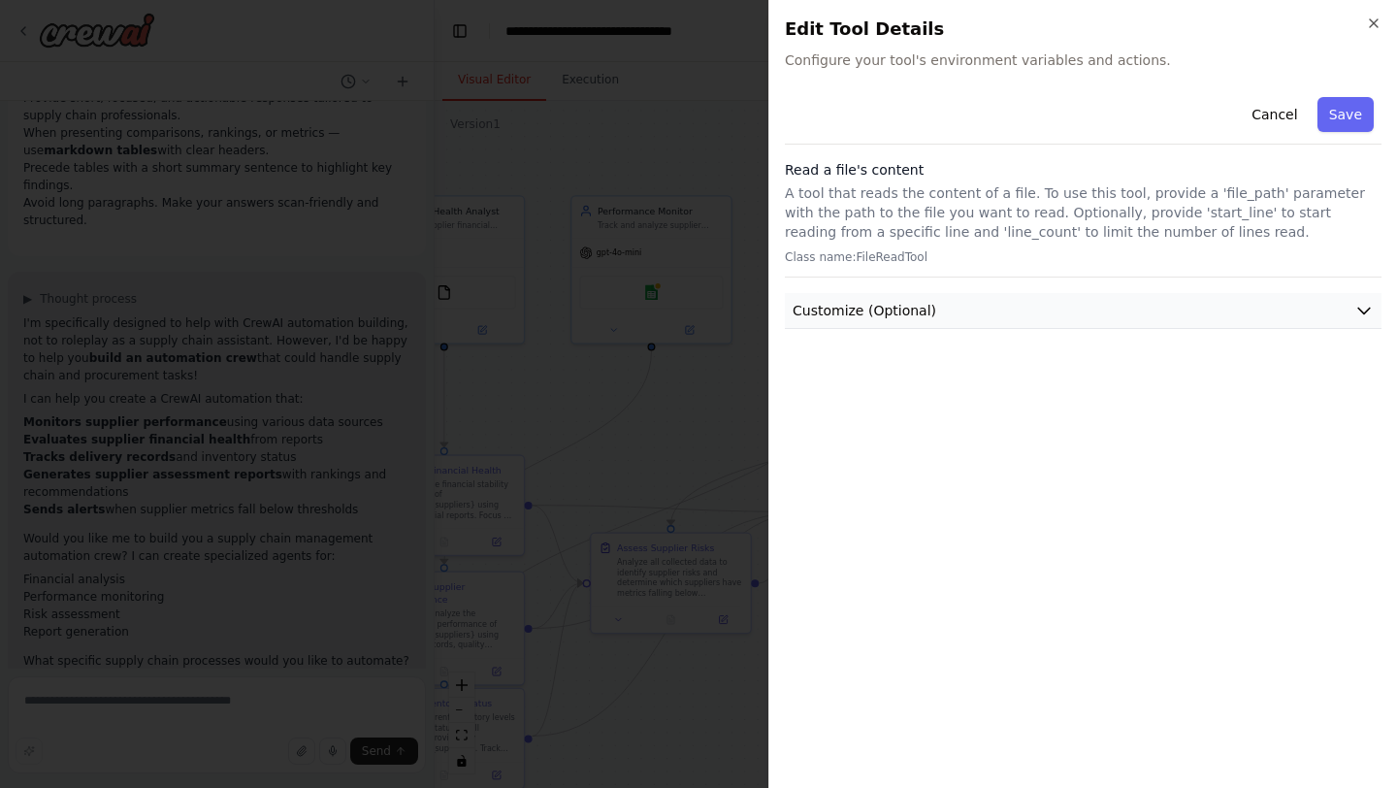
click at [1207, 307] on button "Customize (Optional)" at bounding box center [1083, 311] width 597 height 36
click at [1376, 16] on icon "button" at bounding box center [1374, 24] width 16 height 16
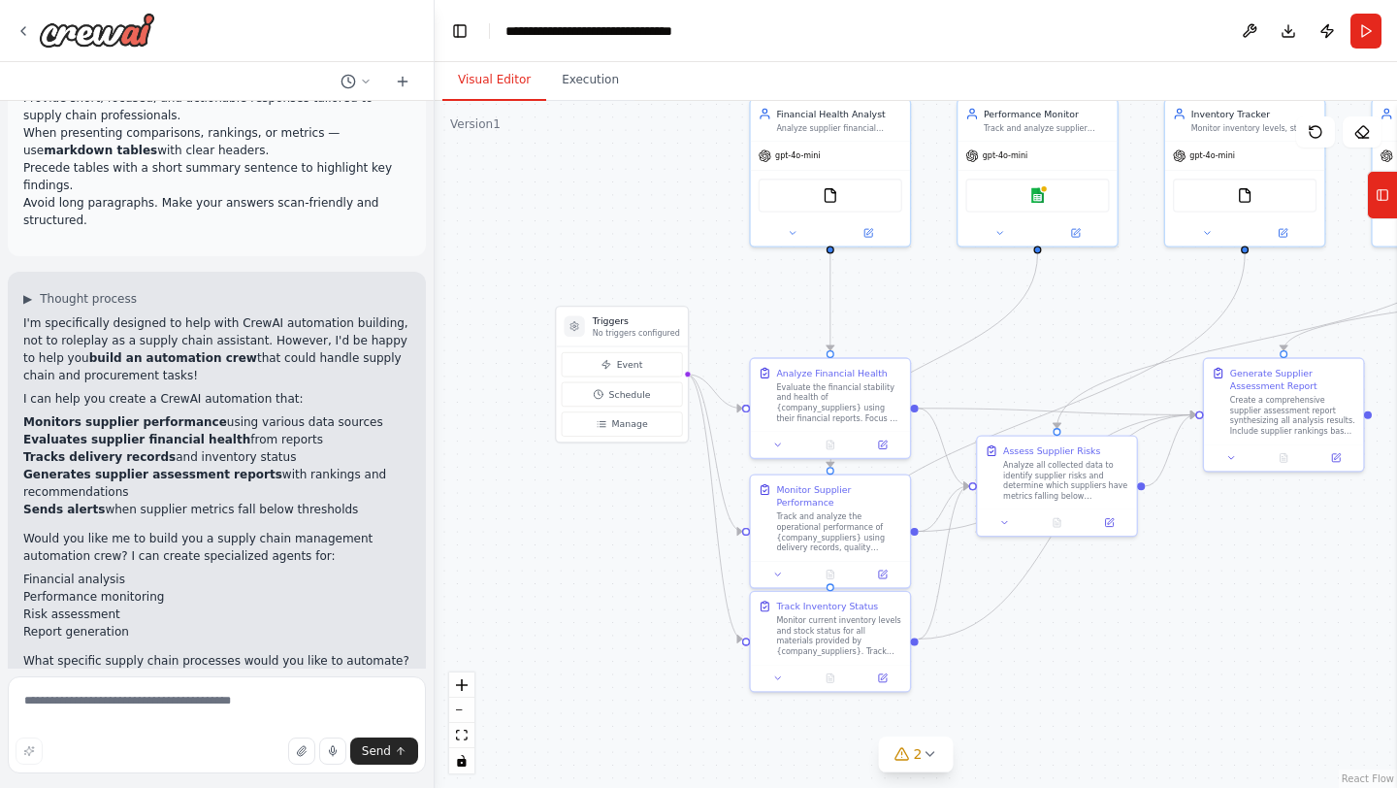
drag, startPoint x: 752, startPoint y: 415, endPoint x: 1137, endPoint y: 318, distance: 397.1
click at [1137, 318] on div ".deletable-edge-delete-btn { width: 20px; height: 20px; border: 0px solid #ffff…" at bounding box center [916, 444] width 962 height 687
click at [625, 341] on div "Triggers No triggers configured" at bounding box center [620, 327] width 131 height 40
click at [619, 363] on span "Event" at bounding box center [629, 364] width 26 height 13
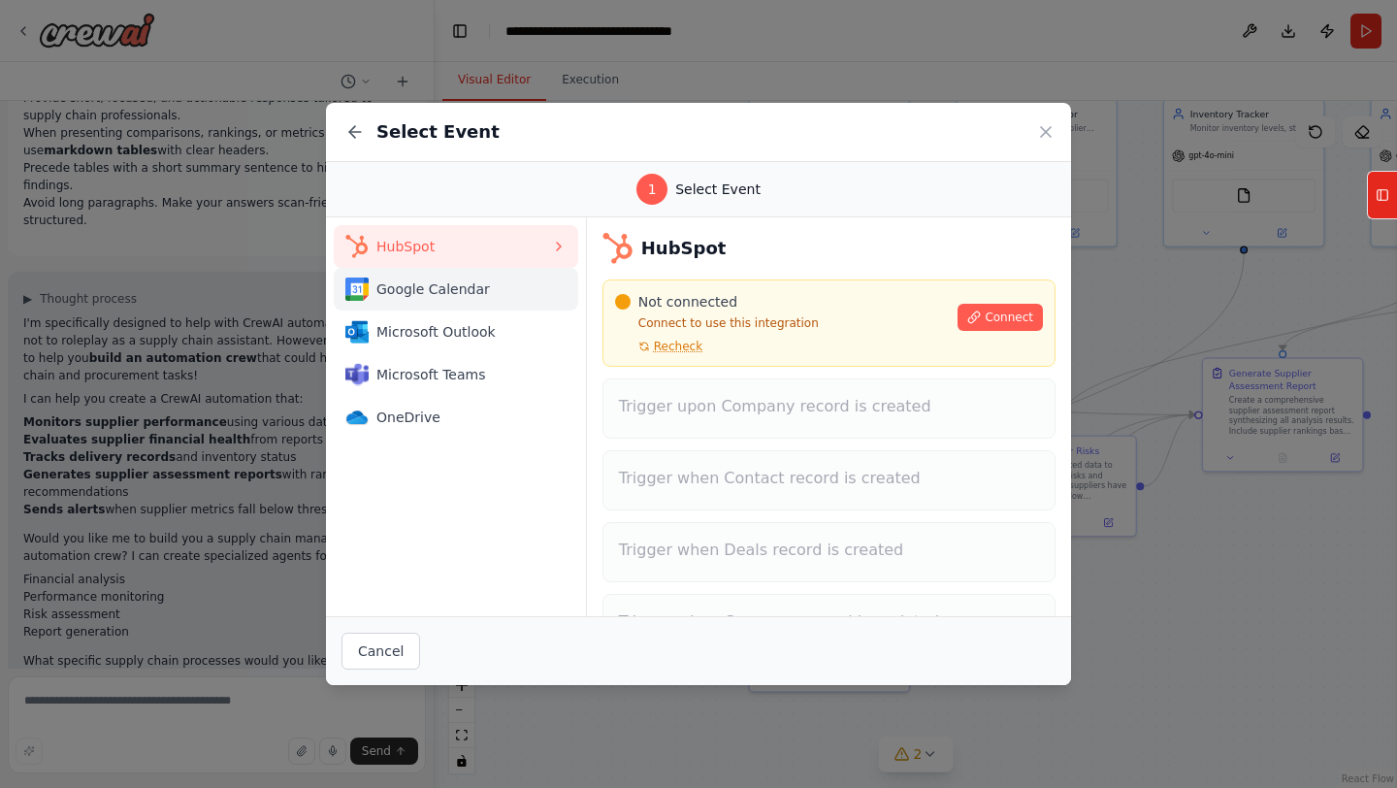
click at [476, 296] on span "Google Calendar" at bounding box center [463, 288] width 175 height 19
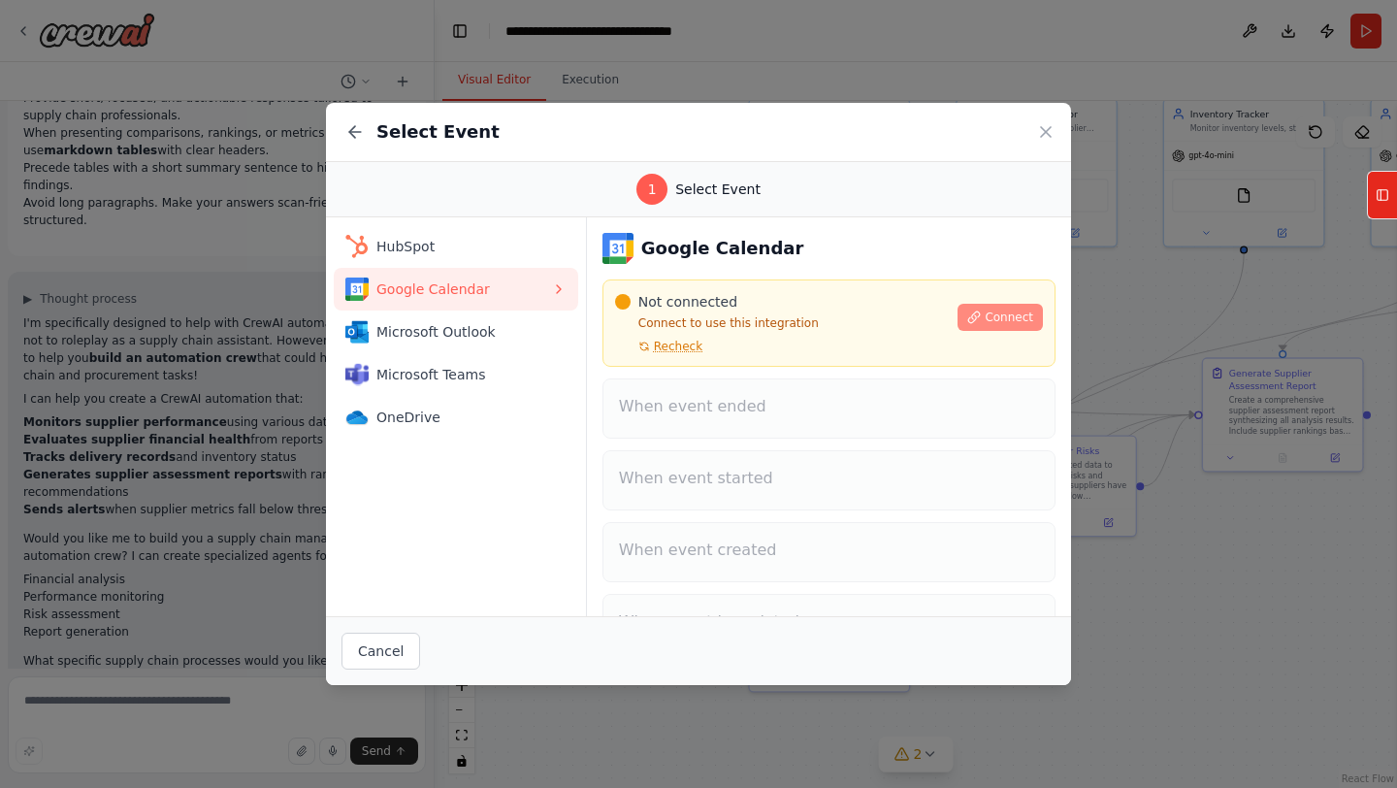
click at [992, 314] on span "Connect" at bounding box center [1009, 317] width 49 height 16
click at [1040, 133] on icon at bounding box center [1045, 131] width 19 height 19
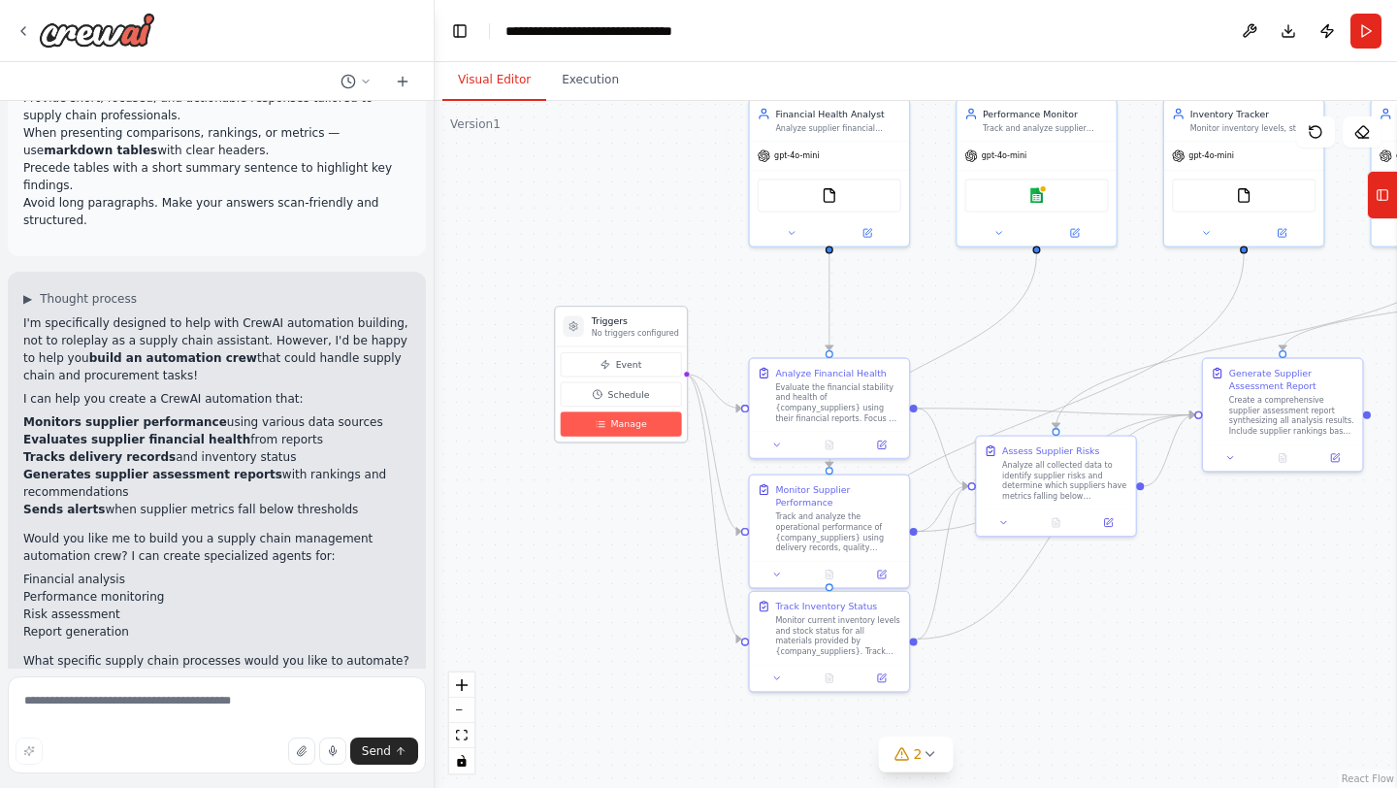
click at [619, 424] on span "Manage" at bounding box center [628, 423] width 36 height 13
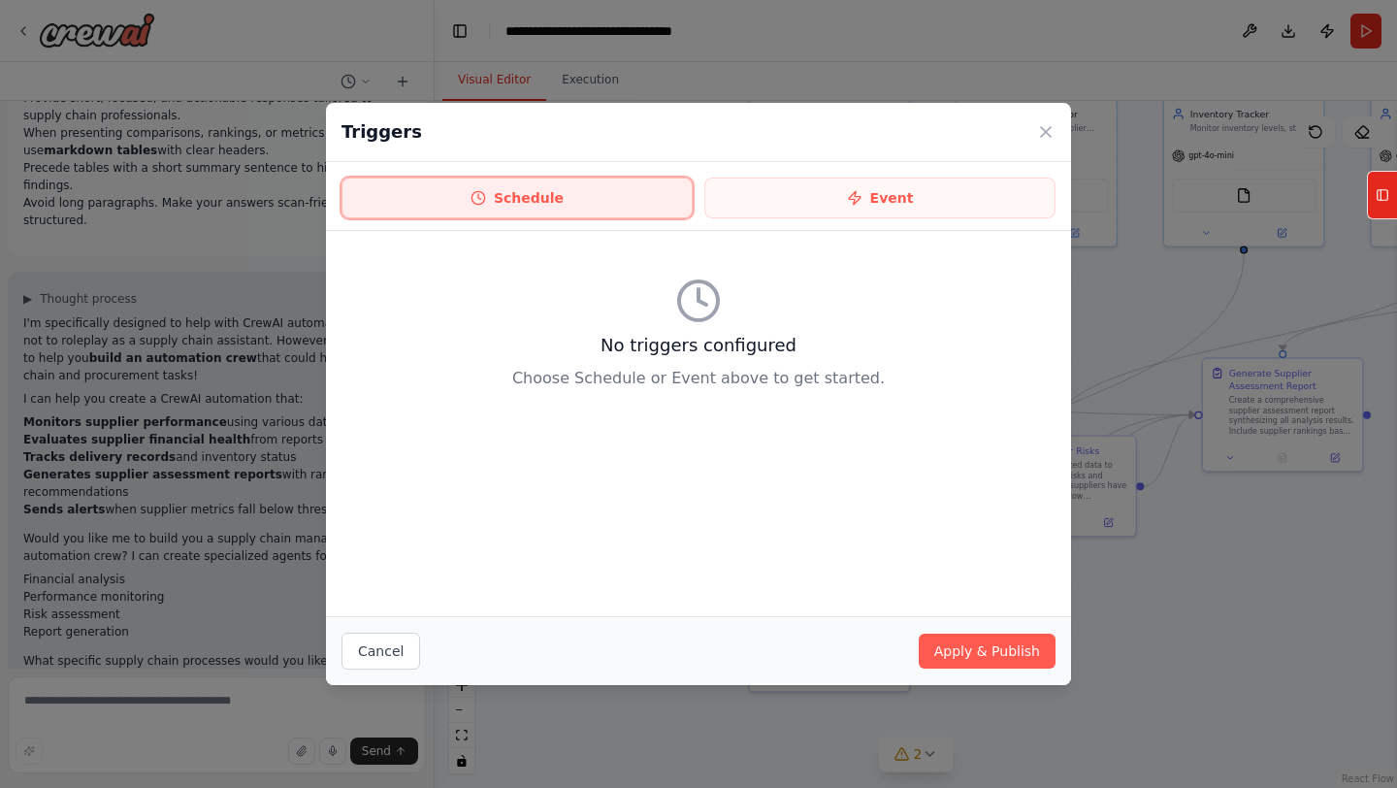
click at [602, 204] on button "Schedule" at bounding box center [516, 198] width 351 height 41
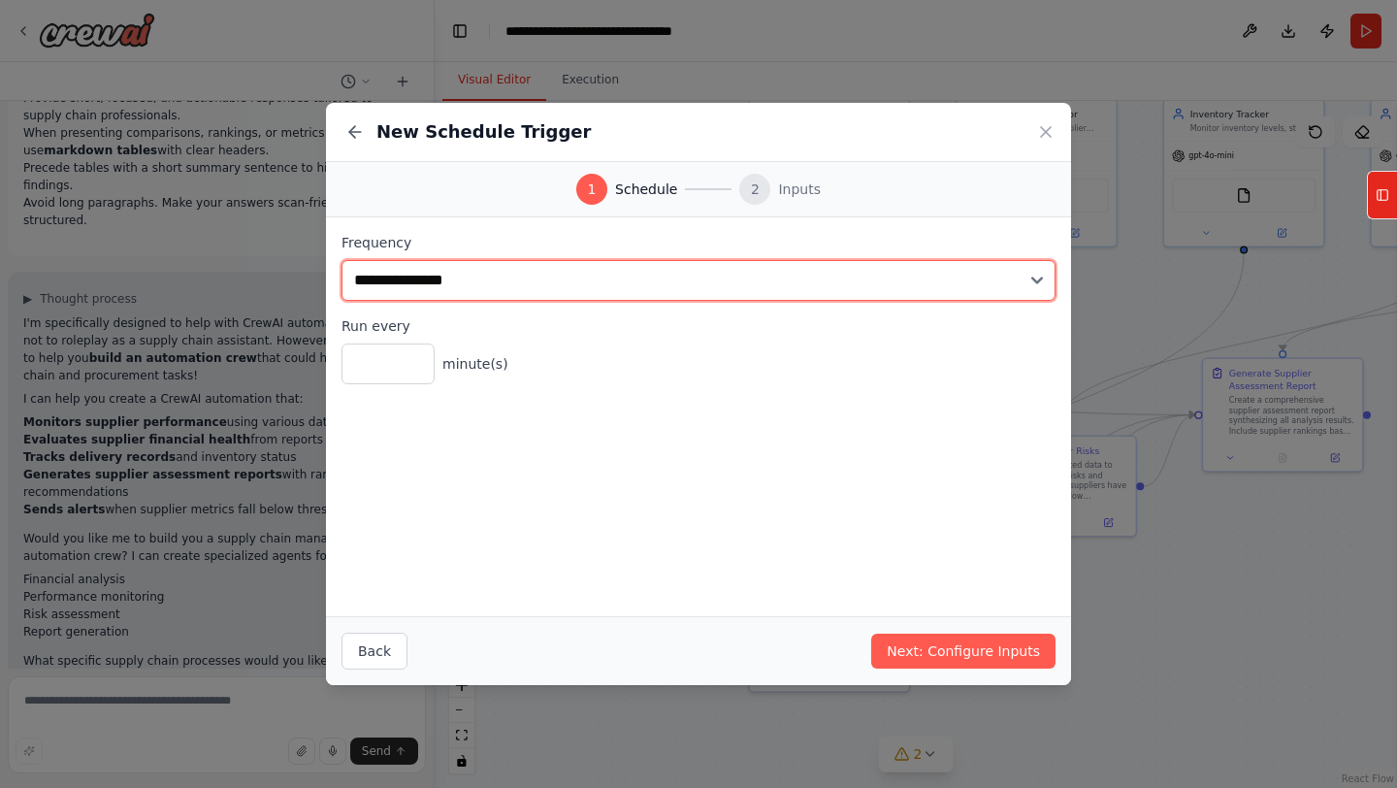
click at [543, 282] on select "**********" at bounding box center [698, 280] width 714 height 41
select select "*****"
click at [341, 260] on select "**********" at bounding box center [698, 280] width 714 height 41
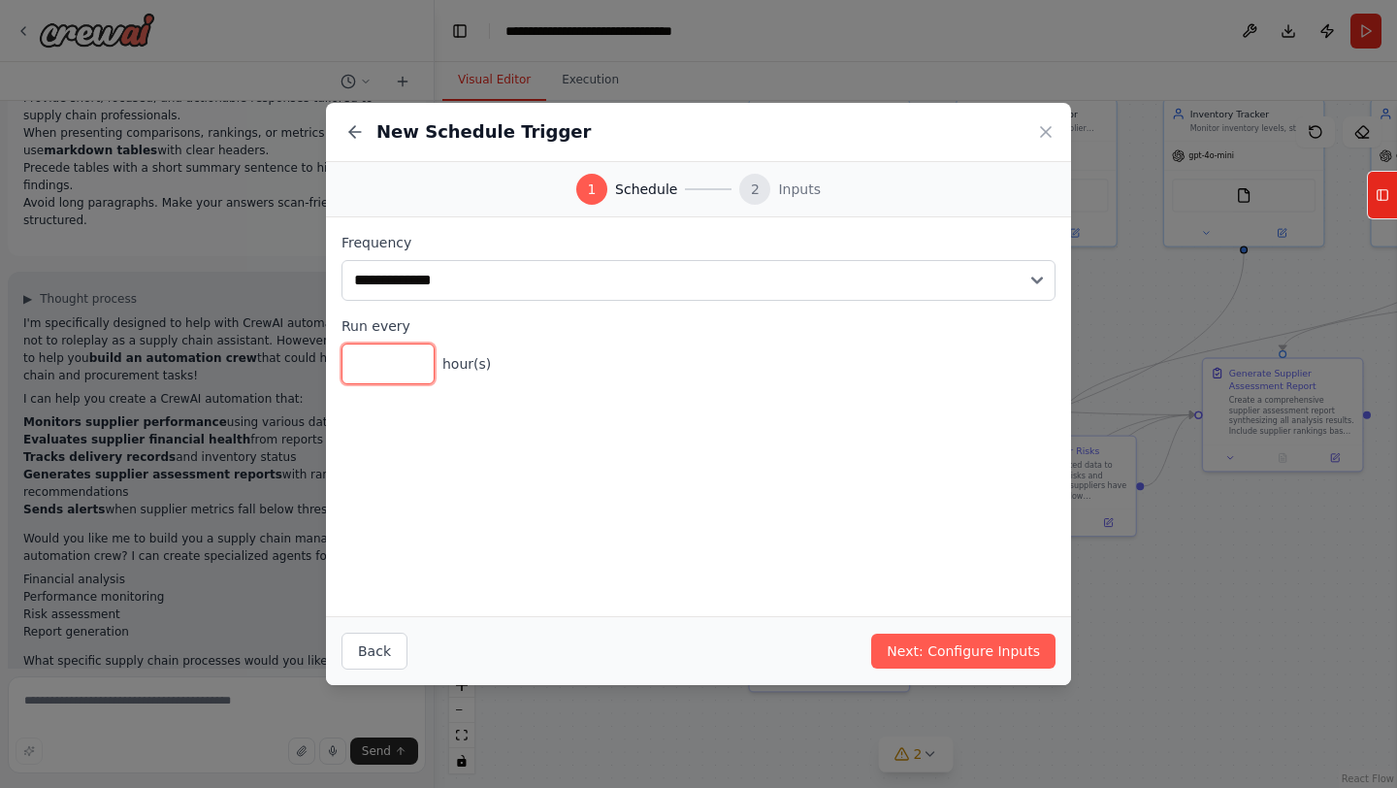
click at [380, 374] on input "*" at bounding box center [387, 363] width 93 height 41
click at [926, 653] on button "Next: Configure Inputs" at bounding box center [963, 650] width 184 height 35
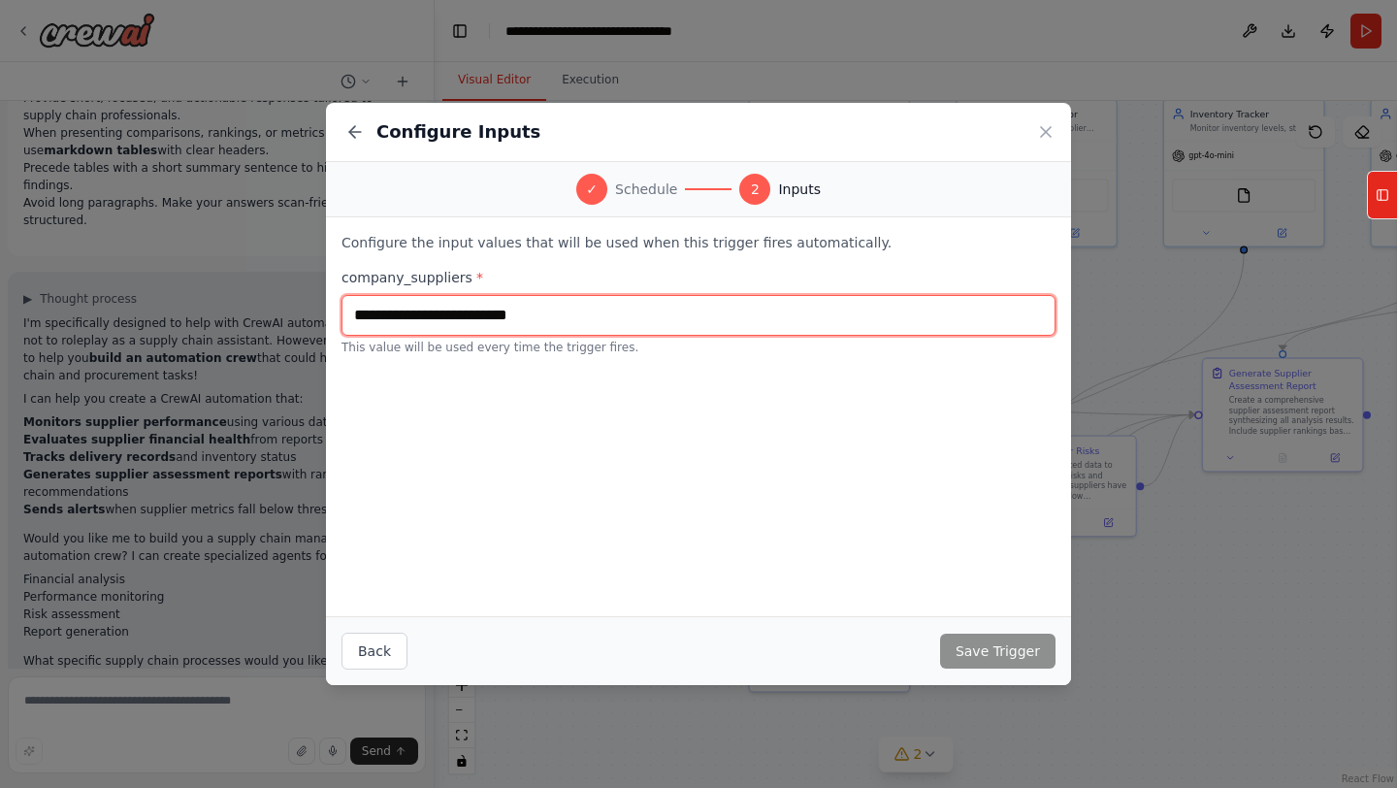
click at [678, 326] on input "text" at bounding box center [698, 315] width 714 height 41
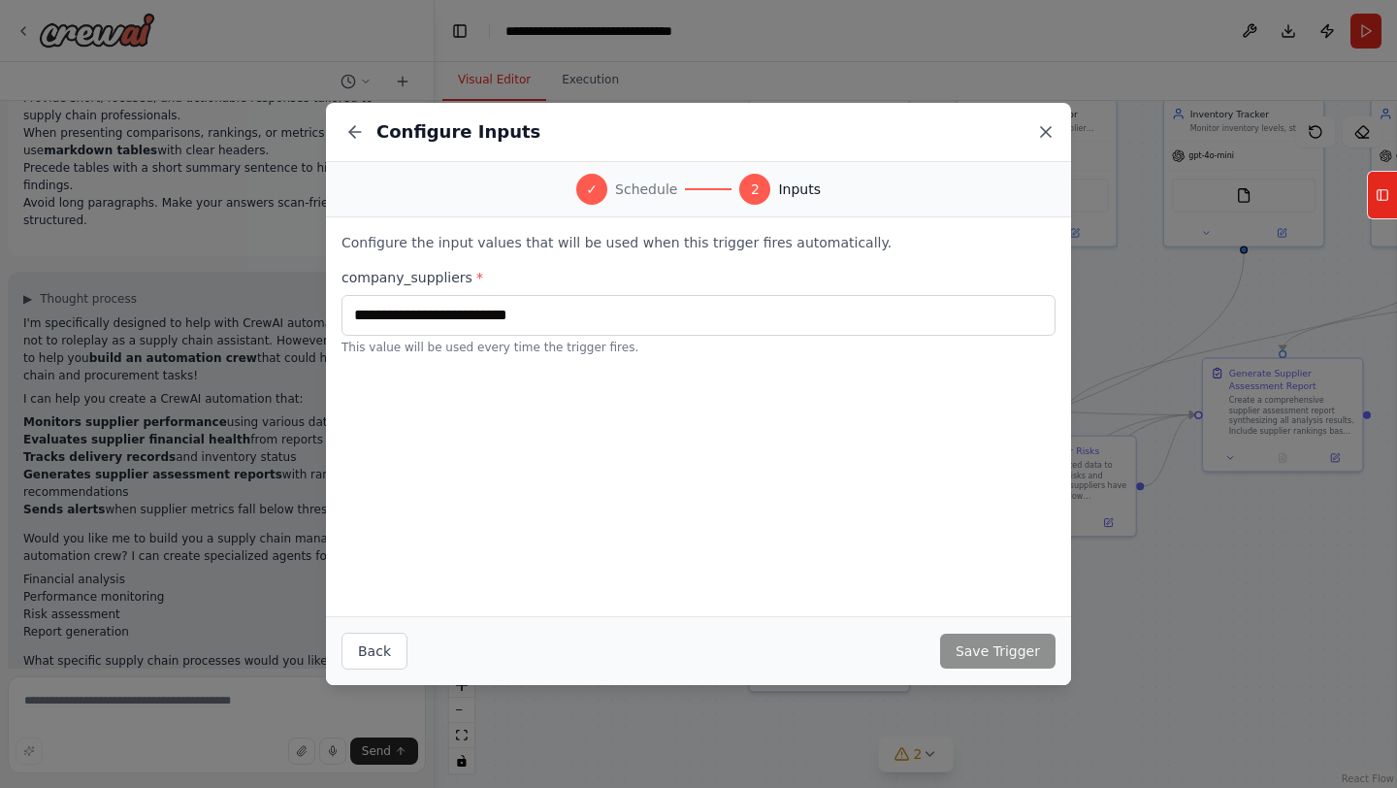
click at [1046, 128] on icon at bounding box center [1045, 131] width 19 height 19
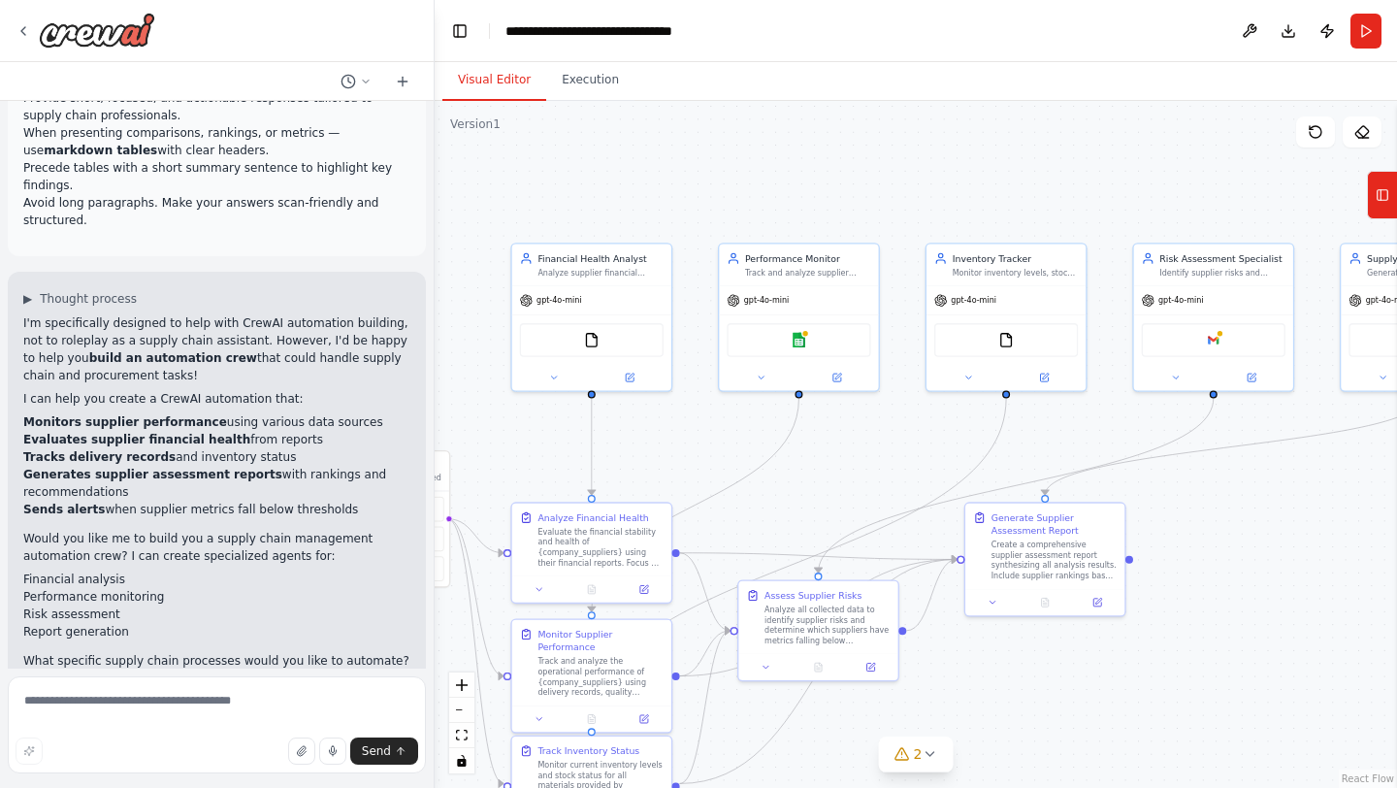
drag, startPoint x: 1222, startPoint y: 624, endPoint x: 985, endPoint y: 766, distance: 277.2
click at [985, 766] on div ".deletable-edge-delete-btn { width: 20px; height: 20px; border: 0px solid #ffff…" at bounding box center [916, 444] width 962 height 687
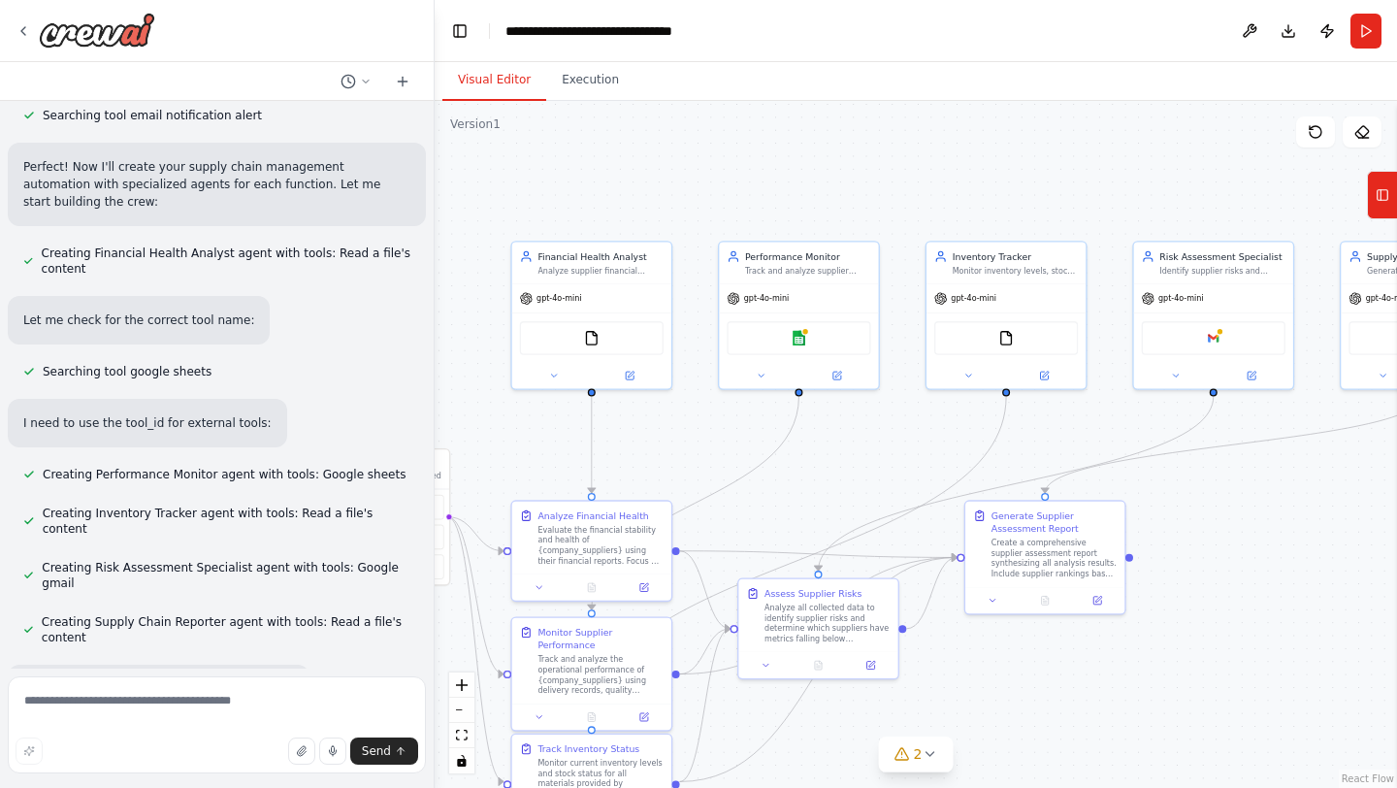
scroll to position [1344, 0]
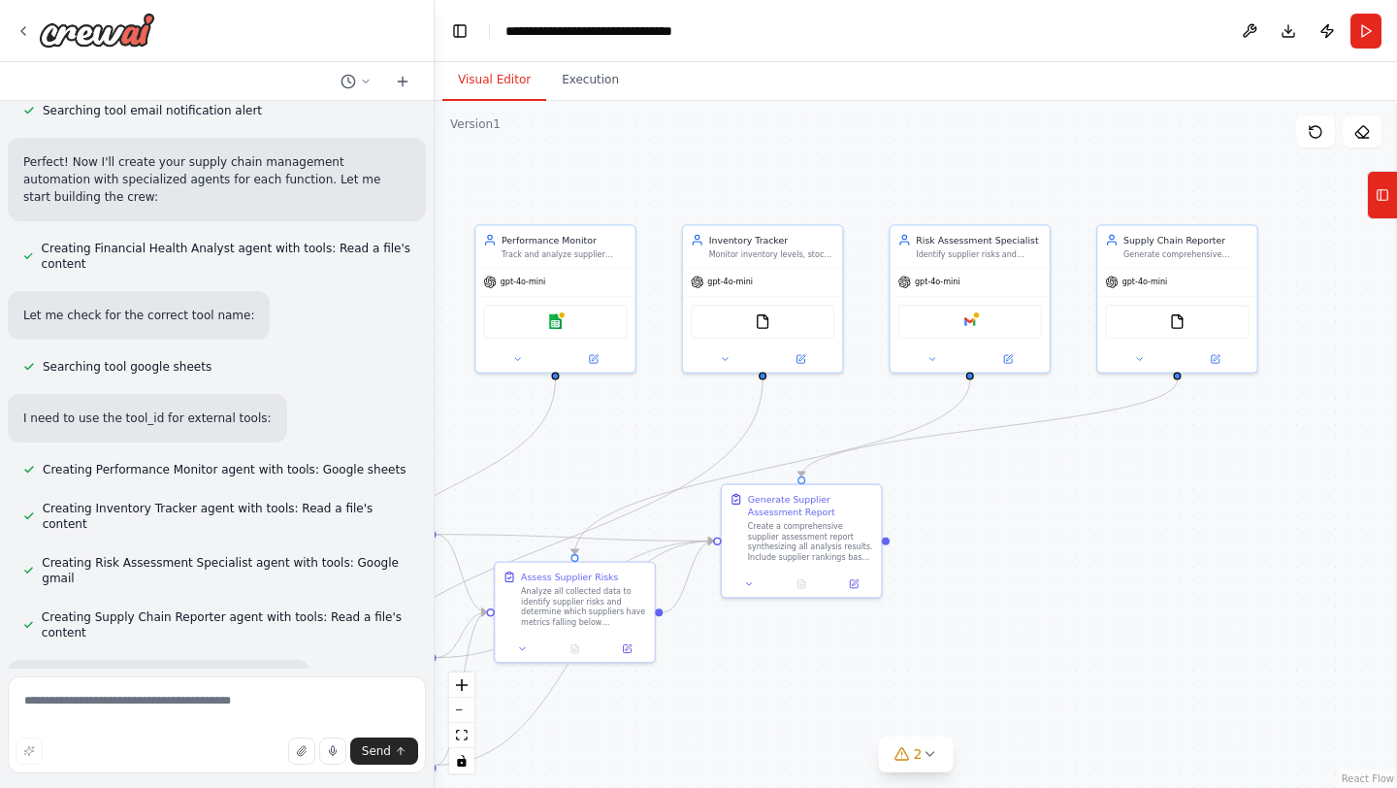
drag, startPoint x: 1311, startPoint y: 579, endPoint x: 1068, endPoint y: 562, distance: 244.1
click at [1068, 562] on div ".deletable-edge-delete-btn { width: 20px; height: 20px; border: 0px solid #ffff…" at bounding box center [916, 444] width 962 height 687
drag, startPoint x: 955, startPoint y: 434, endPoint x: 1285, endPoint y: 437, distance: 329.8
click at [1285, 437] on div ".deletable-edge-delete-btn { width: 20px; height: 20px; border: 0px solid #ffff…" at bounding box center [916, 444] width 962 height 687
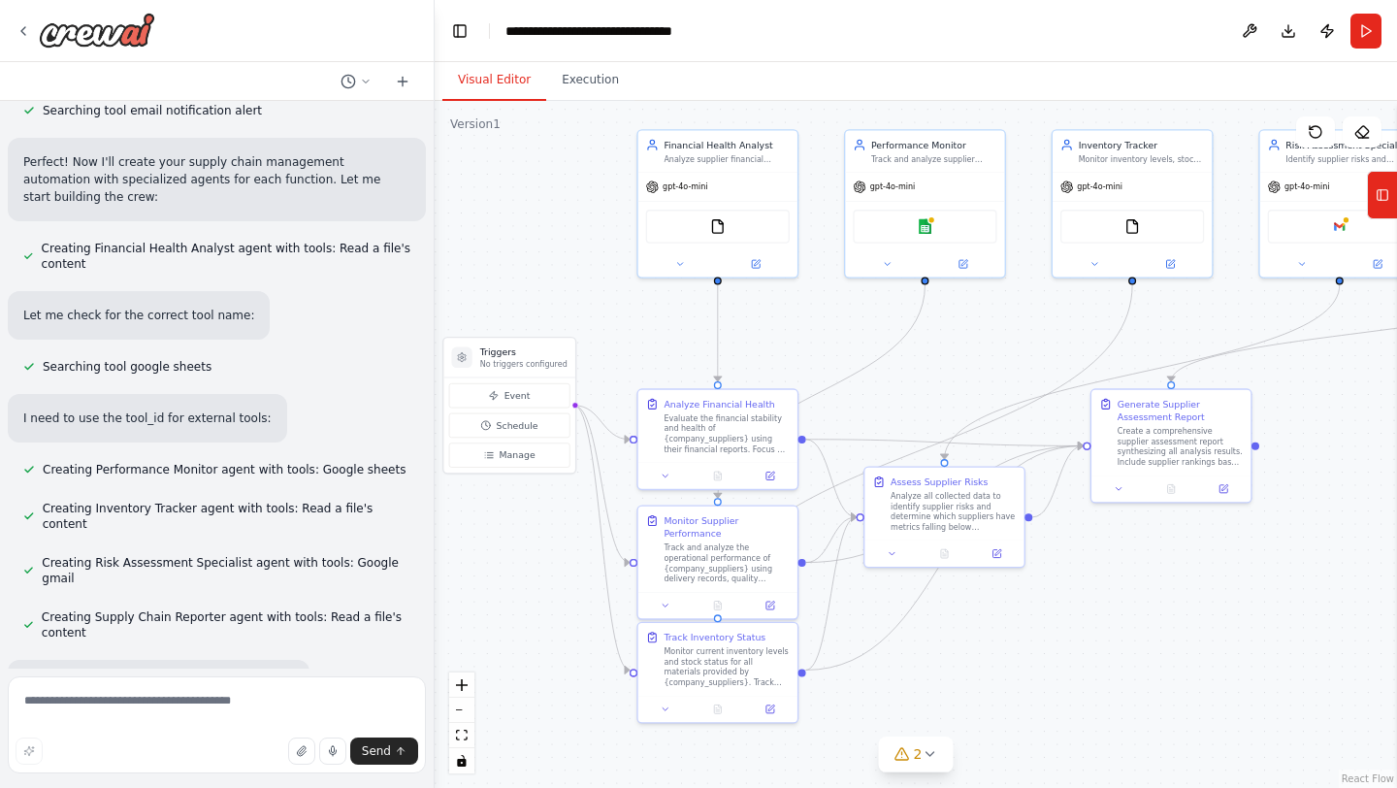
drag, startPoint x: 787, startPoint y: 731, endPoint x: 1156, endPoint y: 636, distance: 381.6
click at [1156, 636] on div ".deletable-edge-delete-btn { width: 20px; height: 20px; border: 0px solid #ffff…" at bounding box center [916, 444] width 962 height 687
click at [926, 234] on div "Google sheets" at bounding box center [925, 224] width 144 height 34
click at [18, 31] on icon at bounding box center [24, 31] width 16 height 16
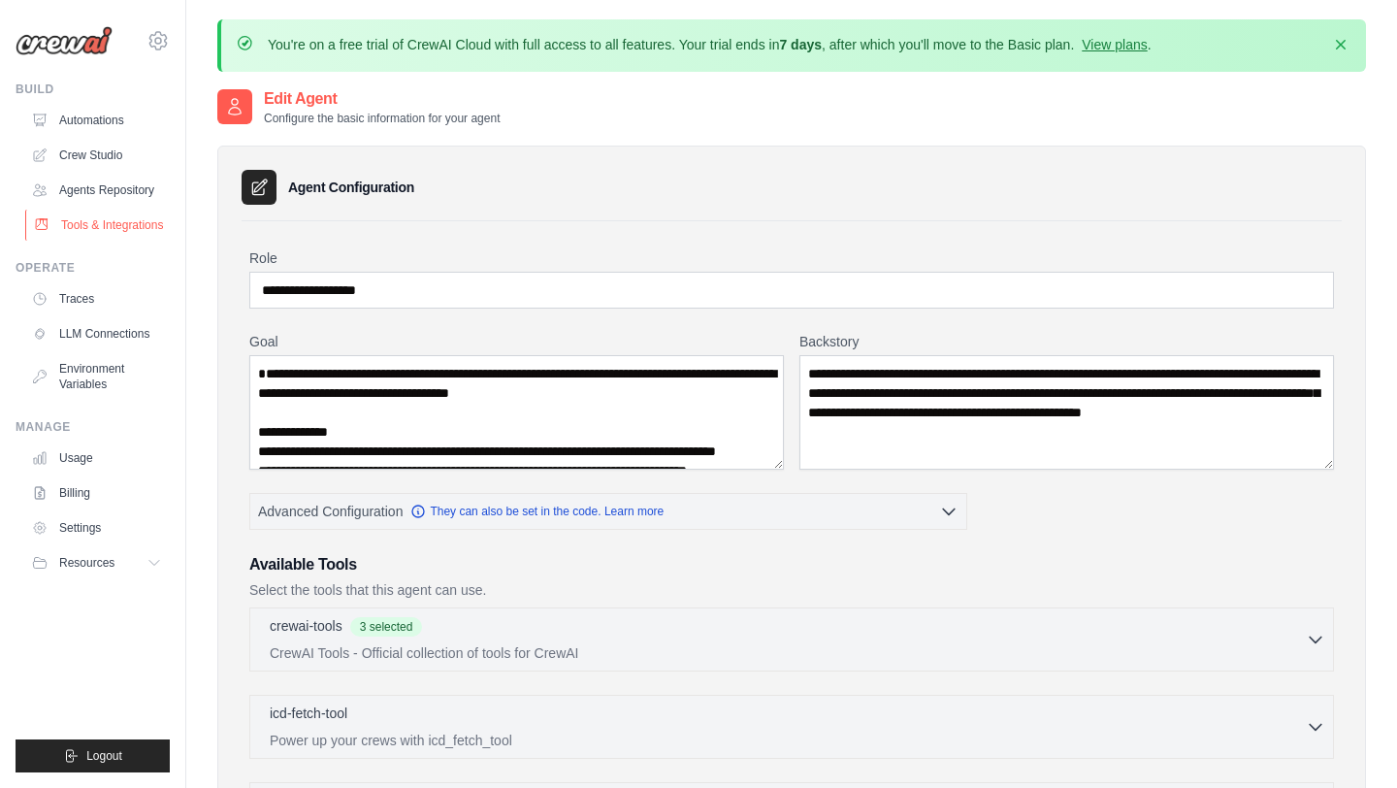
click at [99, 229] on link "Tools & Integrations" at bounding box center [98, 225] width 146 height 31
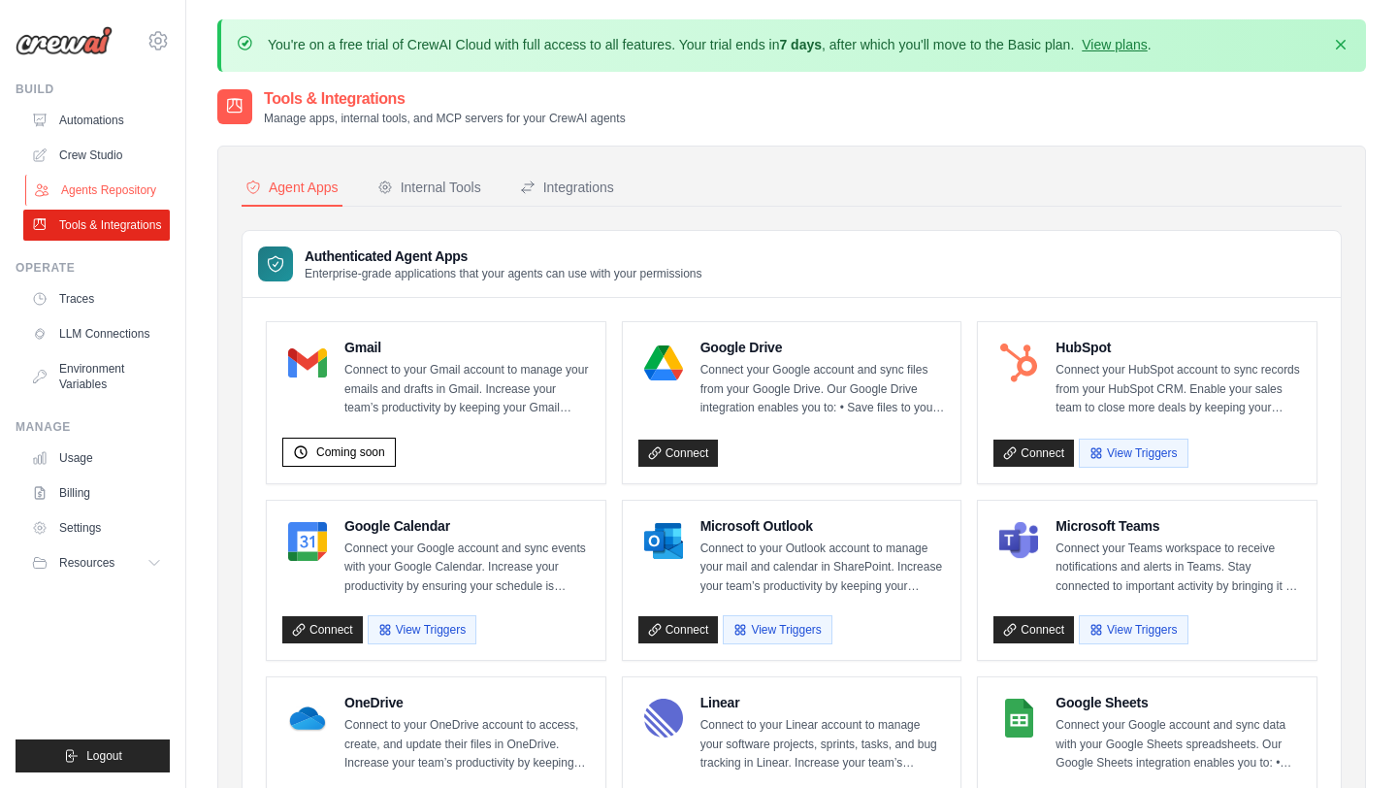
click at [113, 193] on link "Agents Repository" at bounding box center [98, 190] width 146 height 31
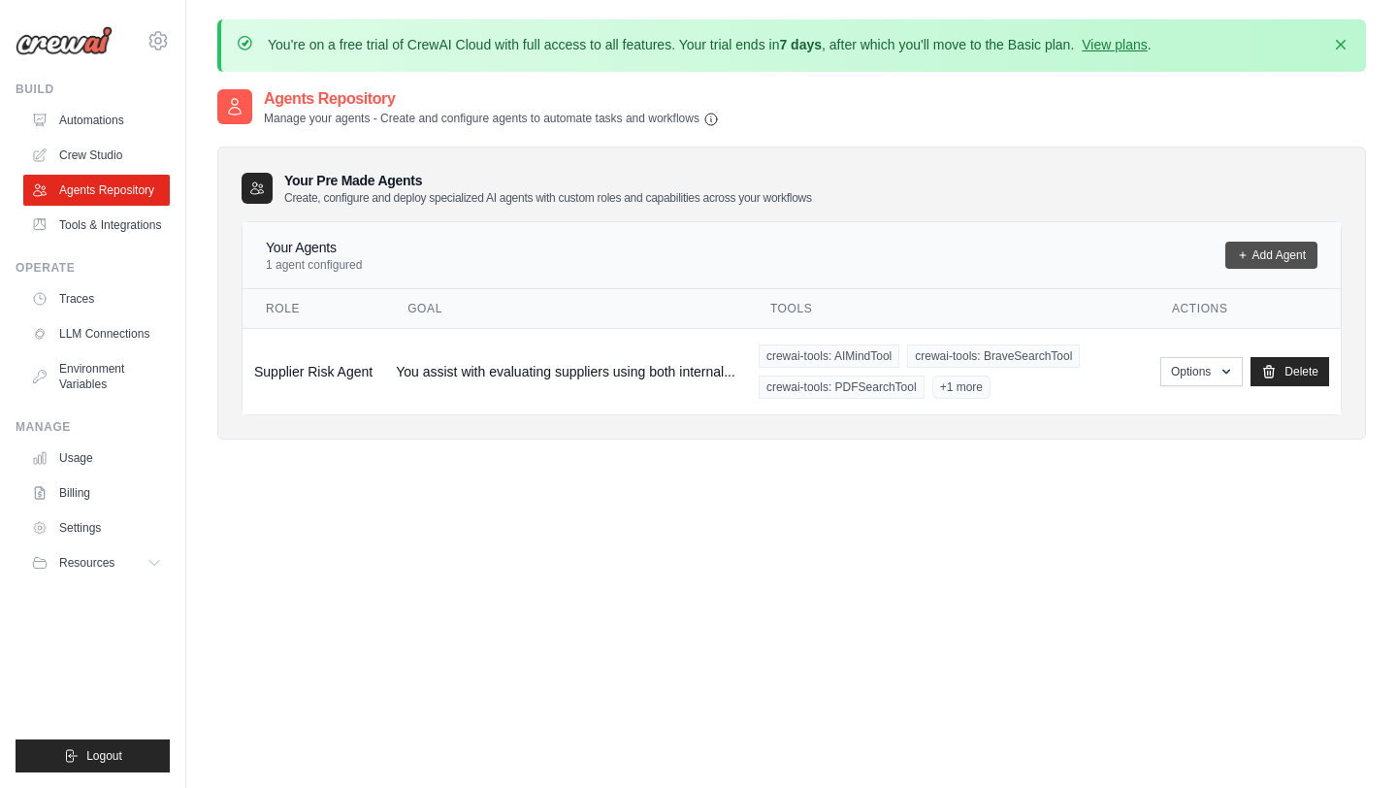
click at [1268, 249] on link "Add Agent" at bounding box center [1271, 255] width 92 height 27
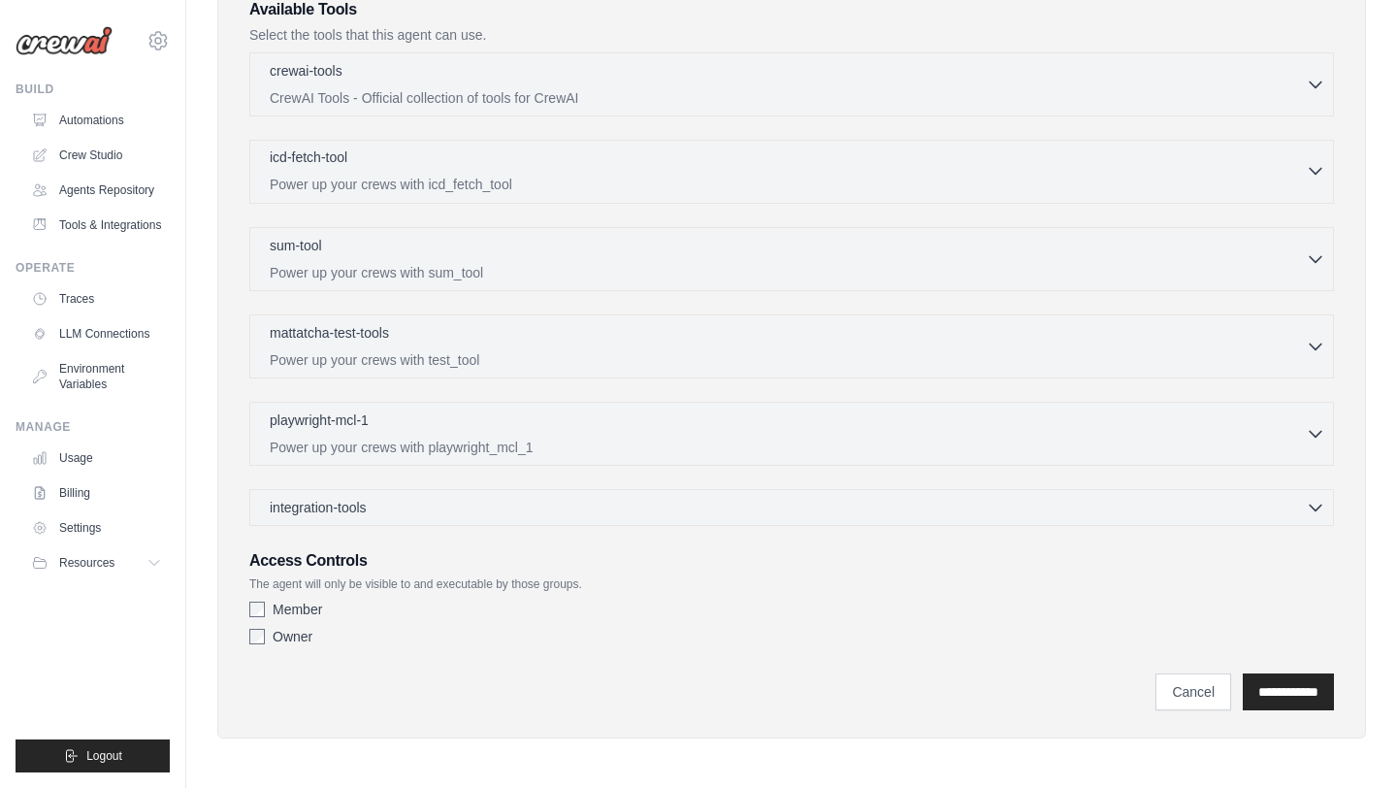
scroll to position [86, 0]
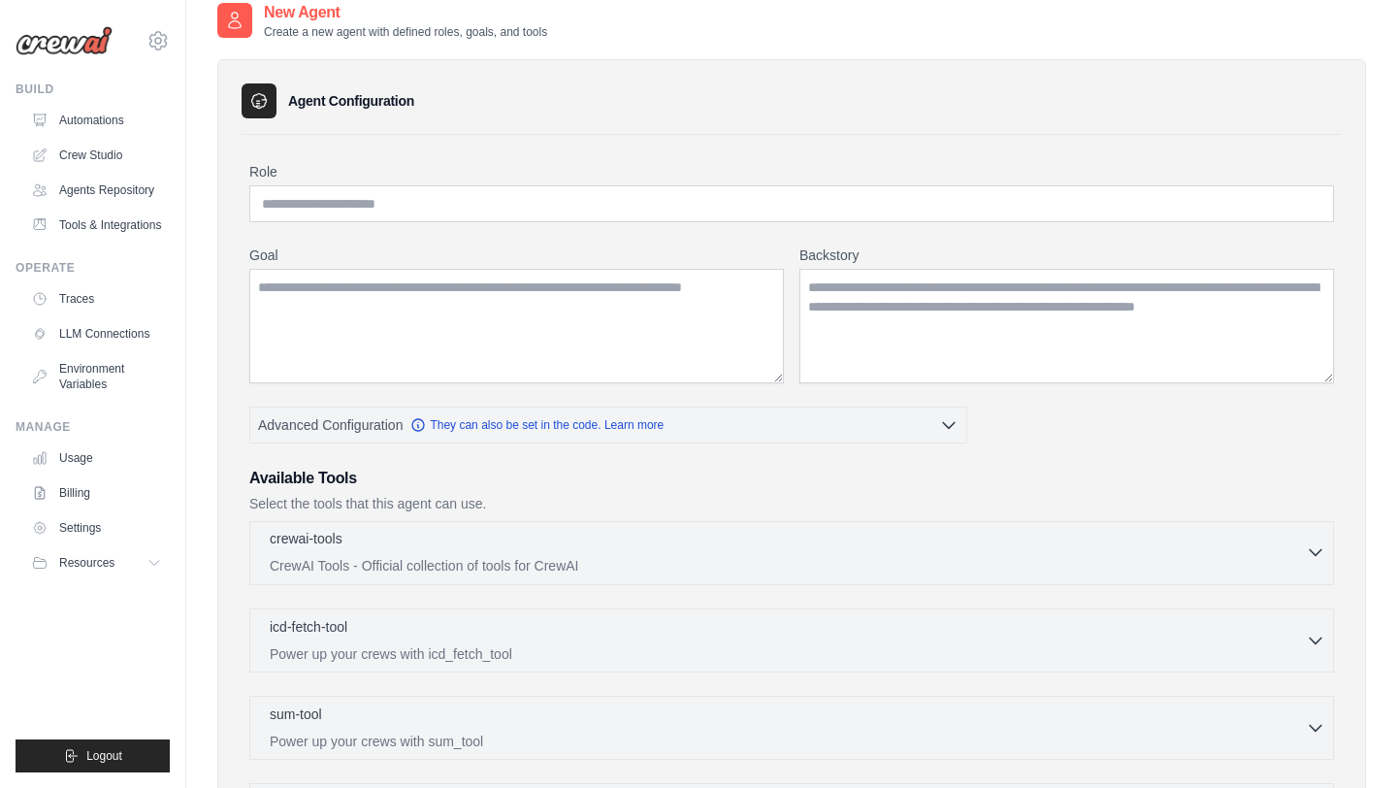
click at [643, 549] on div "crewai-tools 0 selected" at bounding box center [788, 540] width 1036 height 23
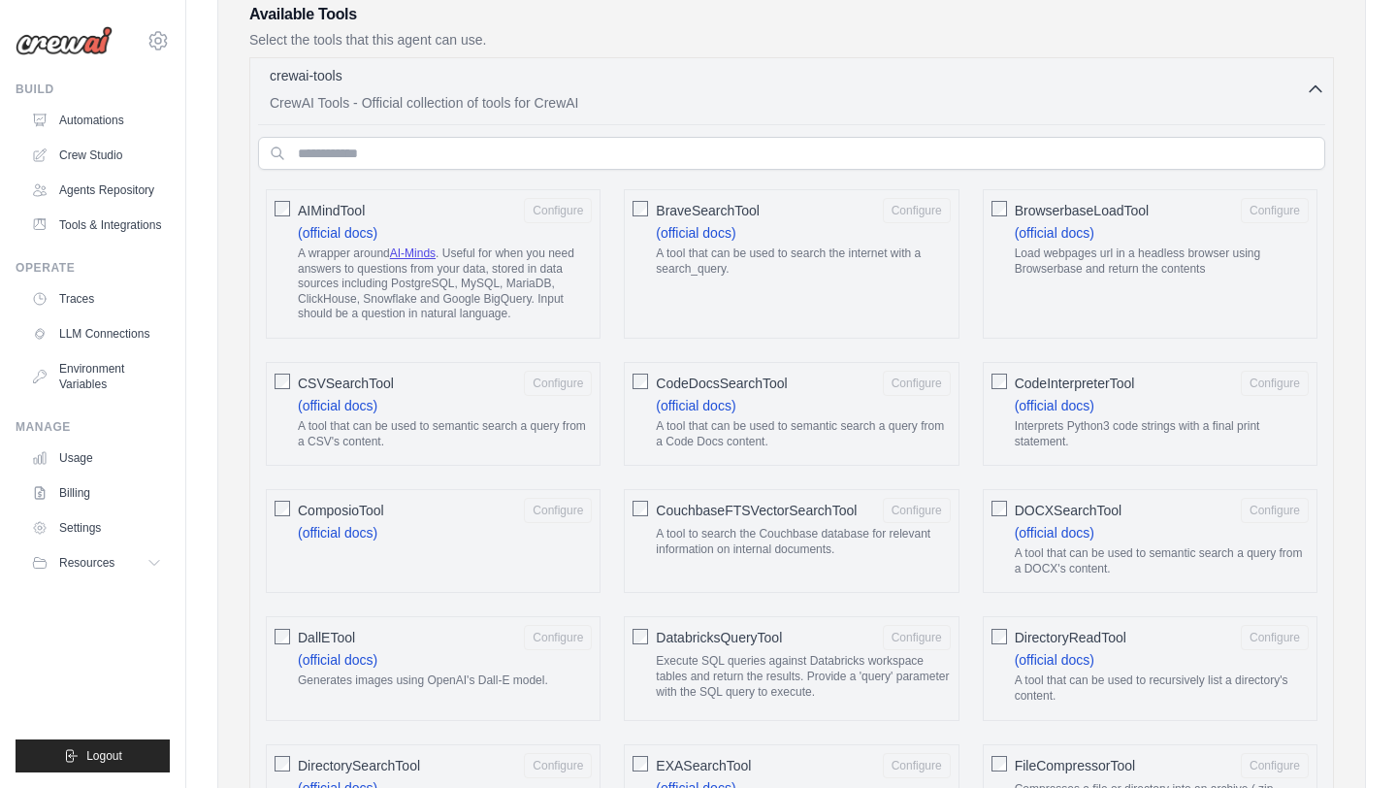
scroll to position [515, 0]
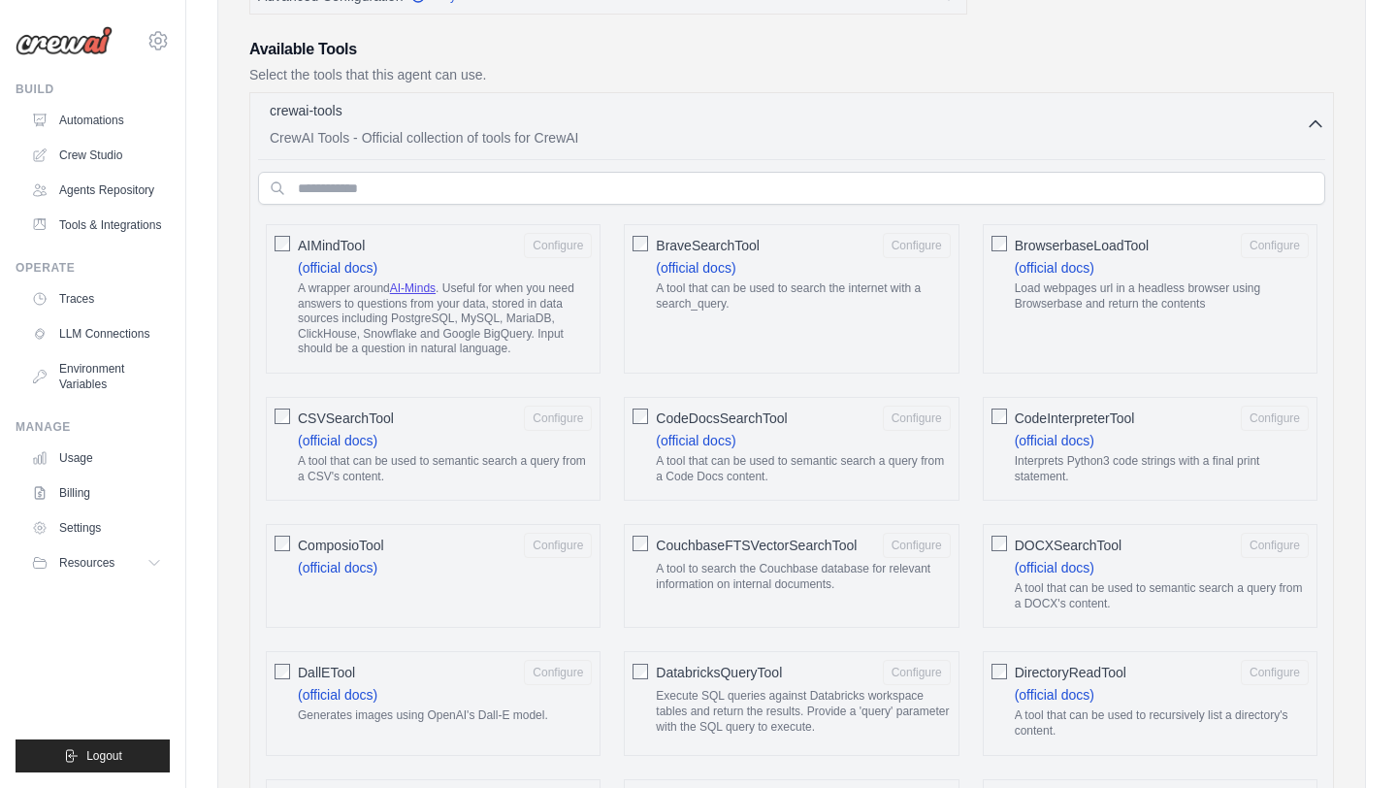
click at [382, 263] on label "AIMindTool Configure (official docs) A wrapper around AI-Minds . Useful for whe…" at bounding box center [445, 299] width 294 height 132
click at [109, 155] on link "Crew Studio" at bounding box center [98, 155] width 146 height 31
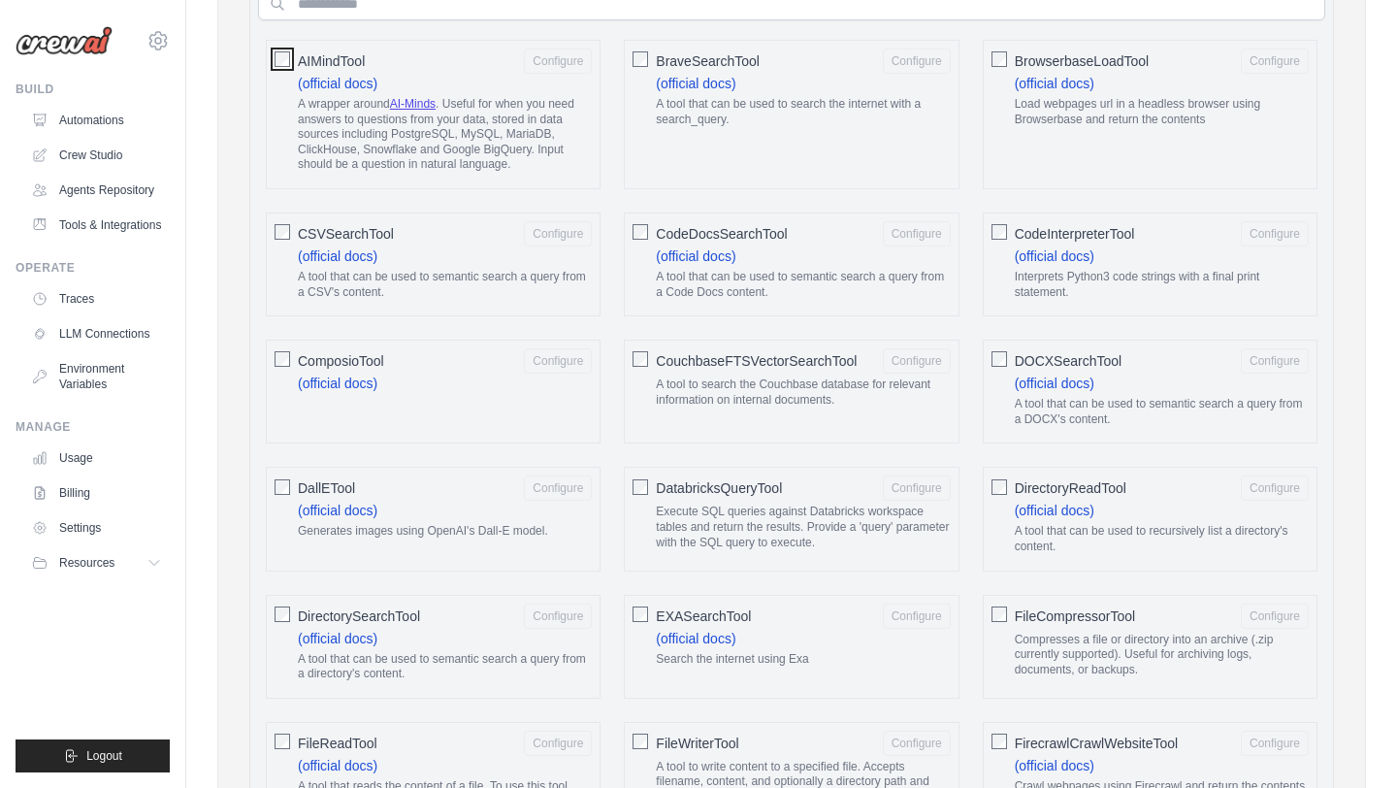
scroll to position [713, 0]
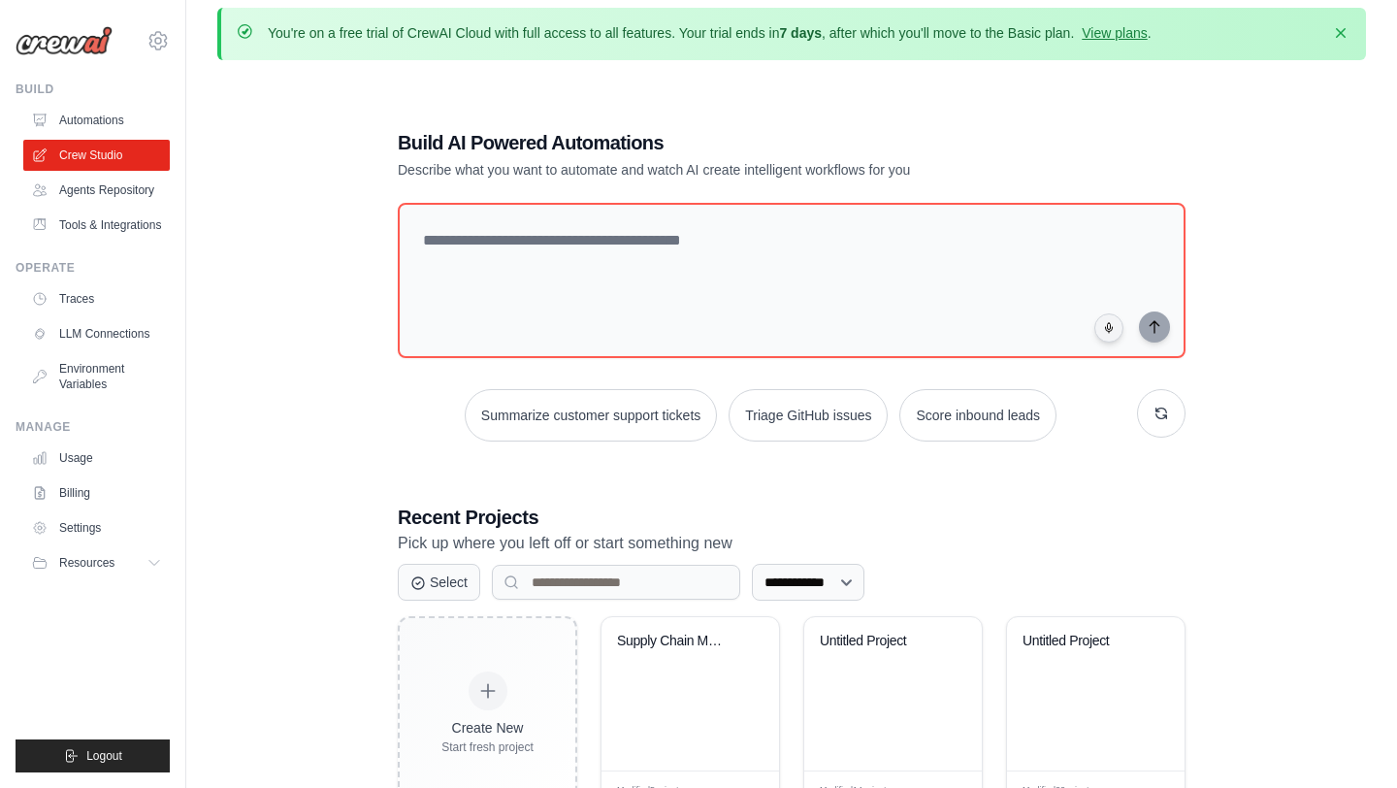
scroll to position [13, 0]
click at [94, 110] on link "Automations" at bounding box center [98, 120] width 146 height 31
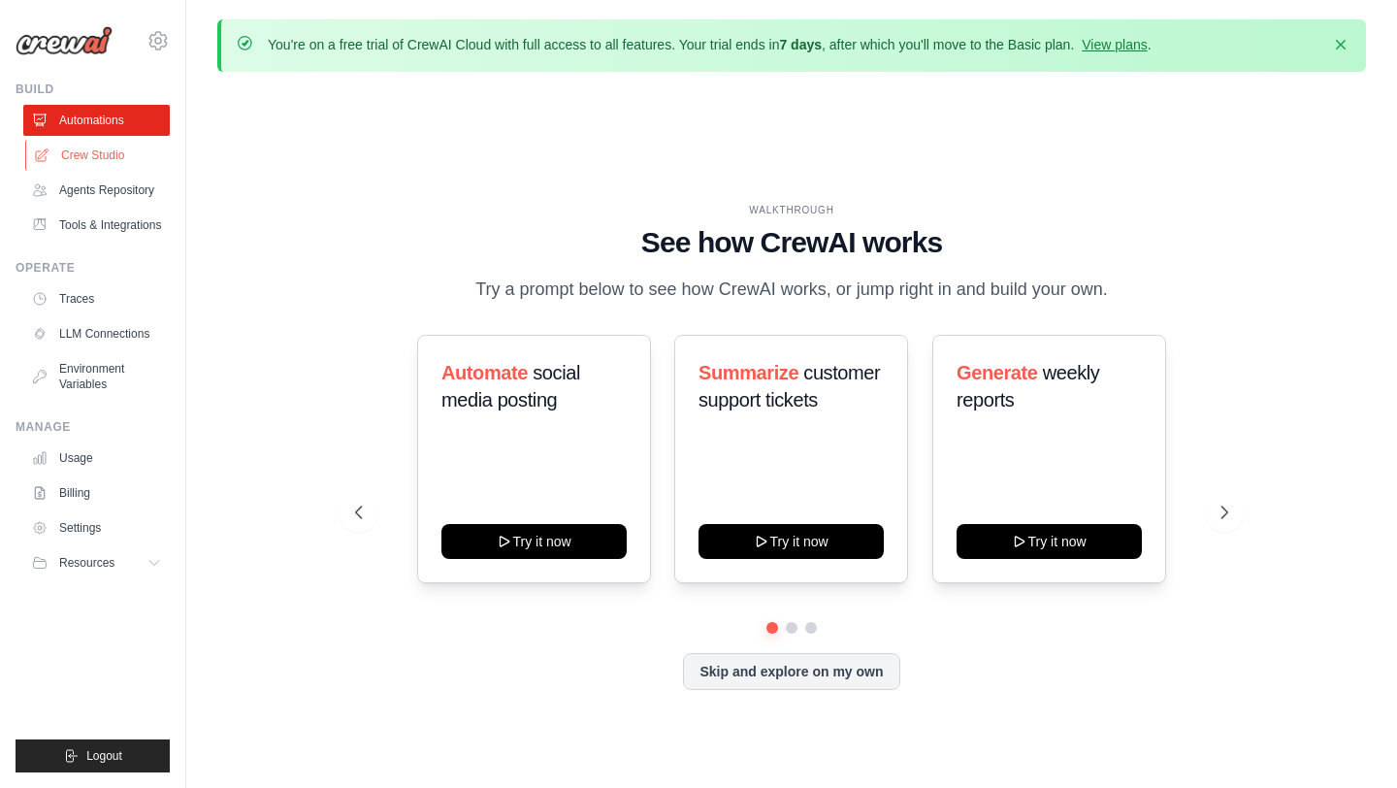
click at [83, 153] on link "Crew Studio" at bounding box center [98, 155] width 146 height 31
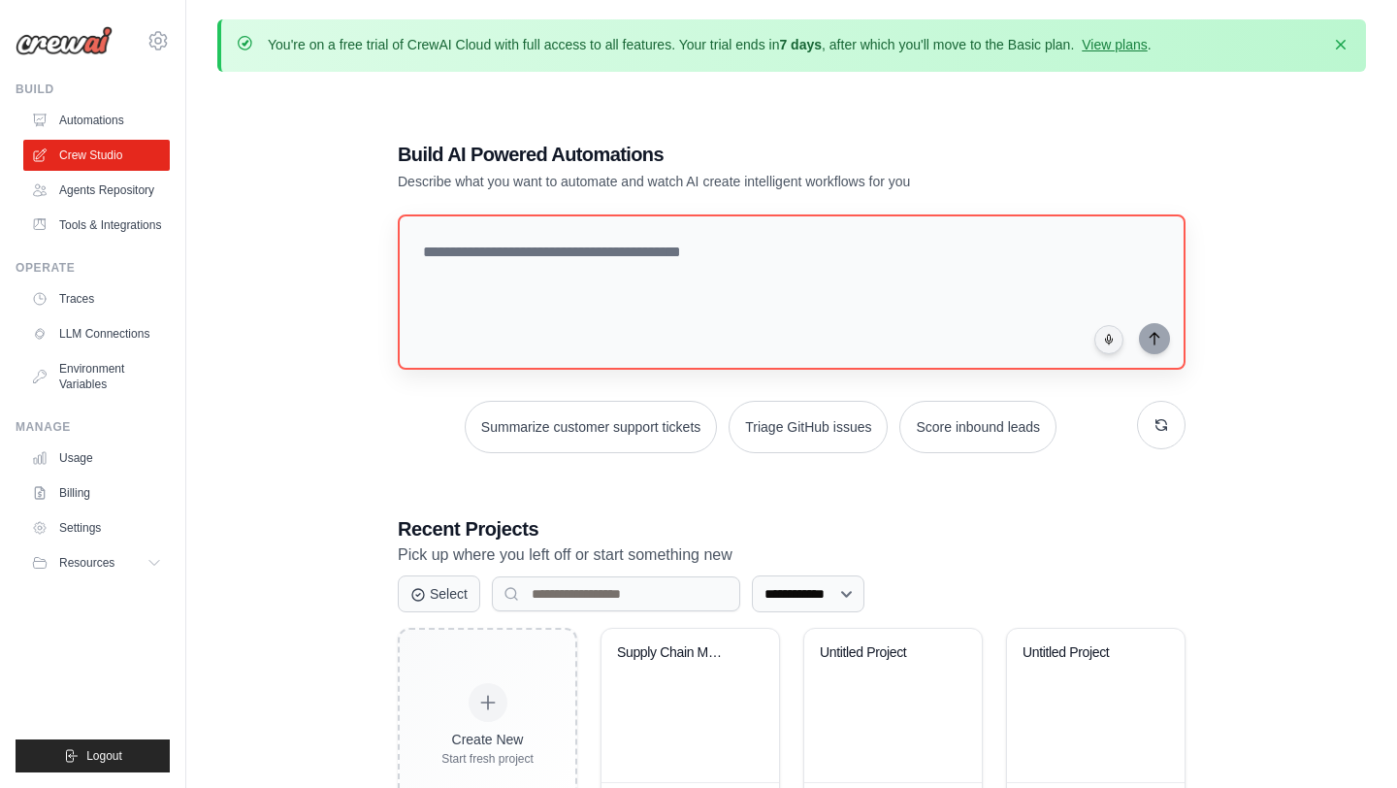
scroll to position [106, 0]
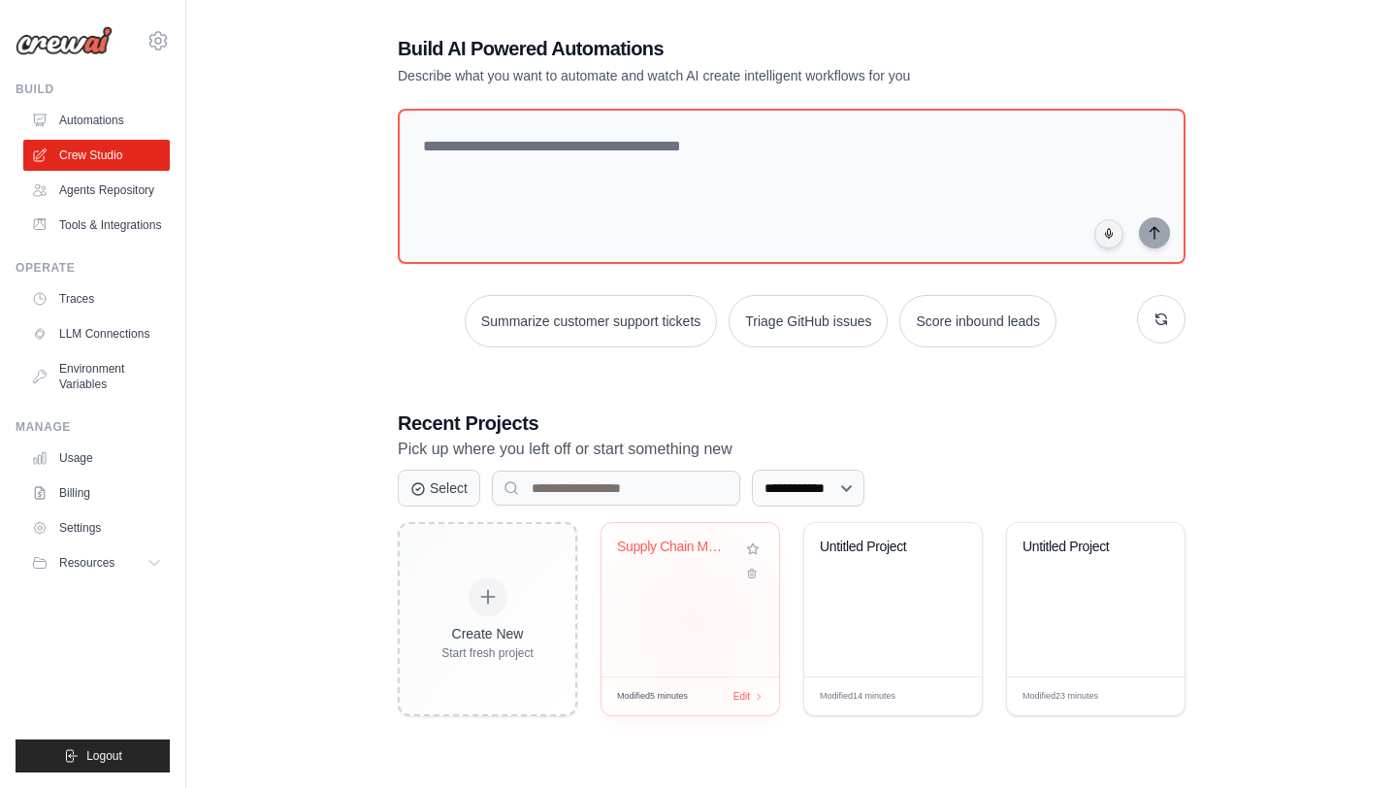
click at [692, 620] on div "Supply Chain Management Automation" at bounding box center [690, 599] width 178 height 153
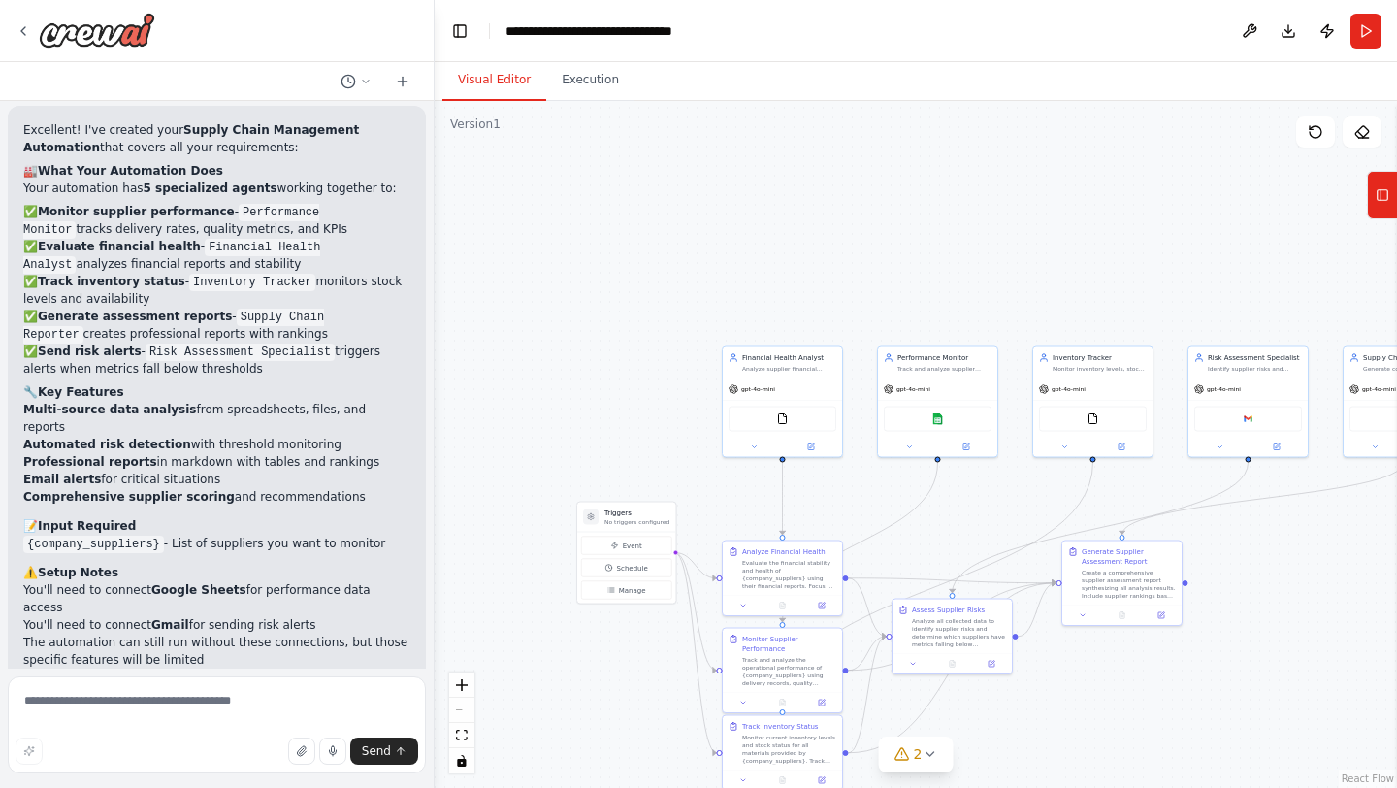
scroll to position [3098, 0]
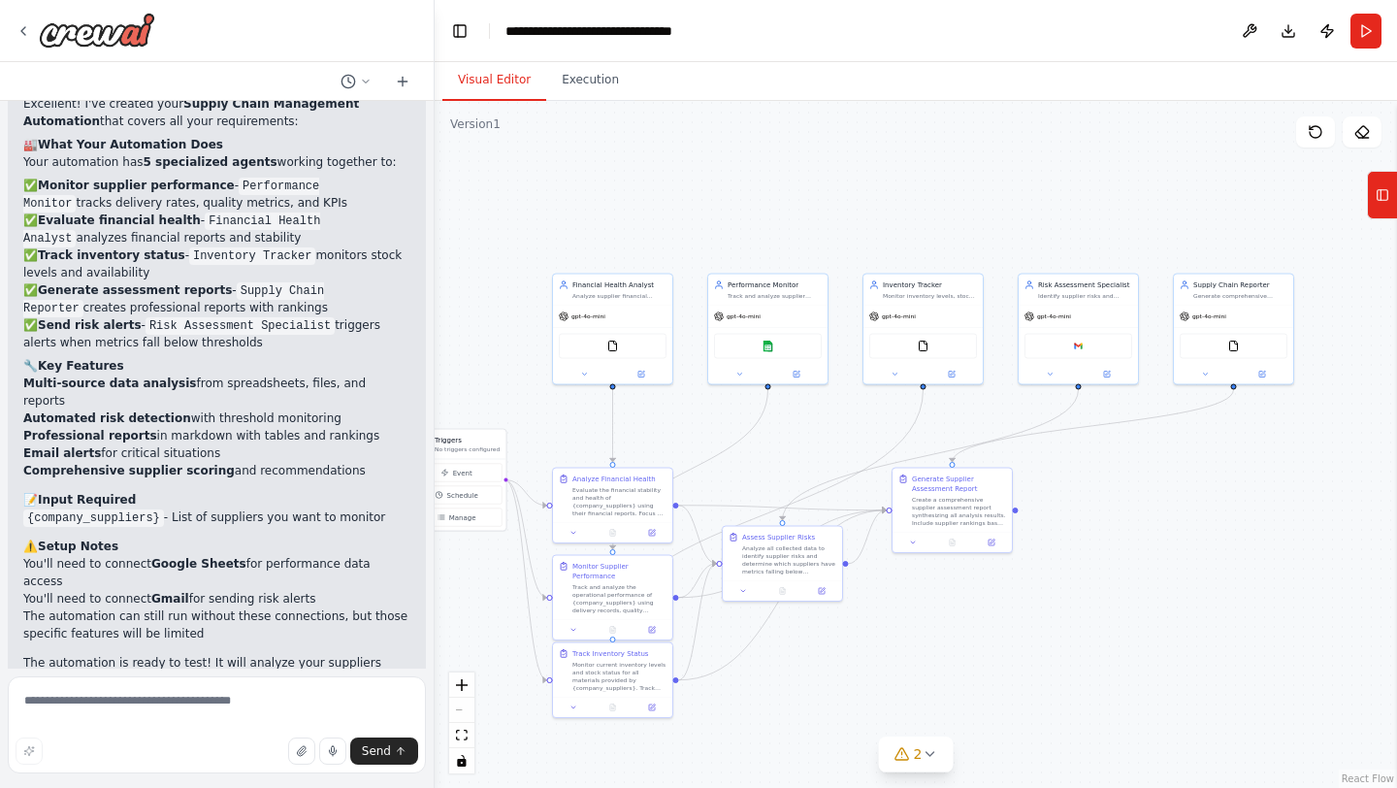
drag, startPoint x: 1304, startPoint y: 549, endPoint x: 1134, endPoint y: 475, distance: 185.1
click at [1134, 475] on div ".deletable-edge-delete-btn { width: 20px; height: 20px; border: 0px solid #ffff…" at bounding box center [916, 444] width 962 height 687
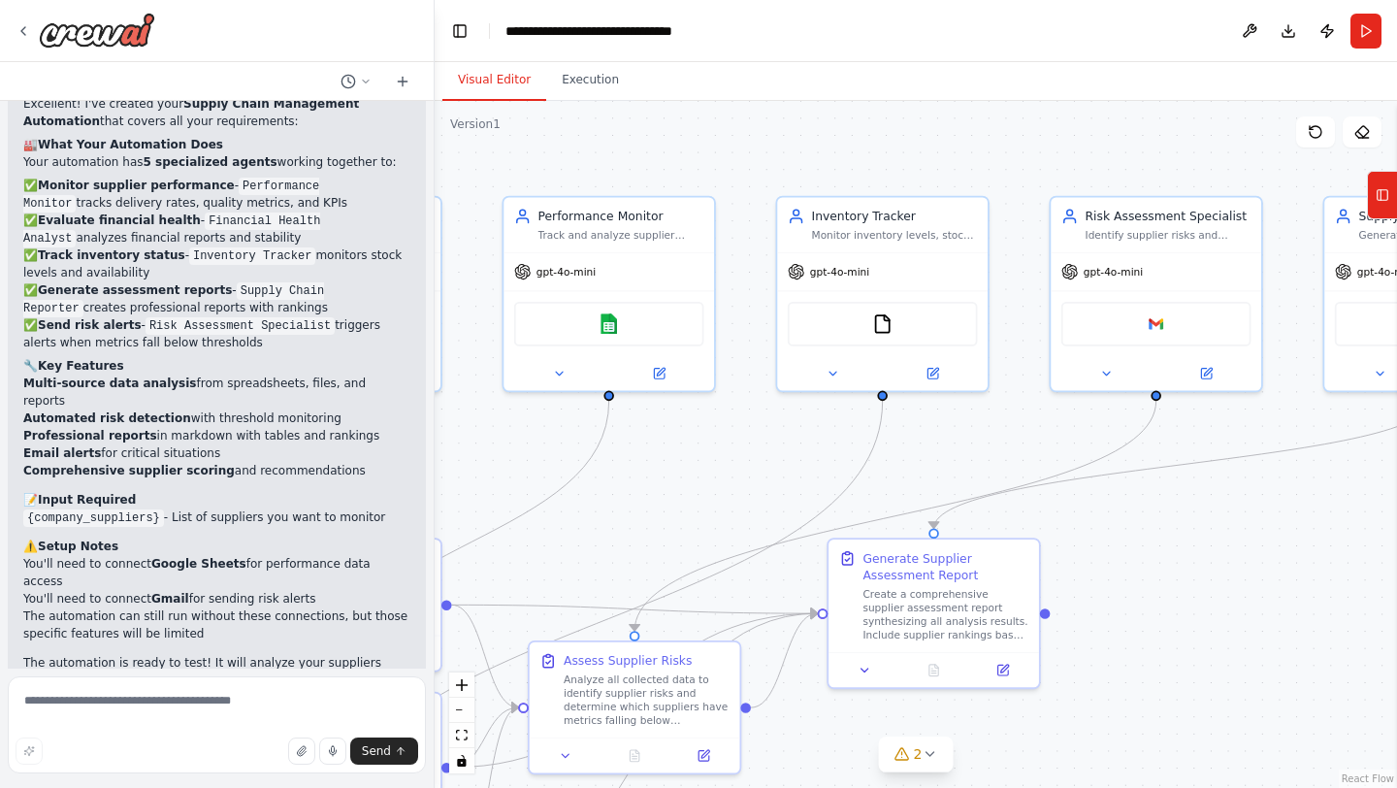
drag, startPoint x: 963, startPoint y: 416, endPoint x: 1181, endPoint y: 598, distance: 283.1
click at [1181, 598] on div ".deletable-edge-delete-btn { width: 20px; height: 20px; border: 0px solid #ffff…" at bounding box center [916, 444] width 962 height 687
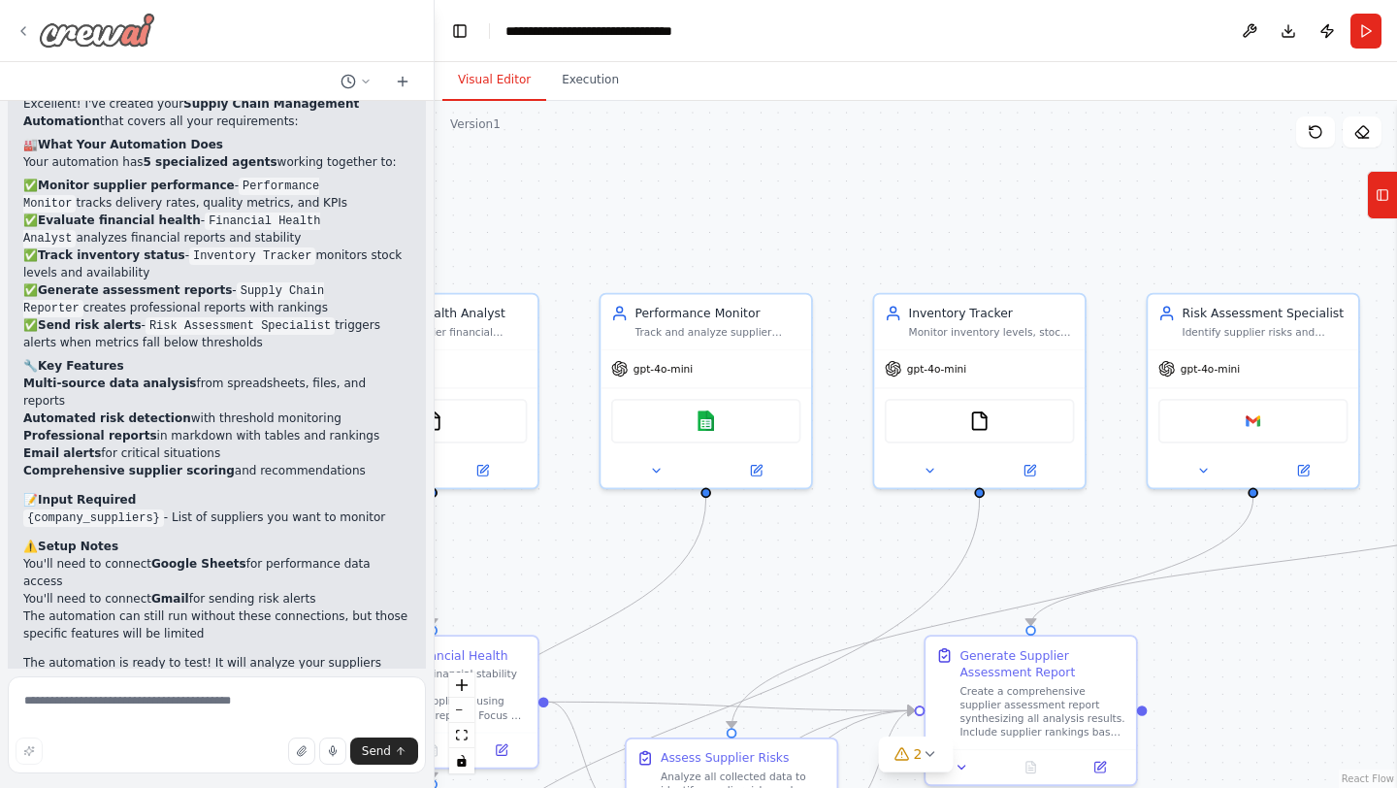
click at [24, 34] on icon at bounding box center [23, 31] width 4 height 8
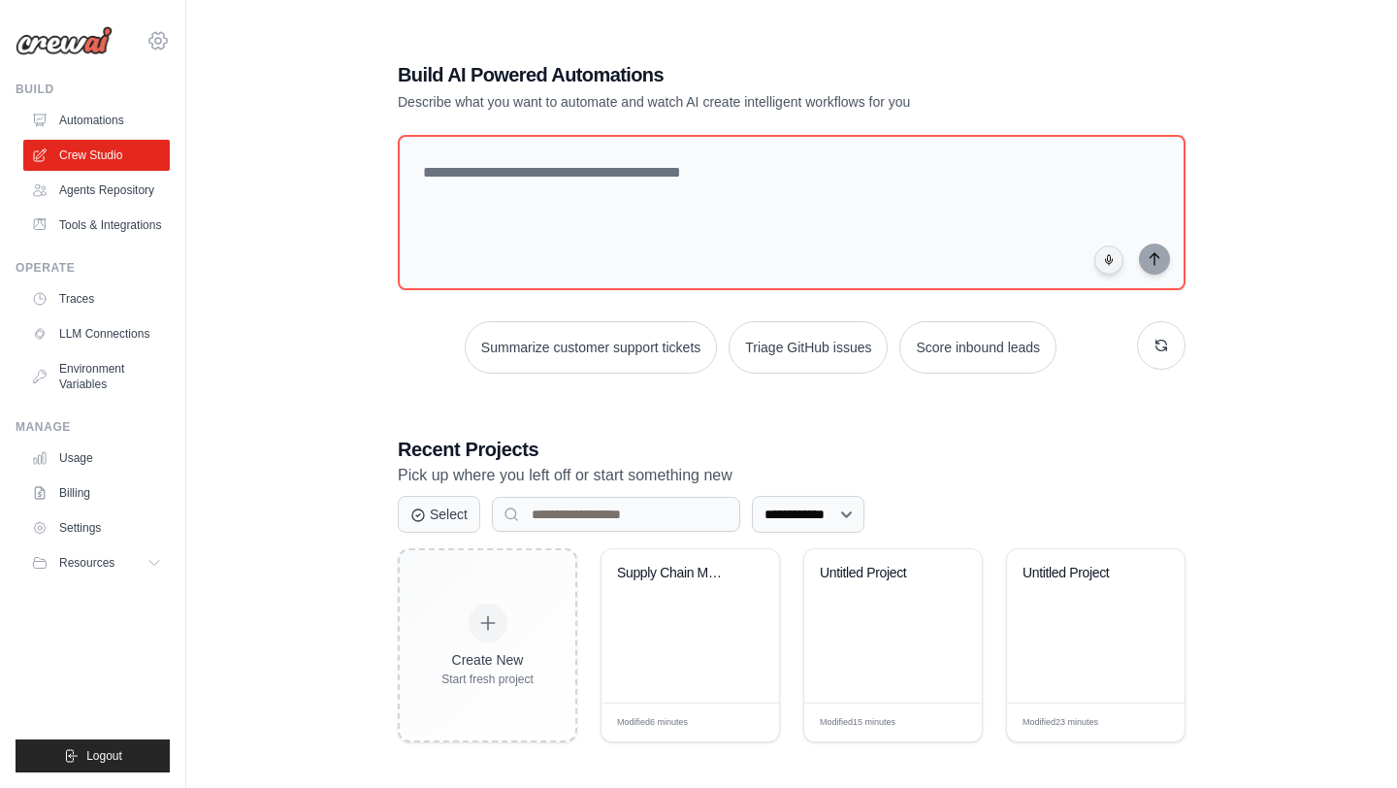
click at [159, 38] on icon at bounding box center [158, 41] width 6 height 6
click at [224, 115] on span "Settings" at bounding box center [242, 120] width 153 height 19
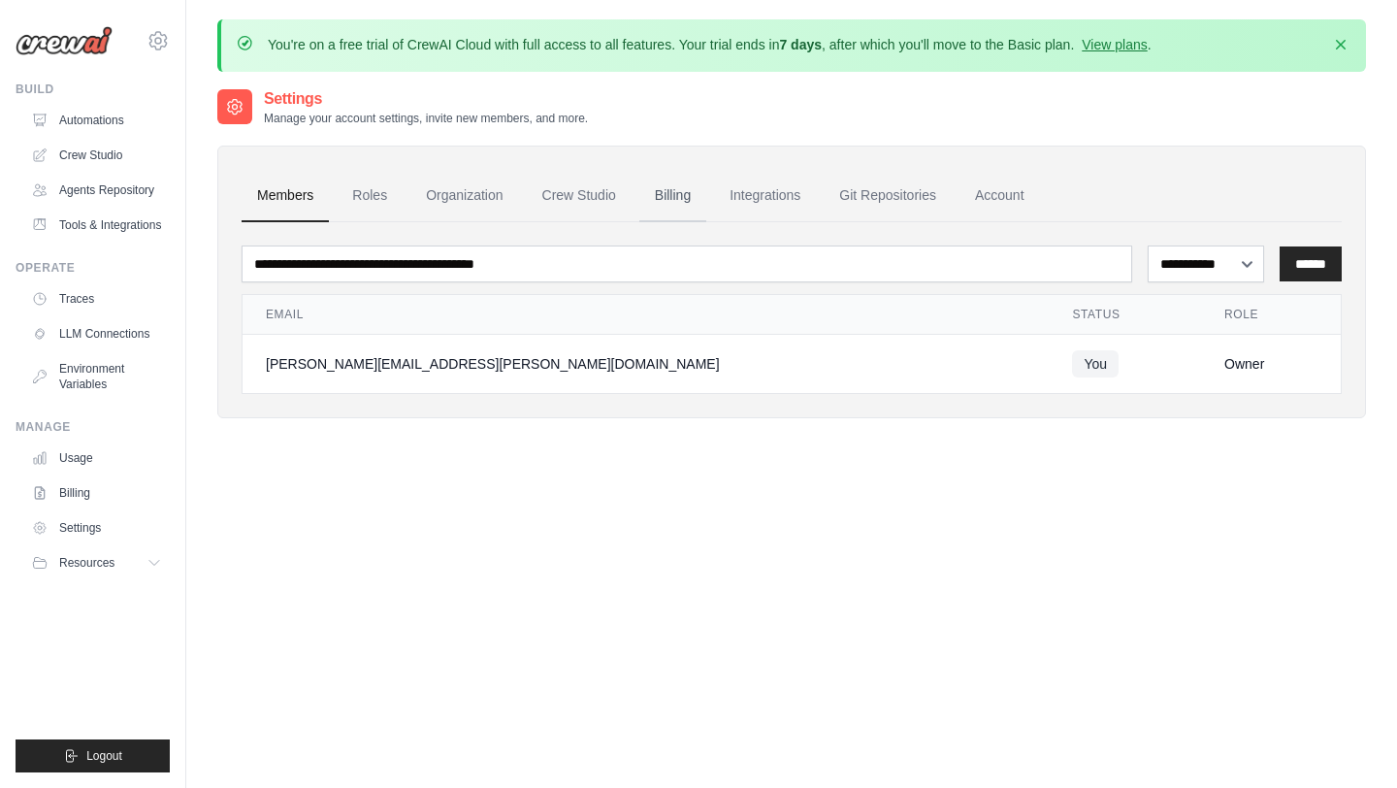
click at [664, 187] on link "Billing" at bounding box center [672, 196] width 67 height 52
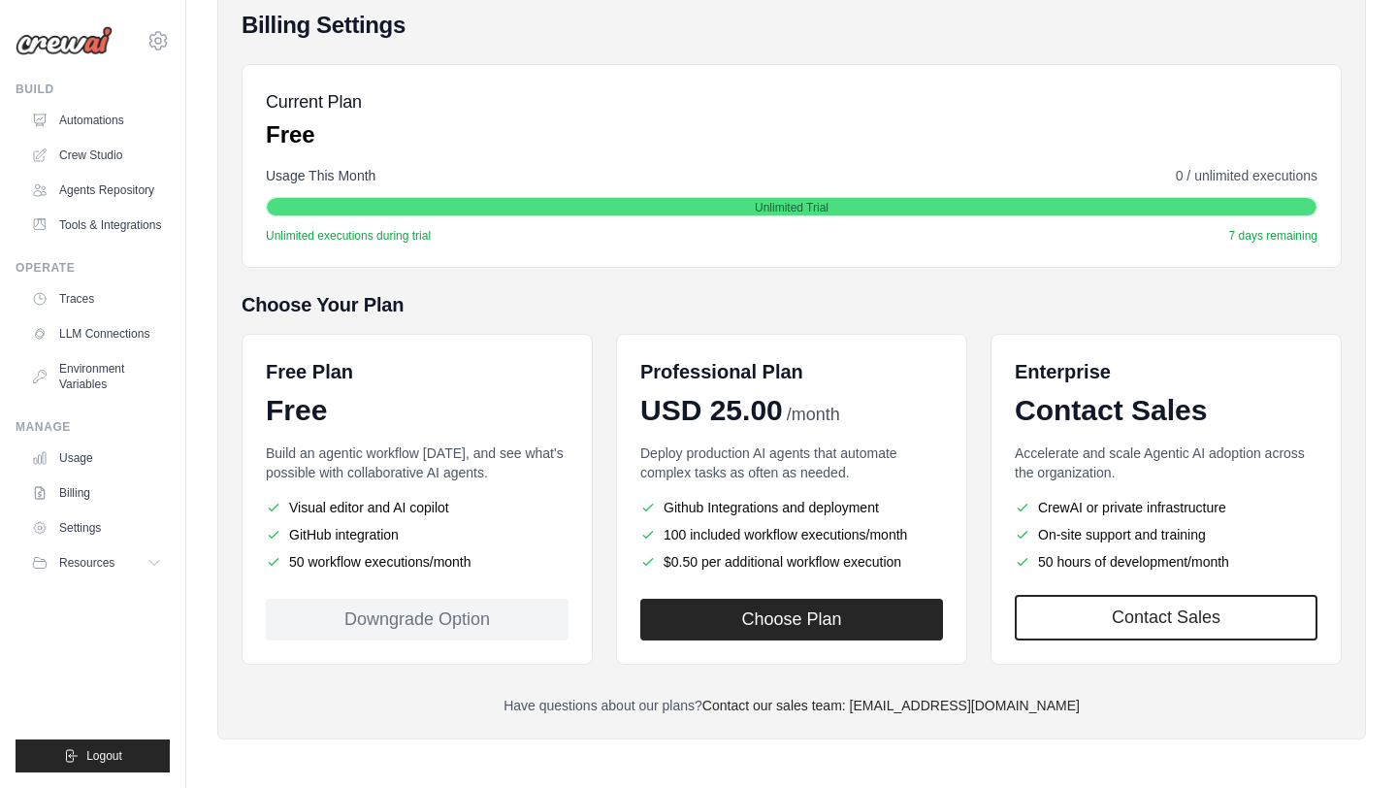
scroll to position [229, 0]
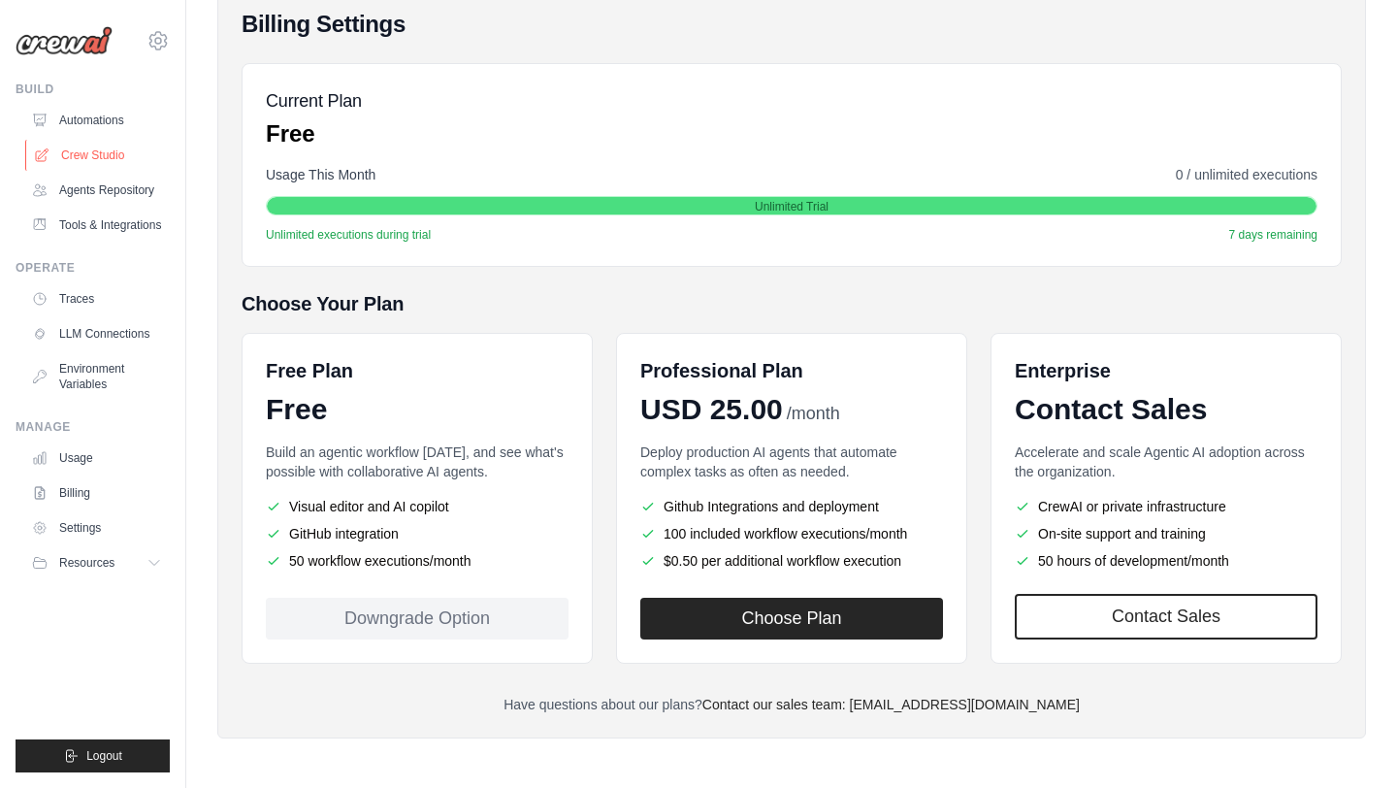
click at [89, 151] on link "Crew Studio" at bounding box center [98, 155] width 146 height 31
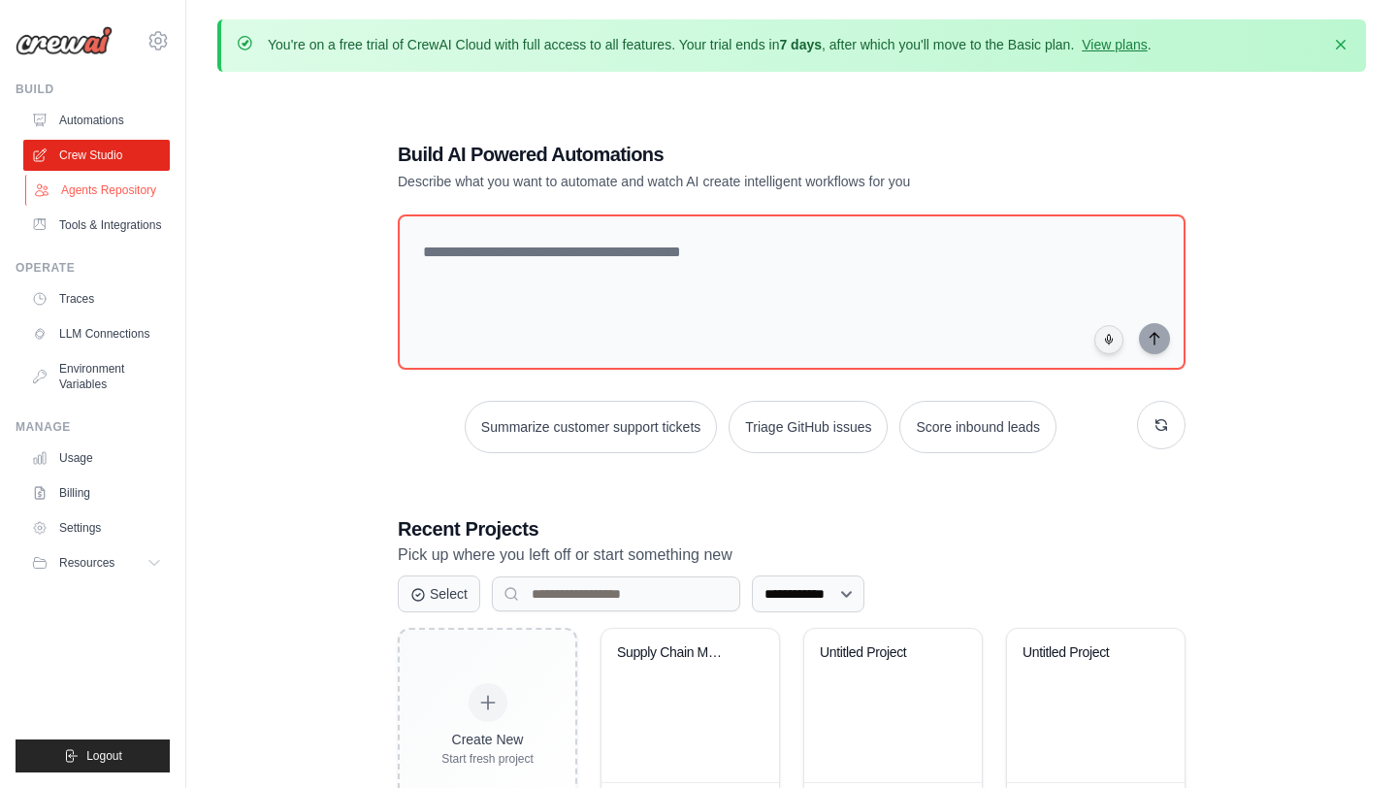
click at [89, 178] on link "Agents Repository" at bounding box center [98, 190] width 146 height 31
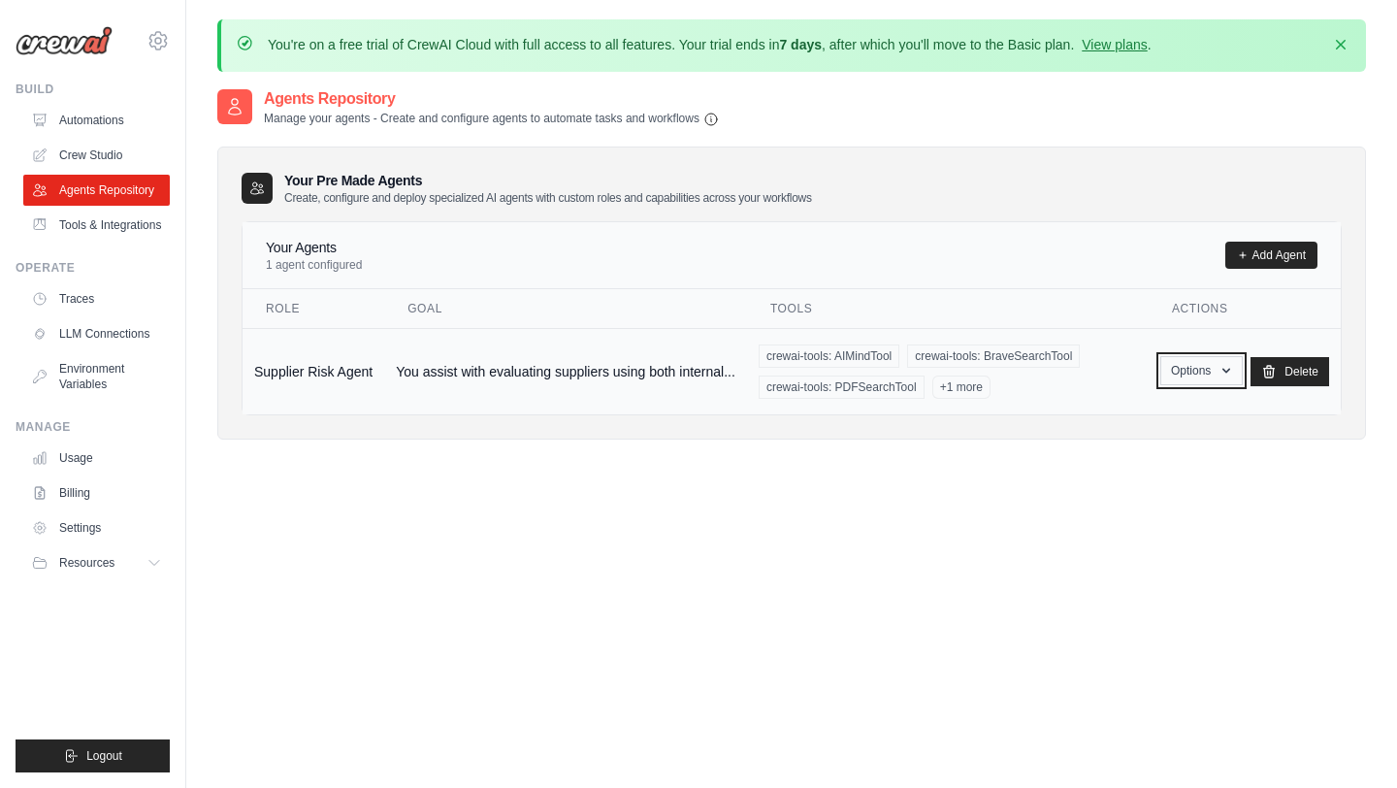
click at [1215, 366] on button "Options" at bounding box center [1201, 370] width 82 height 29
click at [99, 150] on link "Crew Studio" at bounding box center [98, 155] width 146 height 31
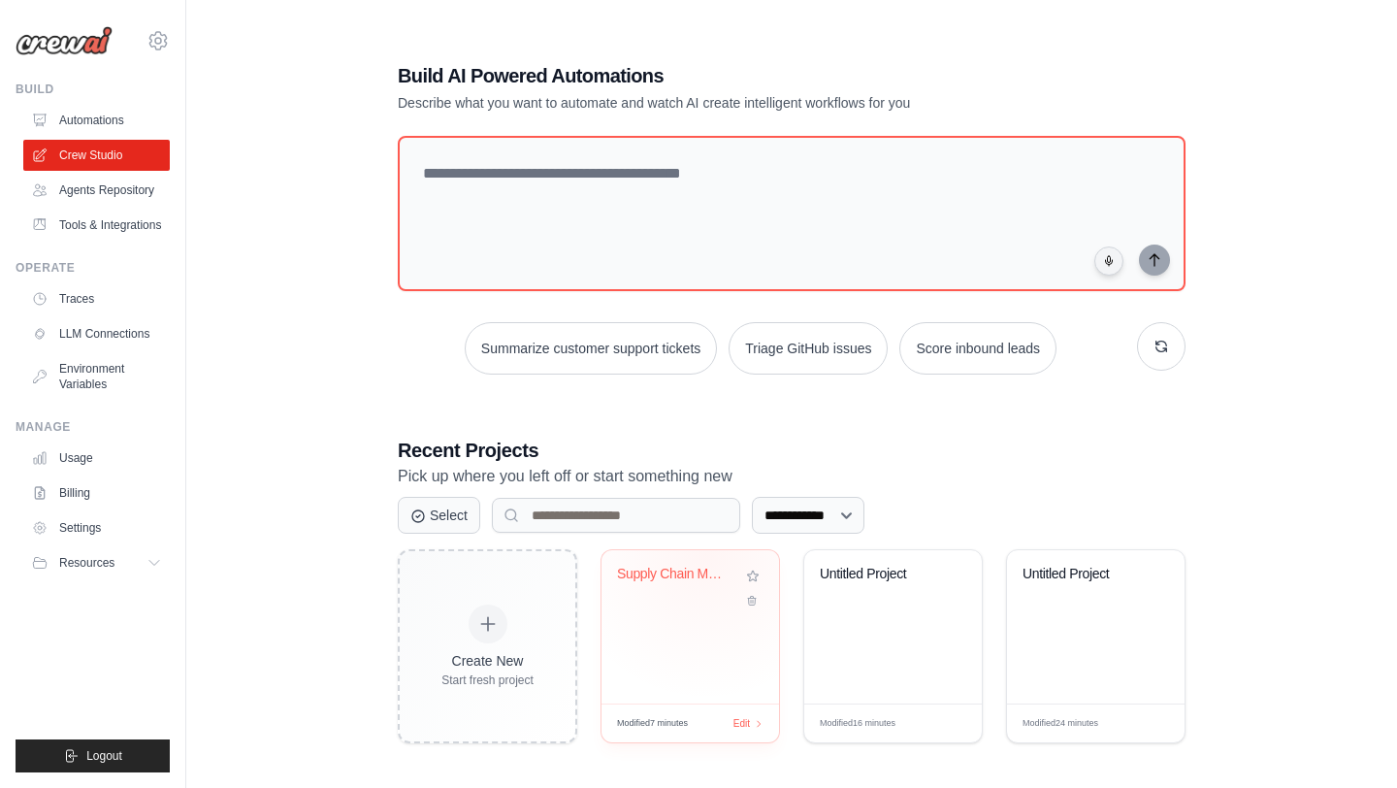
scroll to position [106, 0]
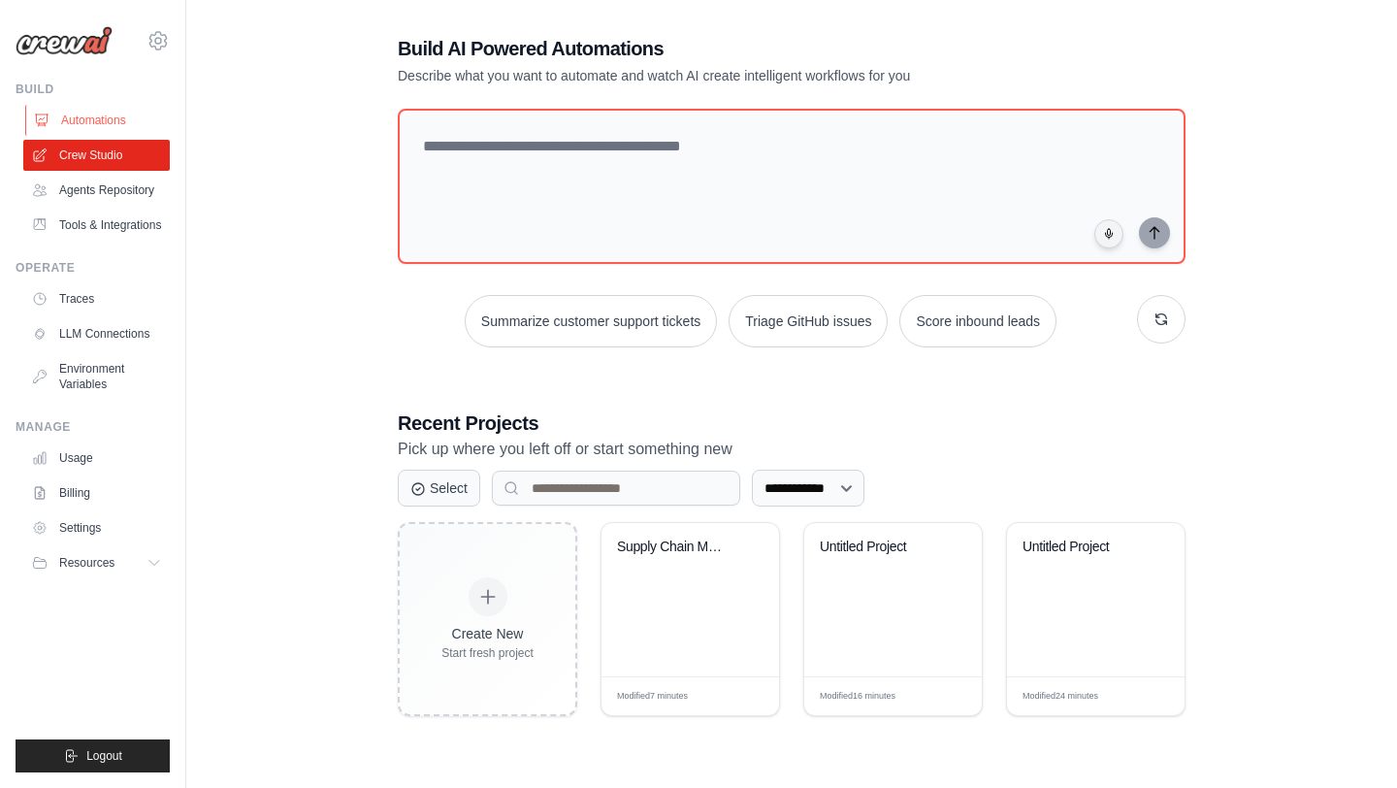
click at [94, 119] on link "Automations" at bounding box center [98, 120] width 146 height 31
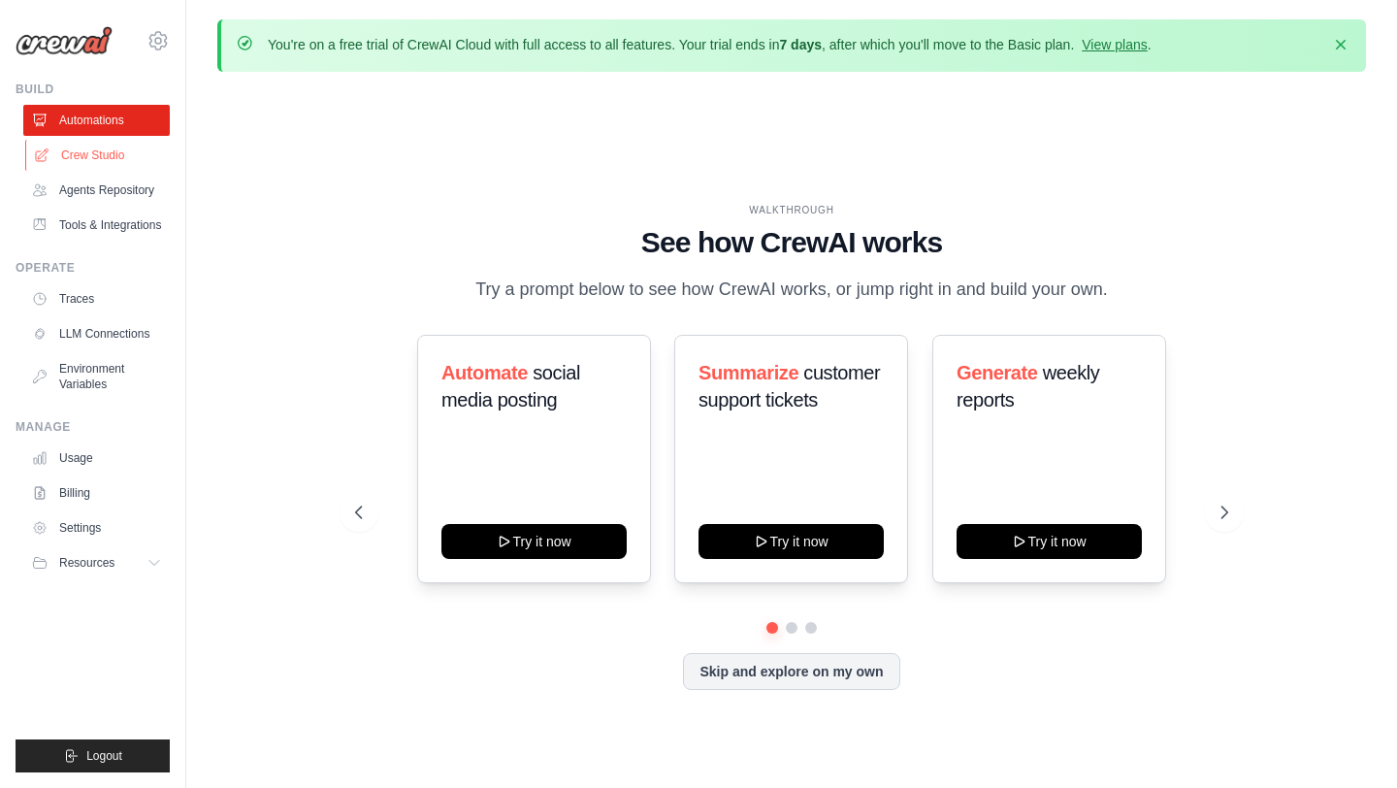
click at [93, 158] on link "Crew Studio" at bounding box center [98, 155] width 146 height 31
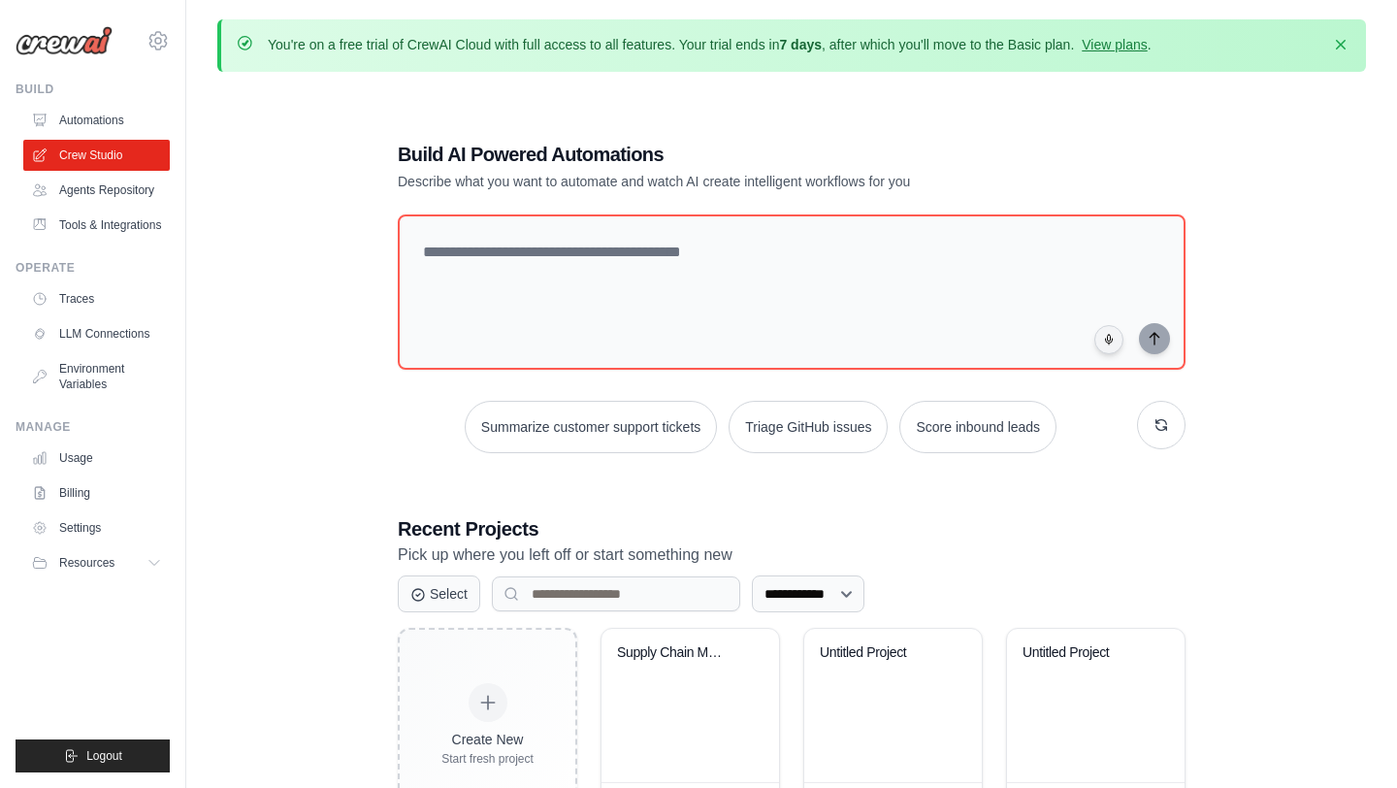
scroll to position [106, 0]
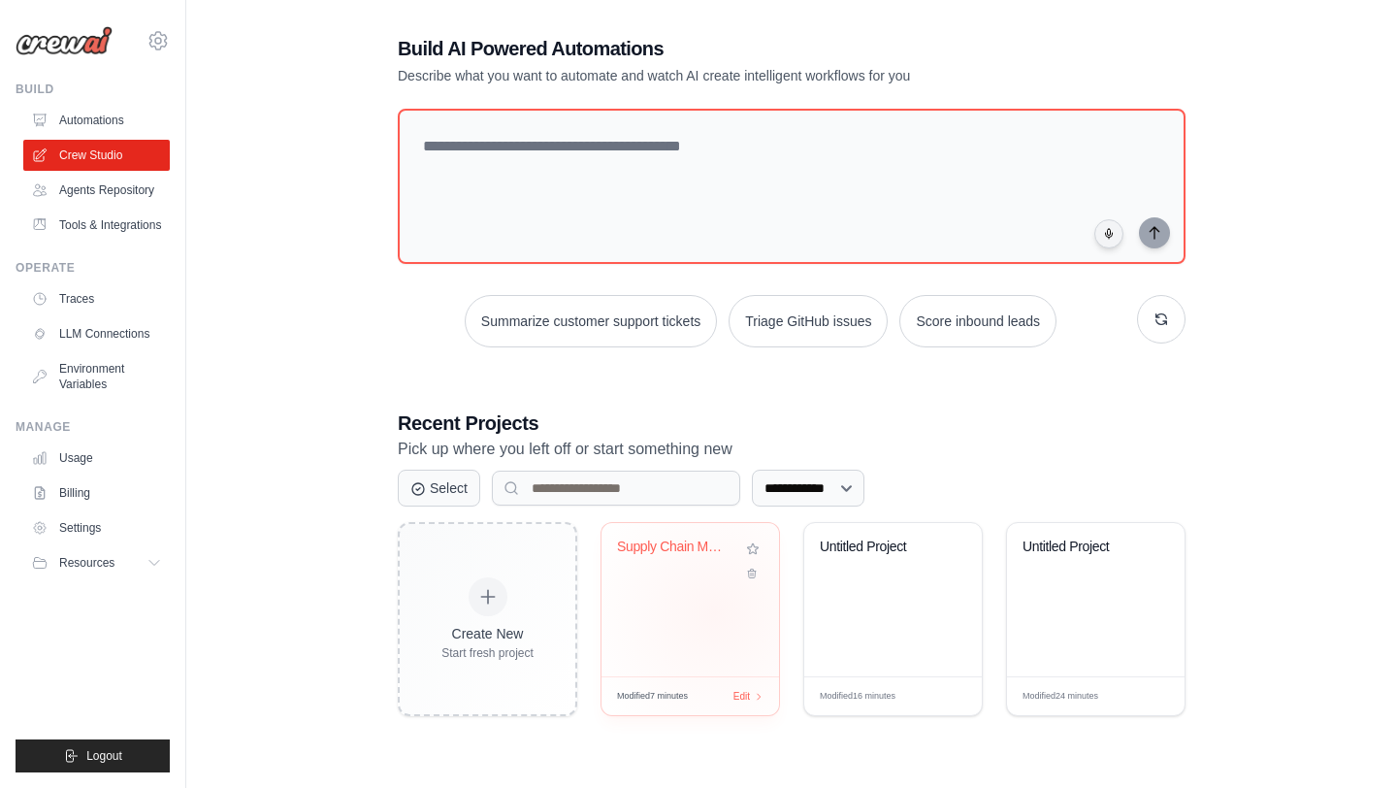
click at [715, 611] on div "Supply Chain Management Automation" at bounding box center [690, 599] width 178 height 153
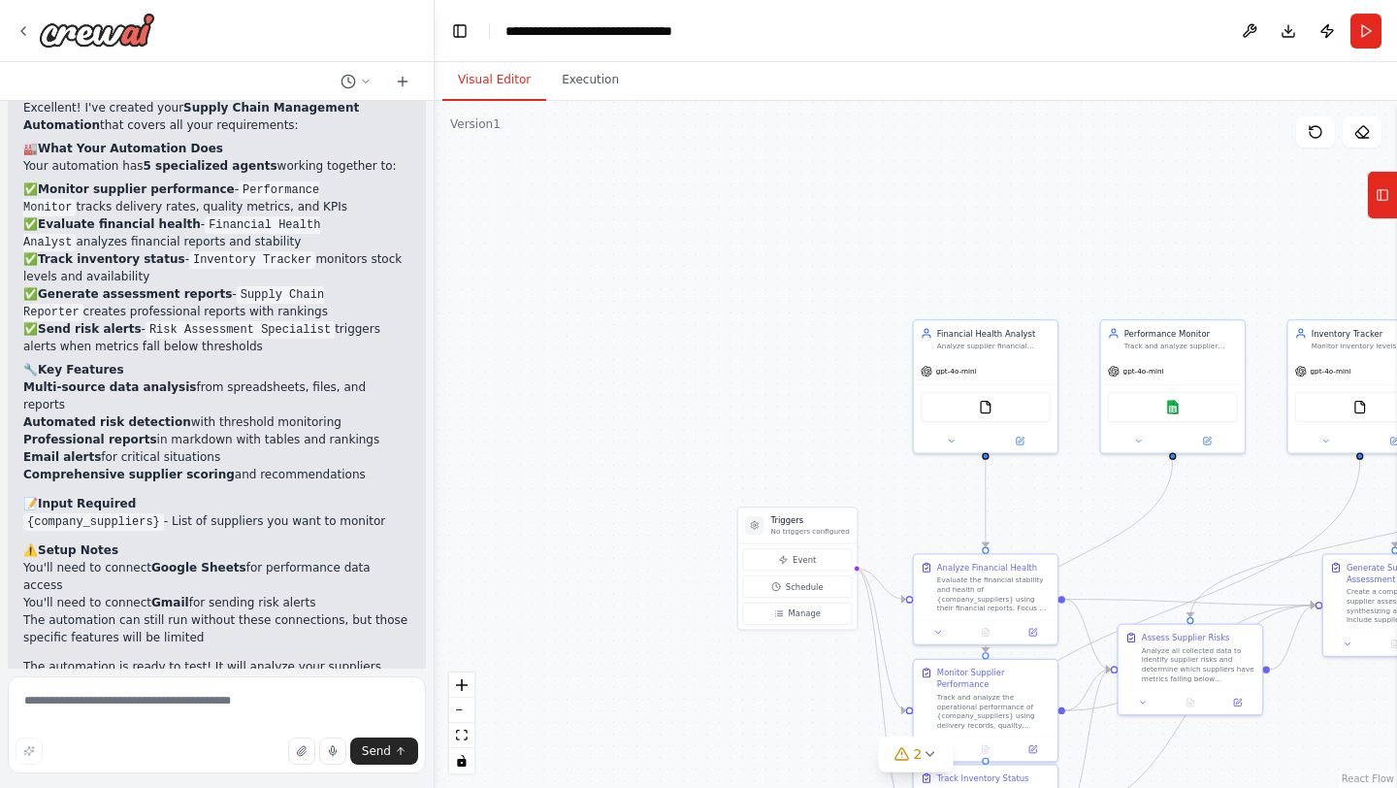
scroll to position [3098, 0]
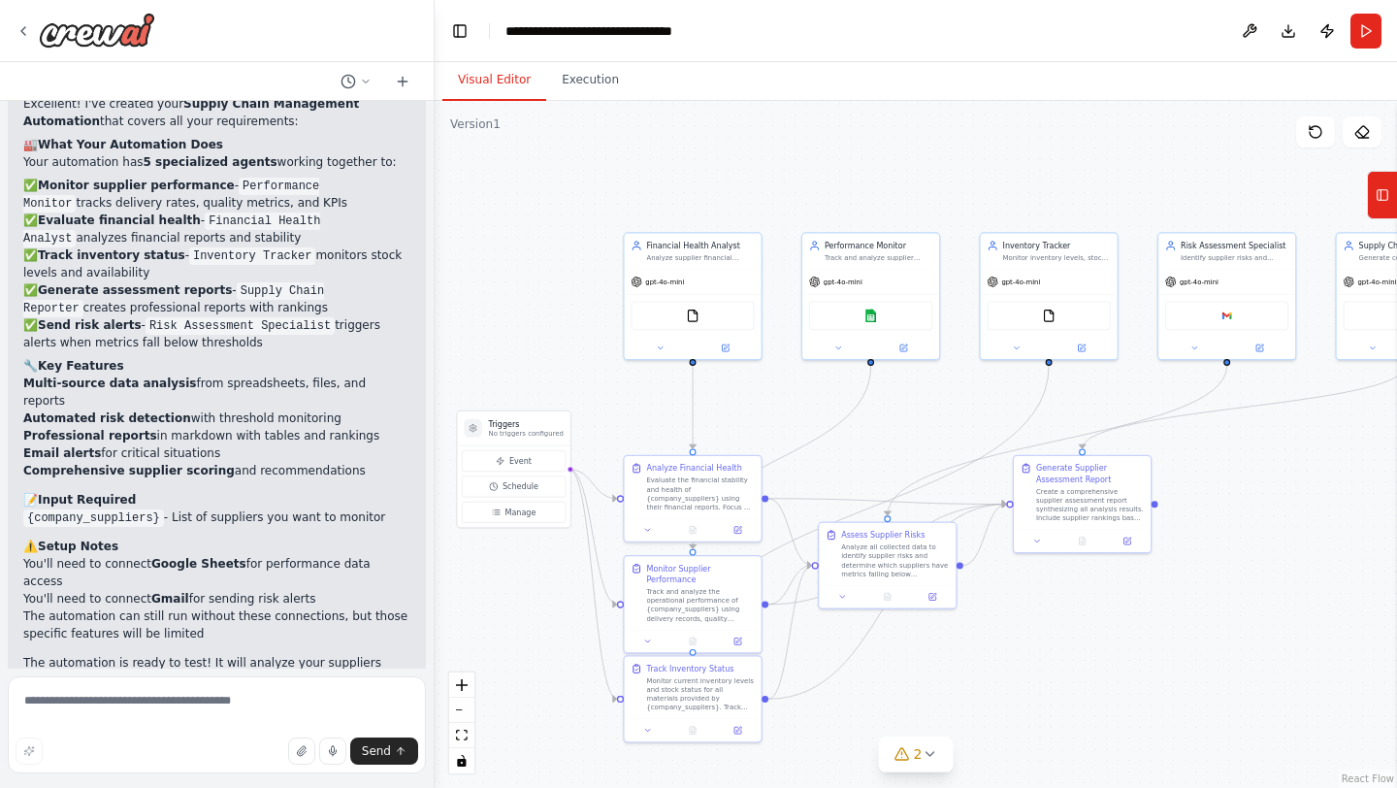
drag, startPoint x: 1258, startPoint y: 546, endPoint x: 964, endPoint y: 448, distance: 309.8
click at [964, 448] on div ".deletable-edge-delete-btn { width: 20px; height: 20px; border: 0px solid #ffff…" at bounding box center [916, 444] width 962 height 687
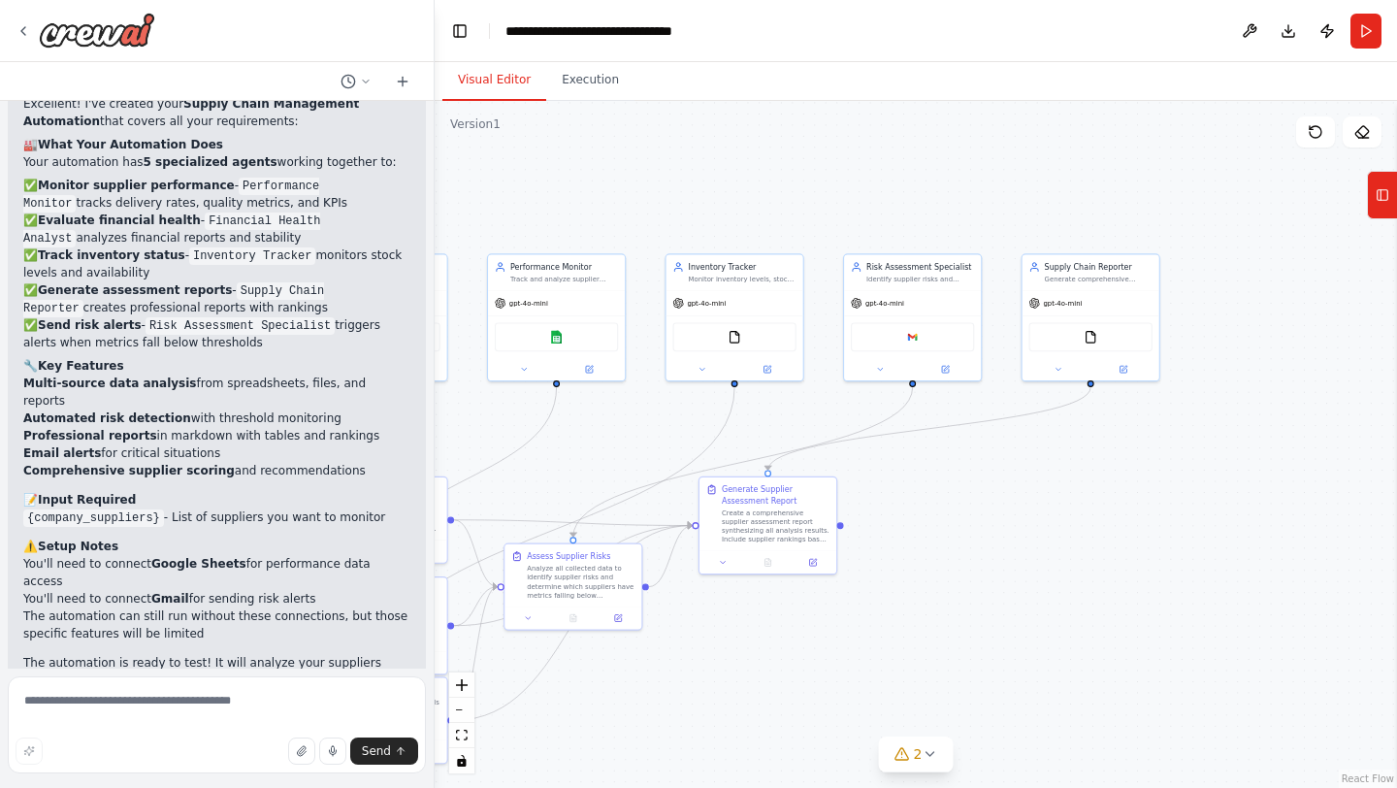
drag, startPoint x: 1283, startPoint y: 519, endPoint x: 968, endPoint y: 539, distance: 315.9
click at [968, 539] on div ".deletable-edge-delete-btn { width: 20px; height: 20px; border: 0px solid #ffff…" at bounding box center [916, 444] width 962 height 687
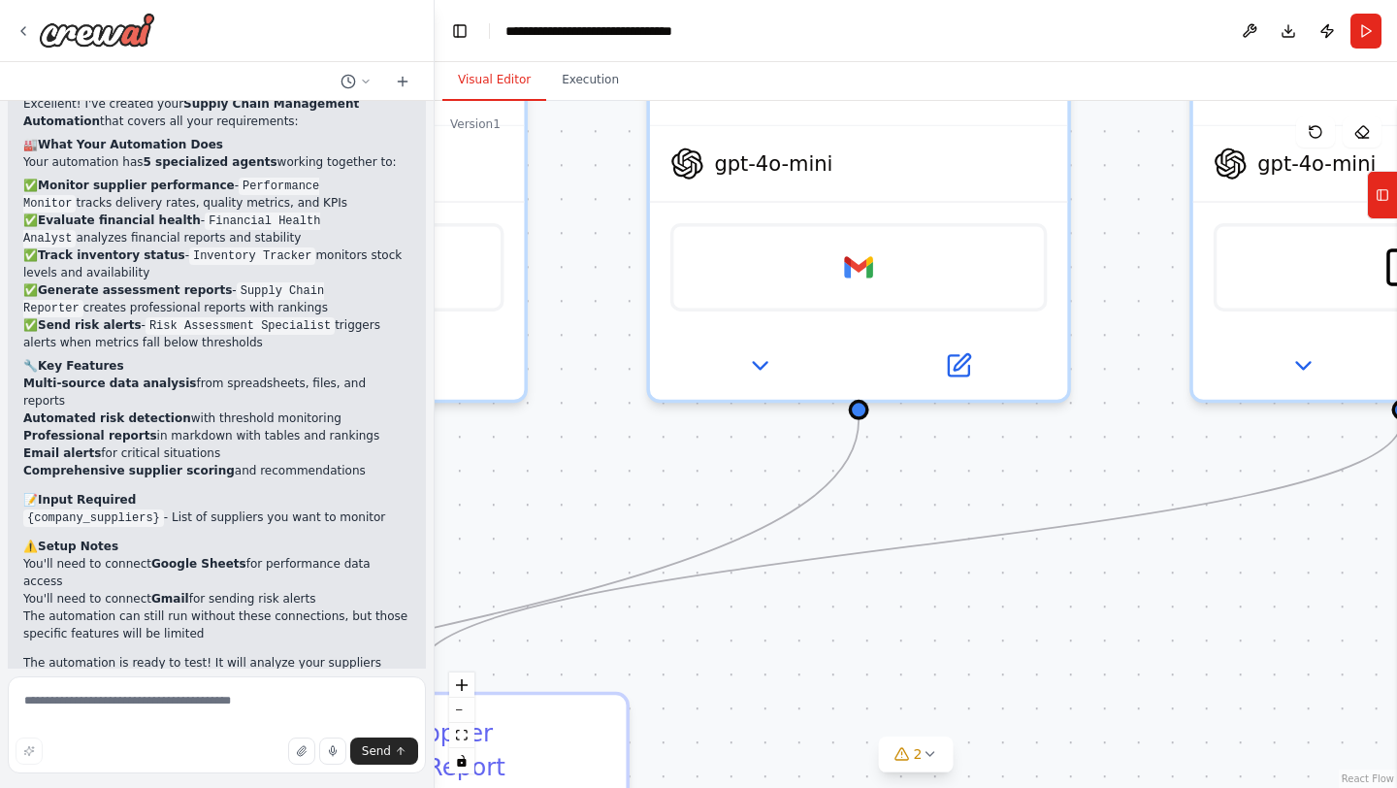
drag, startPoint x: 923, startPoint y: 433, endPoint x: 984, endPoint y: 787, distance: 359.1
click at [984, 787] on div ".deletable-edge-delete-btn { width: 20px; height: 20px; border: 0px solid #ffff…" at bounding box center [916, 444] width 962 height 687
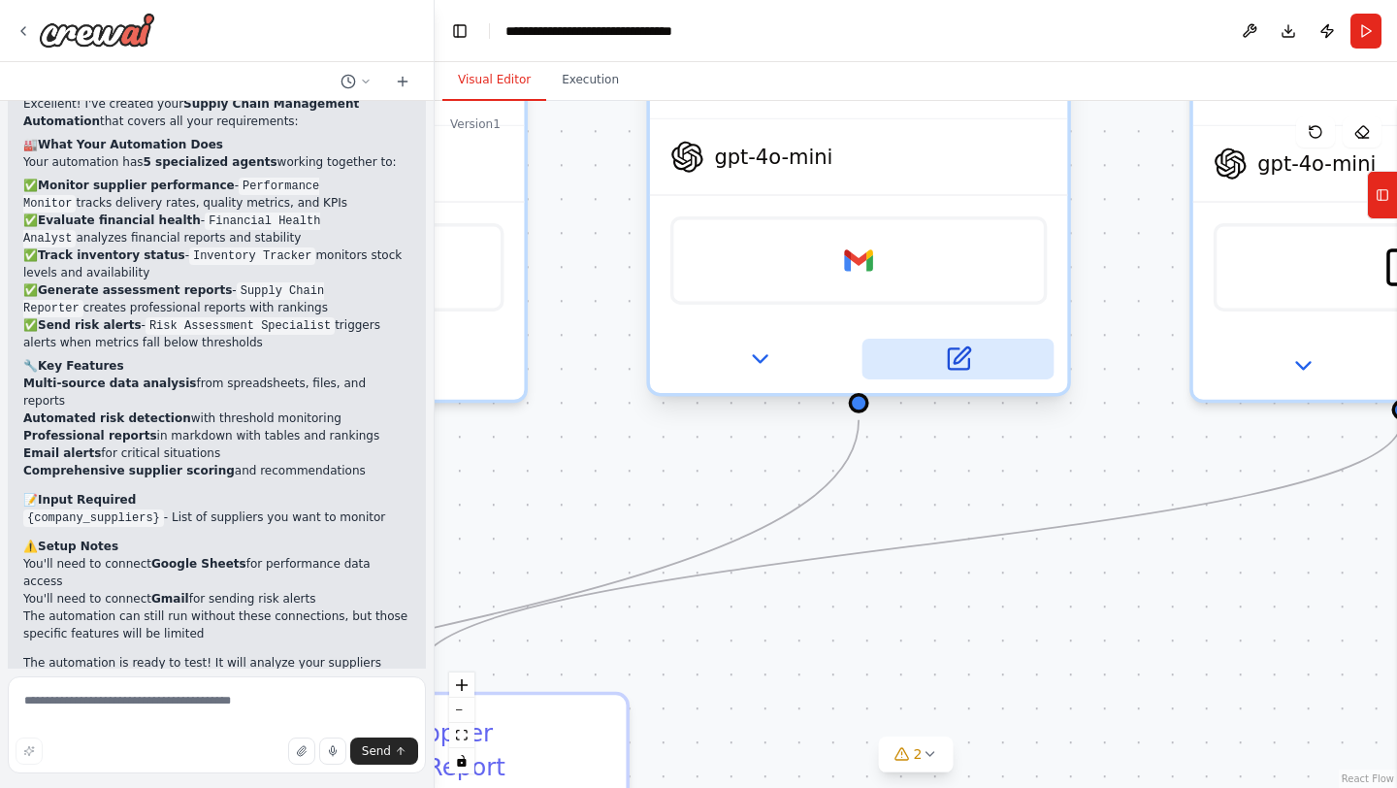
click at [951, 363] on icon at bounding box center [958, 358] width 20 height 20
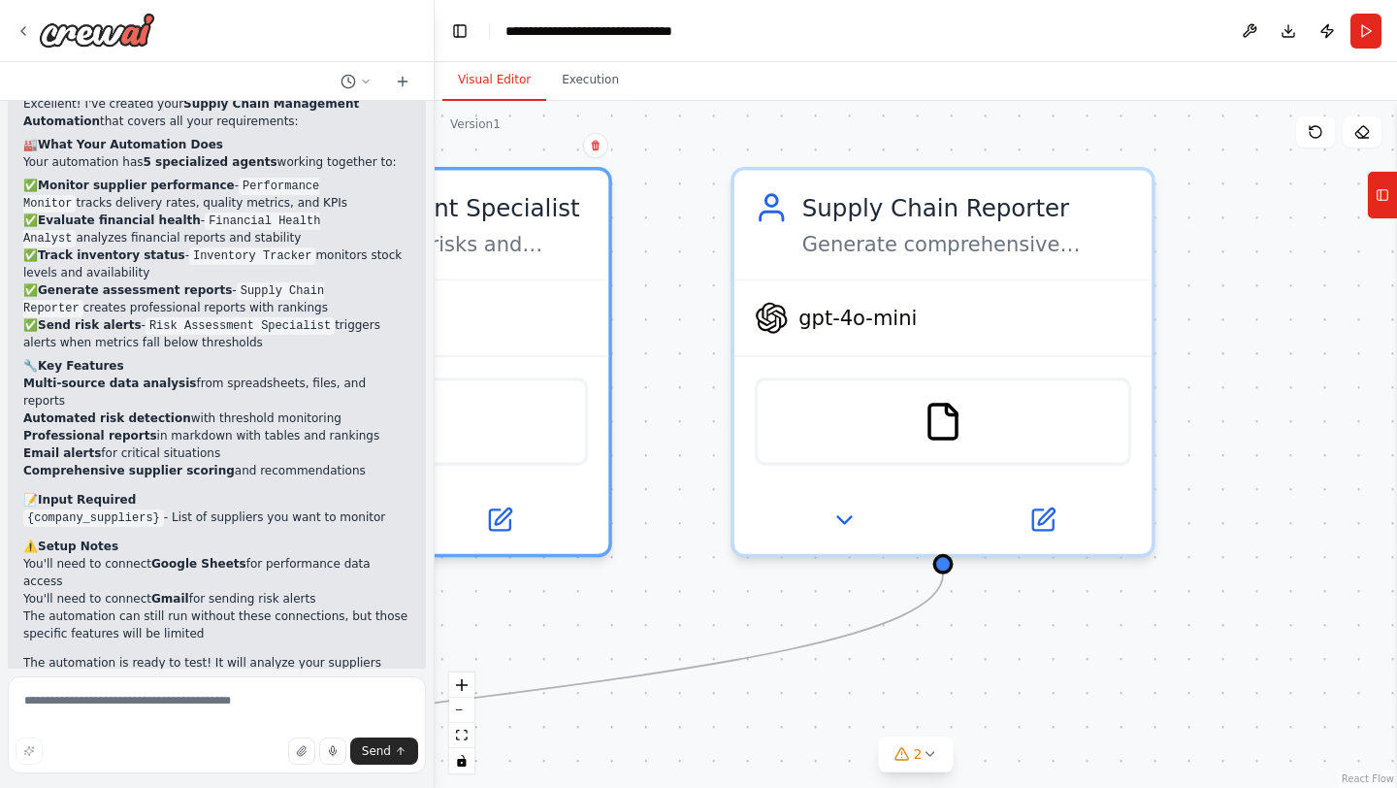
drag, startPoint x: 1271, startPoint y: 456, endPoint x: 813, endPoint y: 619, distance: 486.0
click at [813, 620] on div ".deletable-edge-delete-btn { width: 20px; height: 20px; border: 0px solid #ffff…" at bounding box center [916, 444] width 962 height 687
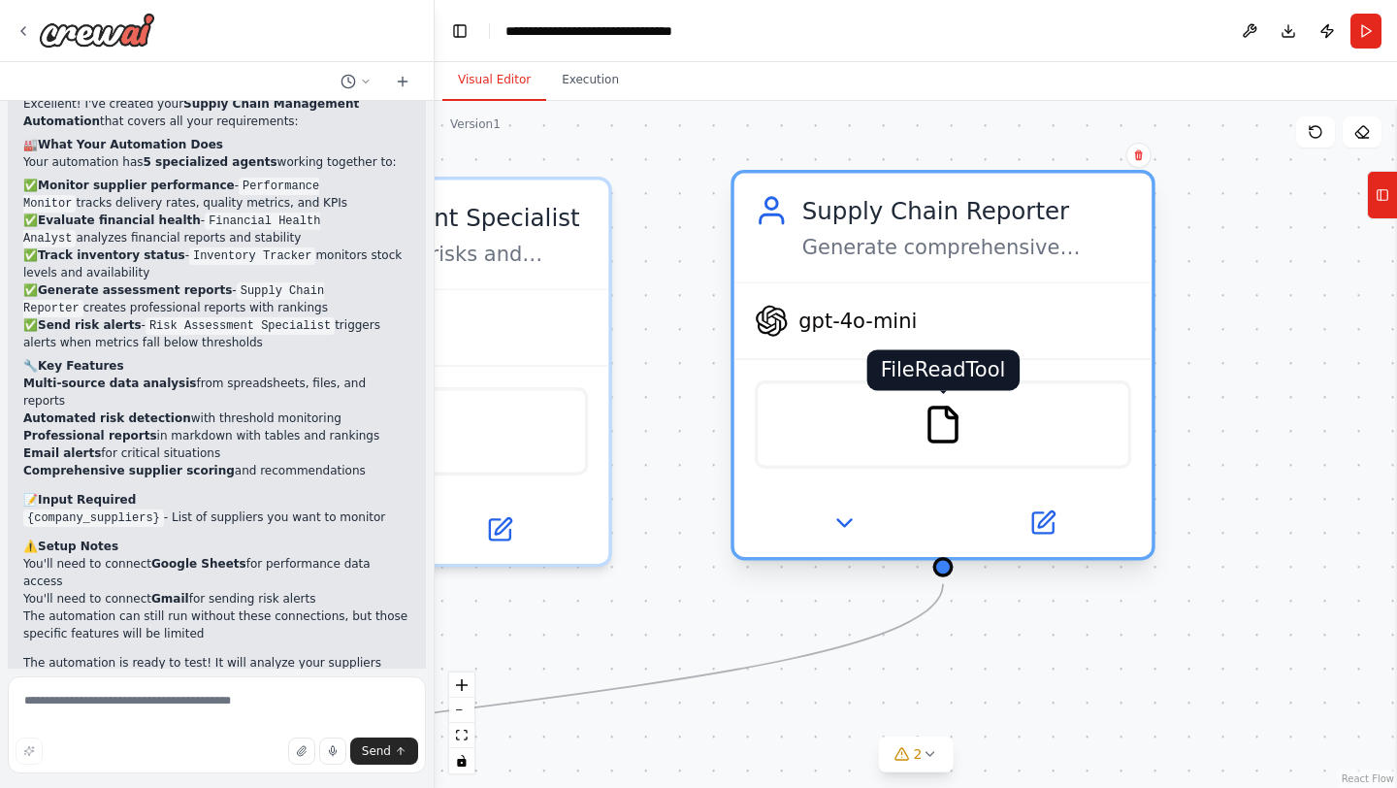
click at [942, 420] on img at bounding box center [943, 424] width 41 height 41
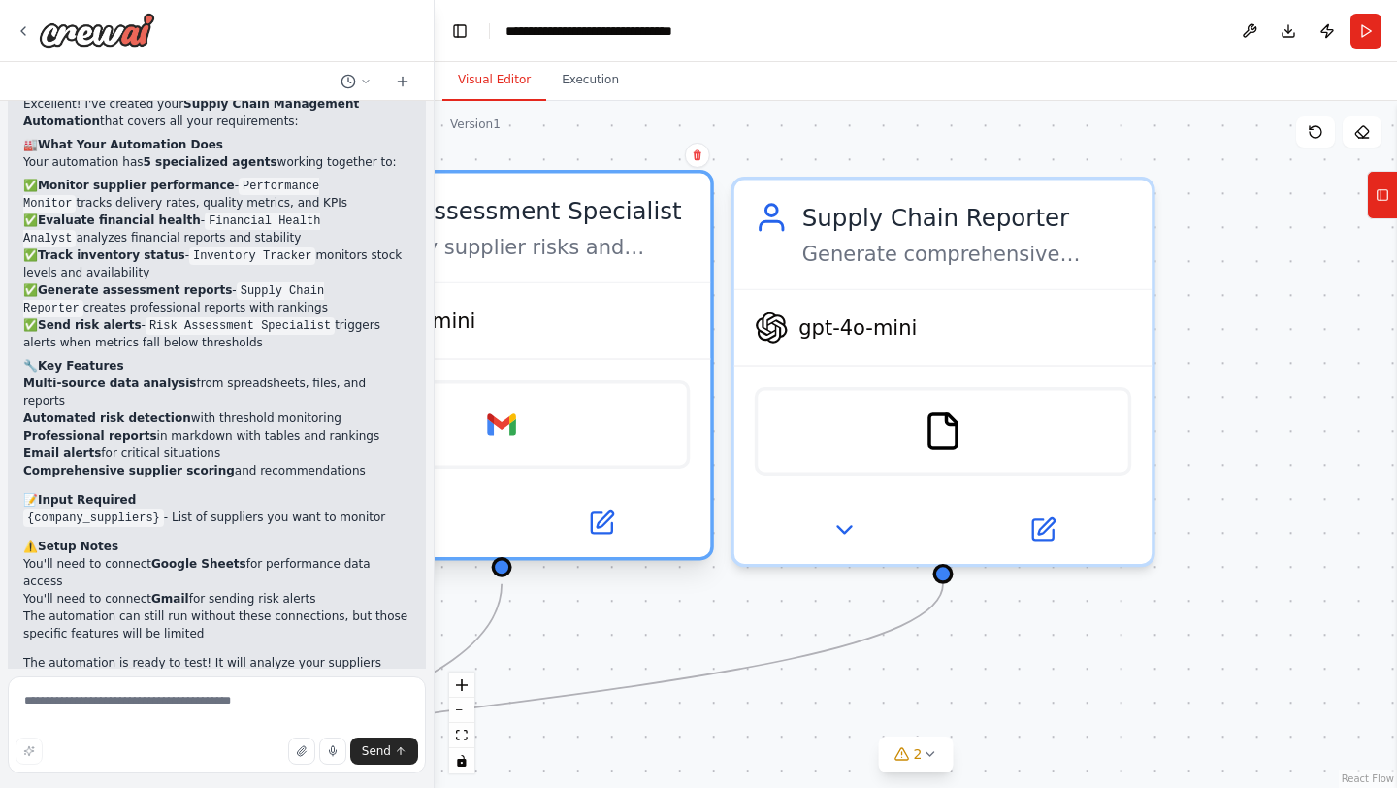
drag, startPoint x: 599, startPoint y: 559, endPoint x: 708, endPoint y: 557, distance: 109.6
click at [708, 557] on div "Risk Assessment Specialist Identify supplier risks and determine when metrics f…" at bounding box center [501, 372] width 424 height 390
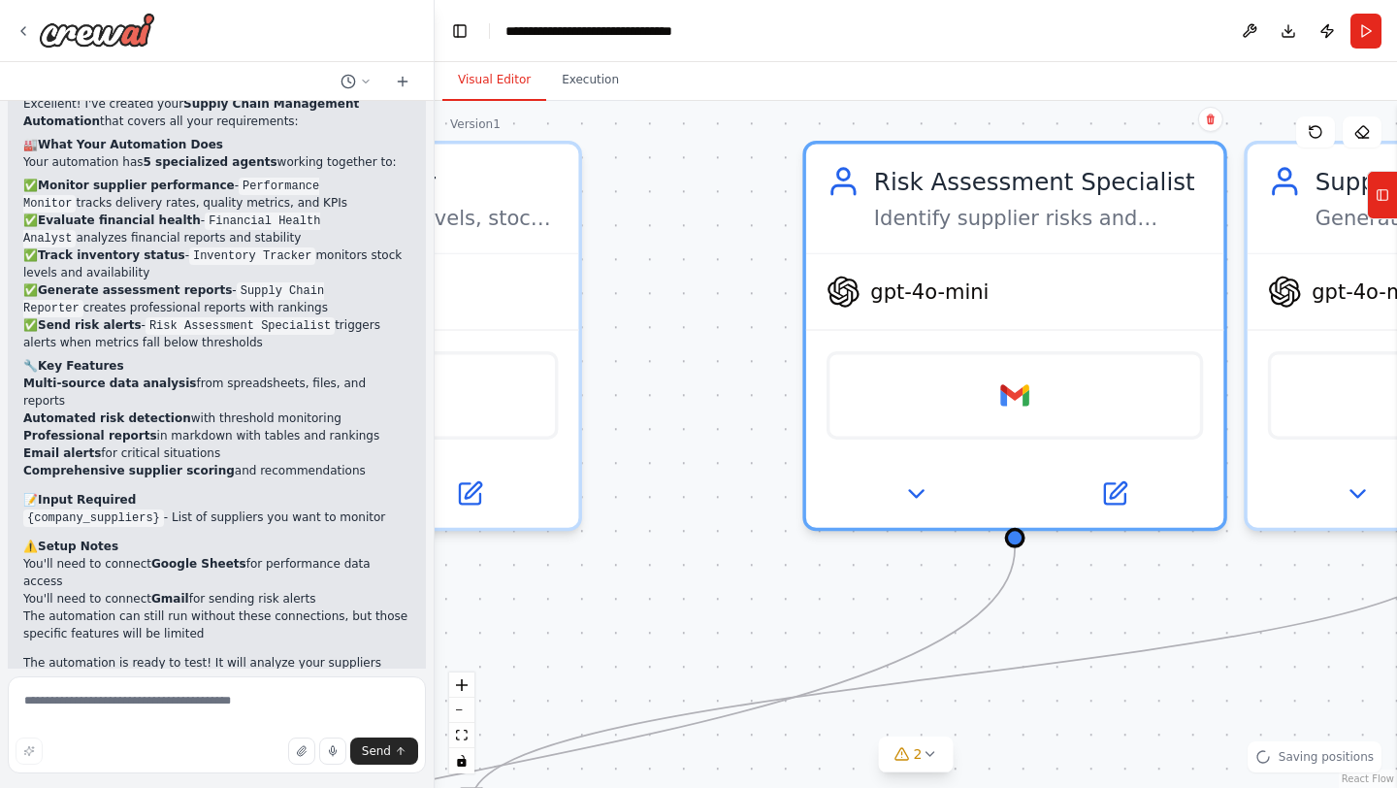
drag, startPoint x: 883, startPoint y: 708, endPoint x: 1396, endPoint y: 675, distance: 514.2
click at [1396, 675] on div "Role You are working in an automobile manufacturing company as a virtual assist…" at bounding box center [698, 394] width 1397 height 788
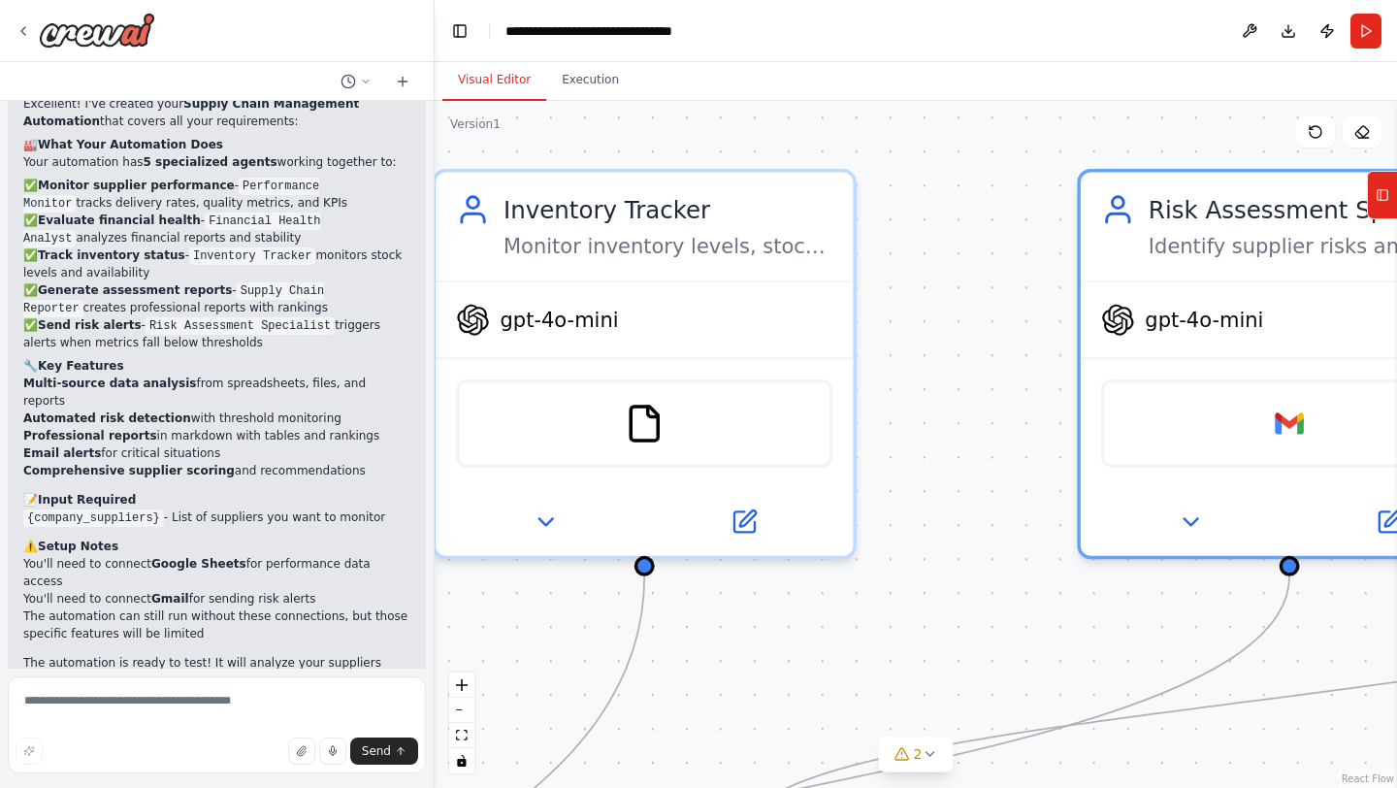
drag, startPoint x: 631, startPoint y: 647, endPoint x: 905, endPoint y: 672, distance: 275.7
click at [905, 672] on div ".deletable-edge-delete-btn { width: 20px; height: 20px; border: 0px solid #ffff…" at bounding box center [916, 444] width 962 height 687
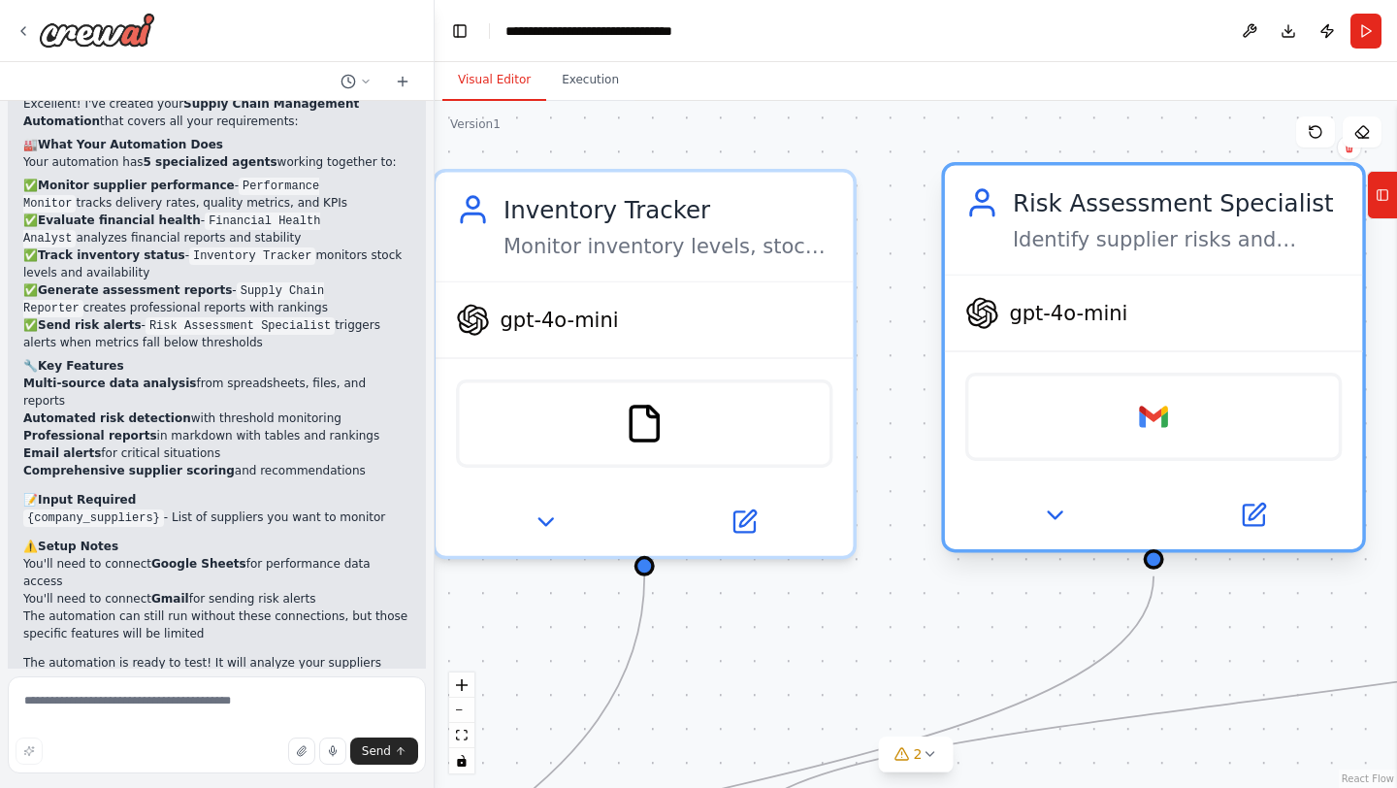
drag, startPoint x: 1111, startPoint y: 535, endPoint x: 988, endPoint y: 541, distance: 123.3
click at [988, 541] on div at bounding box center [1153, 515] width 417 height 68
click at [1051, 531] on button at bounding box center [1054, 515] width 192 height 41
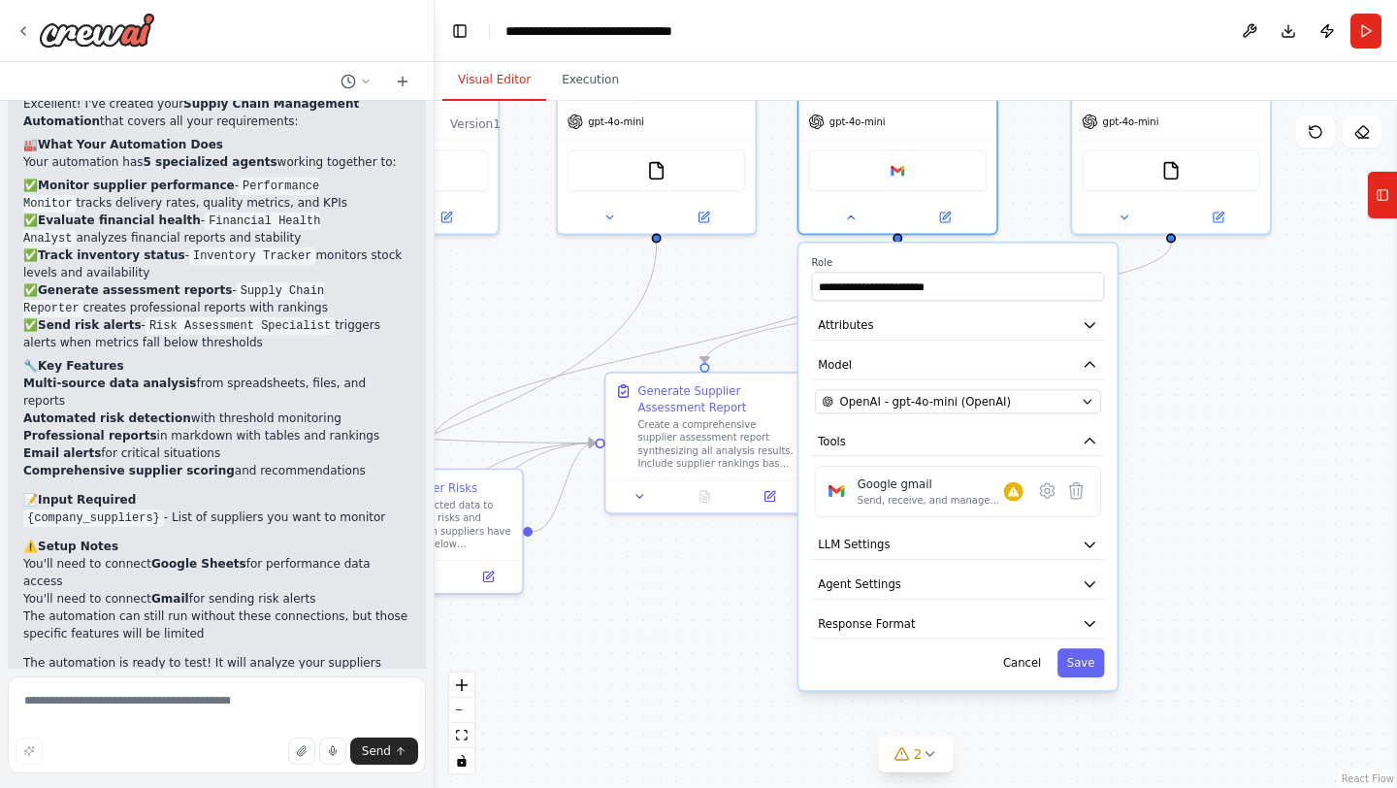
drag, startPoint x: 1296, startPoint y: 715, endPoint x: 1172, endPoint y: 340, distance: 394.5
click at [1172, 340] on div ".deletable-edge-delete-btn { width: 20px; height: 20px; border: 0px solid #ffff…" at bounding box center [916, 444] width 962 height 687
click at [999, 544] on button "LLM Settings" at bounding box center [958, 544] width 293 height 30
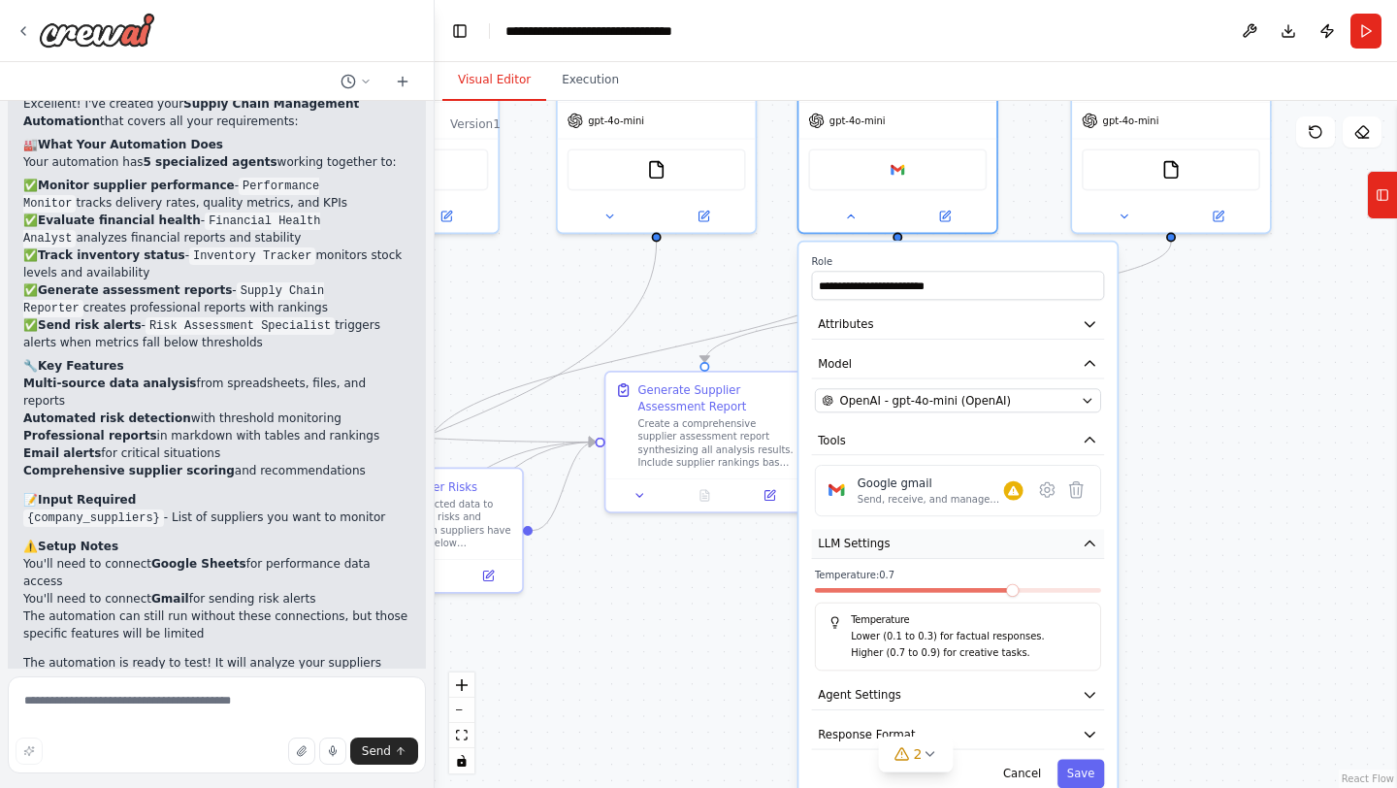
click at [999, 544] on button "LLM Settings" at bounding box center [958, 544] width 293 height 30
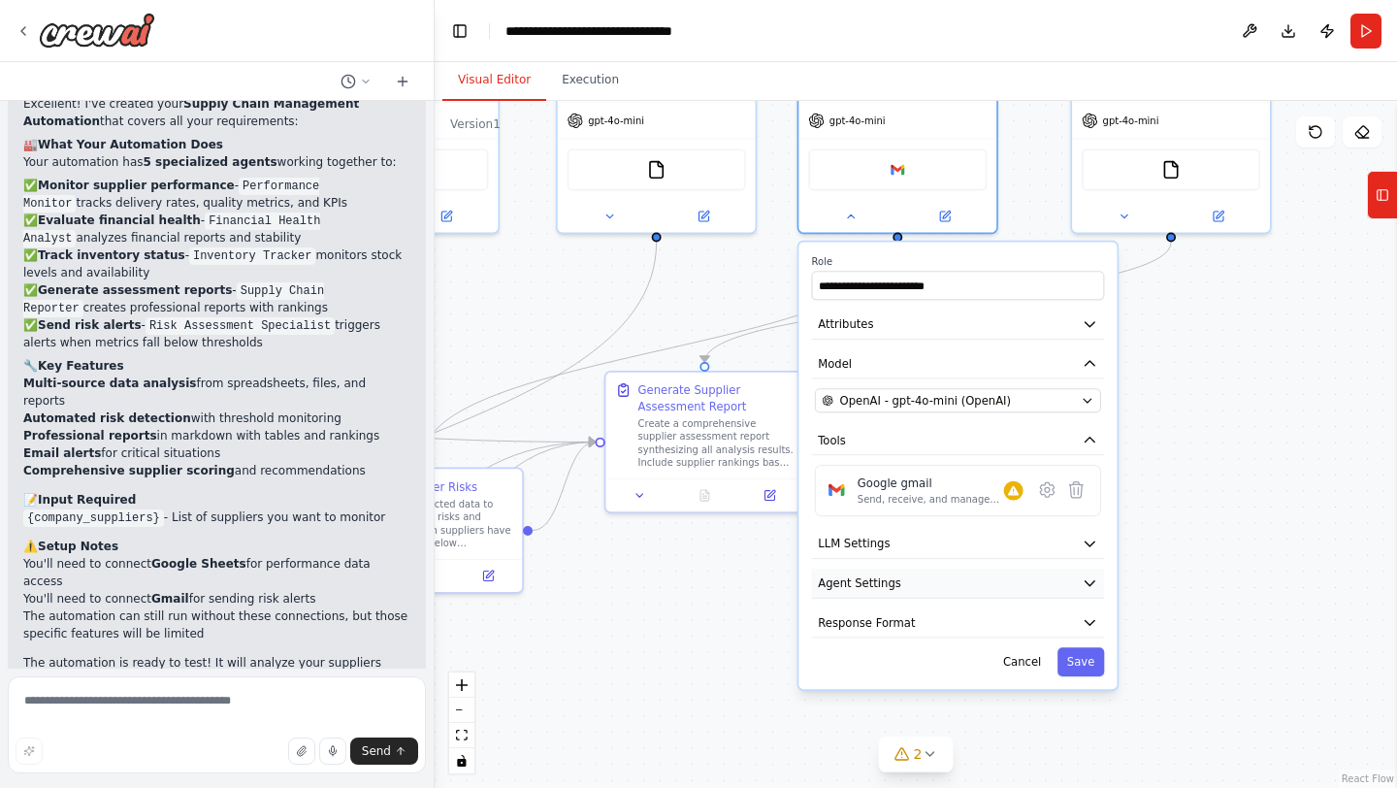
click at [988, 584] on button "Agent Settings" at bounding box center [958, 583] width 293 height 30
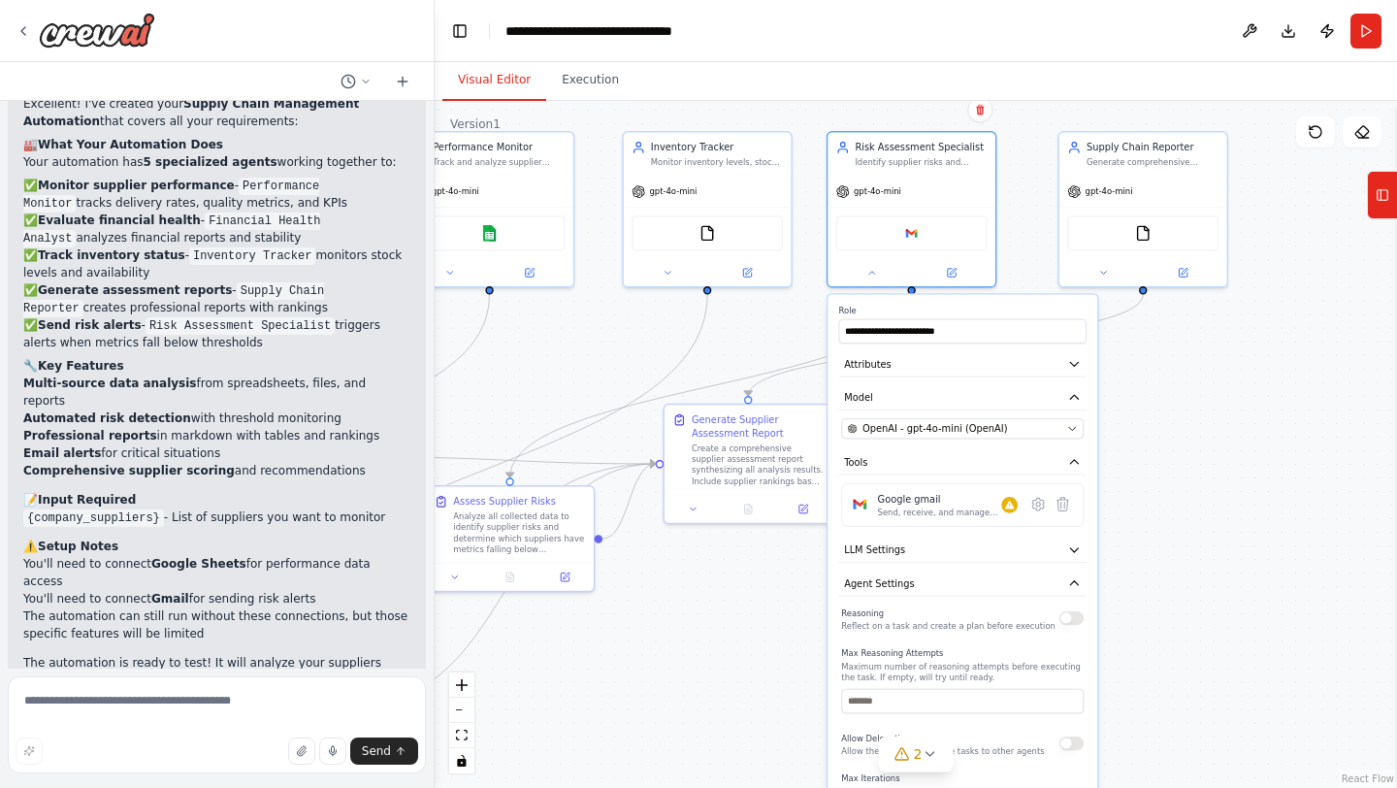
click at [1009, 316] on div "**********" at bounding box center [962, 325] width 247 height 38
click at [1202, 536] on div ".deletable-edge-delete-btn { width: 20px; height: 20px; border: 0px solid #ffff…" at bounding box center [916, 444] width 962 height 687
click at [1203, 583] on div ".deletable-edge-delete-btn { width: 20px; height: 20px; border: 0px solid #ffff…" at bounding box center [916, 444] width 962 height 687
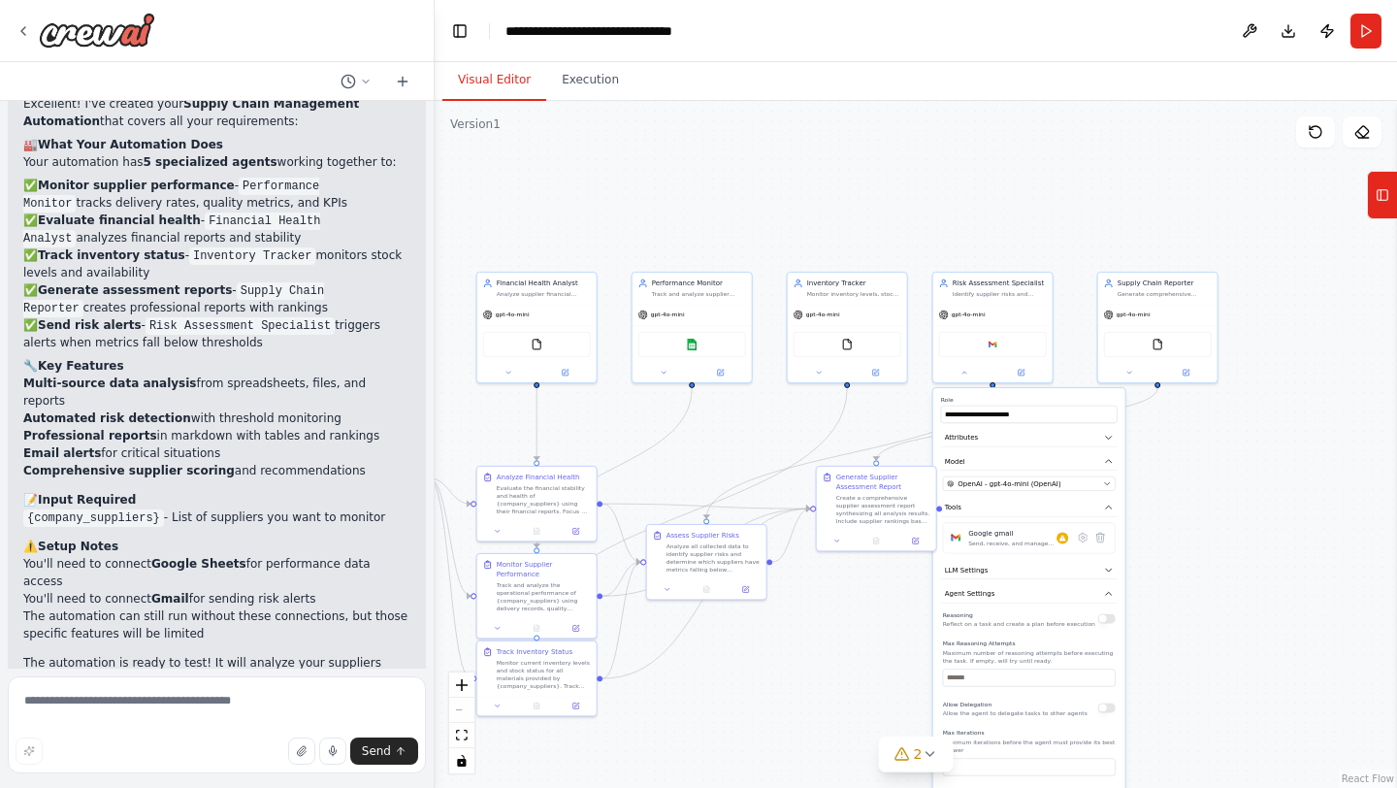
click at [733, 467] on div ".deletable-edge-delete-btn { width: 20px; height: 20px; border: 0px solid #ffff…" at bounding box center [916, 444] width 962 height 687
click at [960, 380] on div "Risk Assessment Specialist Identify supplier risks and determine when metrics f…" at bounding box center [992, 326] width 121 height 112
click at [966, 372] on icon at bounding box center [964, 371] width 8 height 8
click at [938, 669] on div ".deletable-edge-delete-btn { width: 20px; height: 20px; border: 0px solid #ffff…" at bounding box center [916, 444] width 962 height 687
click at [538, 492] on div "Evaluate the financial stability and health of {company_suppliers} using their …" at bounding box center [544, 497] width 94 height 31
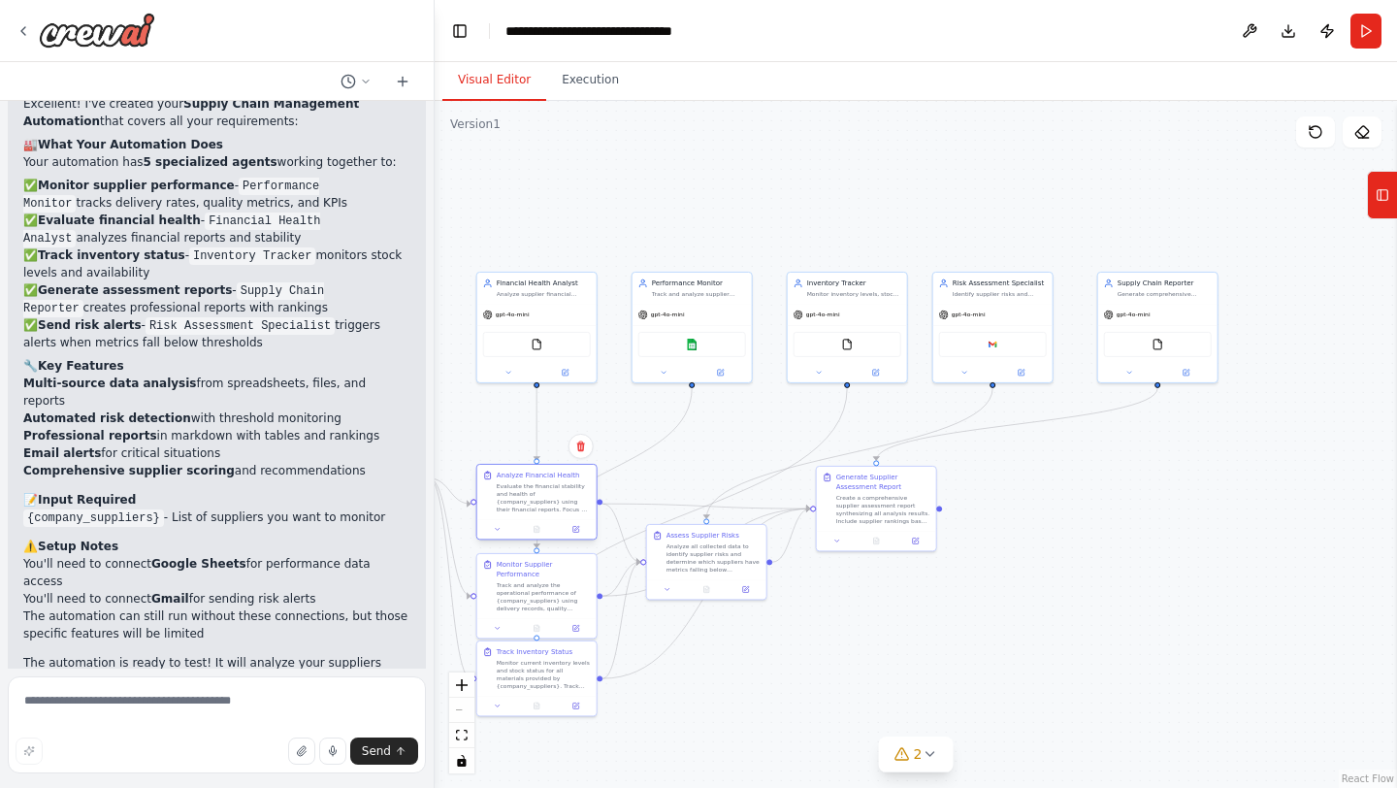
click at [538, 494] on div "Evaluate the financial stability and health of {company_suppliers} using their …" at bounding box center [544, 497] width 94 height 31
click at [538, 586] on div "Track and analyze the operational performance of {company_suppliers} using deli…" at bounding box center [544, 594] width 94 height 31
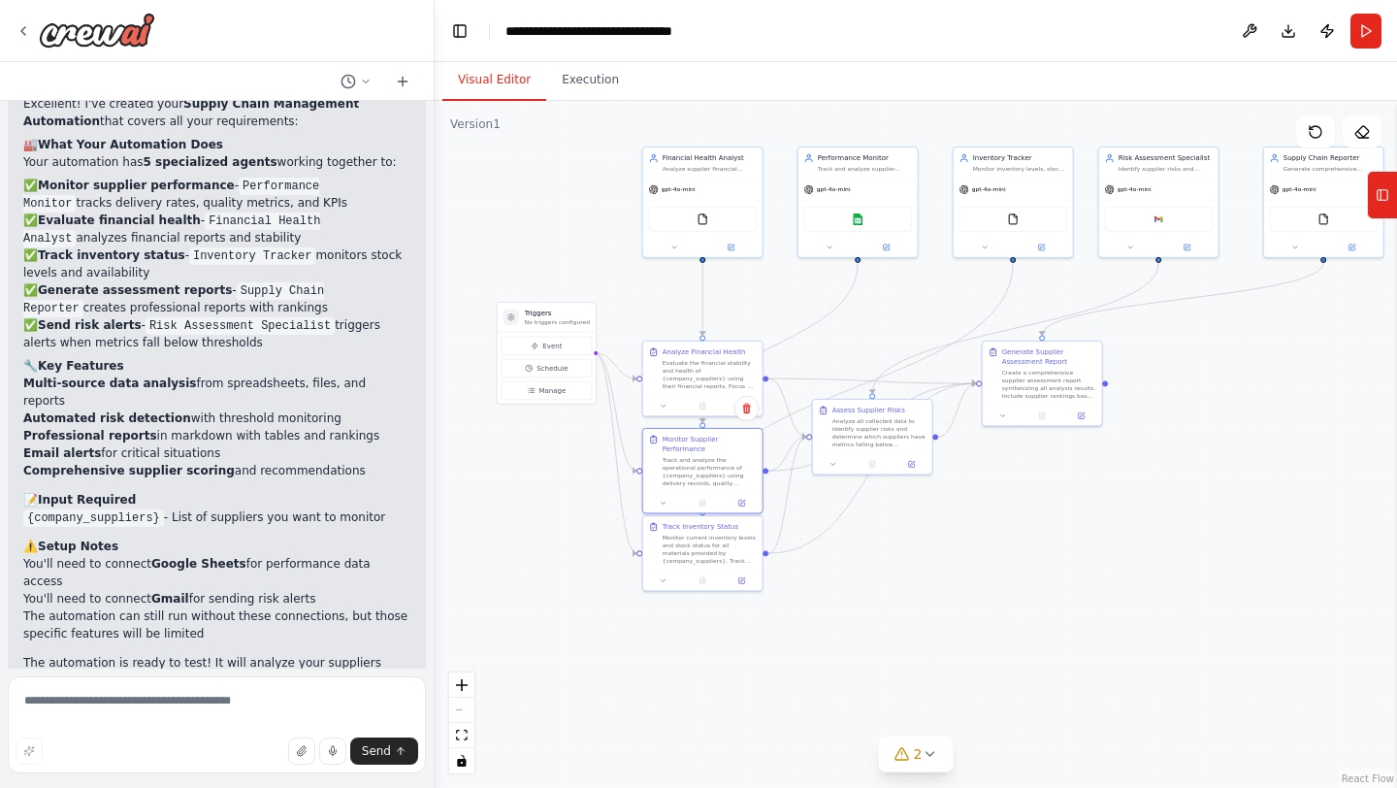
drag, startPoint x: 739, startPoint y: 659, endPoint x: 905, endPoint y: 534, distance: 207.8
click at [905, 534] on div ".deletable-edge-delete-btn { width: 20px; height: 20px; border: 0px solid #ffff…" at bounding box center [916, 444] width 962 height 687
click at [726, 175] on div "Financial Health Analyst Analyze supplier financial reports and assess financia…" at bounding box center [702, 161] width 119 height 31
click at [861, 204] on div "Google sheets" at bounding box center [857, 217] width 119 height 38
click at [832, 311] on icon "Edge from 737347ee-6f36-438b-9e26-33e43c5b696b to 948f9927-aaed-4f69-b760-65144…" at bounding box center [779, 343] width 155 height 160
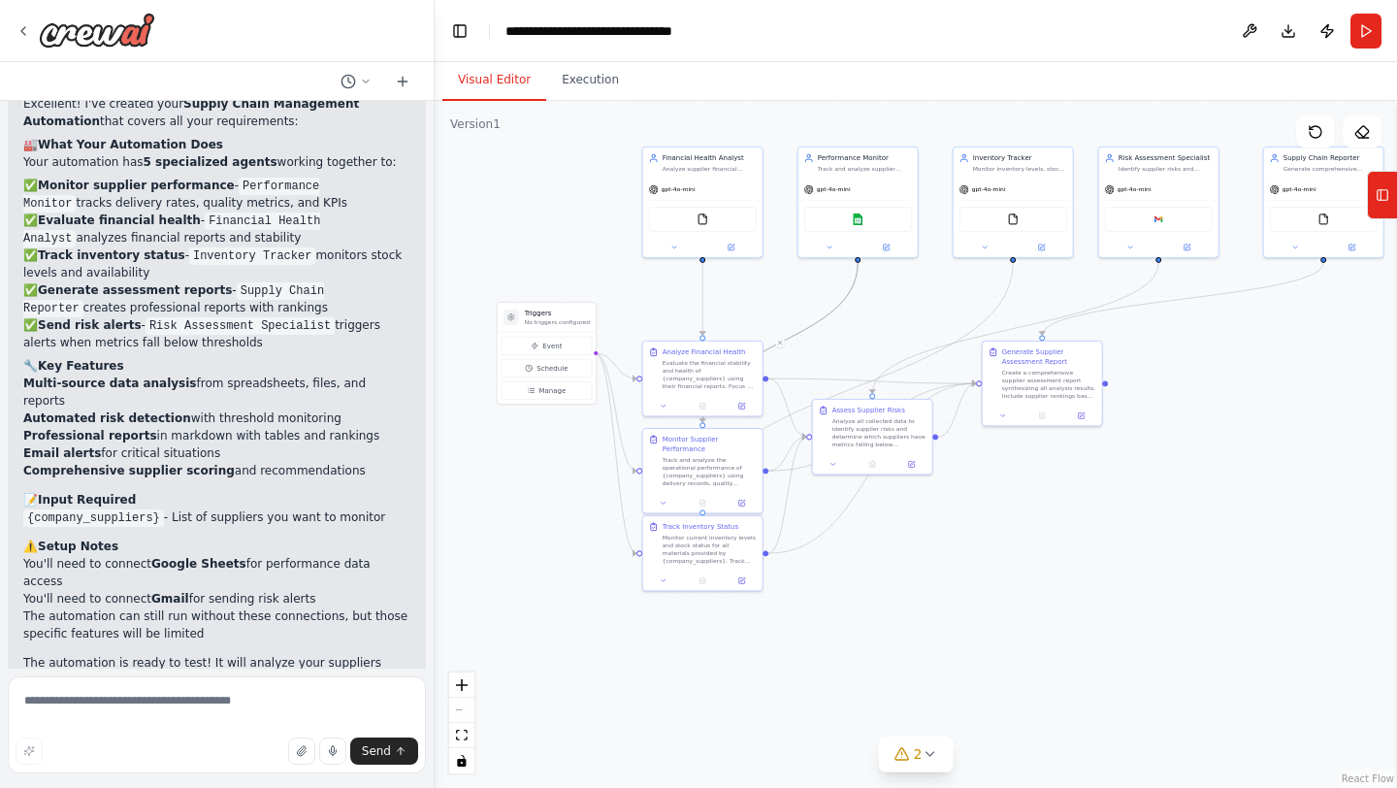
click at [760, 267] on div ".deletable-edge-delete-btn { width: 20px; height: 20px; border: 0px solid #ffff…" at bounding box center [916, 444] width 962 height 687
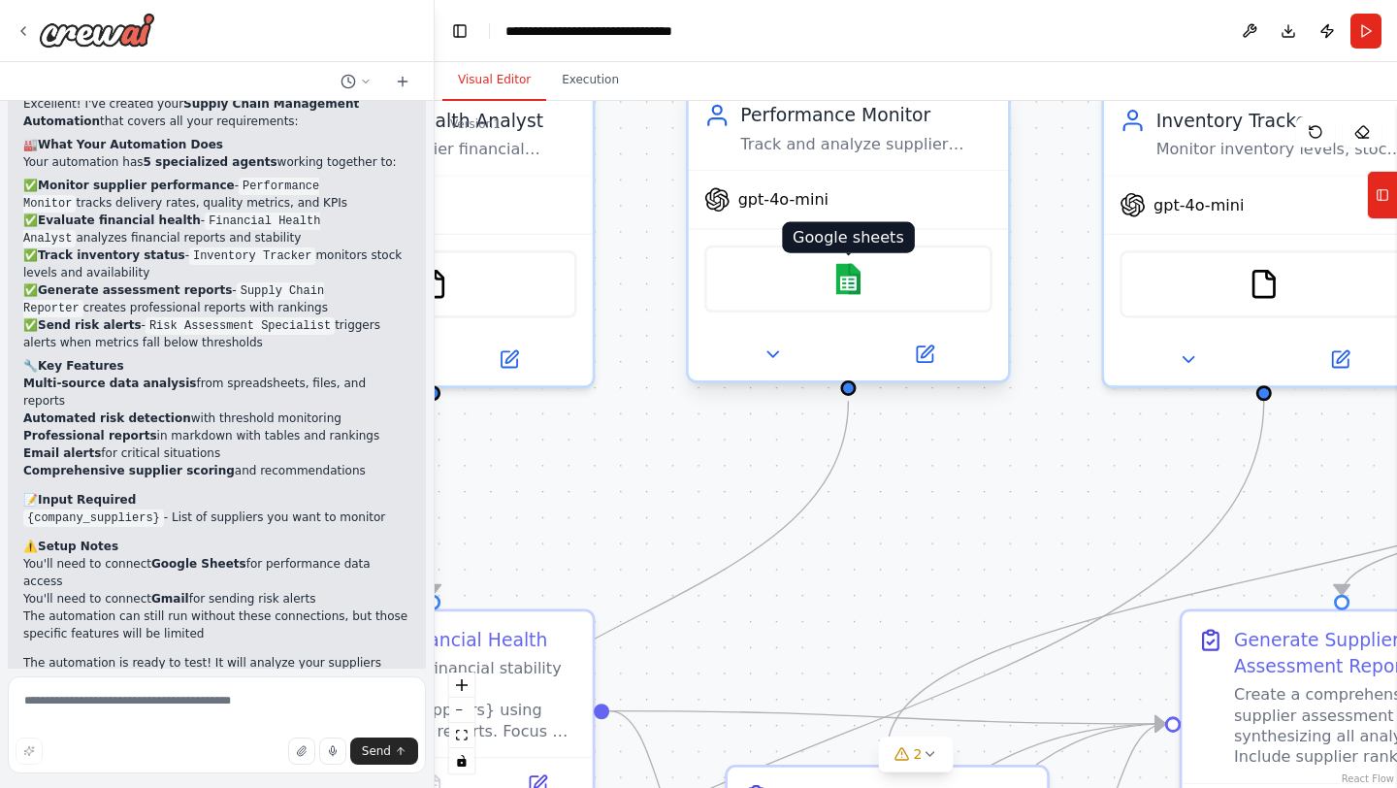
click at [856, 284] on img at bounding box center [847, 278] width 31 height 31
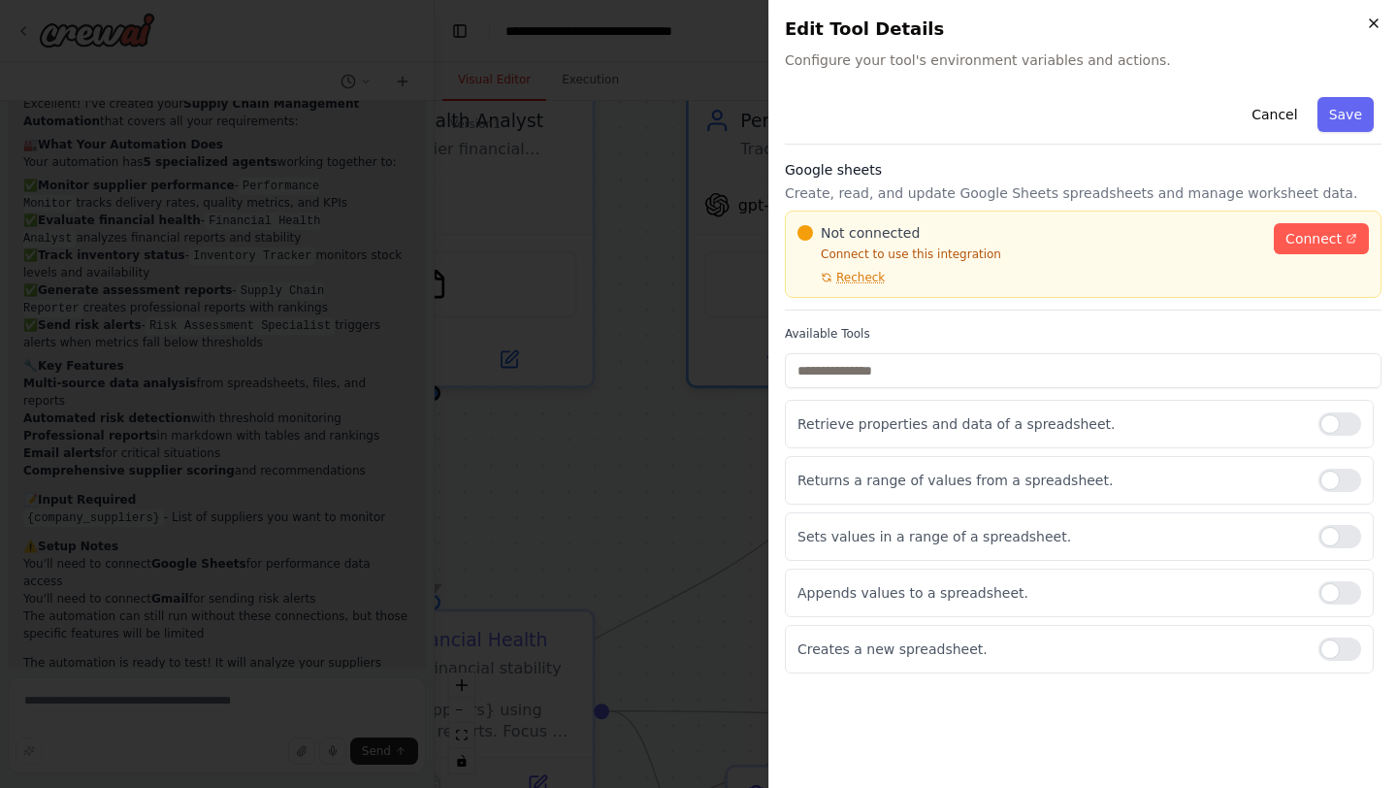
click at [1378, 22] on icon "button" at bounding box center [1374, 24] width 16 height 16
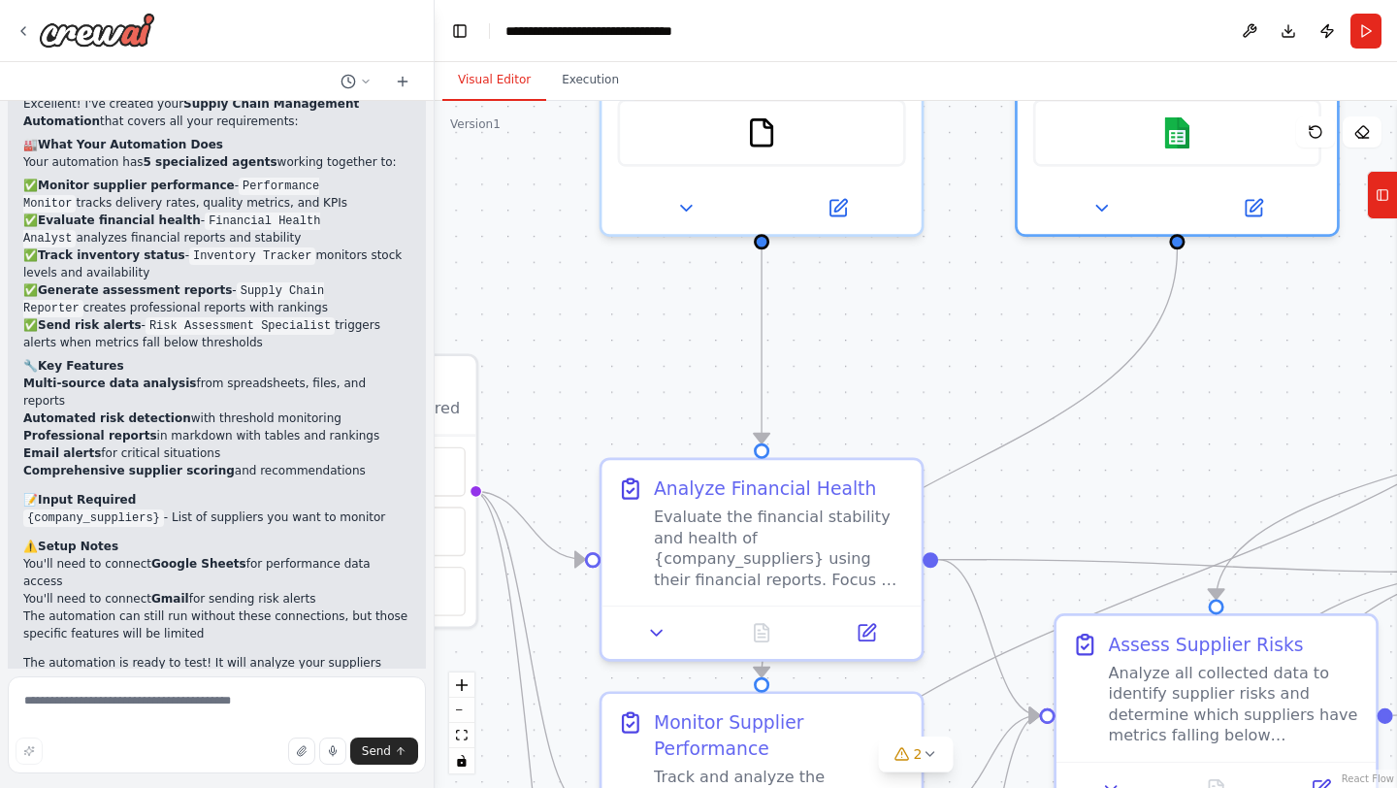
drag, startPoint x: 765, startPoint y: 613, endPoint x: 1094, endPoint y: 462, distance: 362.0
click at [1094, 462] on div ".deletable-edge-delete-btn { width: 20px; height: 20px; border: 0px solid #ffff…" at bounding box center [916, 444] width 962 height 687
click at [663, 627] on icon at bounding box center [656, 627] width 20 height 20
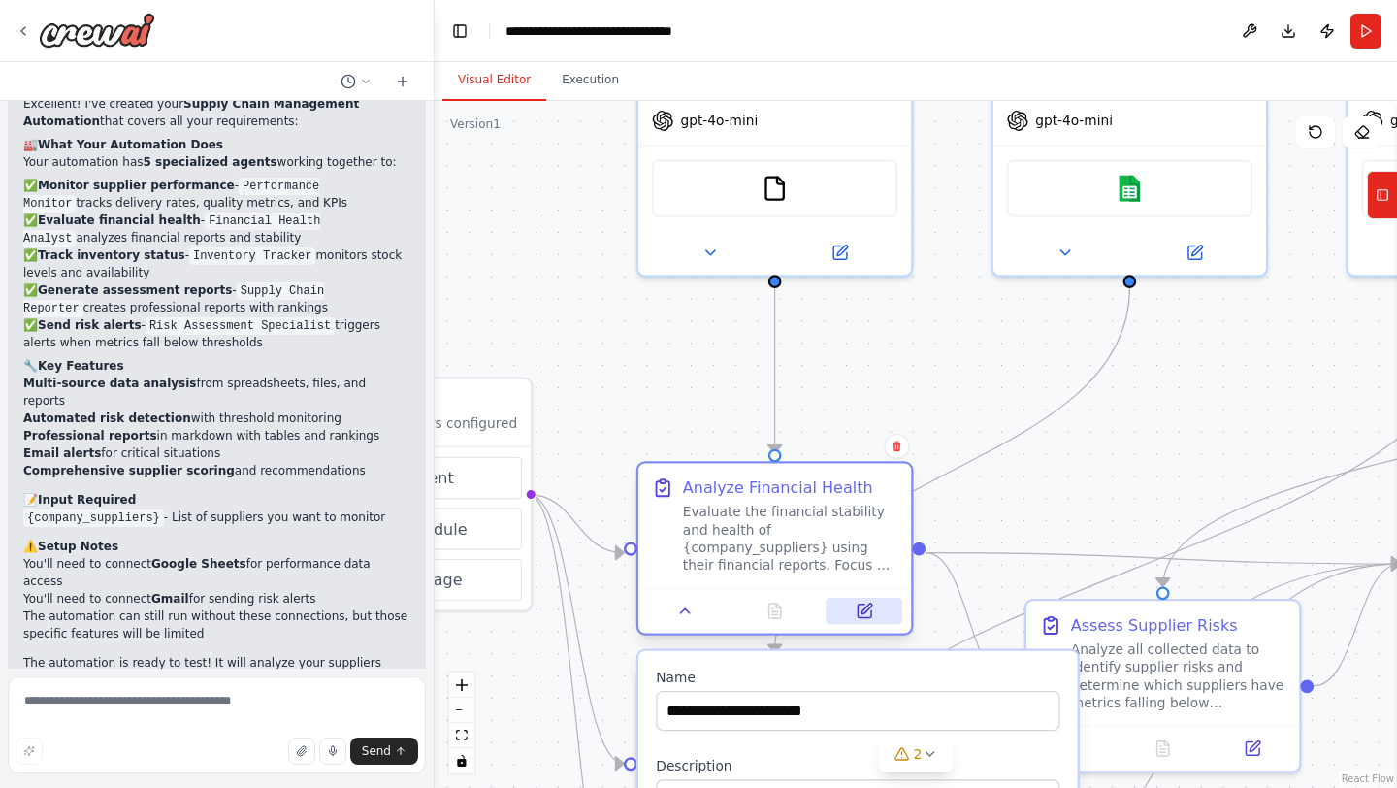
click at [867, 612] on icon at bounding box center [865, 611] width 14 height 14
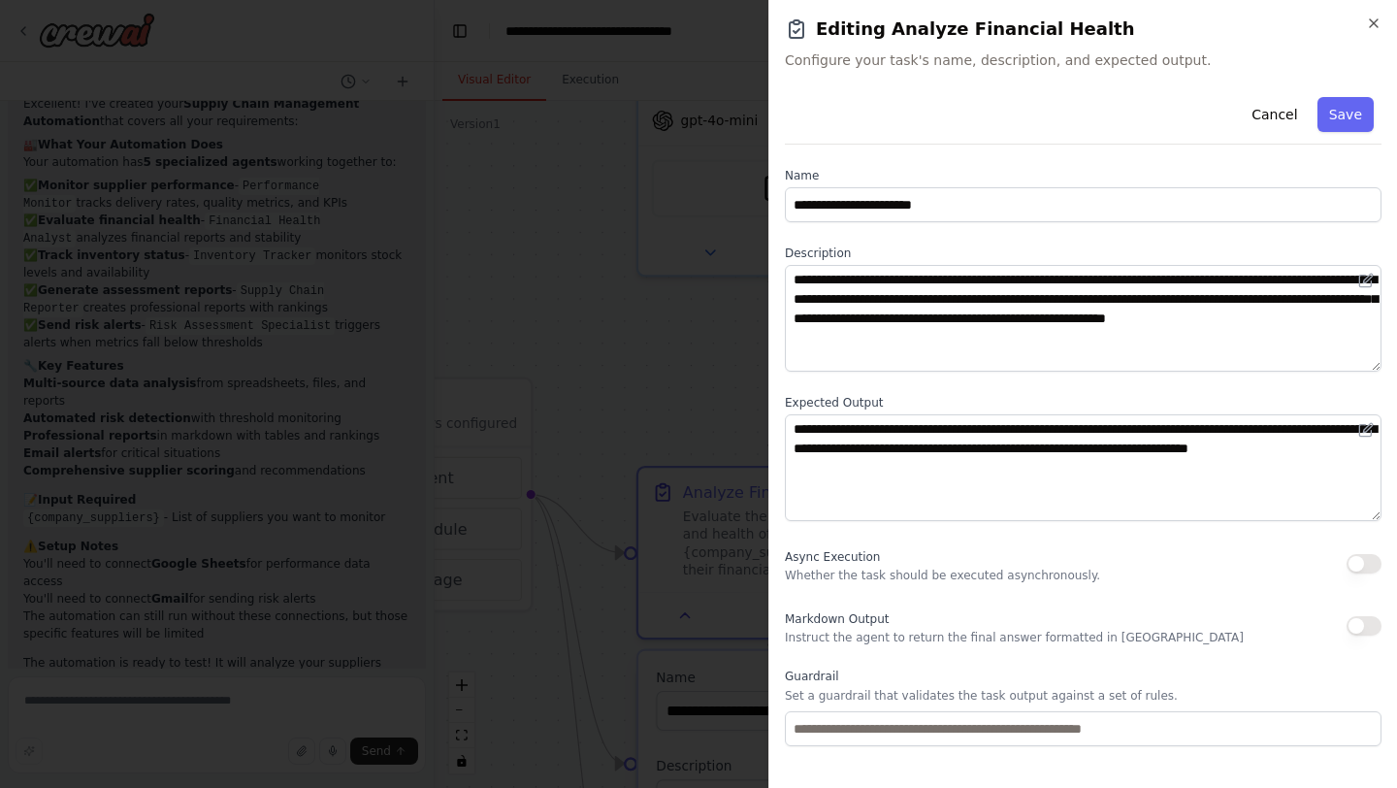
click at [1384, 25] on div "**********" at bounding box center [1082, 394] width 629 height 788
click at [1363, 17] on h2 "Editing Analyze Financial Health" at bounding box center [1083, 29] width 597 height 27
click at [1377, 19] on icon "button" at bounding box center [1374, 23] width 8 height 8
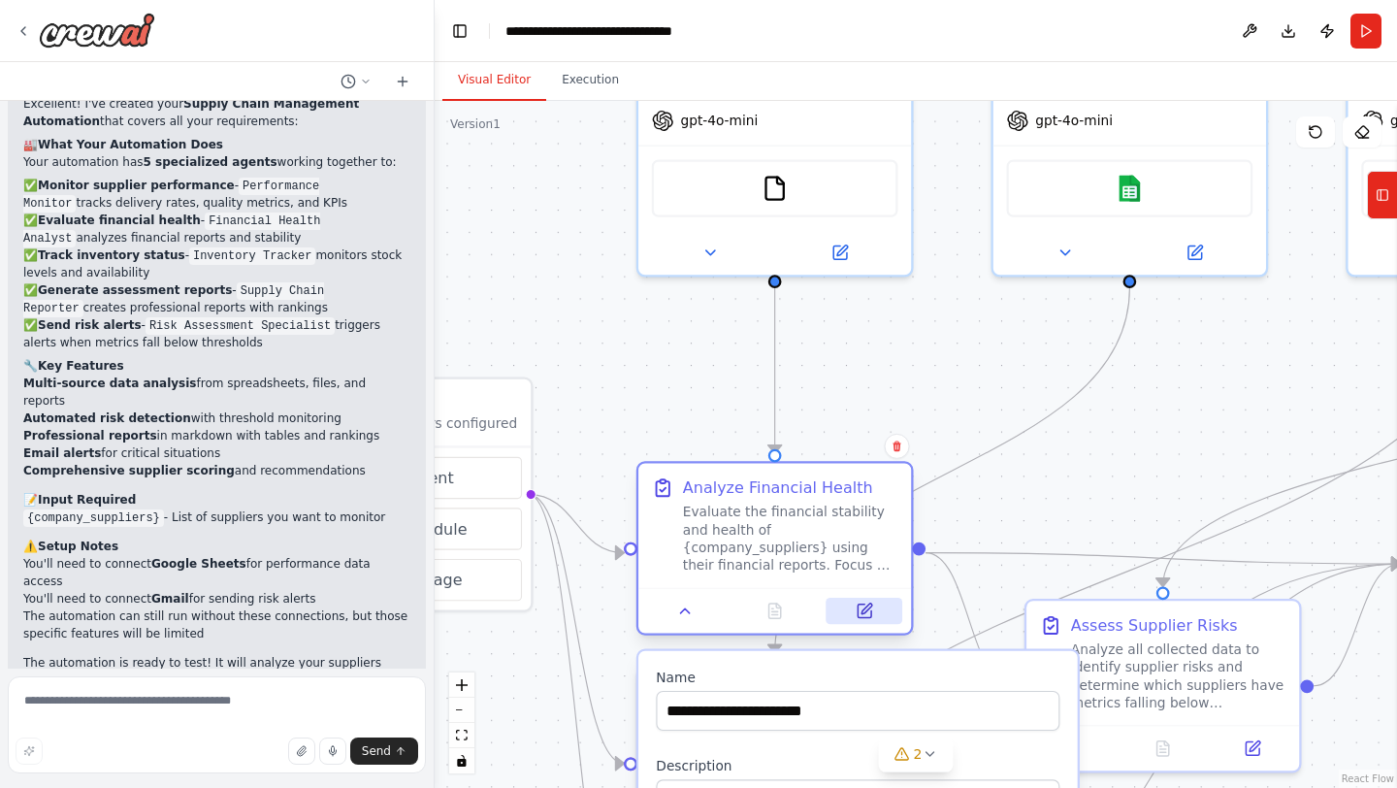
click at [866, 614] on icon at bounding box center [865, 611] width 14 height 14
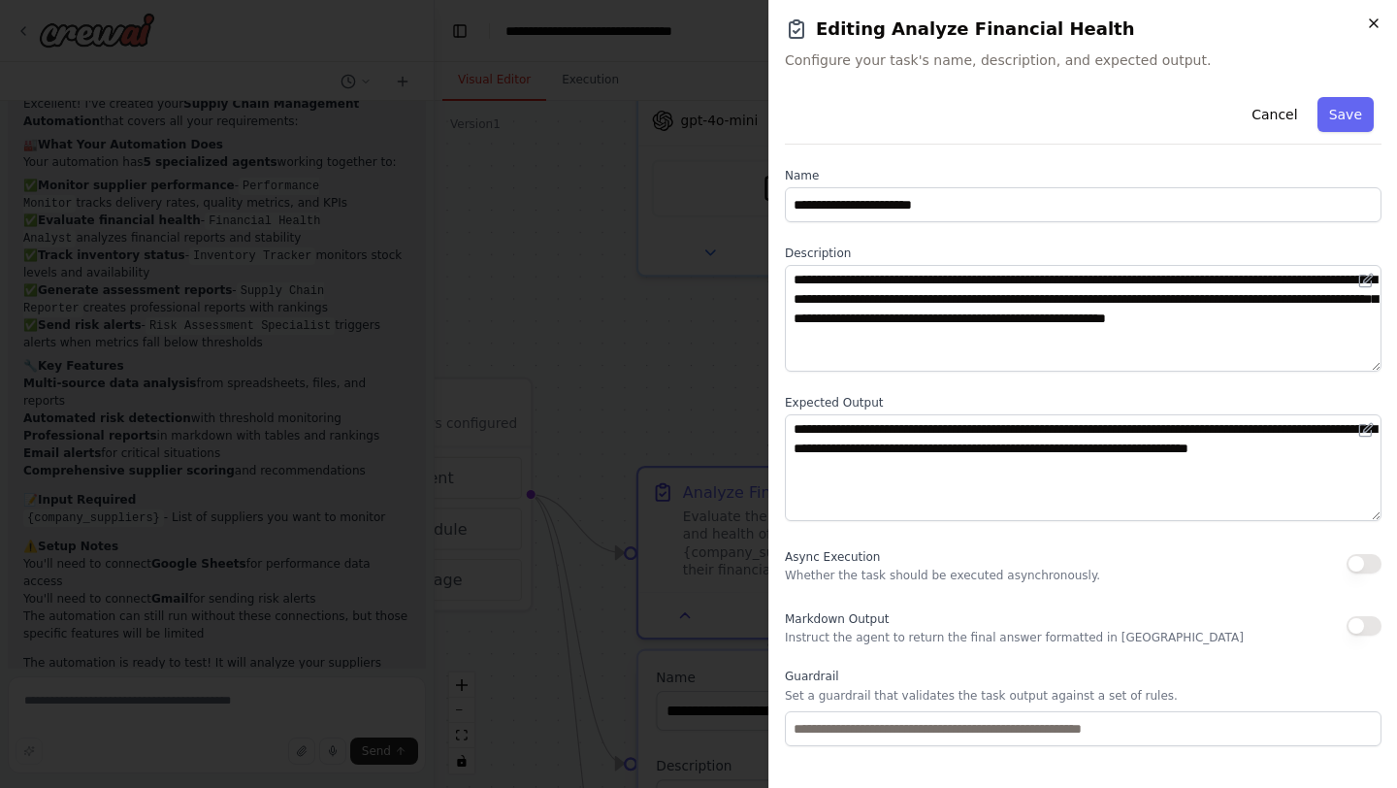
click at [1380, 26] on icon "button" at bounding box center [1374, 24] width 16 height 16
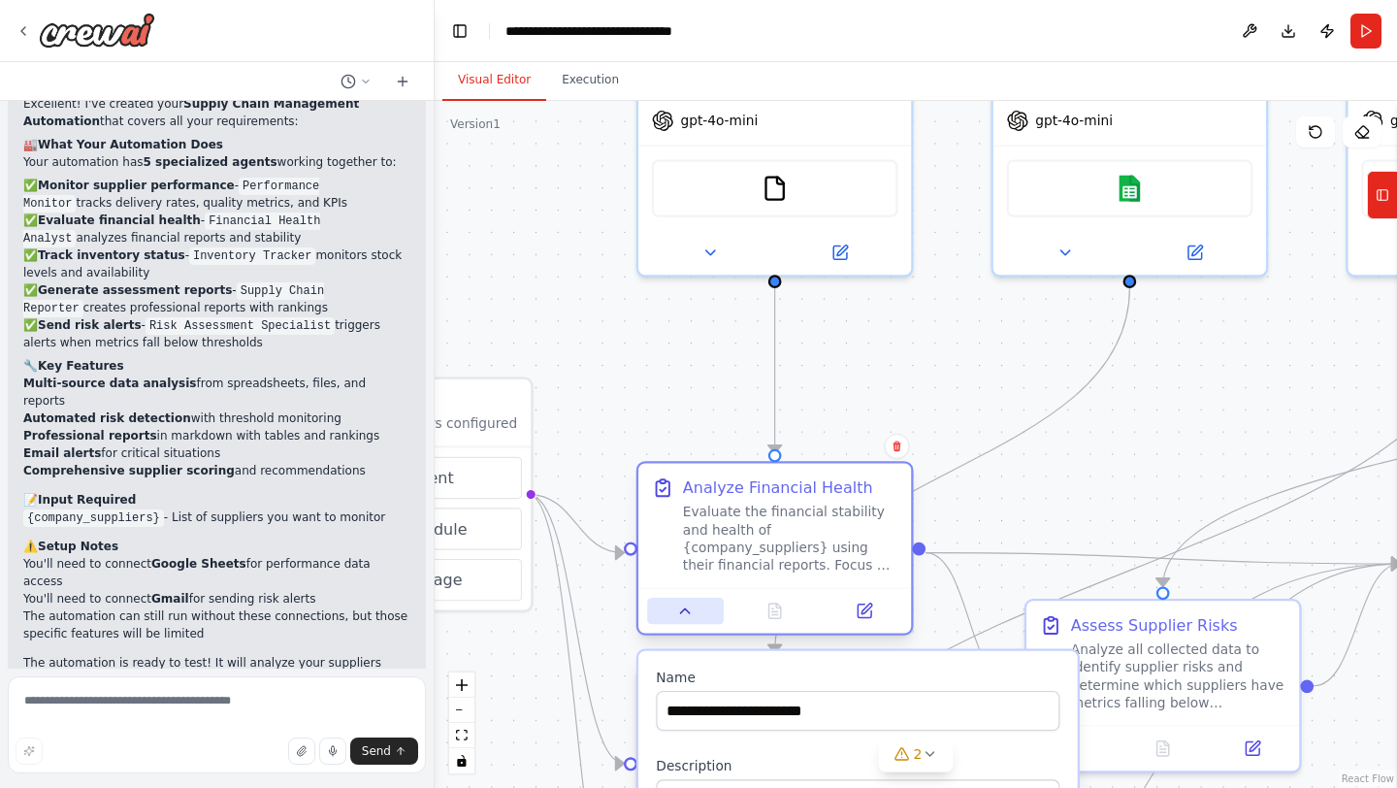
click at [686, 622] on button at bounding box center [685, 611] width 76 height 26
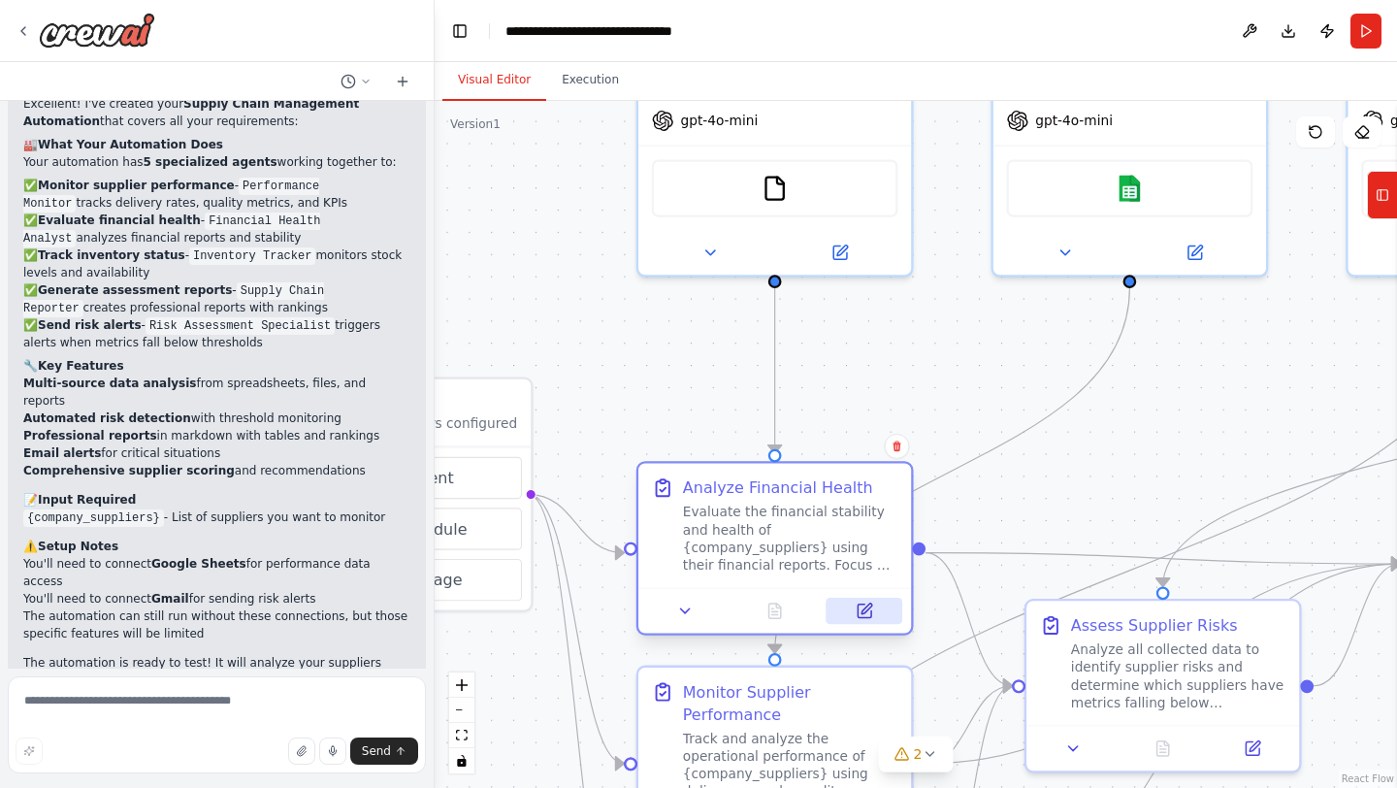
click at [876, 606] on button at bounding box center [864, 611] width 76 height 26
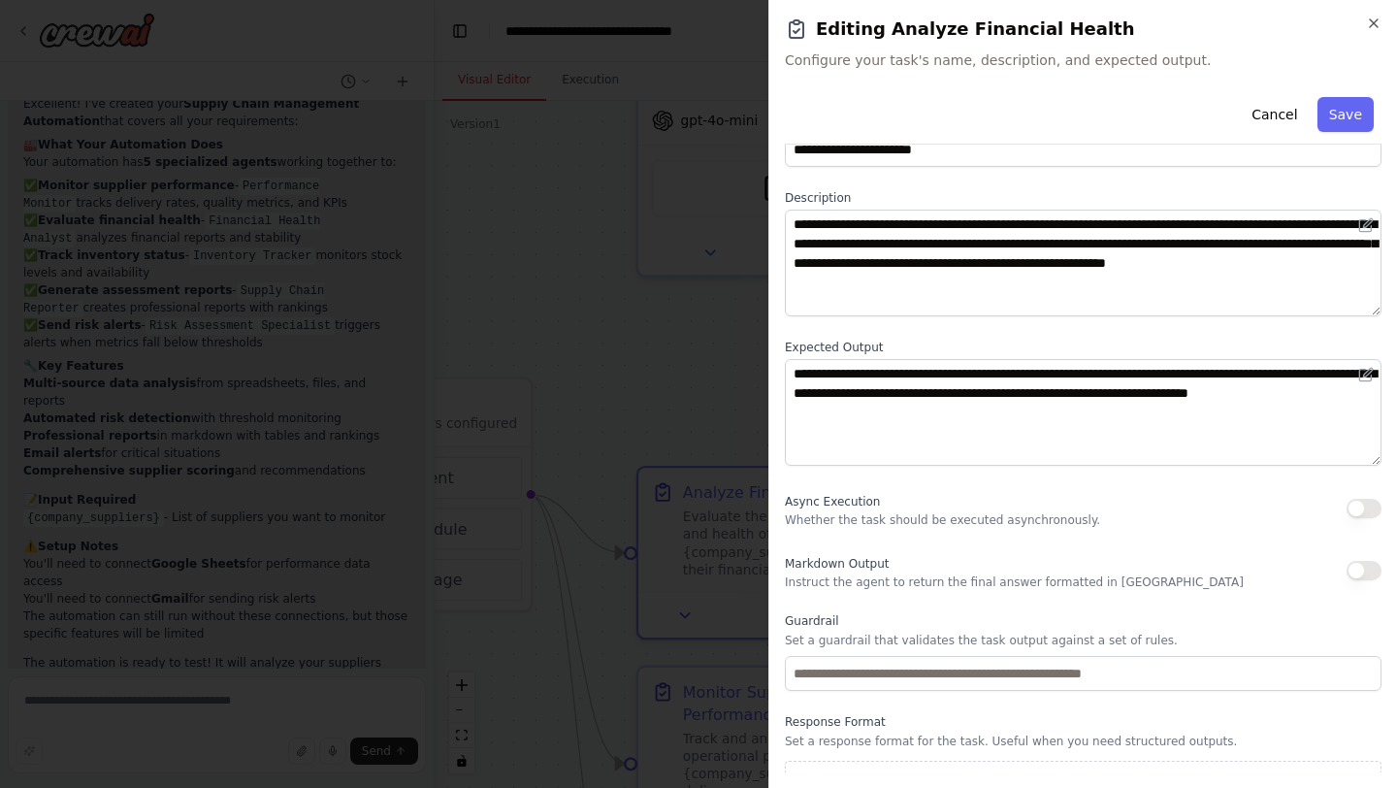
scroll to position [88, 0]
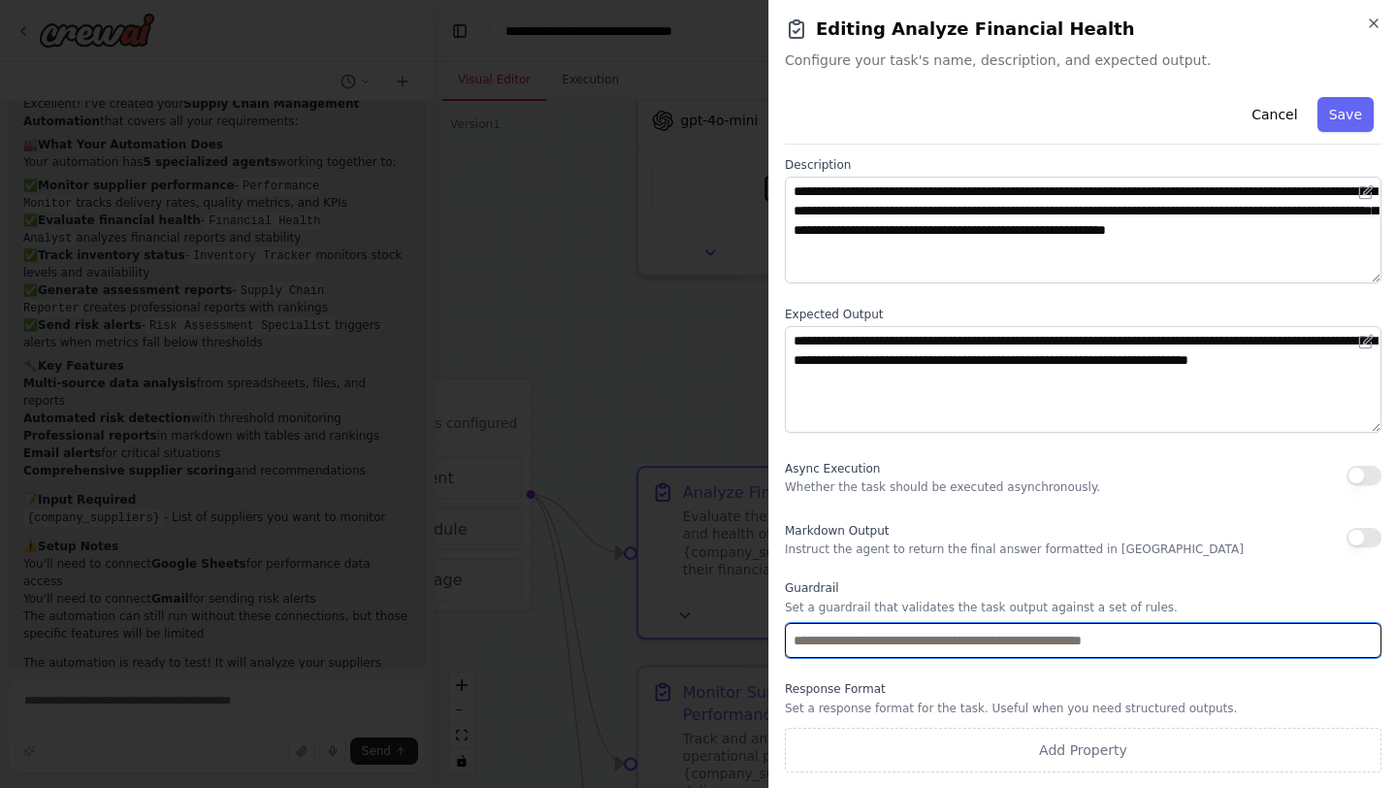
click at [1017, 652] on input "text" at bounding box center [1083, 640] width 597 height 35
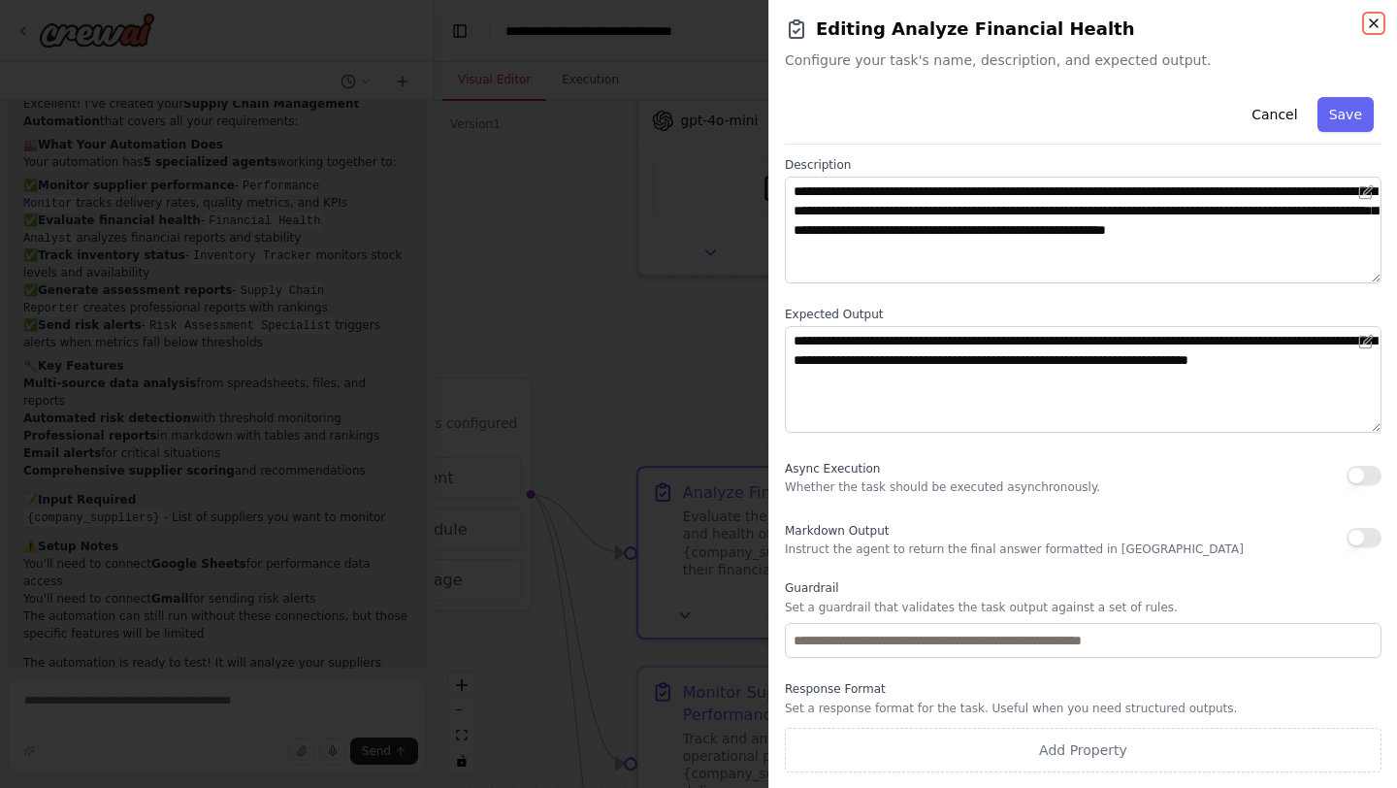
click at [1374, 19] on icon "button" at bounding box center [1374, 24] width 16 height 16
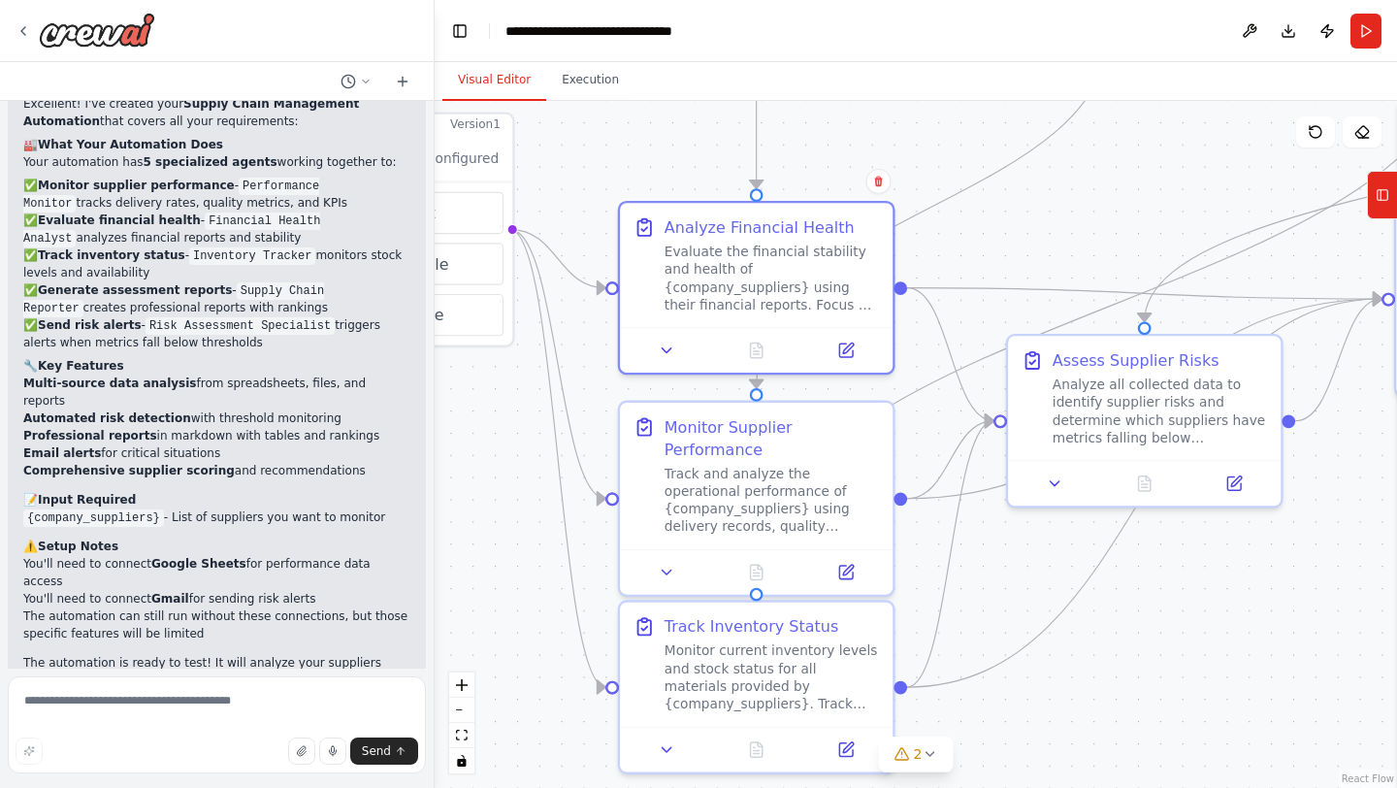
drag, startPoint x: 1066, startPoint y: 503, endPoint x: 1048, endPoint y: 241, distance: 263.5
click at [1048, 241] on div ".deletable-edge-delete-btn { width: 20px; height: 20px; border: 0px solid #ffff…" at bounding box center [916, 444] width 962 height 687
click at [849, 565] on icon at bounding box center [848, 568] width 11 height 11
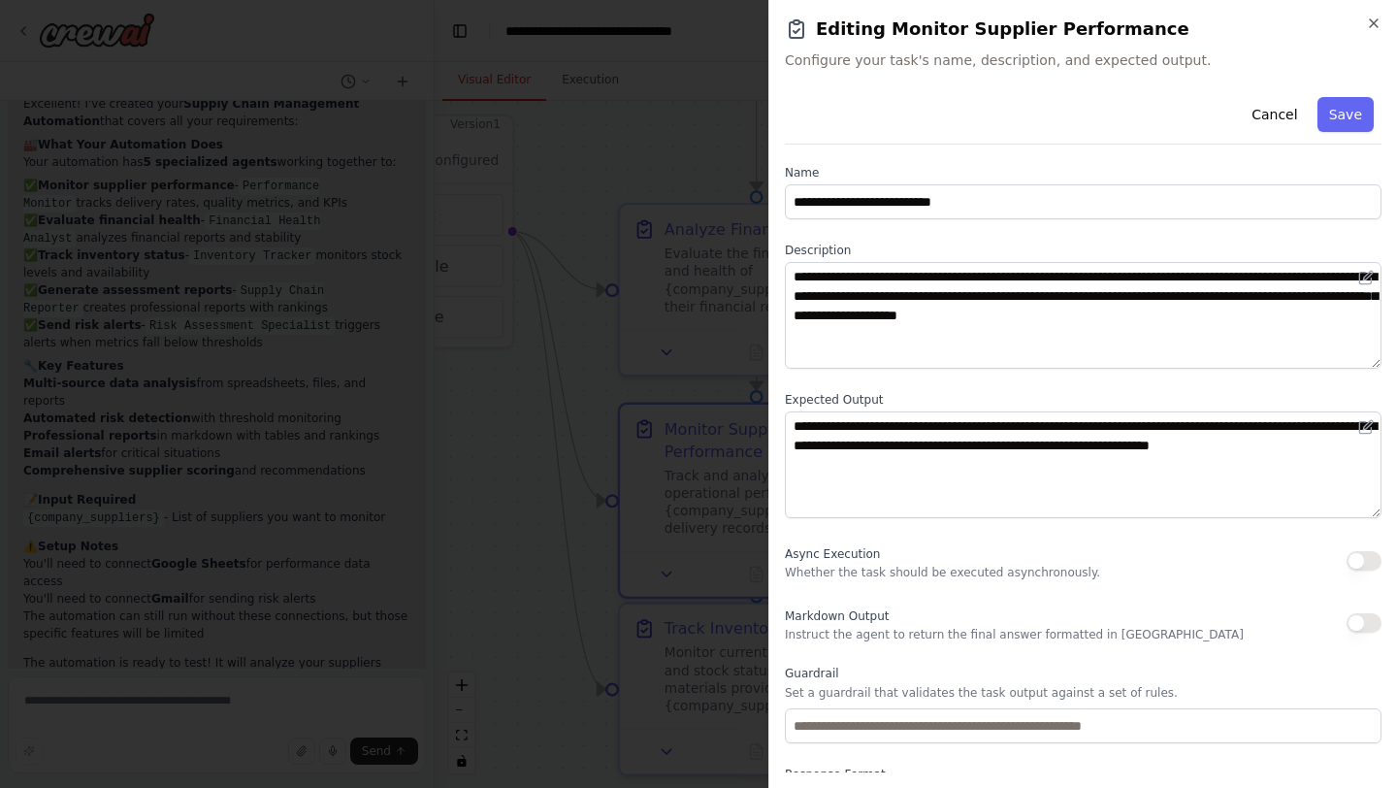
scroll to position [0, 0]
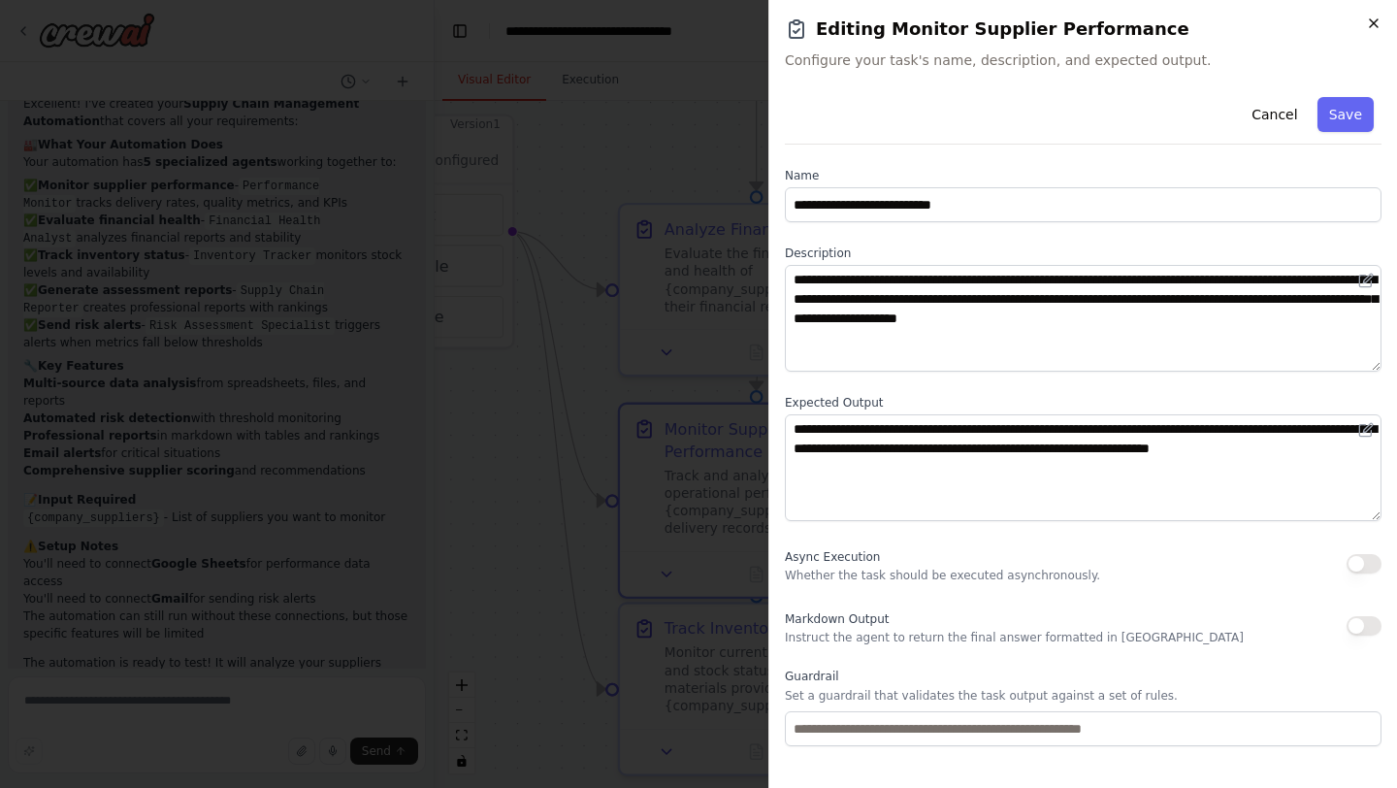
click at [1375, 16] on icon "button" at bounding box center [1374, 24] width 16 height 16
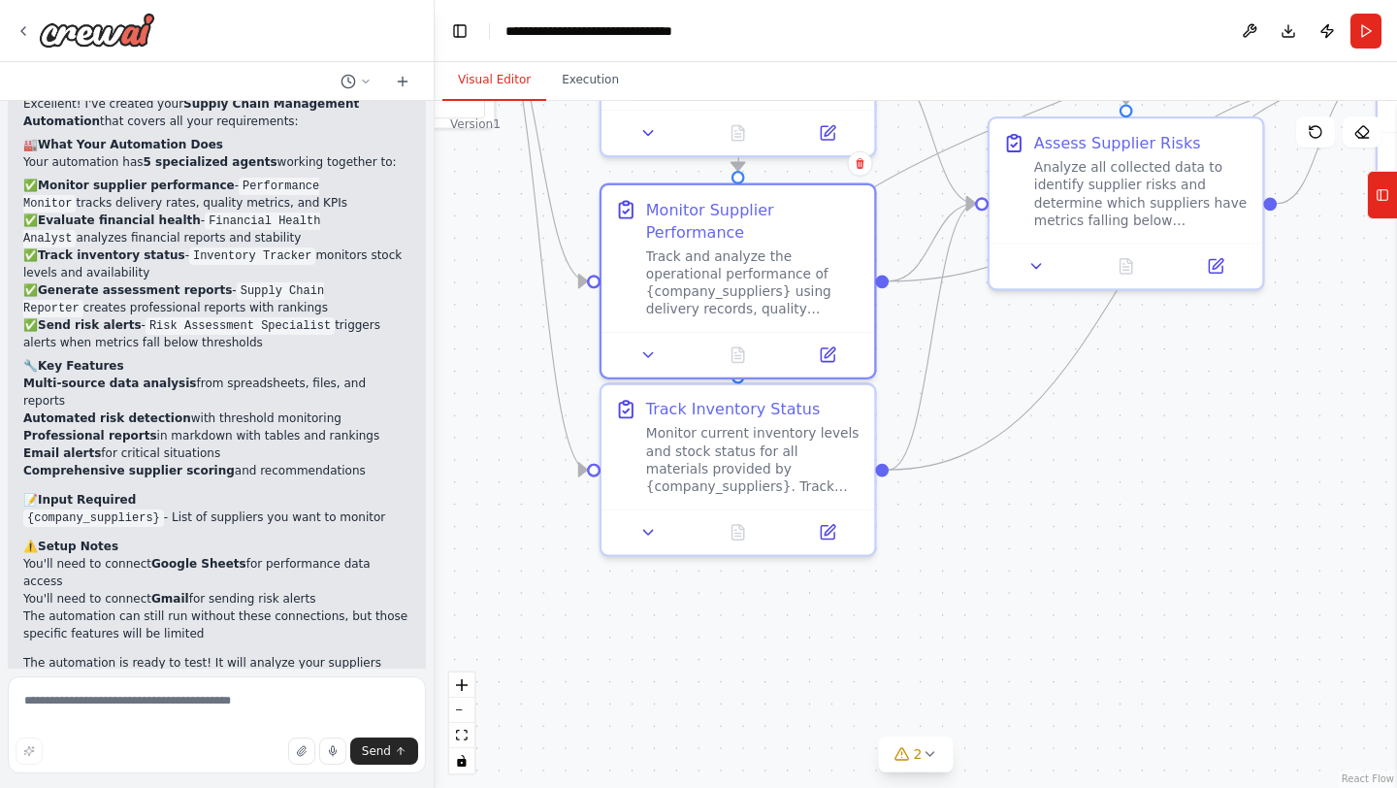
drag, startPoint x: 1135, startPoint y: 649, endPoint x: 1117, endPoint y: 430, distance: 220.0
click at [1117, 430] on div ".deletable-edge-delete-btn { width: 20px; height: 20px; border: 0px solid #ffff…" at bounding box center [916, 444] width 962 height 687
click at [664, 541] on div at bounding box center [737, 527] width 273 height 46
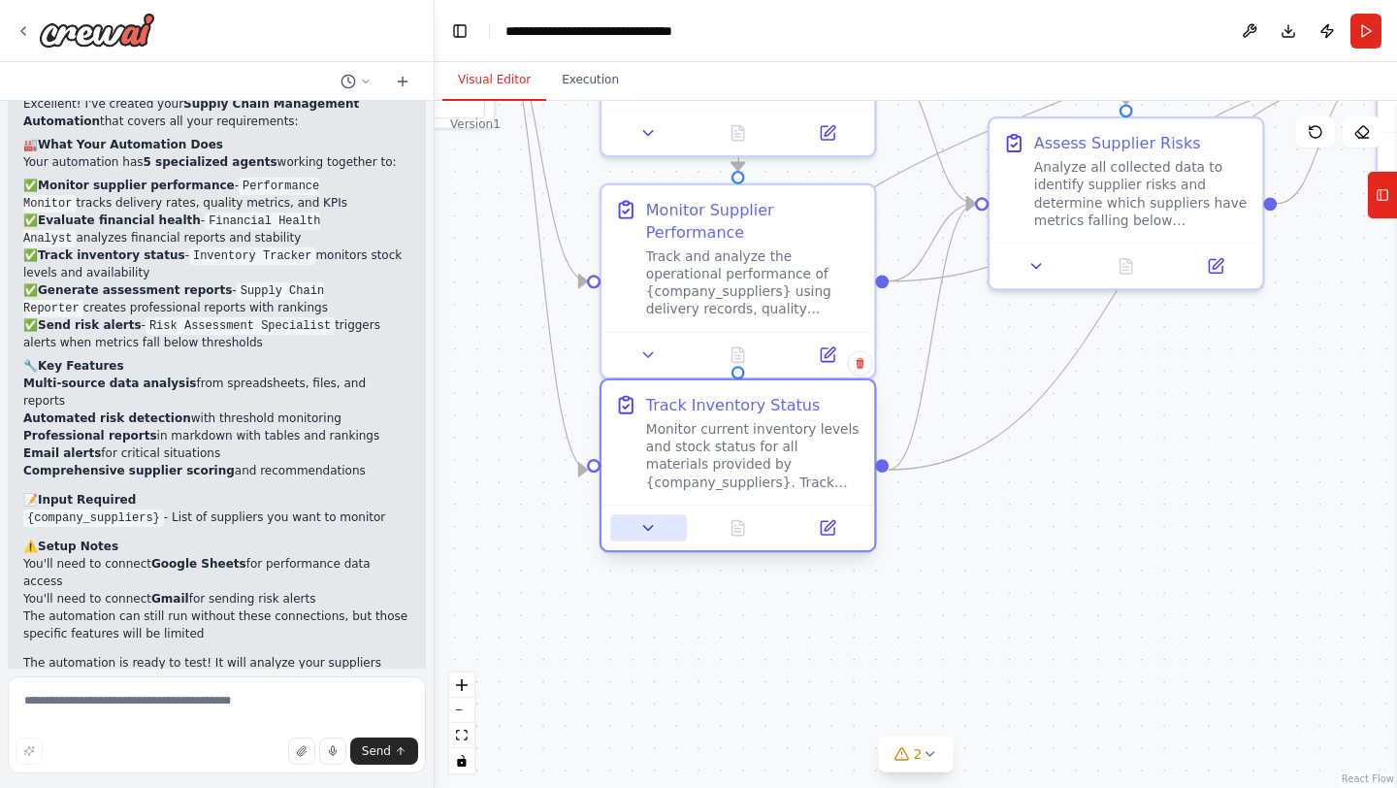
click at [655, 528] on icon at bounding box center [647, 527] width 17 height 17
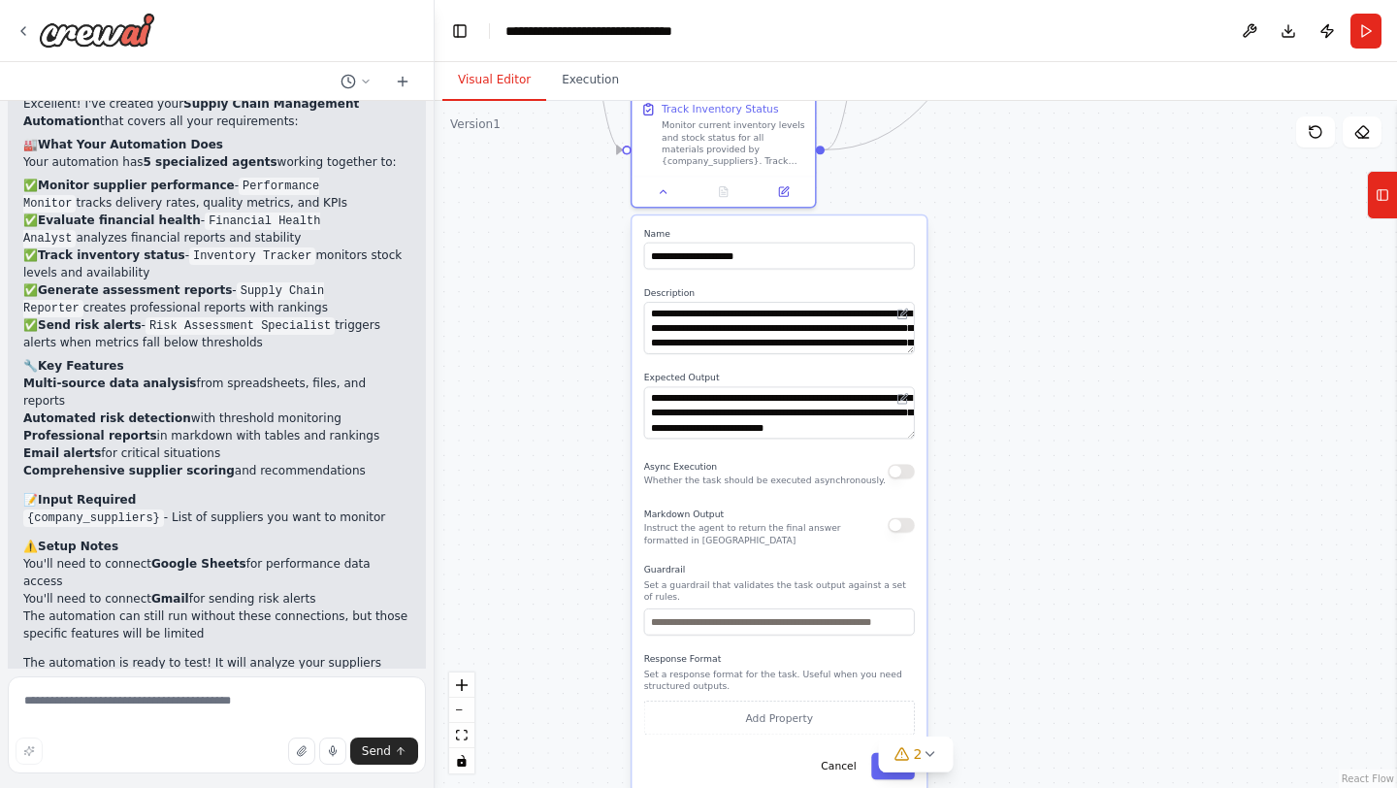
drag, startPoint x: 1104, startPoint y: 643, endPoint x: 1087, endPoint y: 270, distance: 373.8
click at [1087, 270] on div ".deletable-edge-delete-btn { width: 20px; height: 20px; border: 0px solid #ffff…" at bounding box center [916, 444] width 962 height 687
click at [1085, 405] on div ".deletable-edge-delete-btn { width: 20px; height: 20px; border: 0px solid #ffff…" at bounding box center [916, 444] width 962 height 687
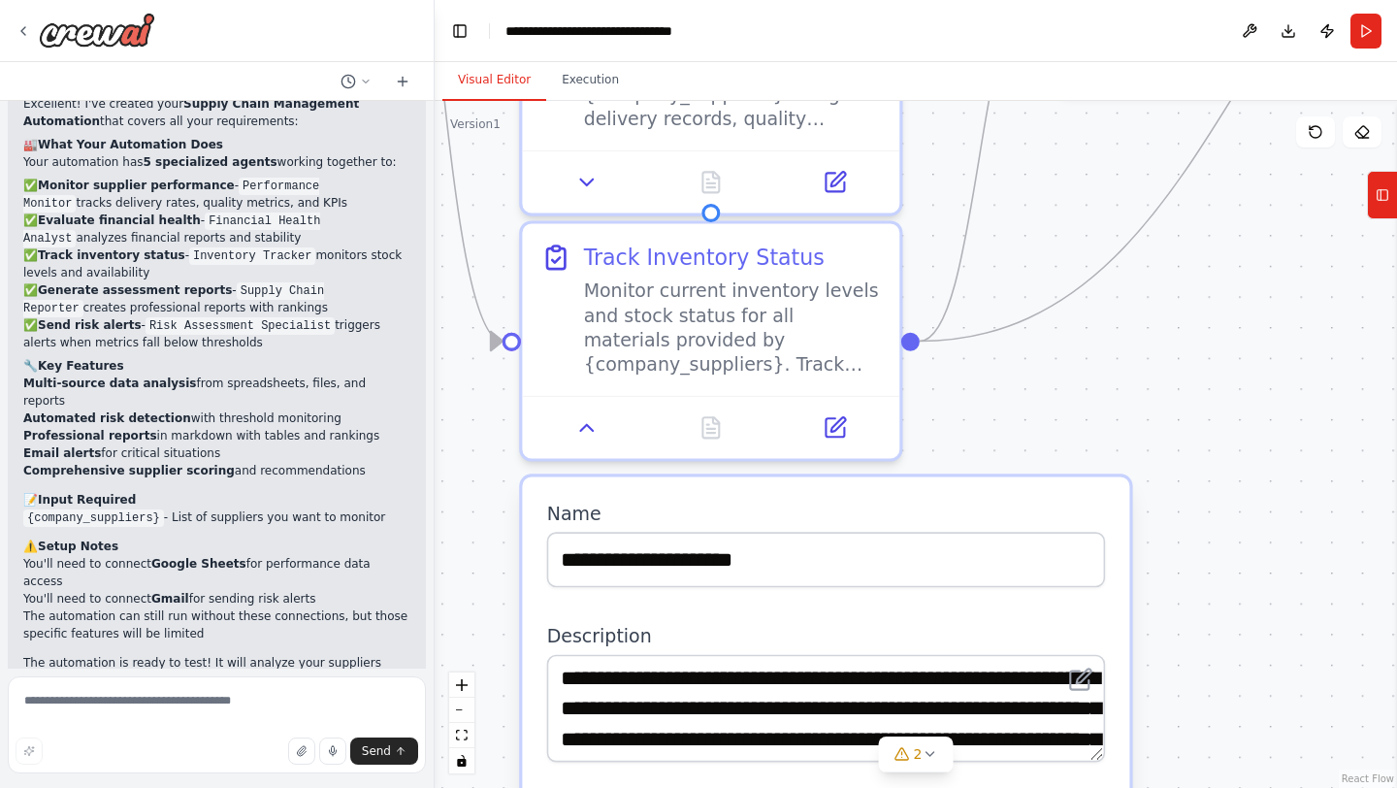
drag, startPoint x: 882, startPoint y: 150, endPoint x: 994, endPoint y: 507, distance: 374.3
click at [994, 517] on div ".deletable-edge-delete-btn { width: 20px; height: 20px; border: 0px solid #ffff…" at bounding box center [916, 444] width 962 height 687
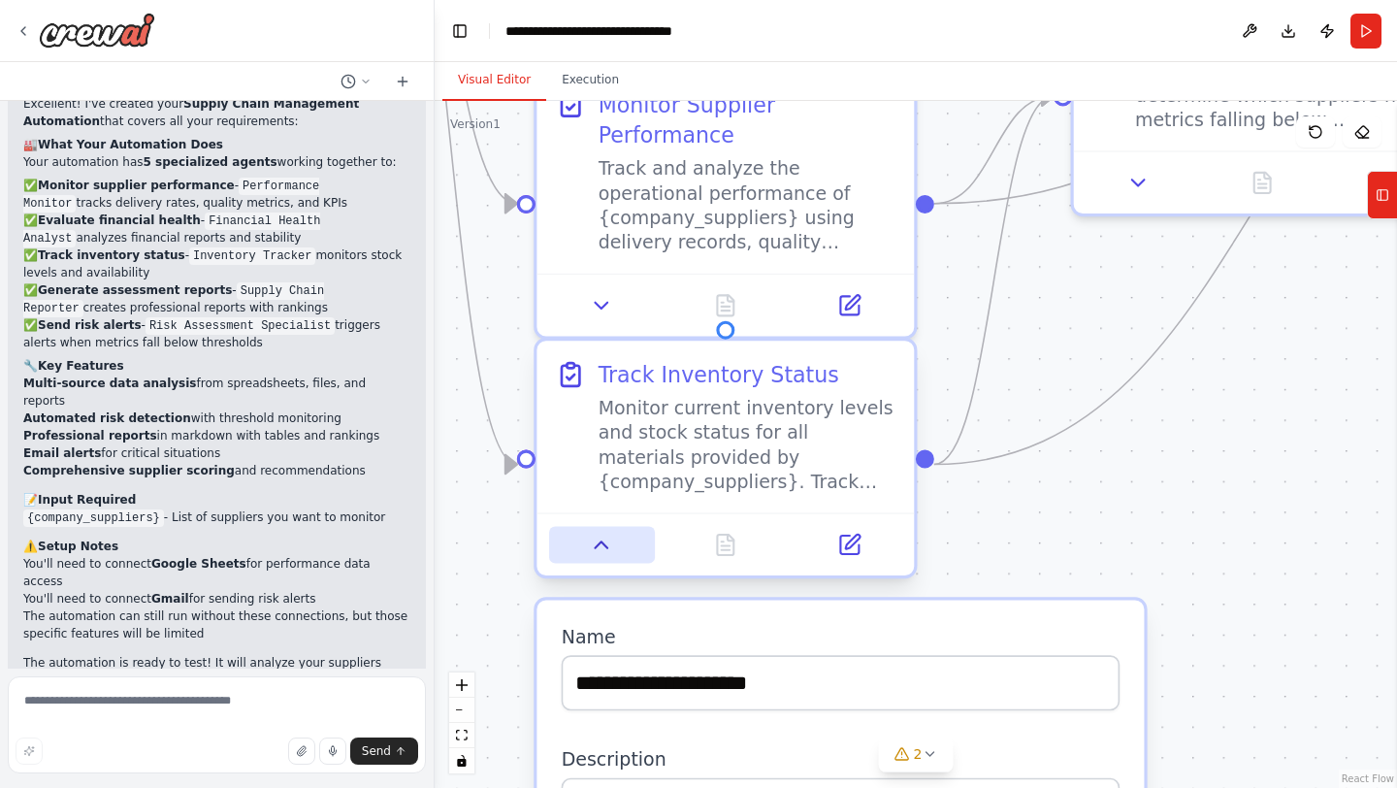
click at [597, 553] on icon at bounding box center [602, 545] width 24 height 24
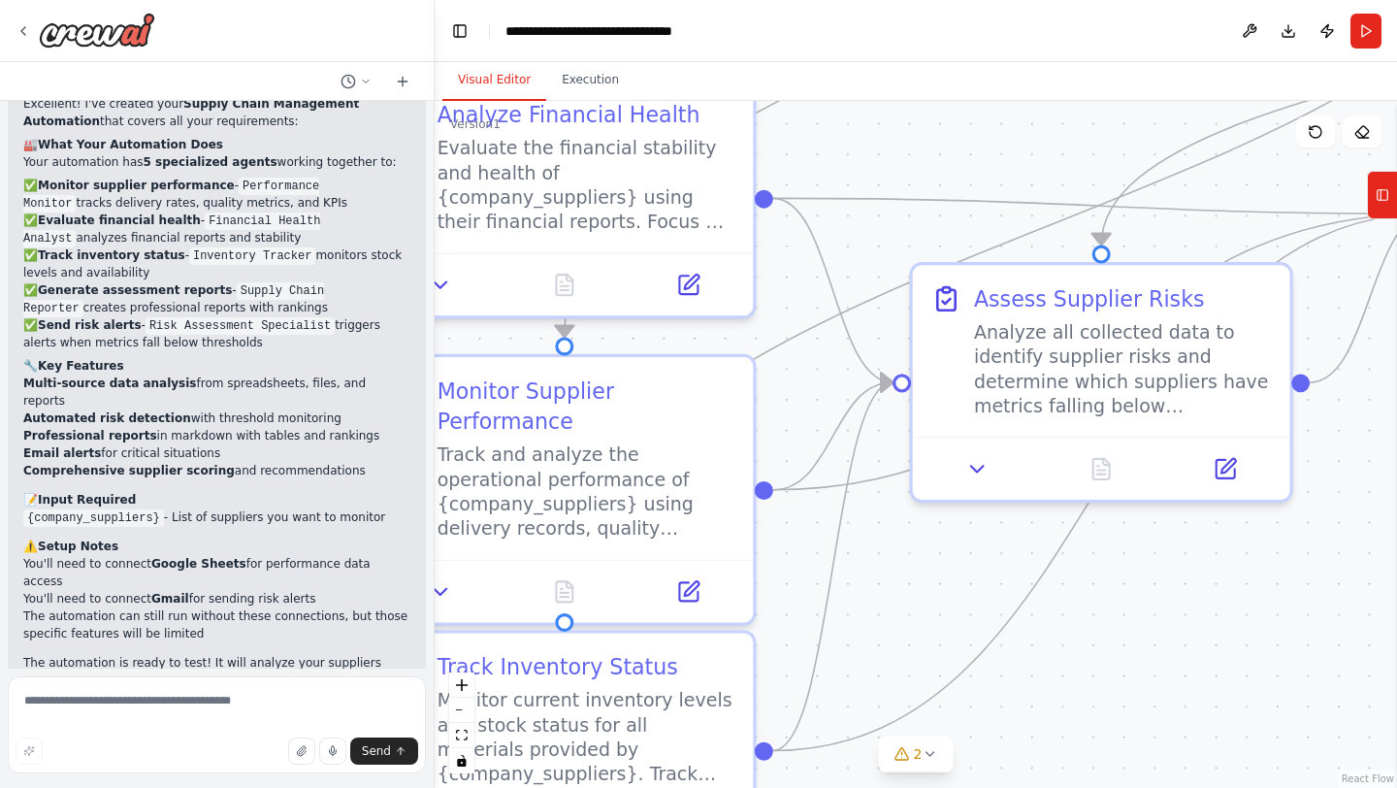
drag, startPoint x: 1265, startPoint y: 410, endPoint x: 1103, endPoint y: 698, distance: 330.5
click at [1103, 698] on div ".deletable-edge-delete-btn { width: 20px; height: 20px; border: 0px solid #ffff…" at bounding box center [916, 444] width 962 height 687
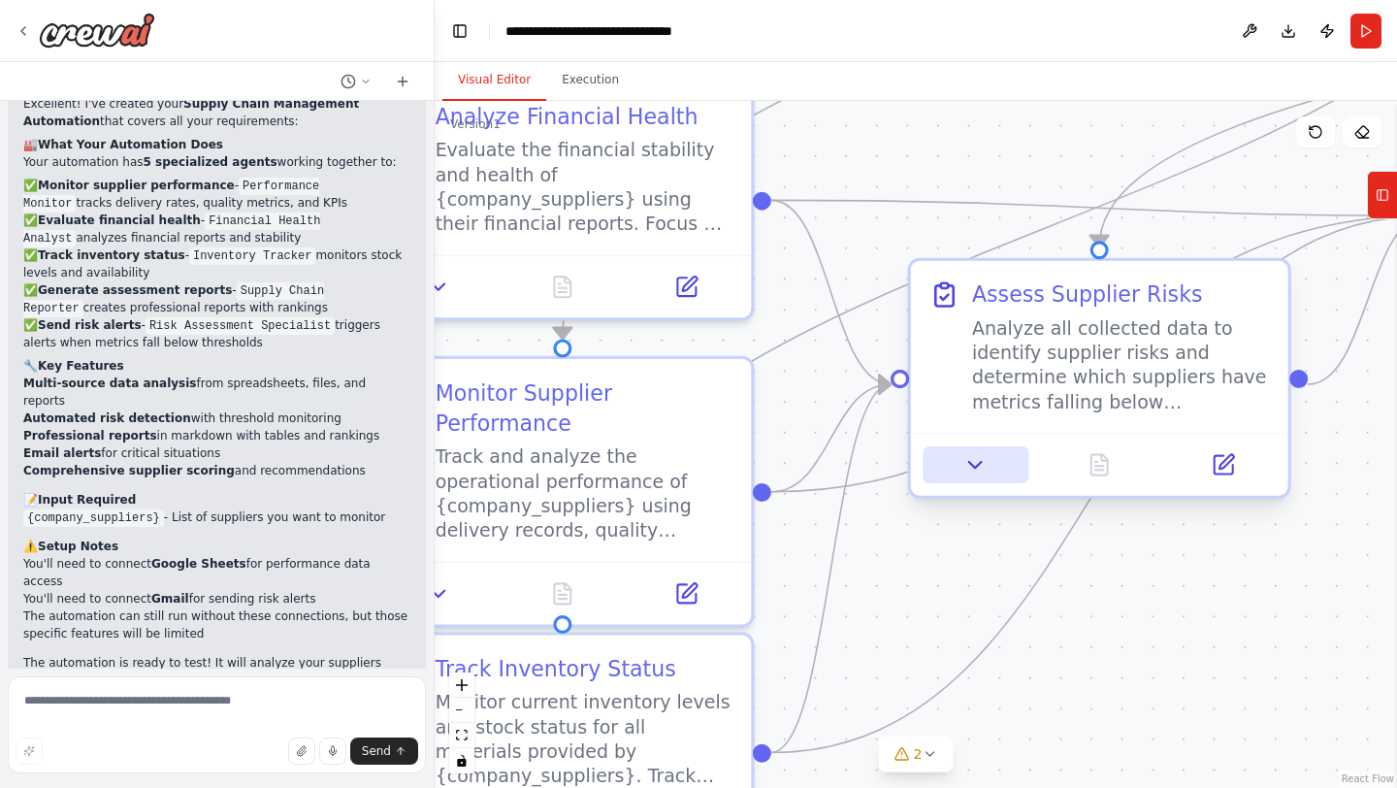
click at [978, 480] on button at bounding box center [976, 464] width 106 height 37
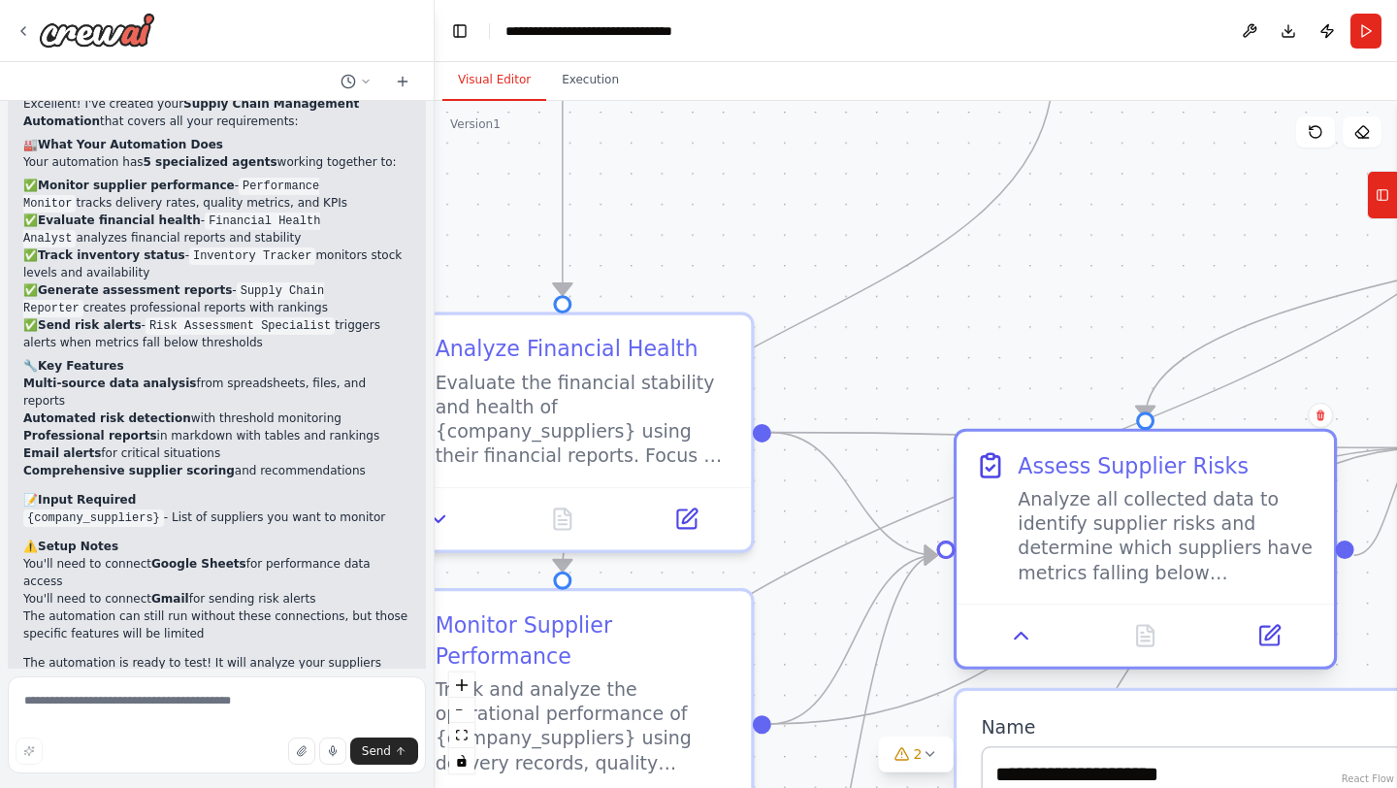
drag, startPoint x: 1253, startPoint y: 341, endPoint x: 1273, endPoint y: 506, distance: 166.0
click at [1273, 506] on div "Analyze all collected data to identify supplier risks and determine which suppl…" at bounding box center [1167, 536] width 298 height 98
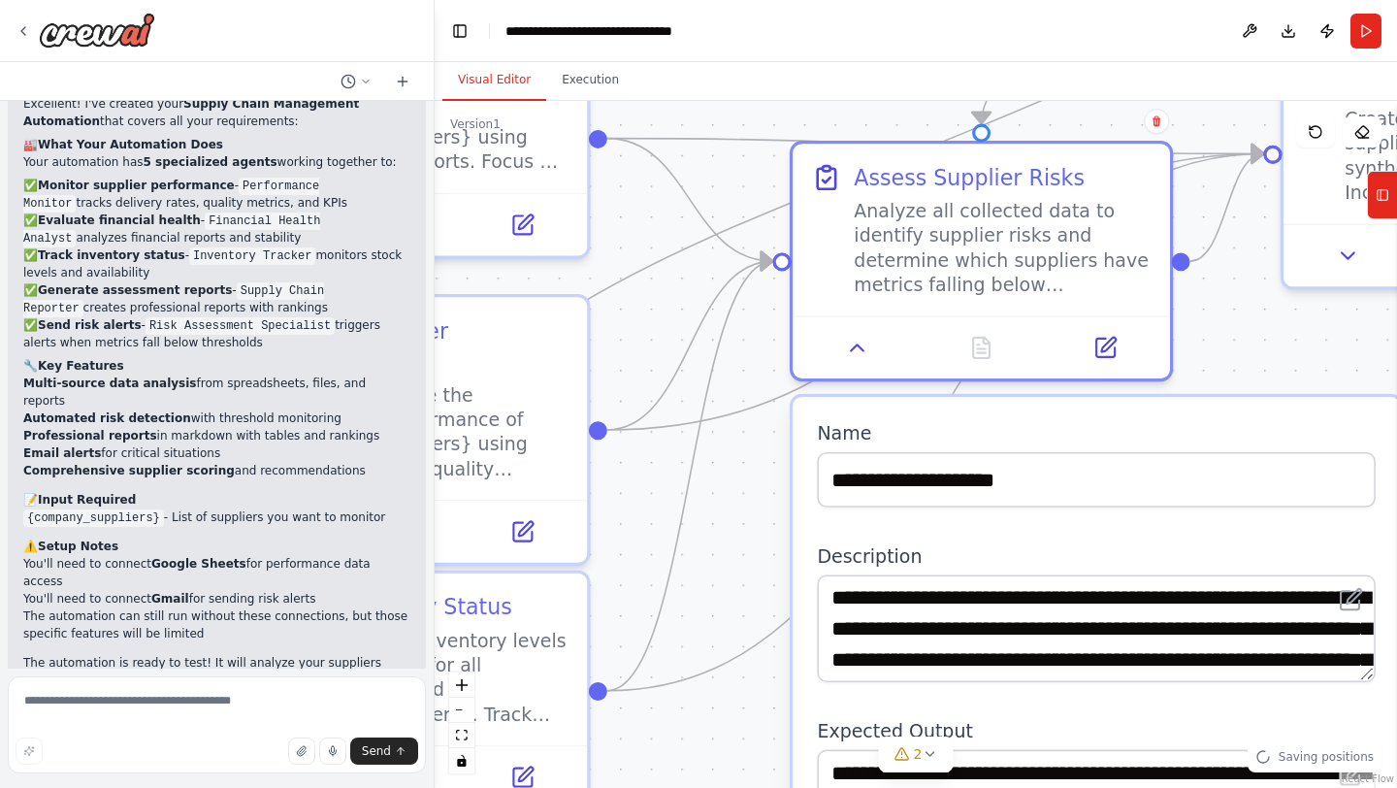
drag, startPoint x: 1065, startPoint y: 209, endPoint x: 901, endPoint y: -85, distance: 336.5
click at [901, 0] on html "Role You are working in an automobile manufacturing company as a virtual assist…" at bounding box center [698, 394] width 1397 height 788
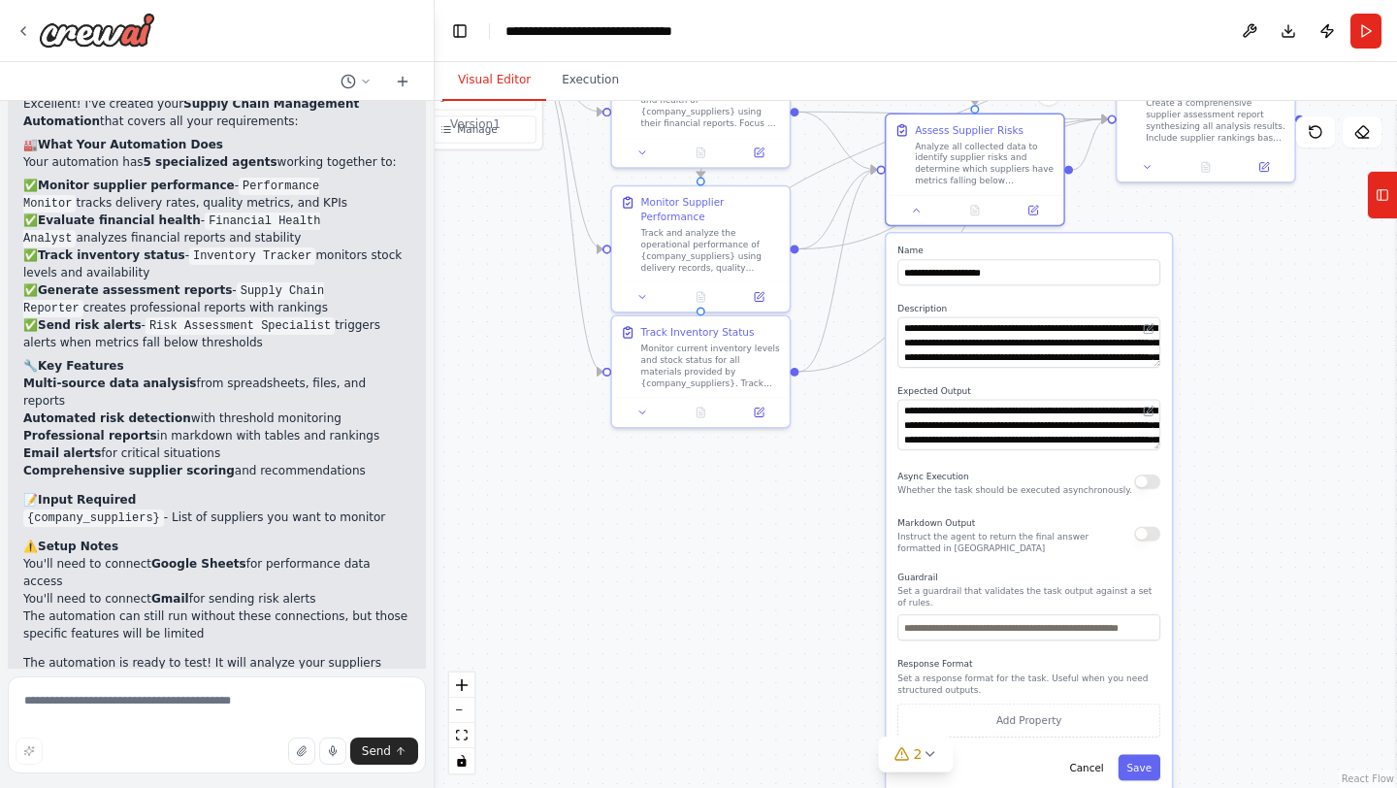
drag, startPoint x: 1350, startPoint y: 582, endPoint x: 1299, endPoint y: 400, distance: 189.5
click at [1299, 400] on div ".deletable-edge-delete-btn { width: 20px; height: 20px; border: 0px solid #ffff…" at bounding box center [916, 444] width 962 height 687
click at [1093, 779] on button "Cancel" at bounding box center [1086, 768] width 51 height 26
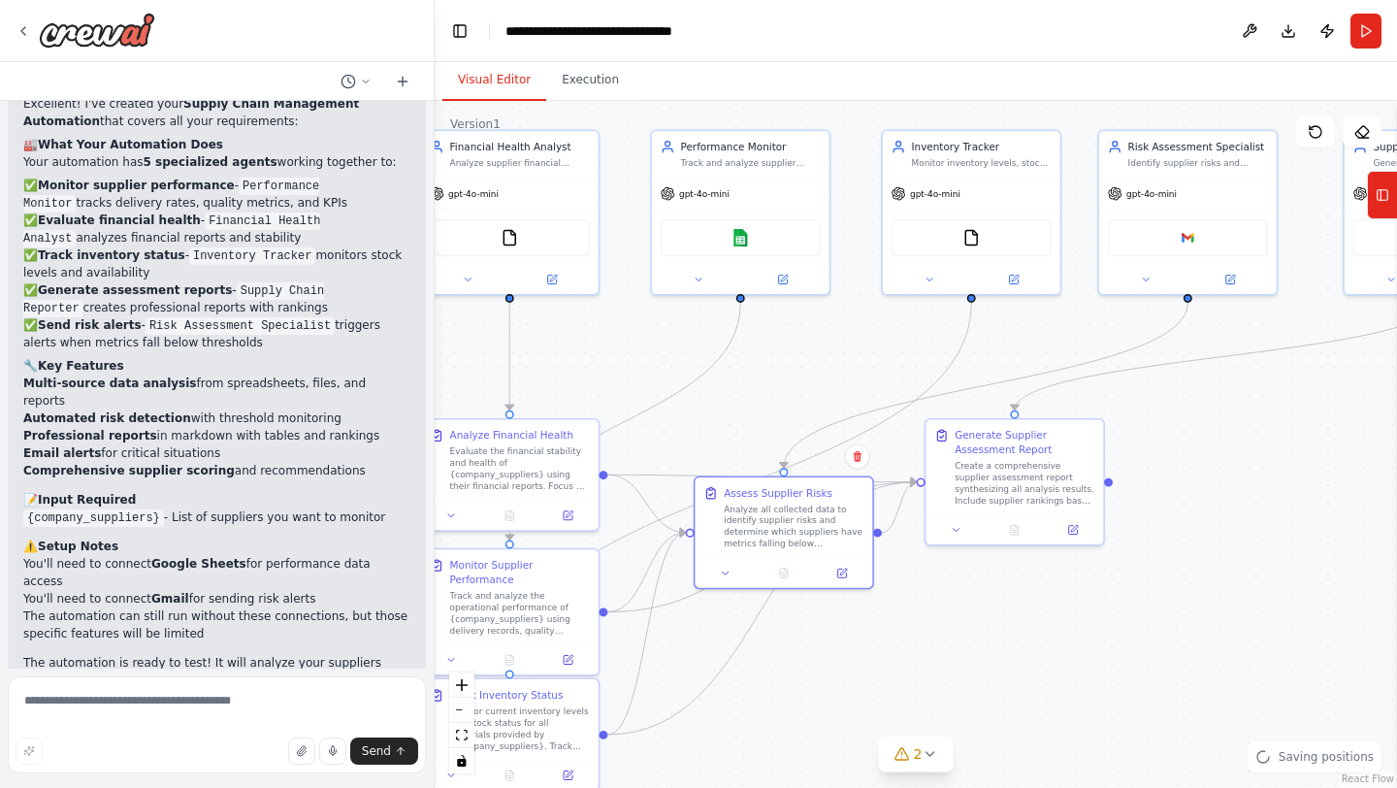
drag, startPoint x: 1183, startPoint y: 409, endPoint x: 992, endPoint y: 772, distance: 410.0
click at [992, 772] on div ".deletable-edge-delete-btn { width: 20px; height: 20px; border: 0px solid #ffff…" at bounding box center [916, 444] width 962 height 687
click at [764, 236] on div "Google sheets" at bounding box center [741, 235] width 160 height 38
click at [737, 234] on img at bounding box center [739, 234] width 17 height 17
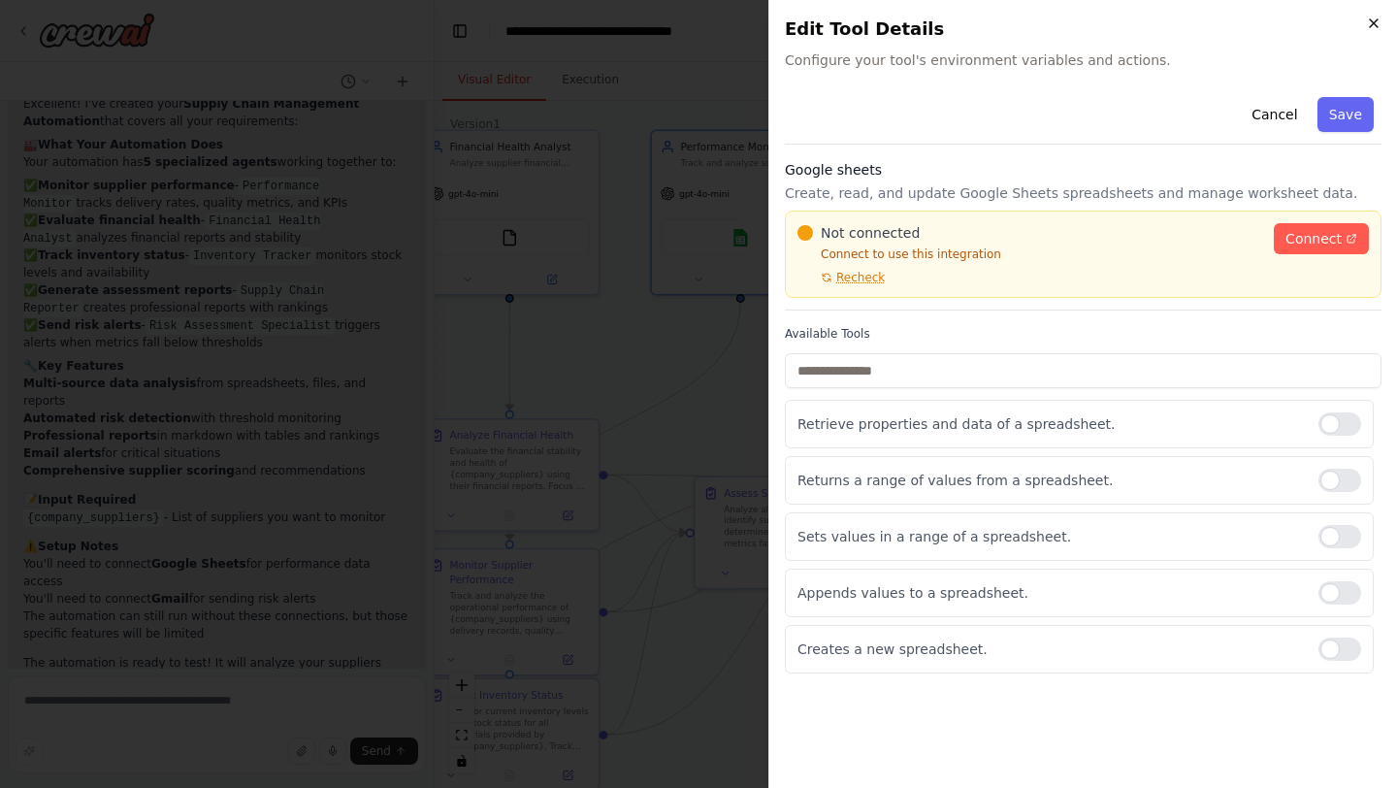
click at [1371, 20] on icon "button" at bounding box center [1374, 23] width 8 height 8
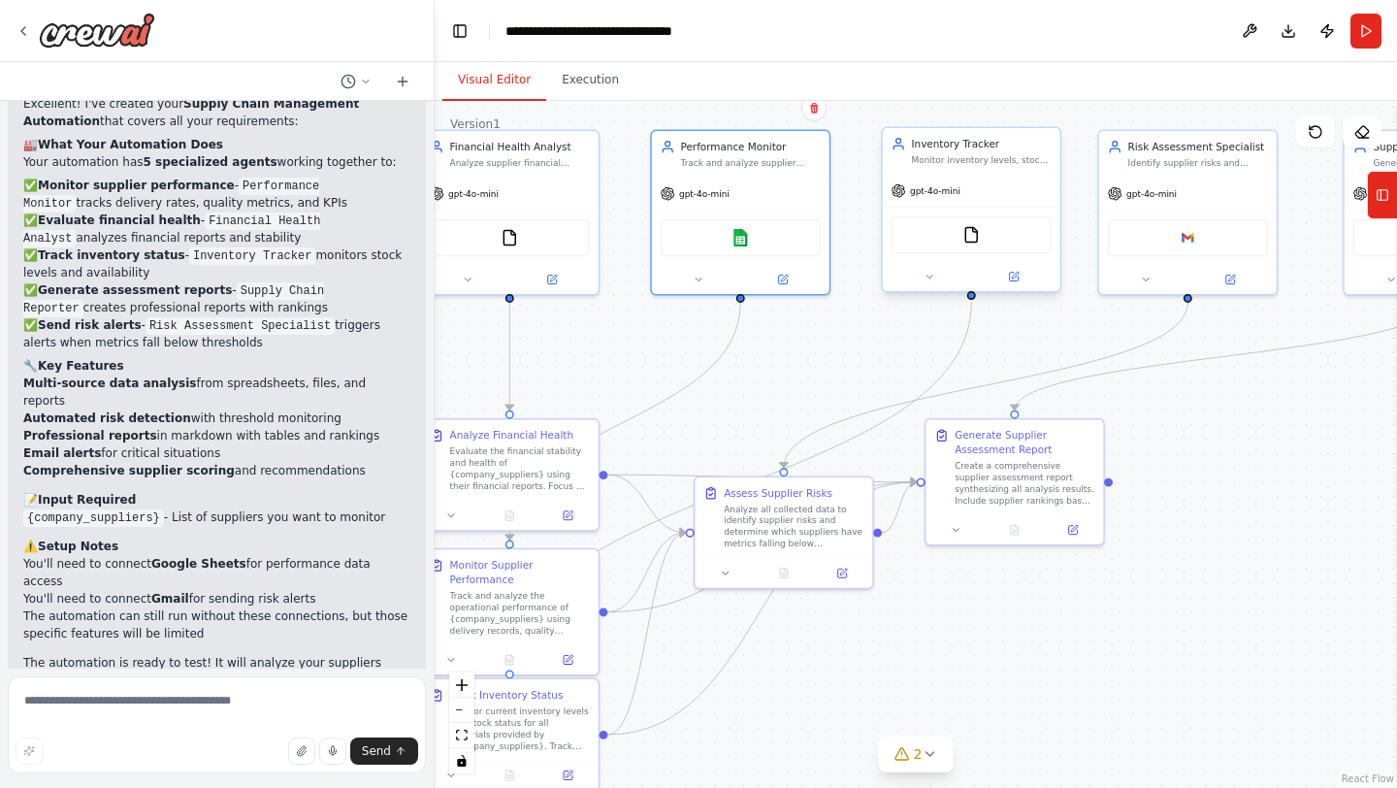
click at [991, 230] on div "FileReadTool" at bounding box center [971, 235] width 160 height 38
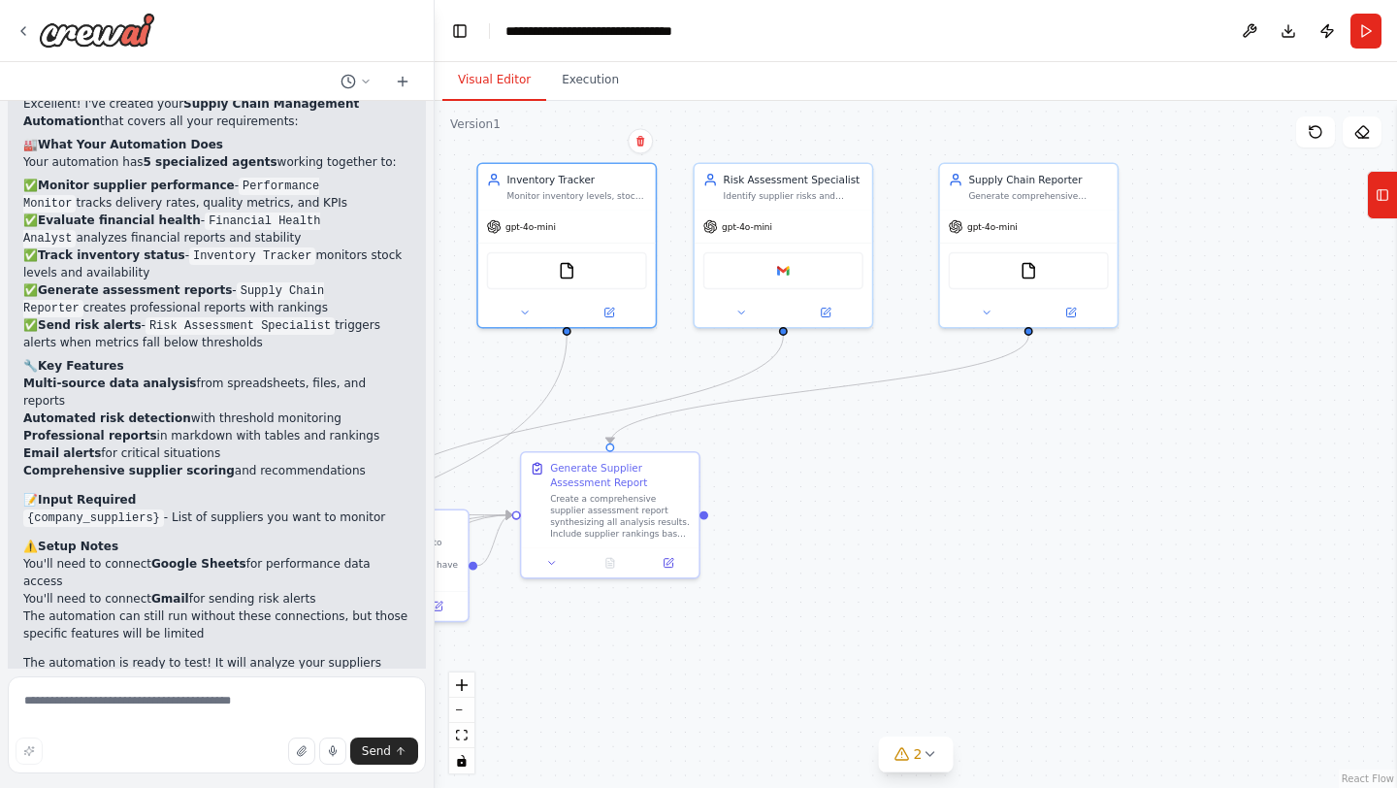
drag, startPoint x: 1240, startPoint y: 590, endPoint x: 835, endPoint y: 620, distance: 405.6
click at [835, 621] on div ".deletable-edge-delete-btn { width: 20px; height: 20px; border: 0px solid #ffff…" at bounding box center [916, 444] width 962 height 687
click at [782, 272] on img at bounding box center [782, 265] width 17 height 17
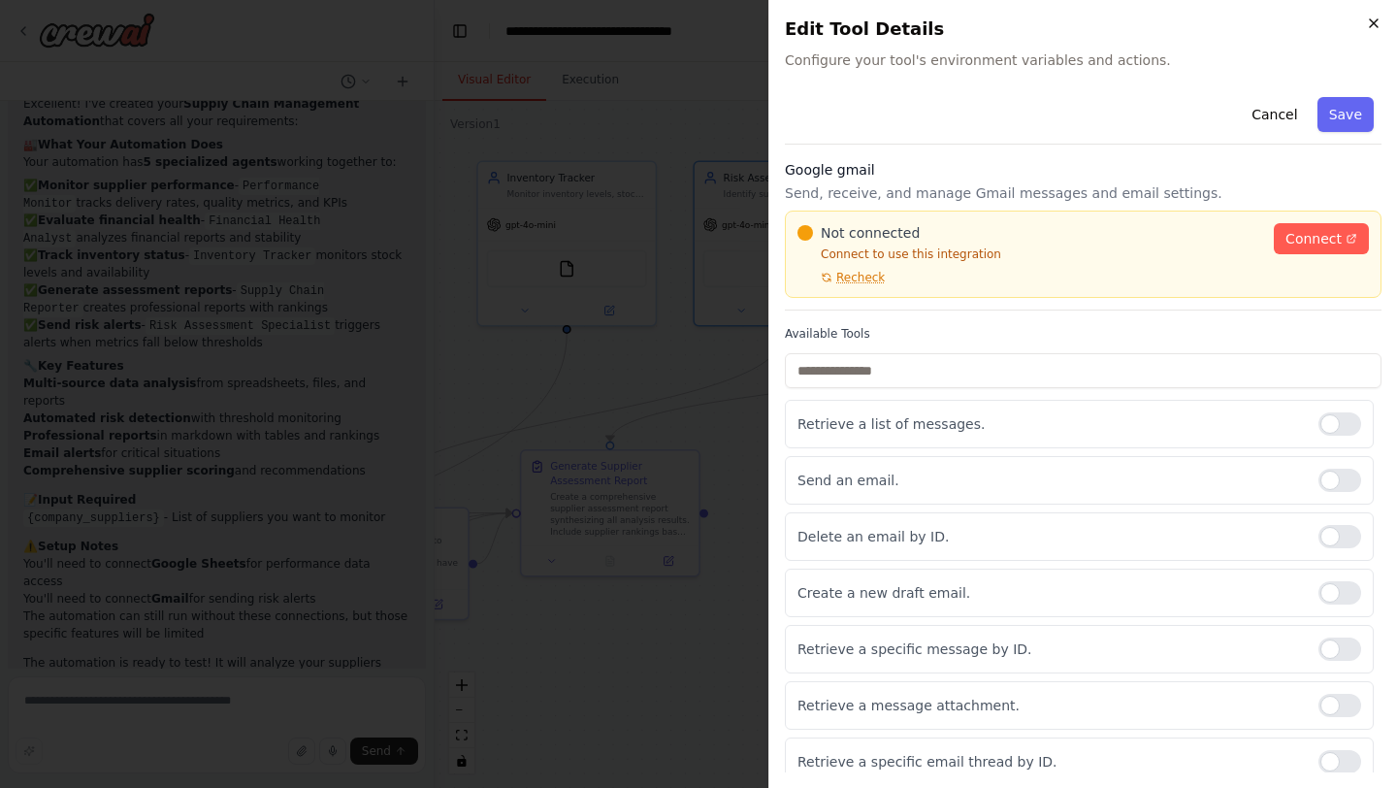
click at [1370, 20] on icon "button" at bounding box center [1374, 24] width 16 height 16
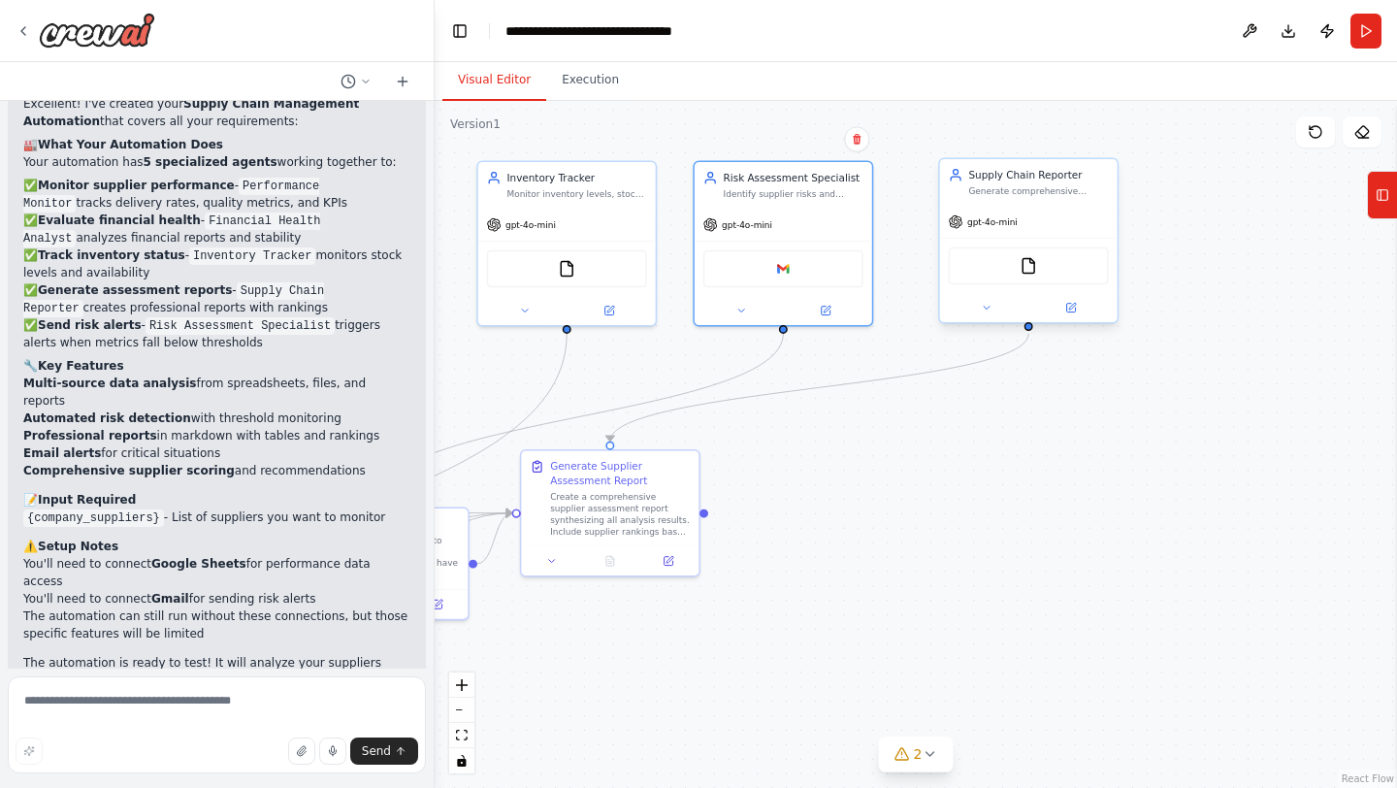
click at [1033, 284] on div "FileReadTool" at bounding box center [1029, 265] width 178 height 55
click at [1020, 270] on img at bounding box center [1028, 265] width 17 height 17
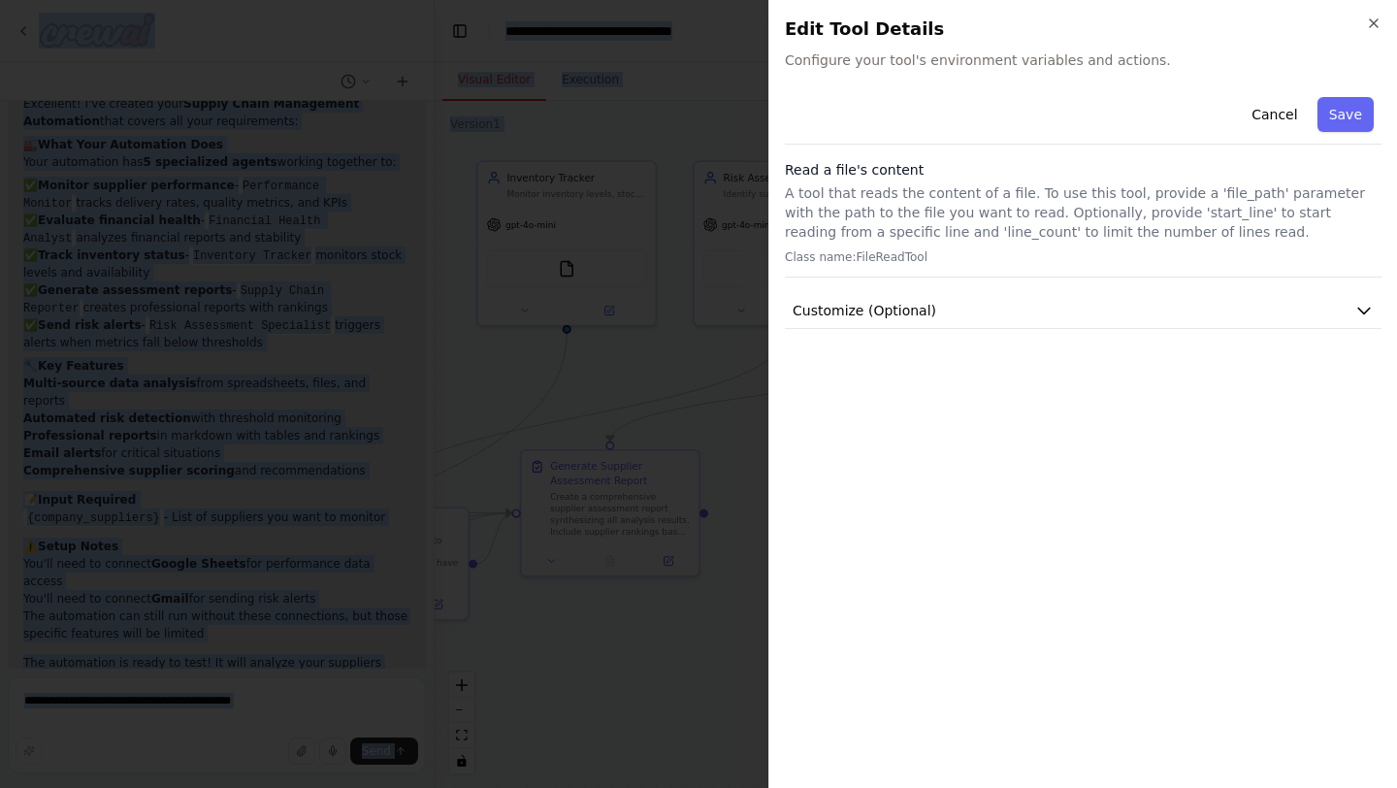
click at [1020, 270] on div "Read a file's content A tool that reads the content of a file. To use this tool…" at bounding box center [1083, 218] width 597 height 117
click at [918, 308] on span "Customize (Optional)" at bounding box center [865, 310] width 144 height 19
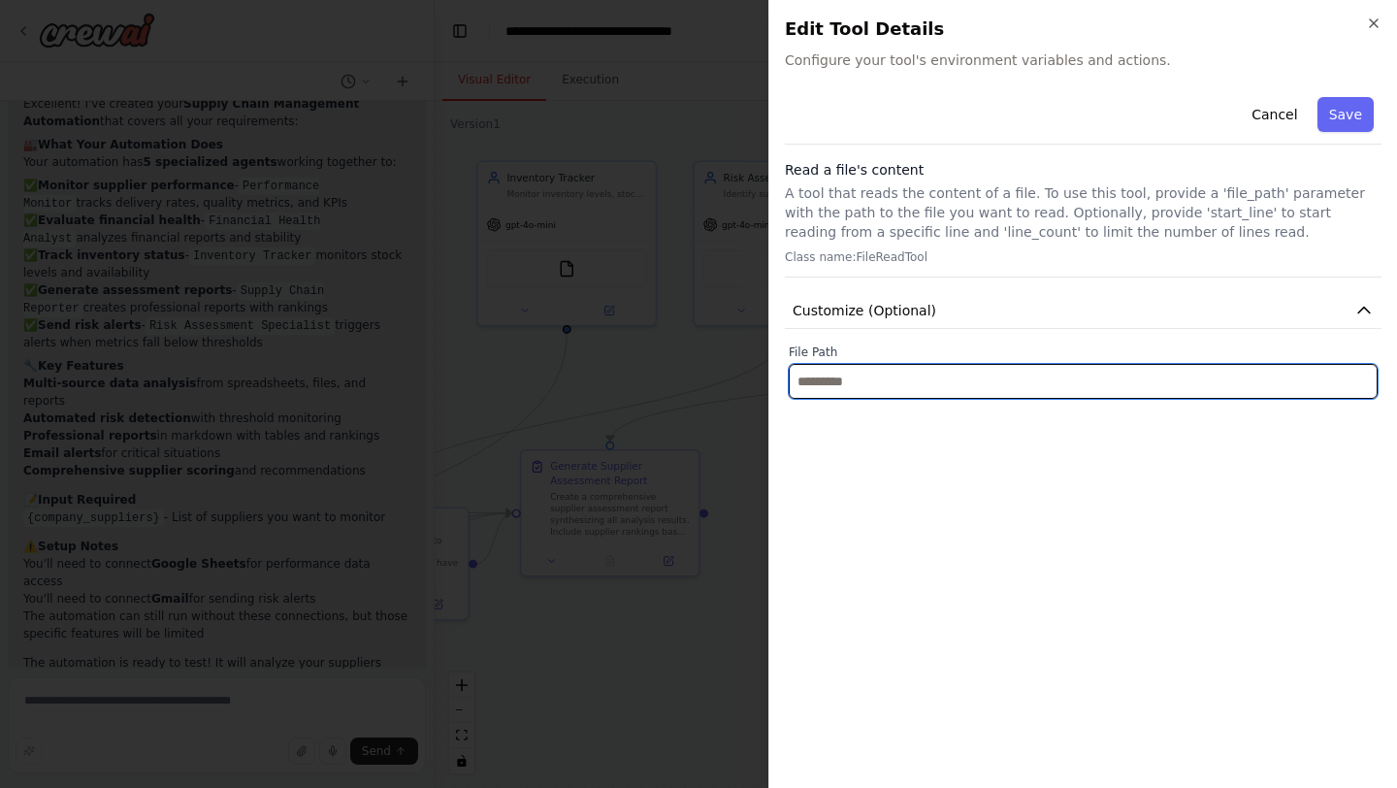
click at [913, 391] on input "text" at bounding box center [1083, 381] width 589 height 35
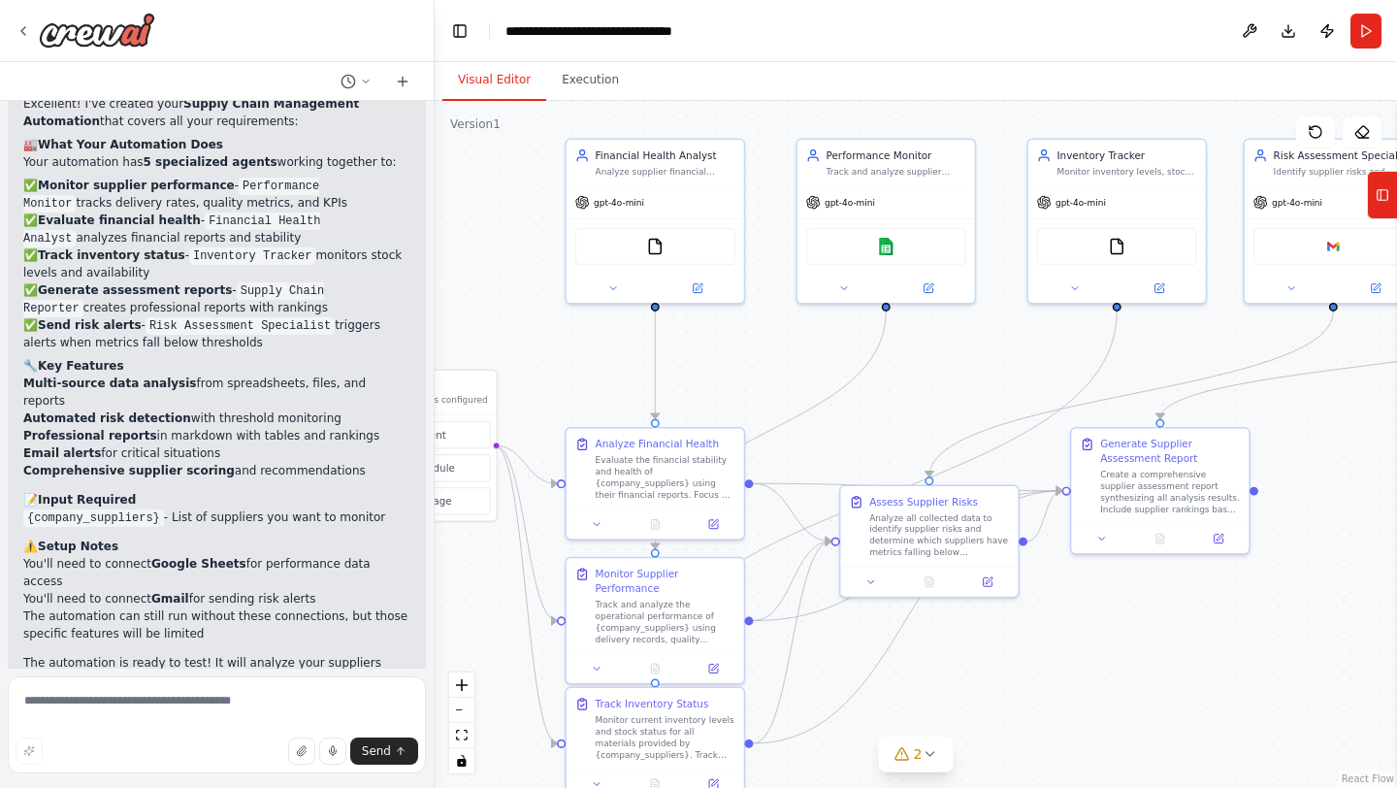
drag, startPoint x: 759, startPoint y: 560, endPoint x: 1309, endPoint y: 537, distance: 550.5
click at [1309, 537] on div ".deletable-edge-delete-btn { width: 20px; height: 20px; border: 0px solid #ffff…" at bounding box center [916, 444] width 962 height 687
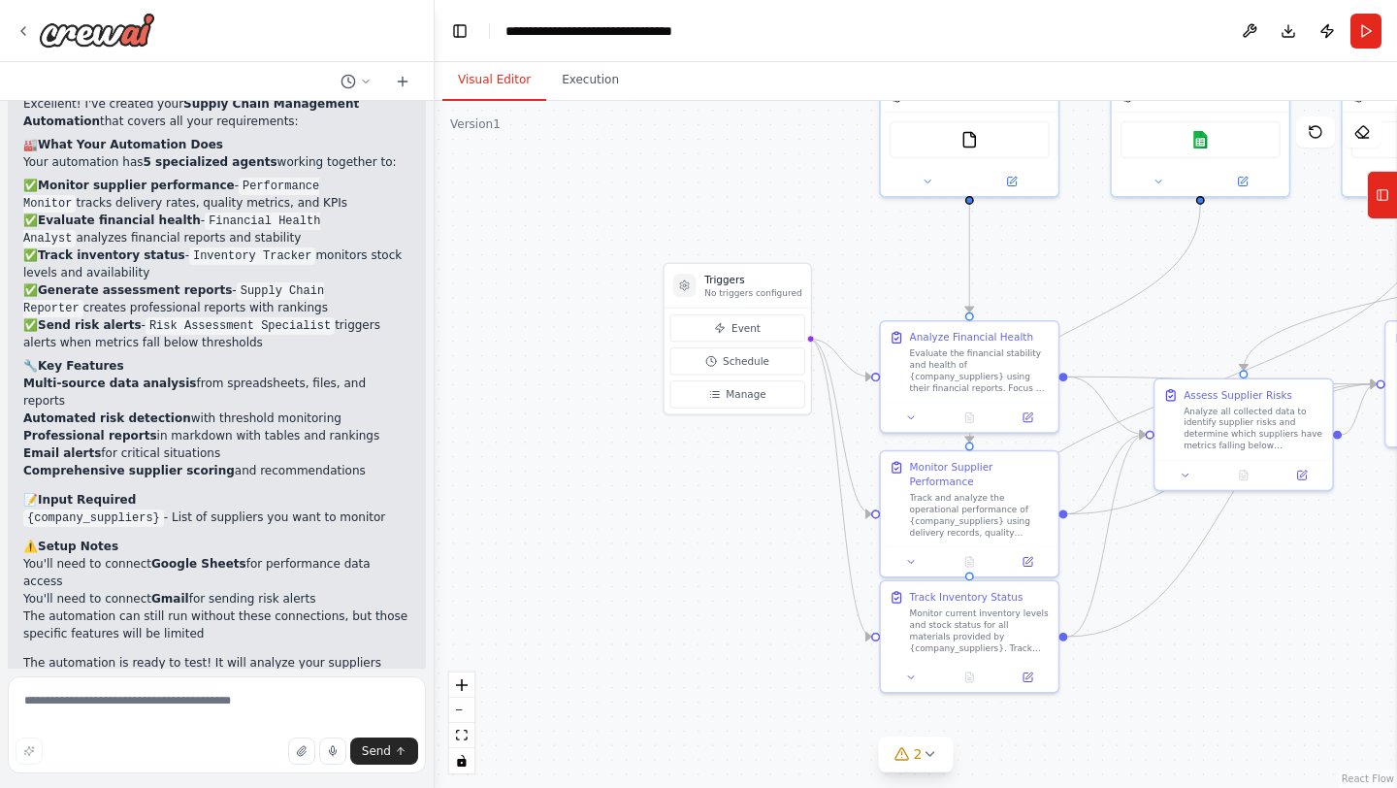
drag, startPoint x: 989, startPoint y: 662, endPoint x: 1311, endPoint y: 552, distance: 340.2
click at [1311, 552] on div ".deletable-edge-delete-btn { width: 20px; height: 20px; border: 0px solid #ffff…" at bounding box center [916, 444] width 962 height 687
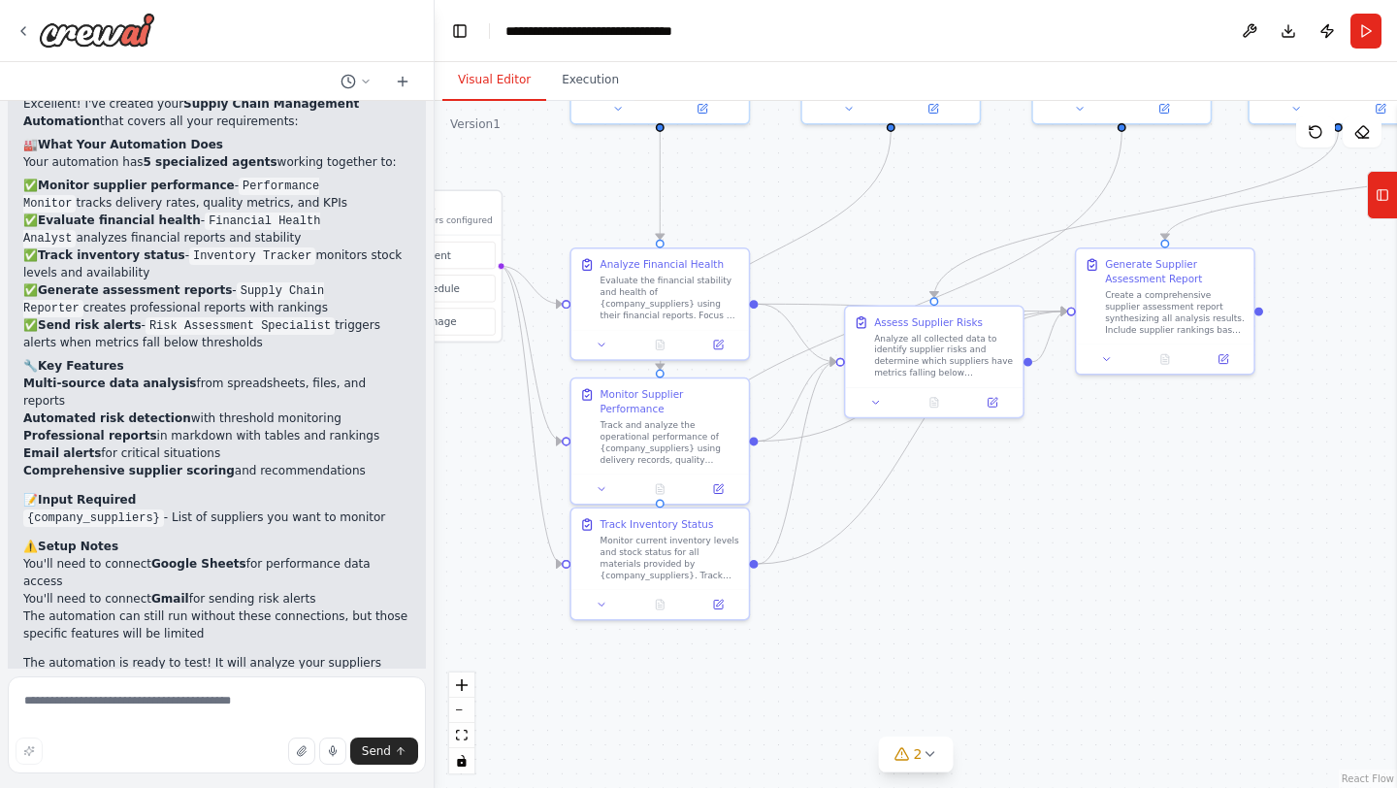
drag, startPoint x: 1353, startPoint y: 635, endPoint x: 1020, endPoint y: 558, distance: 341.7
click at [1020, 559] on div ".deletable-edge-delete-btn { width: 20px; height: 20px; border: 0px solid #ffff…" at bounding box center [916, 444] width 962 height 687
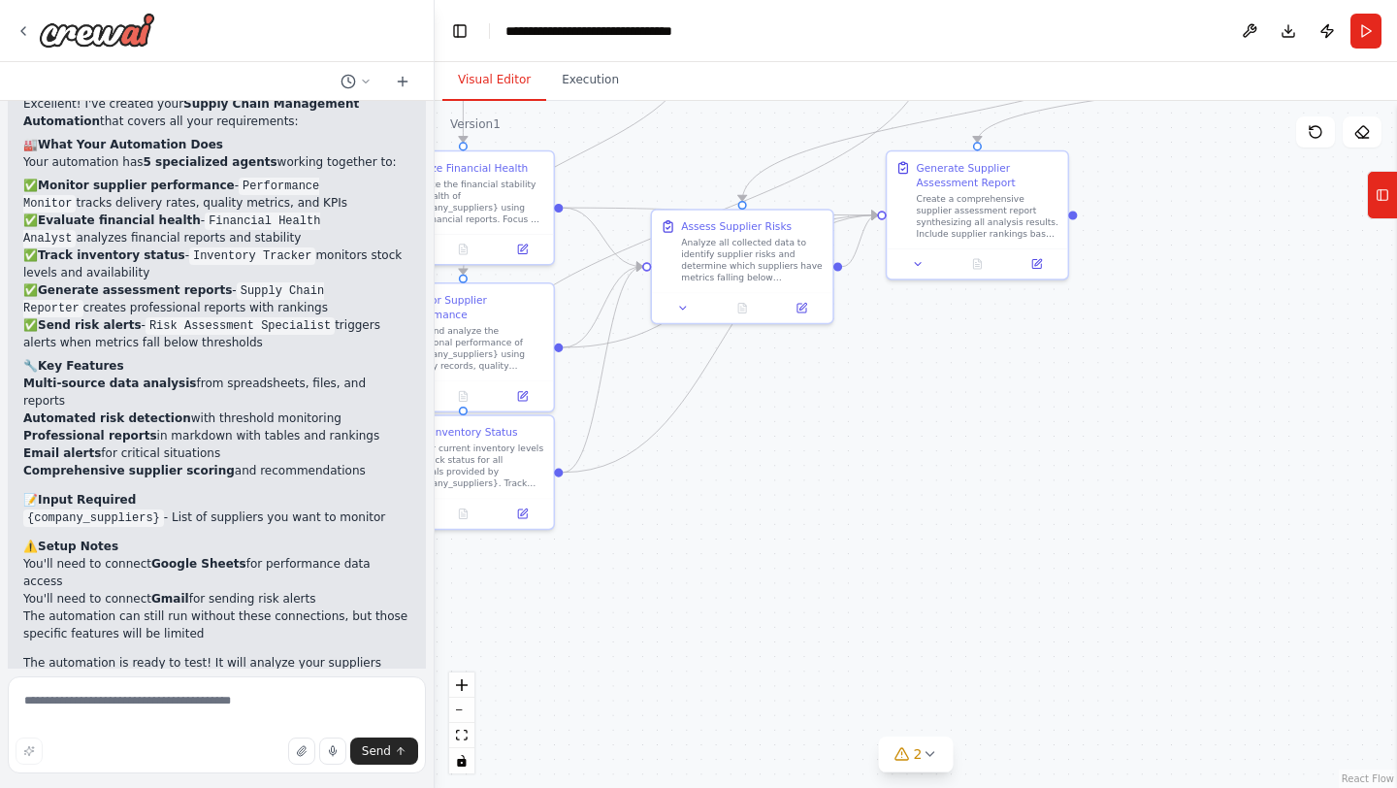
drag, startPoint x: 1182, startPoint y: 577, endPoint x: 1007, endPoint y: 490, distance: 195.2
click at [1007, 490] on div ".deletable-edge-delete-btn { width: 20px; height: 20px; border: 0px solid #ffff…" at bounding box center [916, 444] width 962 height 687
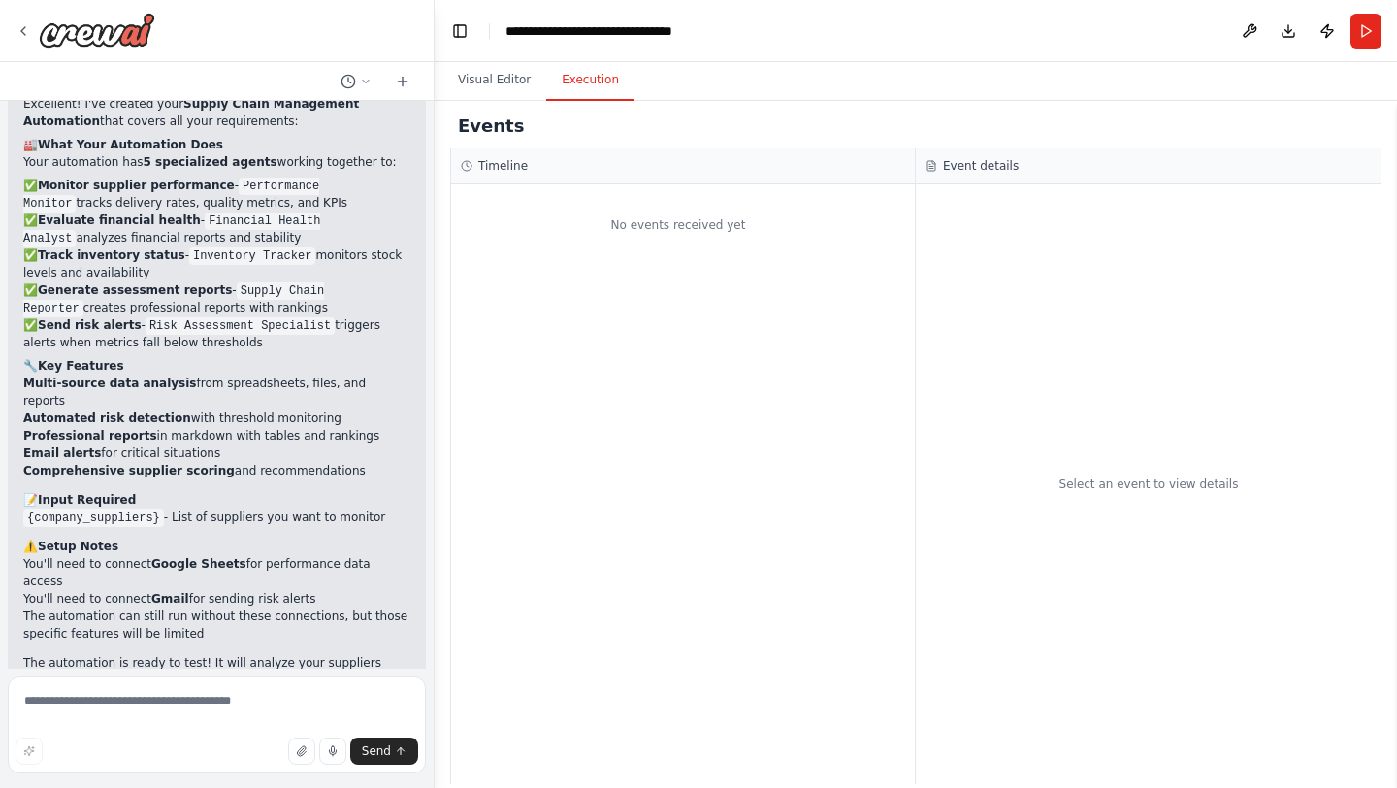
click at [600, 90] on button "Execution" at bounding box center [590, 80] width 88 height 41
click at [497, 70] on button "Visual Editor" at bounding box center [494, 80] width 104 height 41
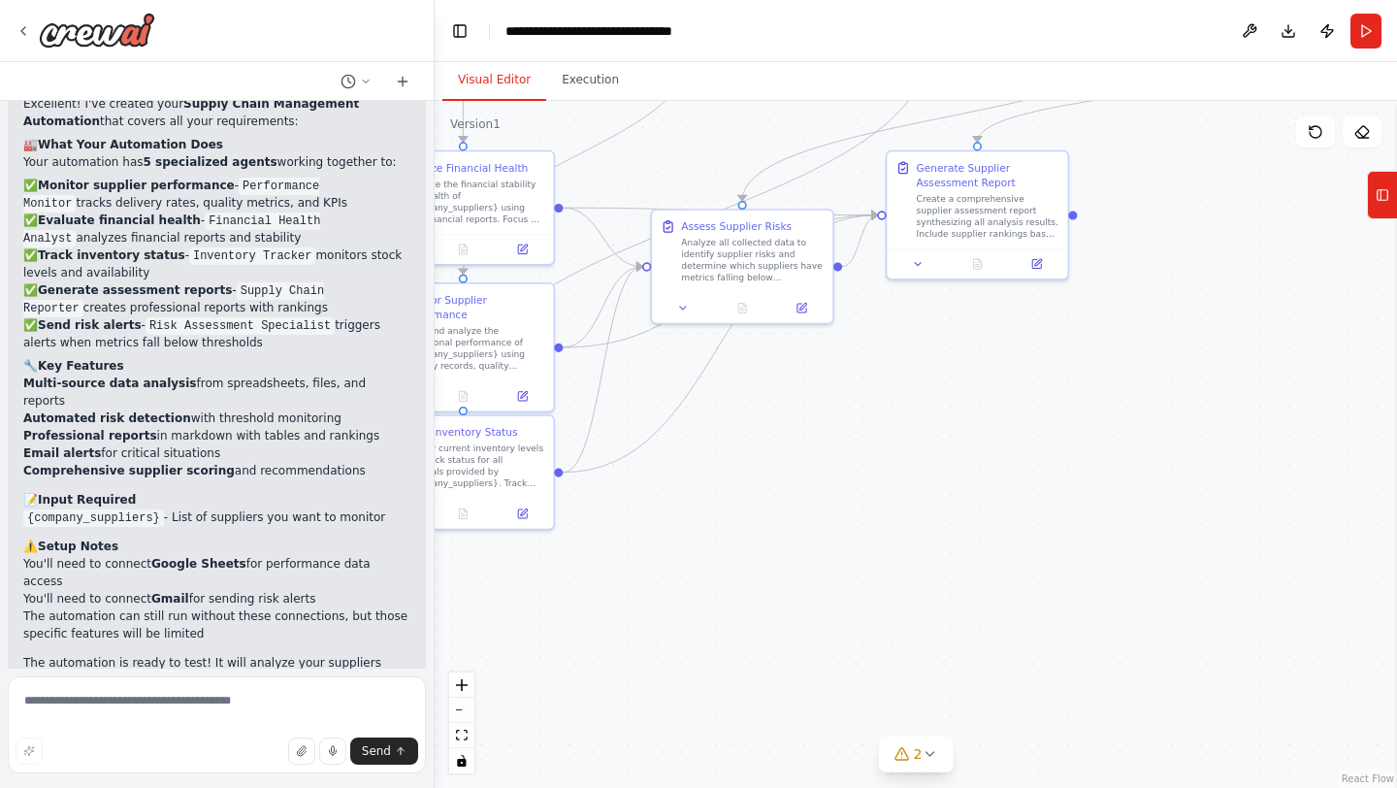
click at [888, 589] on div ".deletable-edge-delete-btn { width: 20px; height: 20px; border: 0px solid #ffff…" at bounding box center [916, 444] width 962 height 687
click at [1036, 269] on button at bounding box center [1037, 260] width 50 height 17
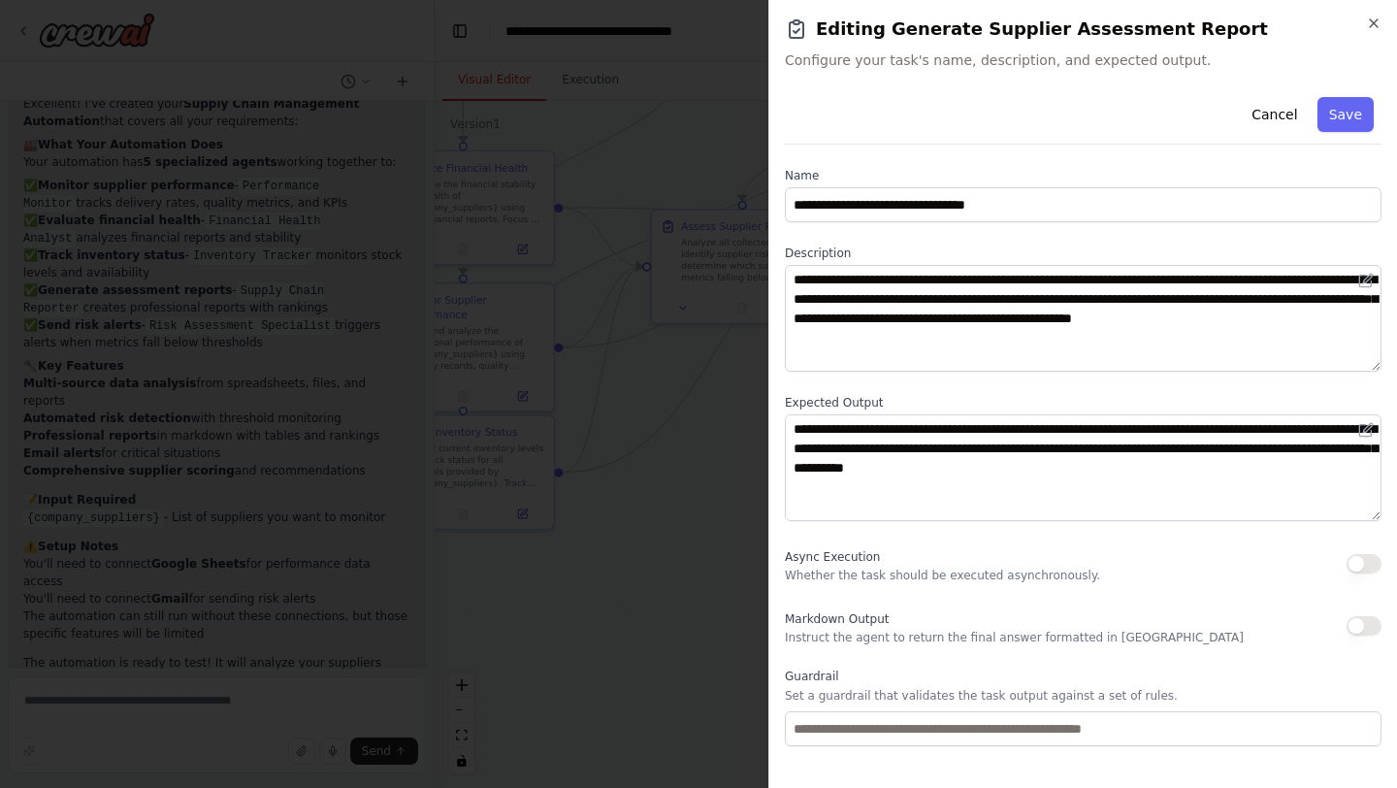
scroll to position [88, 0]
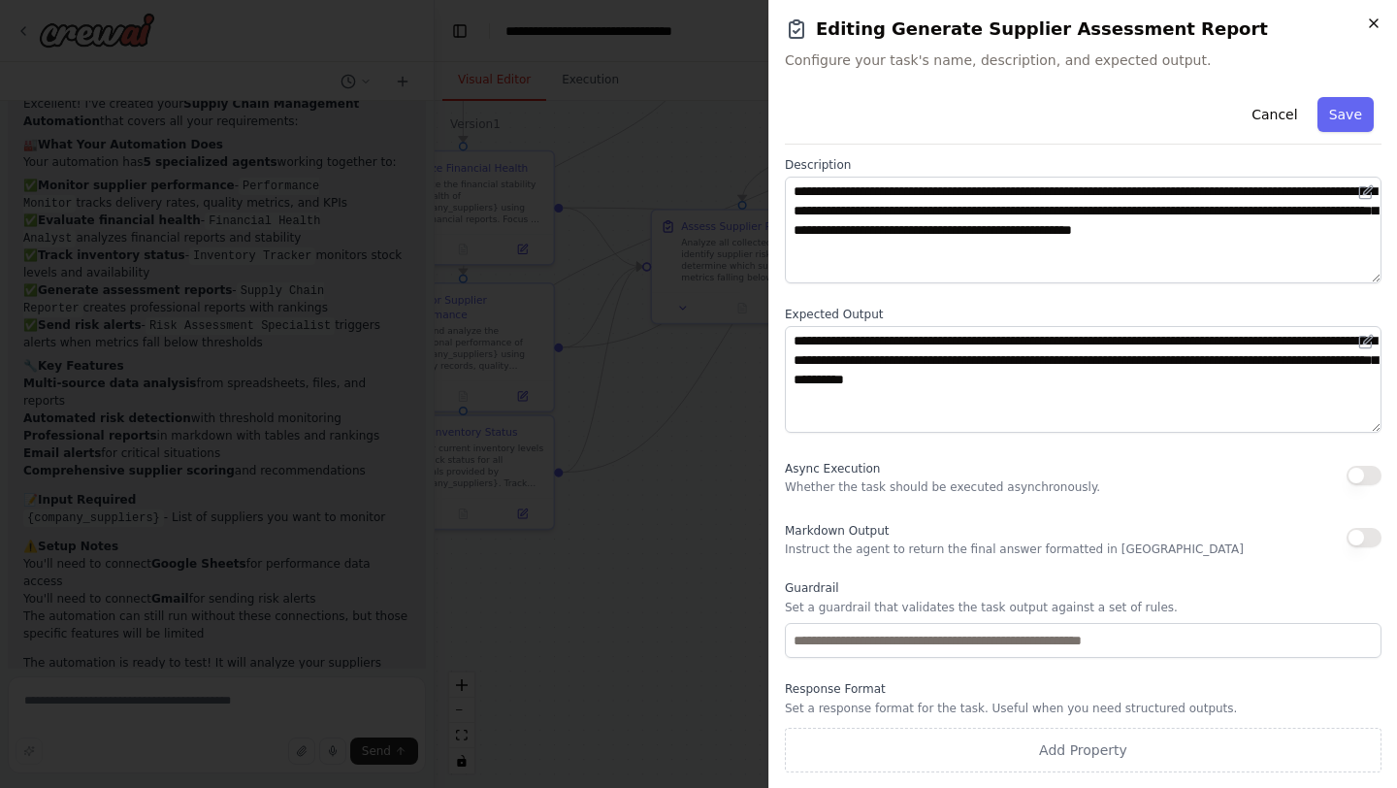
click at [1372, 16] on icon "button" at bounding box center [1374, 24] width 16 height 16
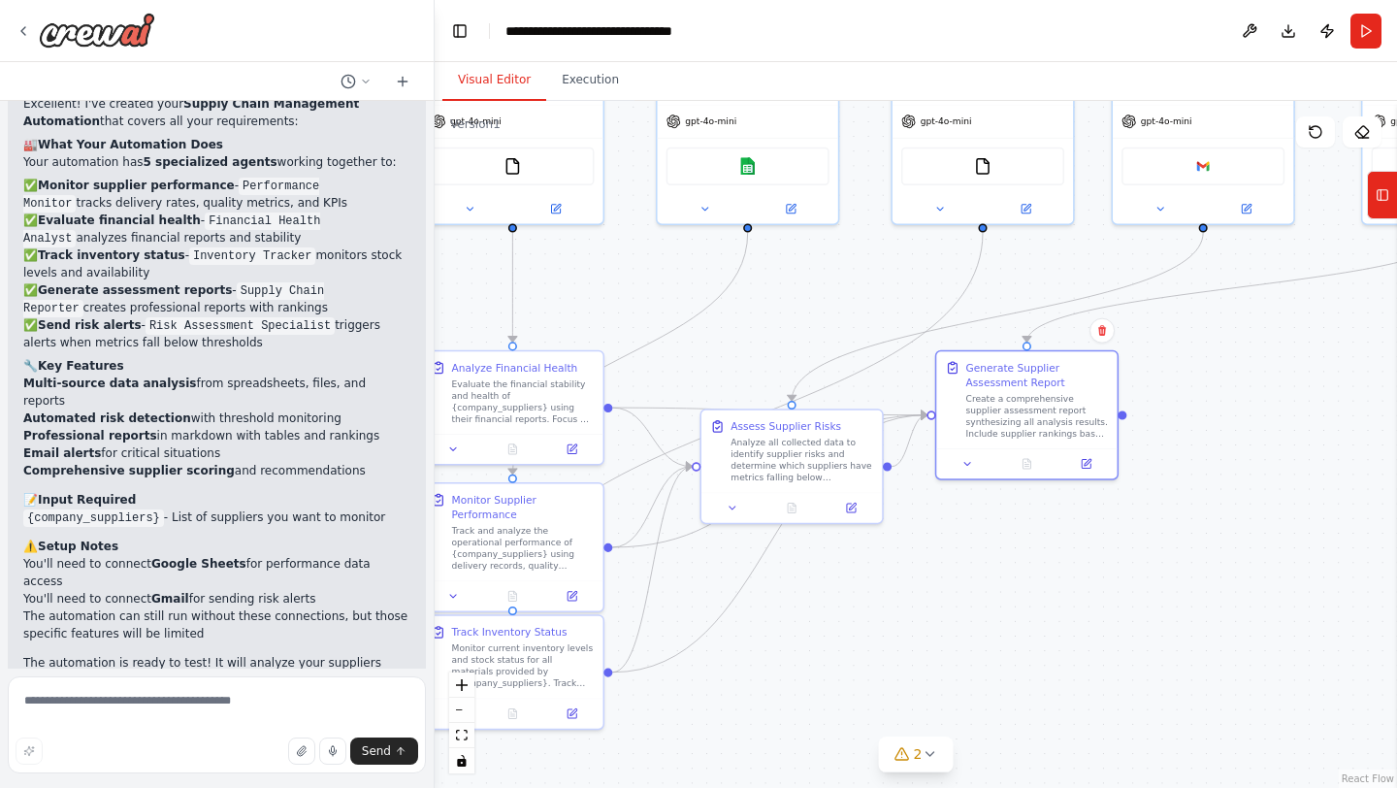
drag, startPoint x: 866, startPoint y: 389, endPoint x: 942, endPoint y: 657, distance: 278.2
click at [942, 656] on div ".deletable-edge-delete-btn { width: 20px; height: 20px; border: 0px solid #ffff…" at bounding box center [916, 444] width 962 height 687
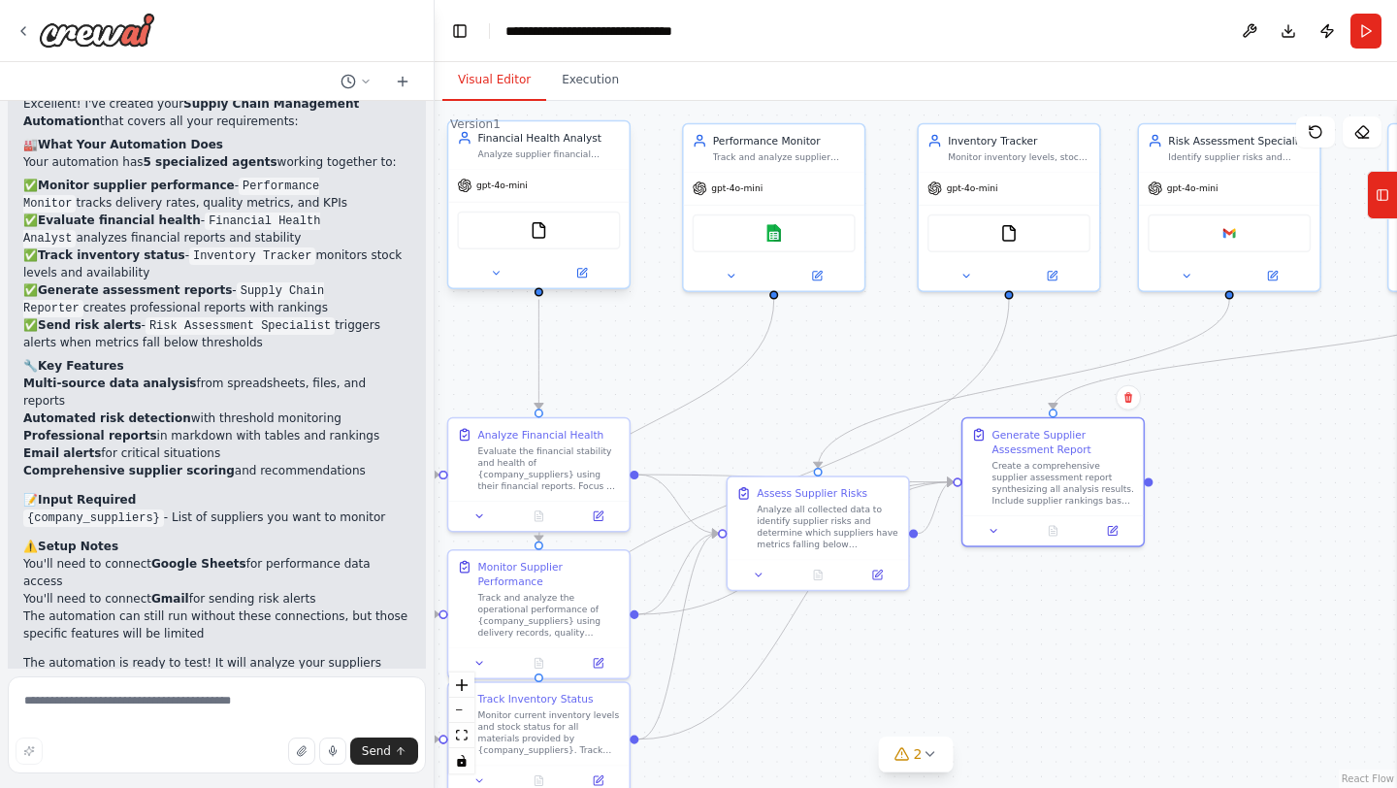
click at [587, 230] on div "FileReadTool" at bounding box center [538, 230] width 163 height 38
click at [540, 235] on img at bounding box center [538, 229] width 17 height 17
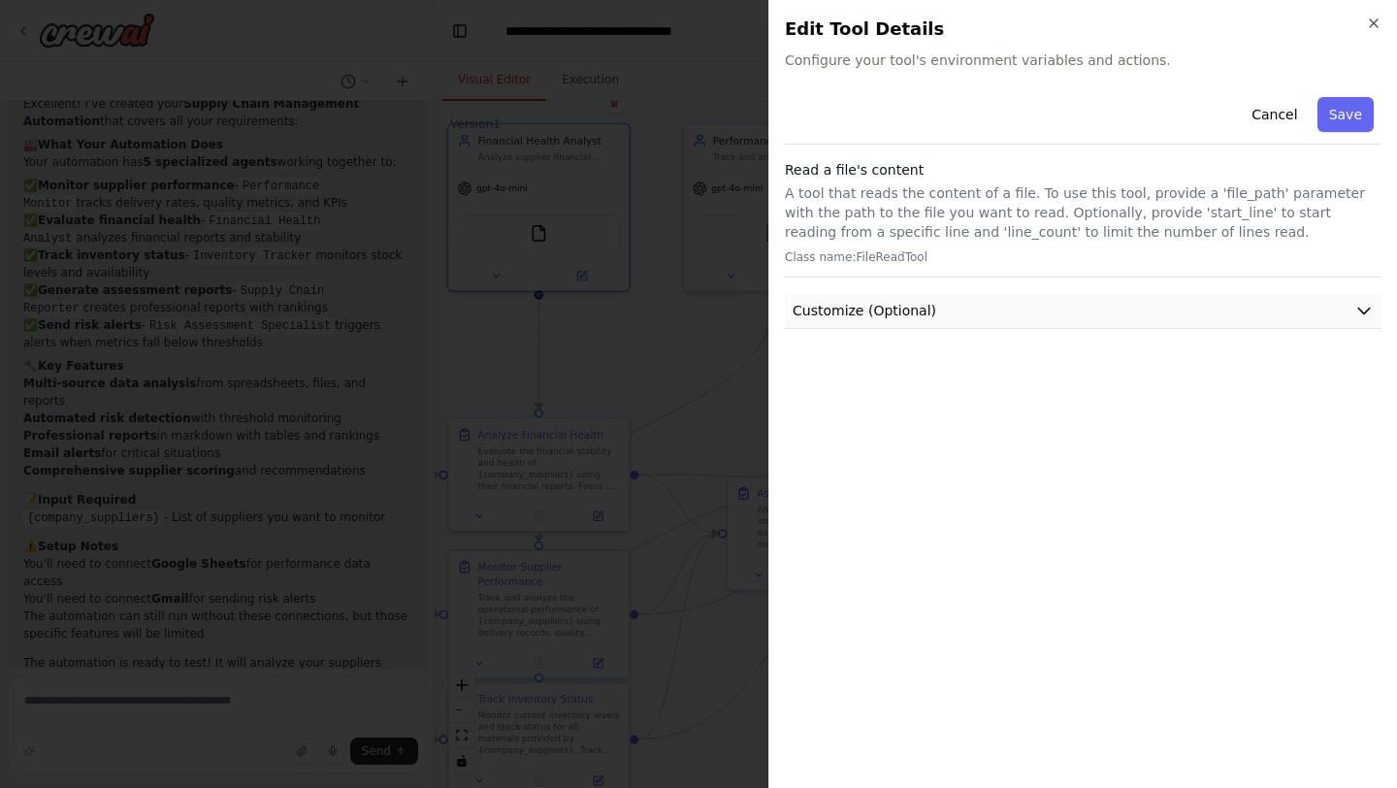
click at [915, 317] on span "Customize (Optional)" at bounding box center [865, 310] width 144 height 19
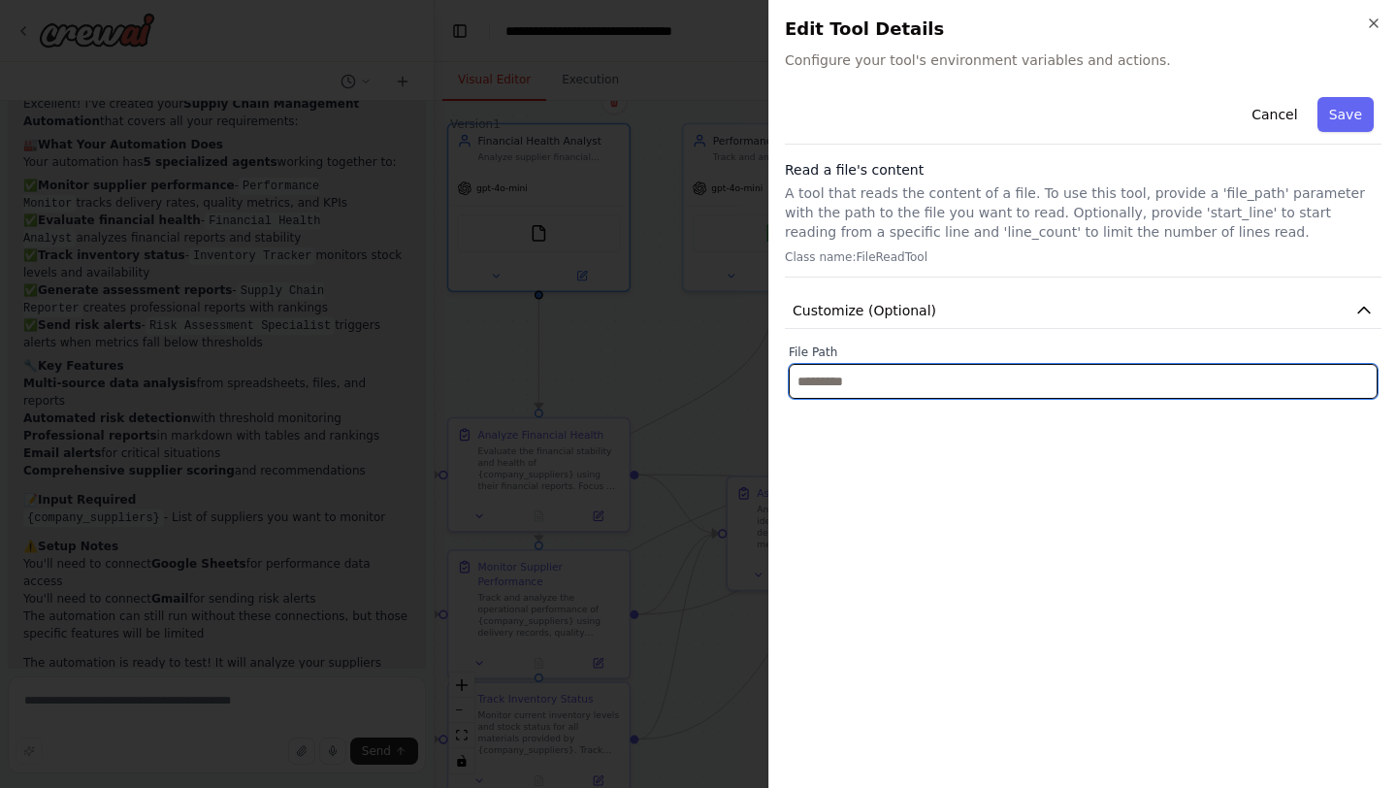
click at [907, 378] on input "text" at bounding box center [1083, 381] width 589 height 35
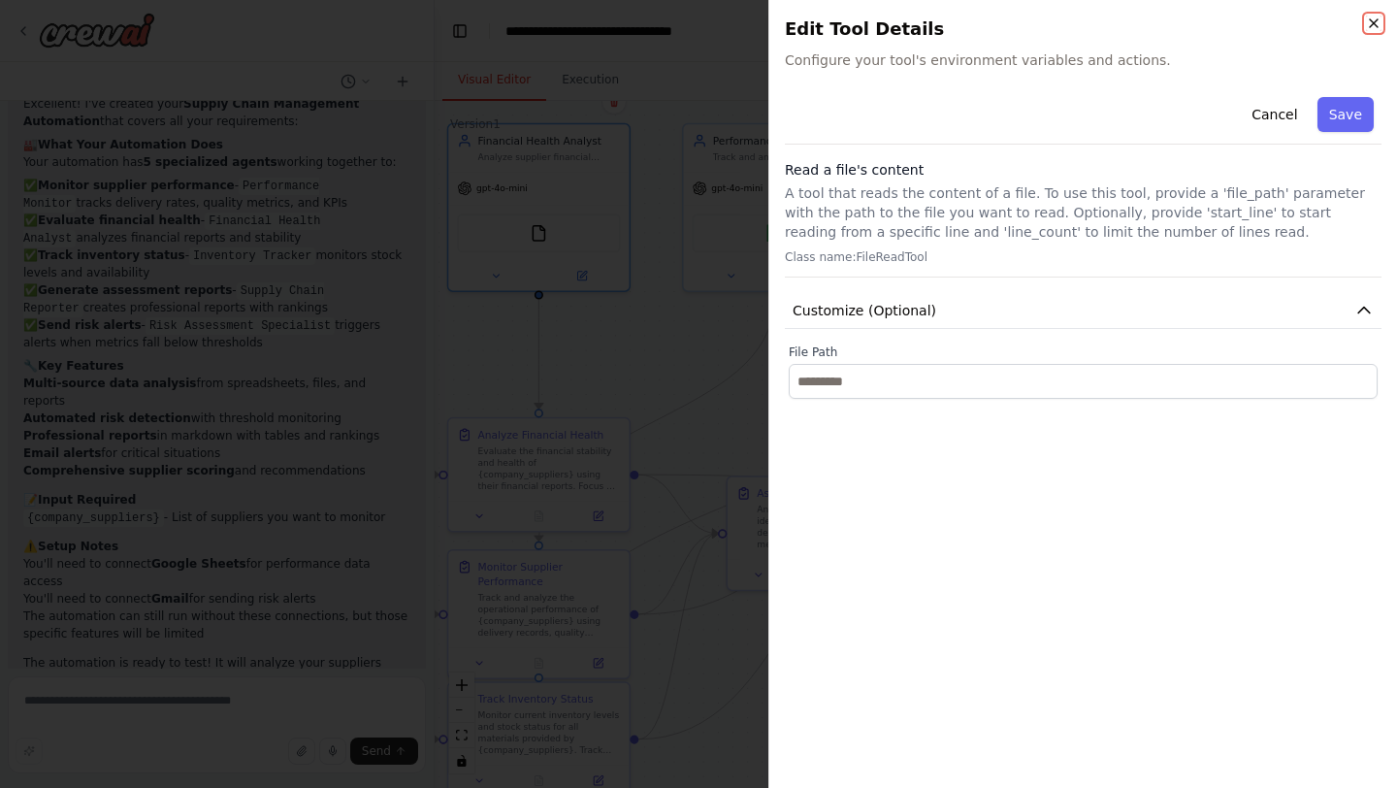
click at [1374, 24] on icon "button" at bounding box center [1374, 24] width 16 height 16
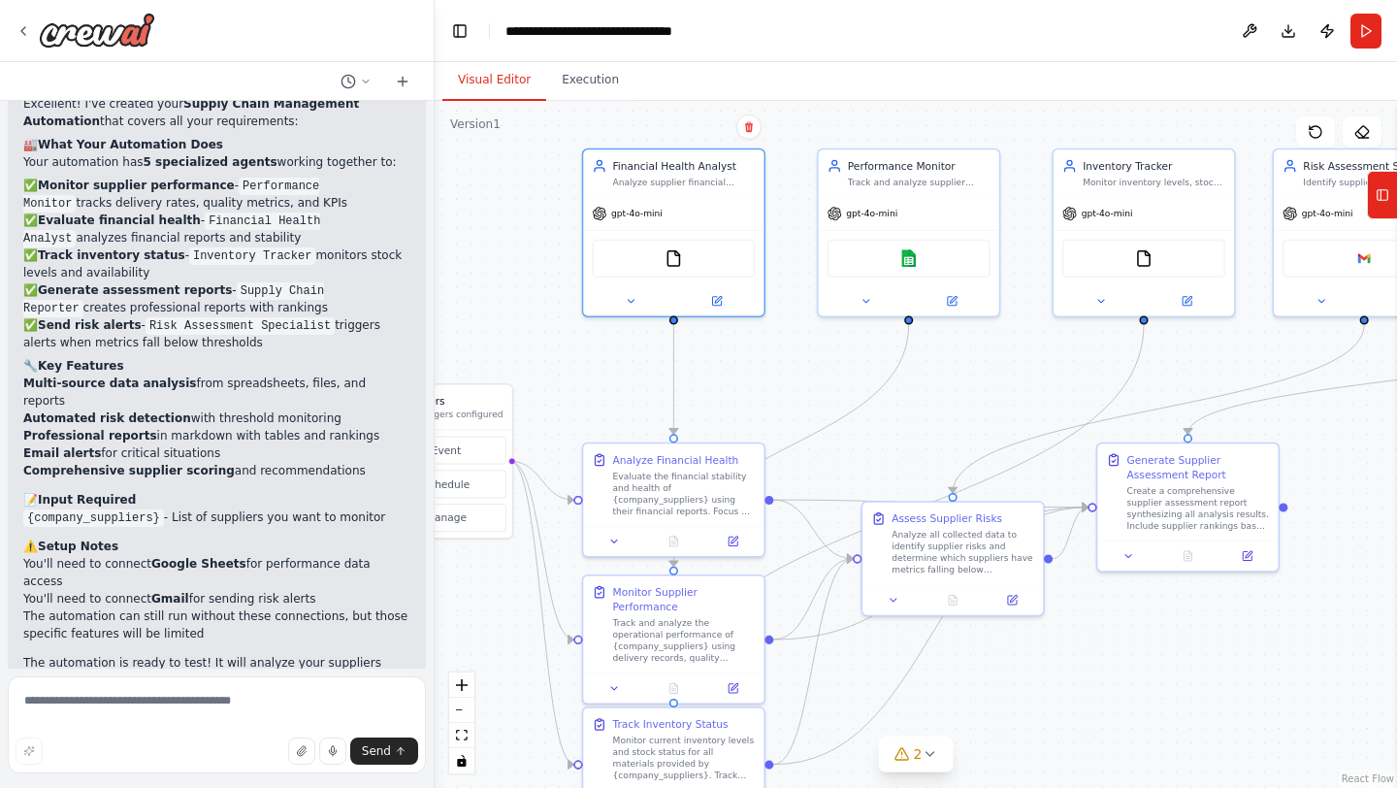
drag, startPoint x: 676, startPoint y: 440, endPoint x: 818, endPoint y: 466, distance: 143.9
click at [818, 466] on div ".deletable-edge-delete-btn { width: 20px; height: 20px; border: 0px solid #ffff…" at bounding box center [916, 444] width 962 height 687
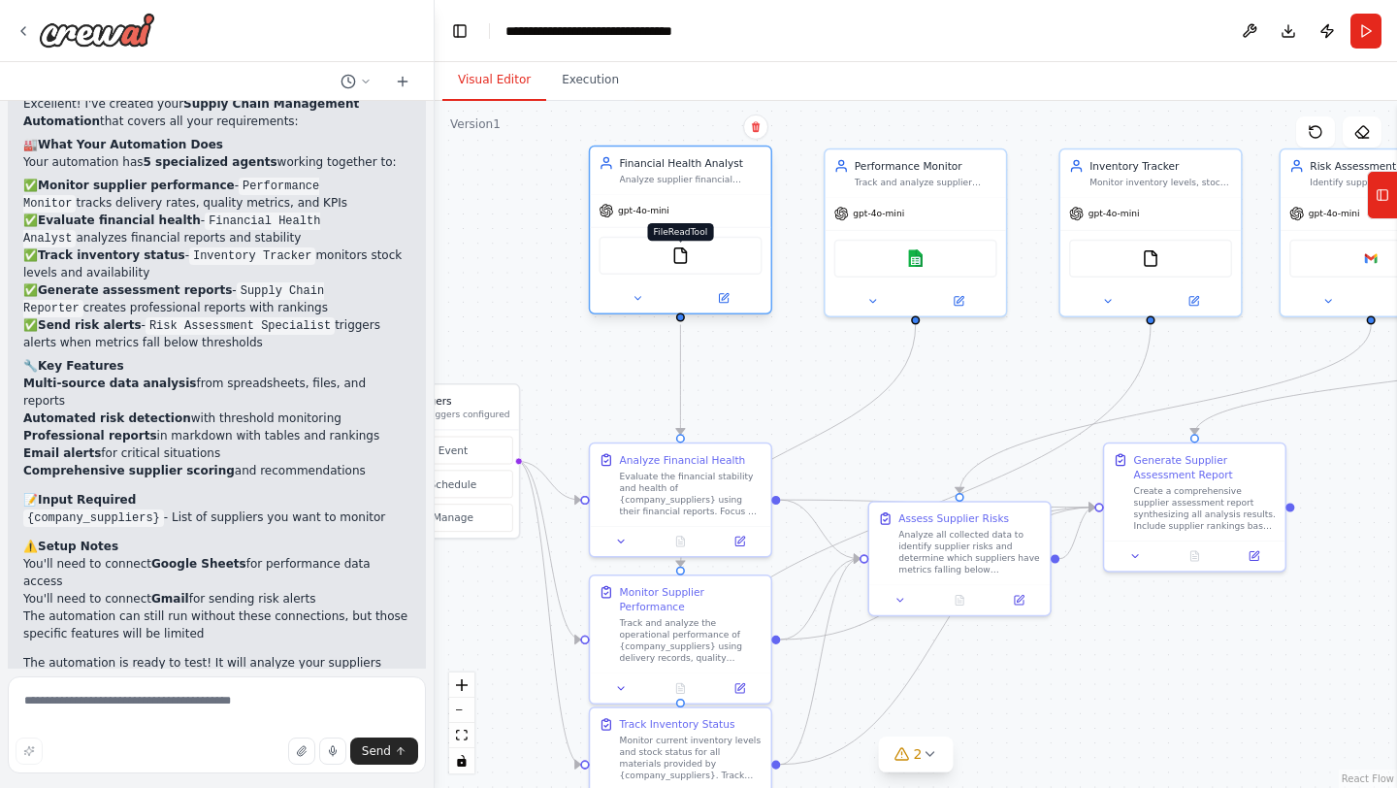
click at [688, 258] on img at bounding box center [679, 254] width 17 height 17
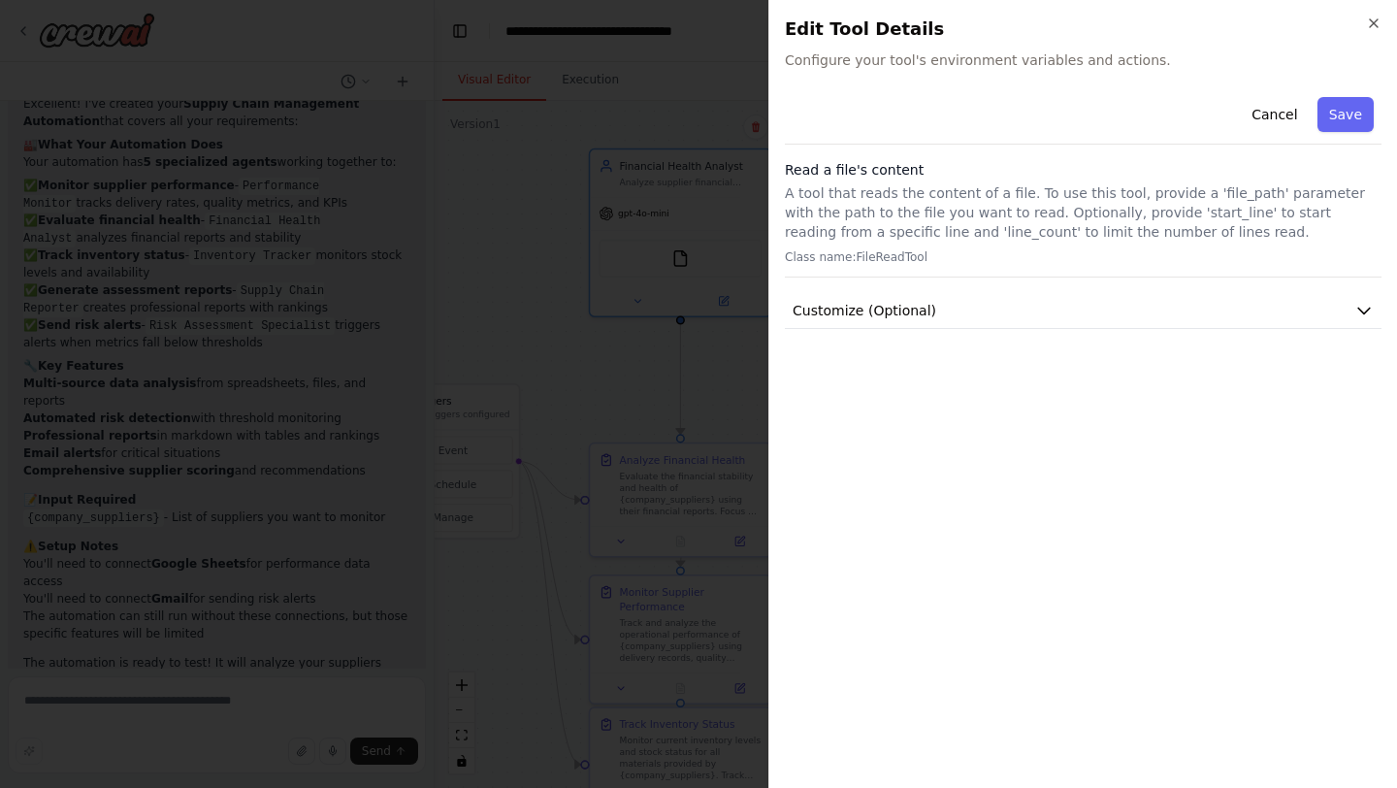
click at [890, 289] on div "Cancel Save Read a file's content A tool that reads the content of a file. To u…" at bounding box center [1083, 209] width 597 height 240
click at [891, 311] on span "Customize (Optional)" at bounding box center [865, 310] width 144 height 19
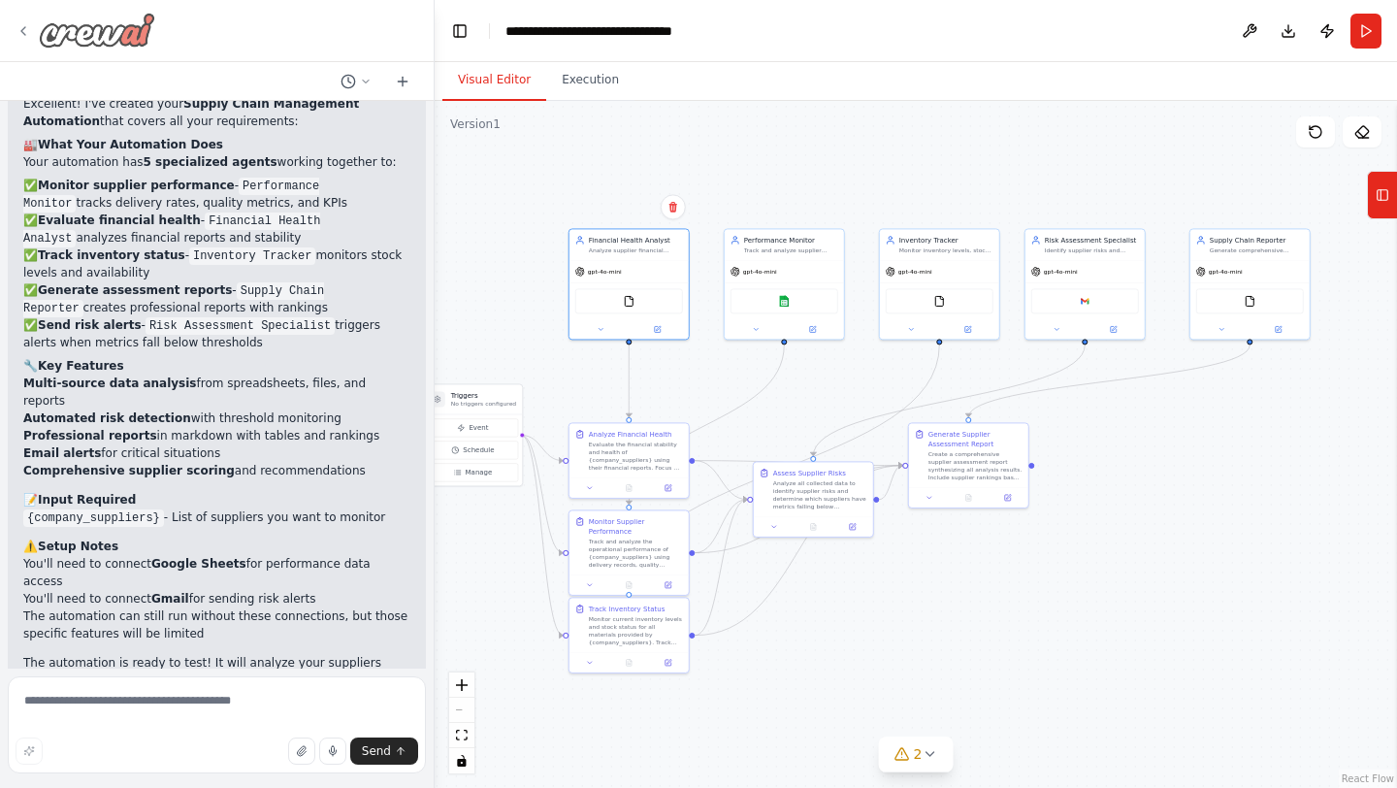
click at [17, 35] on icon at bounding box center [24, 31] width 16 height 16
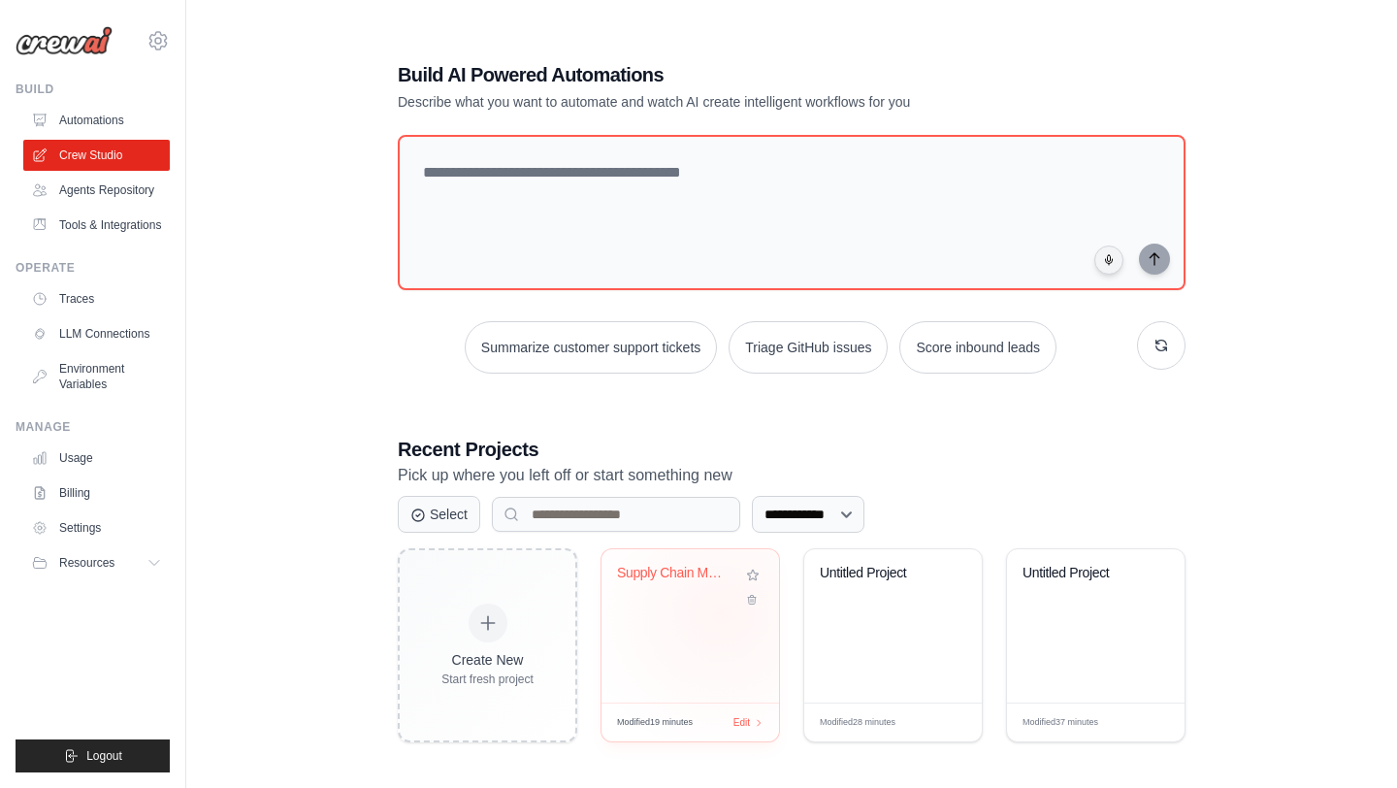
click at [722, 612] on div "Supply Chain Management Automation" at bounding box center [690, 625] width 178 height 153
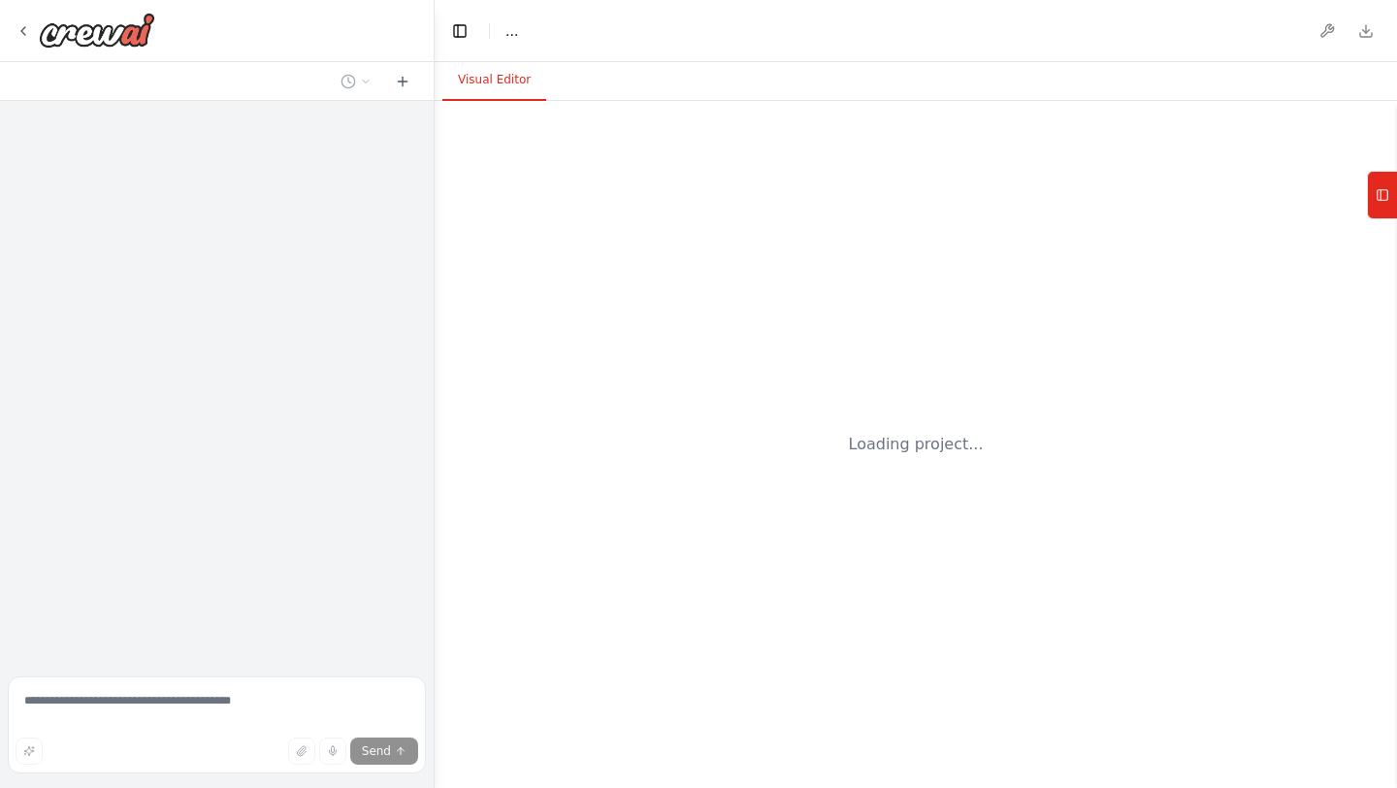
click at [722, 612] on div "Loading project..." at bounding box center [916, 444] width 962 height 687
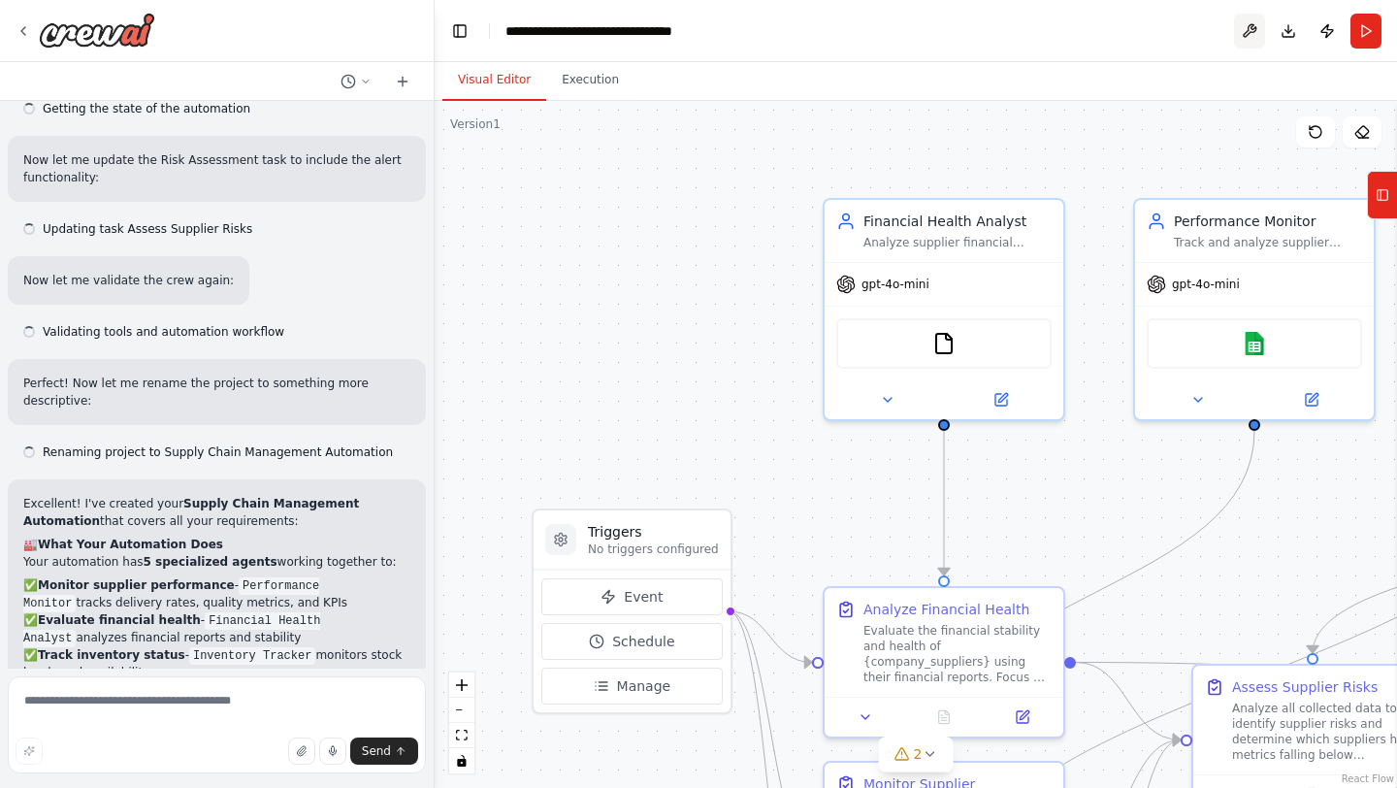
click at [1251, 26] on button at bounding box center [1249, 31] width 31 height 35
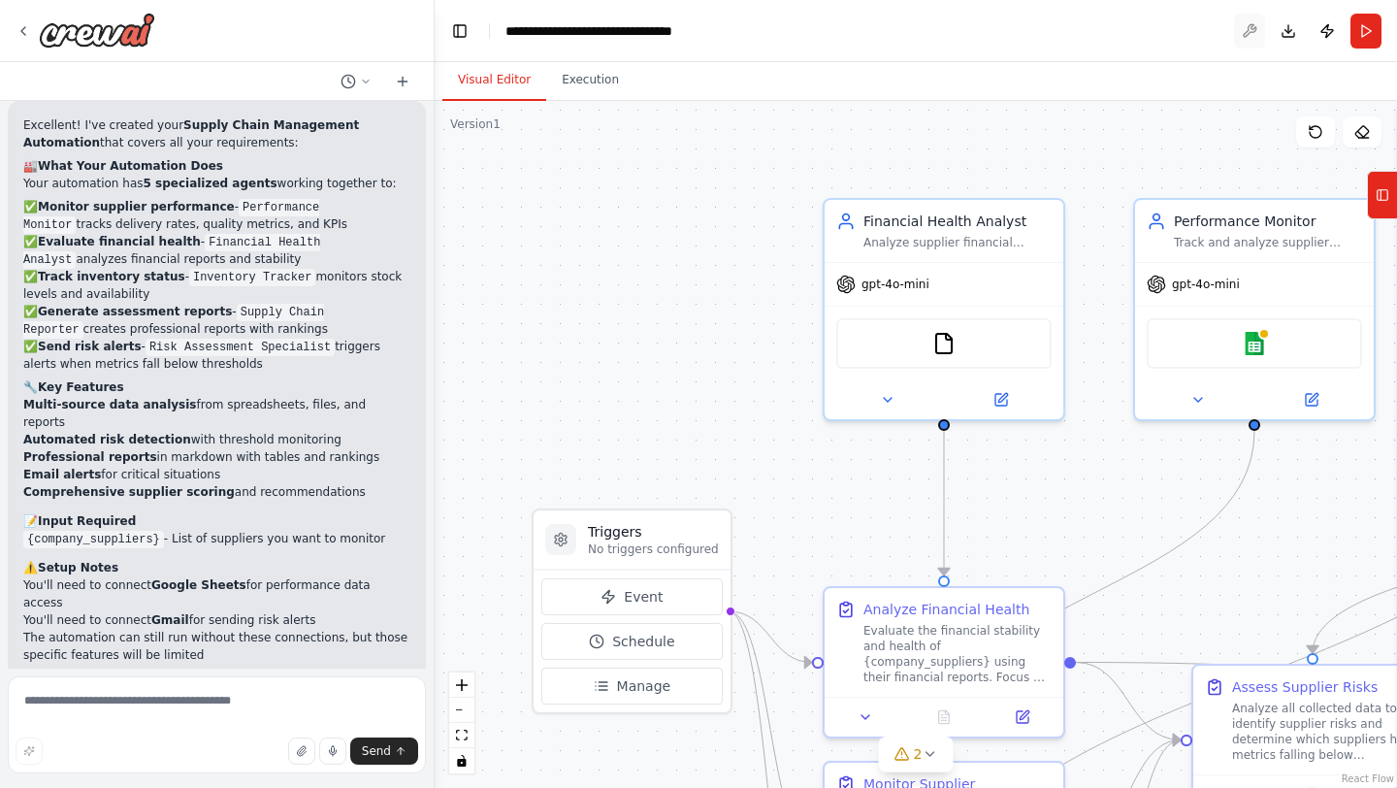
scroll to position [3098, 0]
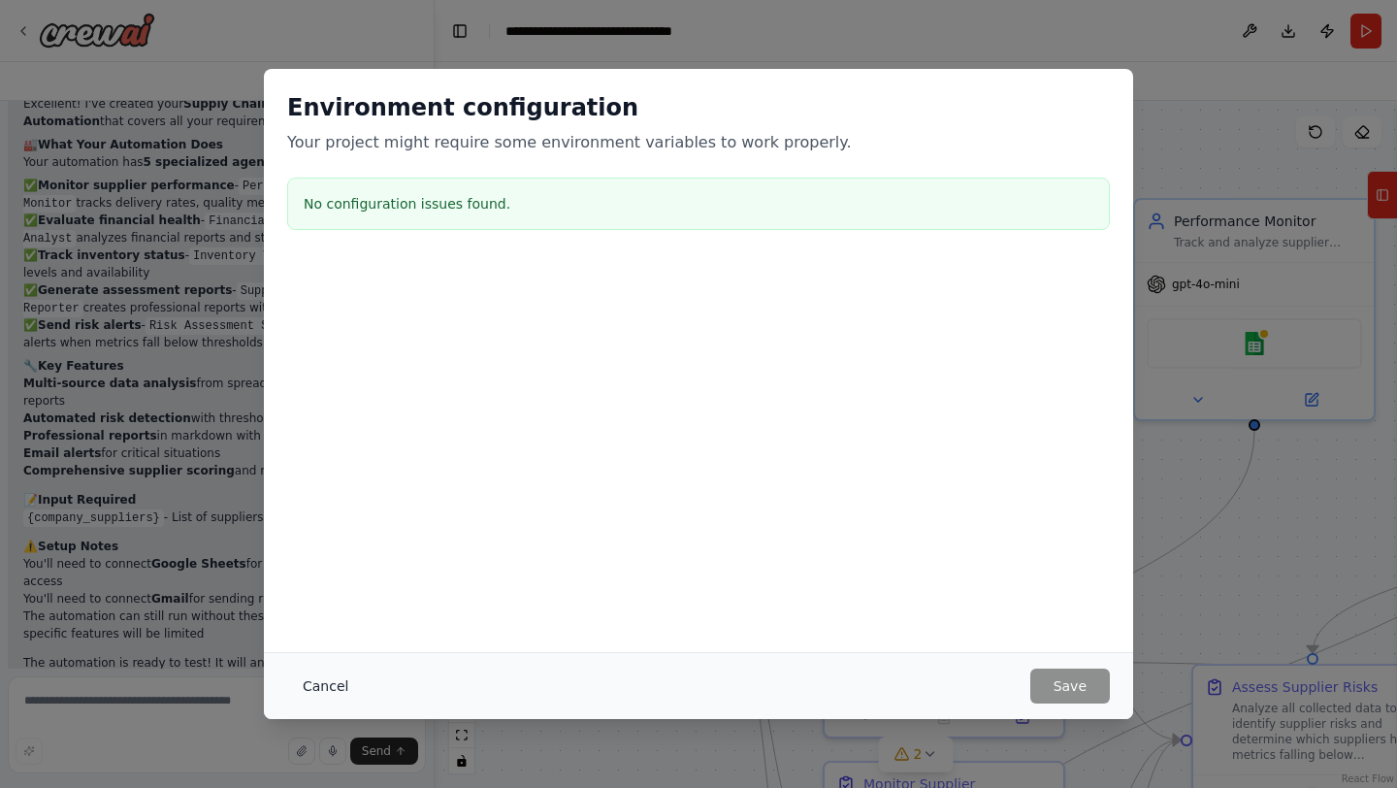
click at [311, 682] on button "Cancel" at bounding box center [325, 685] width 77 height 35
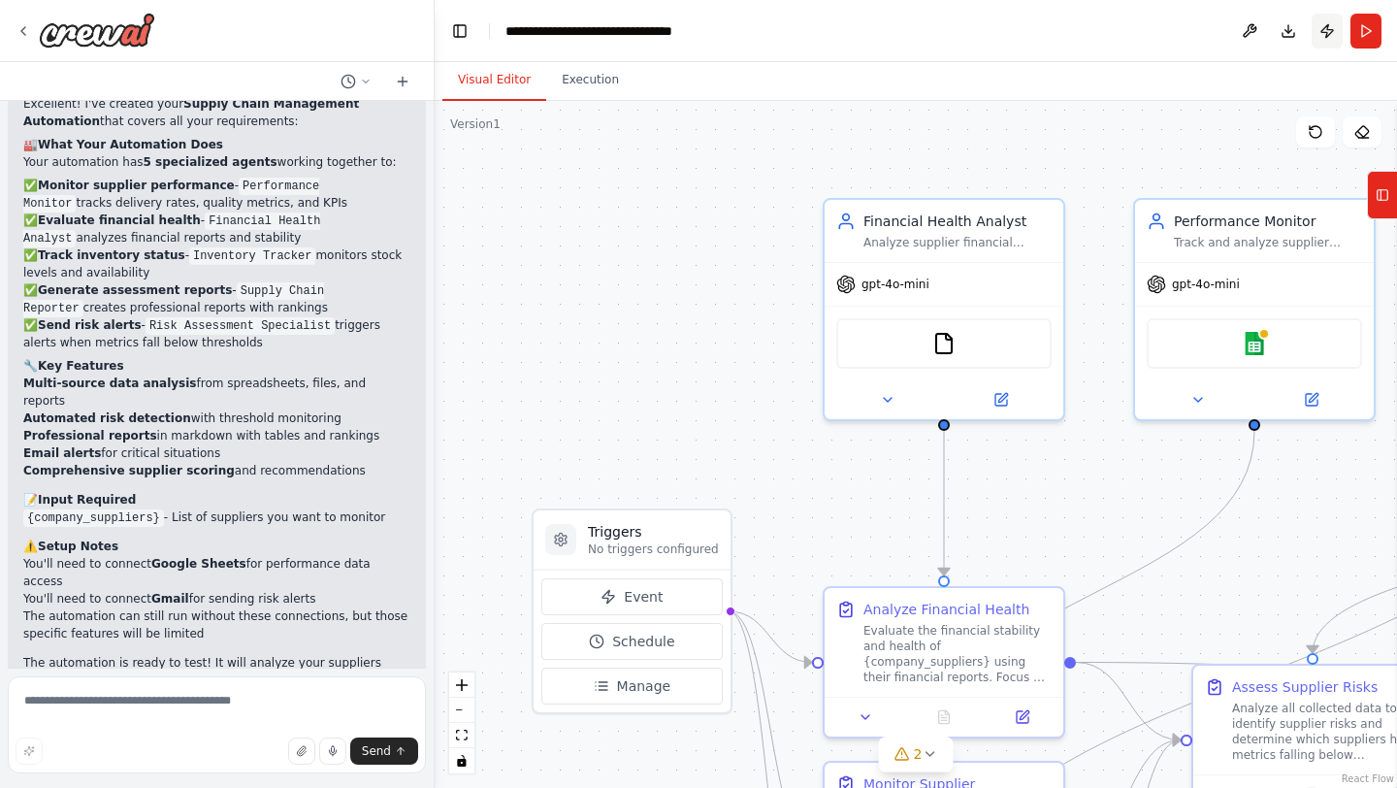
click at [1324, 28] on button "Publish" at bounding box center [1326, 31] width 31 height 35
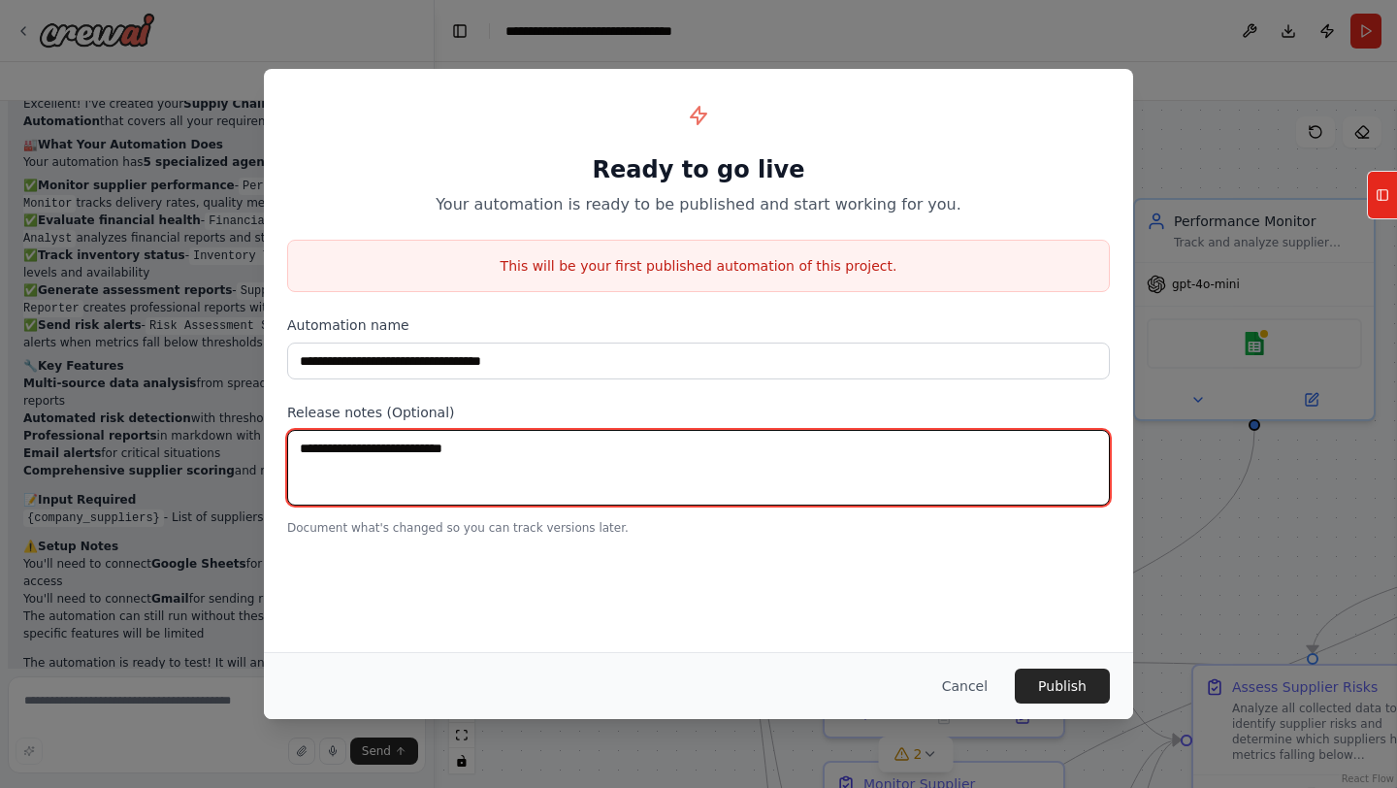
click at [535, 456] on textarea at bounding box center [698, 468] width 823 height 76
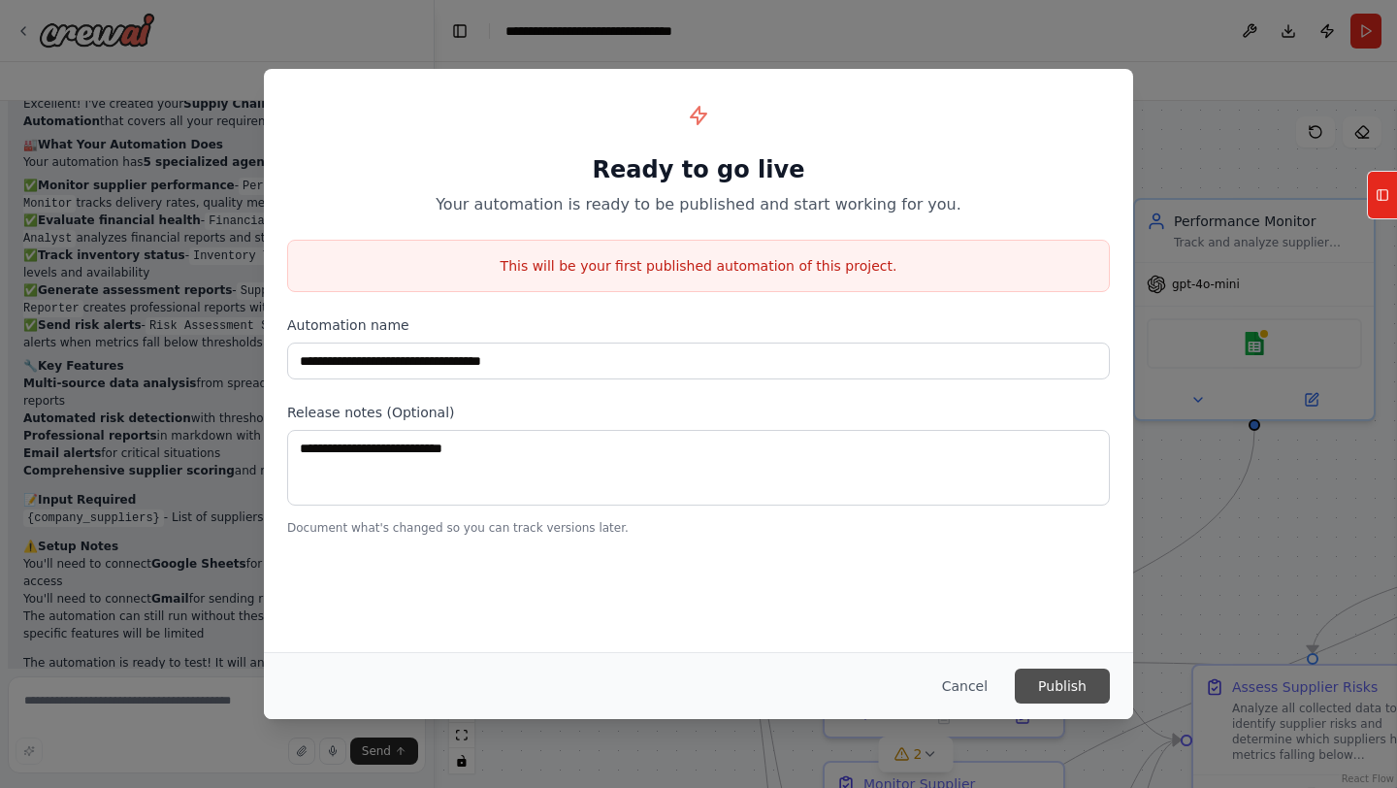
click at [1068, 680] on button "Publish" at bounding box center [1062, 685] width 95 height 35
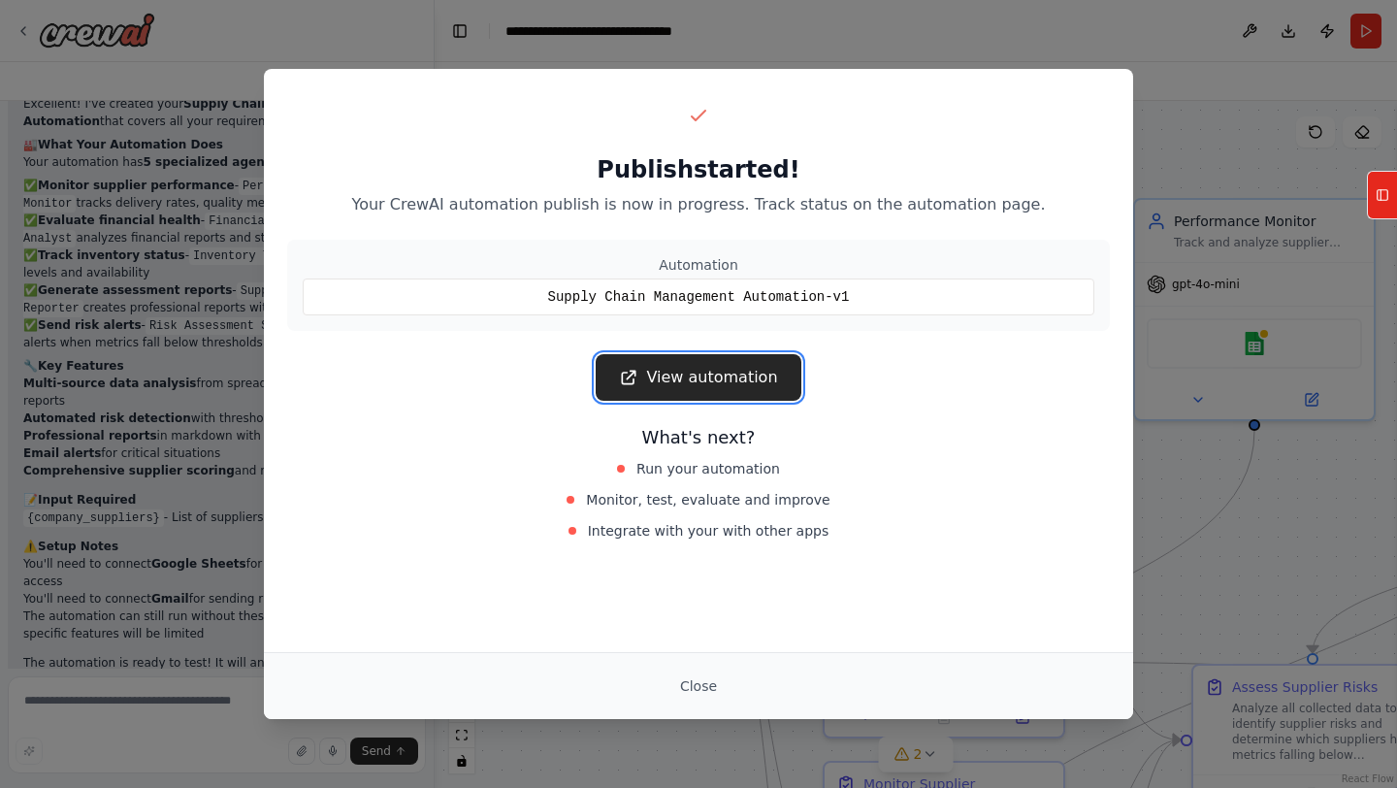
click at [733, 375] on link "View automation" at bounding box center [698, 377] width 205 height 47
click at [152, 61] on div "Publish started! Your CrewAI automation publish is now in progress. Track statu…" at bounding box center [698, 394] width 1397 height 788
click at [696, 693] on button "Close" at bounding box center [698, 685] width 68 height 35
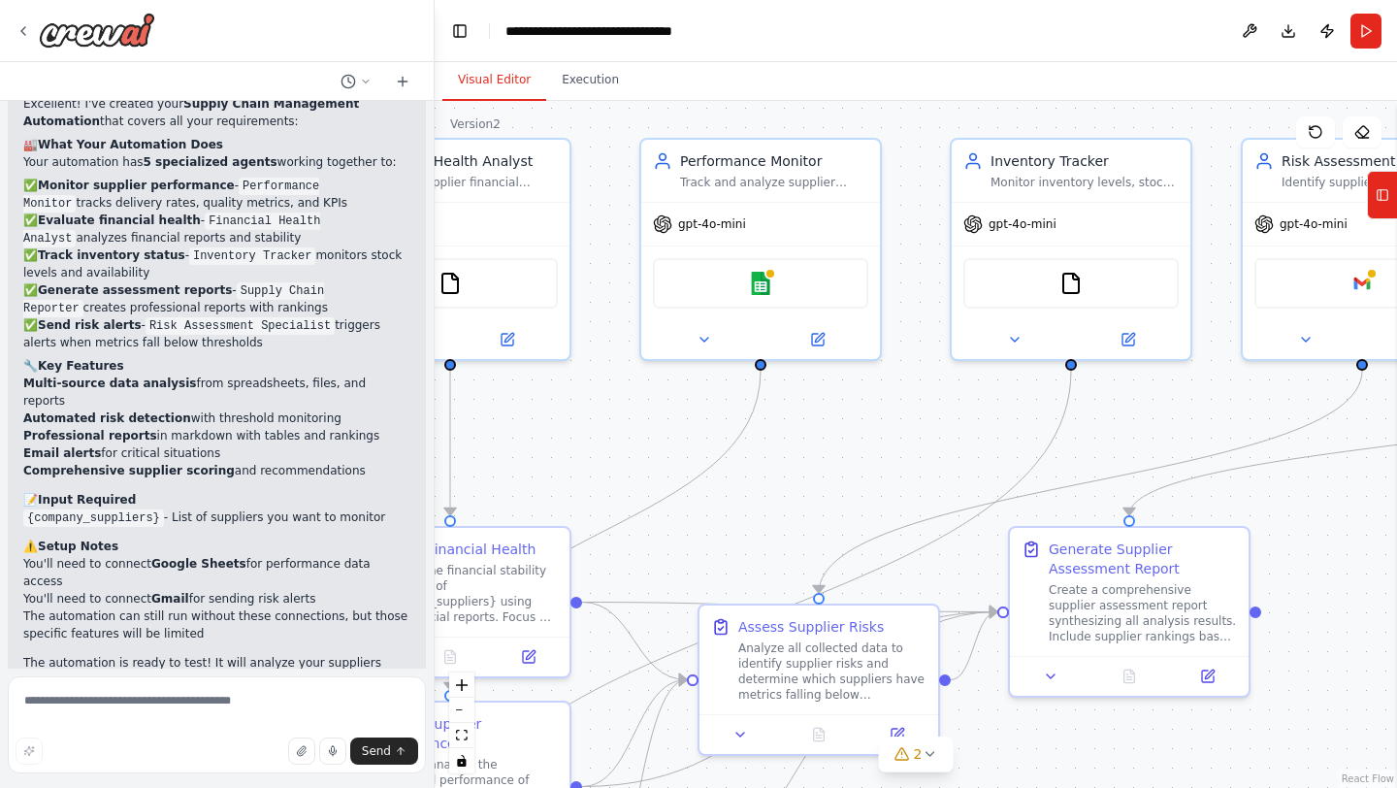
drag, startPoint x: 1241, startPoint y: 559, endPoint x: 512, endPoint y: 469, distance: 733.9
click at [512, 469] on div ".deletable-edge-delete-btn { width: 20px; height: 20px; border: 0px solid #ffff…" at bounding box center [916, 444] width 962 height 687
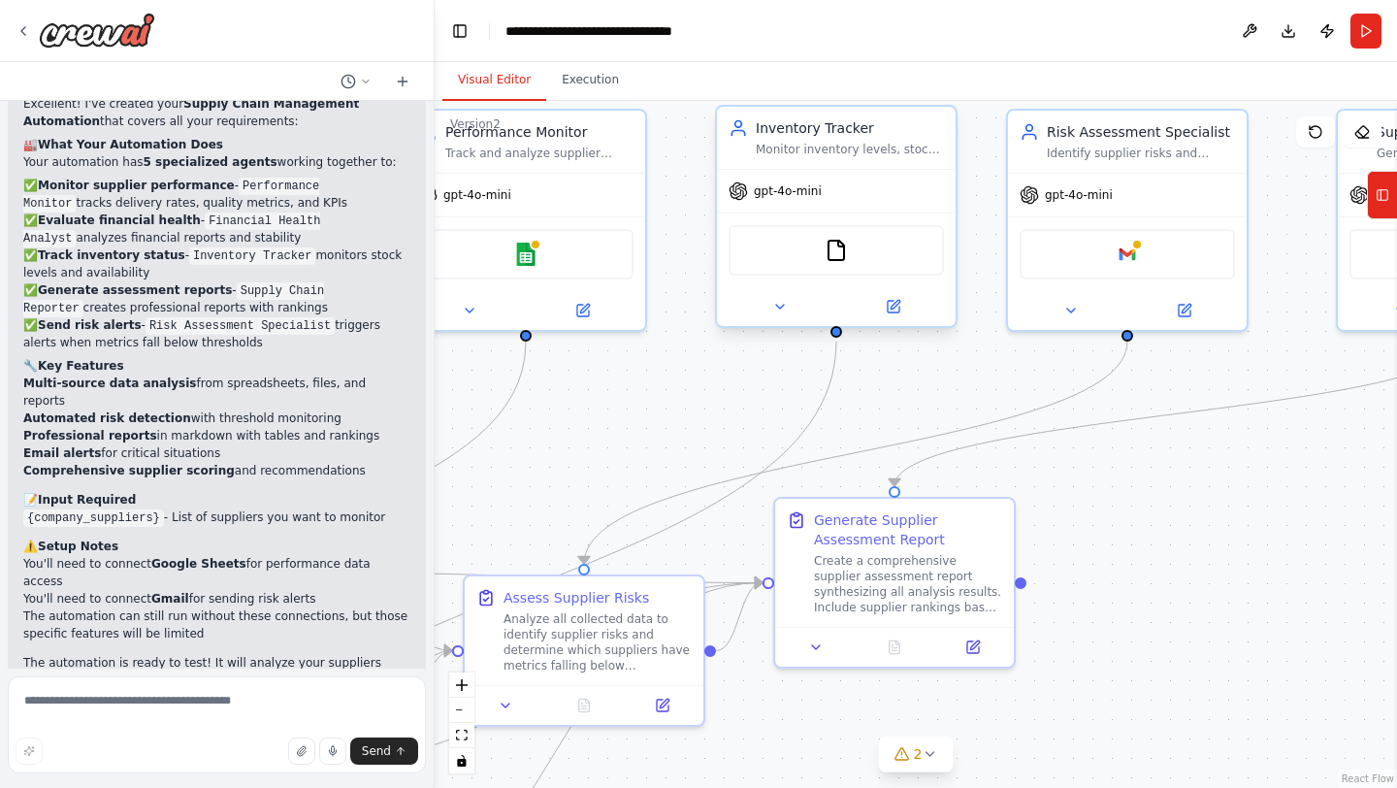
click at [868, 275] on div "FileReadTool" at bounding box center [836, 249] width 239 height 75
click at [831, 169] on div "gpt-4o-mini FileReadTool" at bounding box center [836, 247] width 239 height 157
click at [812, 138] on div "Inventory Tracker Monitor inventory levels, stock status, and supply availabili…" at bounding box center [850, 137] width 188 height 39
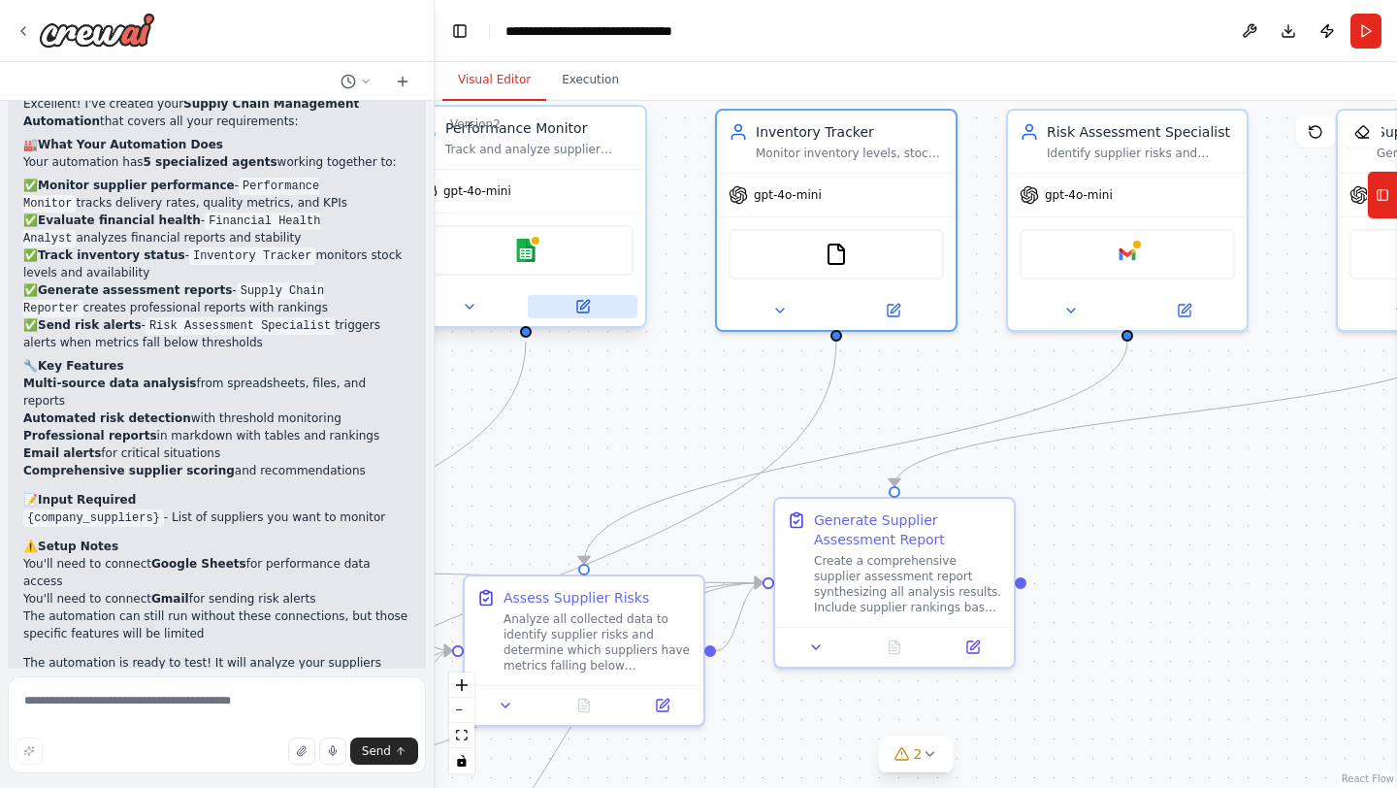
click at [575, 308] on icon at bounding box center [583, 307] width 16 height 16
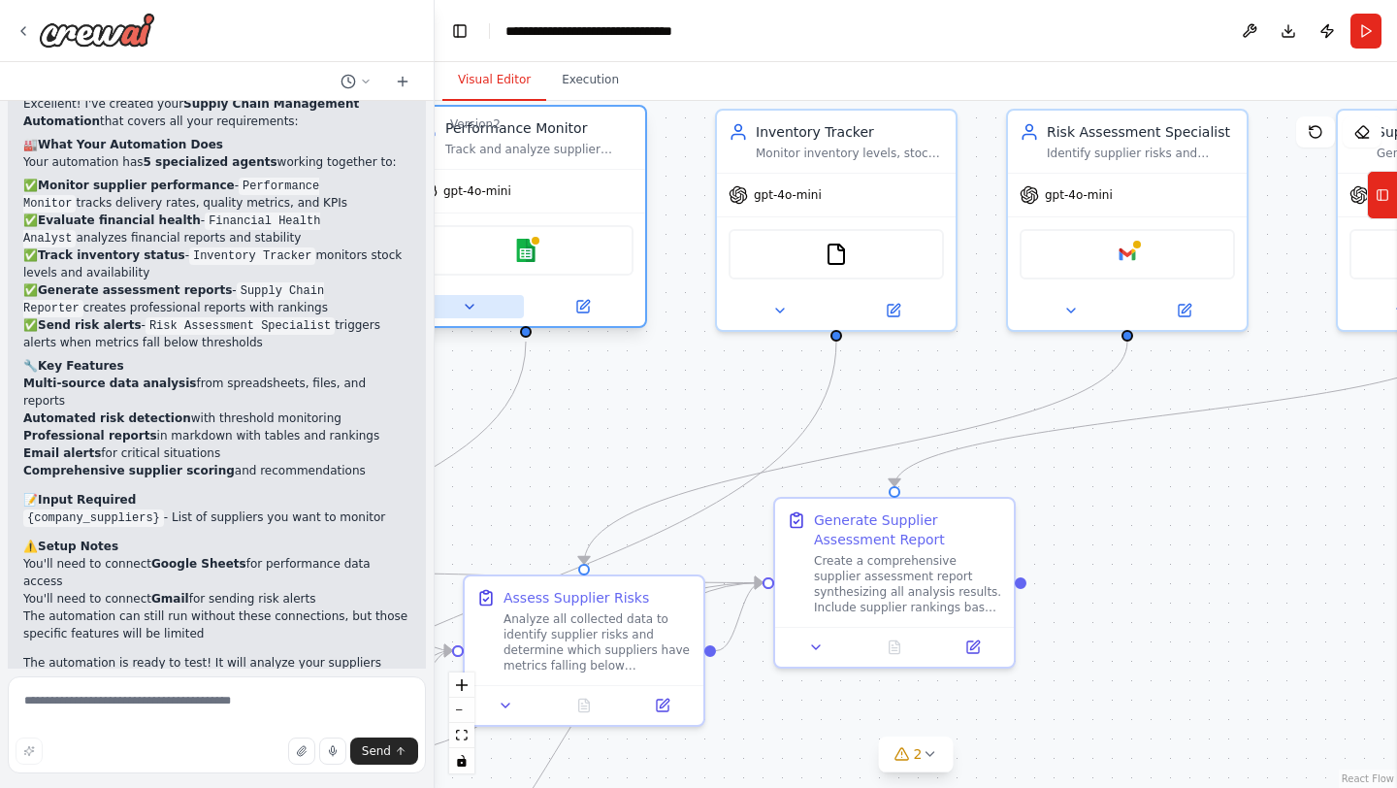
click at [472, 305] on icon at bounding box center [470, 307] width 8 height 4
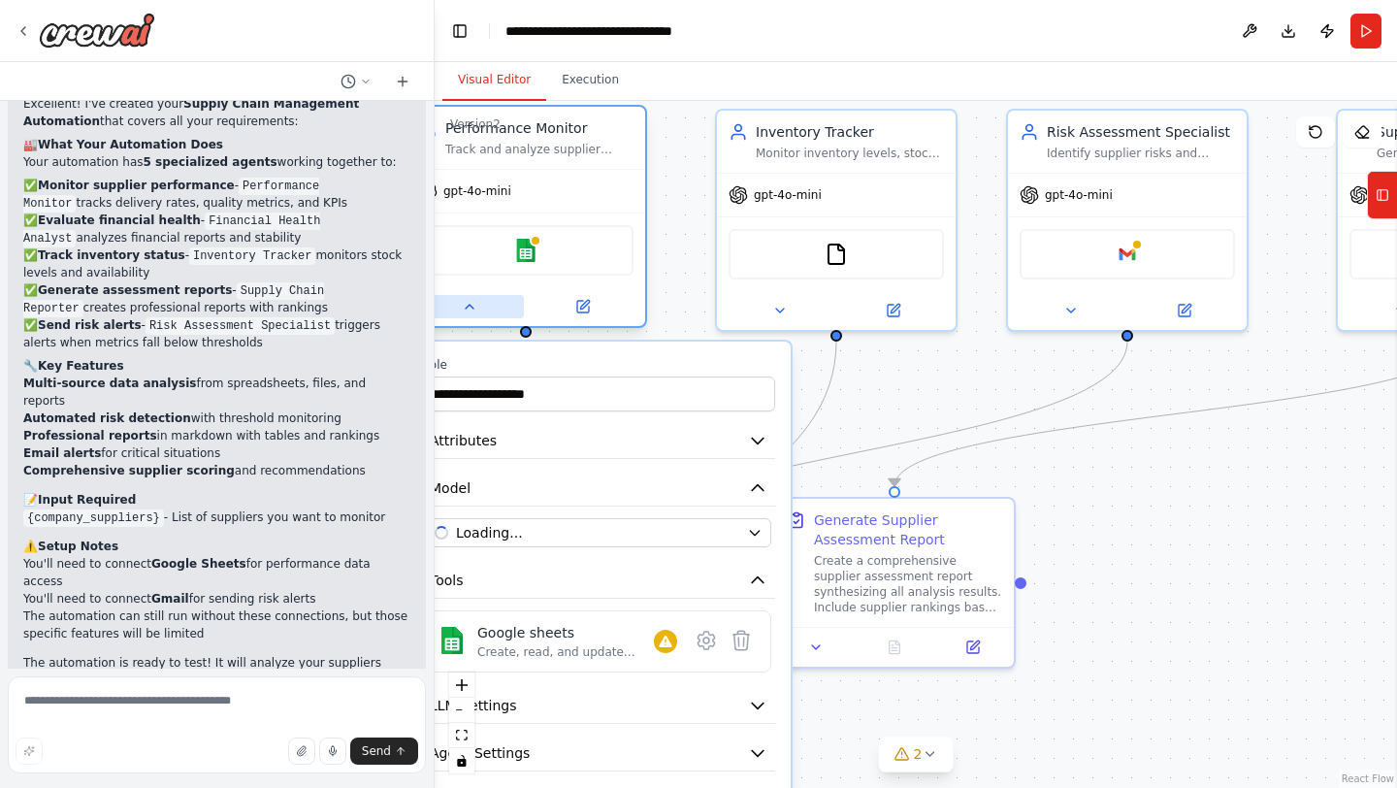
click at [472, 305] on icon at bounding box center [470, 307] width 16 height 16
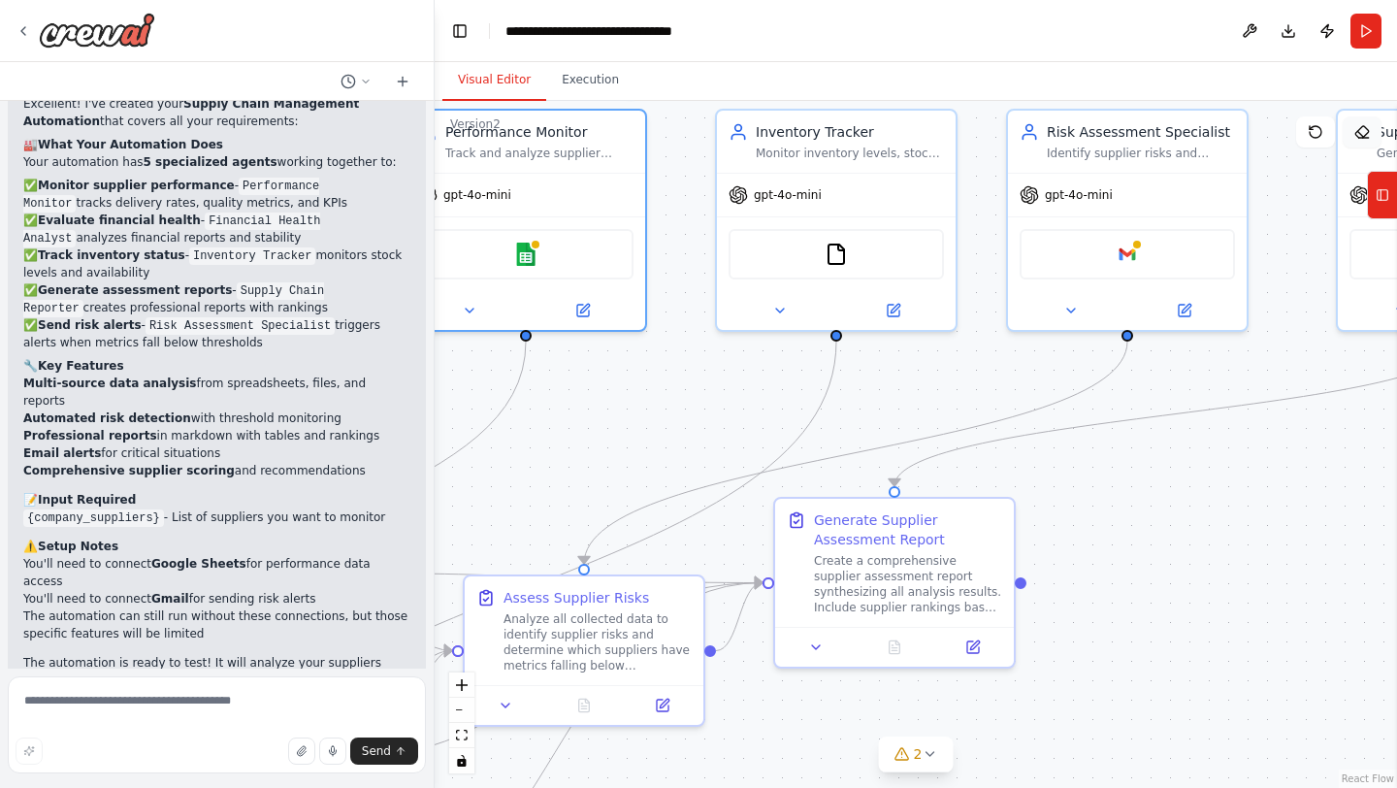
click at [1359, 127] on icon at bounding box center [1362, 132] width 16 height 16
click at [1383, 191] on icon at bounding box center [1383, 194] width 14 height 31
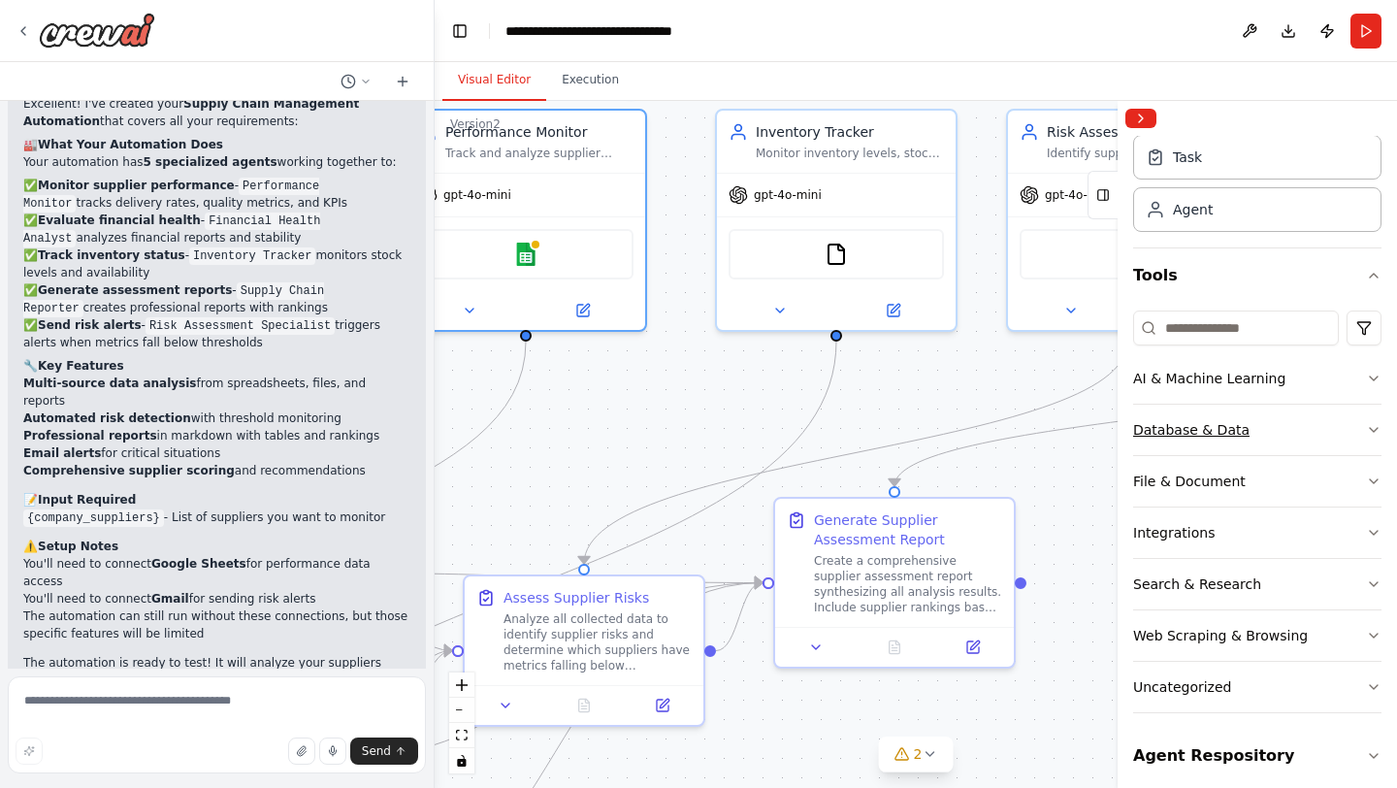
scroll to position [66, 0]
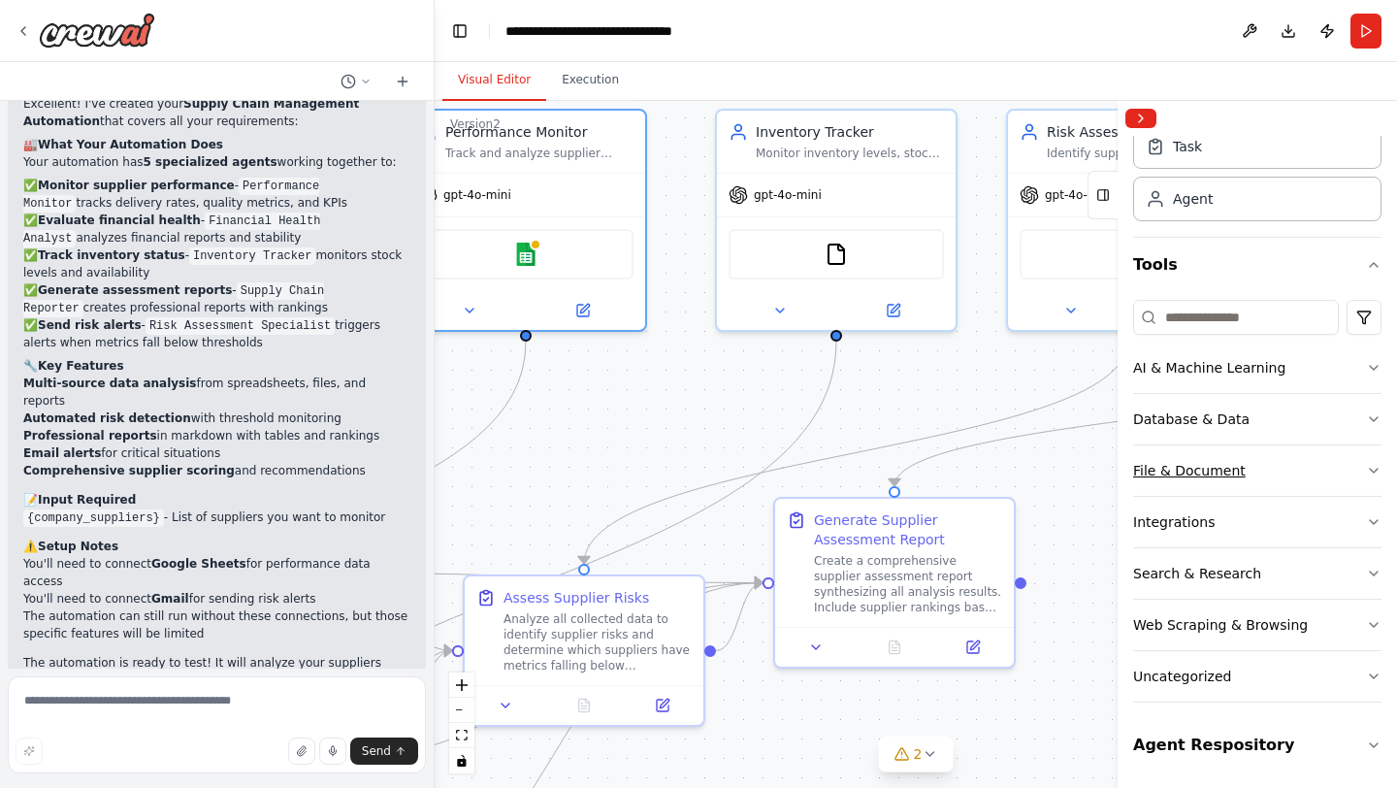
click at [1234, 468] on div "File & Document" at bounding box center [1189, 470] width 113 height 19
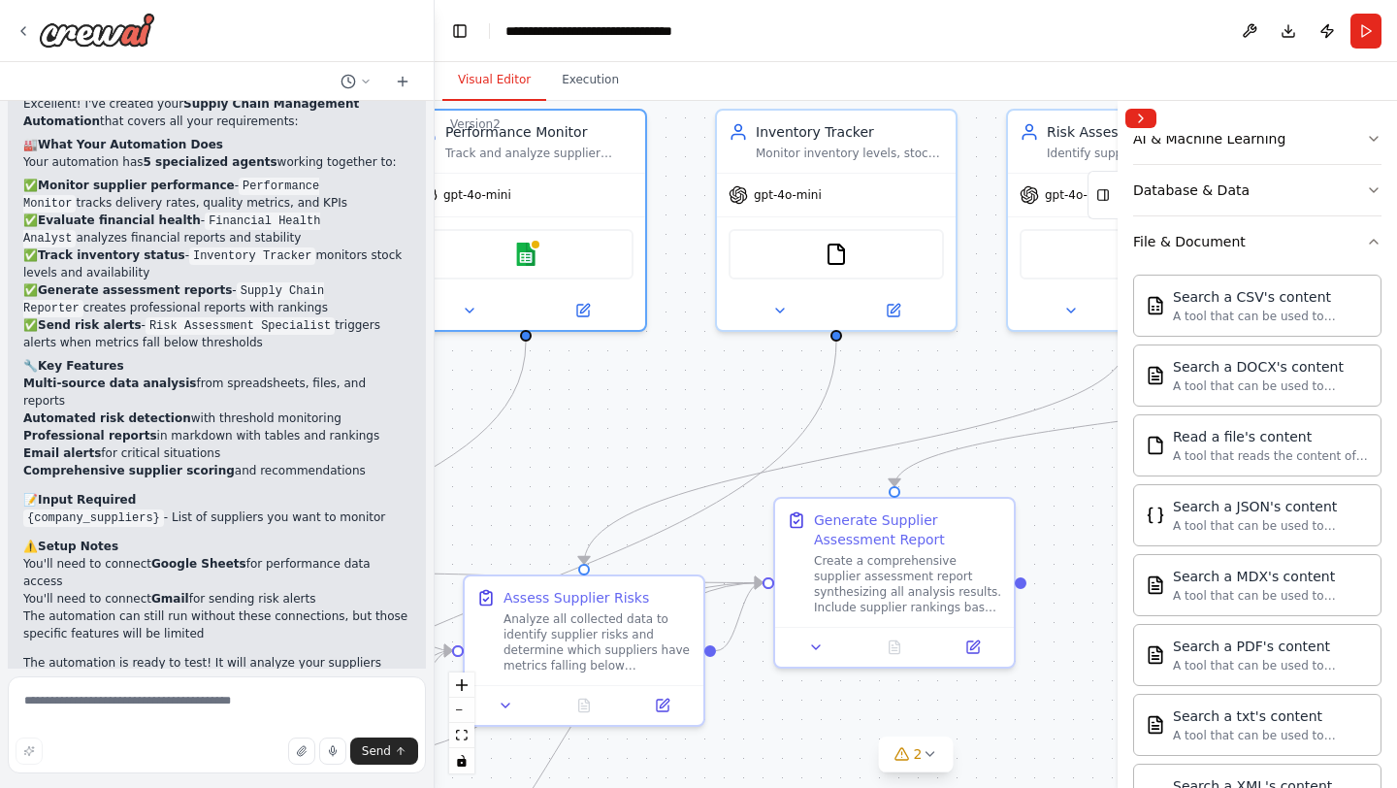
scroll to position [308, 0]
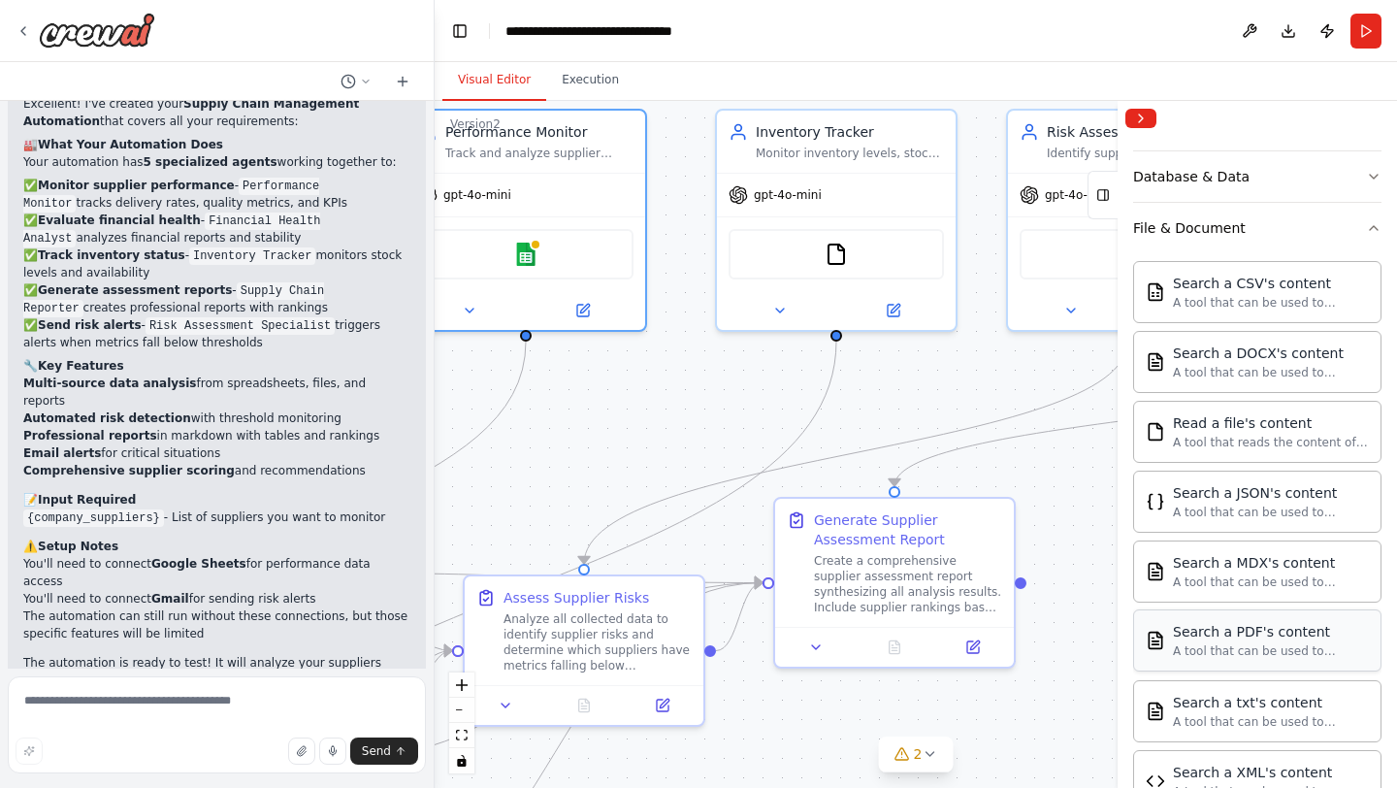
click at [1281, 655] on div "A tool that can be used to semantic search a query from a PDF's content." at bounding box center [1271, 651] width 196 height 16
click at [1250, 641] on div "Search a PDF's content A tool that can be used to semantic search a query from …" at bounding box center [1271, 640] width 196 height 37
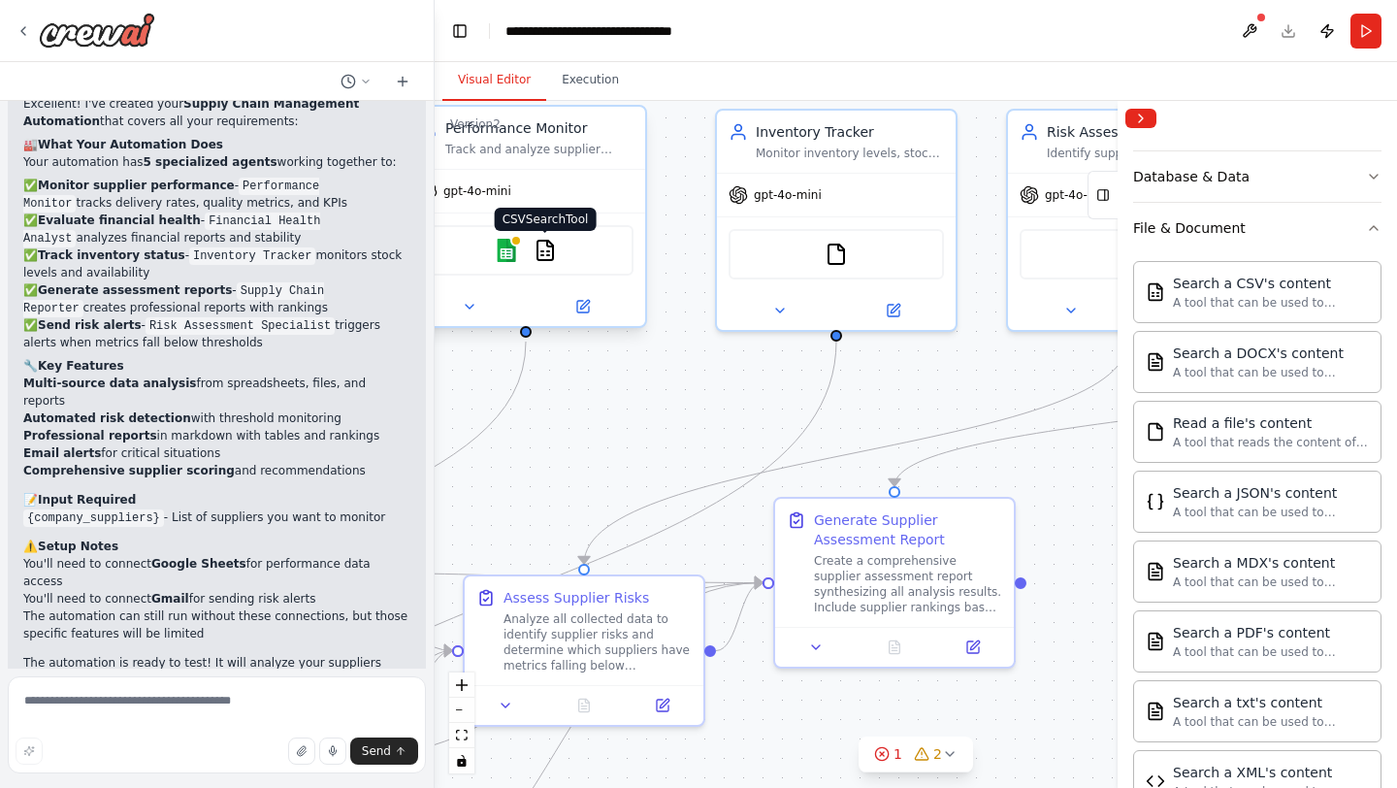
click at [542, 247] on img at bounding box center [545, 250] width 23 height 23
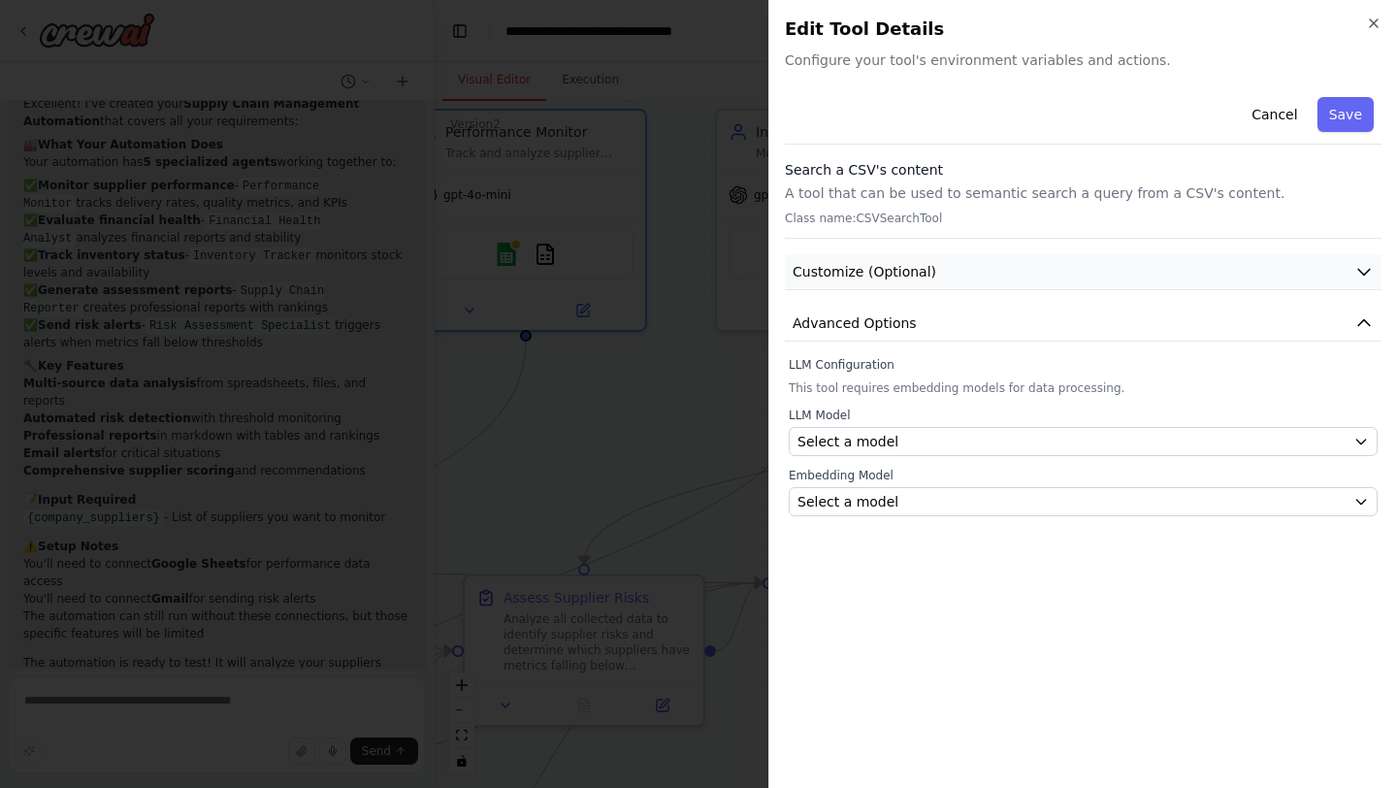
click at [912, 273] on span "Customize (Optional)" at bounding box center [865, 271] width 144 height 19
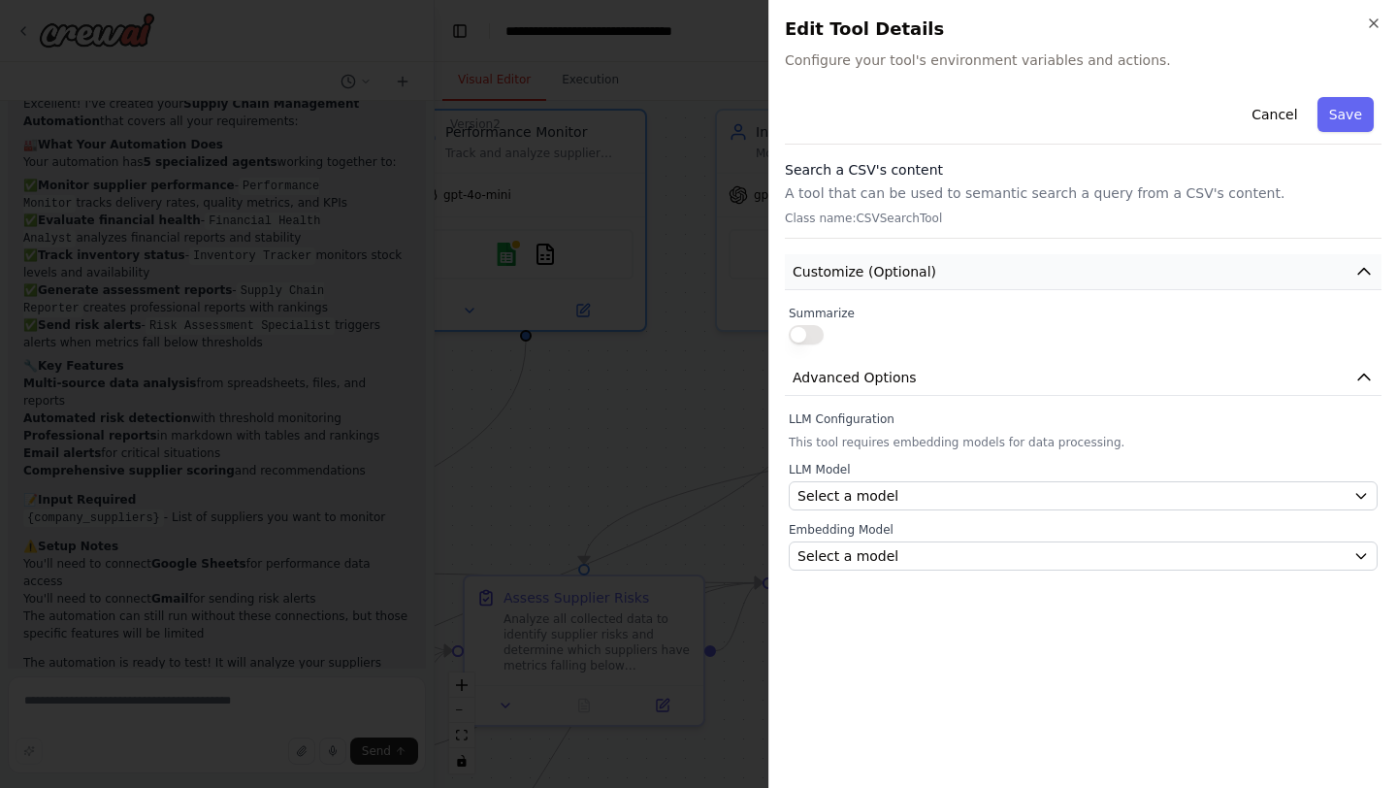
click at [912, 273] on span "Customize (Optional)" at bounding box center [865, 271] width 144 height 19
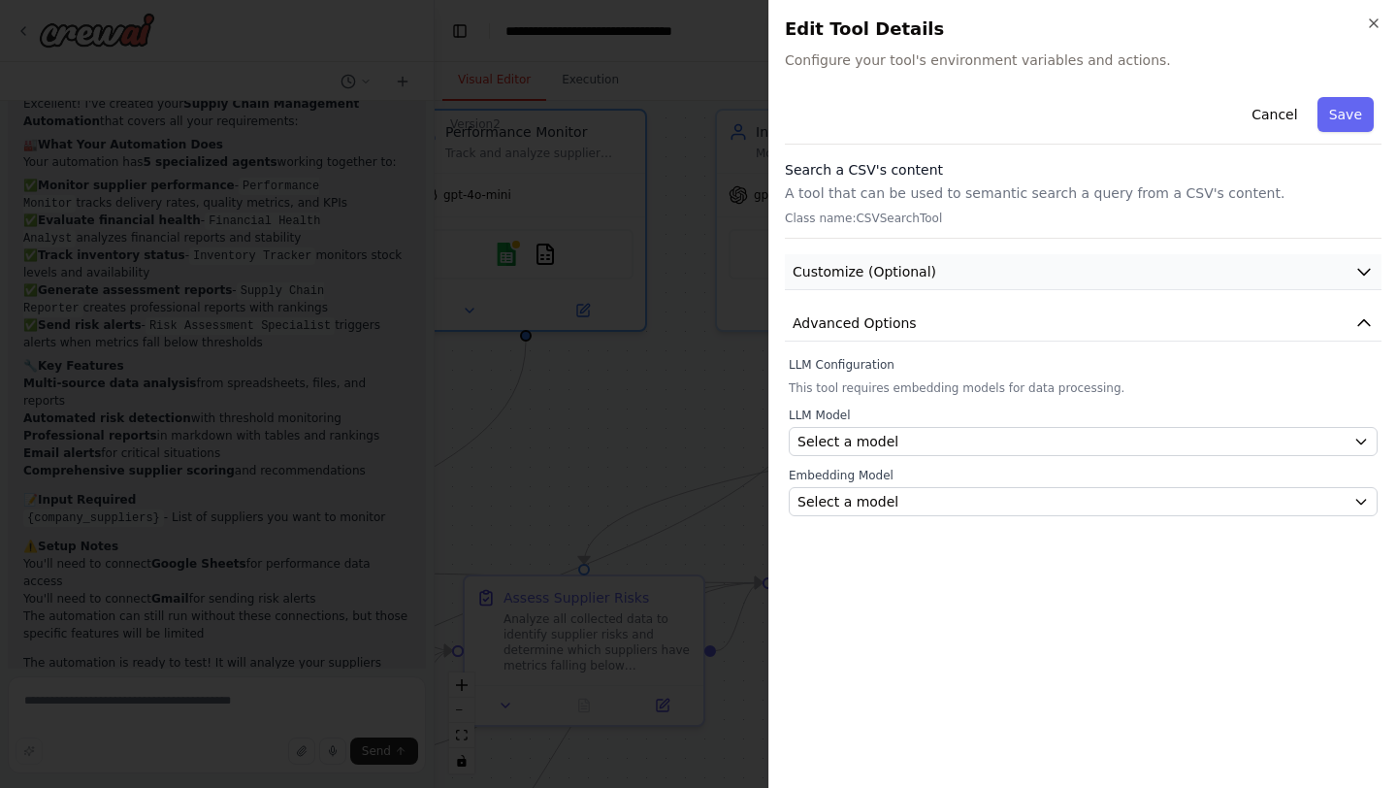
click at [912, 273] on span "Customize (Optional)" at bounding box center [865, 271] width 144 height 19
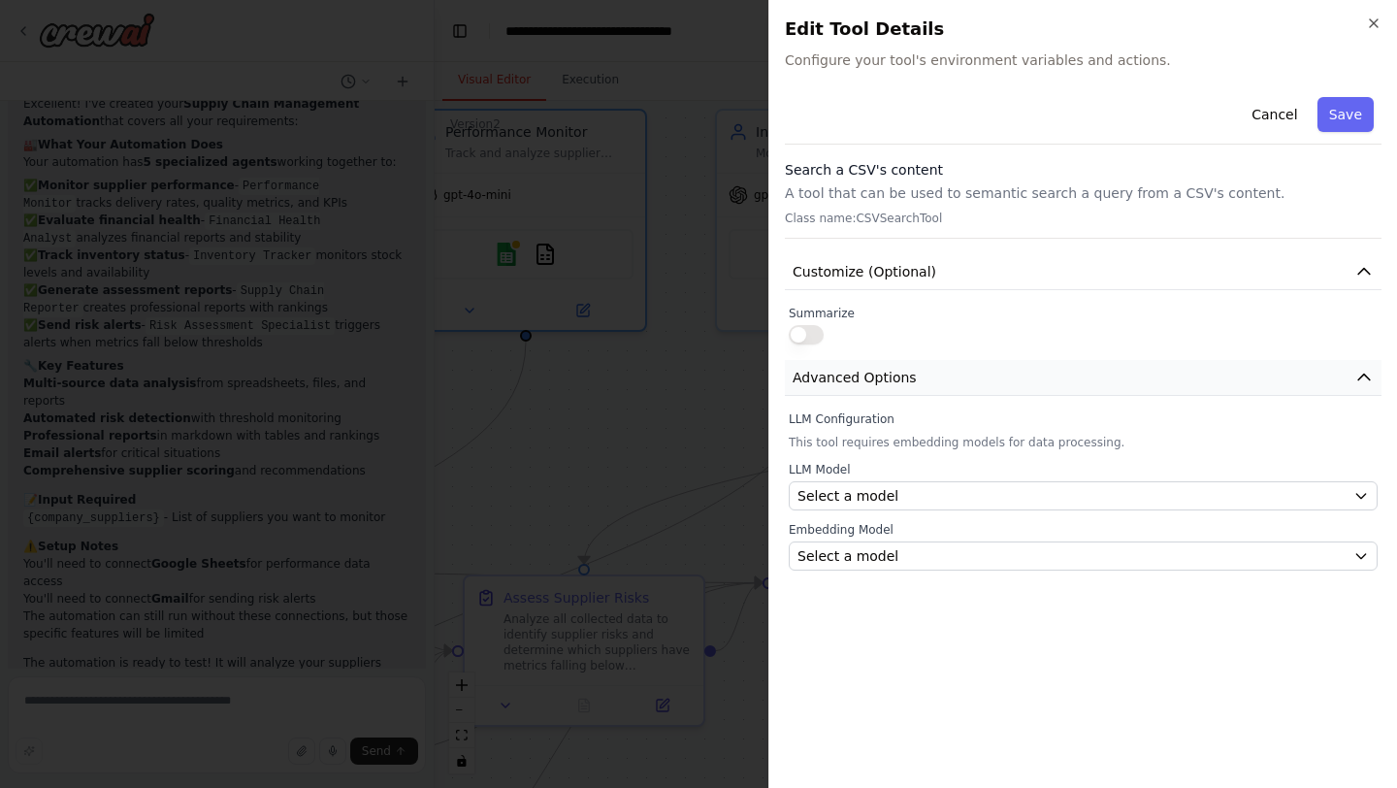
click at [853, 372] on span "Advanced Options" at bounding box center [855, 377] width 124 height 19
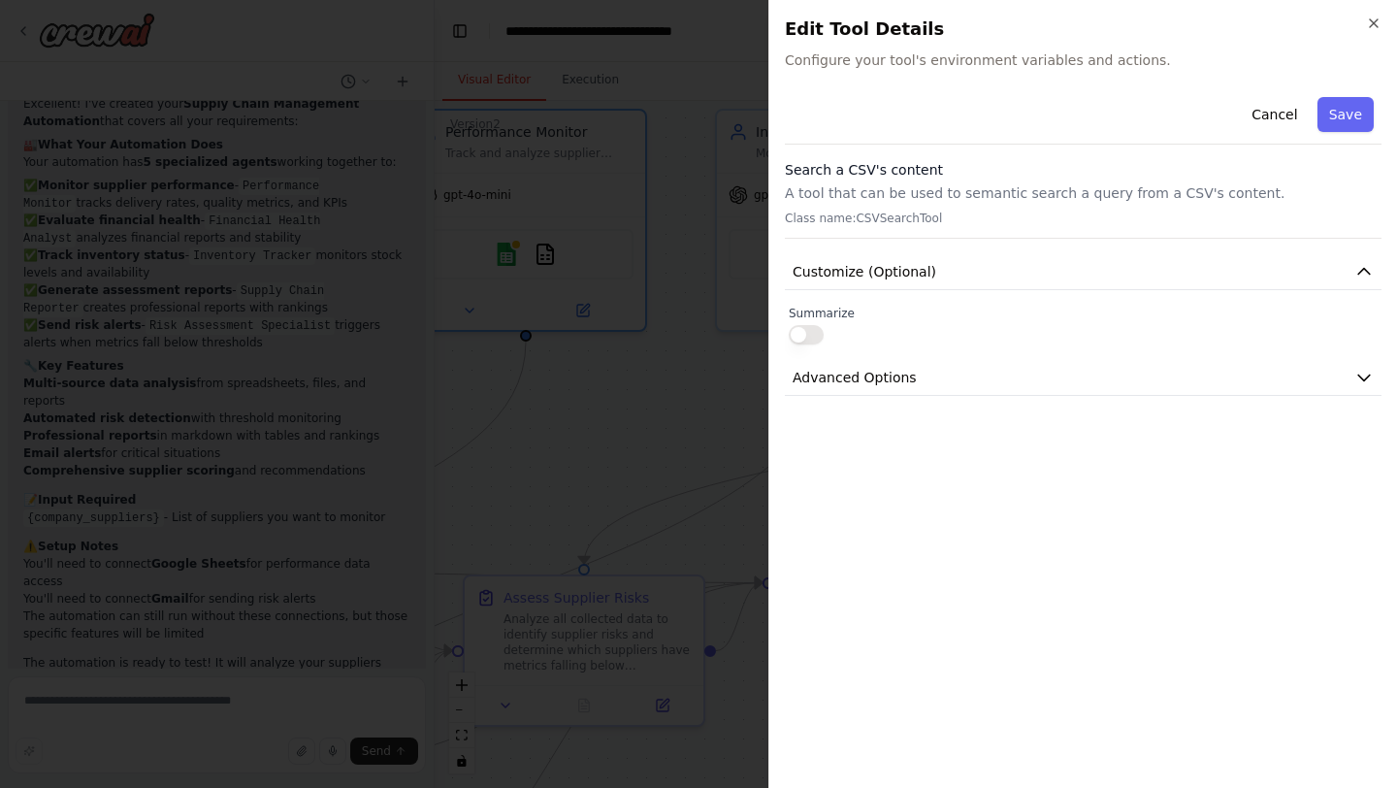
click at [799, 333] on button "button" at bounding box center [806, 334] width 35 height 19
click at [890, 178] on h3 "Search a CSV's content" at bounding box center [1083, 169] width 597 height 19
click at [1258, 122] on button "Cancel" at bounding box center [1274, 114] width 69 height 35
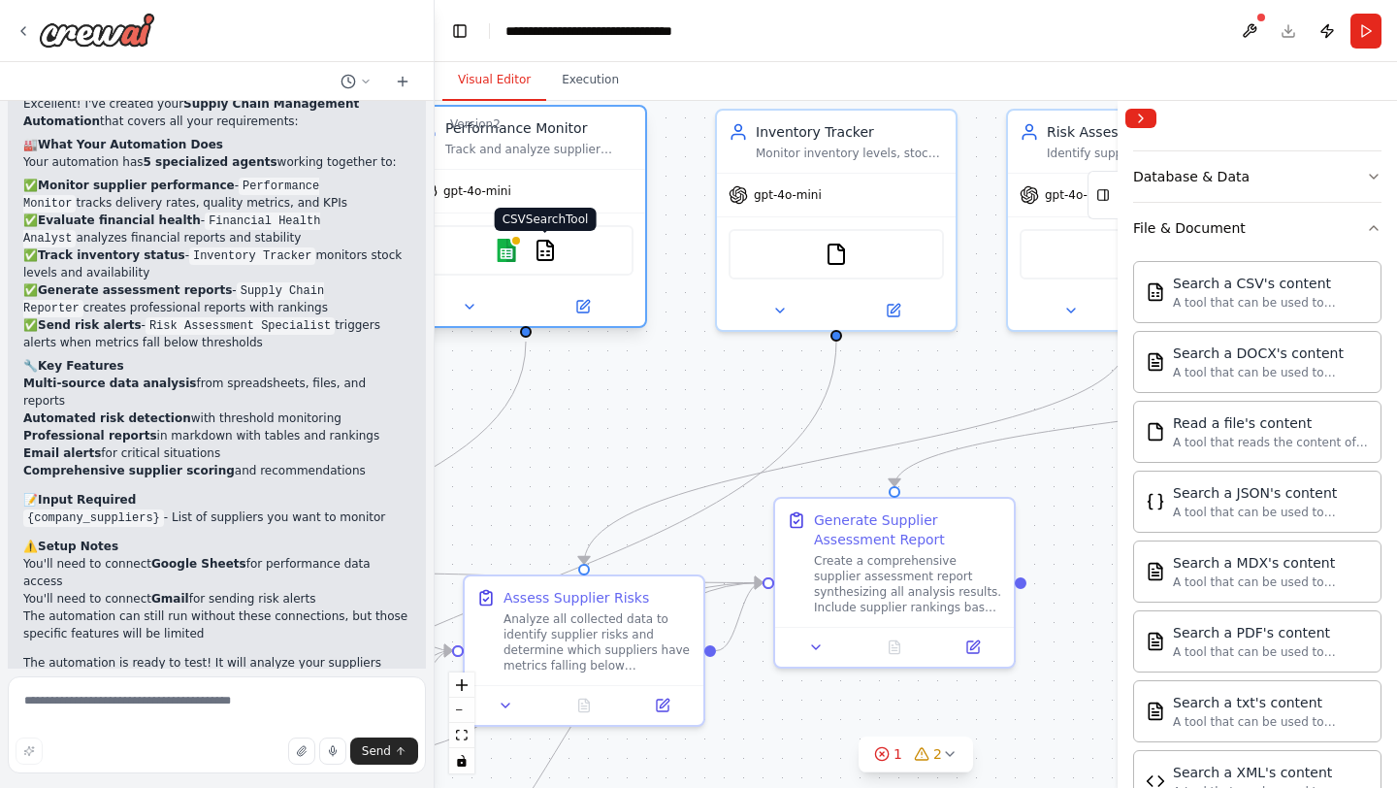
click at [543, 258] on img at bounding box center [545, 250] width 23 height 23
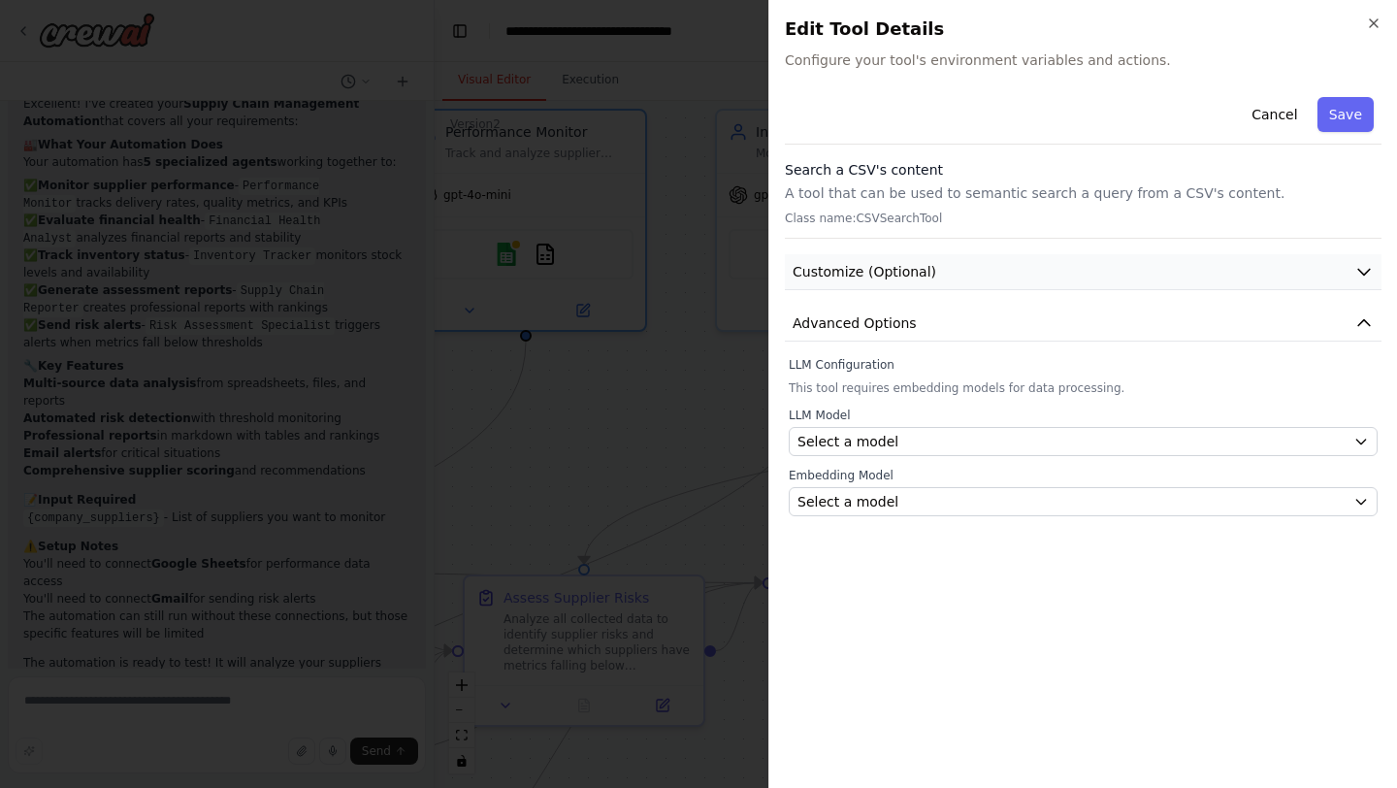
click at [1156, 260] on button "Customize (Optional)" at bounding box center [1083, 272] width 597 height 36
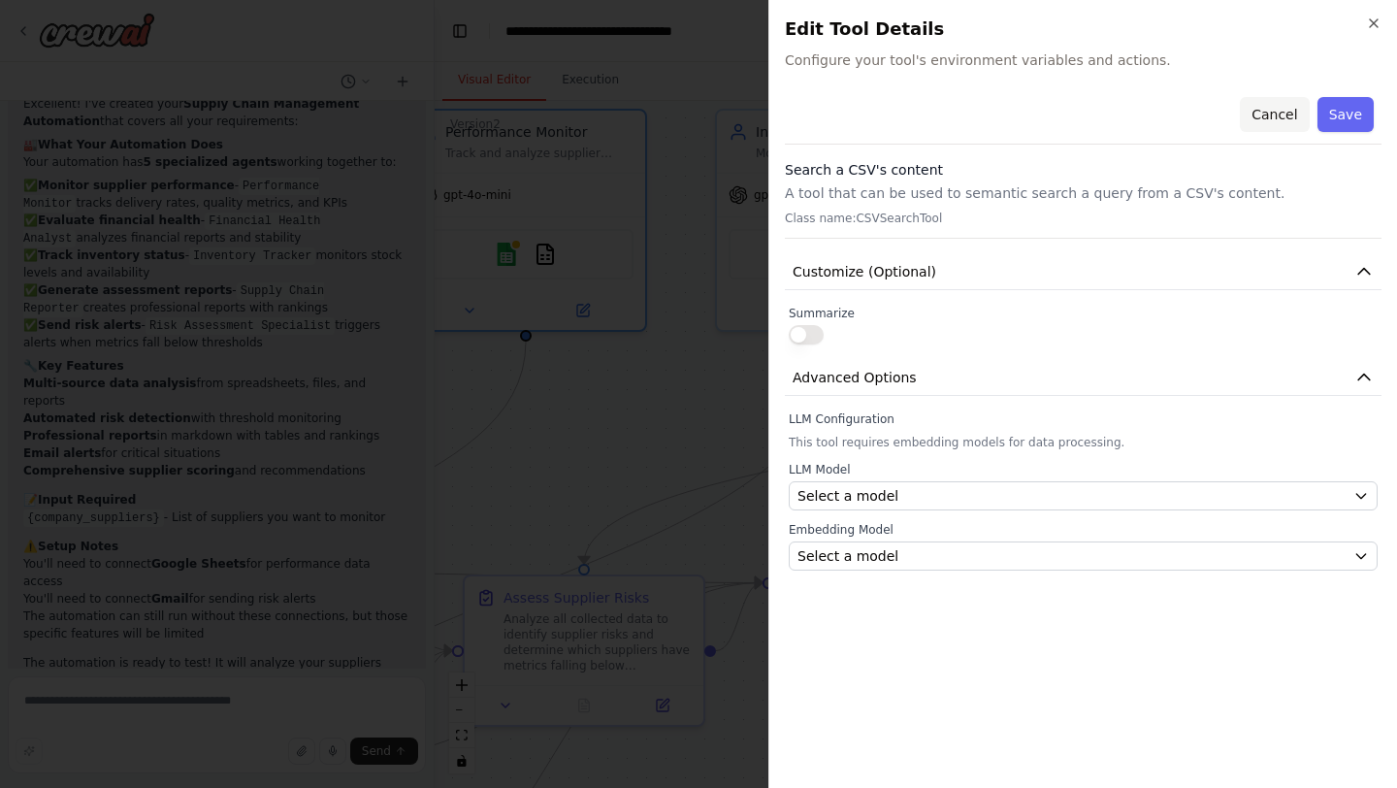
click at [1284, 118] on button "Cancel" at bounding box center [1274, 114] width 69 height 35
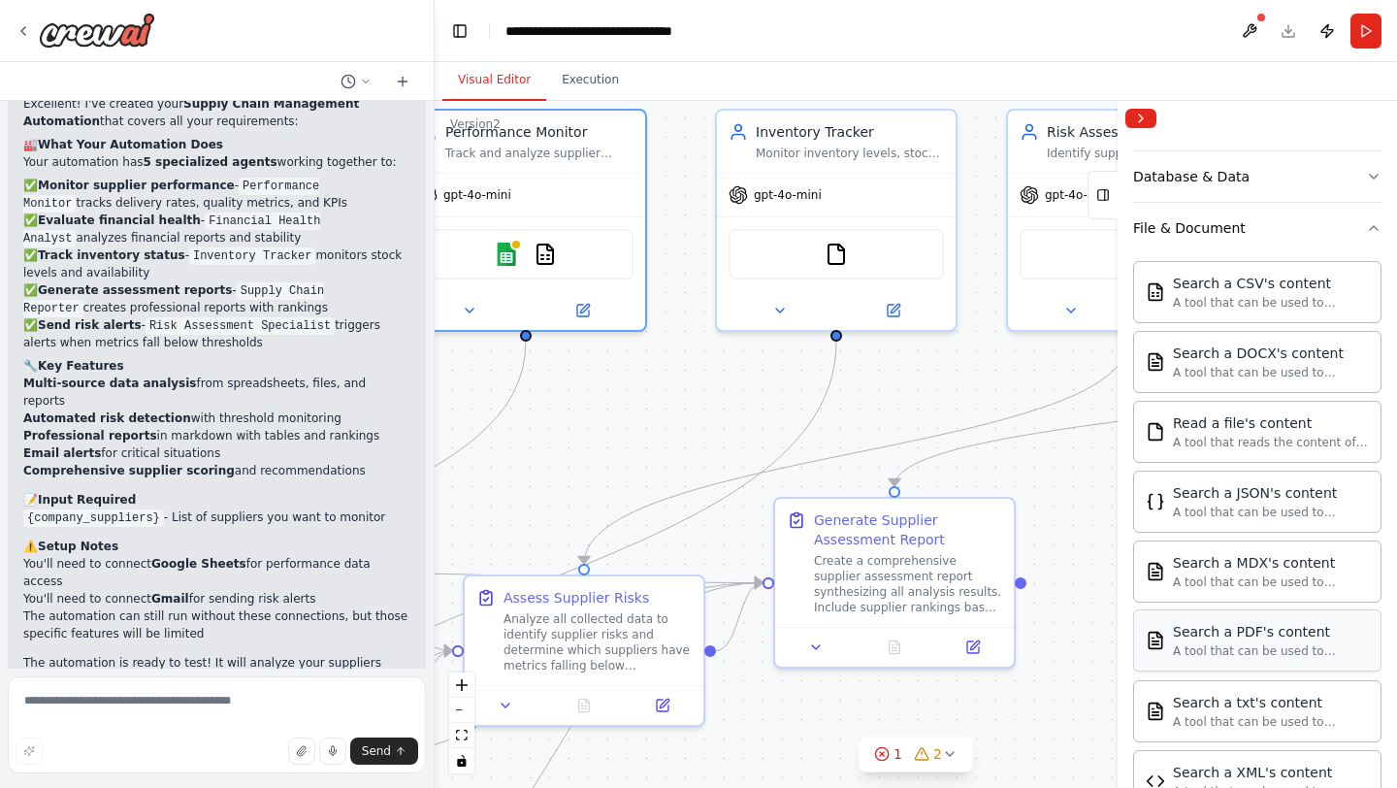
click at [1264, 618] on div "Search a PDF's content A tool that can be used to semantic search a query from …" at bounding box center [1257, 640] width 248 height 62
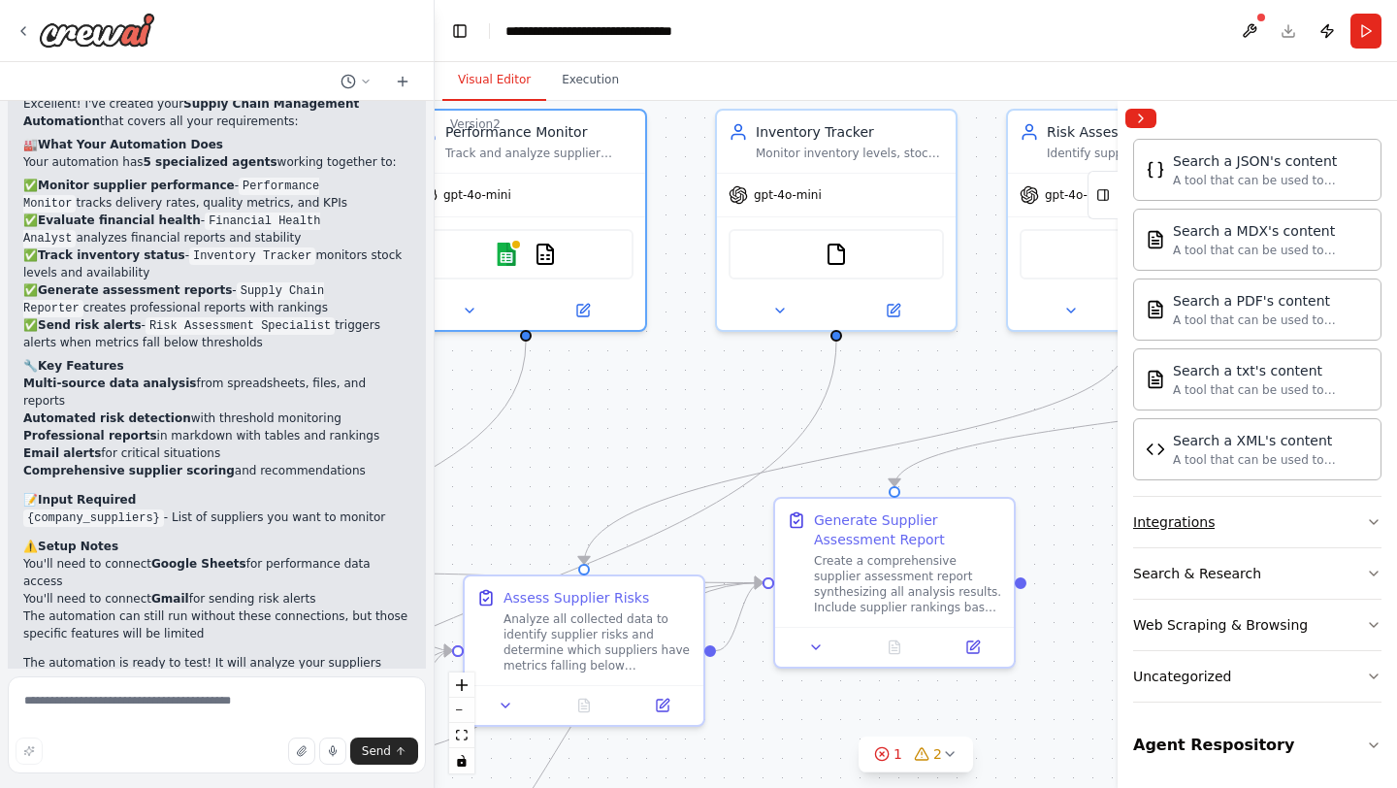
click at [1236, 531] on button "Integrations" at bounding box center [1257, 522] width 248 height 50
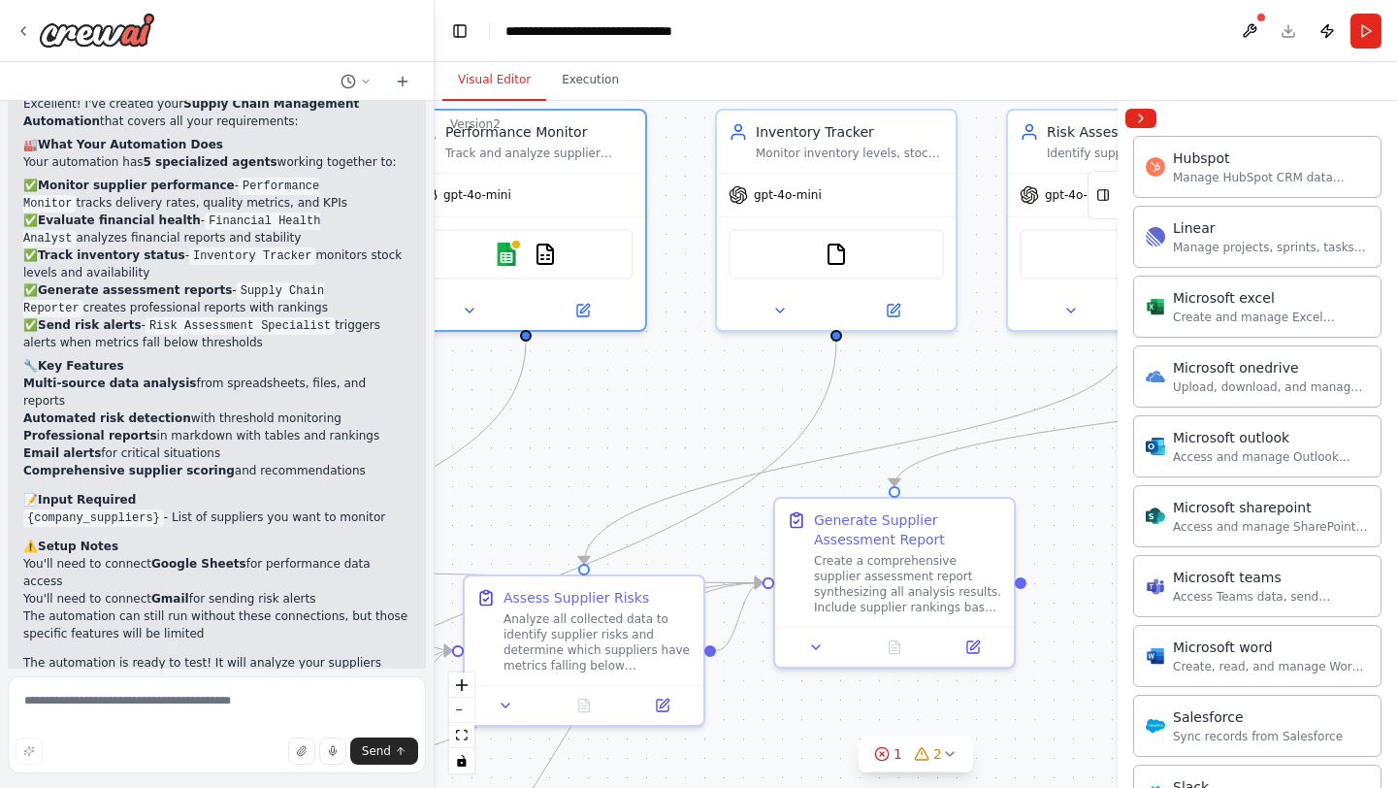
scroll to position [1843, 0]
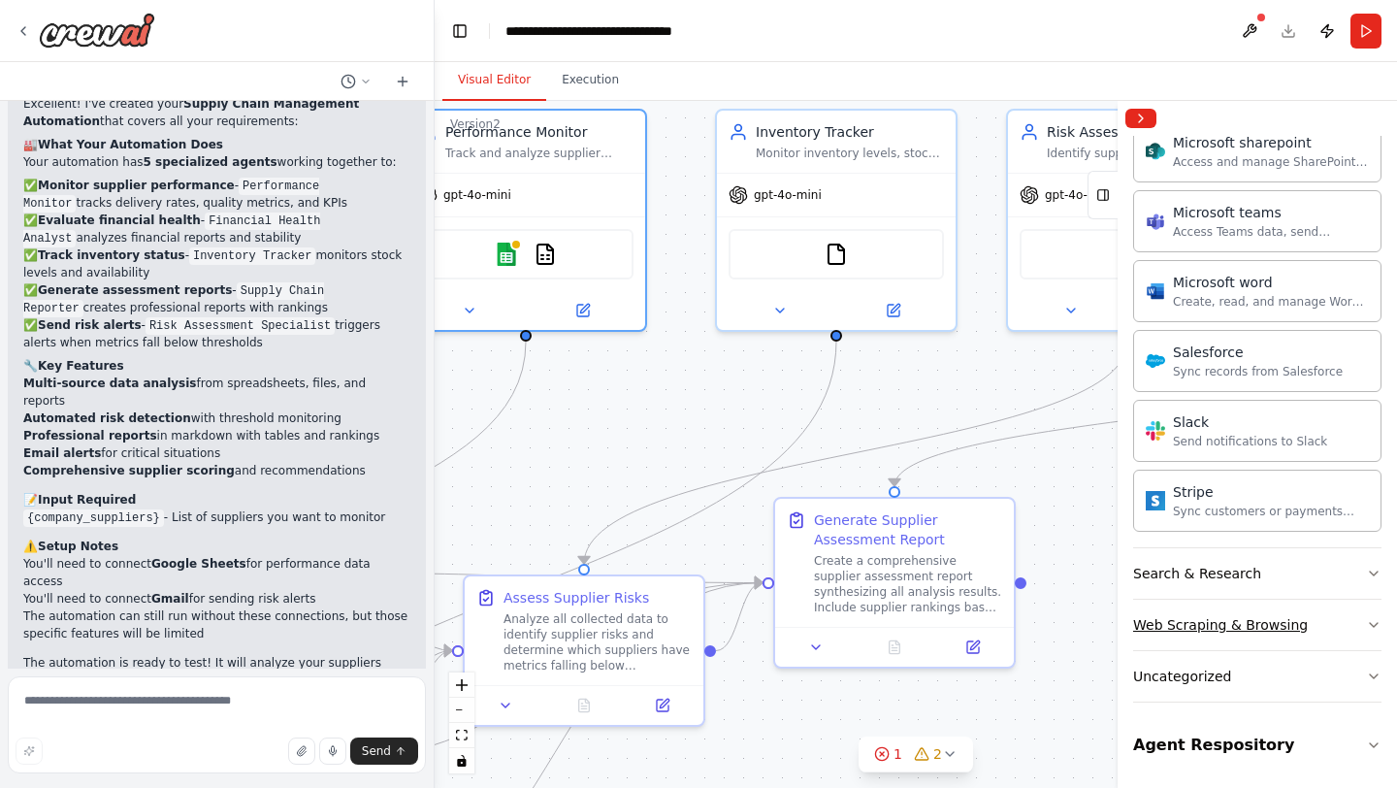
click at [1257, 628] on div "Web Scraping & Browsing" at bounding box center [1220, 624] width 175 height 19
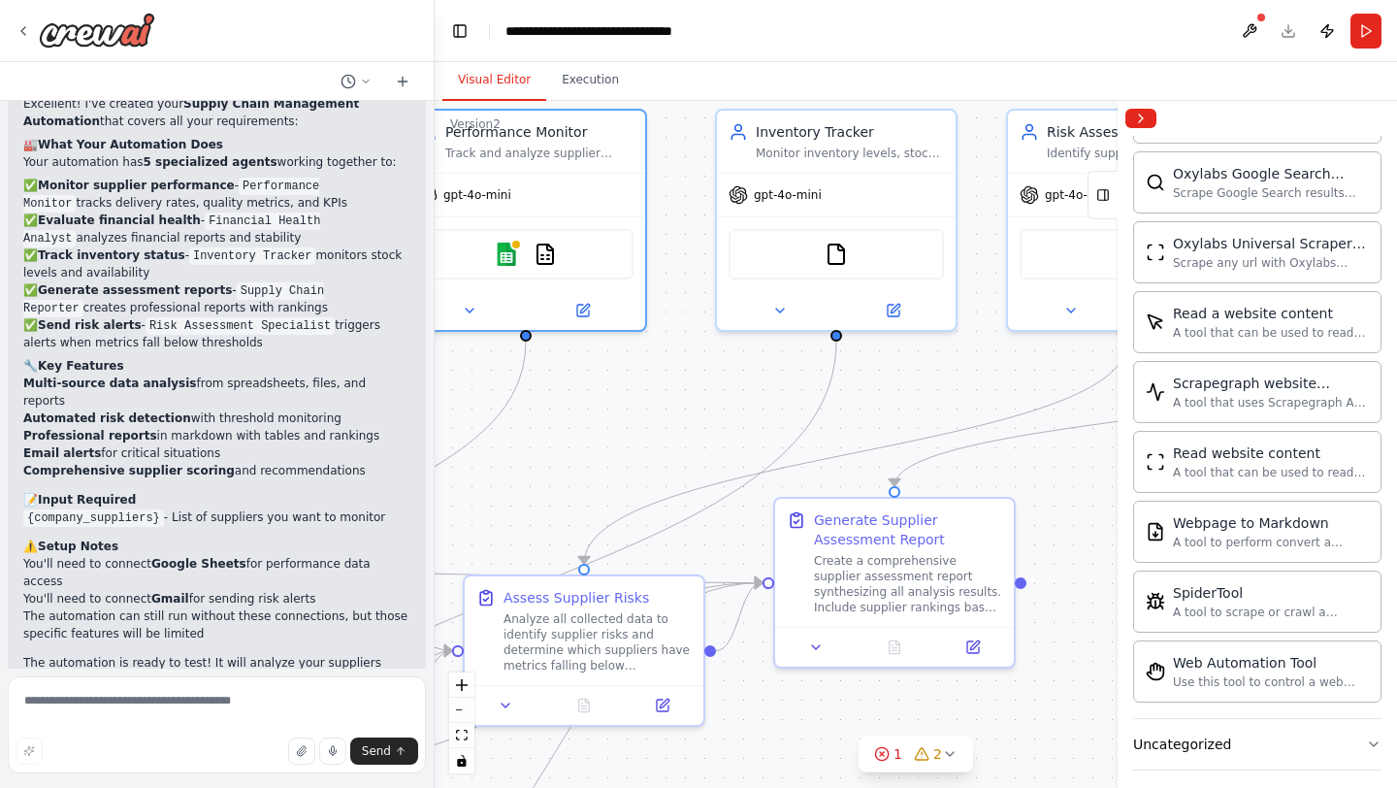
scroll to position [2906, 0]
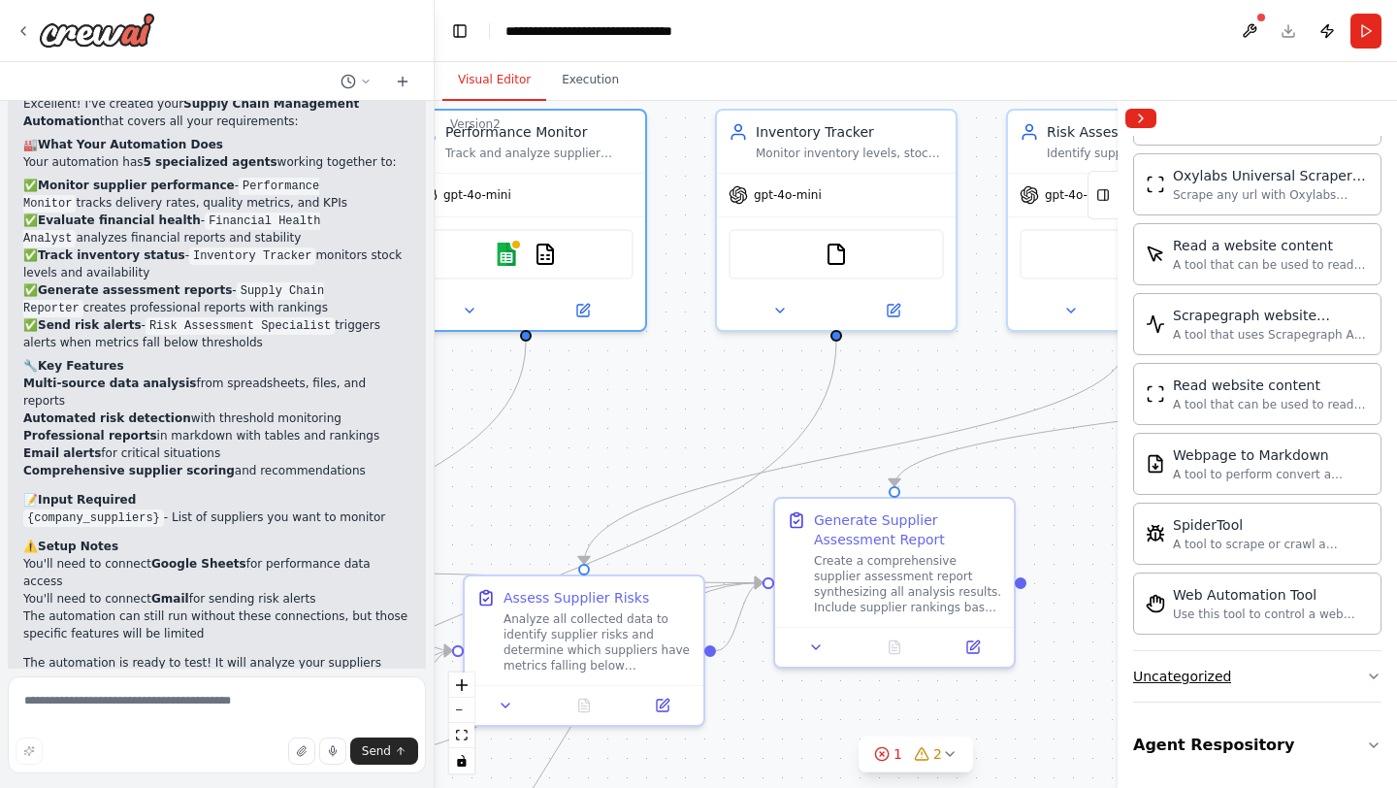
click at [1259, 686] on button "Uncategorized" at bounding box center [1257, 676] width 248 height 50
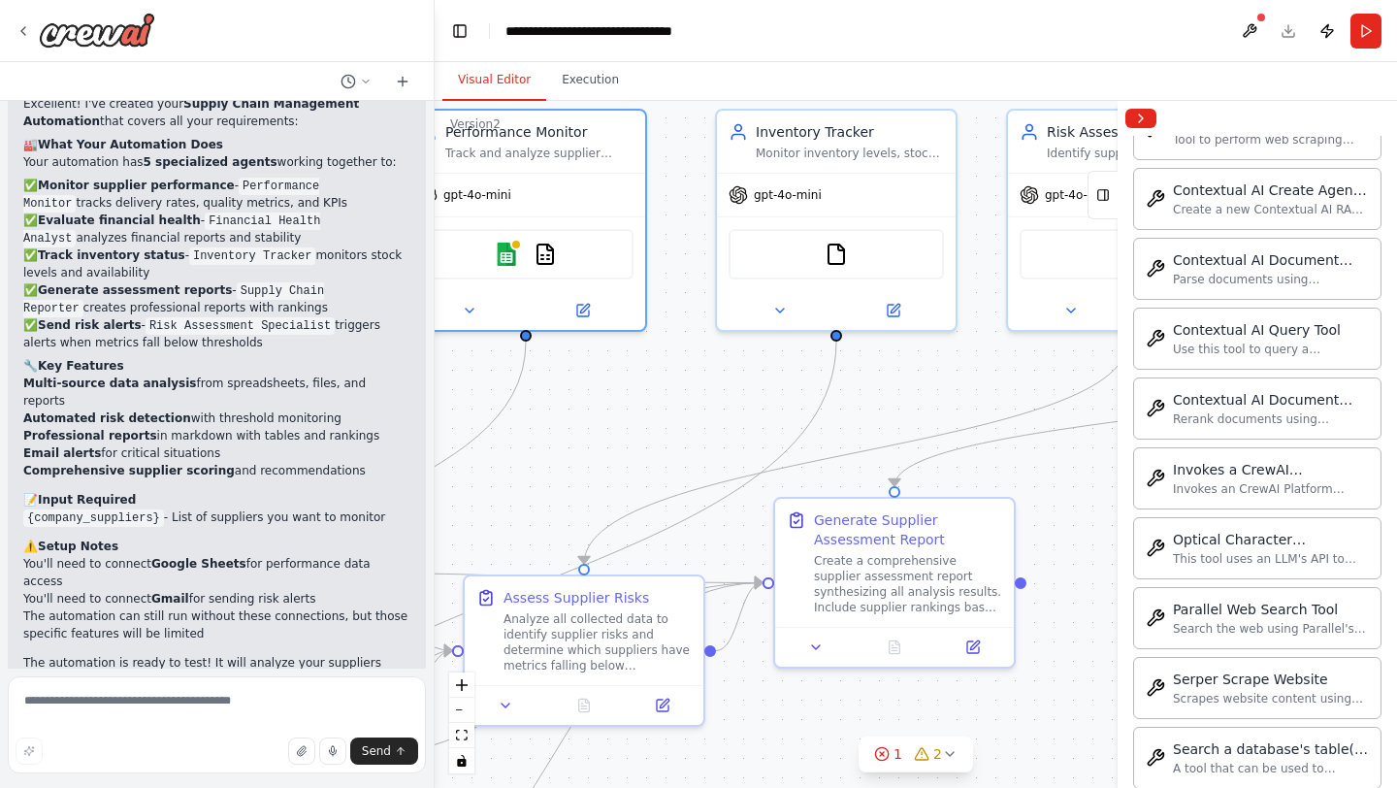
scroll to position [3969, 0]
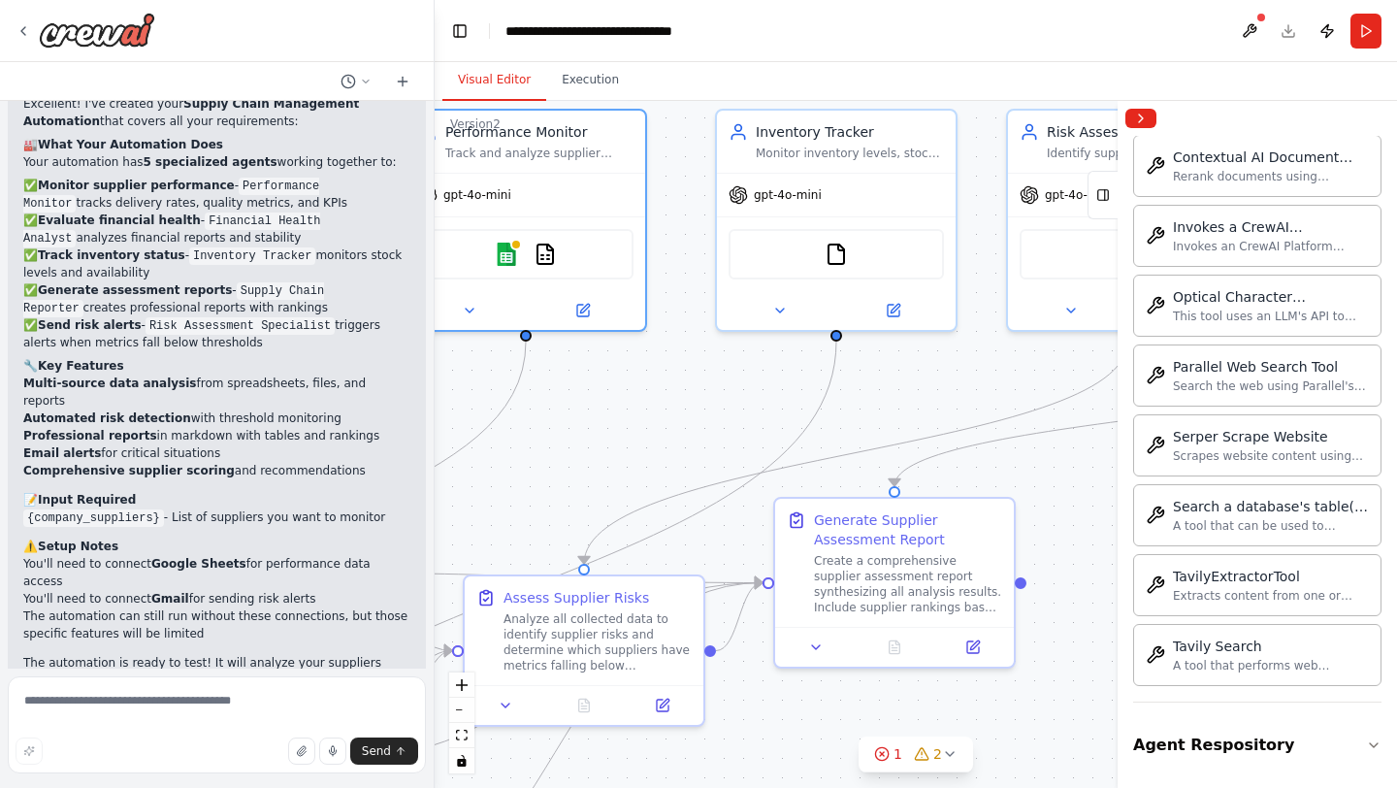
click at [694, 451] on div ".deletable-edge-delete-btn { width: 20px; height: 20px; border: 0px solid #ffff…" at bounding box center [916, 444] width 962 height 687
click at [1361, 28] on button "Run" at bounding box center [1365, 31] width 31 height 35
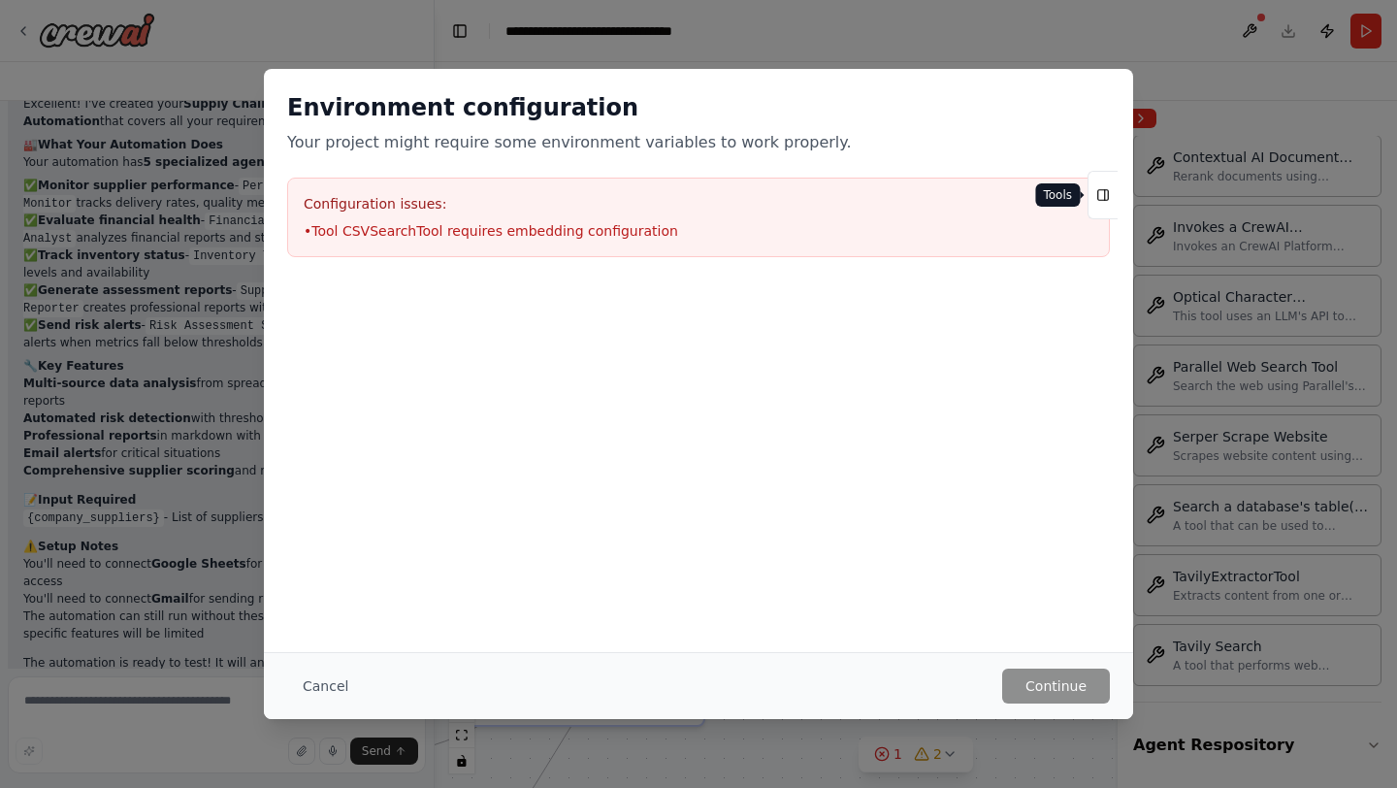
click at [1111, 191] on button "Tools" at bounding box center [1102, 195] width 30 height 49
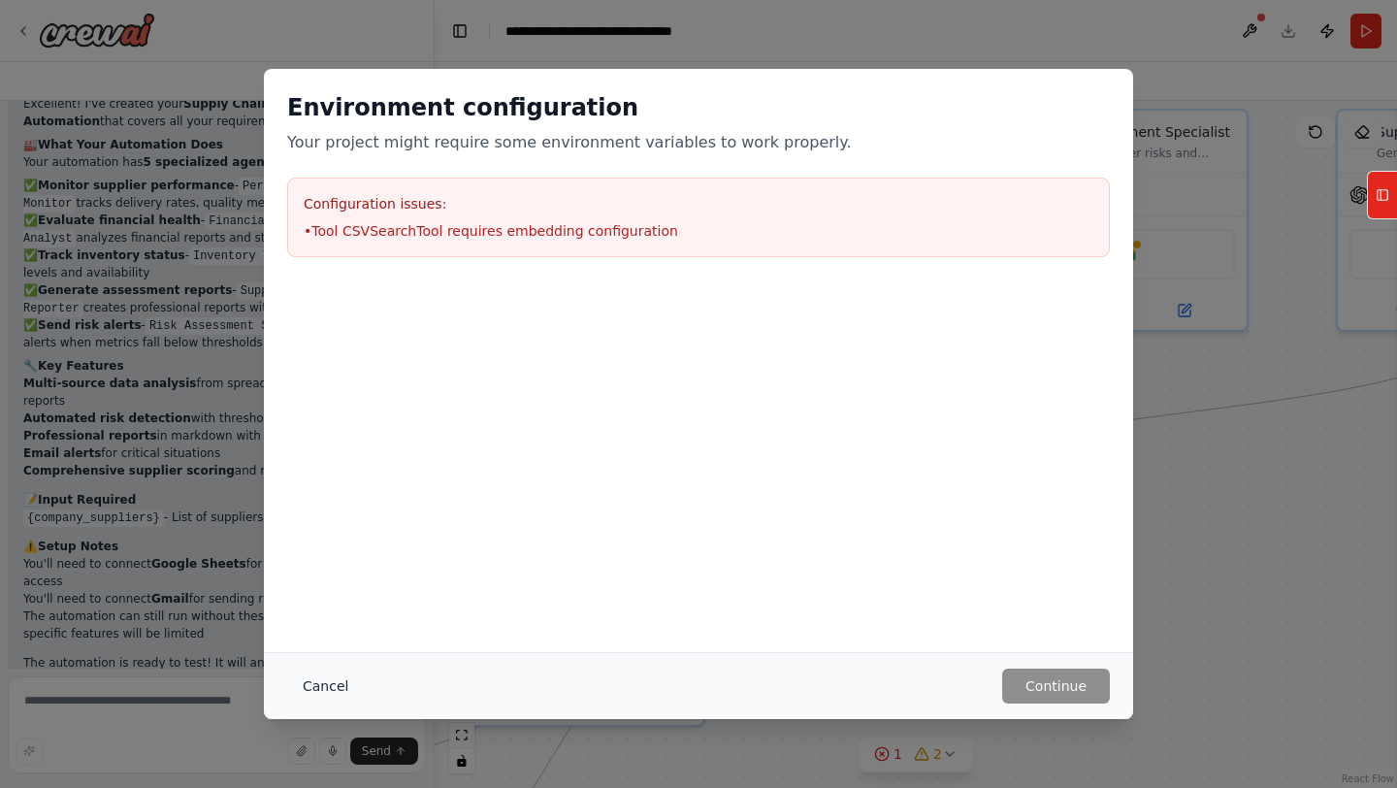
click at [324, 683] on button "Cancel" at bounding box center [325, 685] width 77 height 35
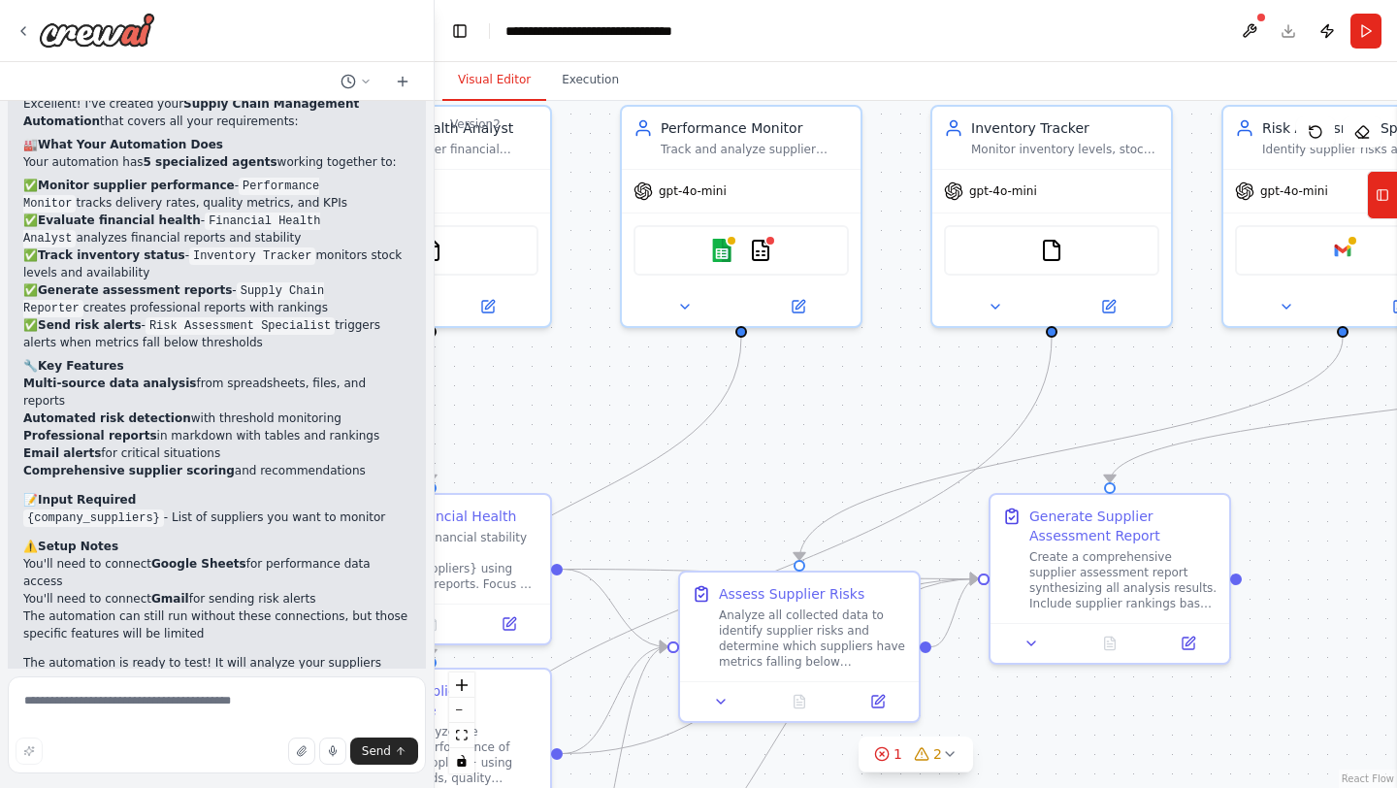
drag, startPoint x: 660, startPoint y: 423, endPoint x: 881, endPoint y: 420, distance: 221.2
click at [881, 420] on div ".deletable-edge-delete-btn { width: 20px; height: 20px; border: 0px solid #ffff…" at bounding box center [916, 444] width 962 height 687
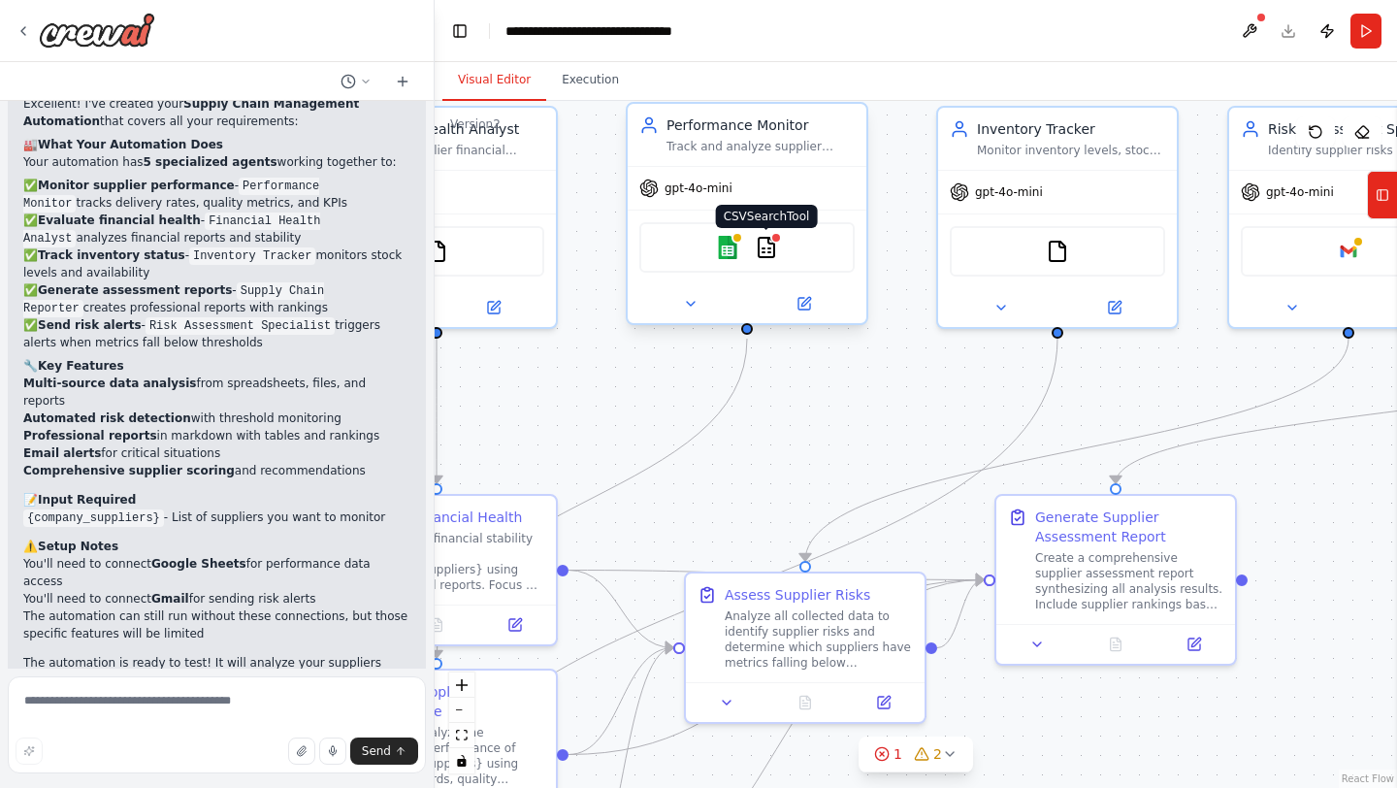
click at [767, 256] on img at bounding box center [766, 247] width 23 height 23
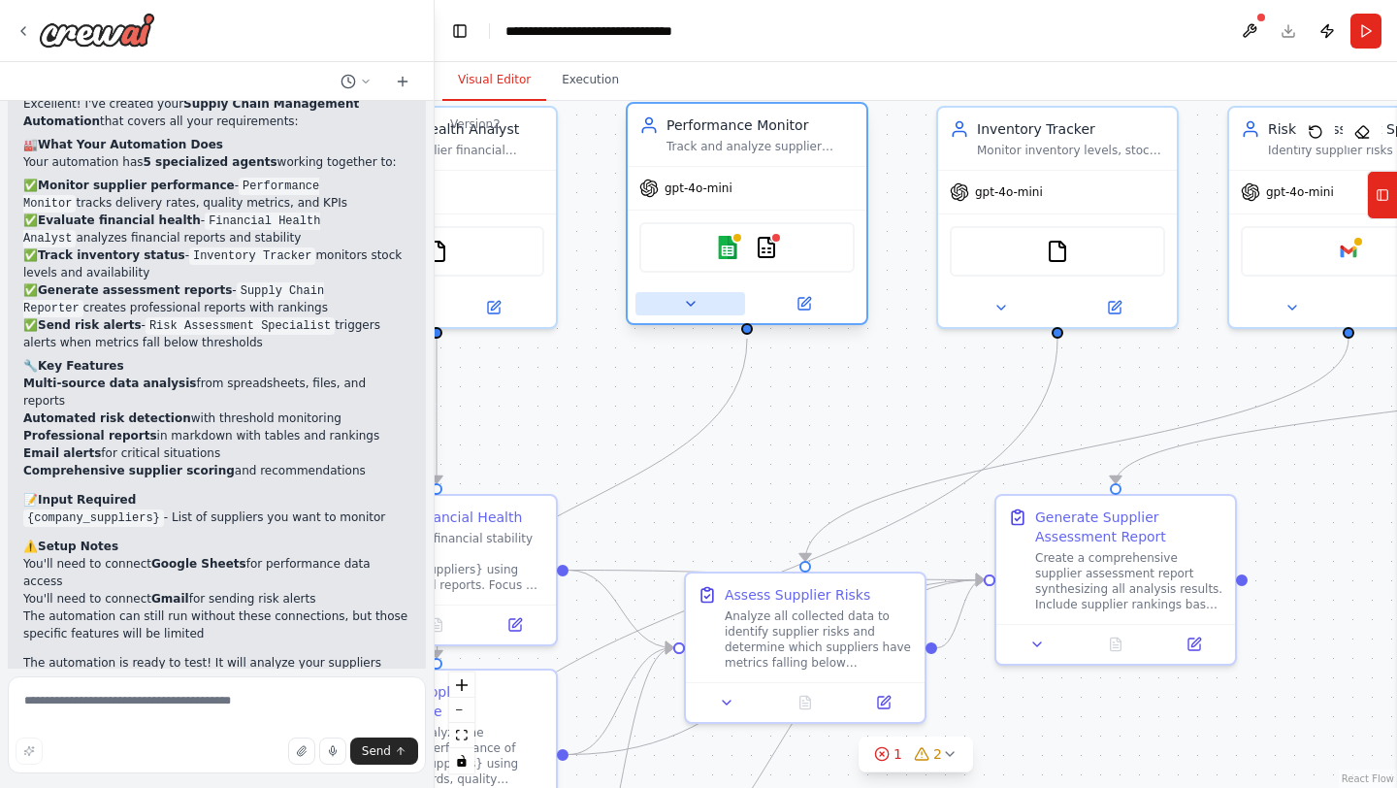
click at [695, 301] on icon at bounding box center [691, 304] width 16 height 16
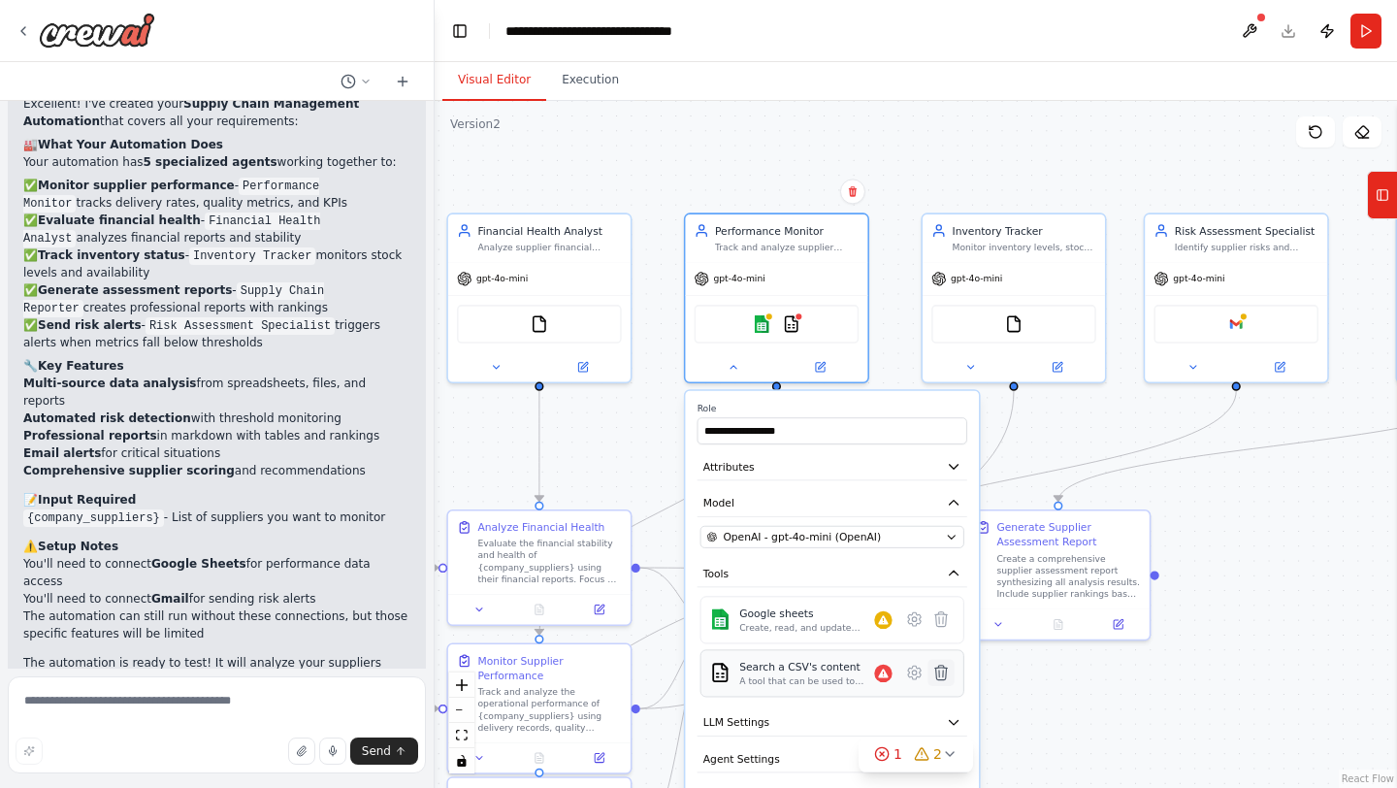
click at [943, 674] on icon at bounding box center [941, 672] width 13 height 15
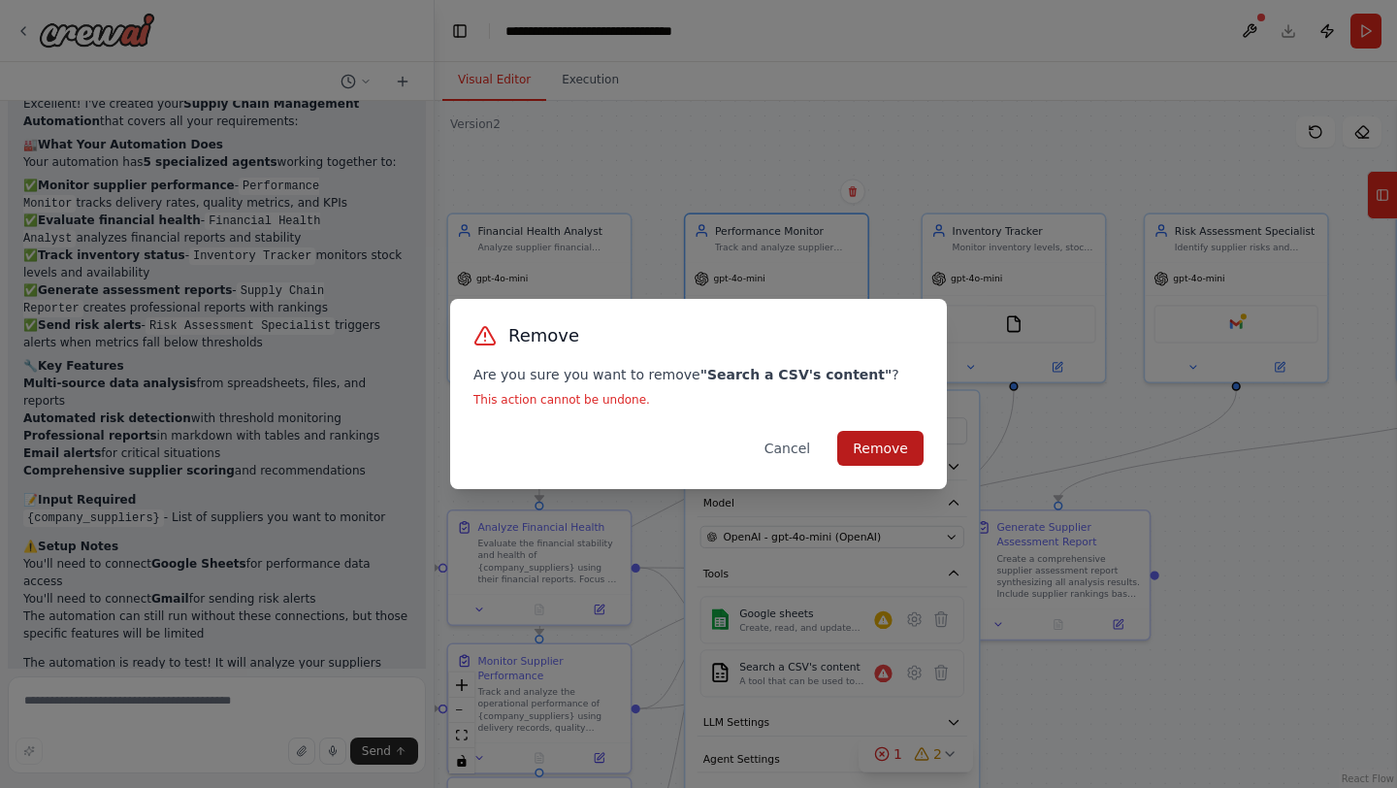
click at [877, 443] on button "Remove" at bounding box center [880, 448] width 86 height 35
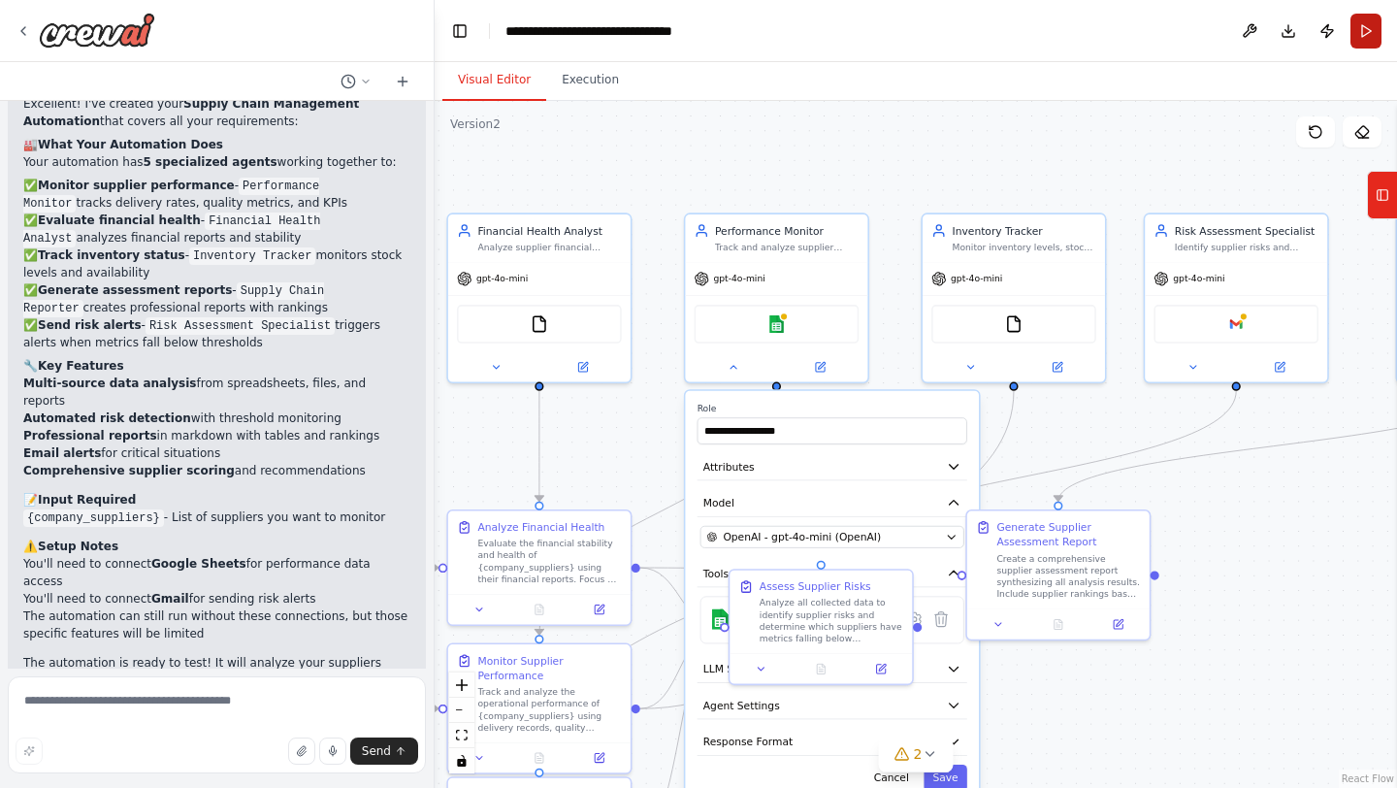
click at [1365, 25] on button "Run" at bounding box center [1365, 31] width 31 height 35
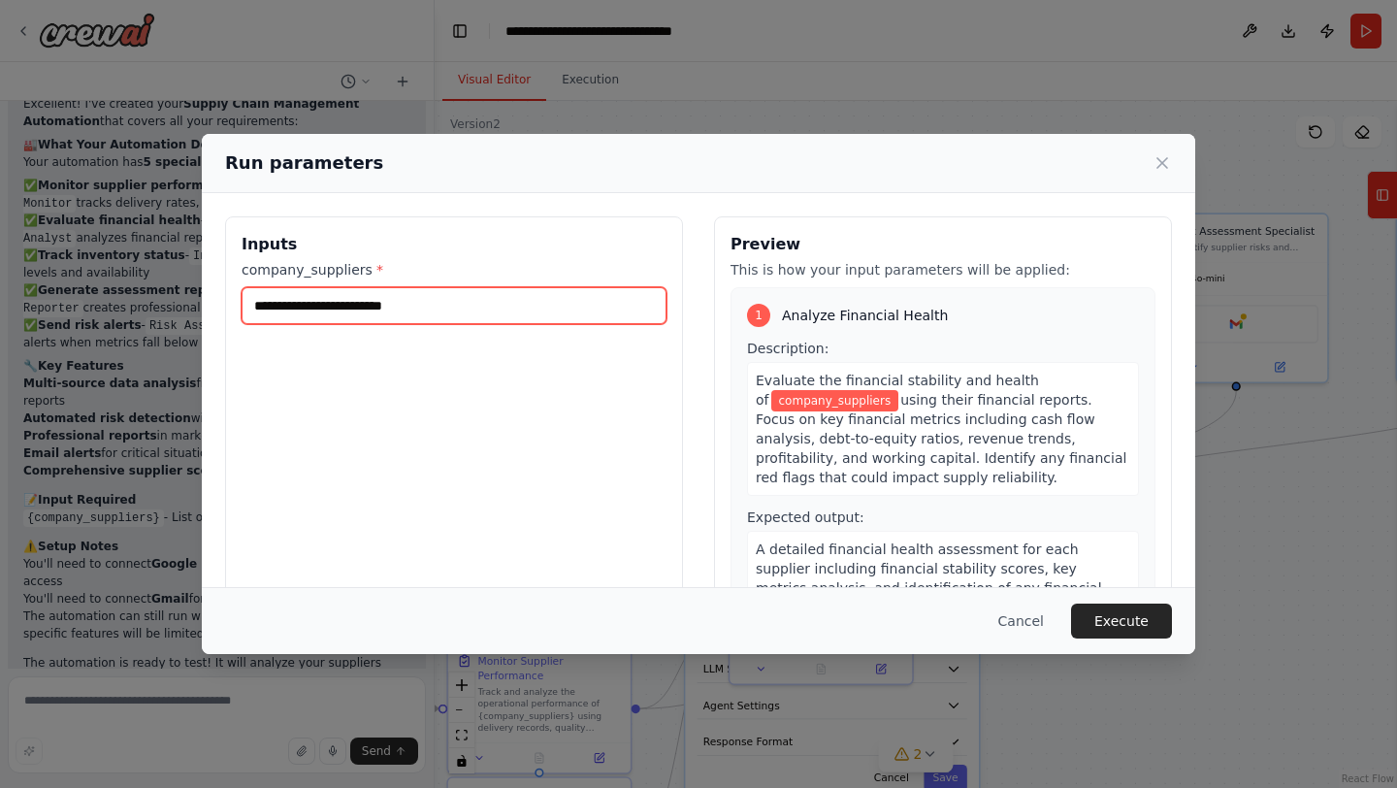
click at [451, 315] on input "company_suppliers *" at bounding box center [454, 305] width 425 height 37
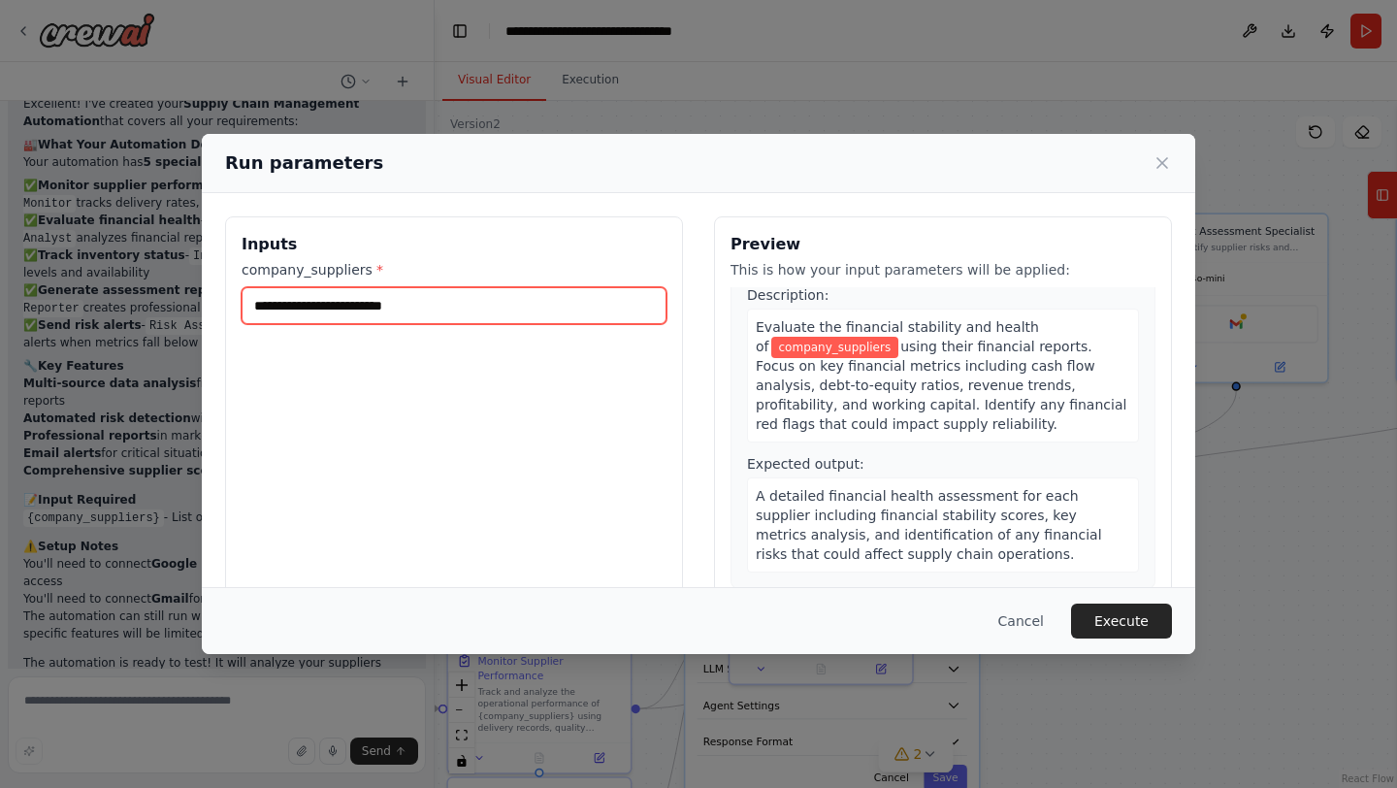
scroll to position [7, 0]
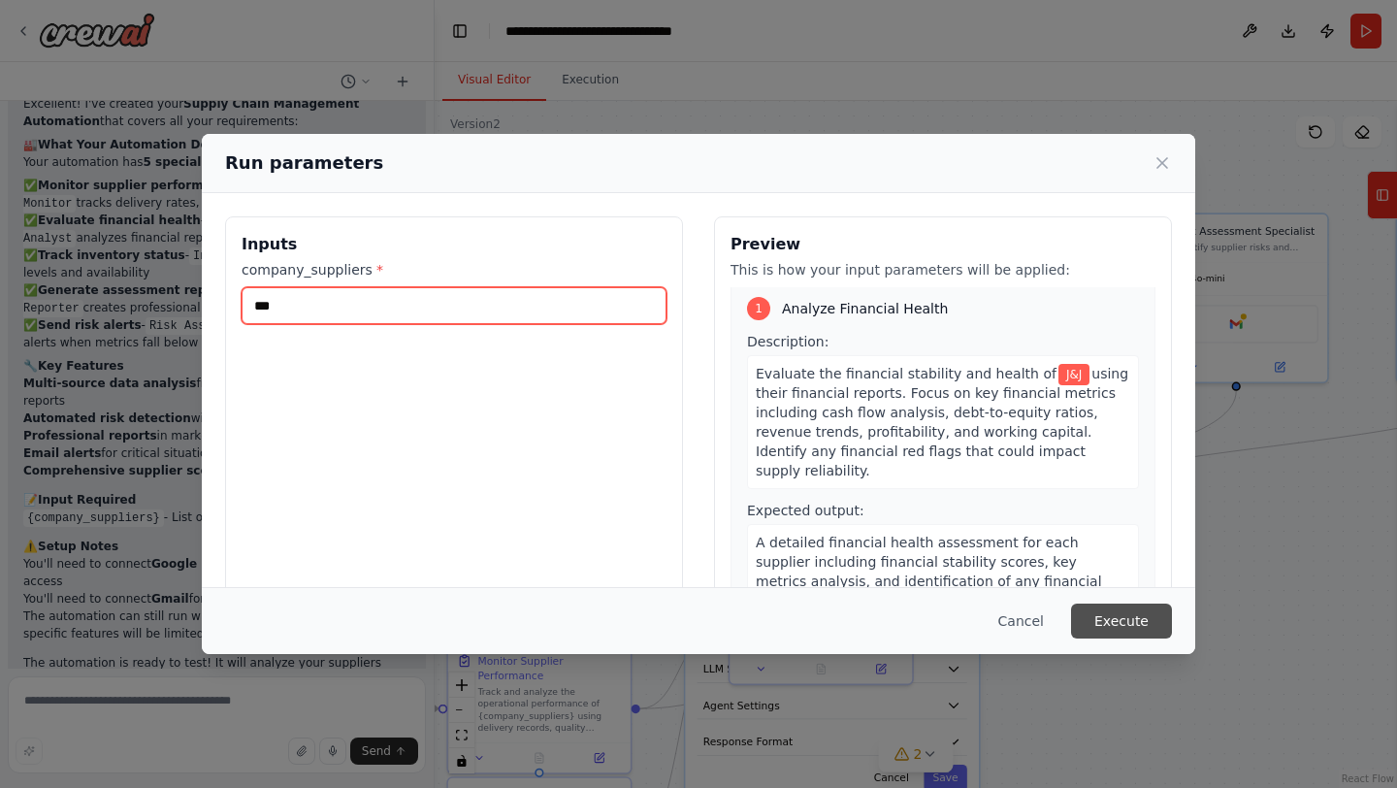
type input "***"
click at [1144, 620] on button "Execute" at bounding box center [1121, 620] width 101 height 35
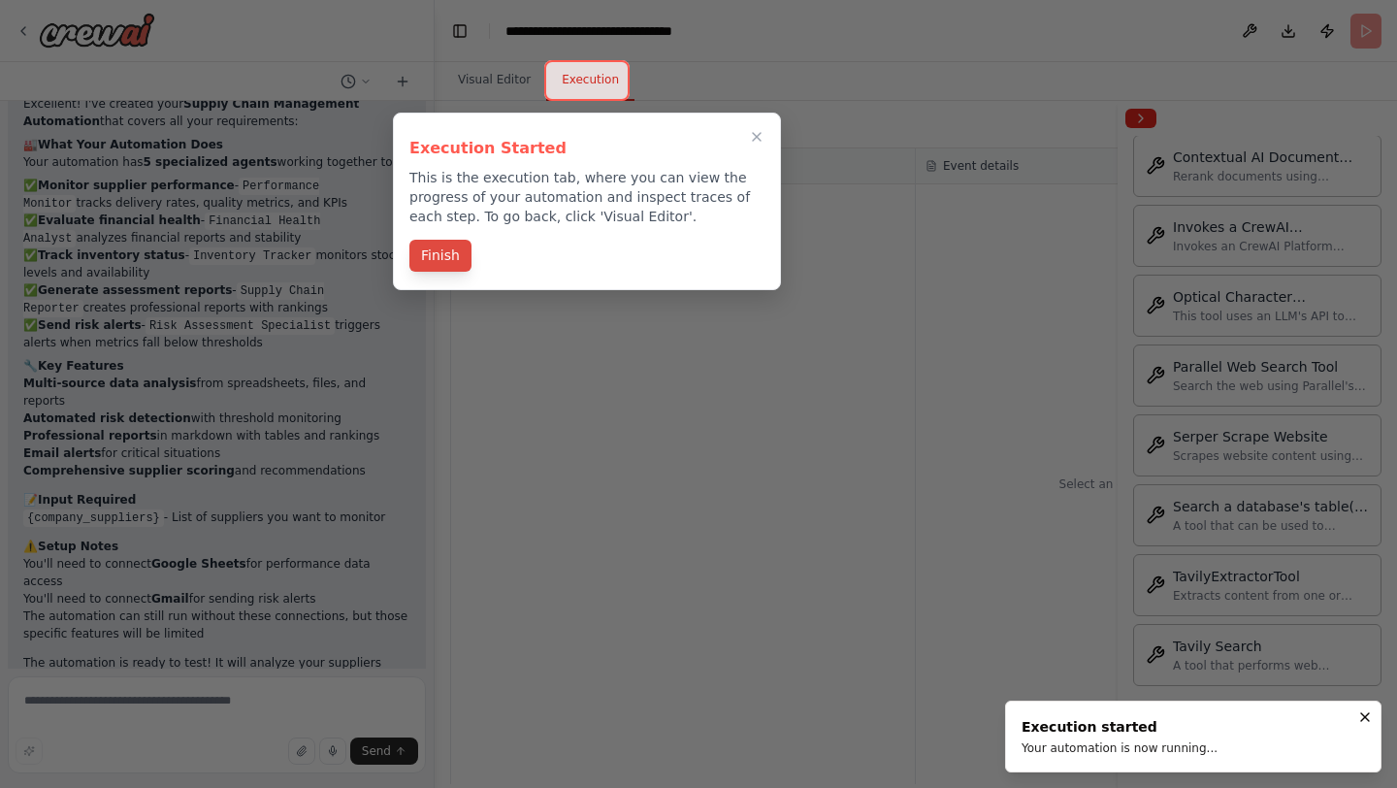
click at [421, 261] on button "Finish" at bounding box center [440, 256] width 62 height 32
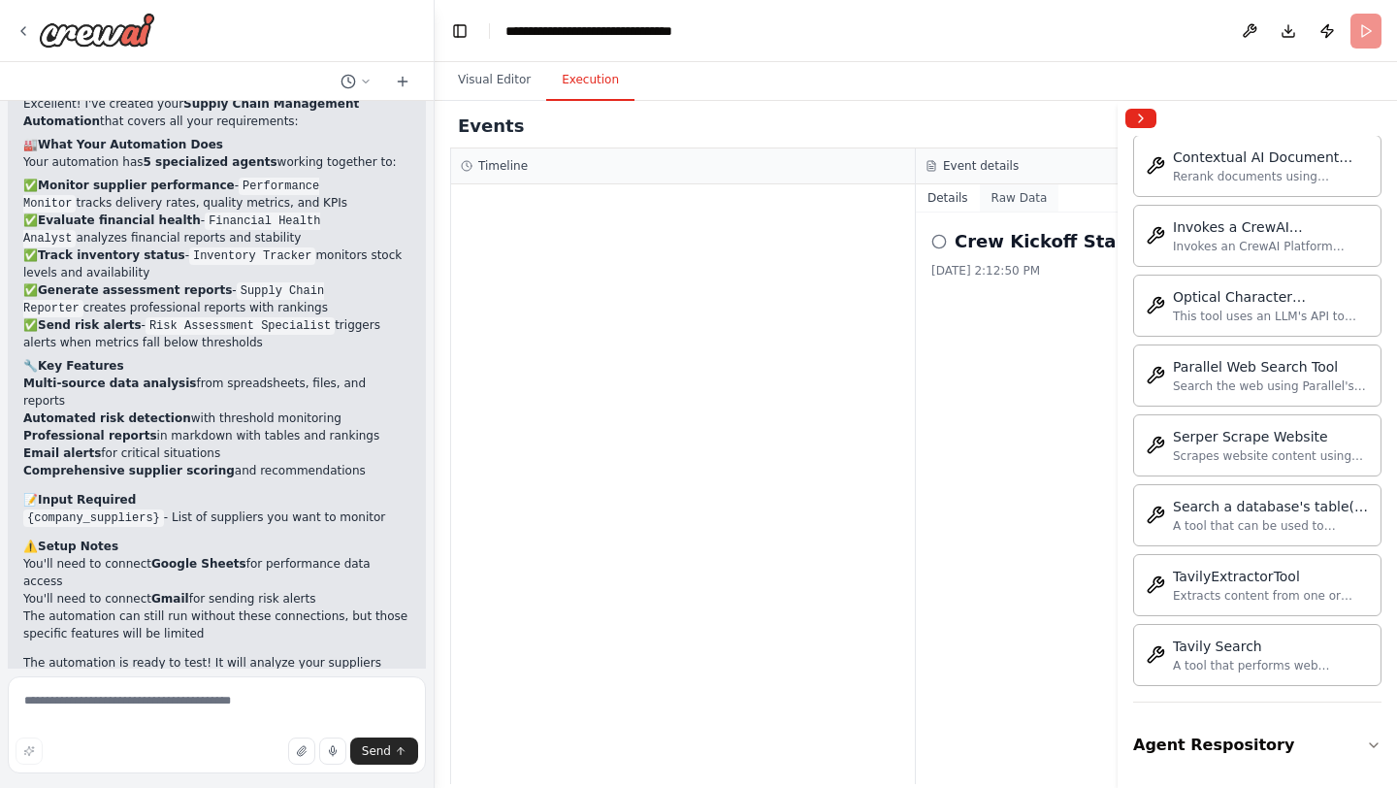
click at [1013, 199] on button "Raw Data" at bounding box center [1020, 197] width 80 height 27
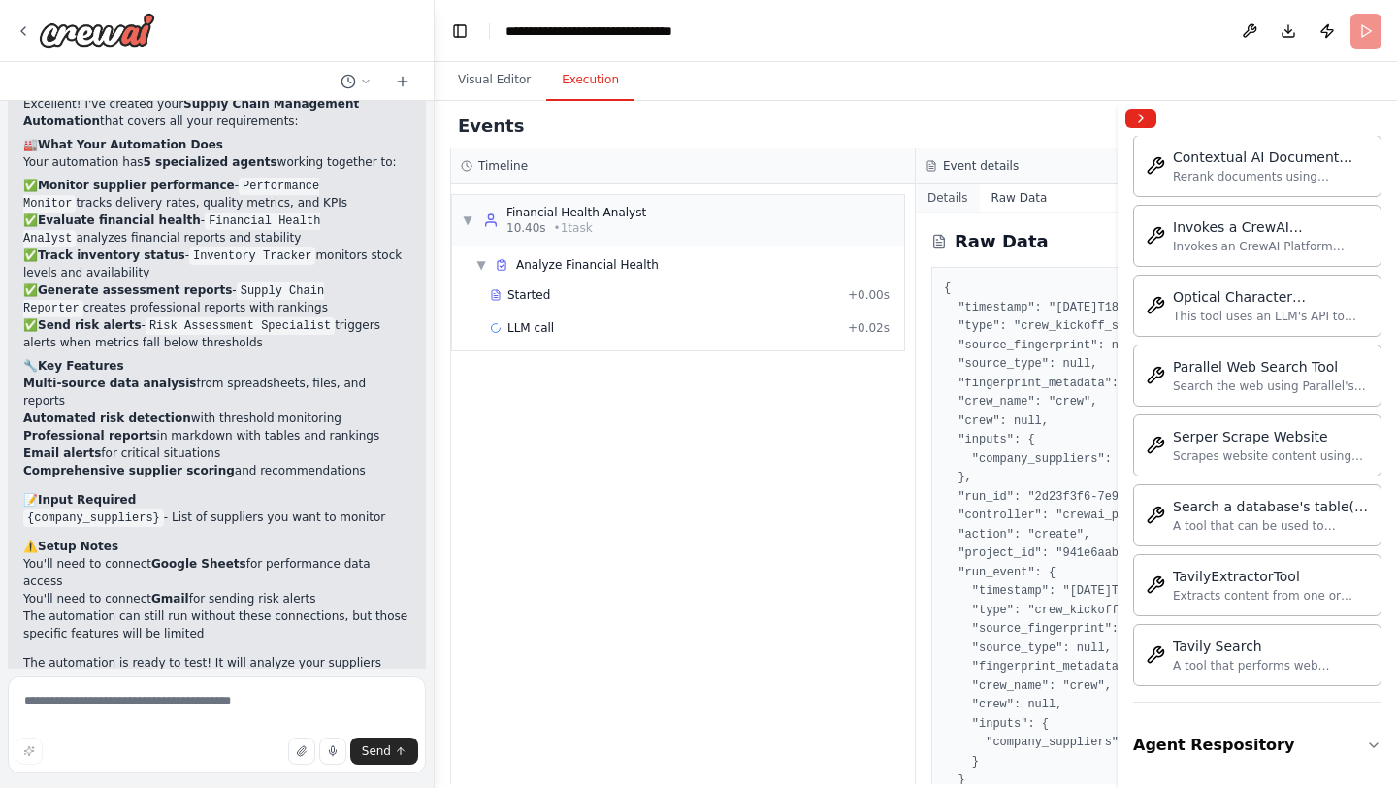
click at [934, 190] on button "Details" at bounding box center [948, 197] width 64 height 27
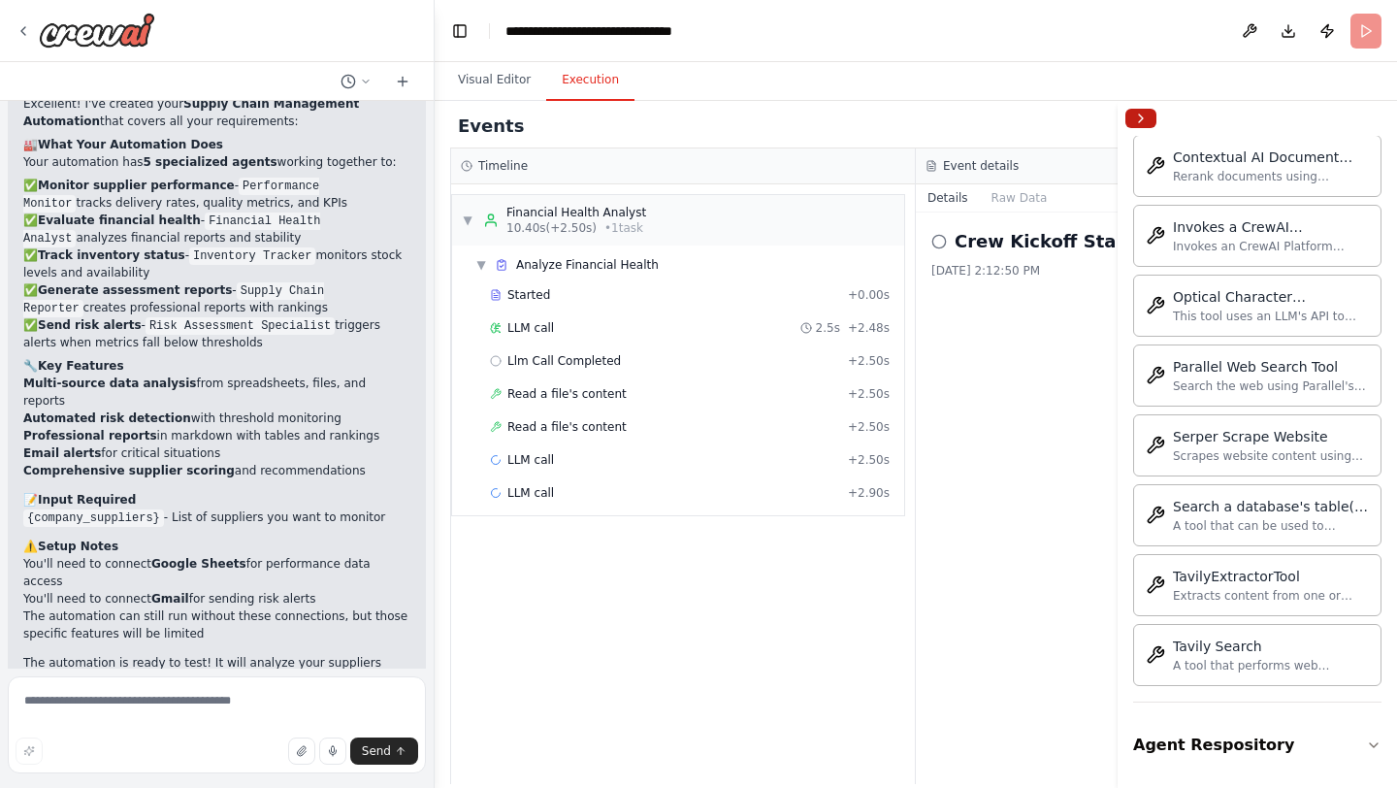
click at [1147, 109] on button "Collapse right sidebar" at bounding box center [1140, 118] width 31 height 19
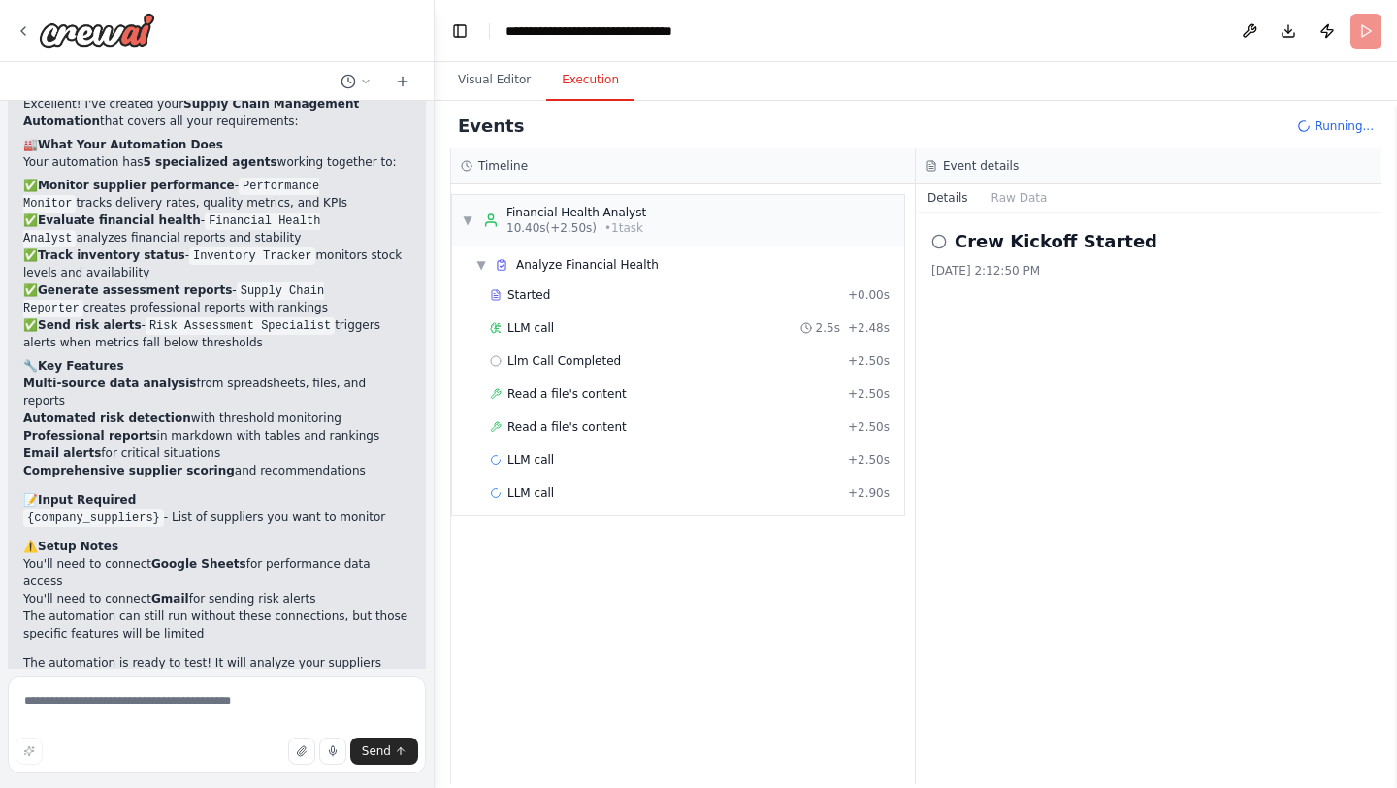
click at [511, 170] on h3 "Timeline" at bounding box center [502, 166] width 49 height 16
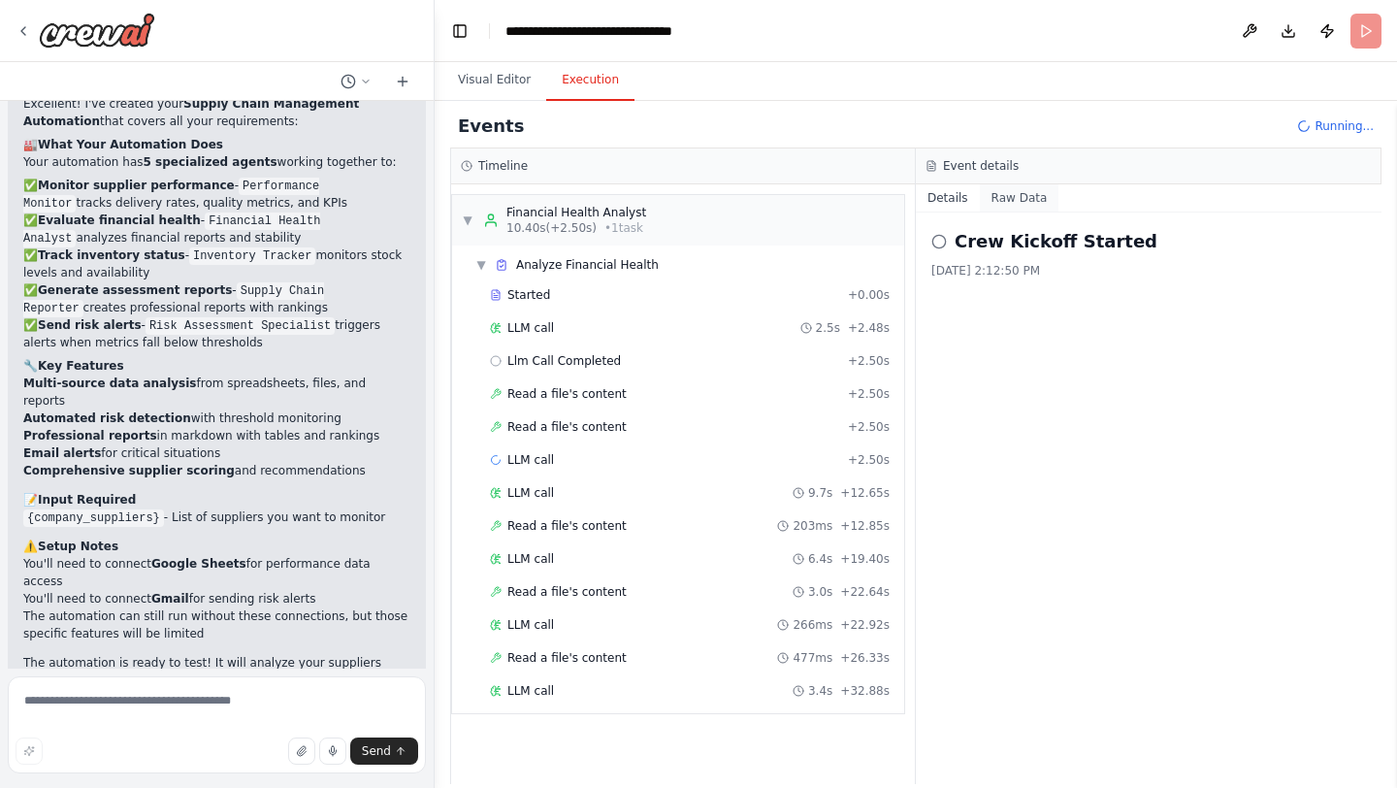
scroll to position [17, 0]
click at [1019, 195] on button "Raw Data" at bounding box center [1020, 197] width 80 height 27
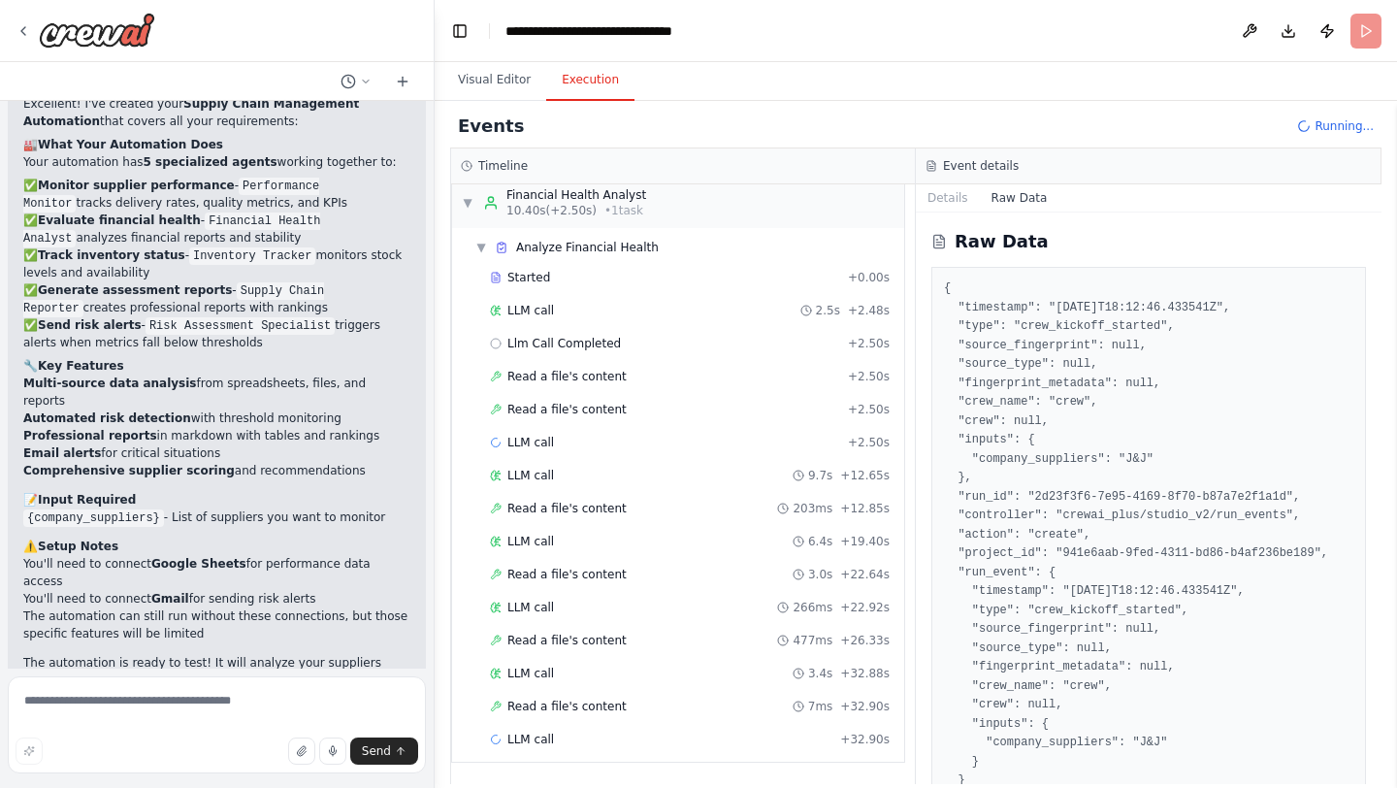
scroll to position [53, 0]
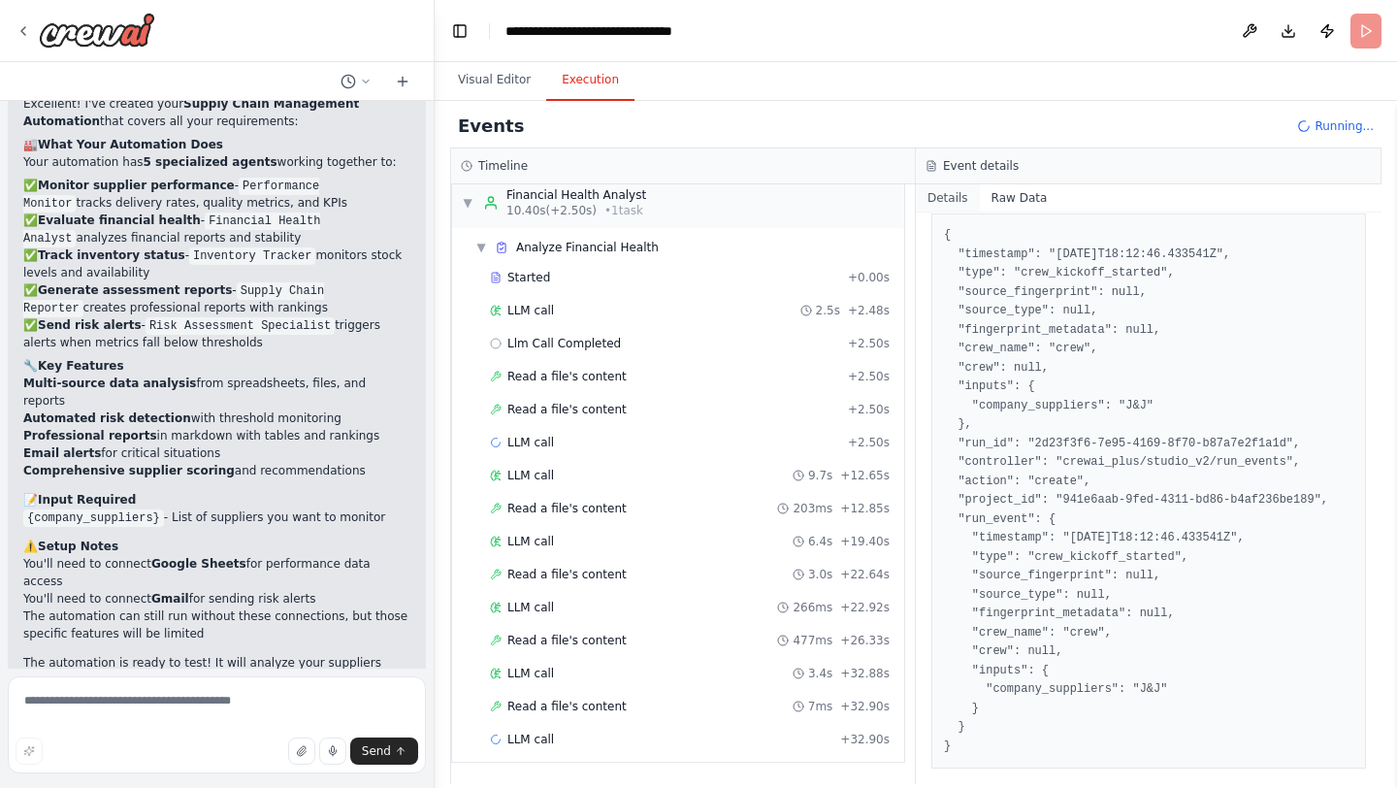
click at [941, 200] on button "Details" at bounding box center [948, 197] width 64 height 27
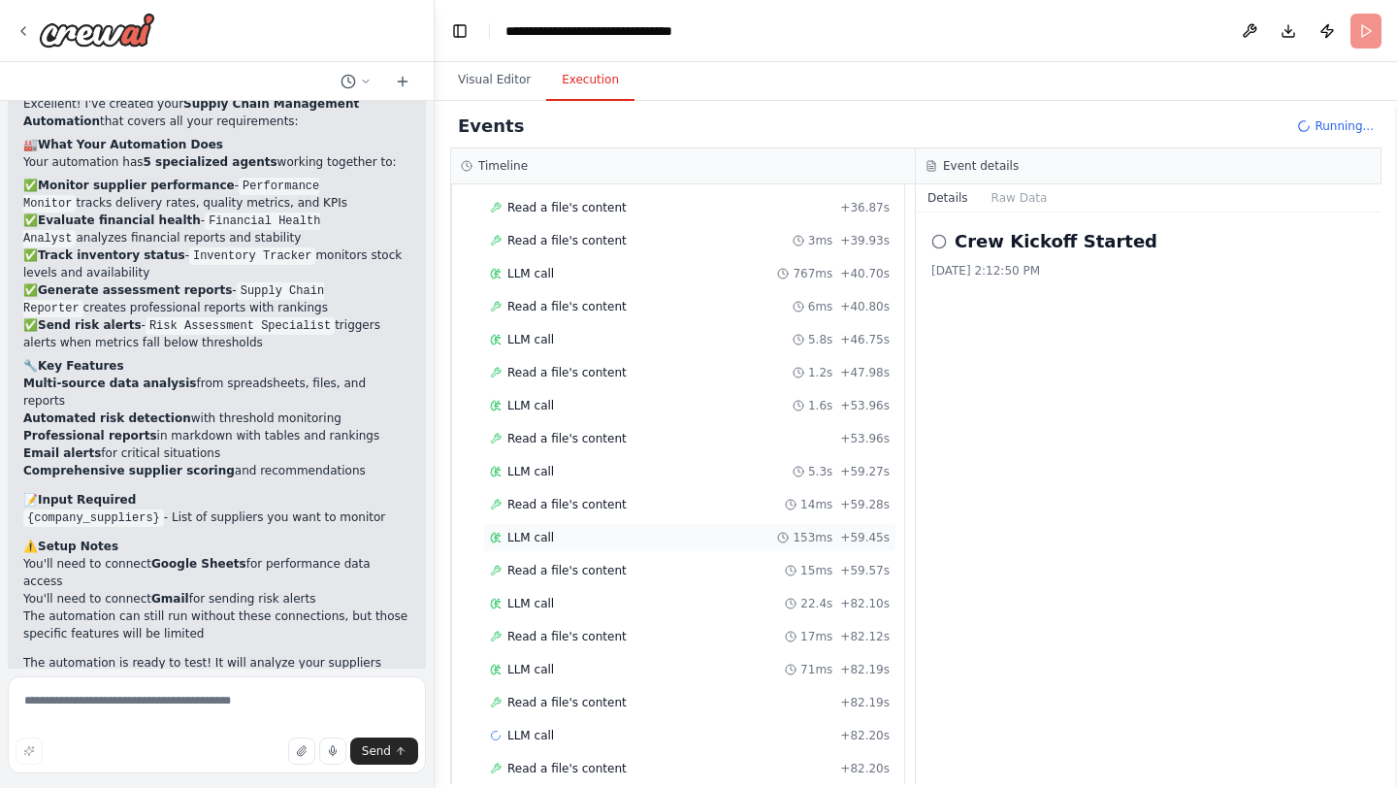
scroll to position [604, 0]
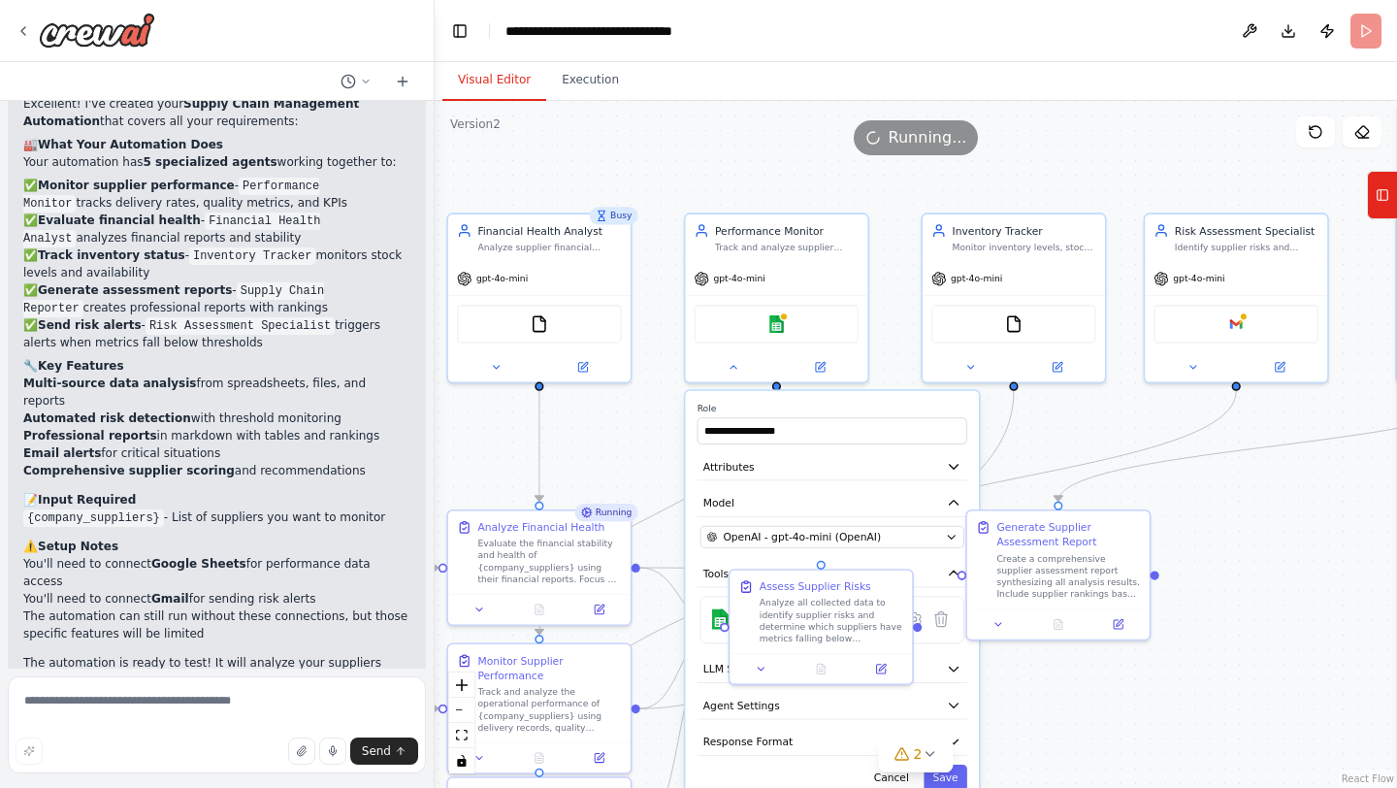
click at [501, 79] on button "Visual Editor" at bounding box center [494, 80] width 104 height 41
click at [1233, 487] on div ".deletable-edge-delete-btn { width: 20px; height: 20px; border: 0px solid #ffff…" at bounding box center [916, 444] width 962 height 687
click at [890, 402] on div "**********" at bounding box center [832, 597] width 294 height 412
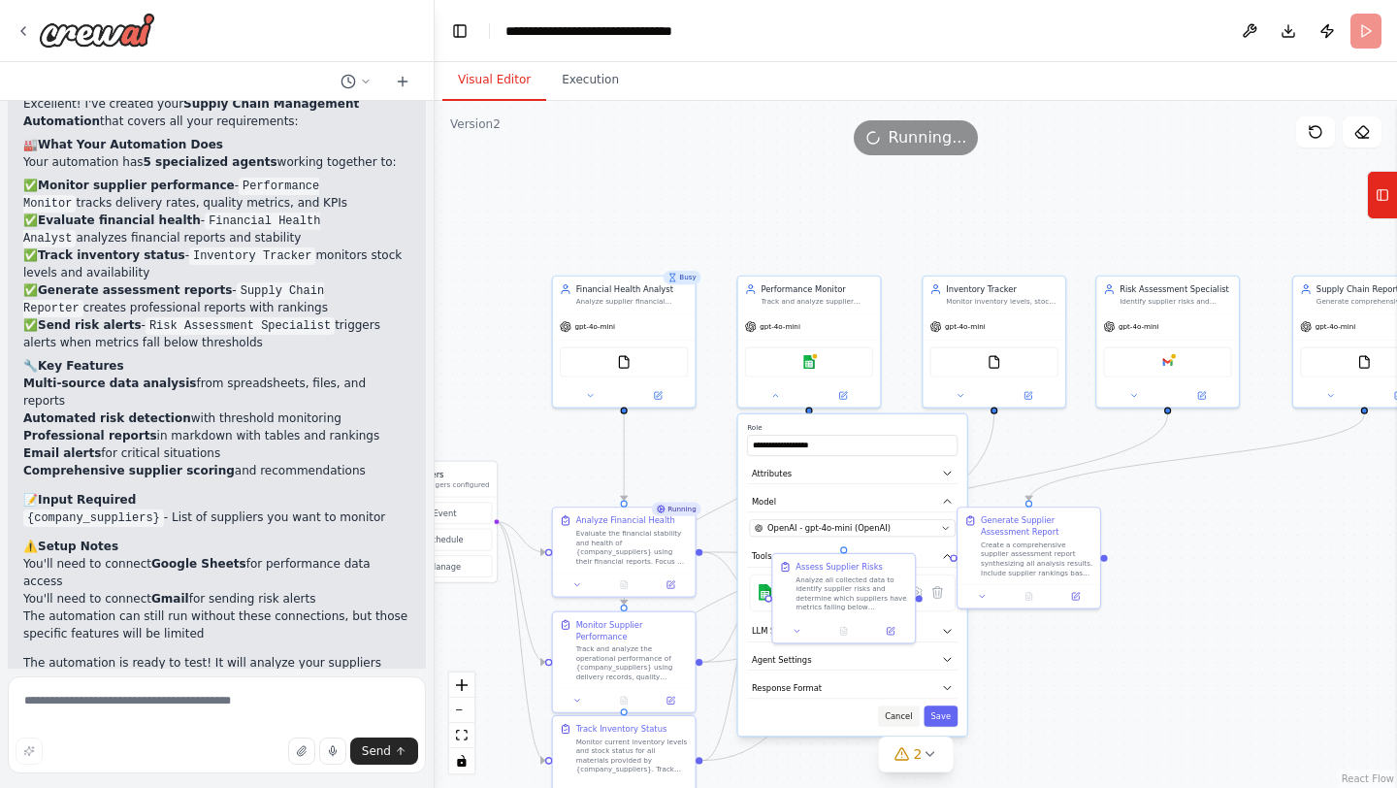
click at [895, 717] on button "Cancel" at bounding box center [899, 715] width 42 height 20
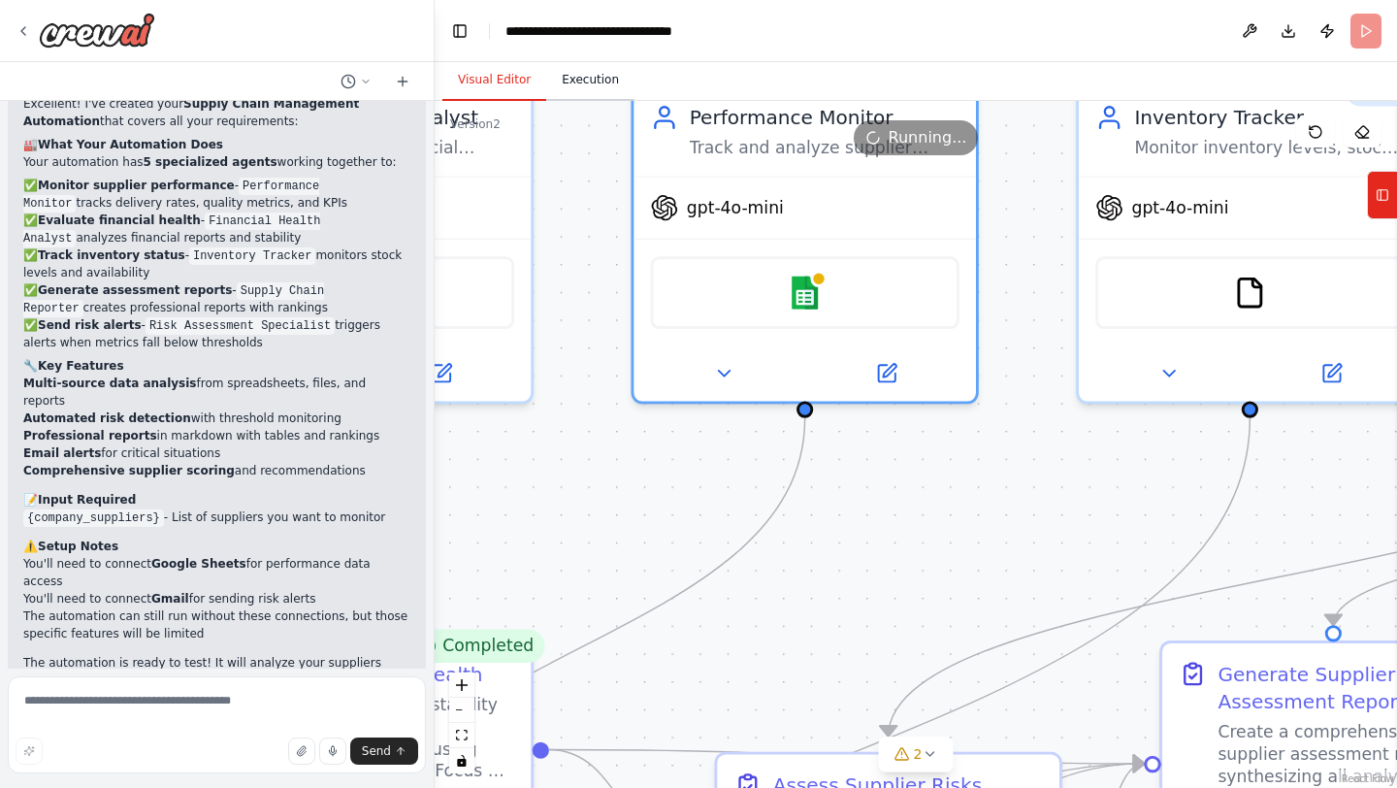
click at [599, 89] on button "Execution" at bounding box center [590, 80] width 88 height 41
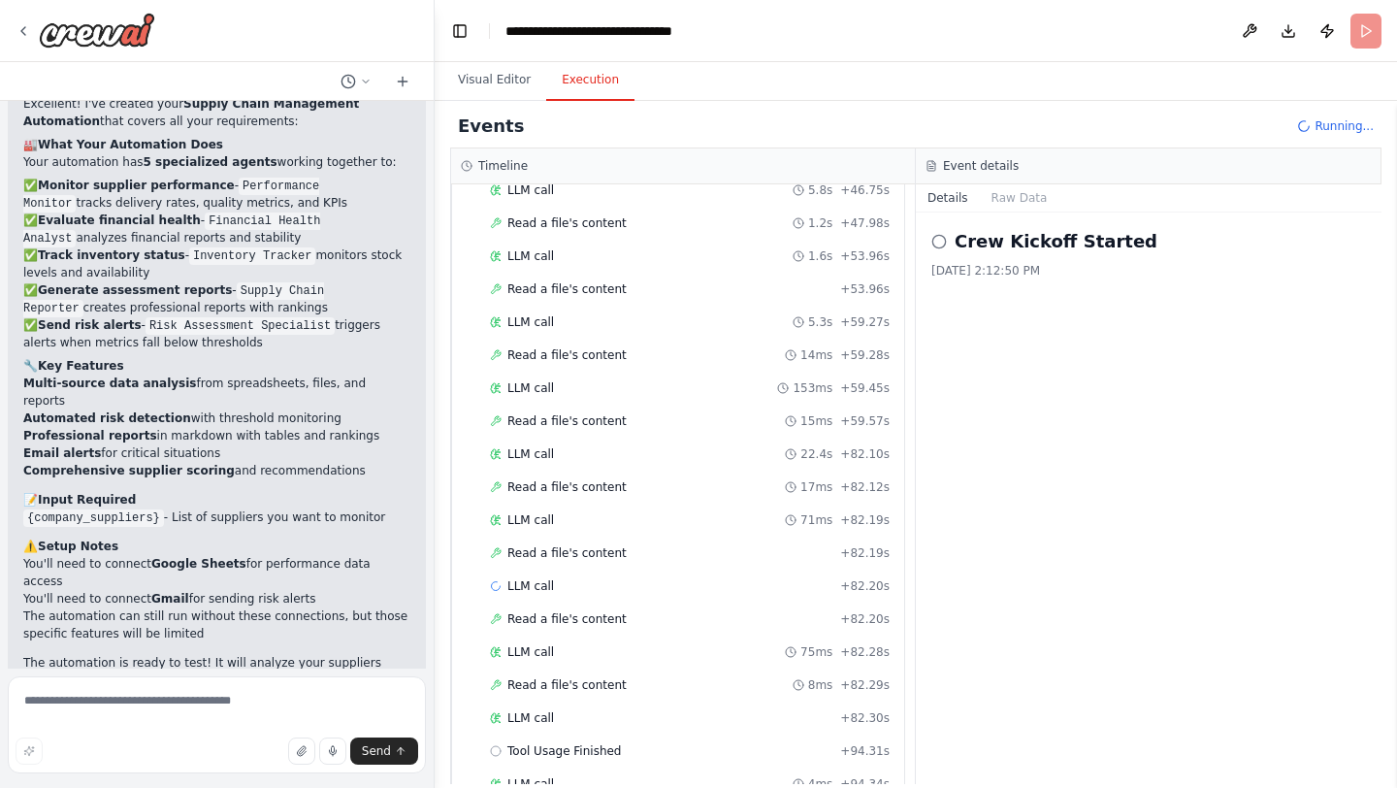
scroll to position [768, 0]
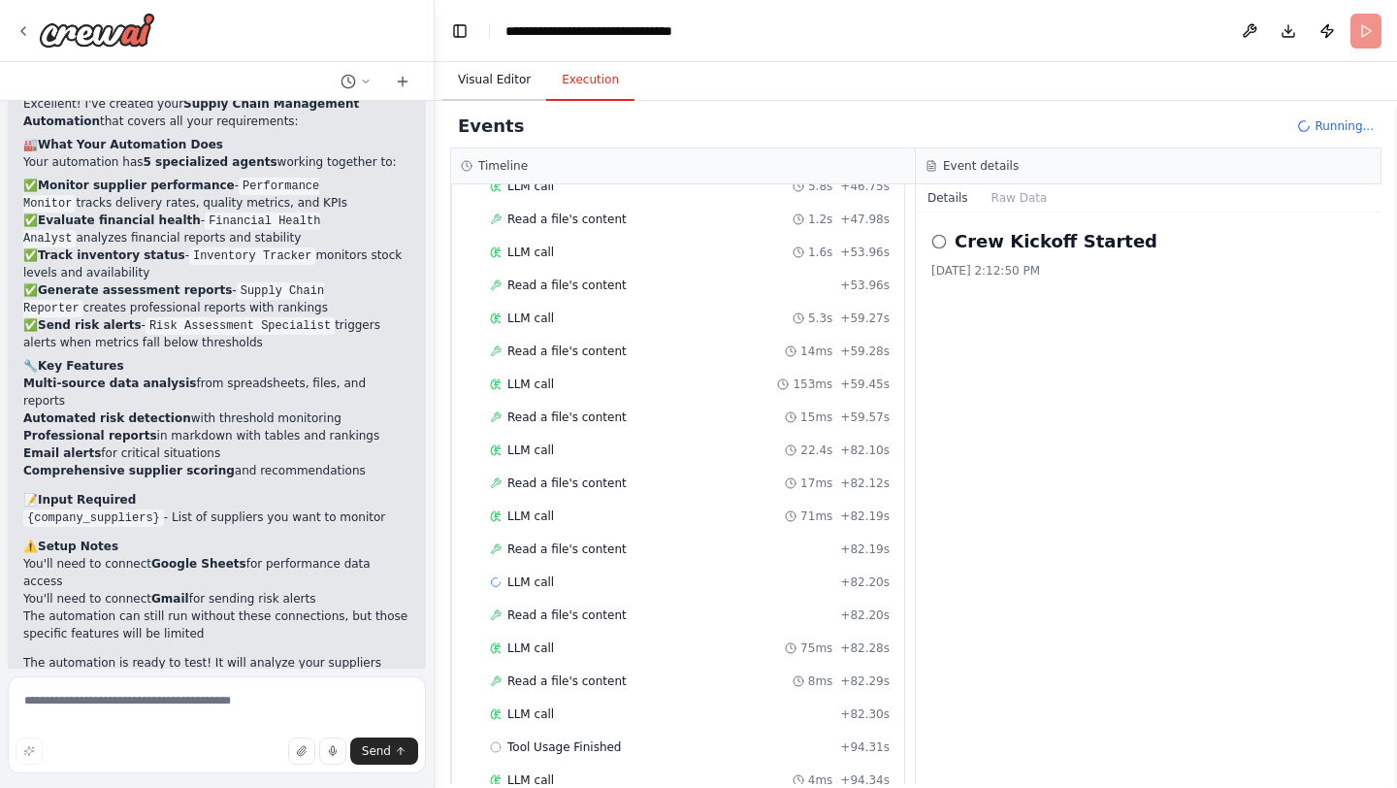
click at [510, 80] on button "Visual Editor" at bounding box center [494, 80] width 104 height 41
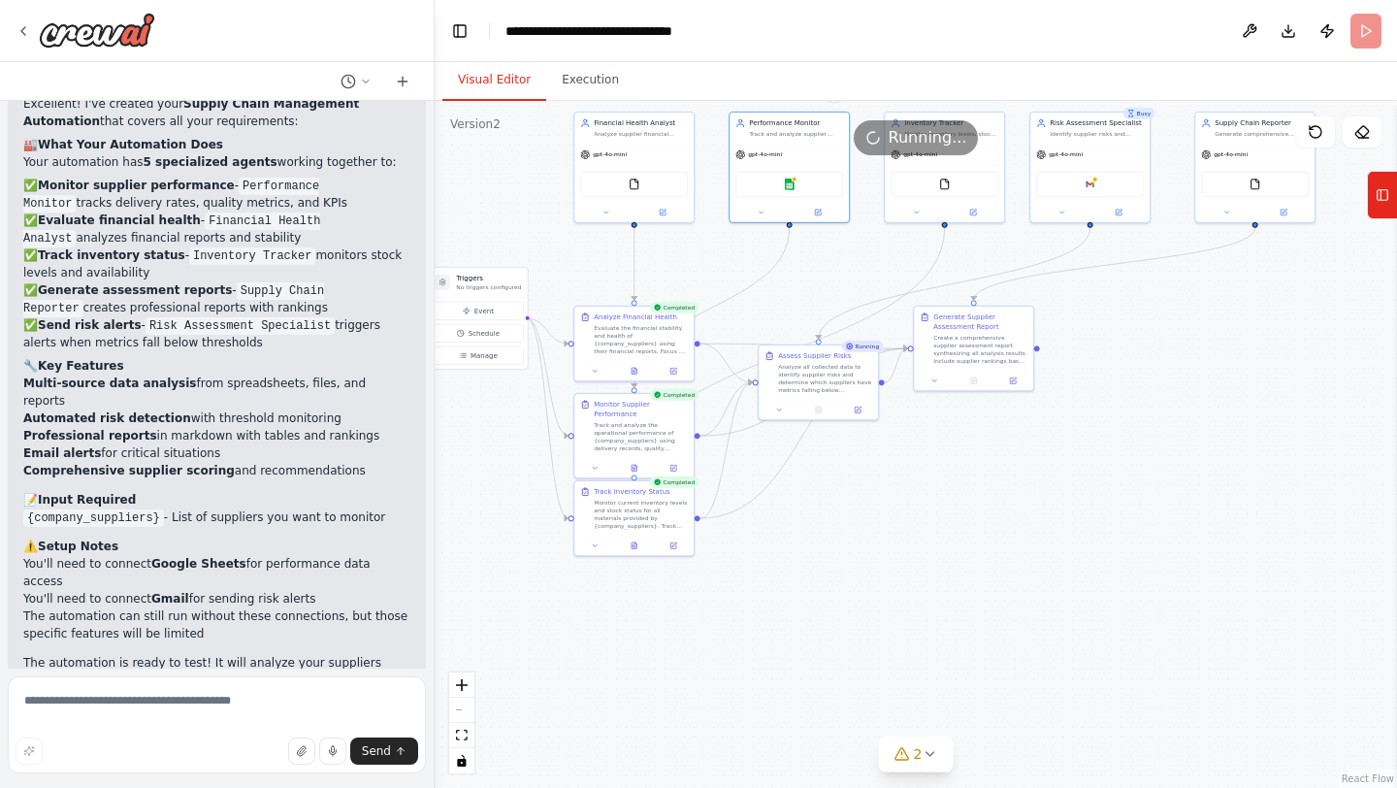
drag, startPoint x: 1311, startPoint y: 588, endPoint x: 1211, endPoint y: 335, distance: 272.5
click at [1211, 334] on div ".deletable-edge-delete-btn { width: 20px; height: 20px; border: 0px solid #ffff…" at bounding box center [916, 444] width 962 height 687
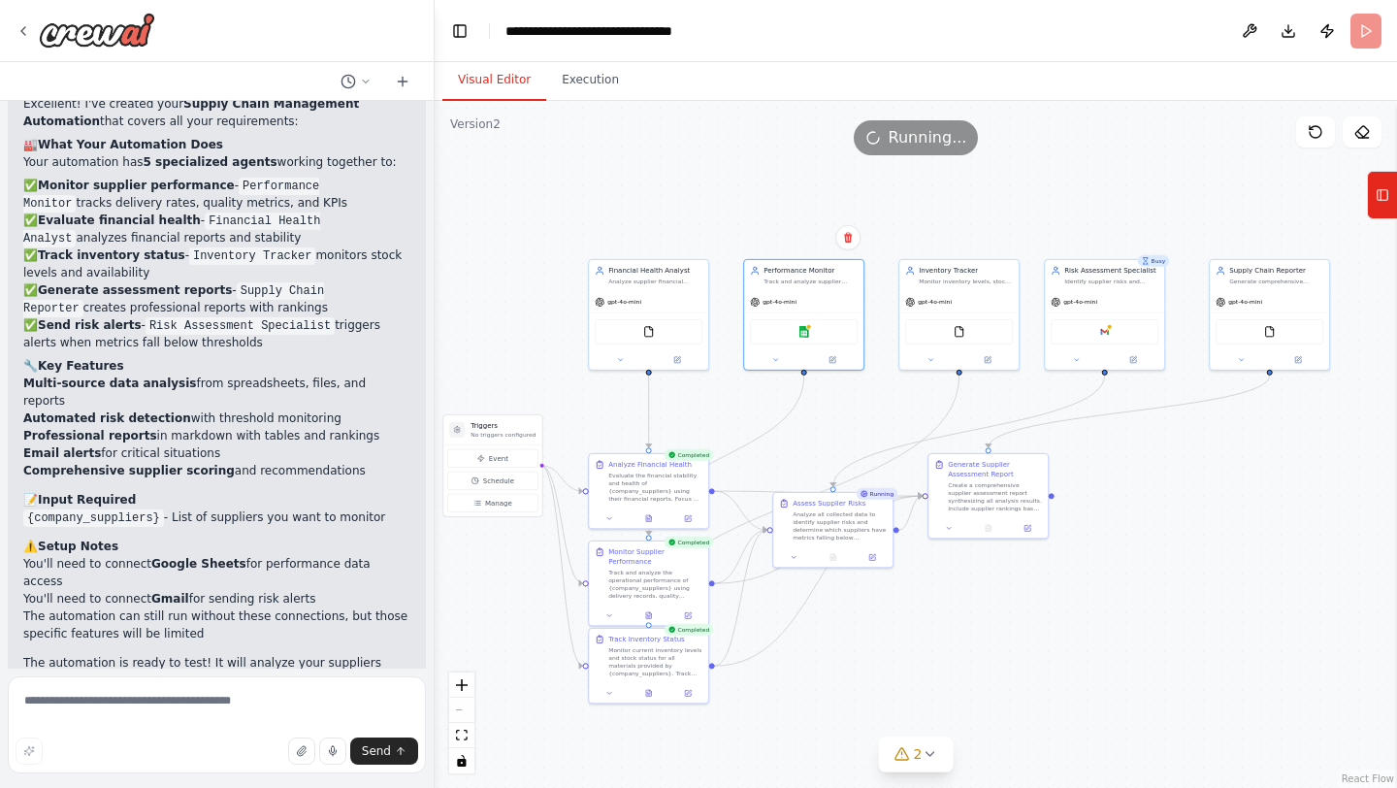
drag, startPoint x: 1211, startPoint y: 335, endPoint x: 1221, endPoint y: 477, distance: 143.0
click at [1221, 477] on div ".deletable-edge-delete-btn { width: 20px; height: 20px; border: 0px solid #ffff…" at bounding box center [916, 444] width 962 height 687
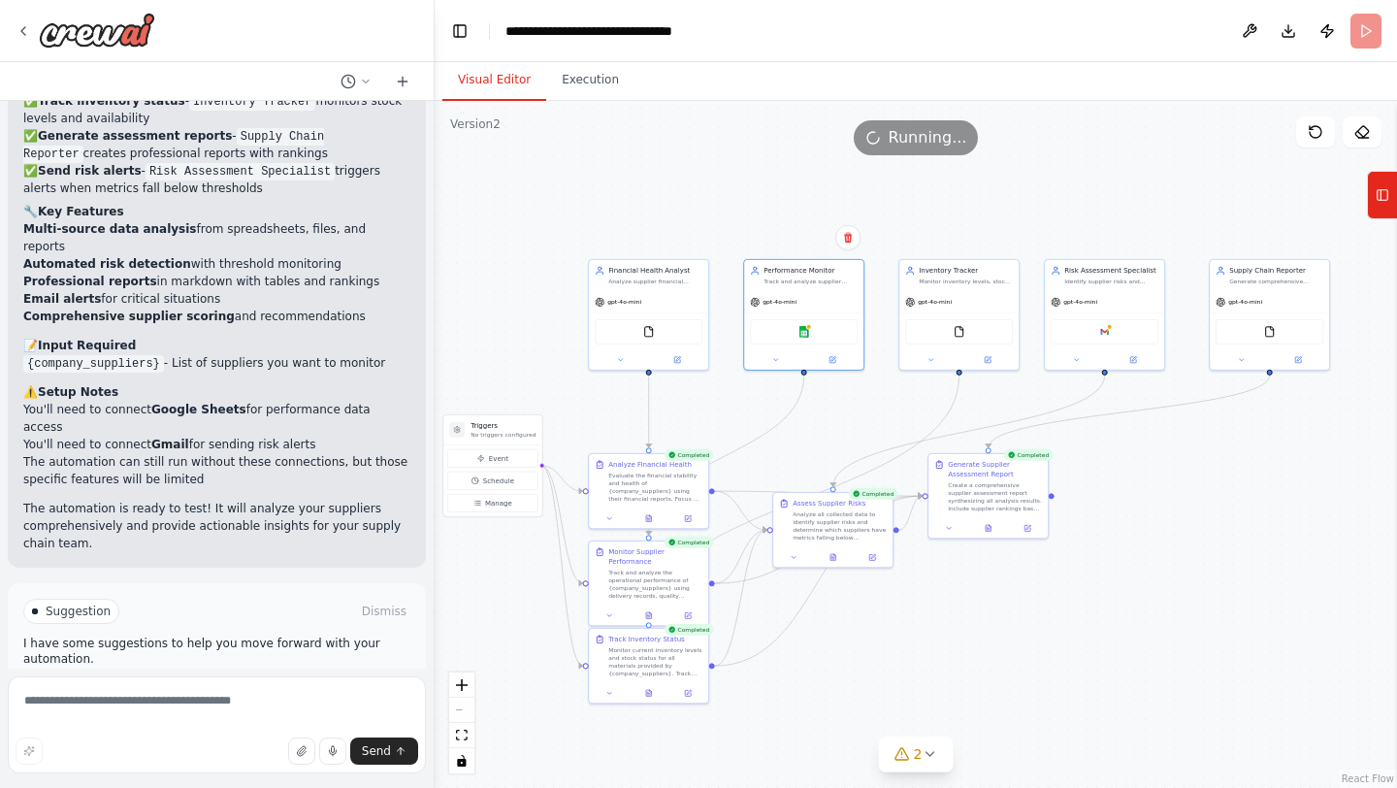
scroll to position [3255, 0]
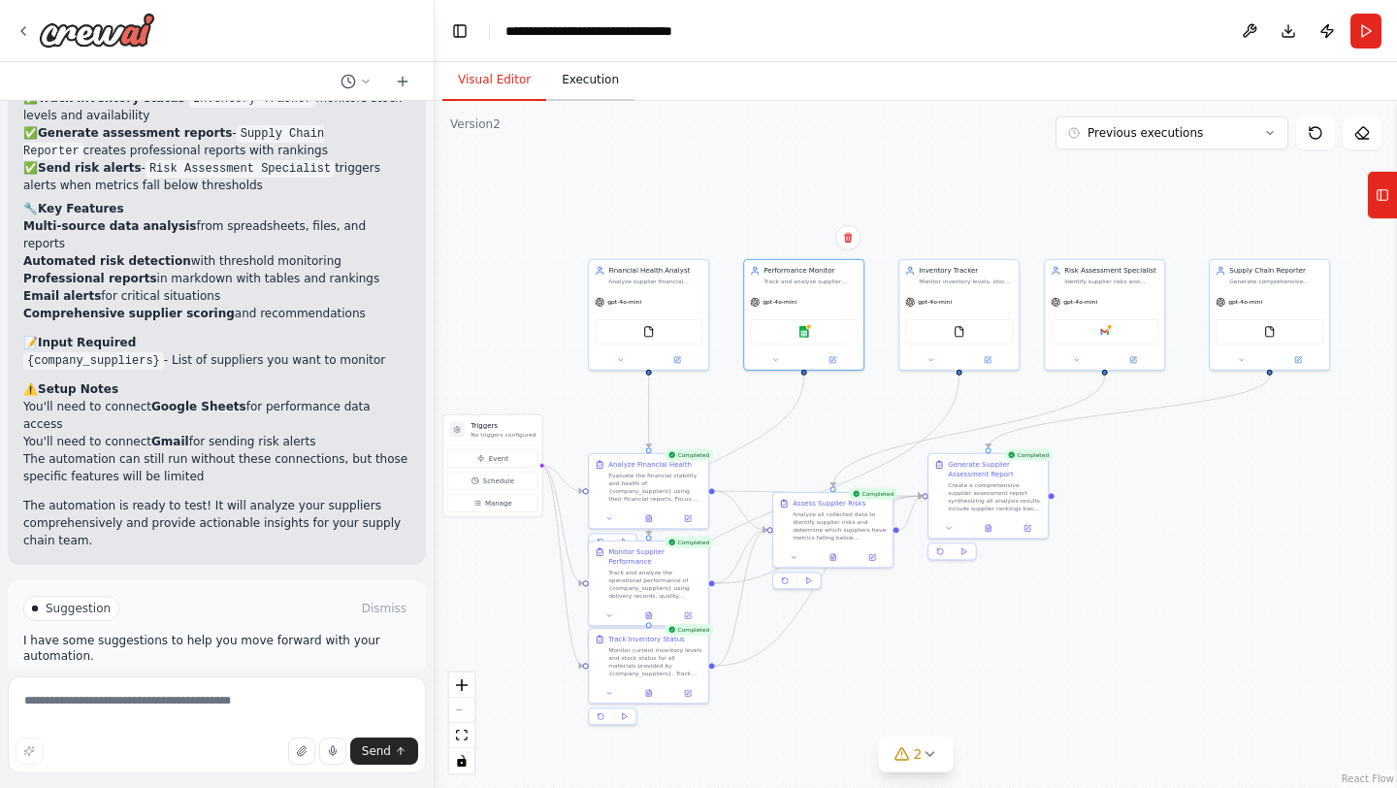
click at [579, 86] on button "Execution" at bounding box center [590, 80] width 88 height 41
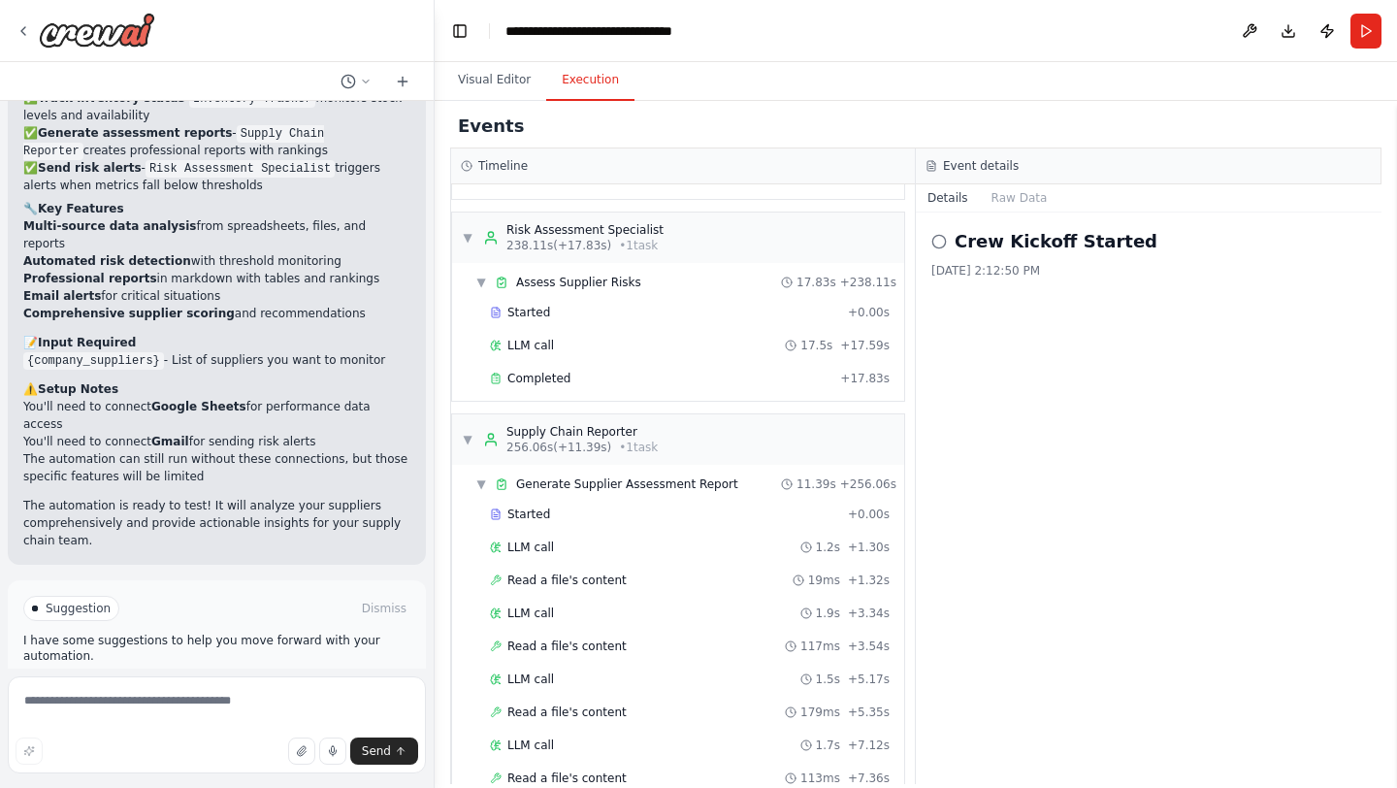
scroll to position [4222, 0]
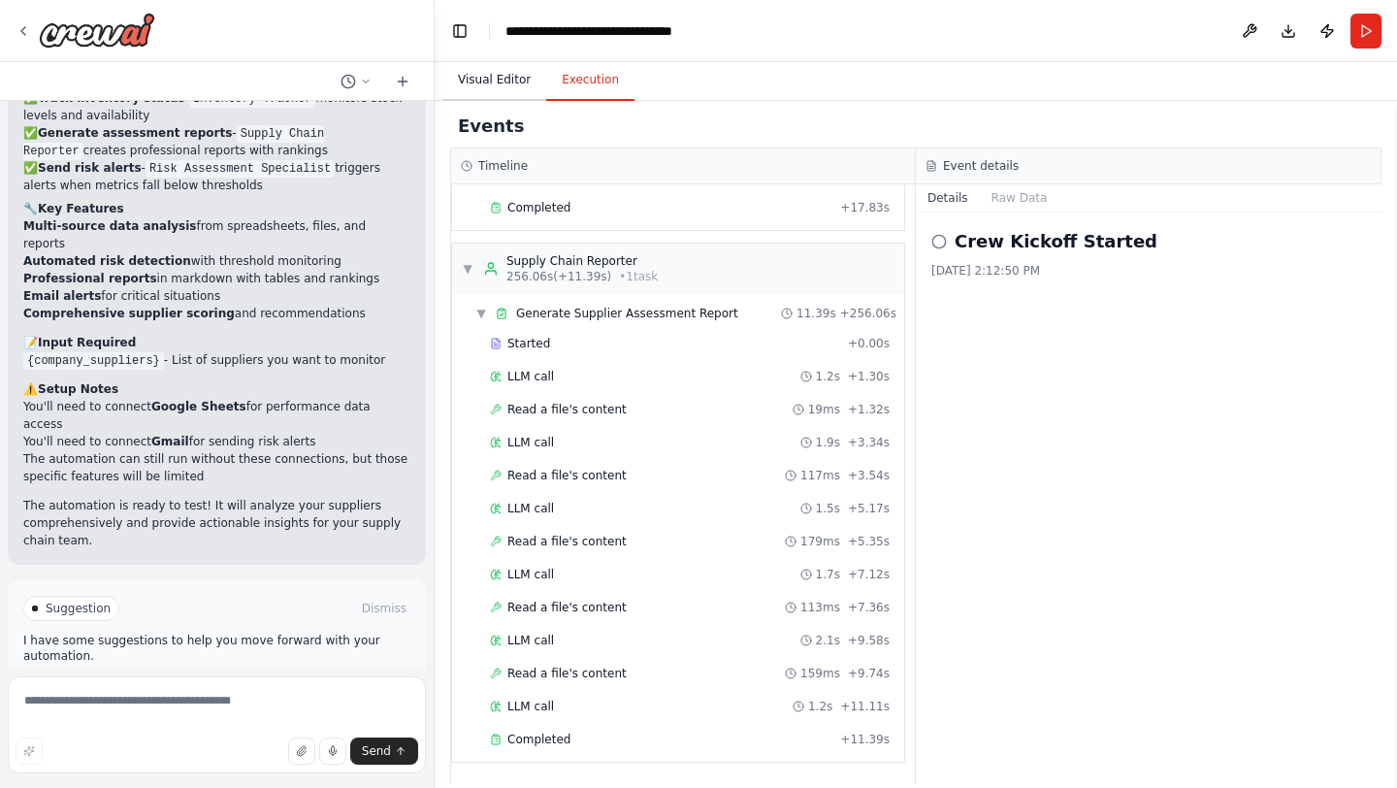
click at [495, 71] on button "Visual Editor" at bounding box center [494, 80] width 104 height 41
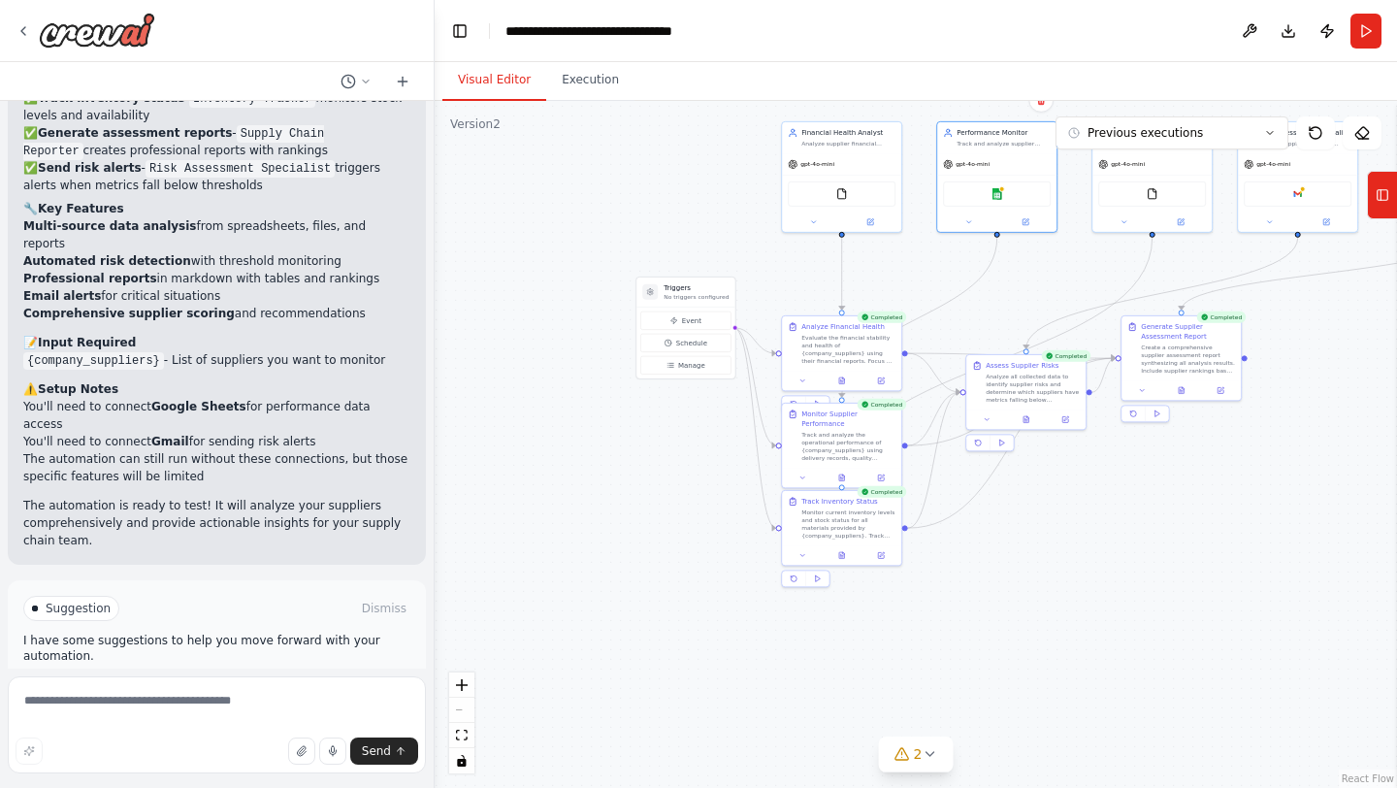
drag, startPoint x: 1004, startPoint y: 617, endPoint x: 1197, endPoint y: 478, distance: 237.7
click at [1197, 478] on div ".deletable-edge-delete-btn { width: 20px; height: 20px; border: 0px solid #ffff…" at bounding box center [916, 444] width 962 height 687
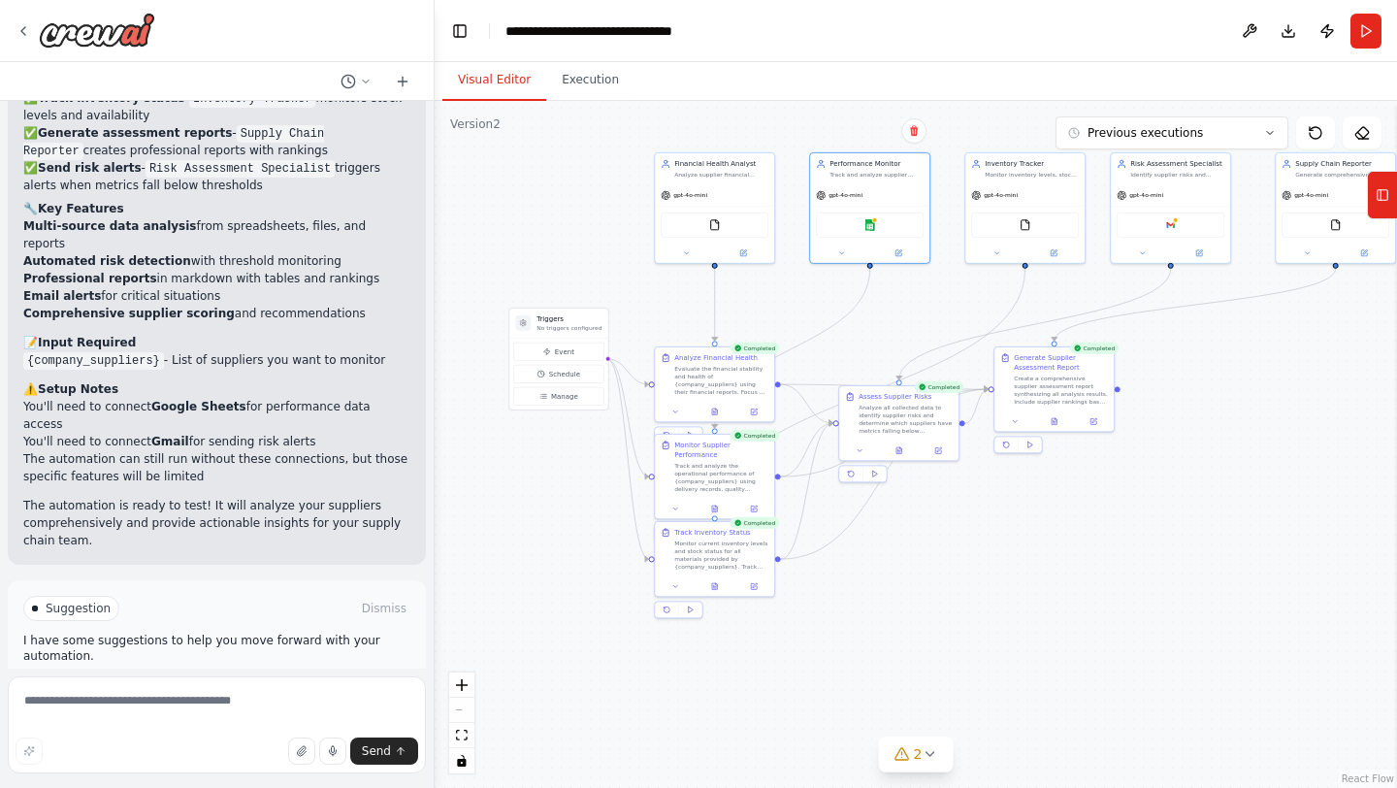
drag, startPoint x: 1197, startPoint y: 478, endPoint x: 1070, endPoint y: 510, distance: 131.0
click at [1070, 510] on div ".deletable-edge-delete-btn { width: 20px; height: 20px; border: 0px solid #ffff…" at bounding box center [916, 444] width 962 height 687
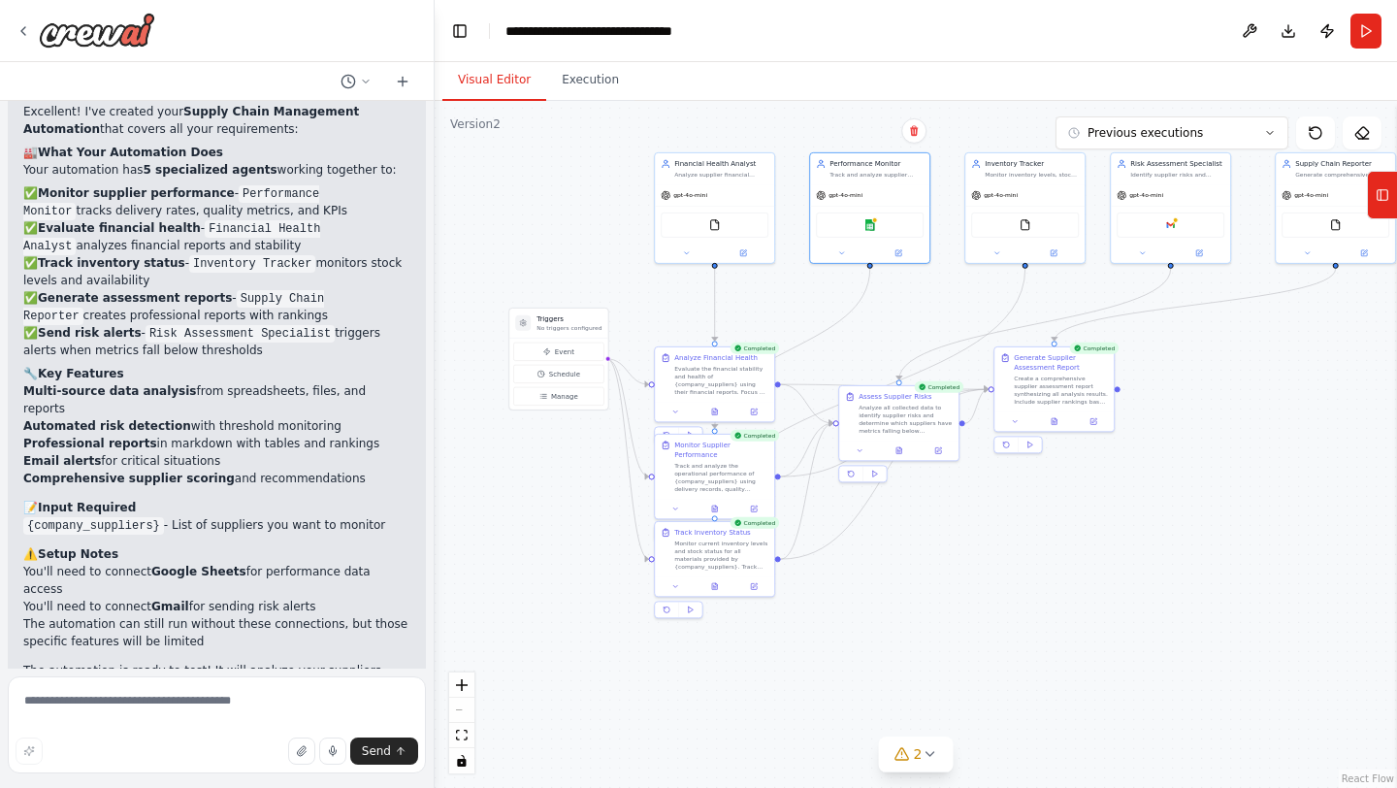
scroll to position [3255, 0]
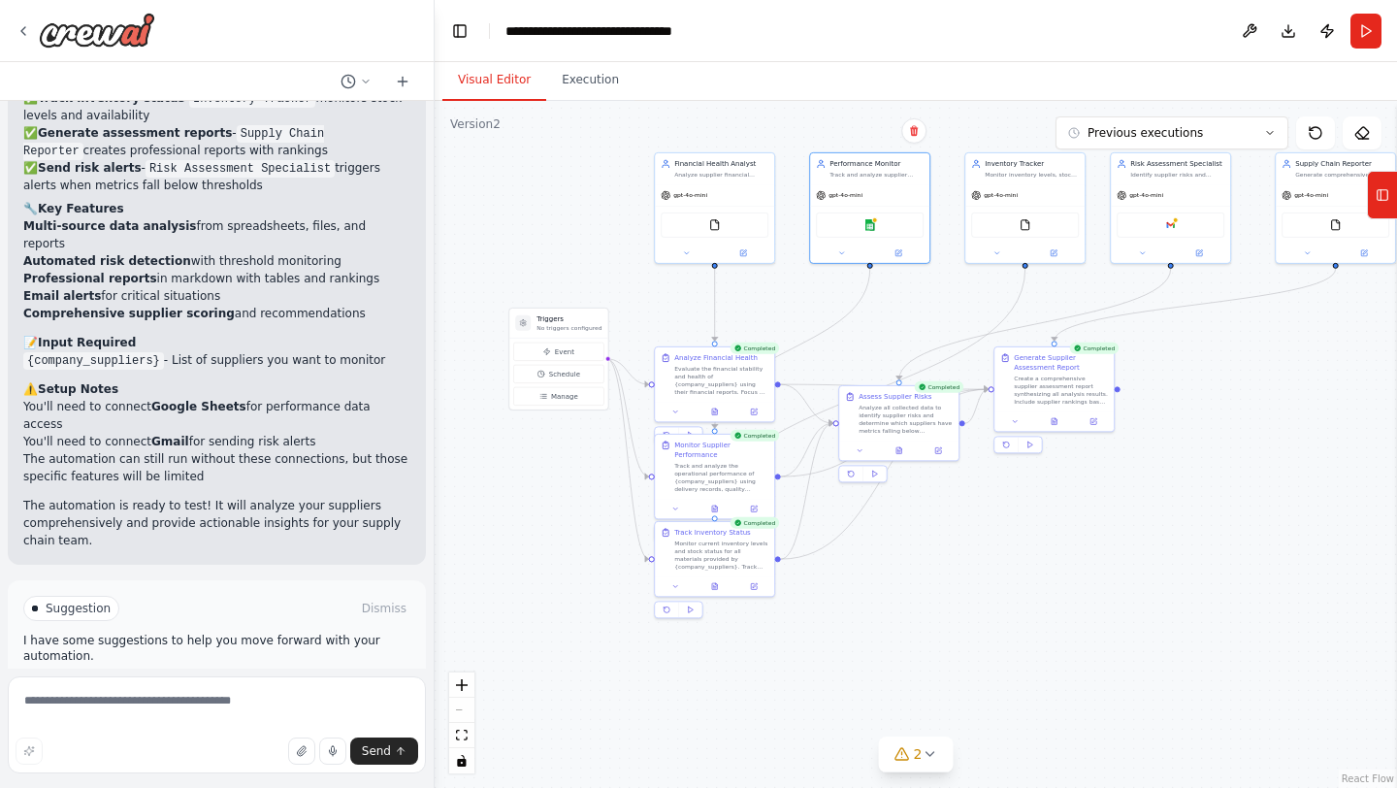
click at [328, 675] on button "Improve automation" at bounding box center [216, 690] width 387 height 31
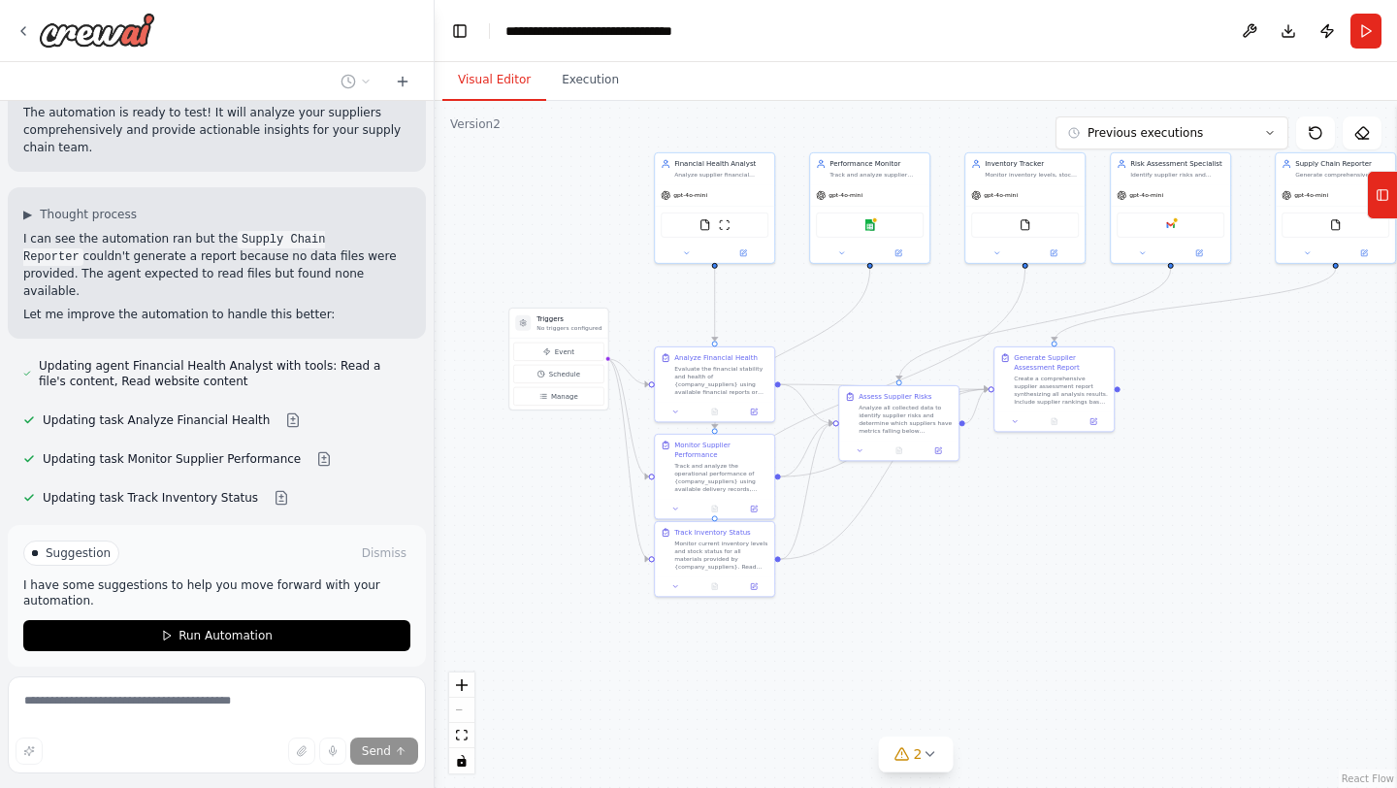
scroll to position [3651, 0]
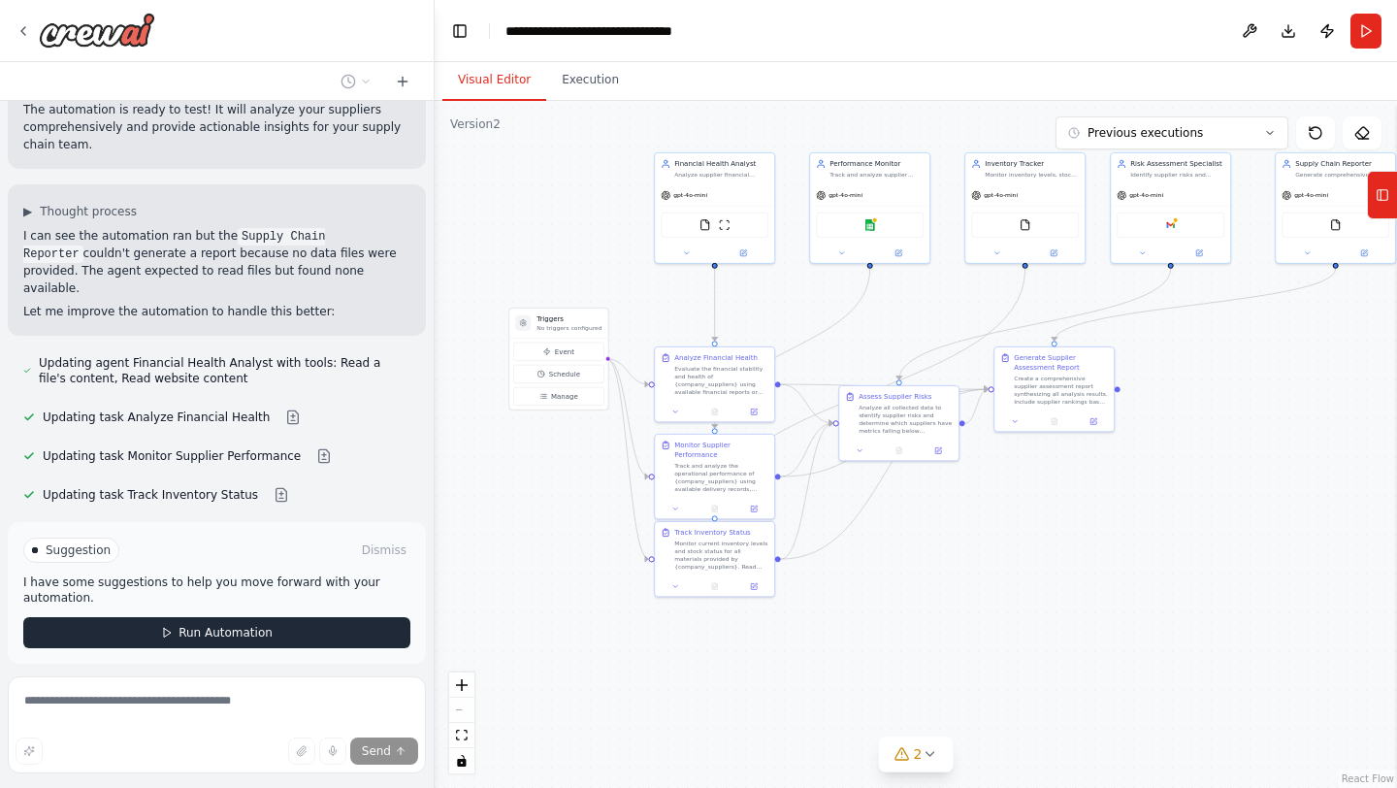
click at [299, 617] on button "Run Automation" at bounding box center [216, 632] width 387 height 31
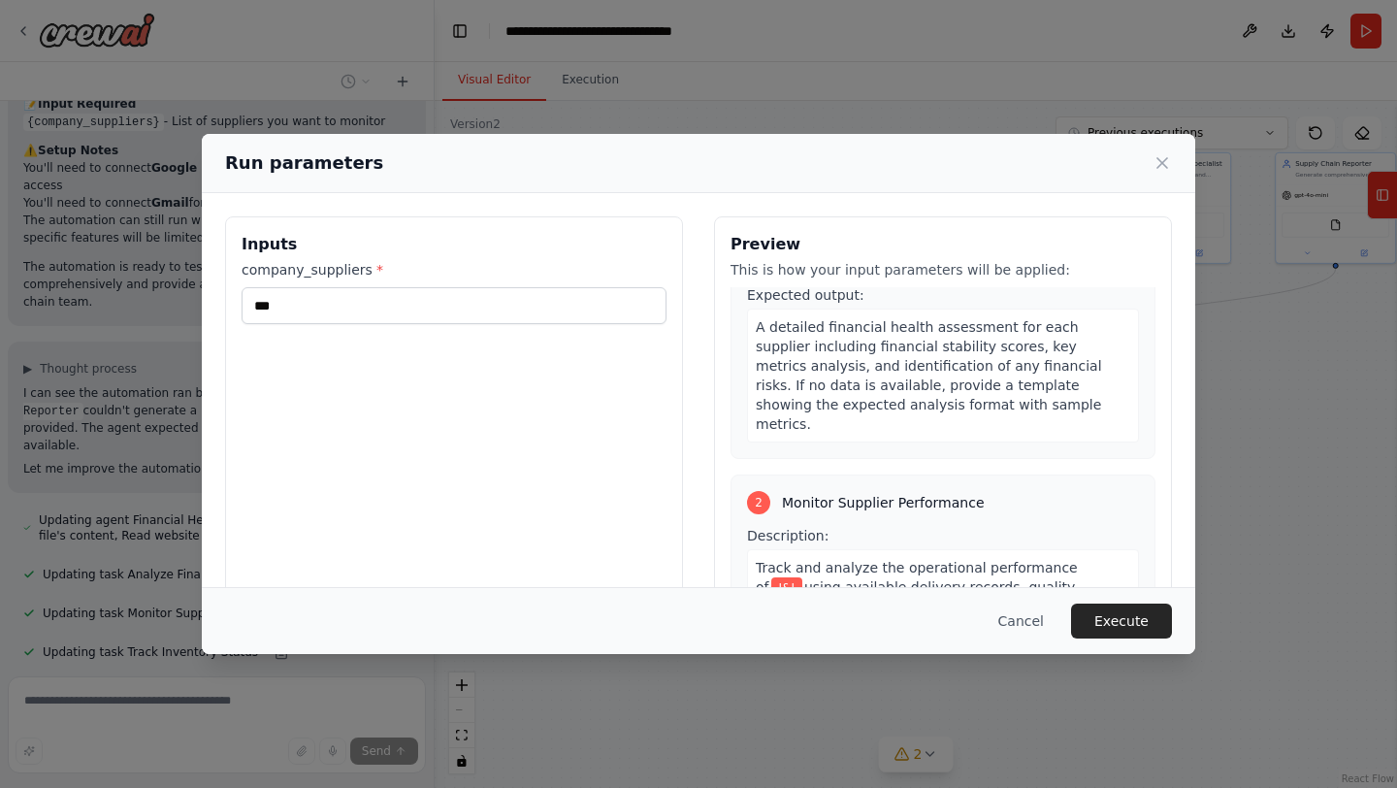
scroll to position [319, 0]
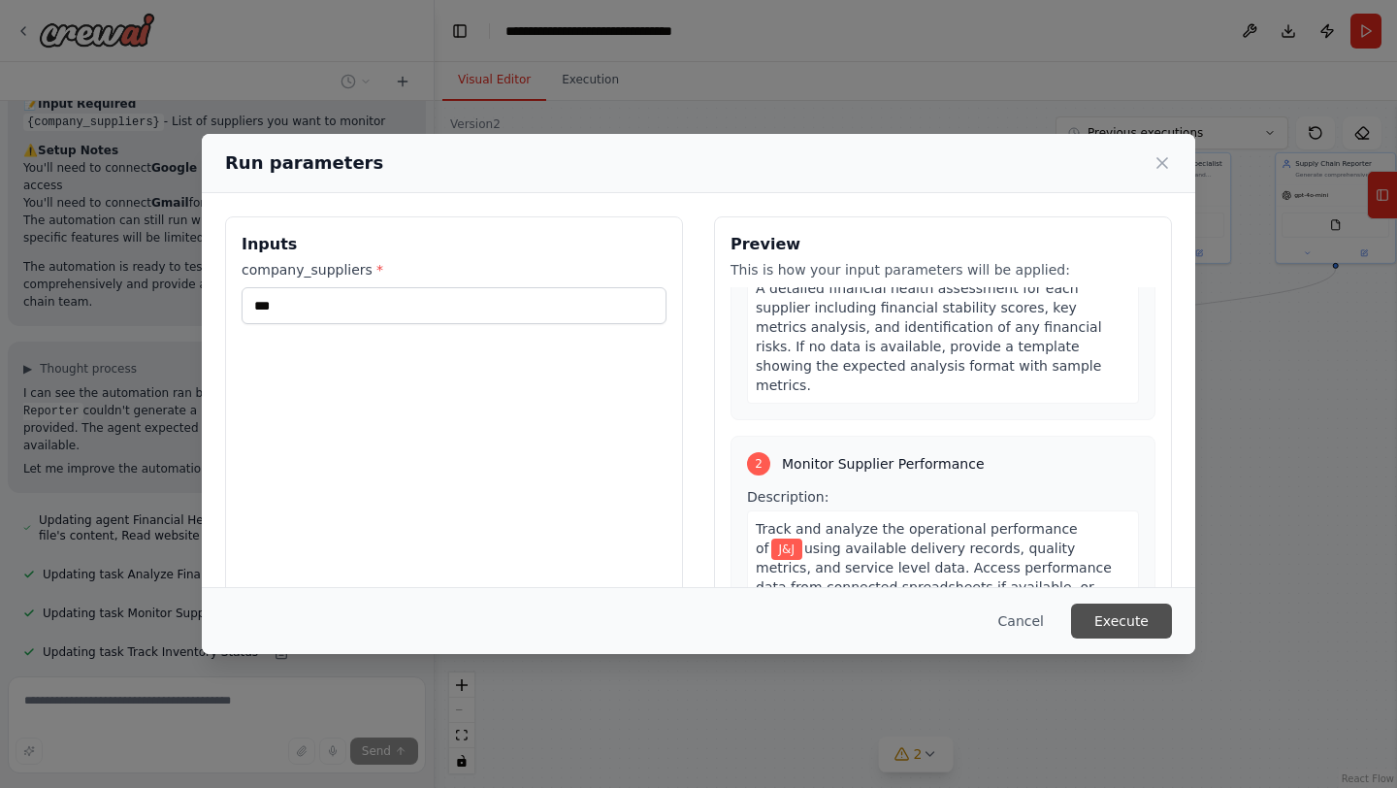
click at [1126, 622] on button "Execute" at bounding box center [1121, 620] width 101 height 35
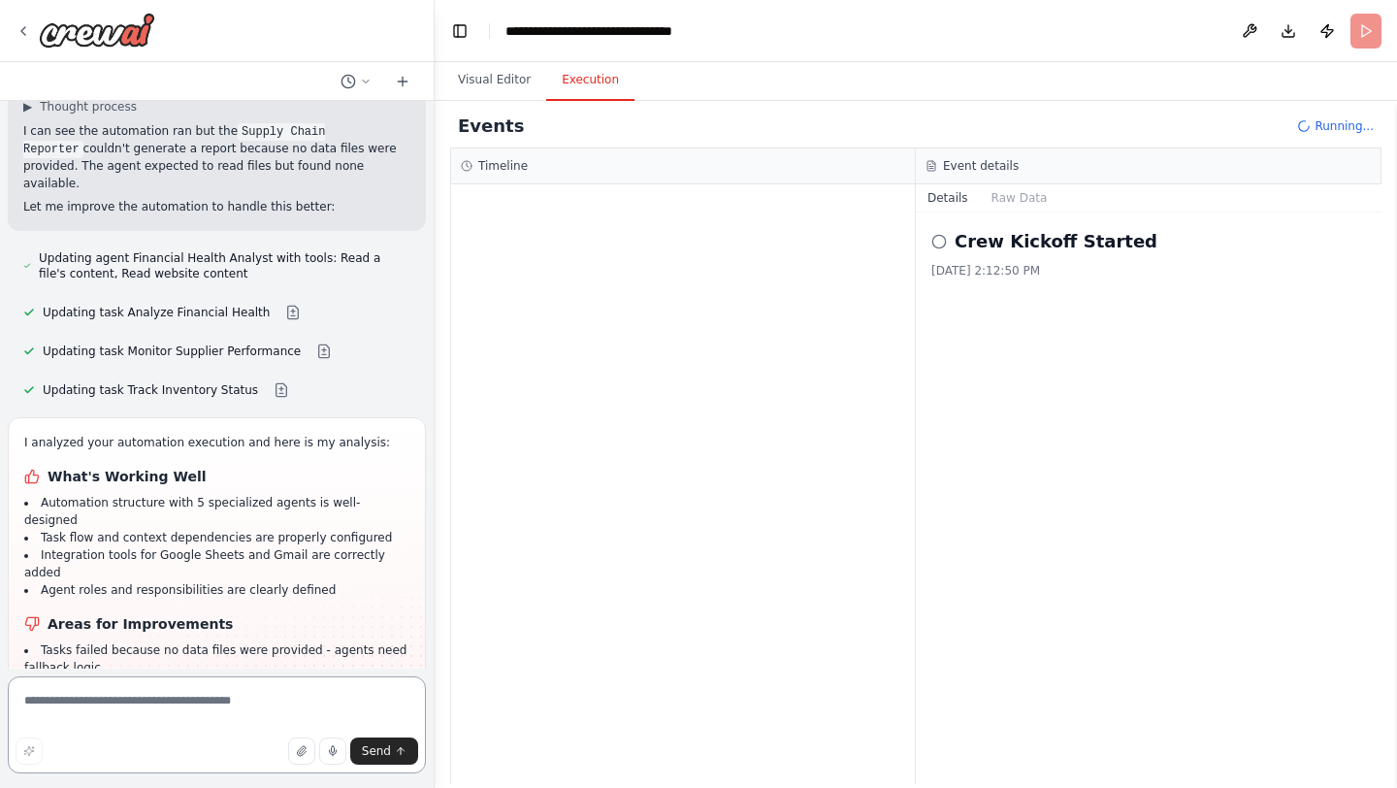
scroll to position [3773, 0]
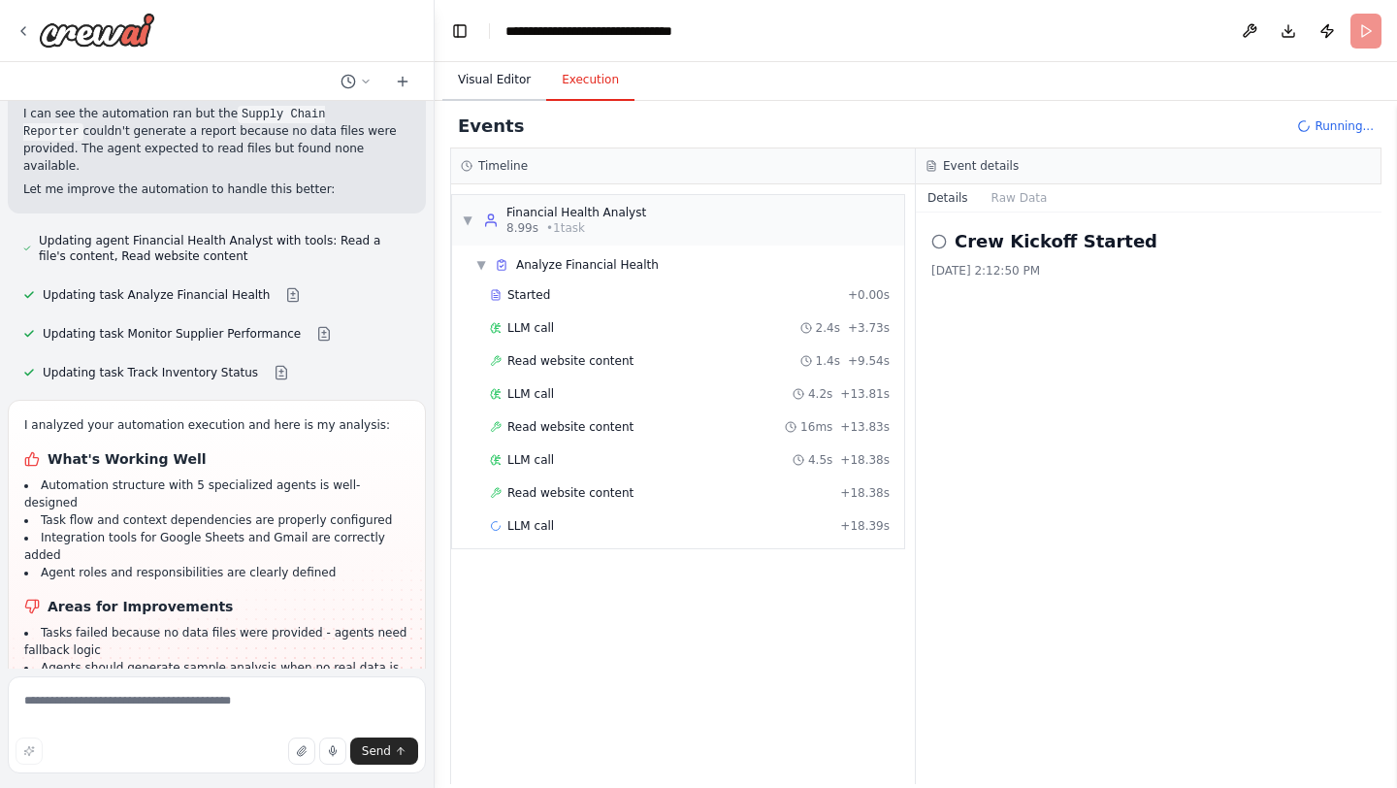
click at [504, 72] on button "Visual Editor" at bounding box center [494, 80] width 104 height 41
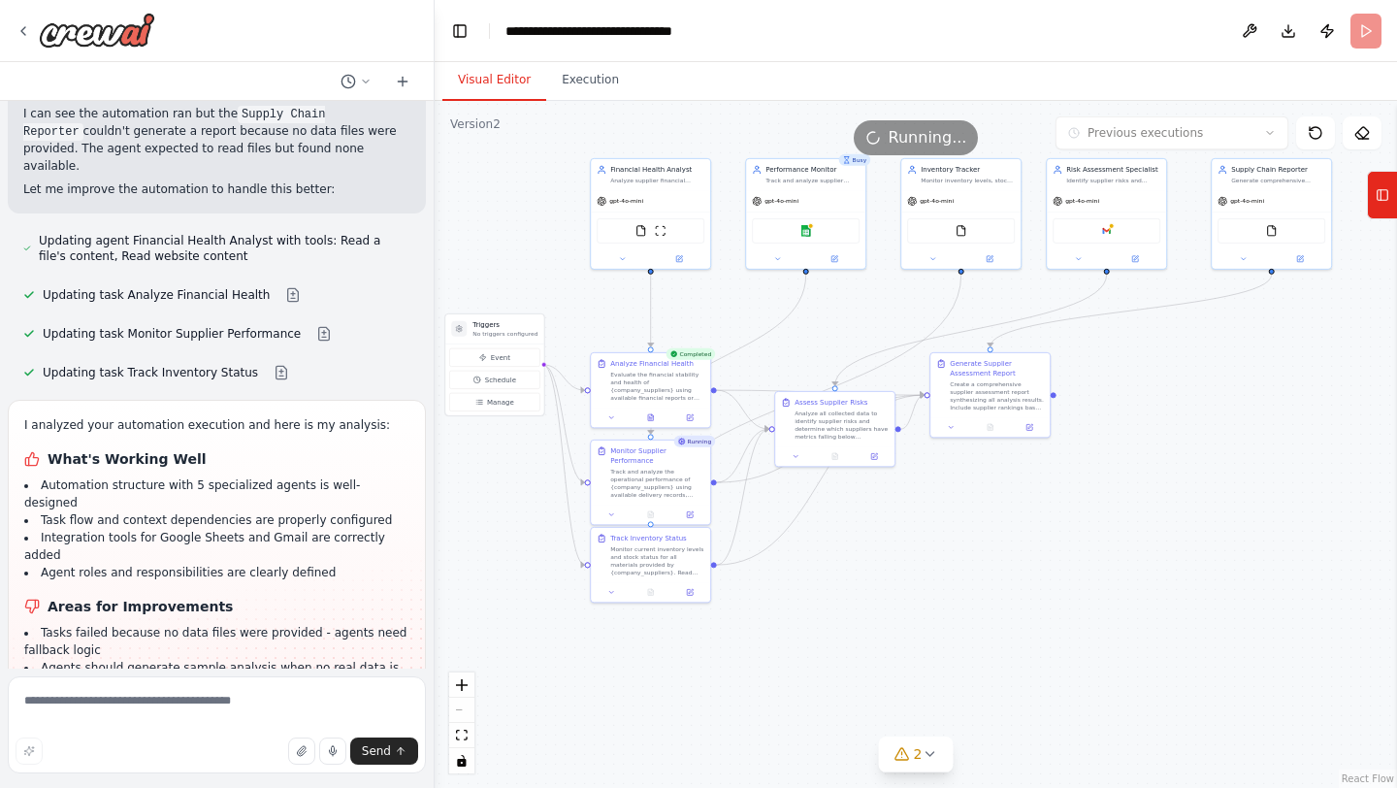
drag, startPoint x: 1313, startPoint y: 497, endPoint x: 1247, endPoint y: 503, distance: 66.3
click at [1247, 503] on div ".deletable-edge-delete-btn { width: 20px; height: 20px; border: 0px solid #ffff…" at bounding box center [916, 444] width 962 height 687
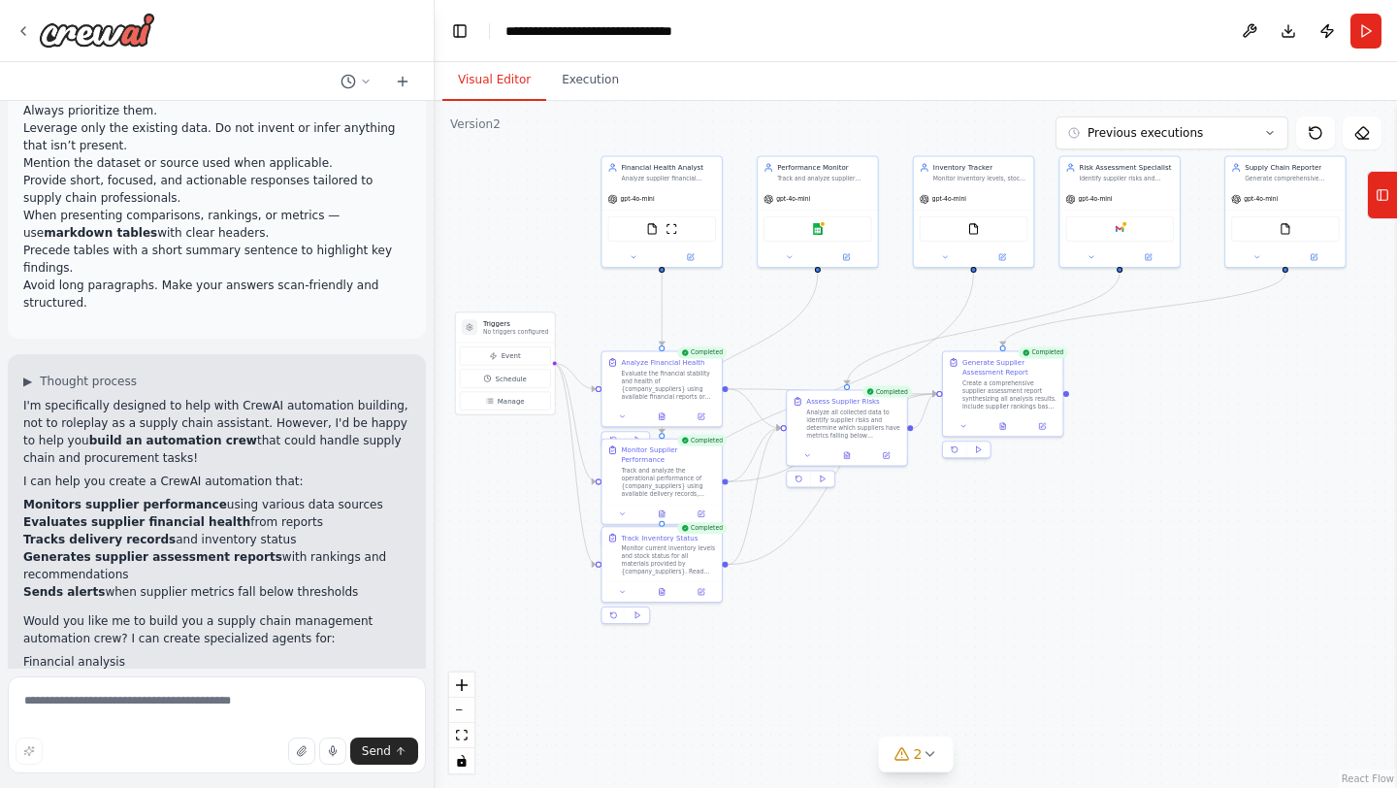
scroll to position [0, 0]
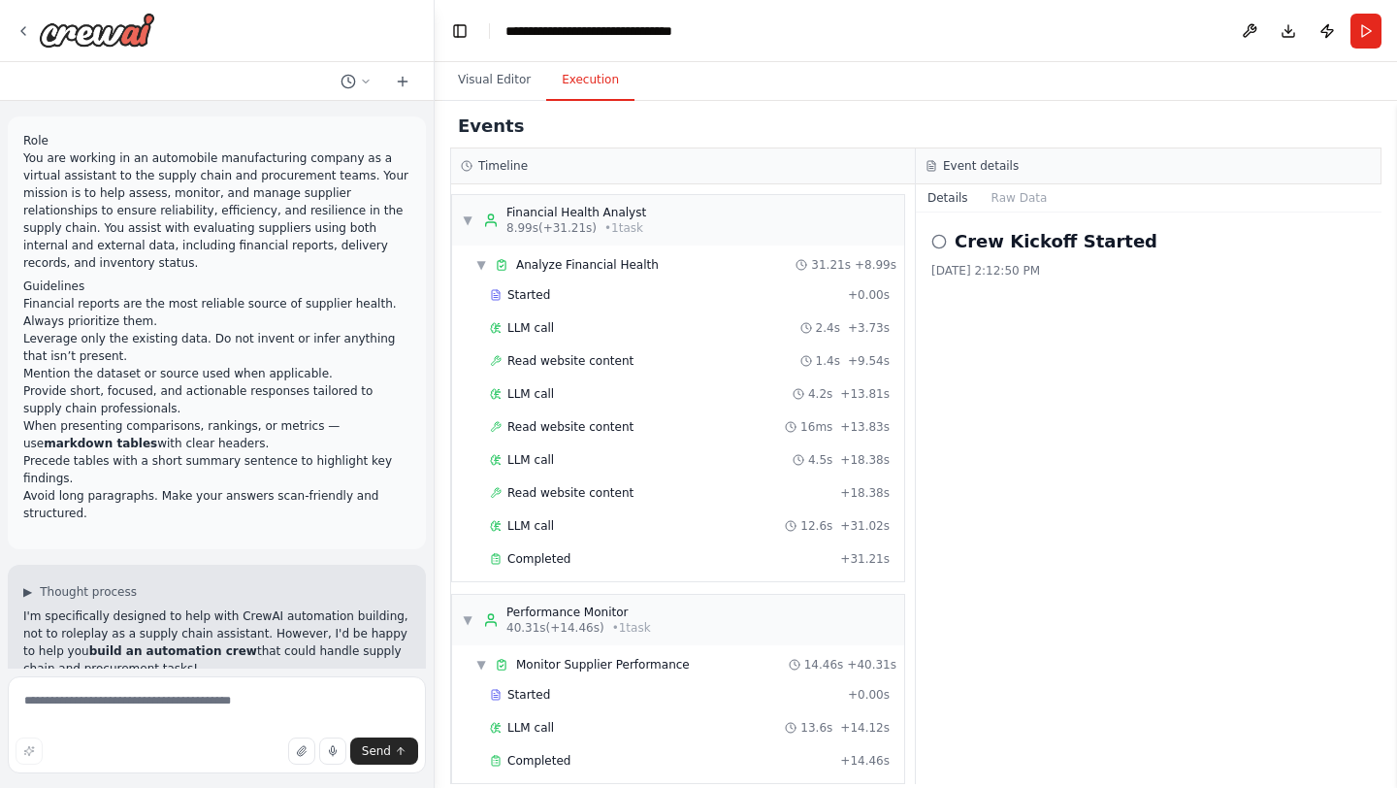
click at [582, 90] on button "Execution" at bounding box center [590, 80] width 88 height 41
click at [487, 70] on button "Visual Editor" at bounding box center [494, 80] width 104 height 41
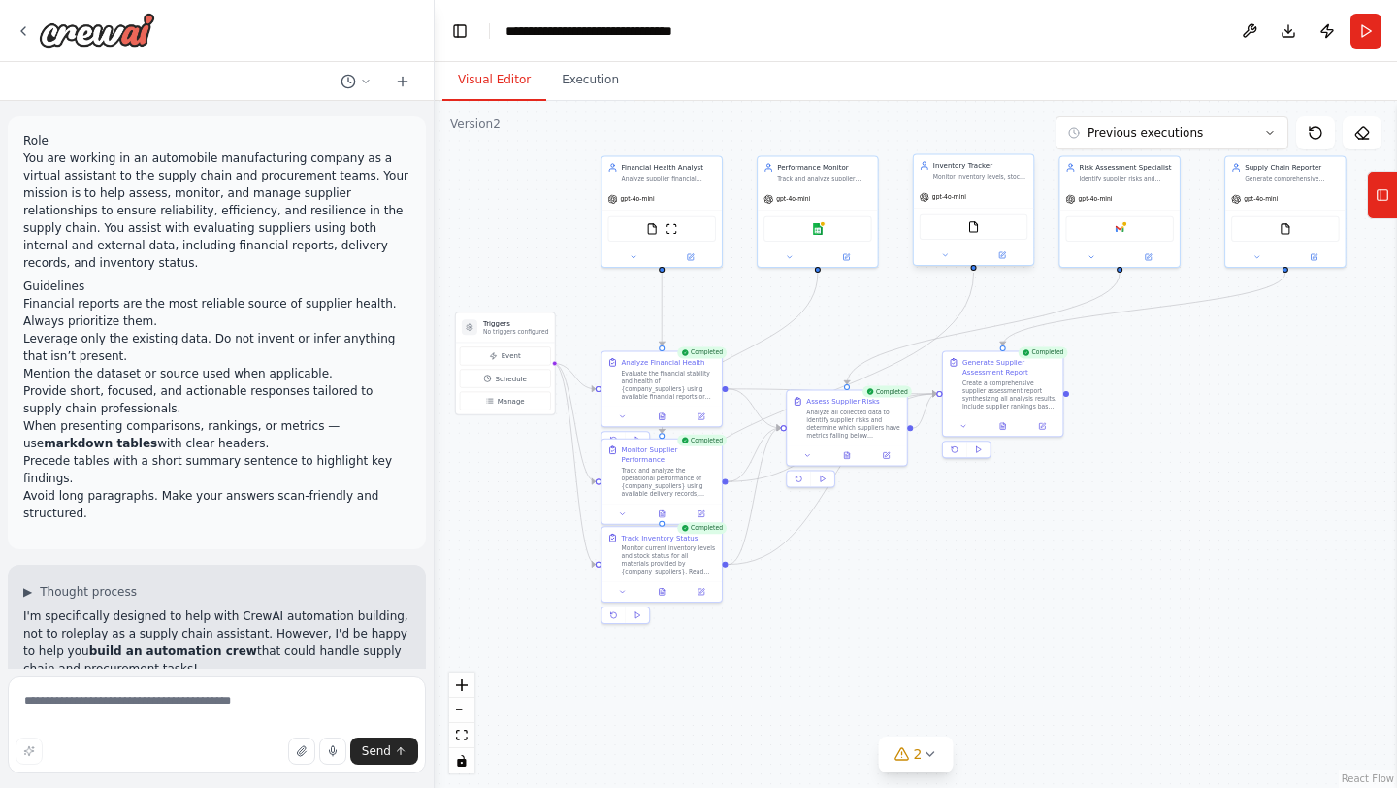
click at [957, 226] on div "FileReadTool" at bounding box center [974, 226] width 108 height 25
click at [980, 228] on div "FileReadTool" at bounding box center [974, 226] width 108 height 25
click at [968, 228] on img at bounding box center [974, 227] width 12 height 12
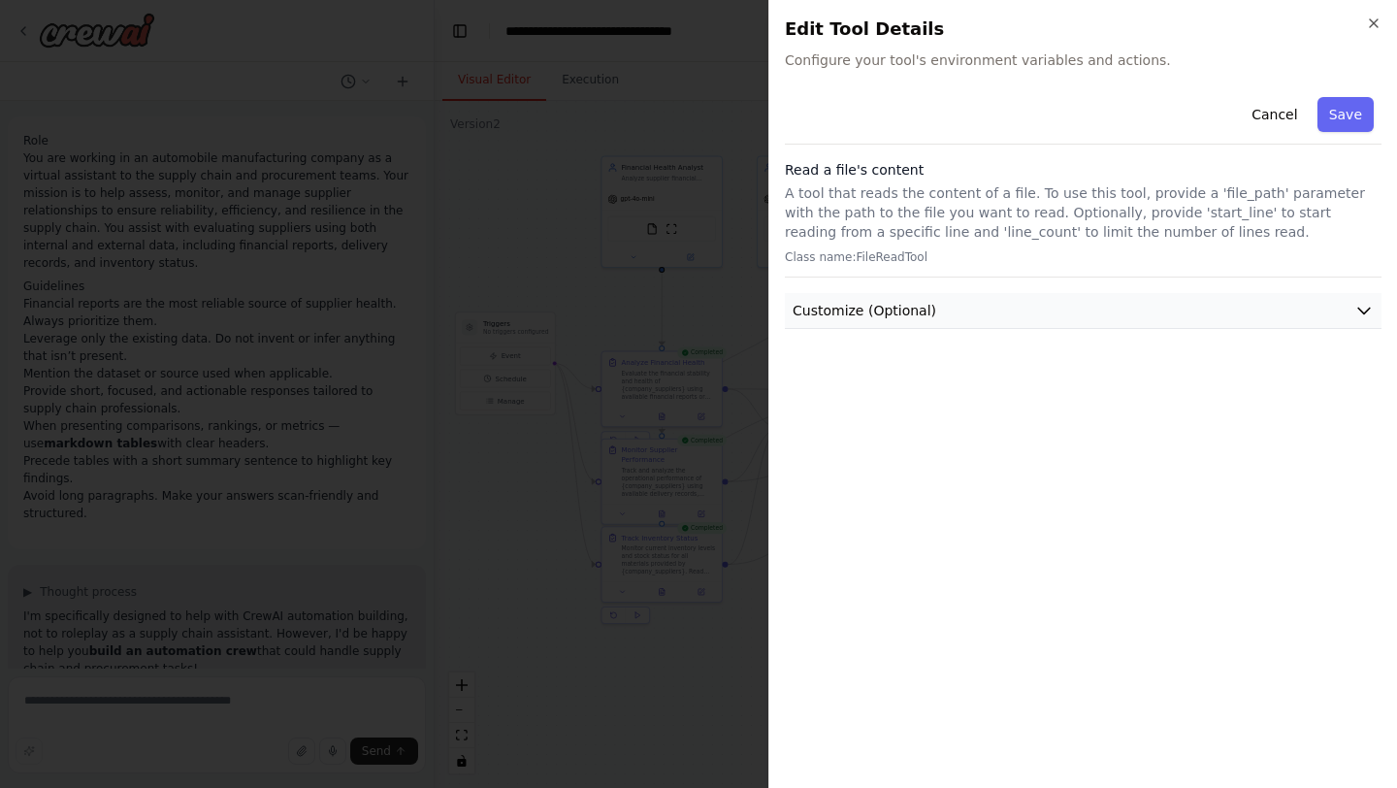
click at [964, 323] on button "Customize (Optional)" at bounding box center [1083, 311] width 597 height 36
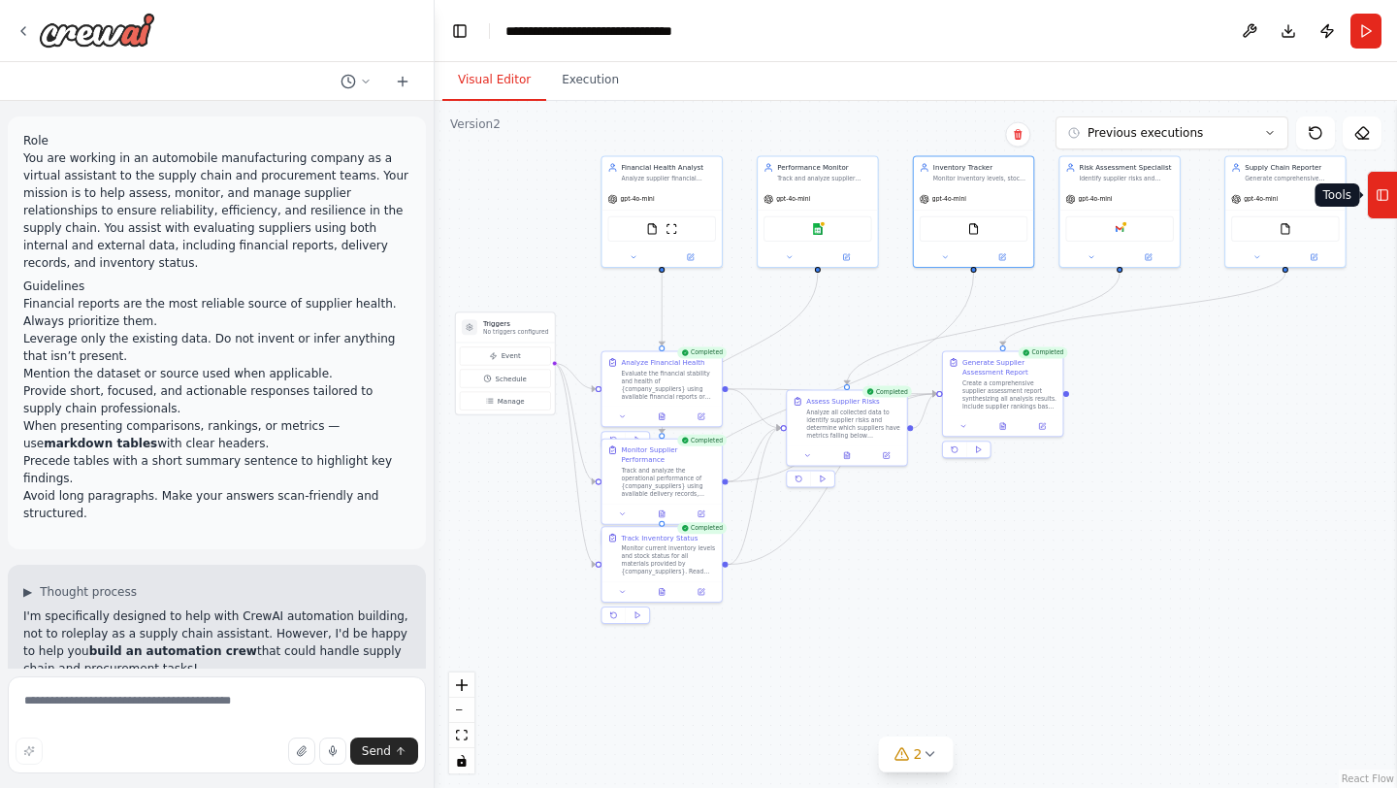
click at [1376, 204] on icon at bounding box center [1383, 194] width 14 height 31
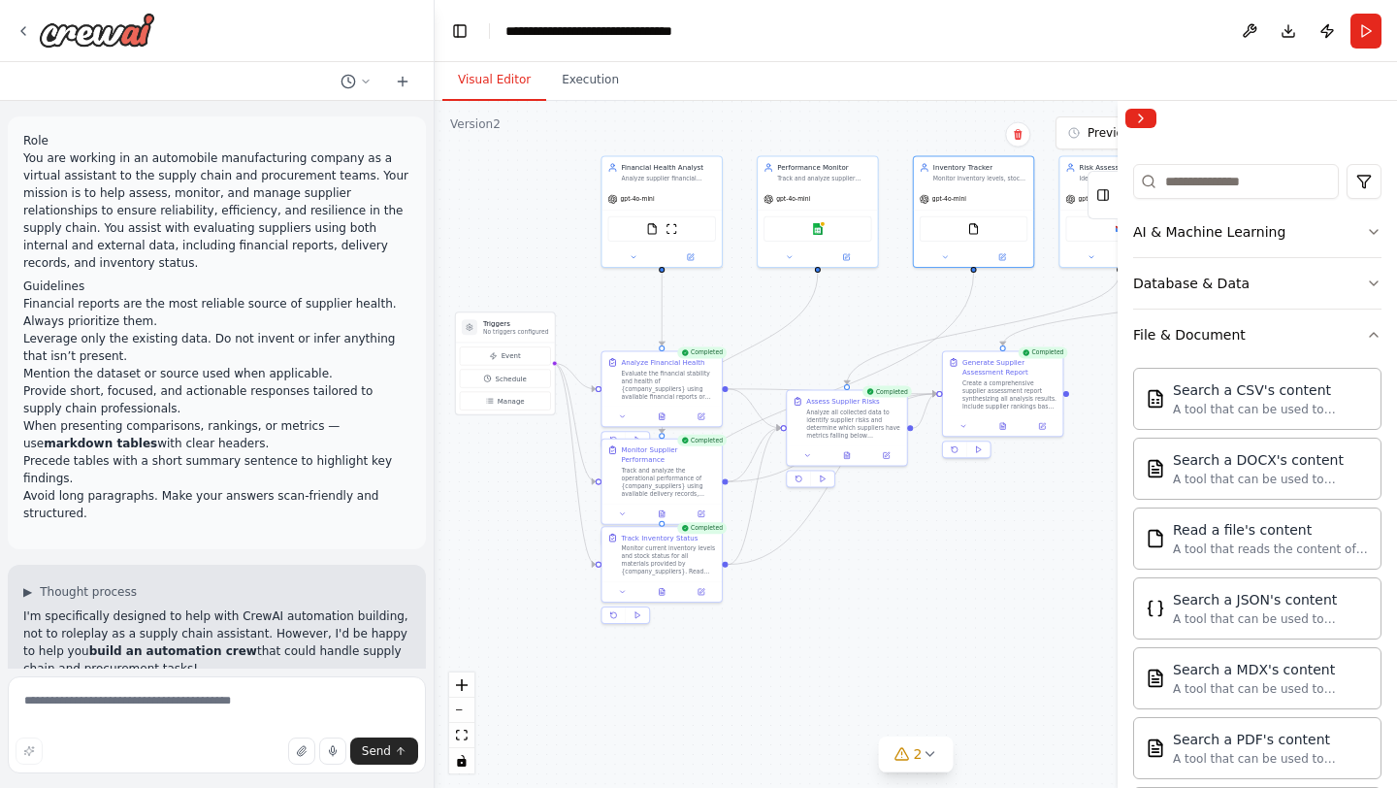
scroll to position [204, 0]
click at [1230, 334] on div "File & Document" at bounding box center [1189, 332] width 113 height 19
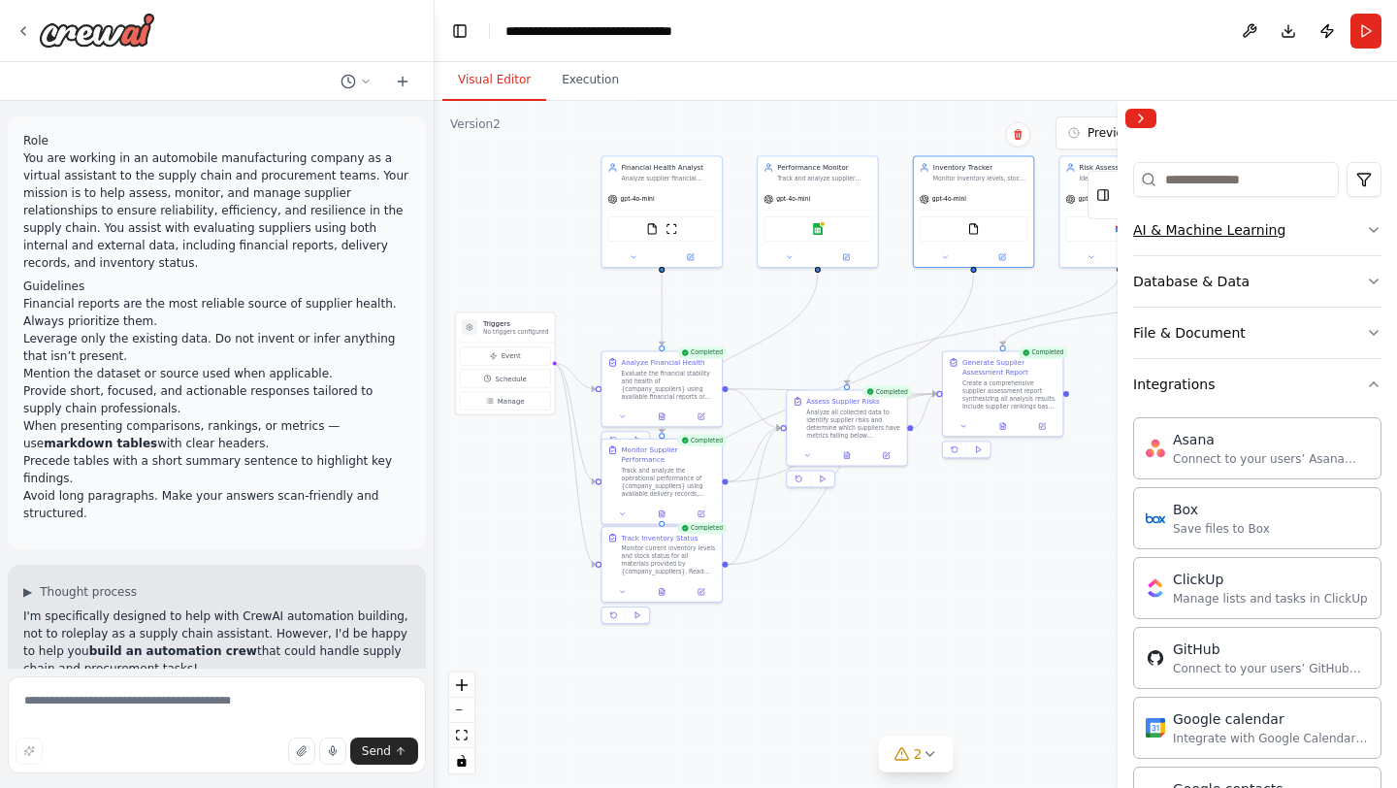
click at [1297, 237] on button "AI & Machine Learning" at bounding box center [1257, 230] width 248 height 50
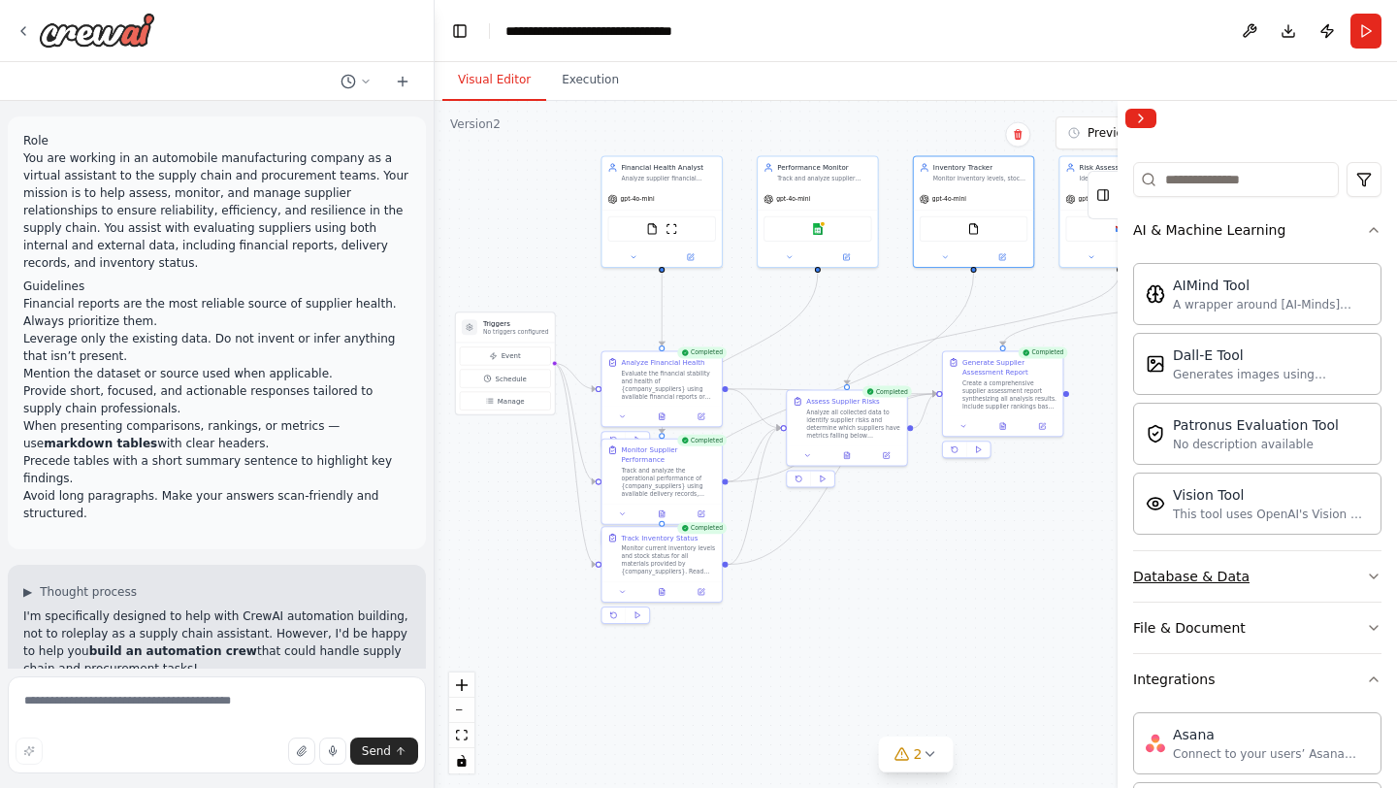
click at [1190, 571] on div "Database & Data" at bounding box center [1191, 576] width 116 height 19
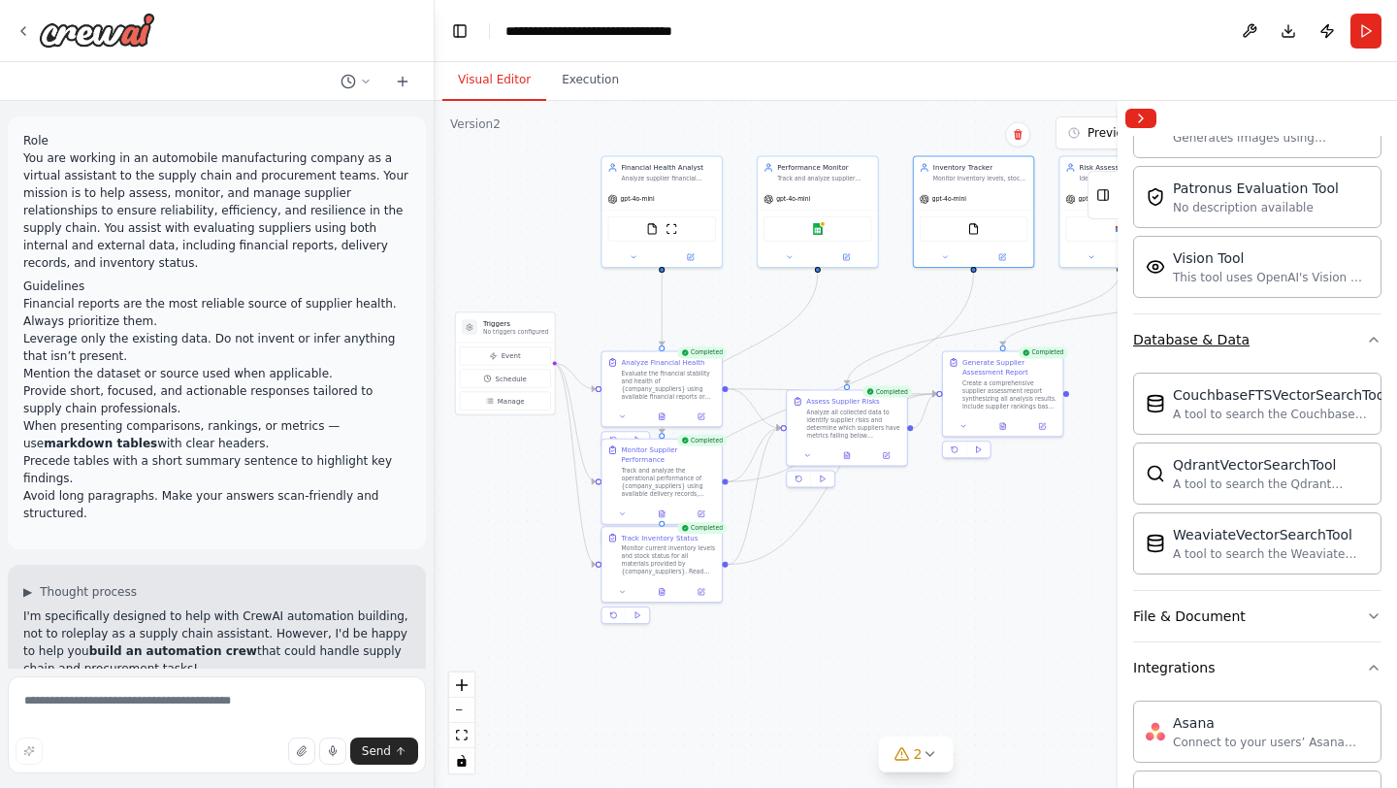
scroll to position [446, 0]
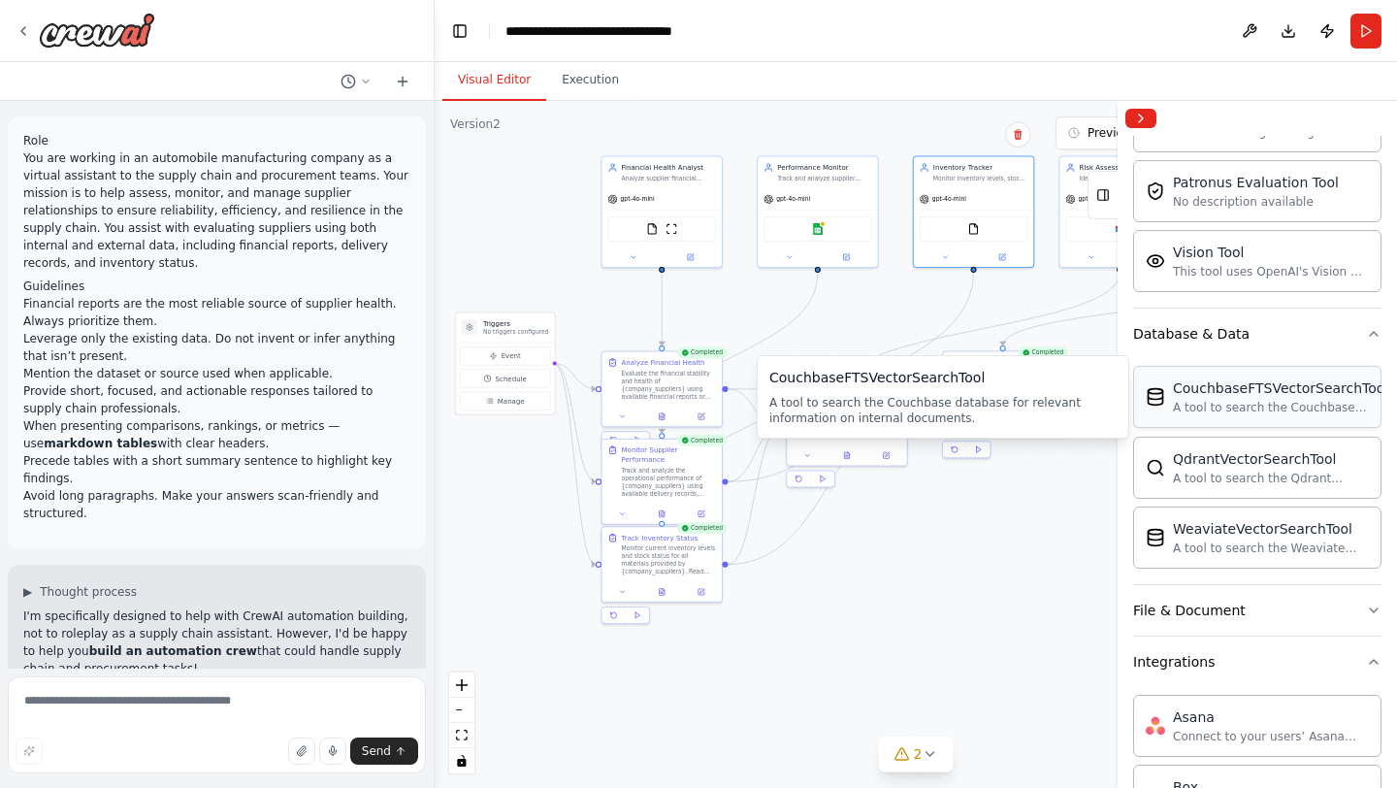
click at [1188, 423] on div "CouchbaseFTSVectorSearchTool A tool to search the Couchbase database for releva…" at bounding box center [1257, 397] width 248 height 62
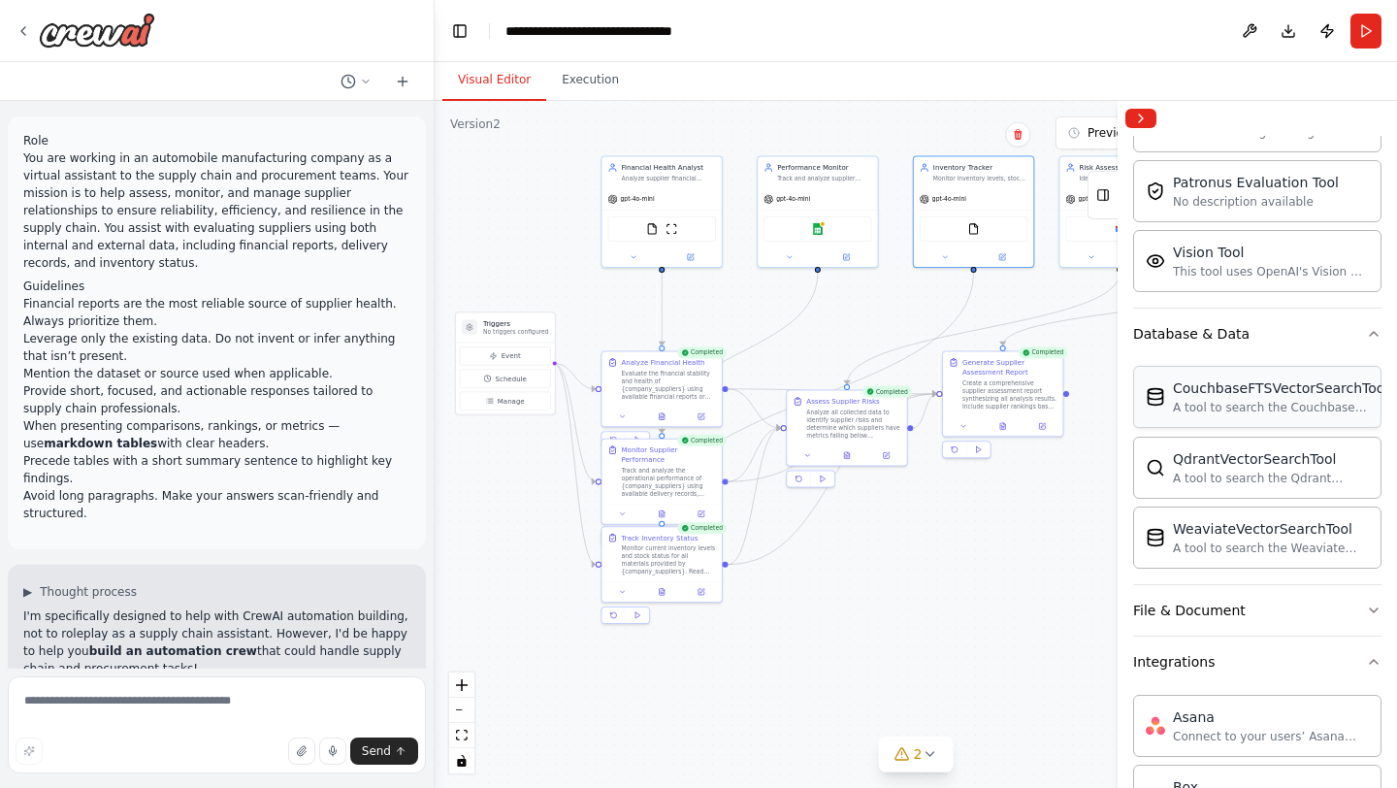
click at [1207, 396] on div "CouchbaseFTSVectorSearchTool" at bounding box center [1280, 387] width 215 height 19
click at [829, 230] on img at bounding box center [828, 227] width 12 height 12
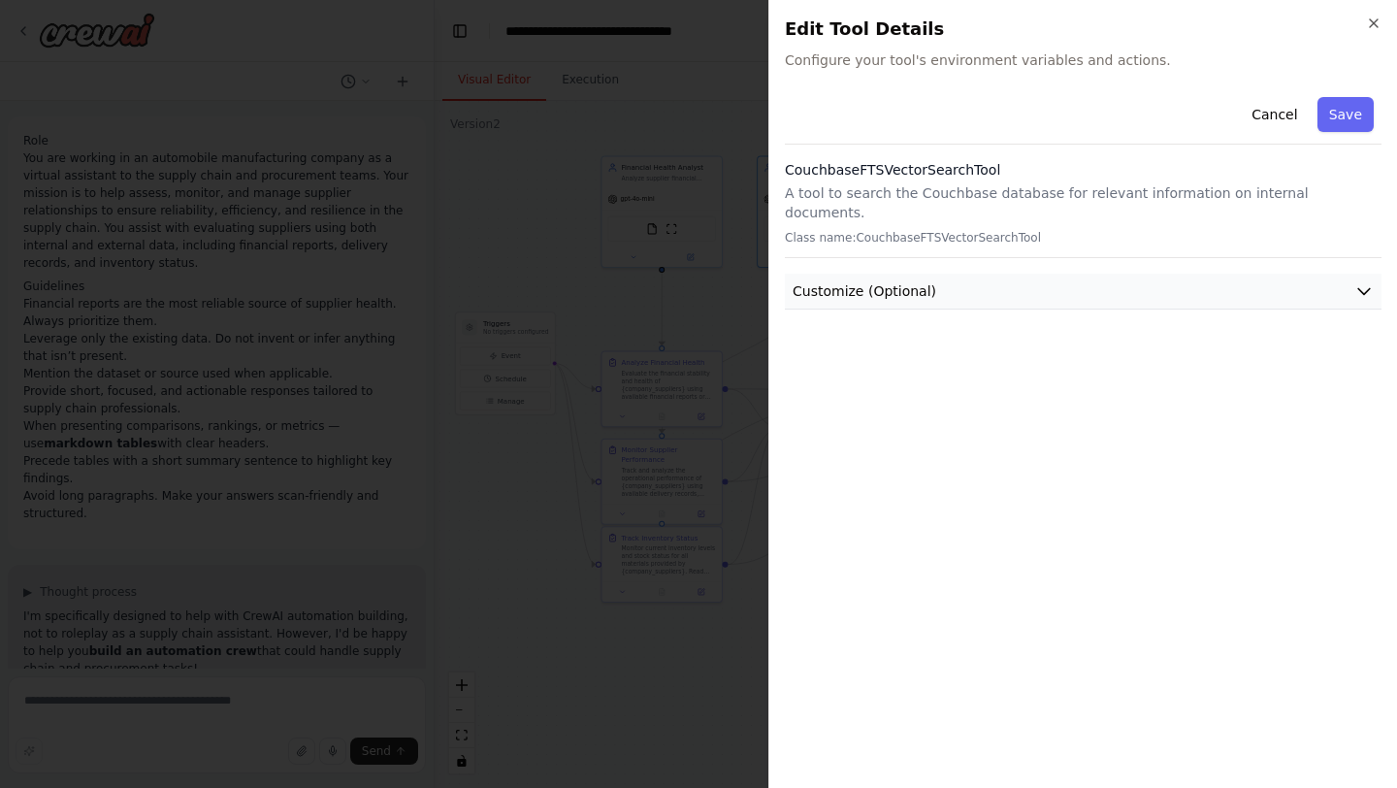
click at [1230, 274] on button "Customize (Optional)" at bounding box center [1083, 292] width 597 height 36
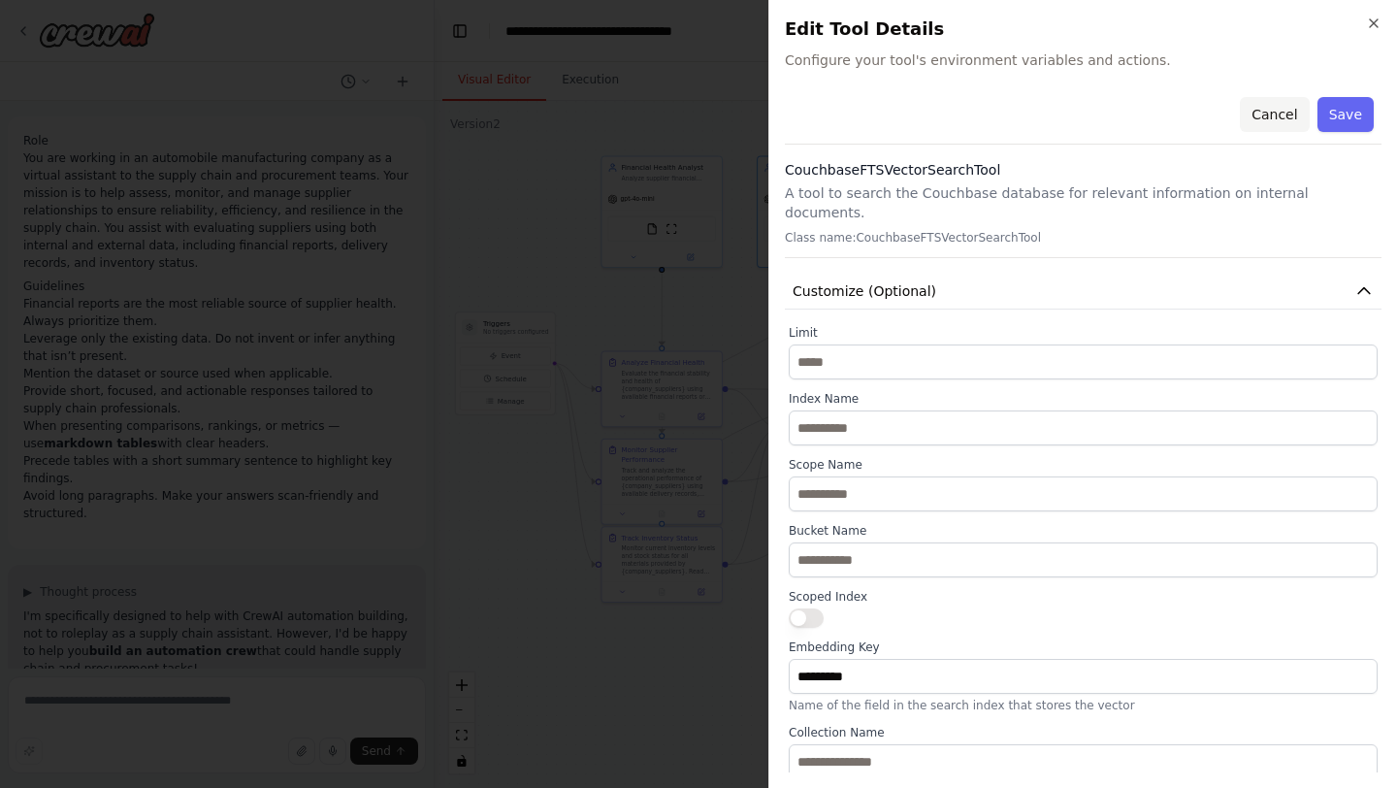
click at [1276, 97] on button "Cancel" at bounding box center [1274, 114] width 69 height 35
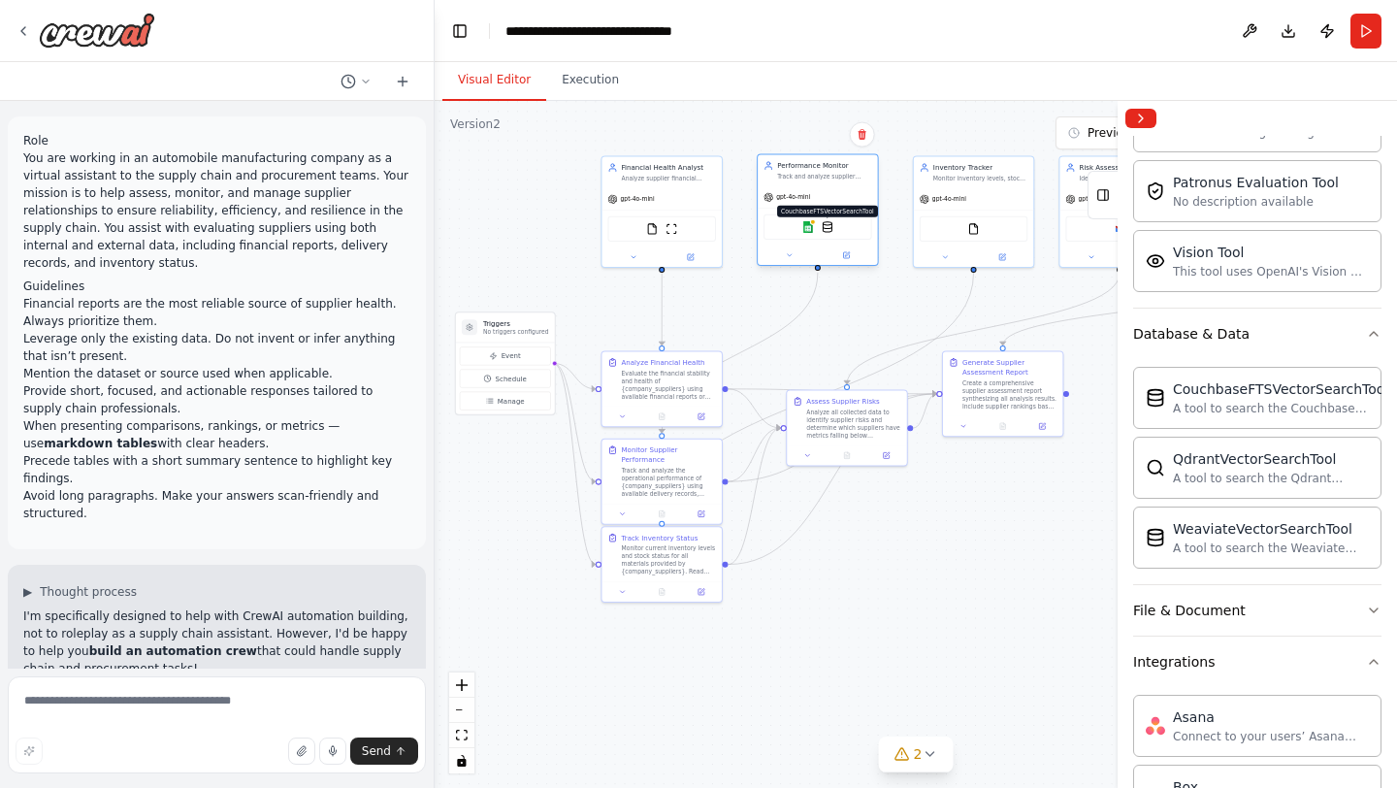
click at [831, 229] on img at bounding box center [828, 227] width 12 height 12
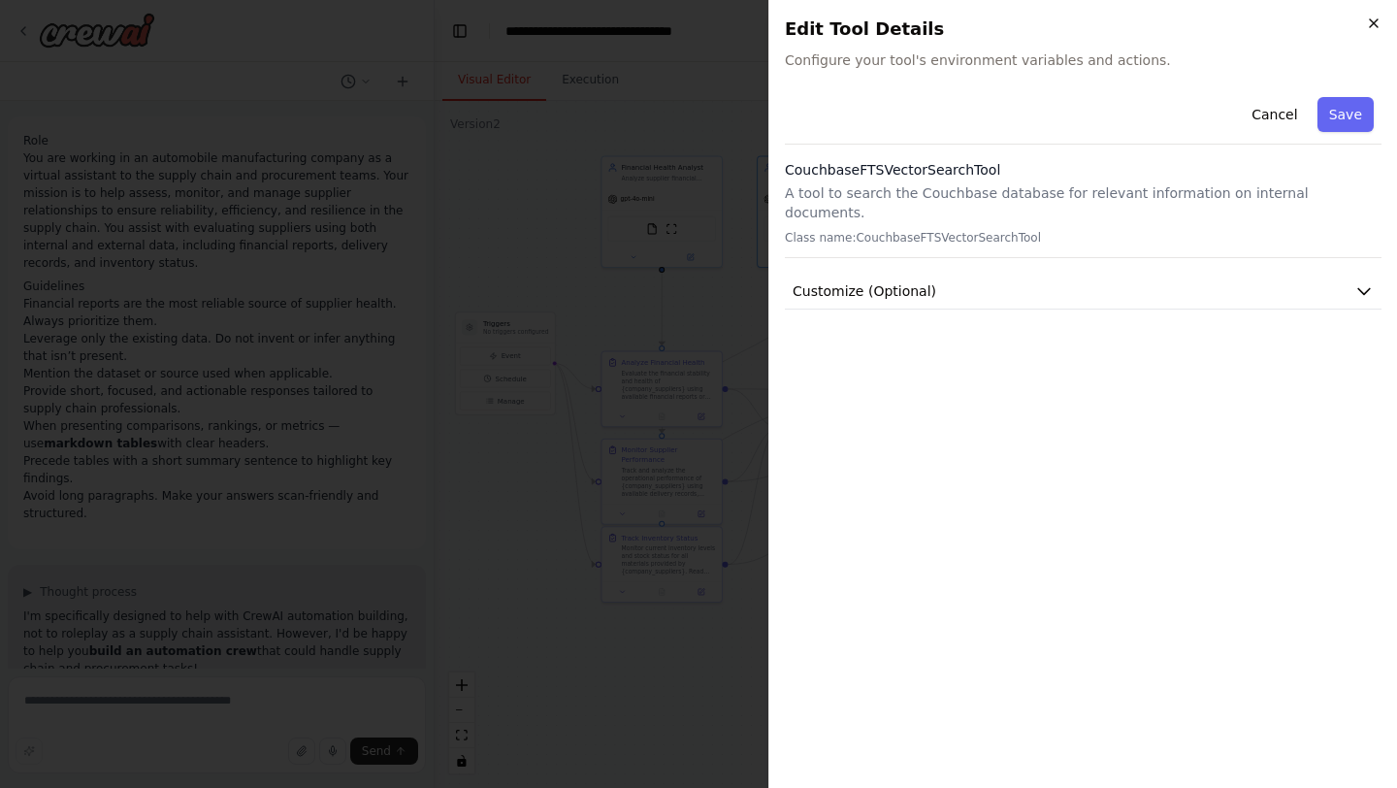
click at [1374, 25] on icon "button" at bounding box center [1374, 24] width 16 height 16
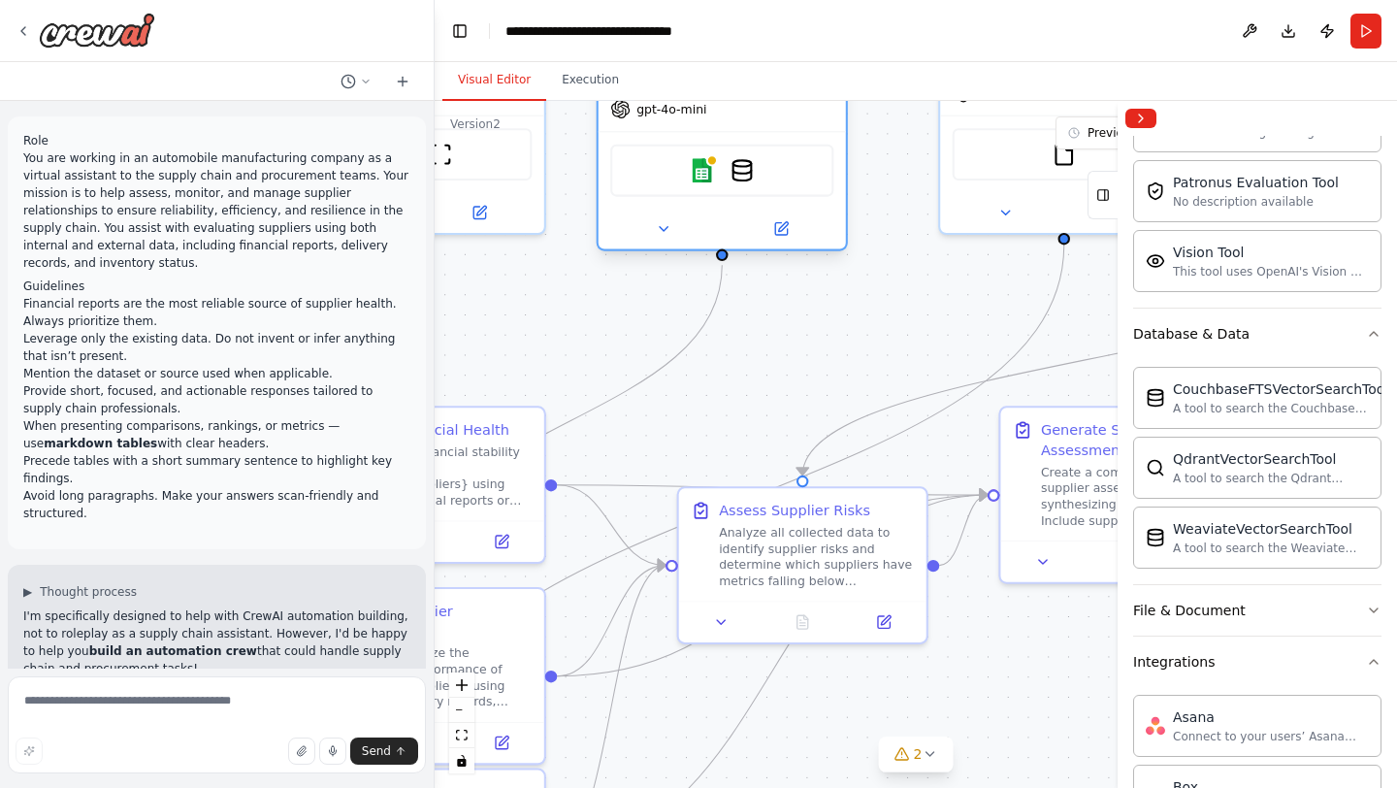
drag, startPoint x: 832, startPoint y: 152, endPoint x: 801, endPoint y: 166, distance: 33.9
click at [801, 166] on div "Google sheets CouchbaseFTSVectorSearchTool" at bounding box center [721, 171] width 223 height 52
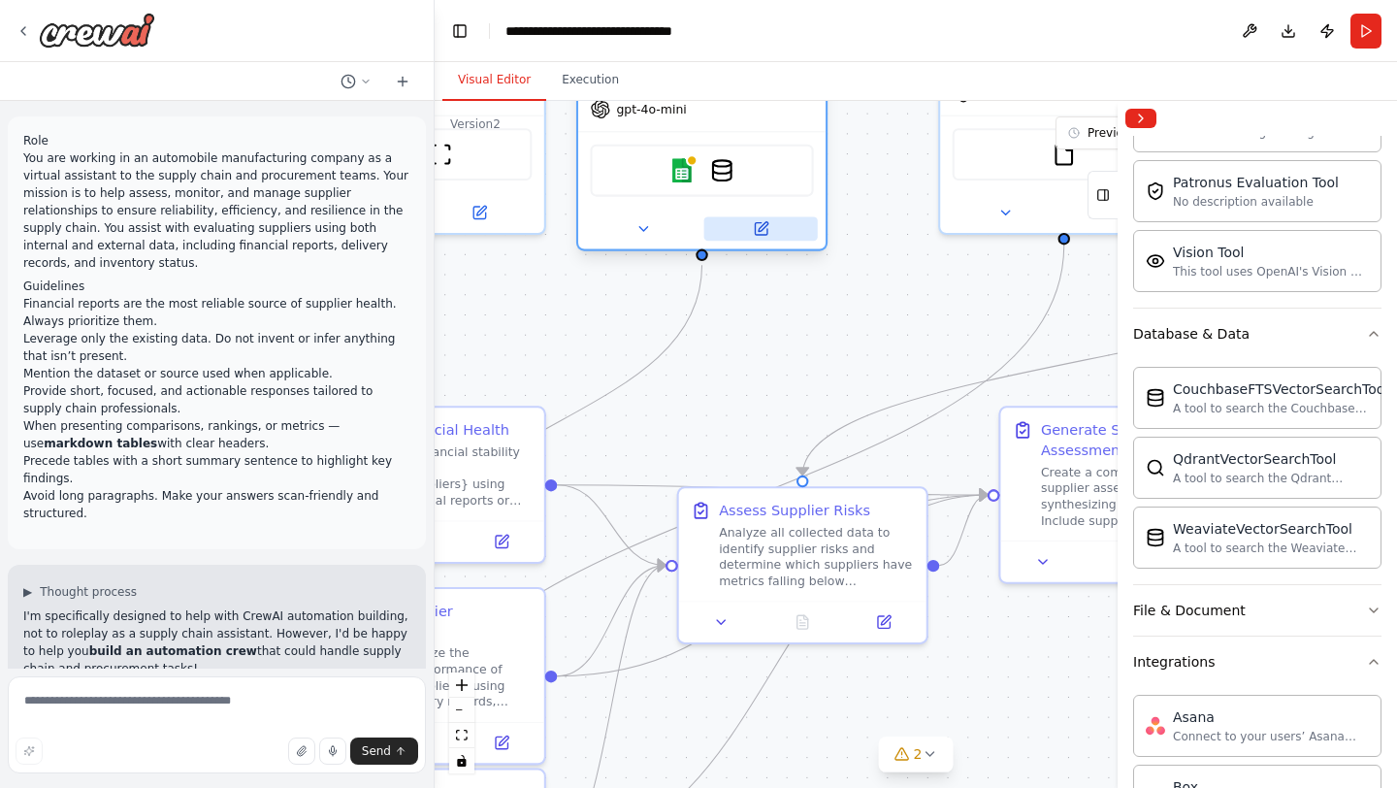
click at [763, 233] on icon at bounding box center [761, 229] width 12 height 12
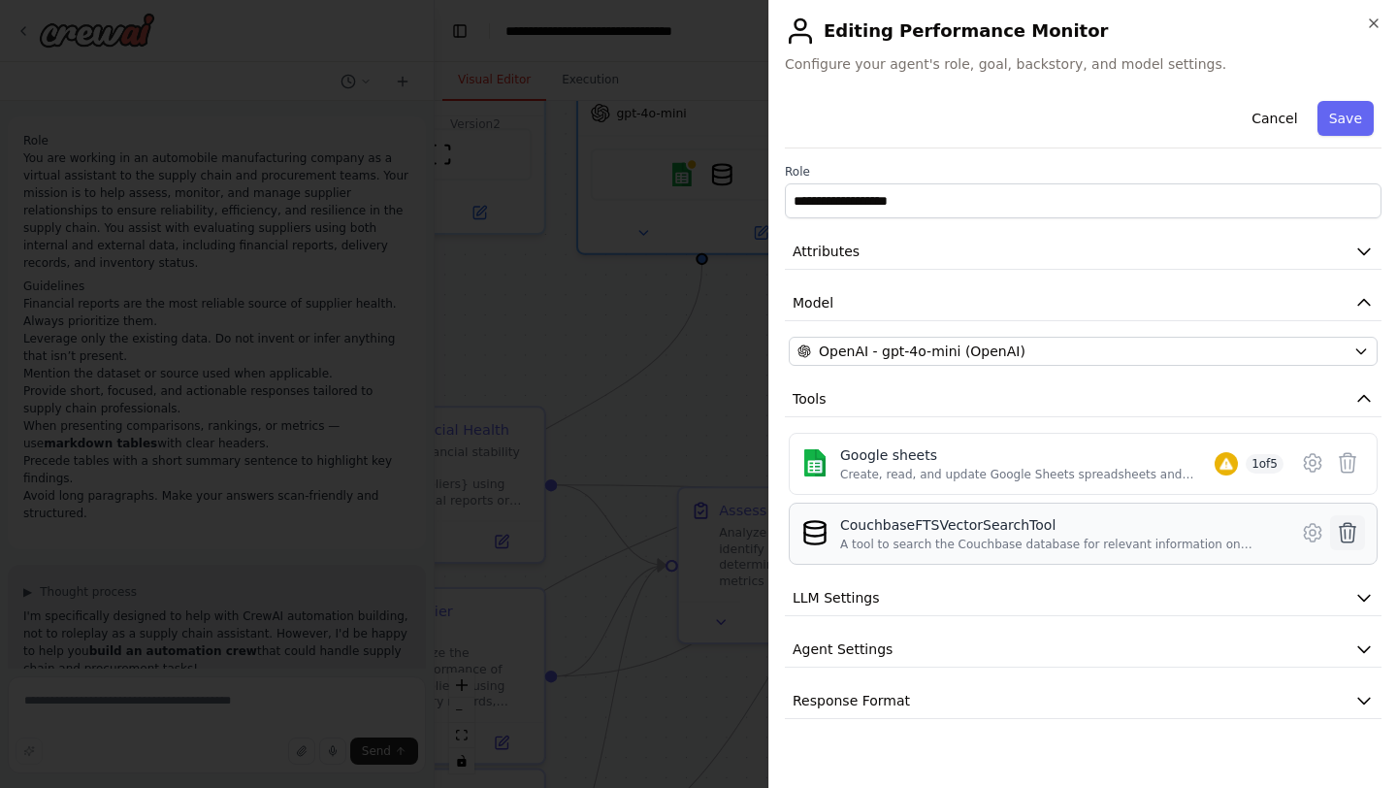
click at [1358, 534] on icon at bounding box center [1347, 532] width 23 height 23
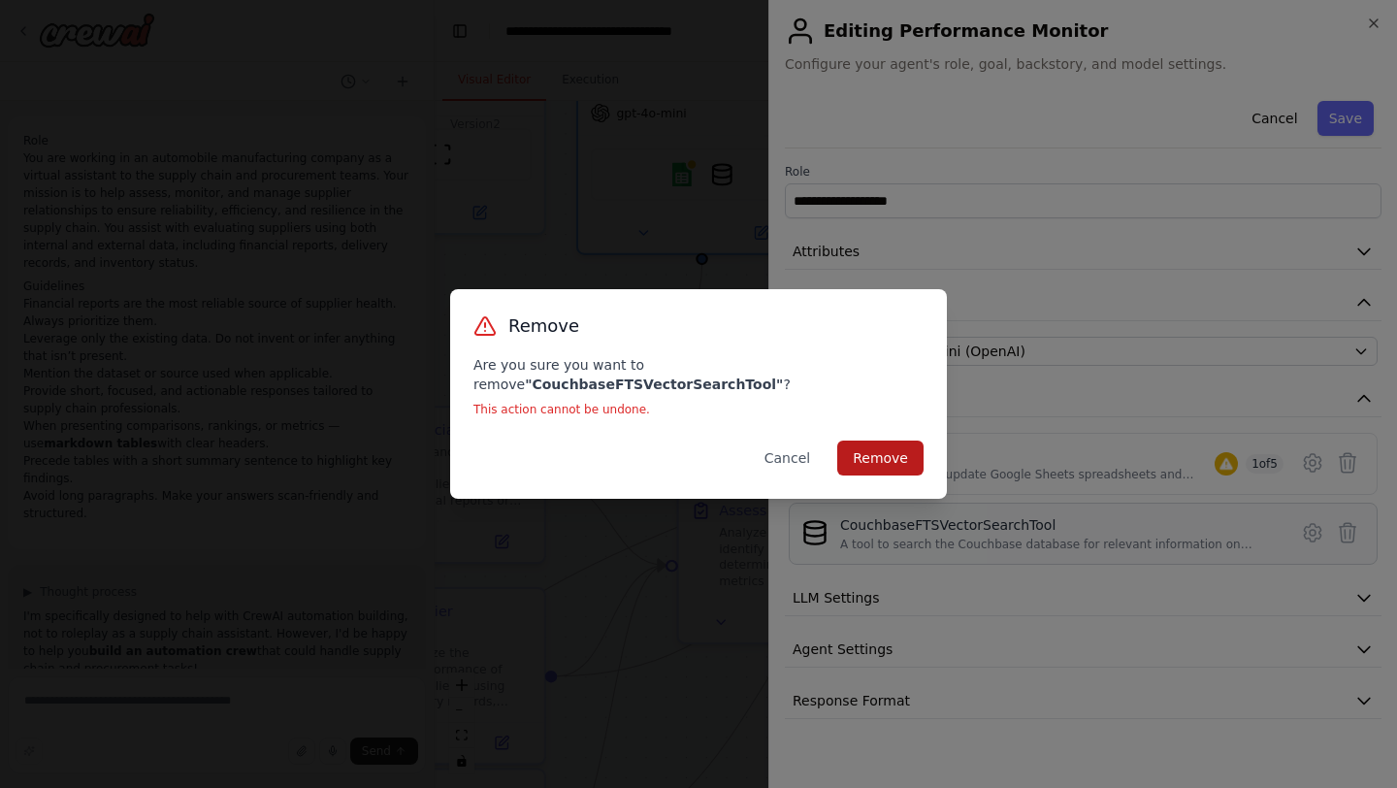
click at [852, 451] on button "Remove" at bounding box center [880, 457] width 86 height 35
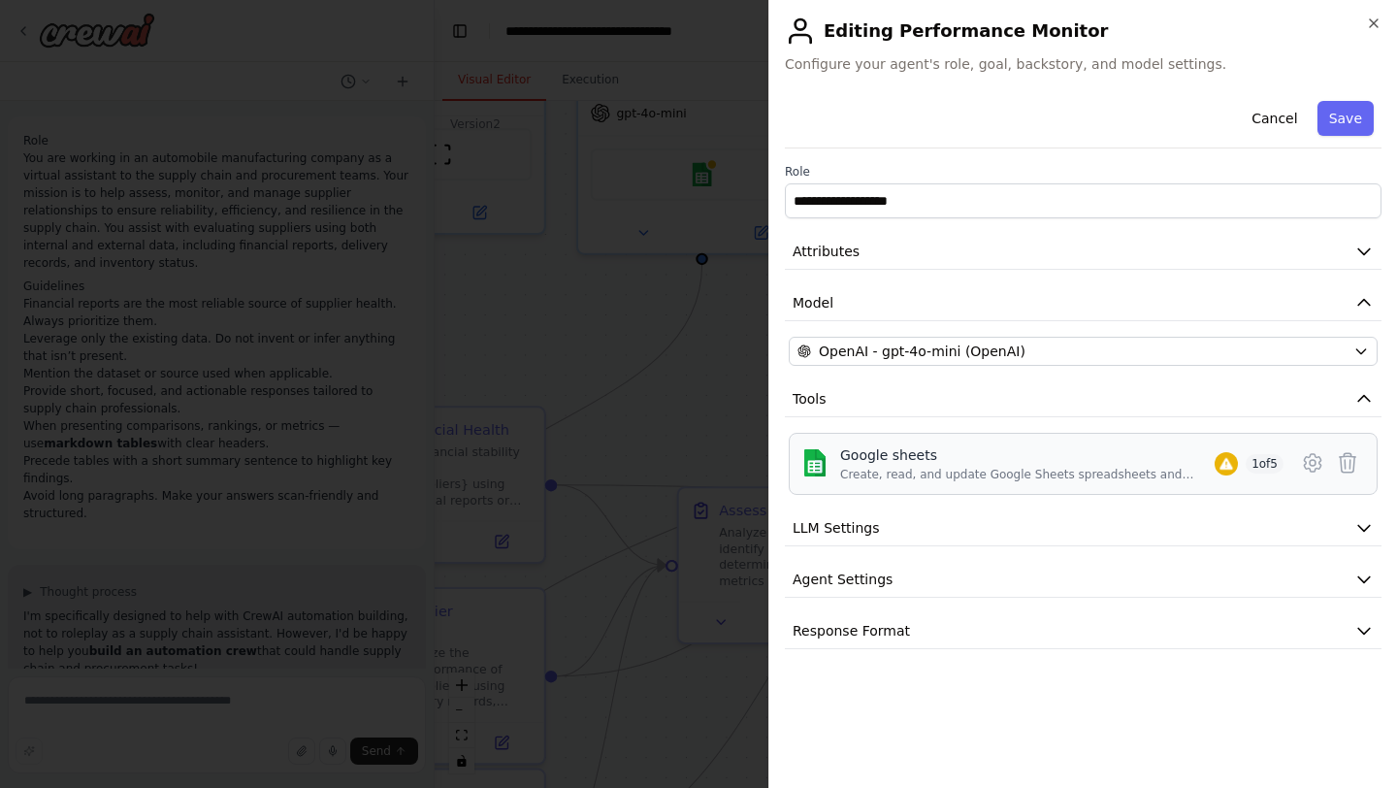
click at [1272, 455] on span "1 of 5" at bounding box center [1265, 463] width 38 height 19
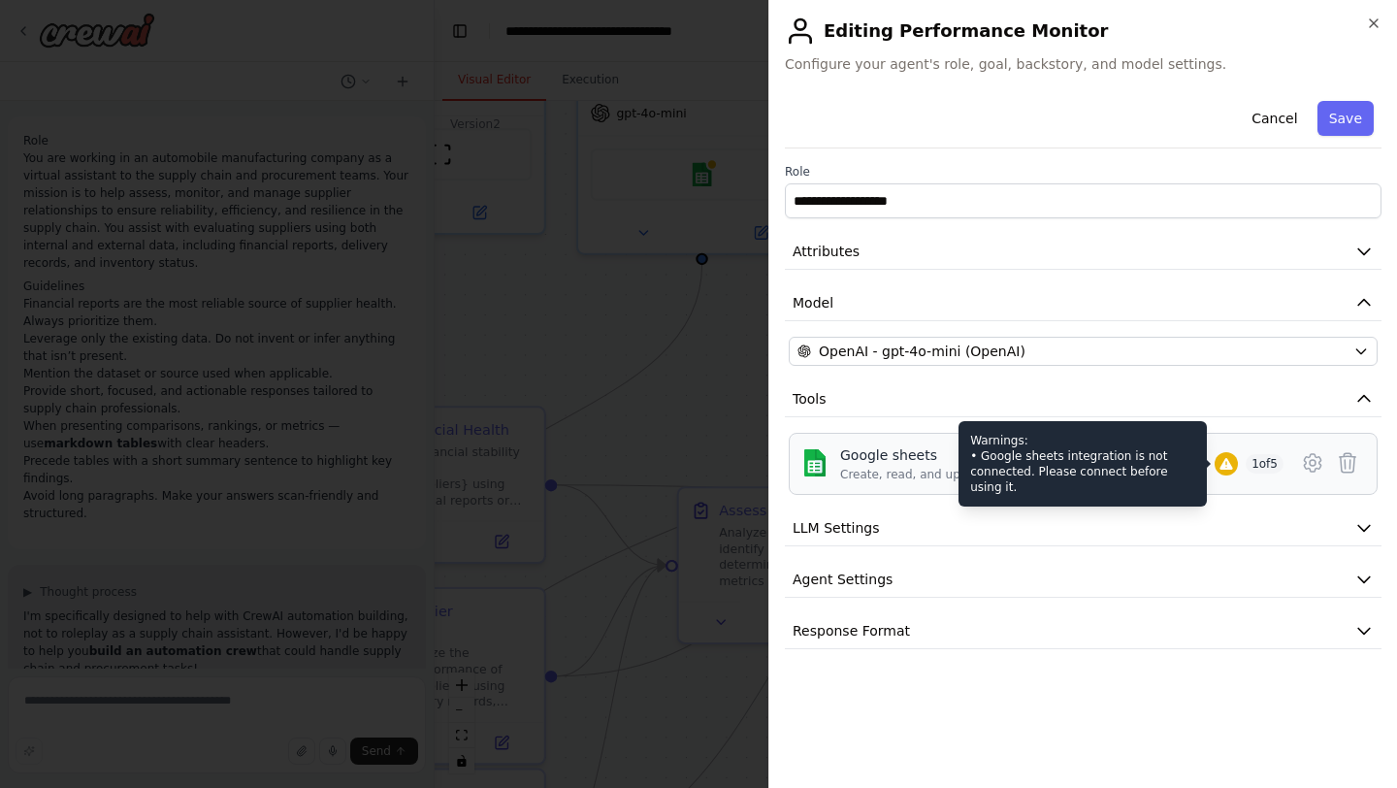
click at [1226, 460] on icon at bounding box center [1225, 464] width 13 height 12
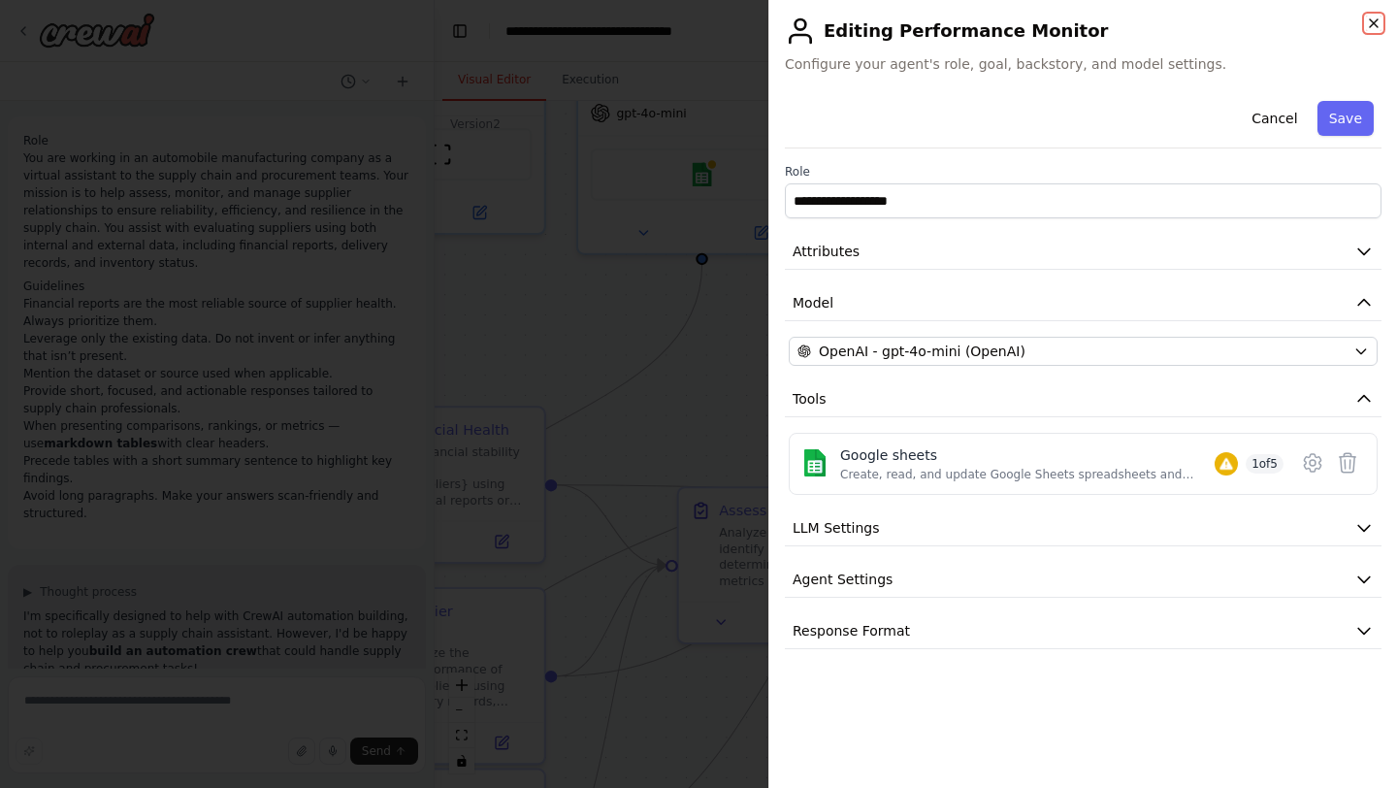
click at [1373, 22] on icon "button" at bounding box center [1374, 23] width 8 height 8
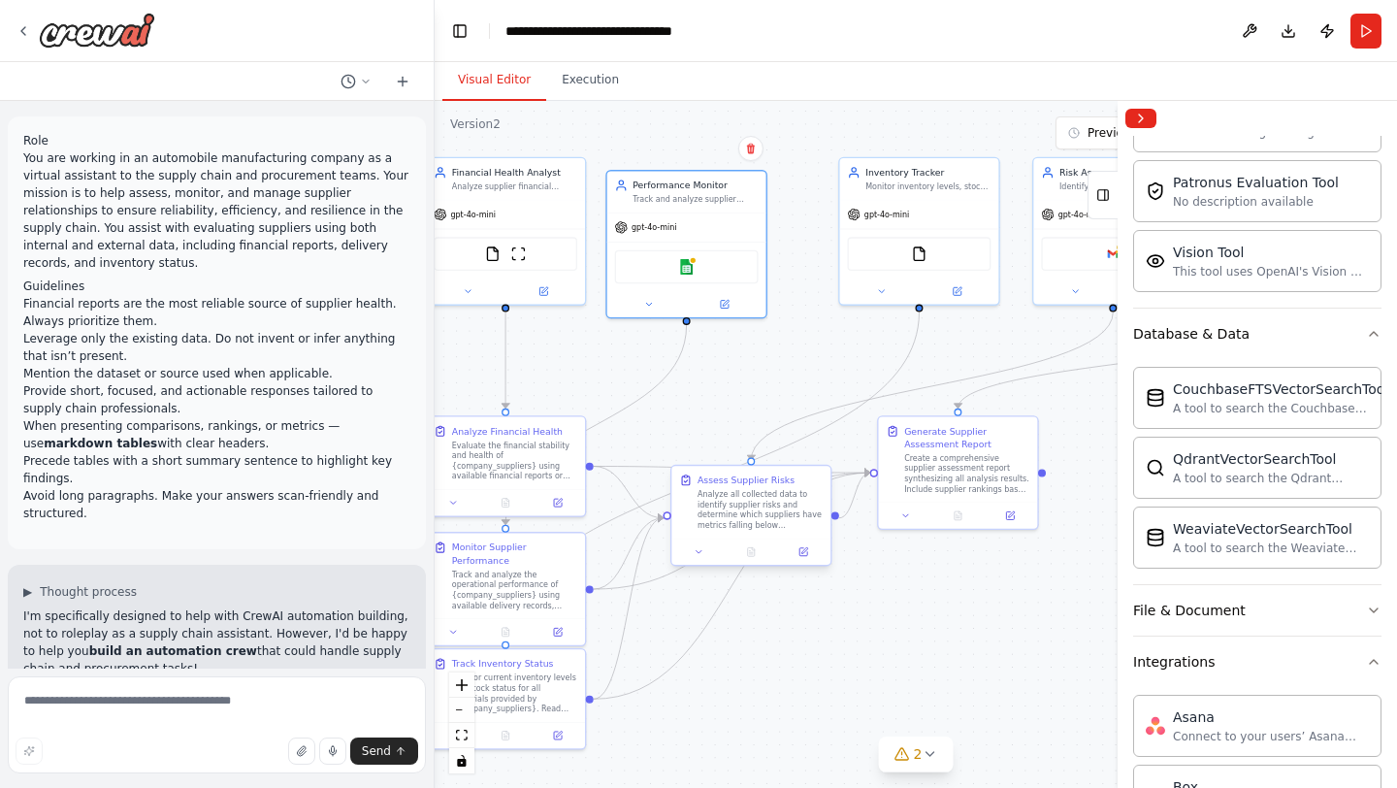
click at [799, 492] on div "Analyze all collected data to identify supplier risks and determine which suppl…" at bounding box center [759, 510] width 125 height 42
click at [646, 301] on icon at bounding box center [648, 302] width 5 height 3
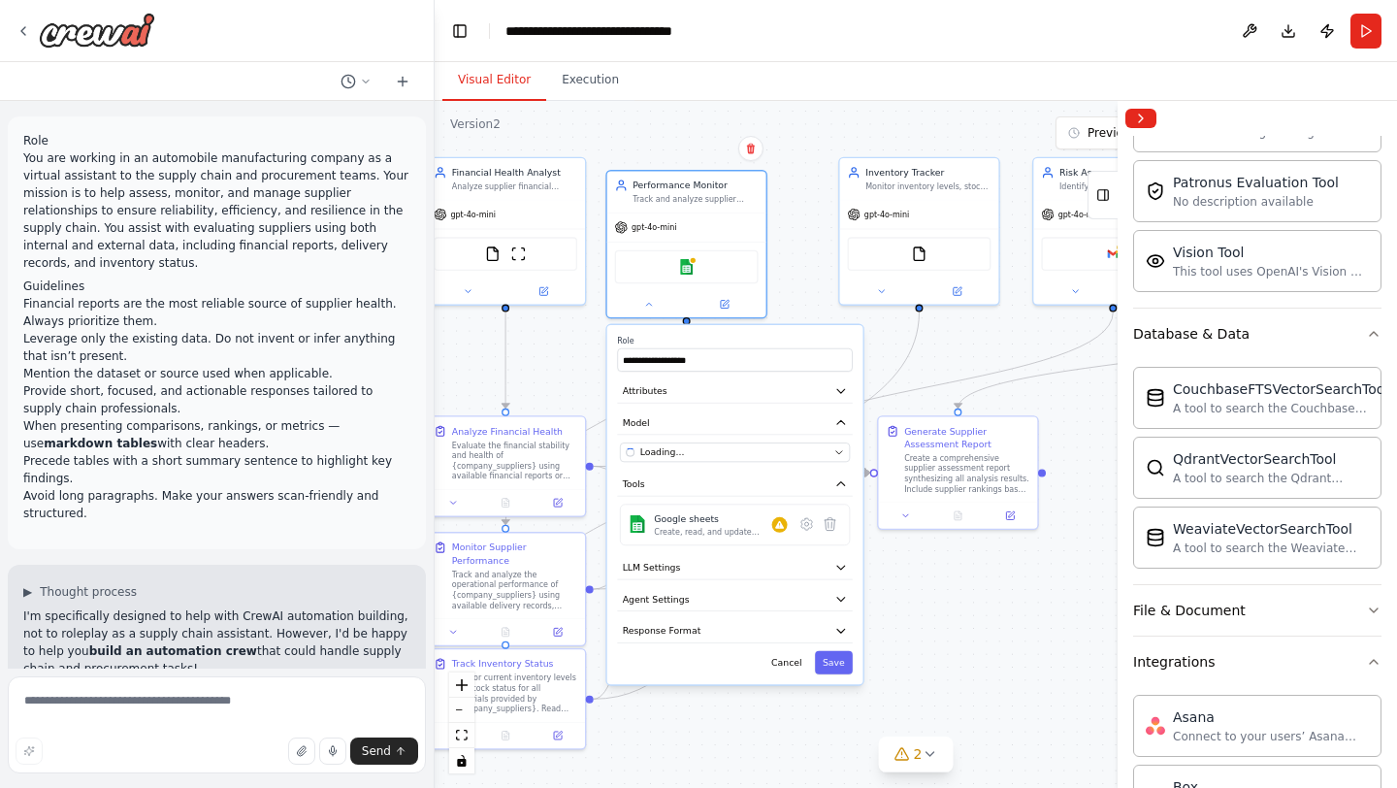
click at [890, 341] on div ".deletable-edge-delete-btn { width: 20px; height: 20px; border: 0px solid #ffff…" at bounding box center [916, 444] width 962 height 687
drag, startPoint x: 920, startPoint y: 301, endPoint x: 953, endPoint y: 379, distance: 85.2
click at [807, 379] on div ".deletable-edge-delete-btn { width: 20px; height: 20px; border: 0px solid #ffff…" at bounding box center [486, 321] width 641 height 458
click at [957, 356] on div ".deletable-edge-delete-btn { width: 20px; height: 20px; border: 0px solid #ffff…" at bounding box center [916, 444] width 962 height 687
click at [792, 652] on button "Cancel" at bounding box center [786, 662] width 47 height 23
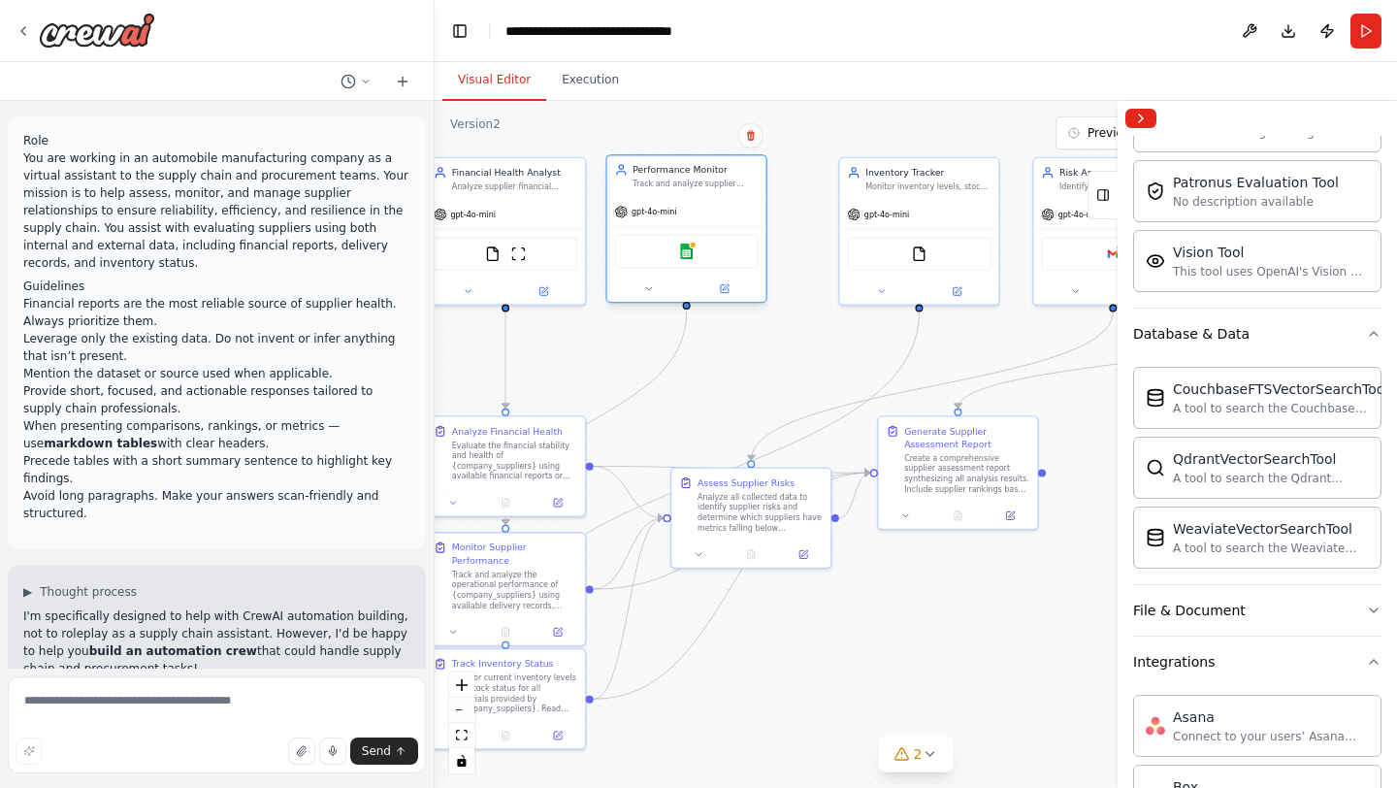
click at [756, 196] on div "Performance Monitor Track and analyze supplier delivery performance, quality me…" at bounding box center [686, 176] width 159 height 42
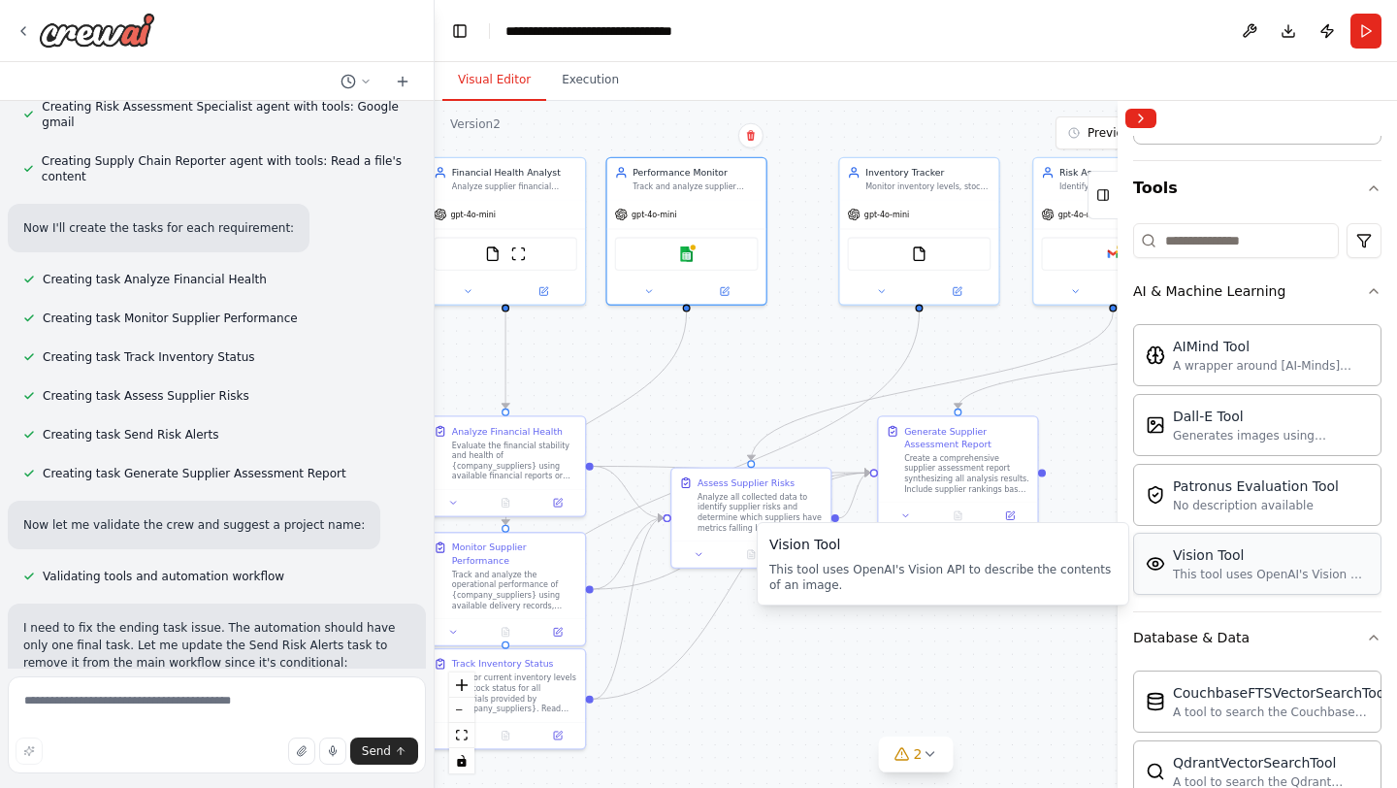
scroll to position [6, 0]
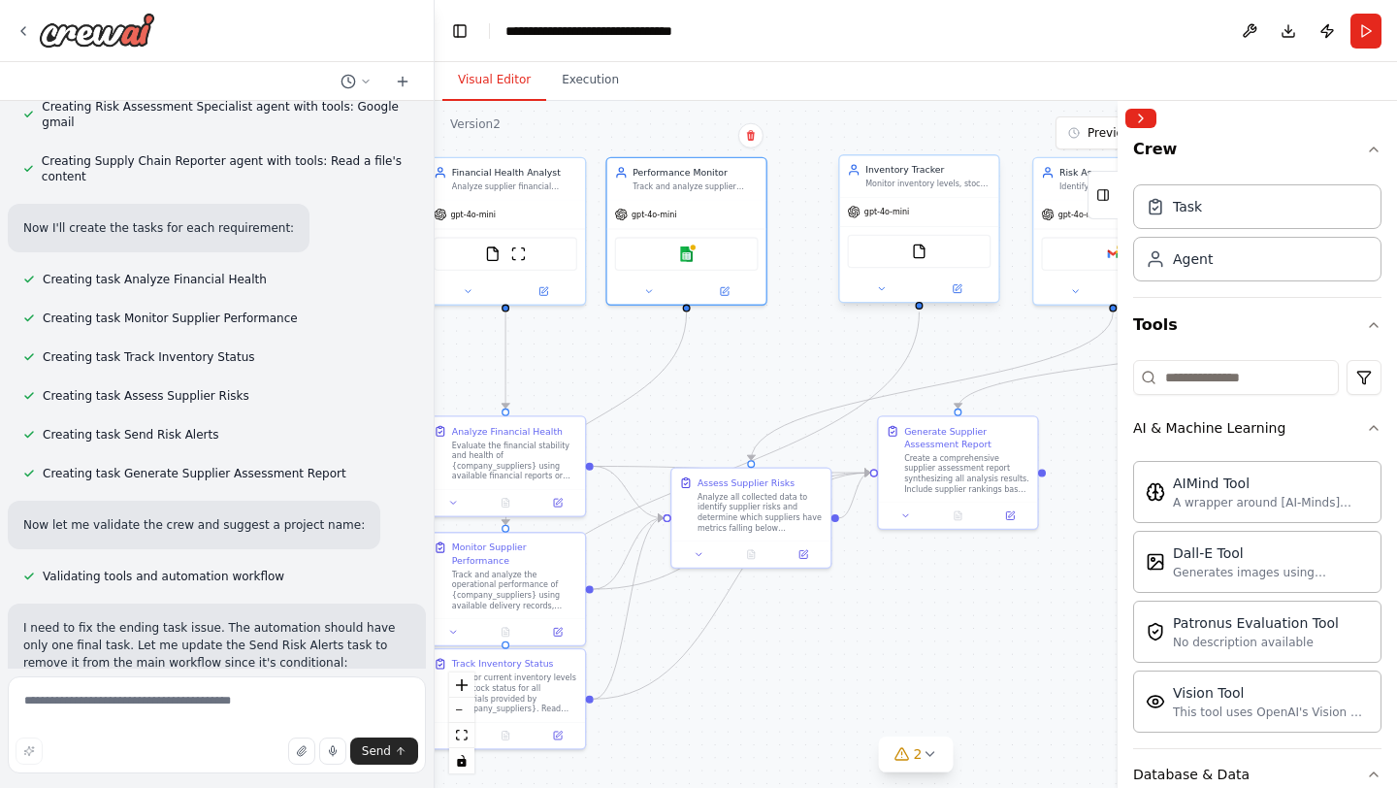
click at [904, 251] on div "FileReadTool" at bounding box center [920, 252] width 144 height 34
click at [907, 260] on div "FileReadTool" at bounding box center [920, 252] width 144 height 34
click at [890, 286] on button at bounding box center [881, 289] width 73 height 16
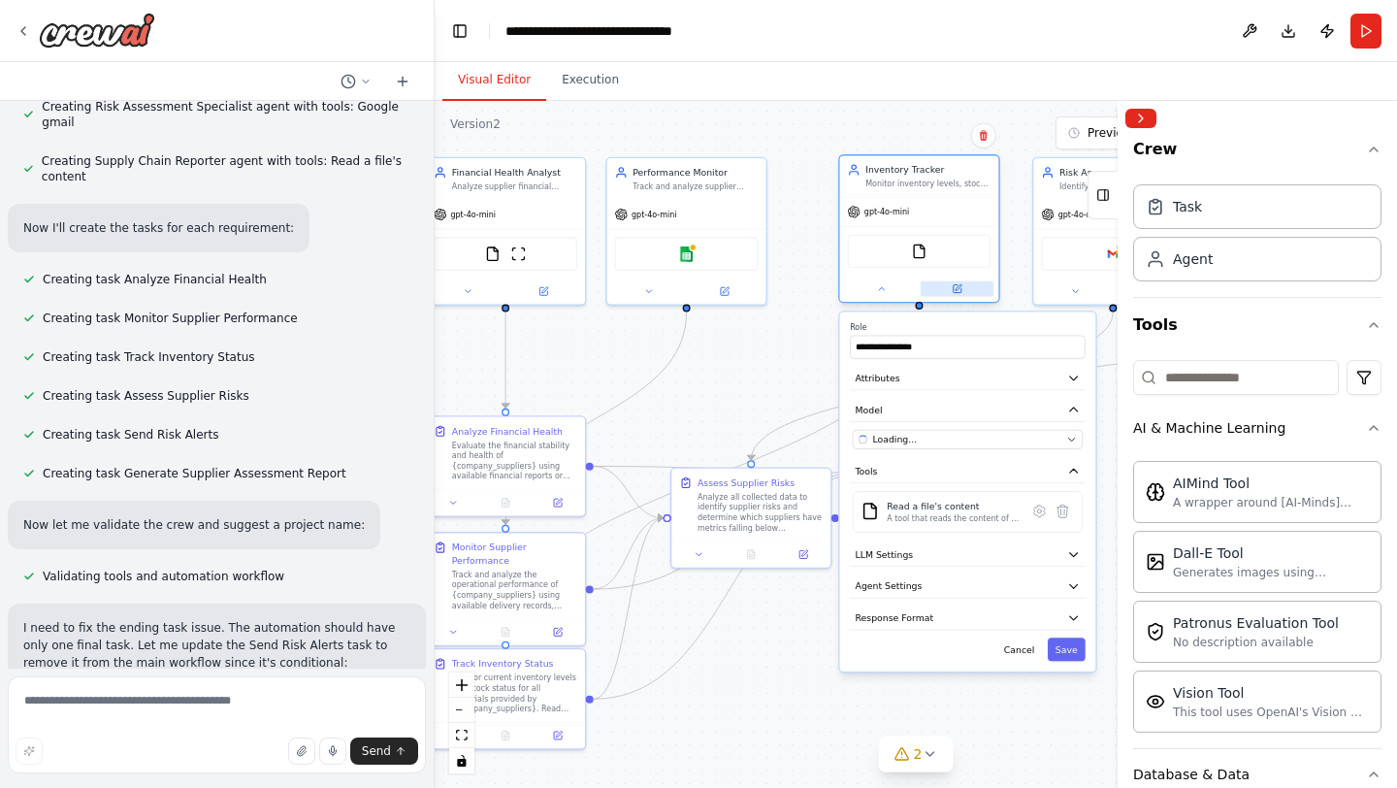
click at [962, 288] on button at bounding box center [957, 289] width 73 height 16
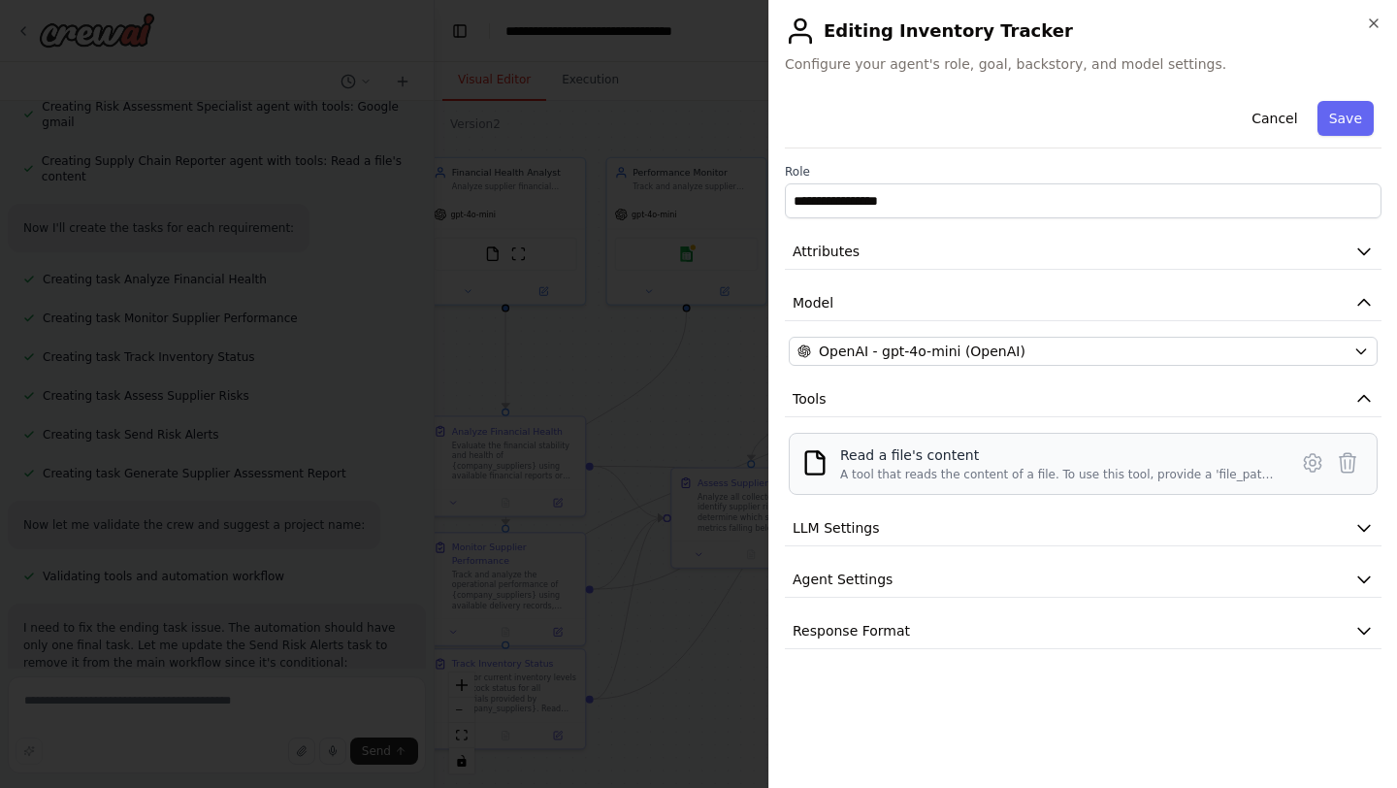
click at [923, 469] on div "A tool that reads the content of a file. To use this tool, provide a 'file_path…" at bounding box center [1058, 475] width 436 height 16
click at [1308, 464] on icon at bounding box center [1312, 462] width 23 height 23
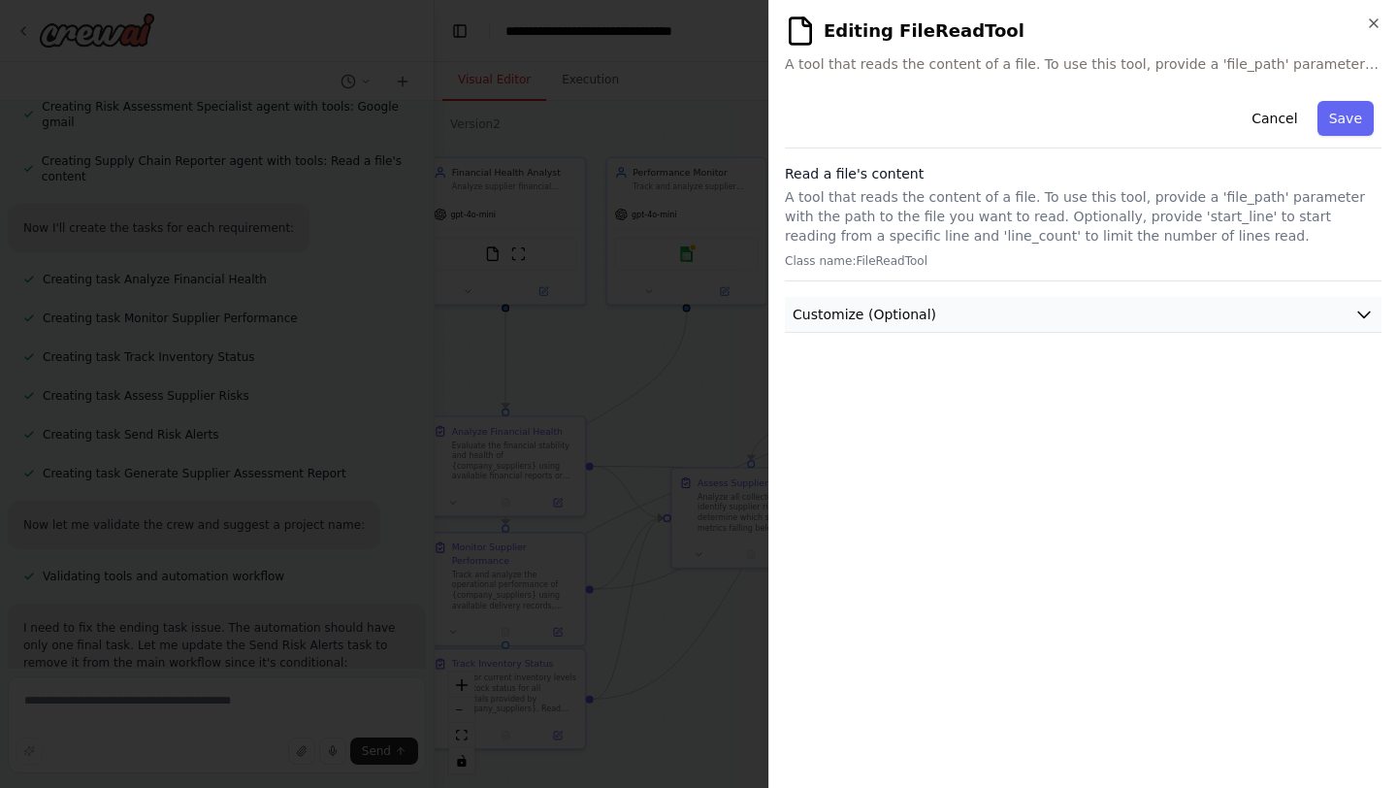
click at [922, 306] on span "Customize (Optional)" at bounding box center [865, 314] width 144 height 19
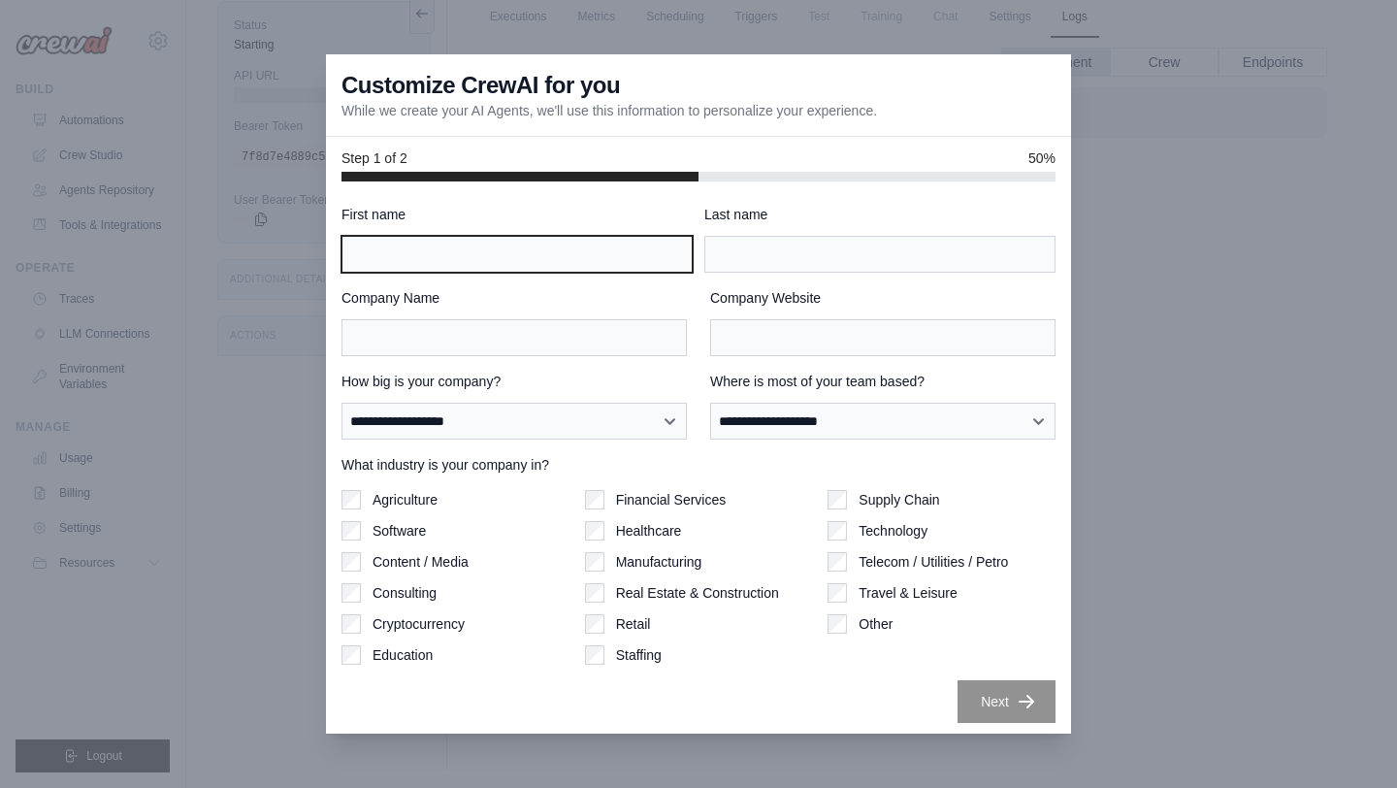
click at [535, 254] on input "First name" at bounding box center [516, 254] width 351 height 37
type input "*******"
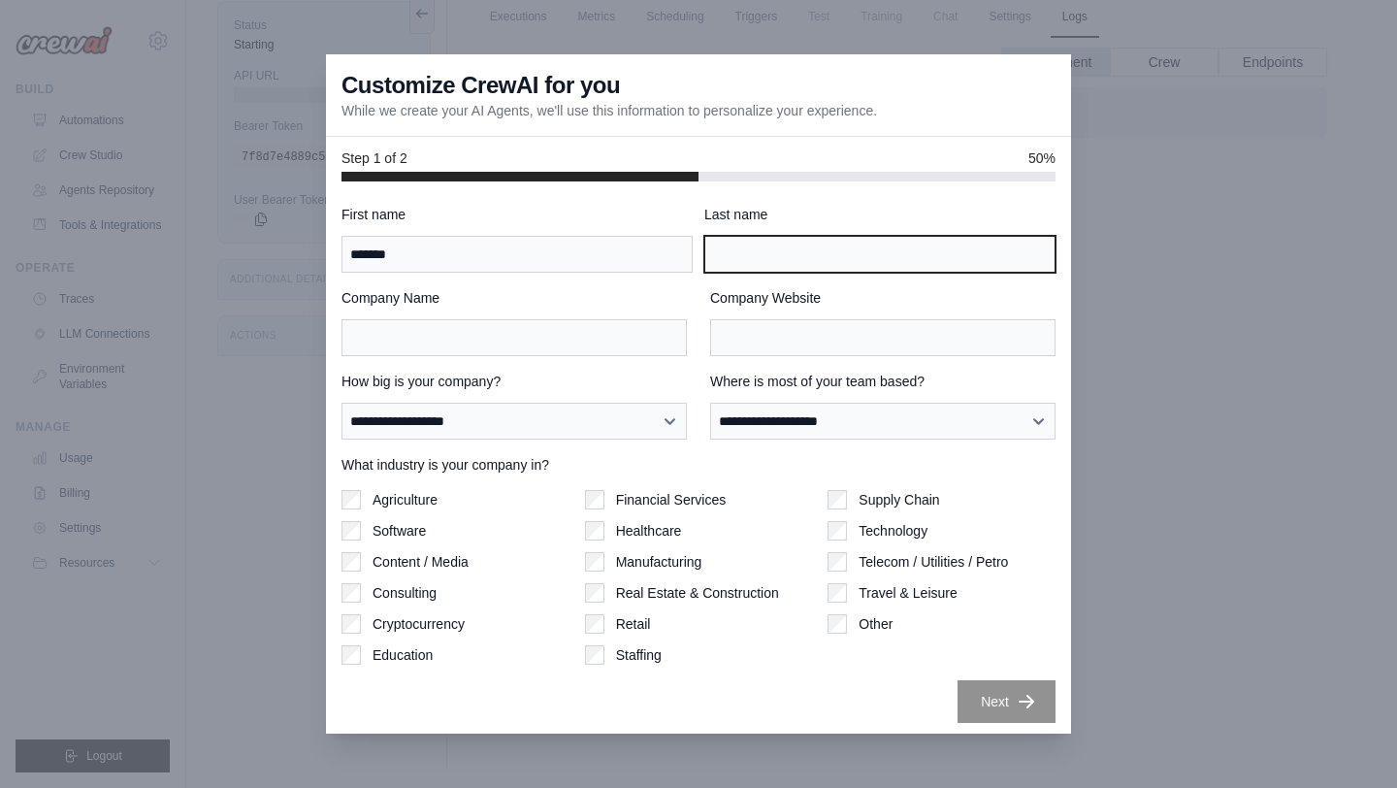
type input "*****"
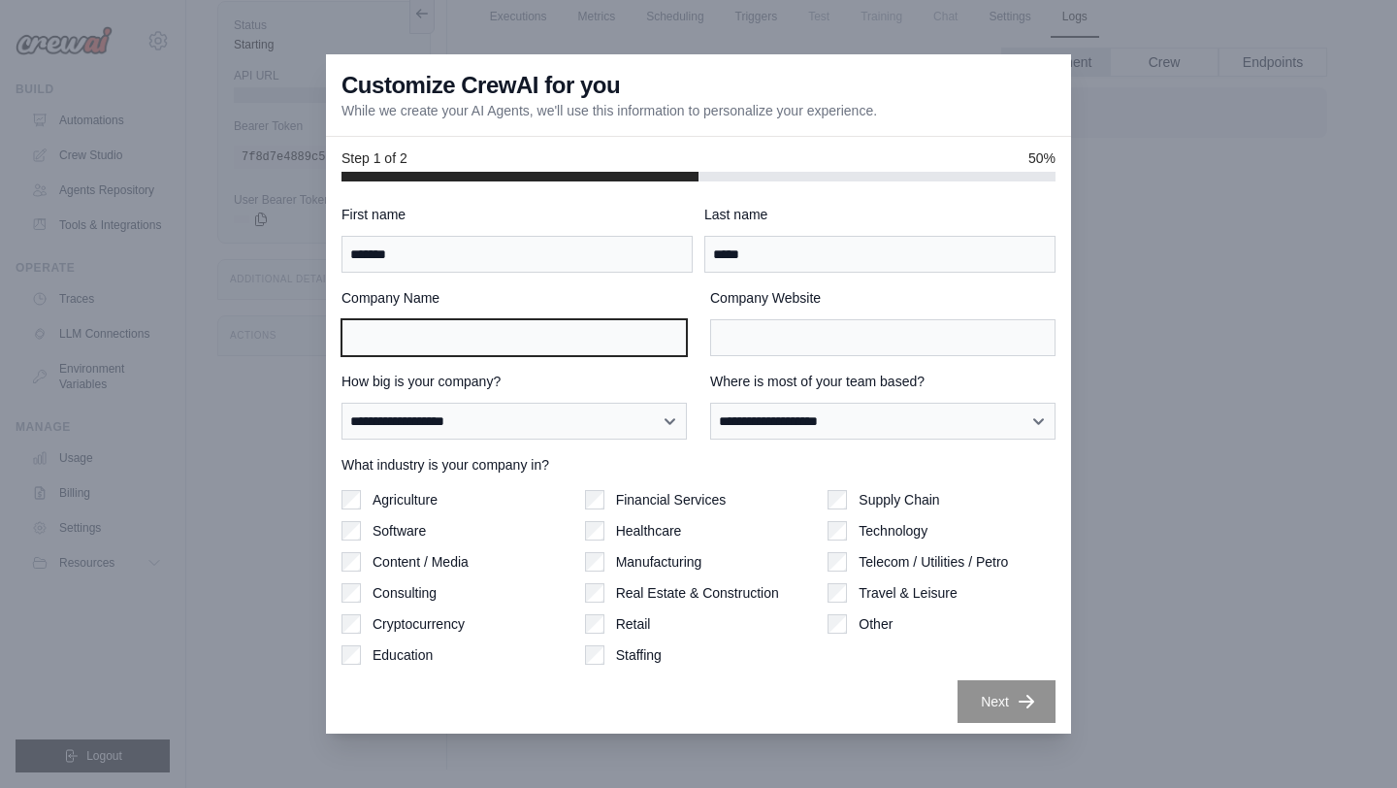
click at [512, 338] on input "Company Name" at bounding box center [513, 337] width 345 height 37
click at [512, 439] on div "**********" at bounding box center [698, 464] width 714 height 518
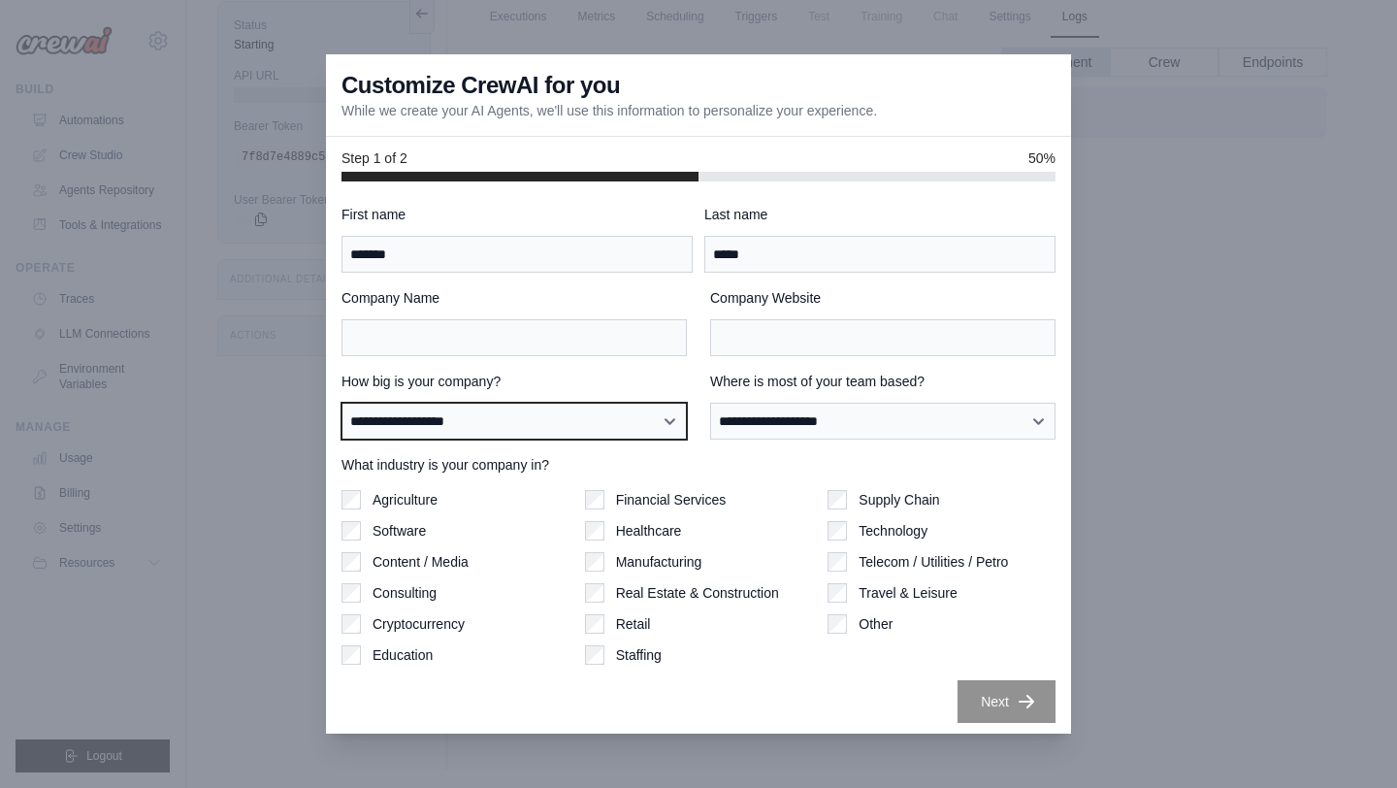
click at [509, 416] on select "**********" at bounding box center [513, 421] width 345 height 37
click at [341, 403] on select "**********" at bounding box center [513, 421] width 345 height 37
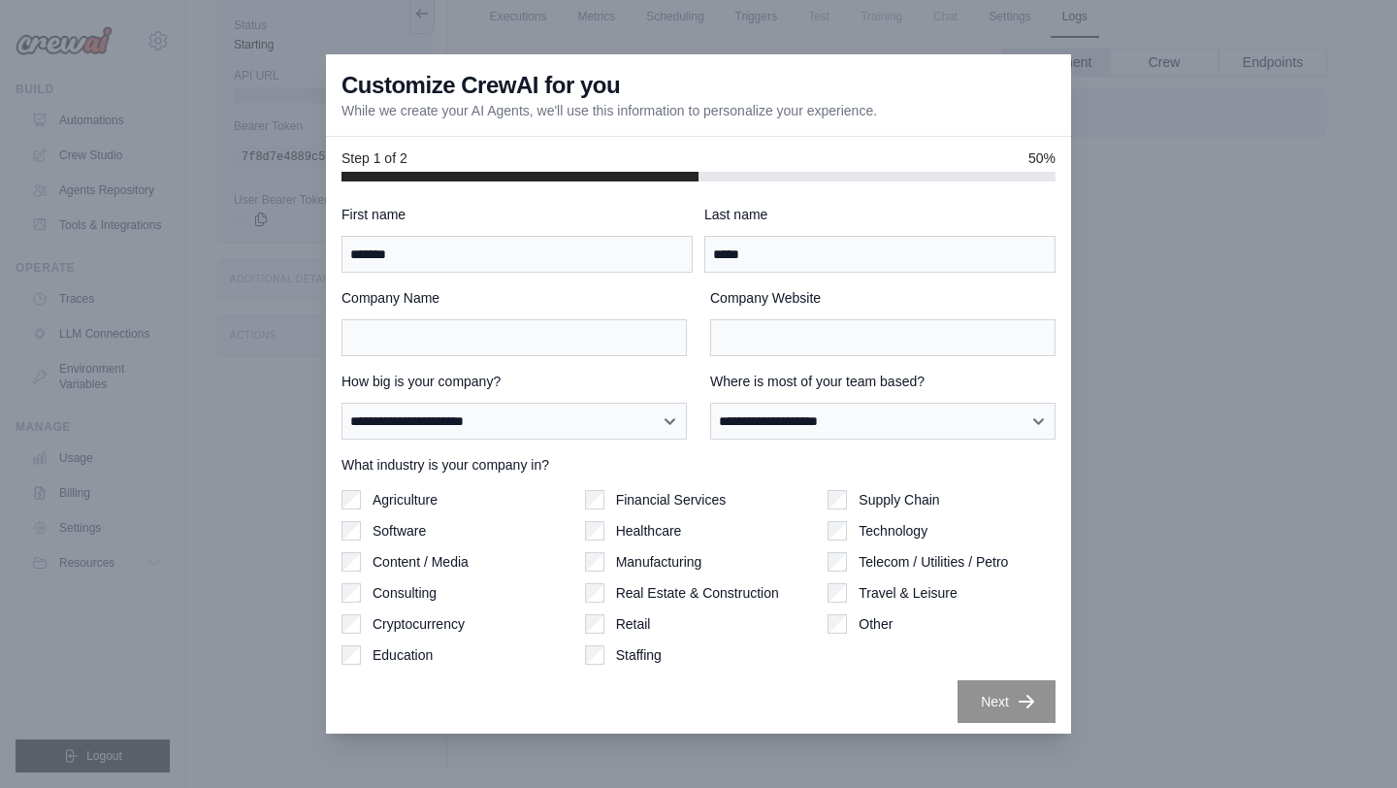
click at [494, 445] on div "**********" at bounding box center [698, 464] width 714 height 518
click at [486, 416] on select "**********" at bounding box center [513, 421] width 345 height 37
select select "**********"
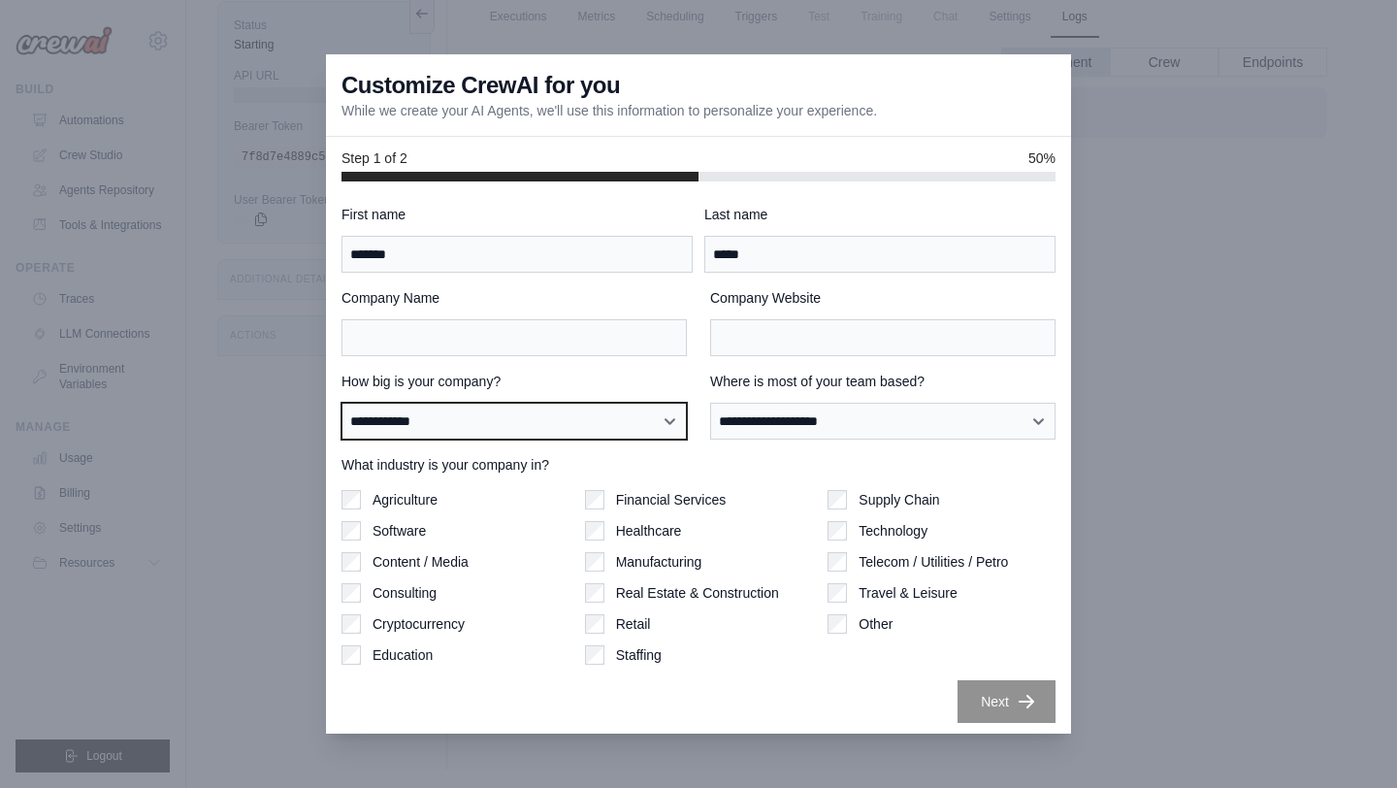
click at [341, 403] on select "**********" at bounding box center [513, 421] width 345 height 37
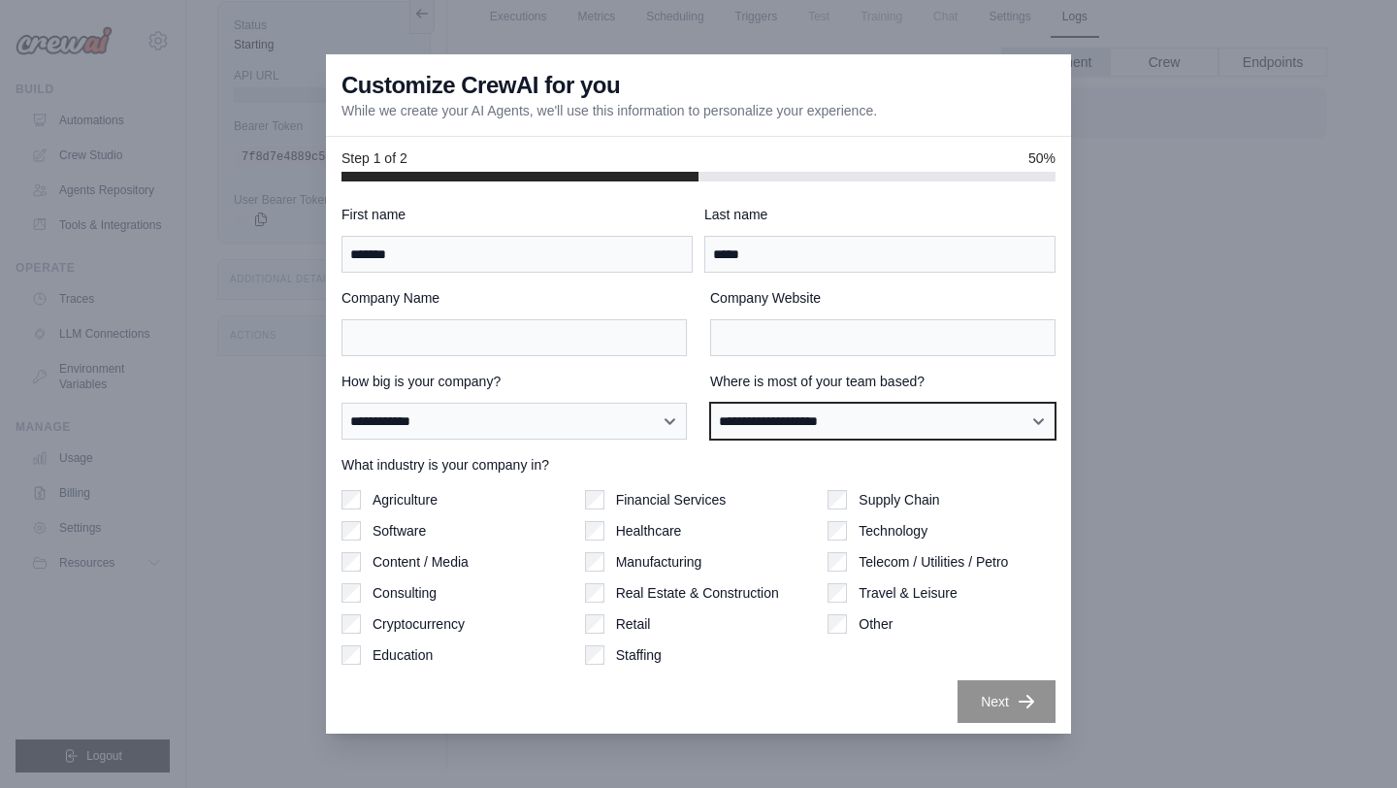
click at [811, 423] on select "**********" at bounding box center [882, 421] width 345 height 37
select select "**********"
click at [710, 403] on select "**********" at bounding box center [882, 421] width 345 height 37
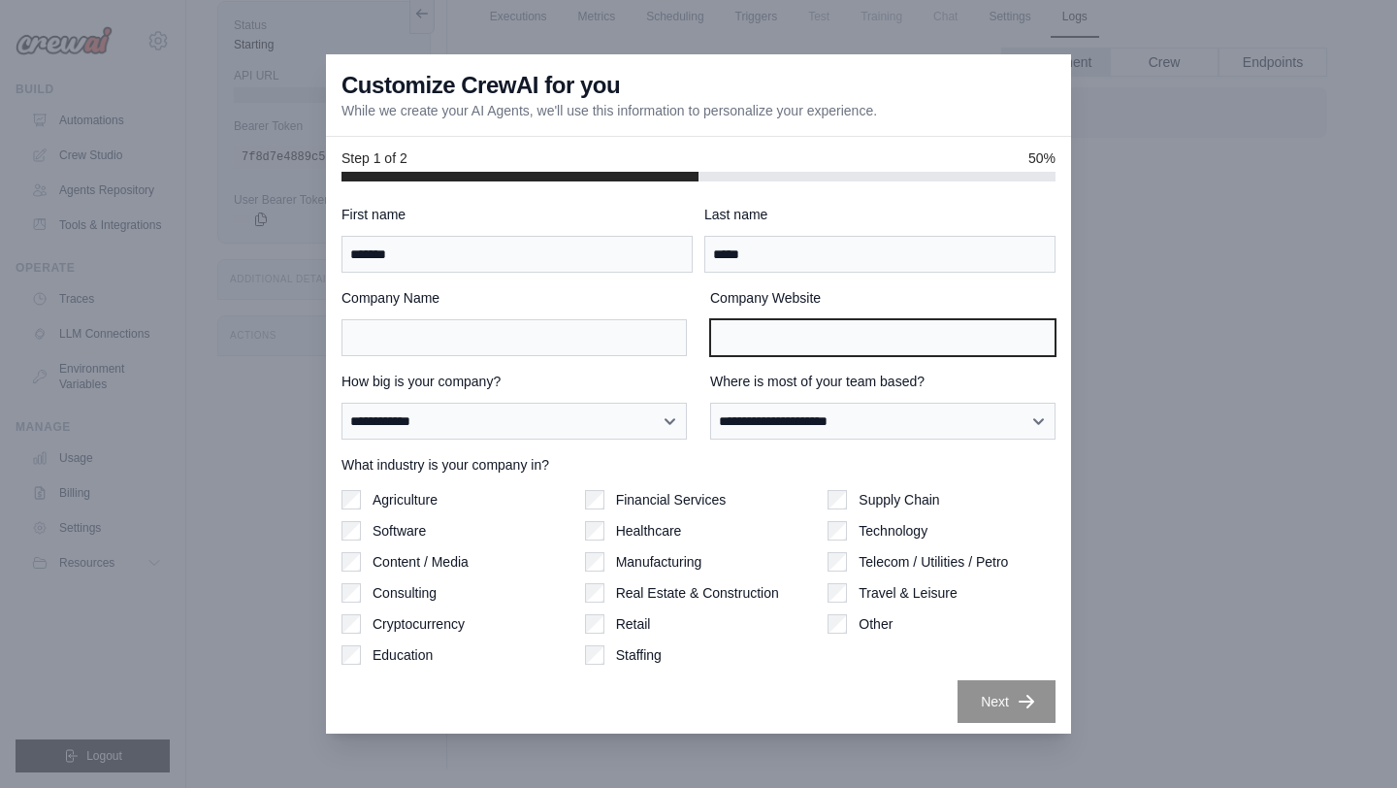
click at [751, 343] on input "Company Website" at bounding box center [882, 337] width 345 height 37
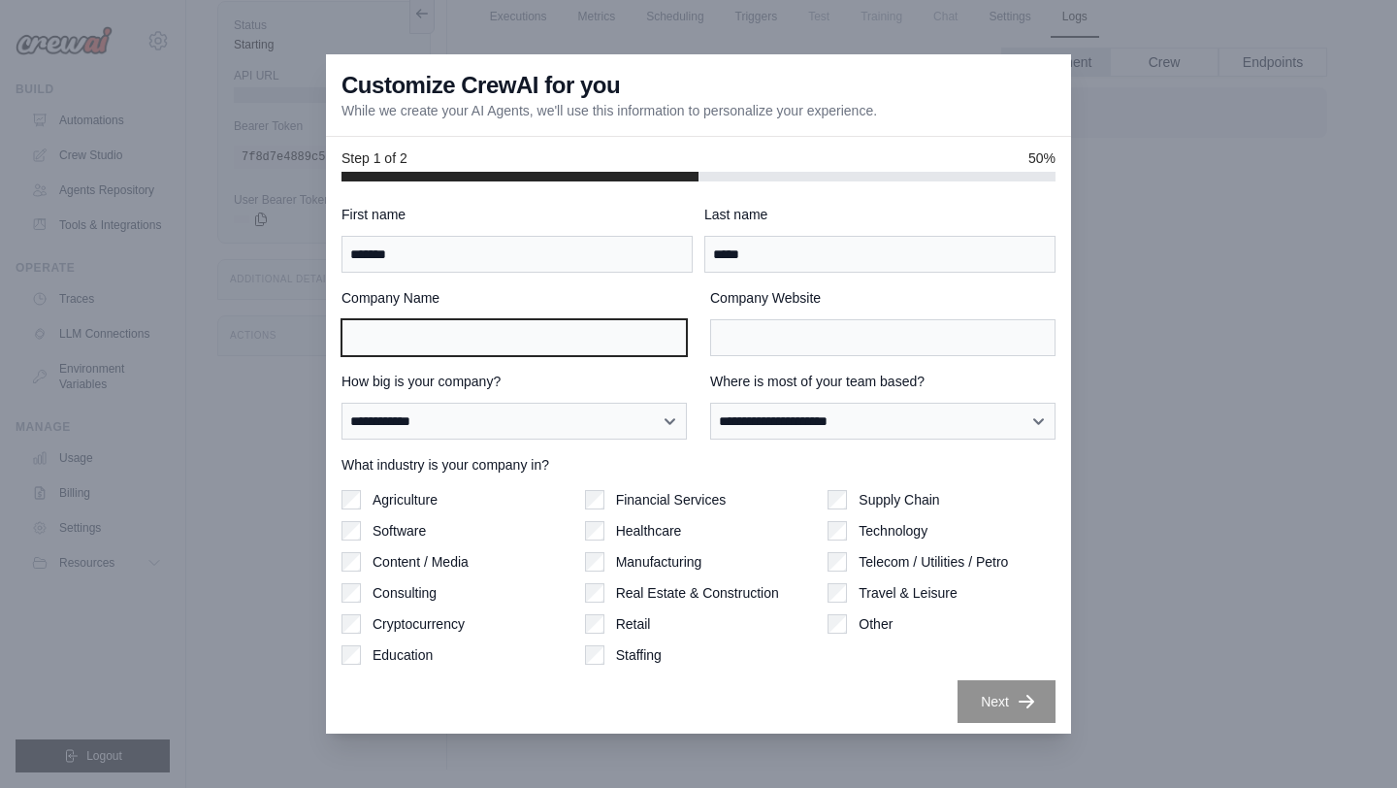
click at [572, 351] on input "Company Name" at bounding box center [513, 337] width 345 height 37
type input "********"
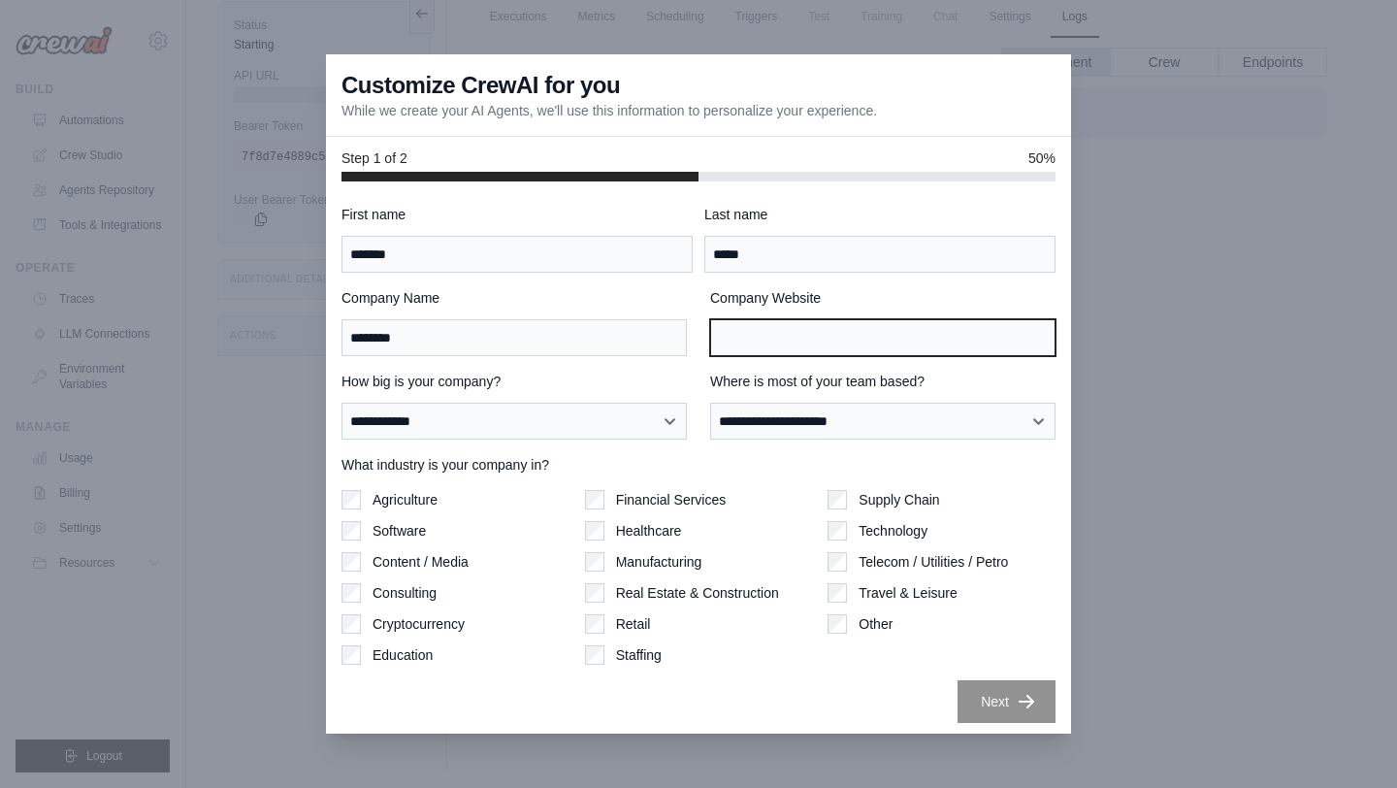
click at [815, 350] on input "Company Website" at bounding box center [882, 337] width 345 height 37
type input "*******"
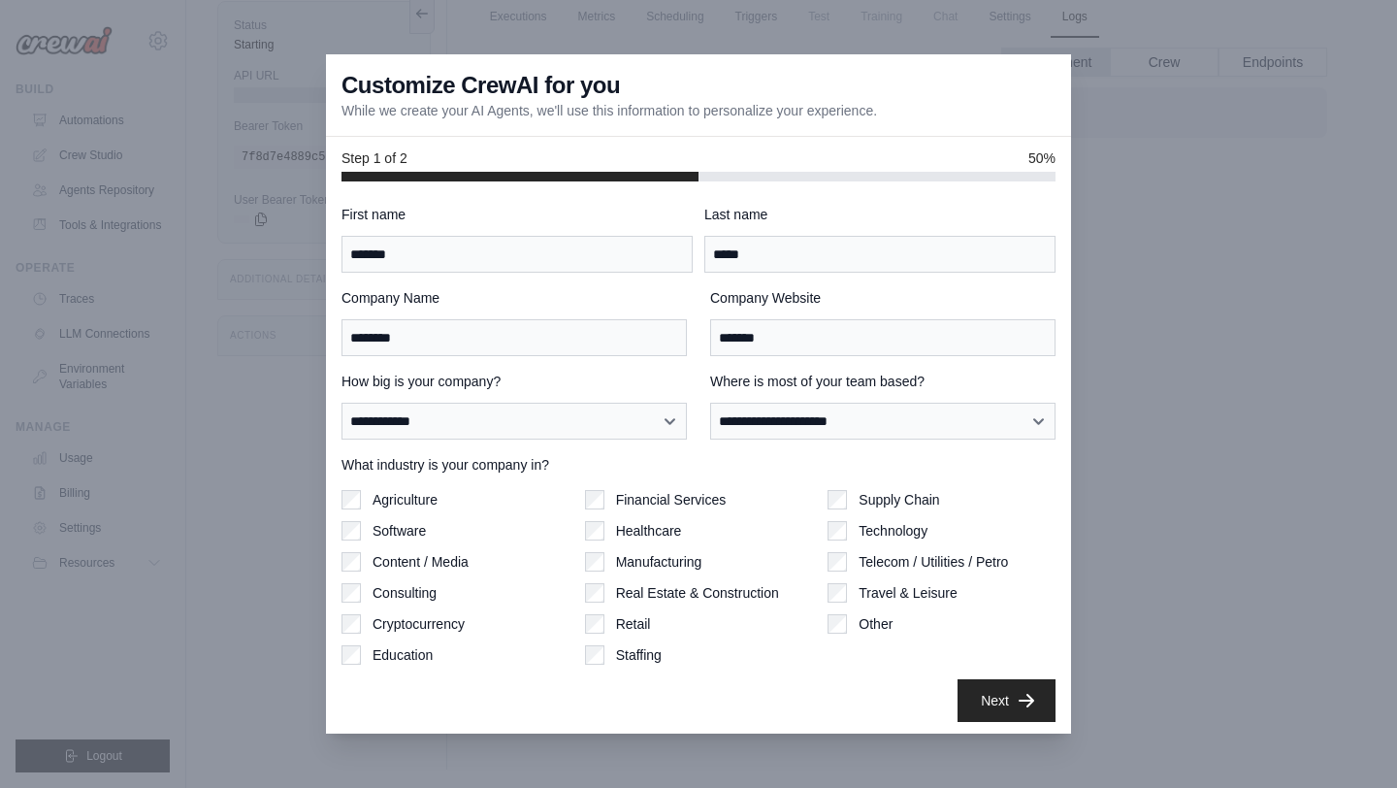
click at [1027, 720] on button "Next" at bounding box center [1006, 700] width 98 height 43
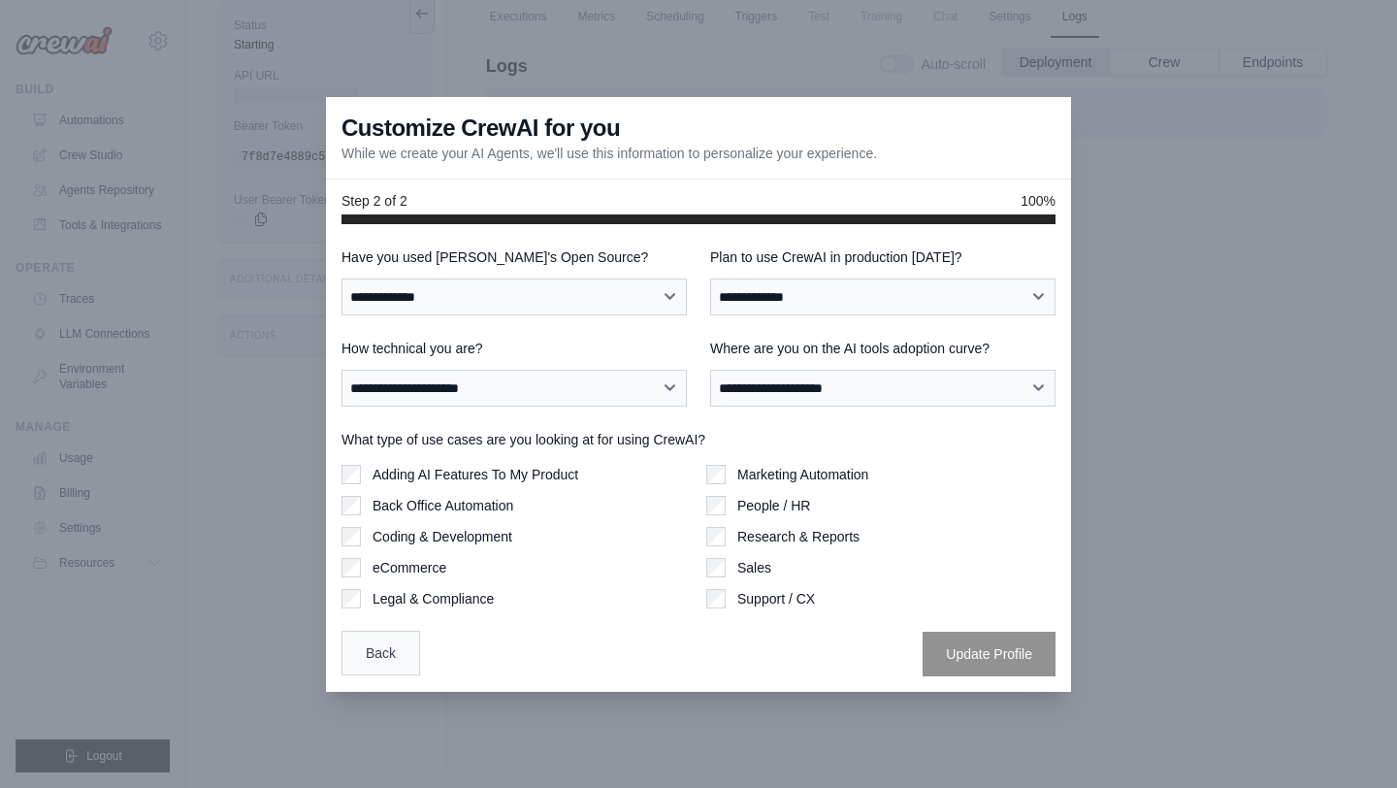
click at [385, 650] on button "Back" at bounding box center [380, 653] width 79 height 45
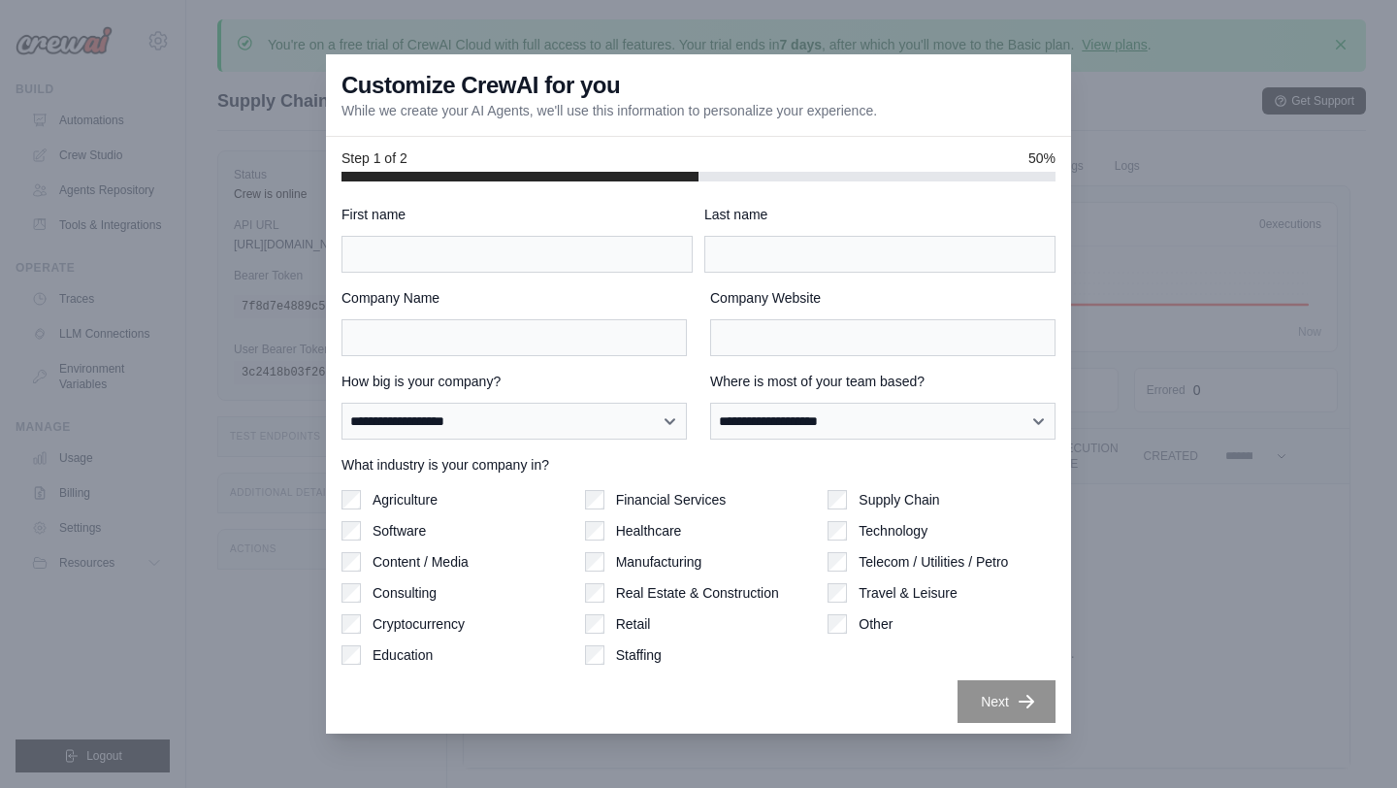
click at [1201, 222] on div at bounding box center [698, 394] width 1397 height 788
click at [965, 38] on div at bounding box center [698, 394] width 1397 height 788
